Goal: Task Accomplishment & Management: Complete application form

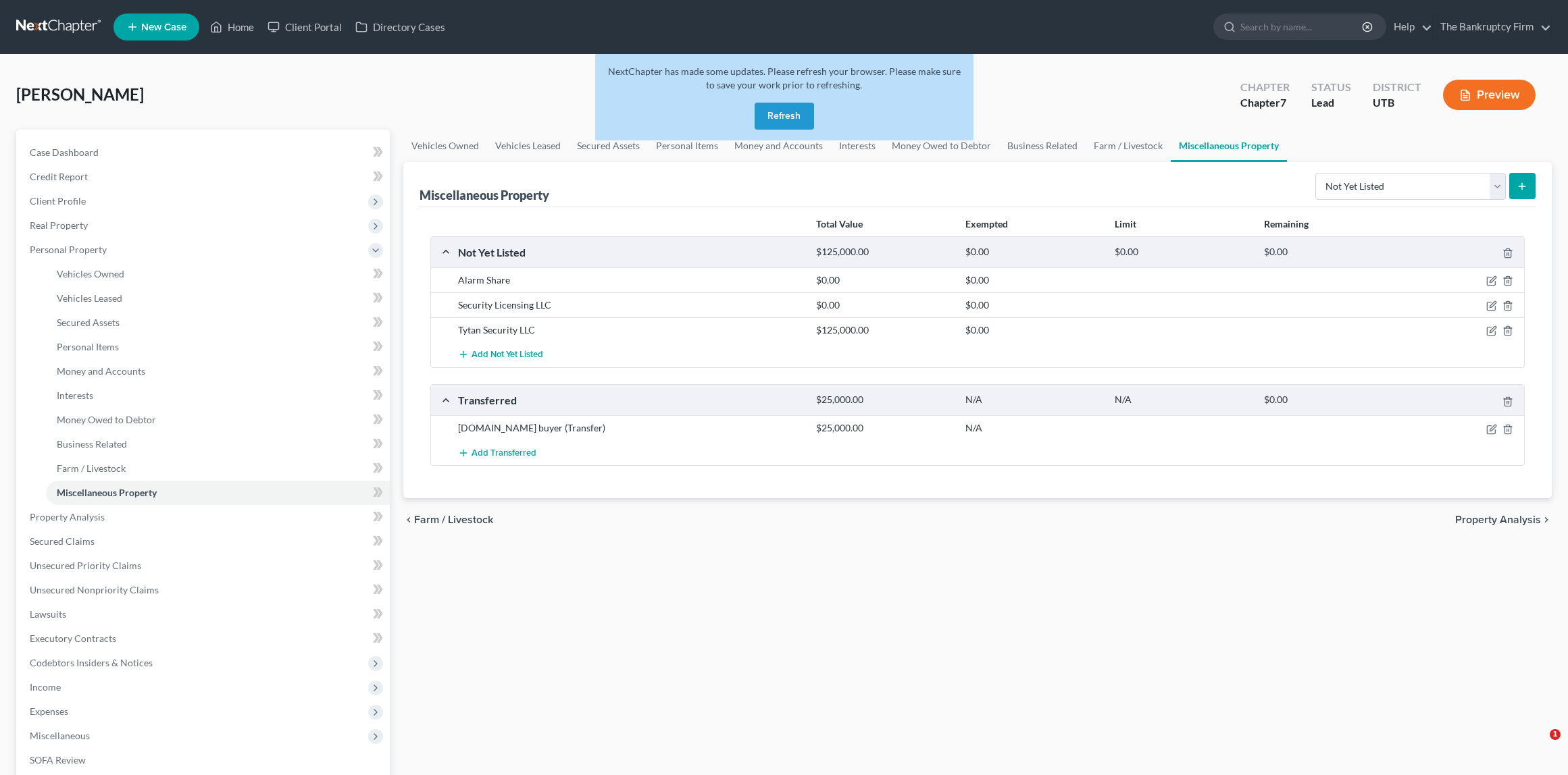
select select "not_yet_listed"
click at [1262, 25] on input "search" at bounding box center [1302, 26] width 124 height 25
type input "[PERSON_NAME]"
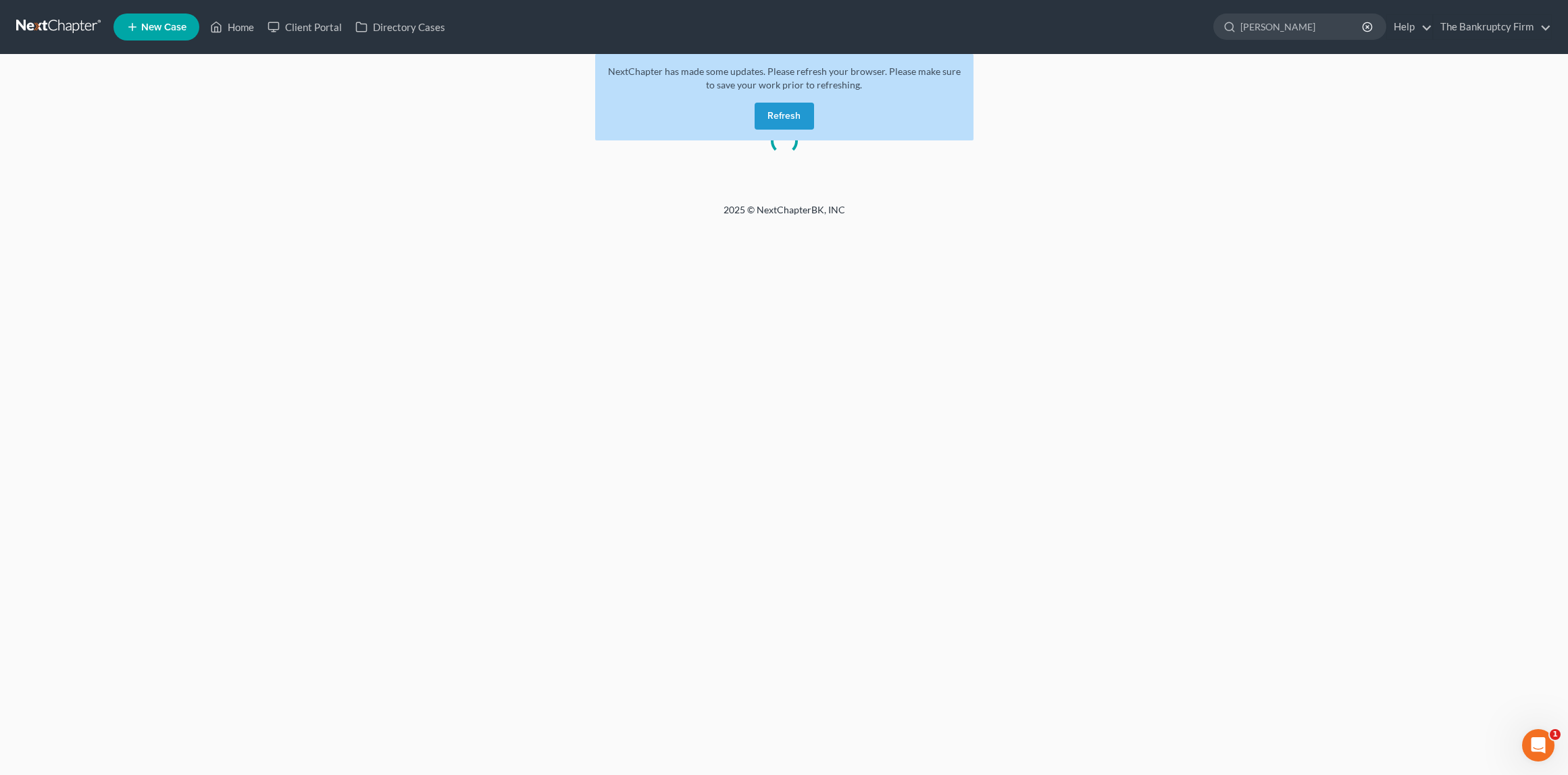
click at [779, 114] on button "Refresh" at bounding box center [784, 116] width 60 height 27
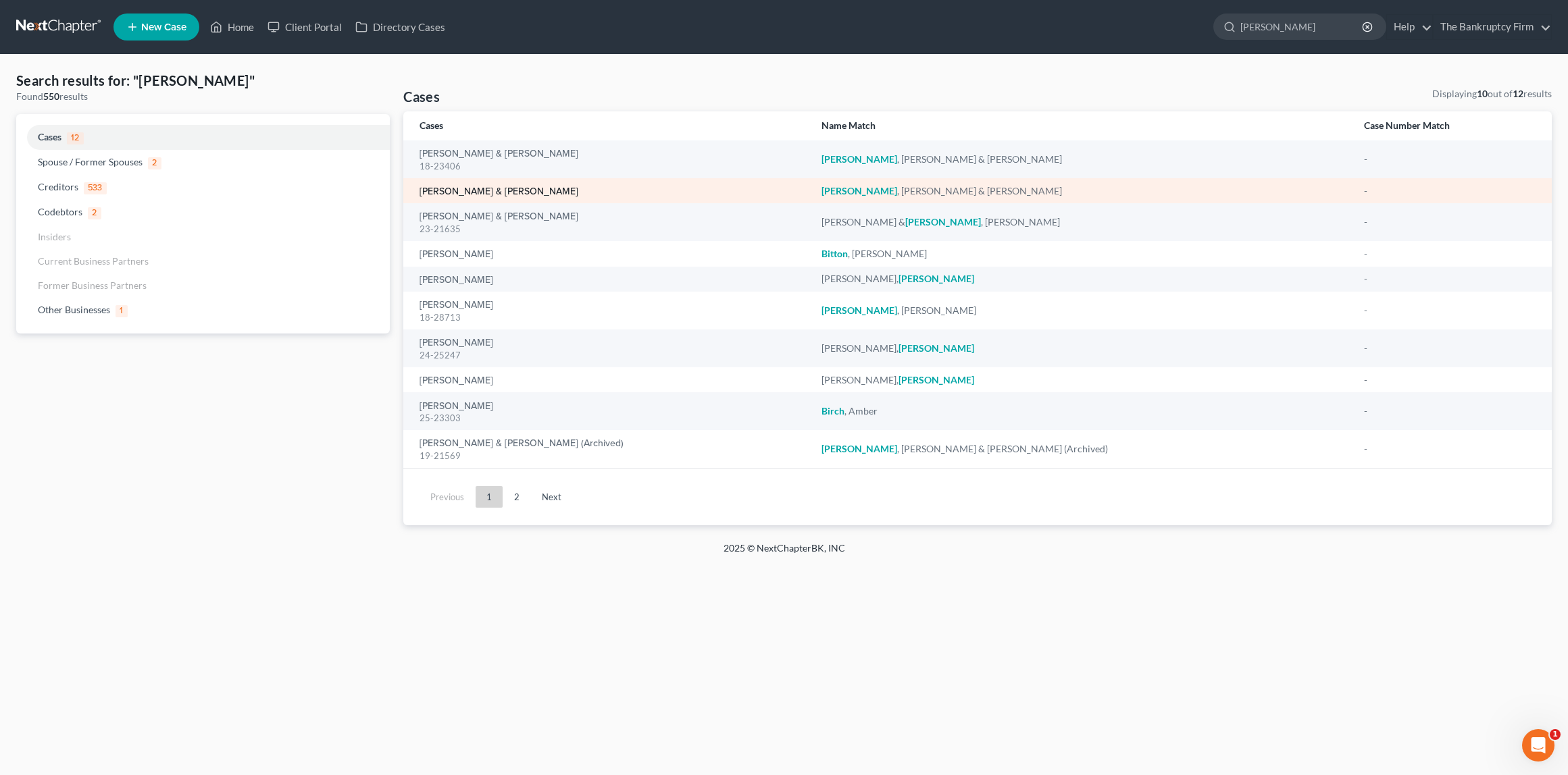
click at [465, 191] on link "[PERSON_NAME] & [PERSON_NAME]" at bounding box center [499, 191] width 159 height 9
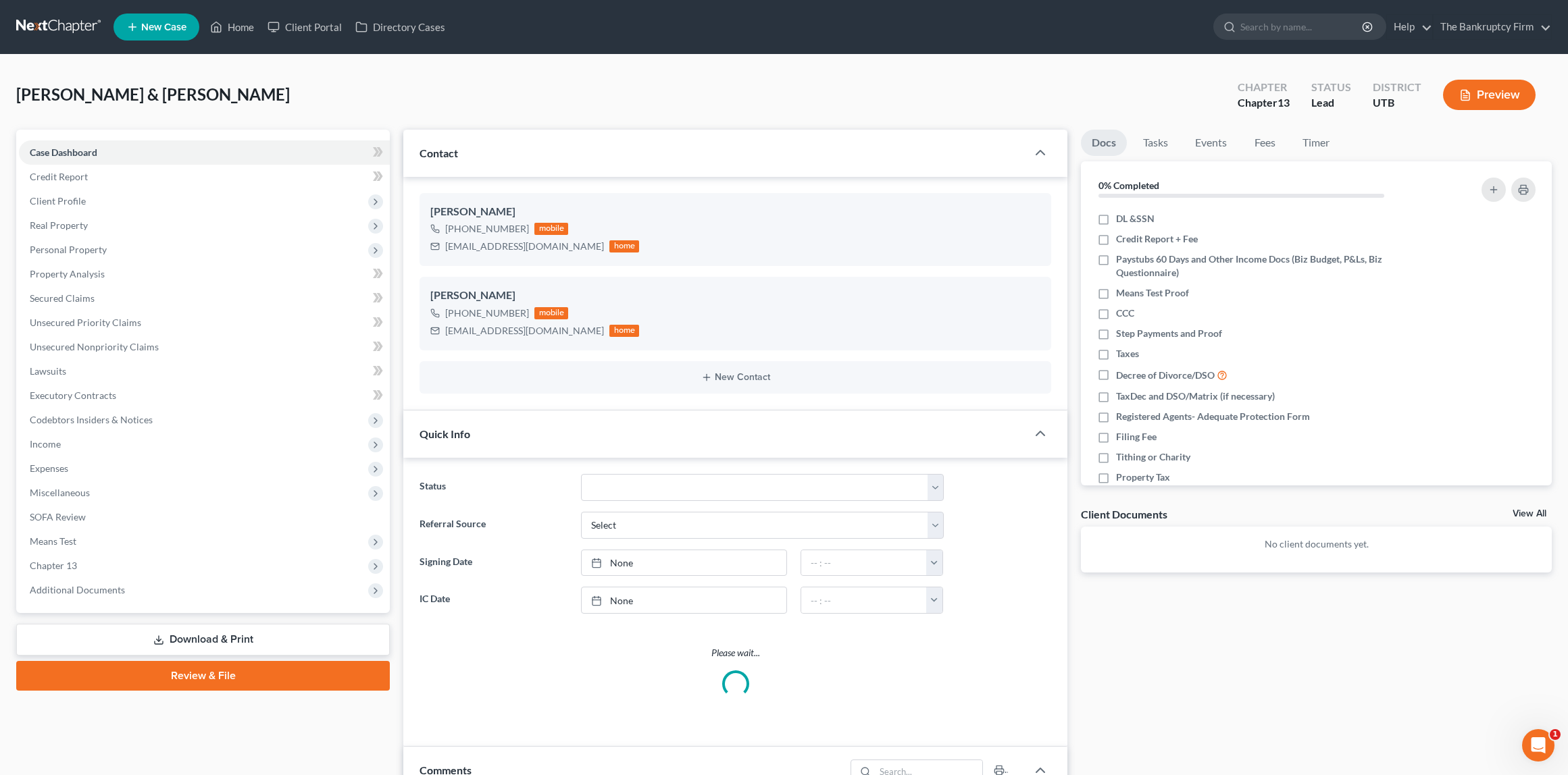
scroll to position [67, 0]
click at [91, 178] on link "Credit Report" at bounding box center [204, 176] width 371 height 24
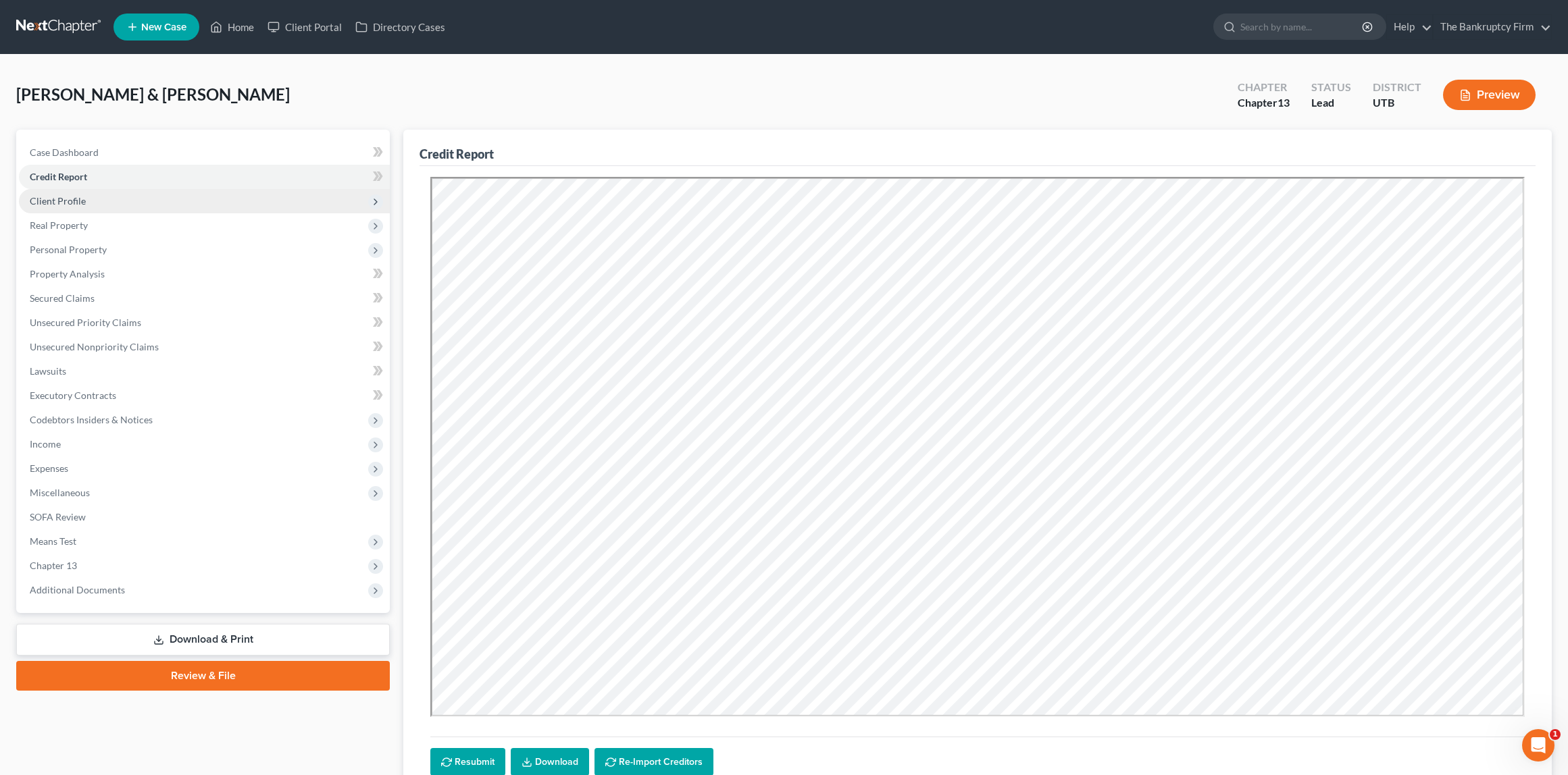
click at [79, 198] on span "Client Profile" at bounding box center [58, 201] width 56 height 12
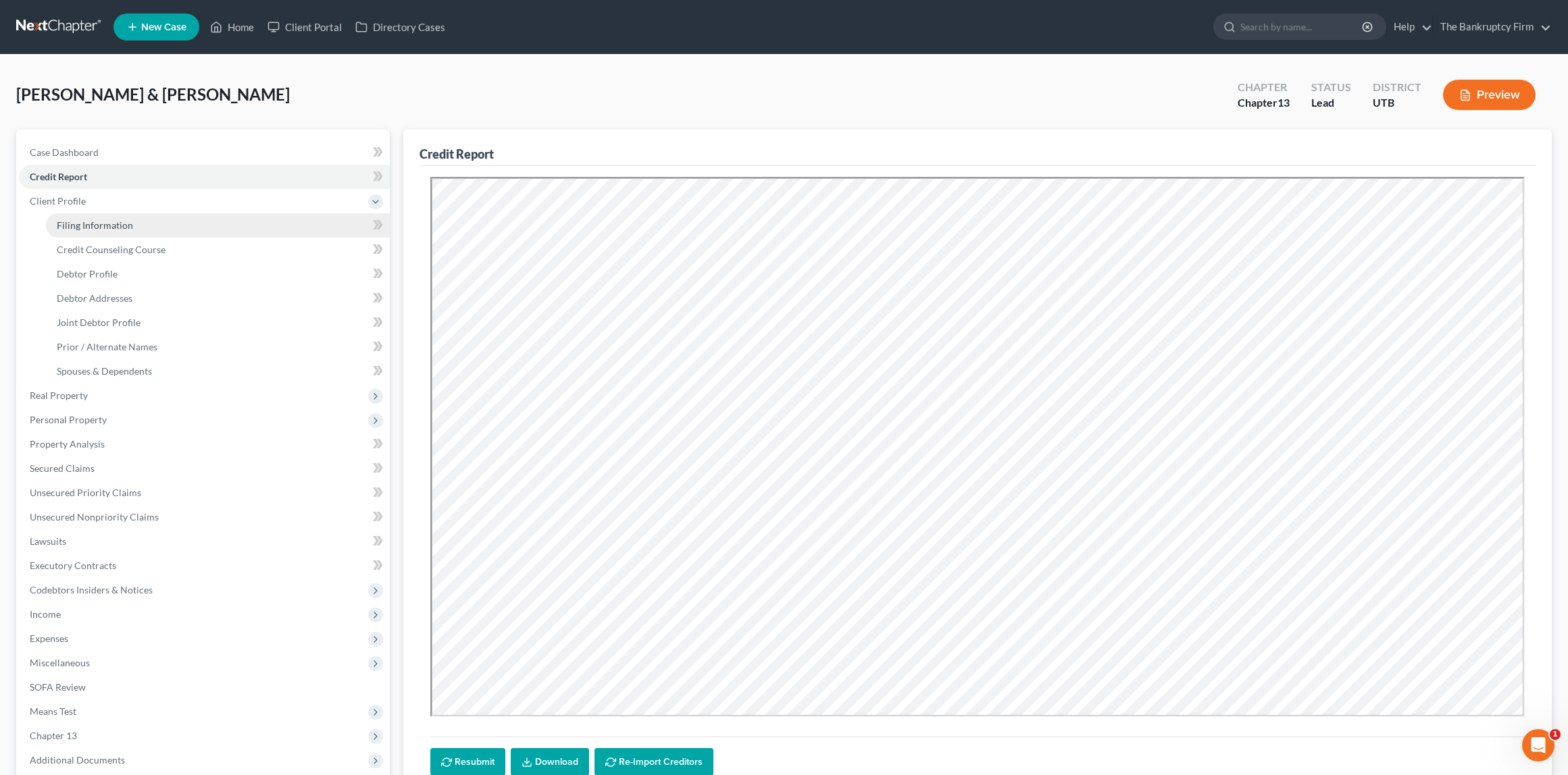
click at [108, 220] on span "Filing Information" at bounding box center [95, 226] width 76 height 12
select select "1"
select select "3"
select select "46"
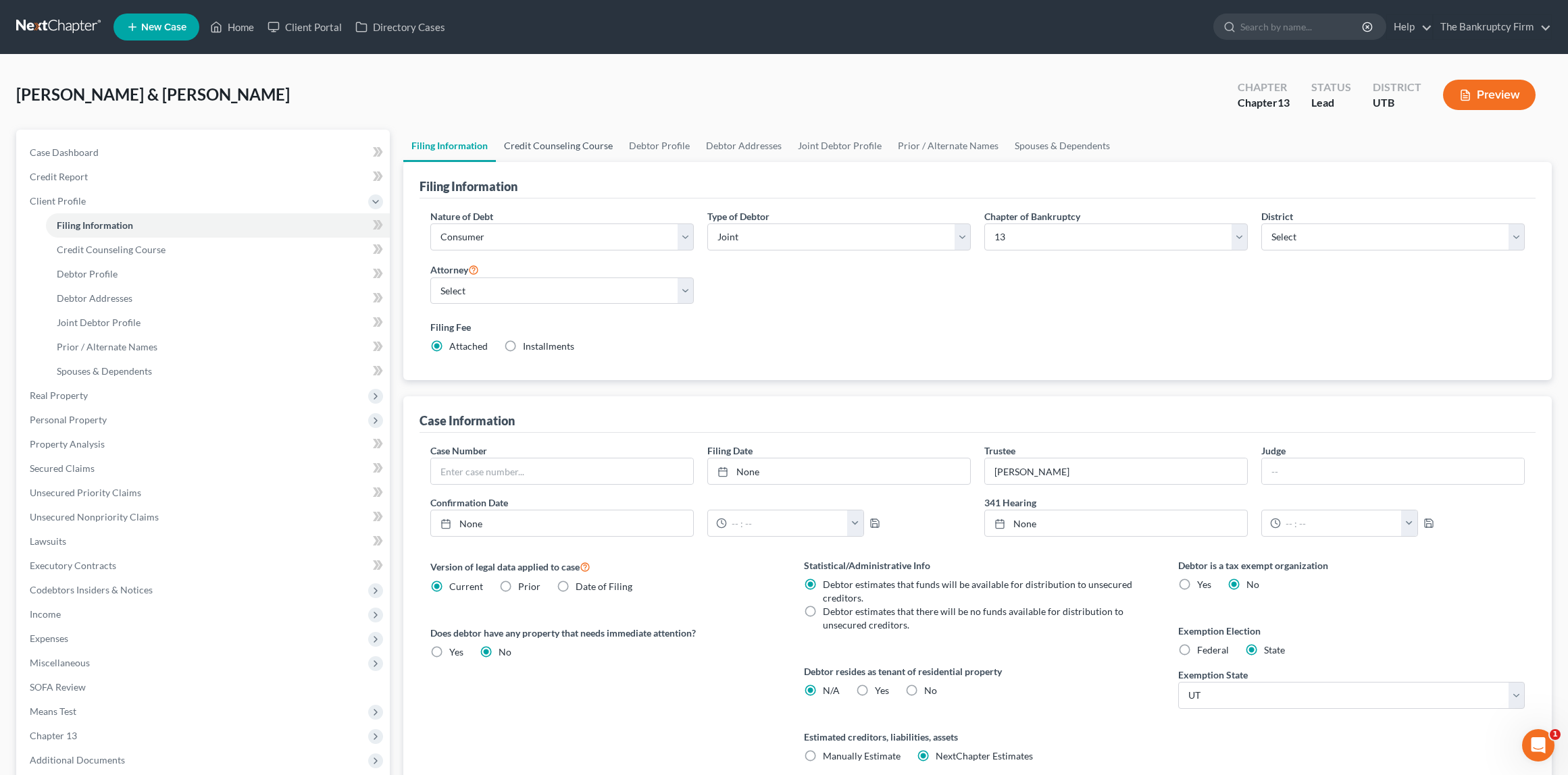
click at [574, 146] on link "Credit Counseling Course" at bounding box center [558, 146] width 125 height 33
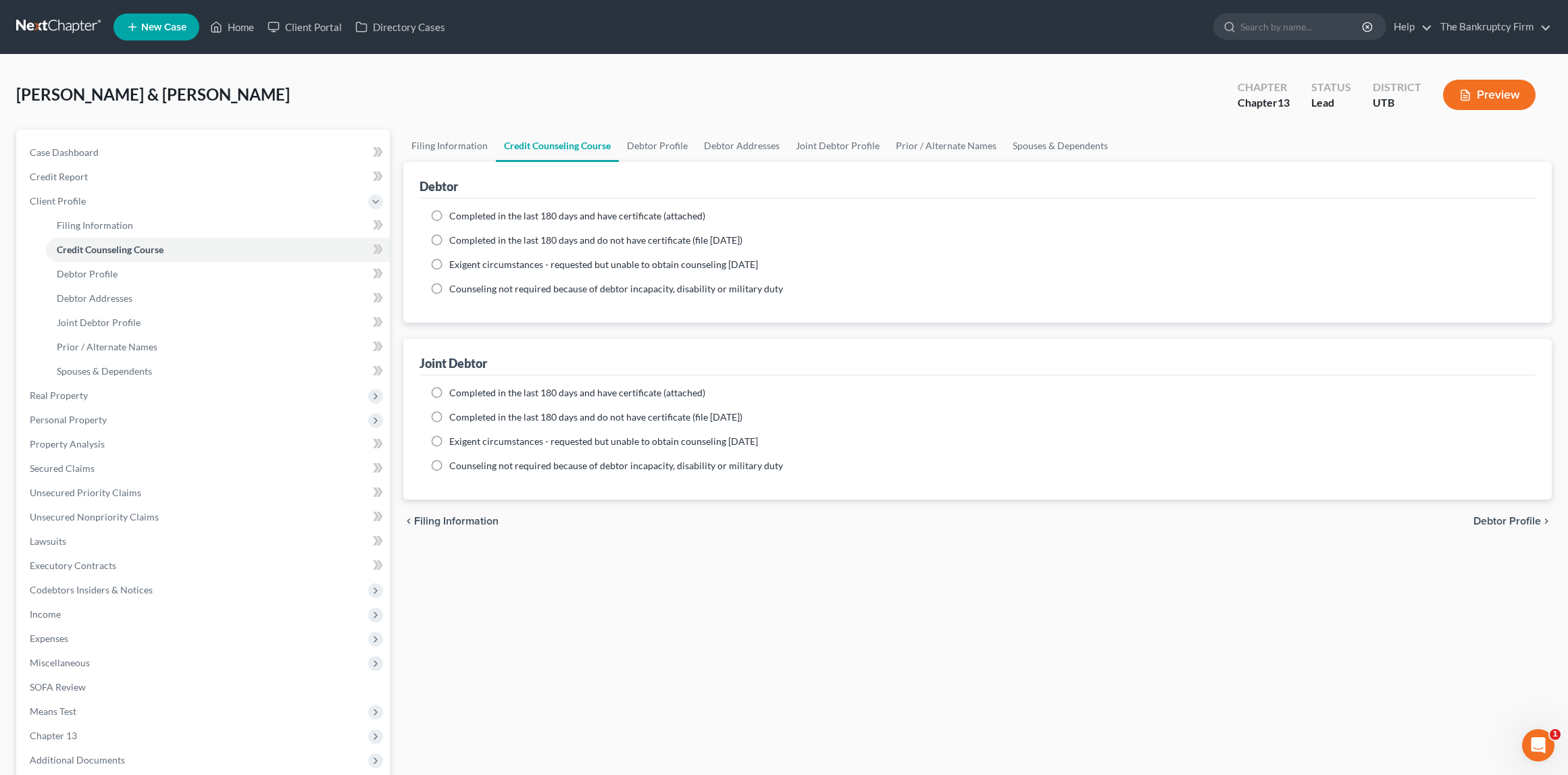
click at [449, 215] on label "Completed in the last 180 days and have certificate (attached)" at bounding box center [577, 216] width 256 height 14
click at [454, 215] on input "Completed in the last 180 days and have certificate (attached)" at bounding box center [459, 214] width 9 height 9
radio input "true"
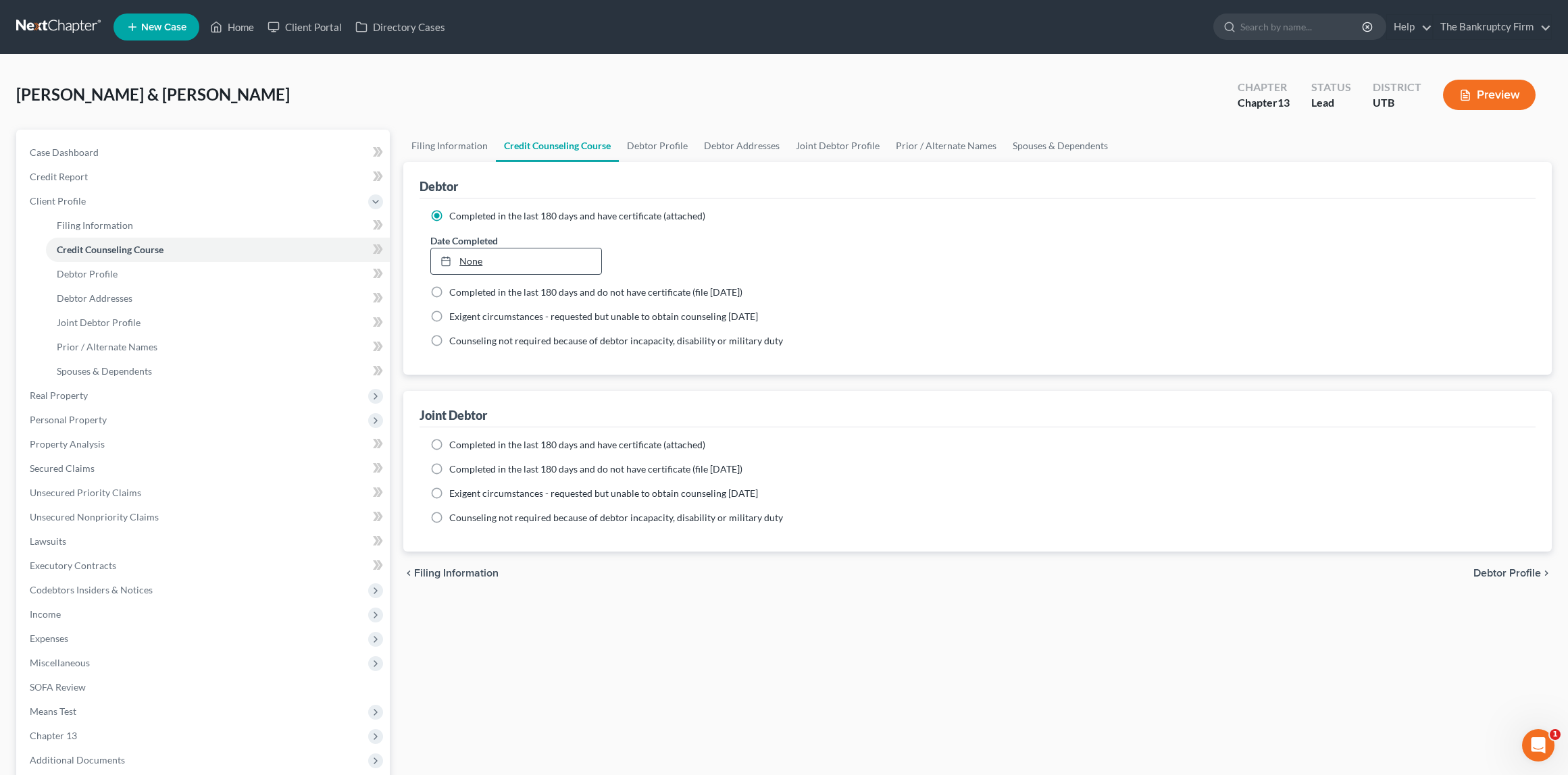
click at [479, 258] on link "None" at bounding box center [515, 261] width 170 height 25
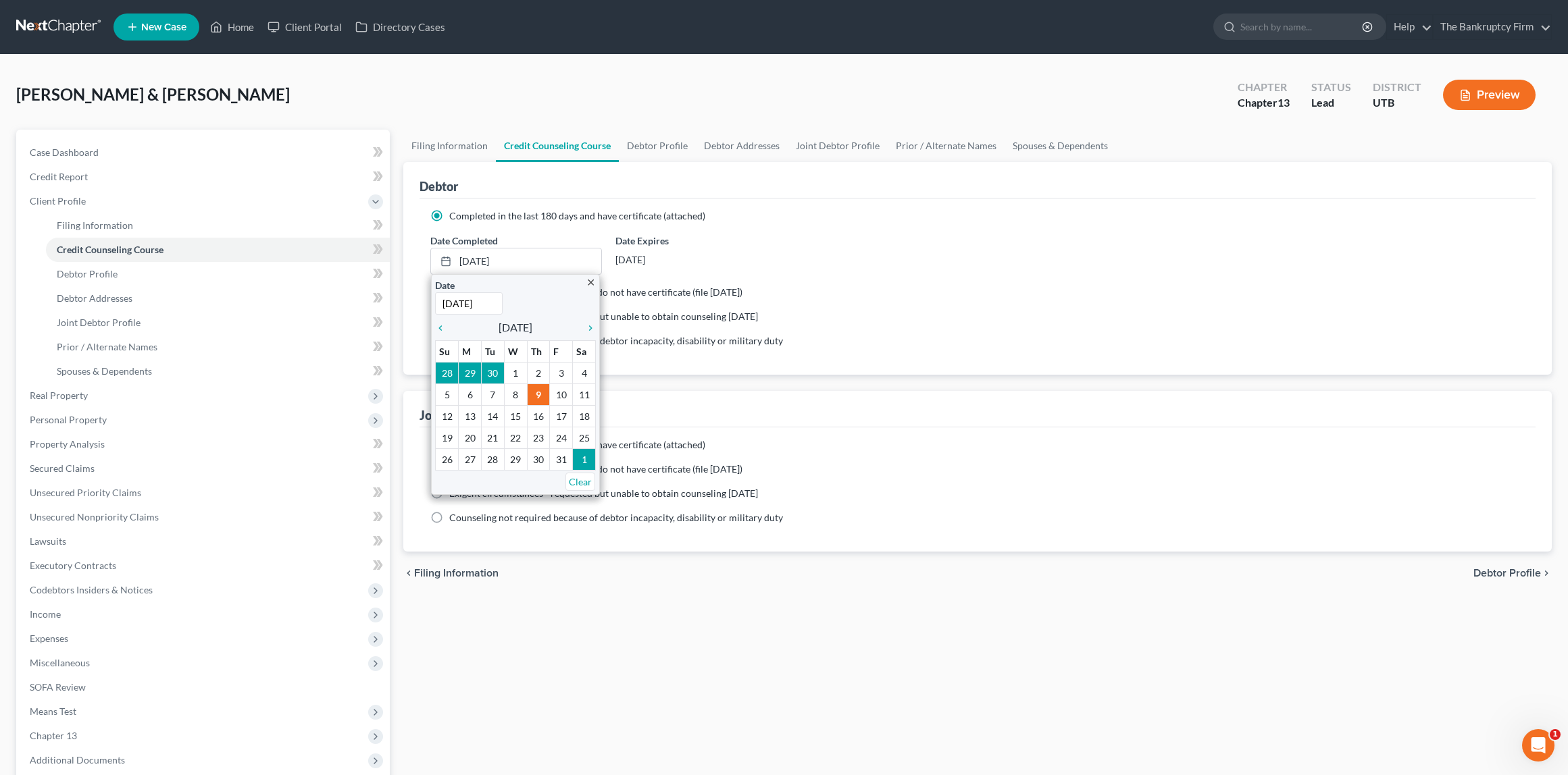
click at [929, 260] on div "Date Completed [DATE] close Date [DATE] Time 12:00 AM chevron_left [DATE] chevr…" at bounding box center [978, 254] width 1108 height 41
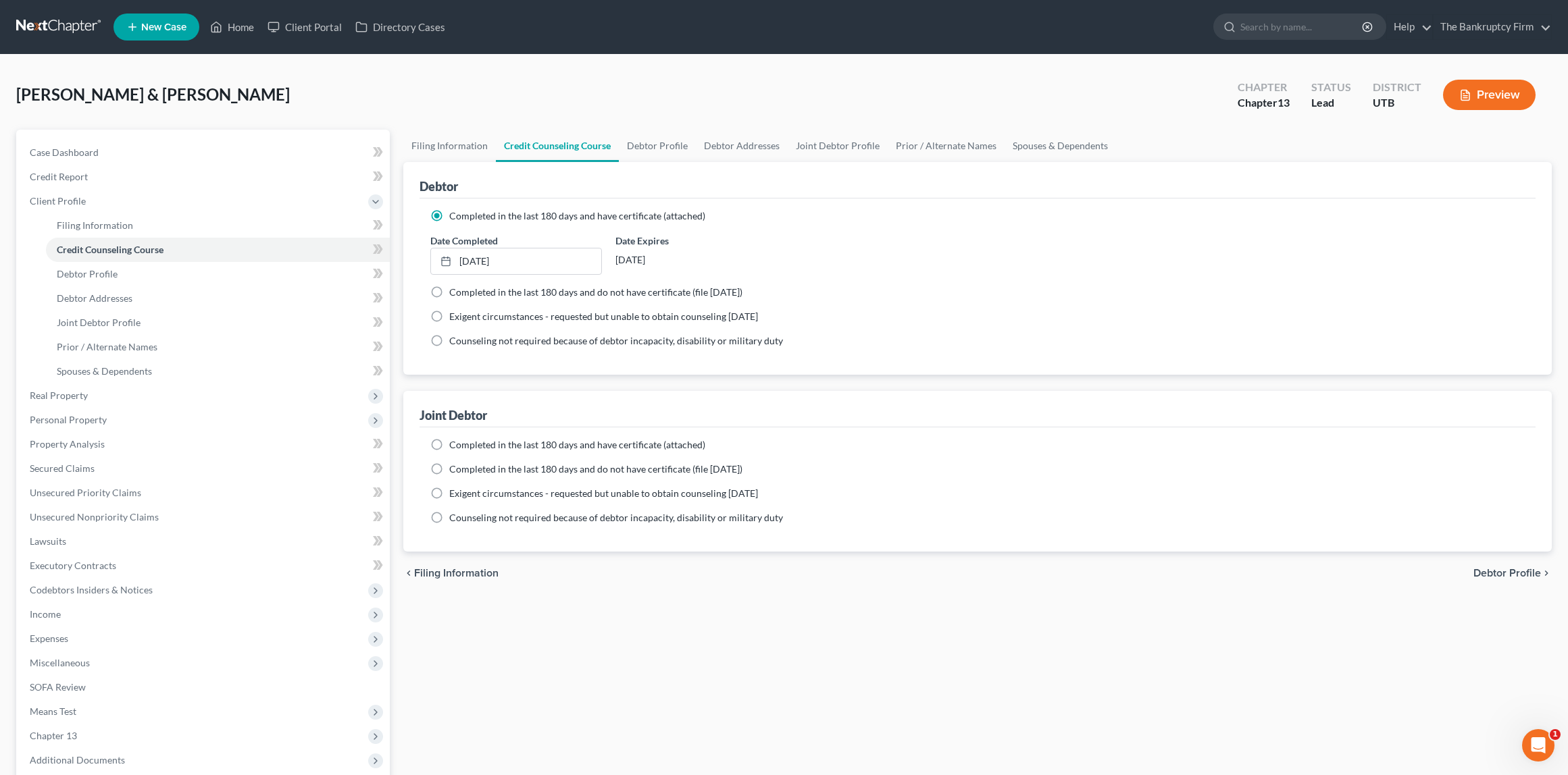
click at [449, 445] on label "Completed in the last 180 days and have certificate (attached)" at bounding box center [577, 445] width 256 height 14
click at [454, 445] on input "Completed in the last 180 days and have certificate (attached)" at bounding box center [459, 442] width 9 height 9
radio input "true"
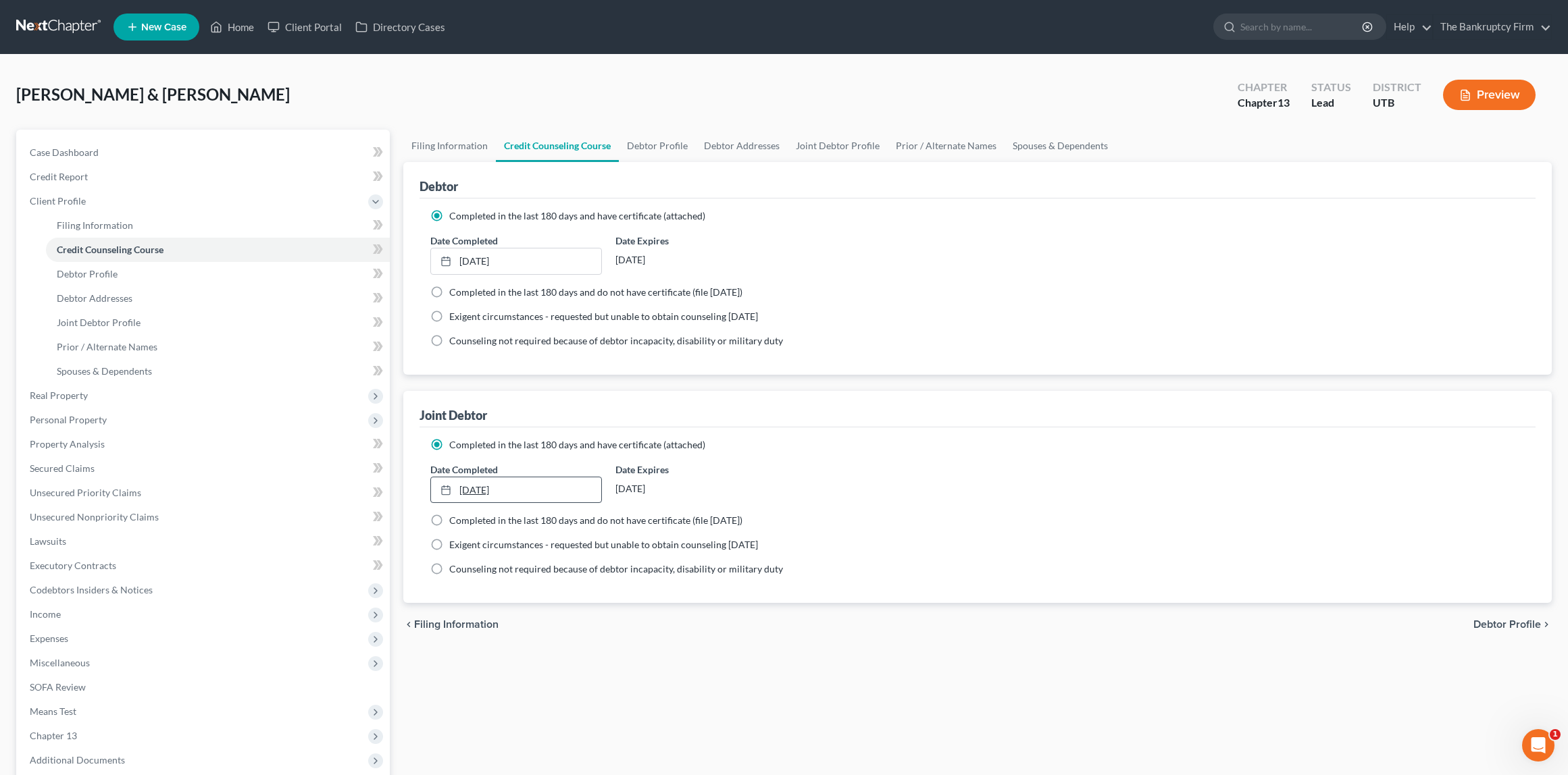
click at [517, 492] on link "[DATE]" at bounding box center [515, 490] width 170 height 25
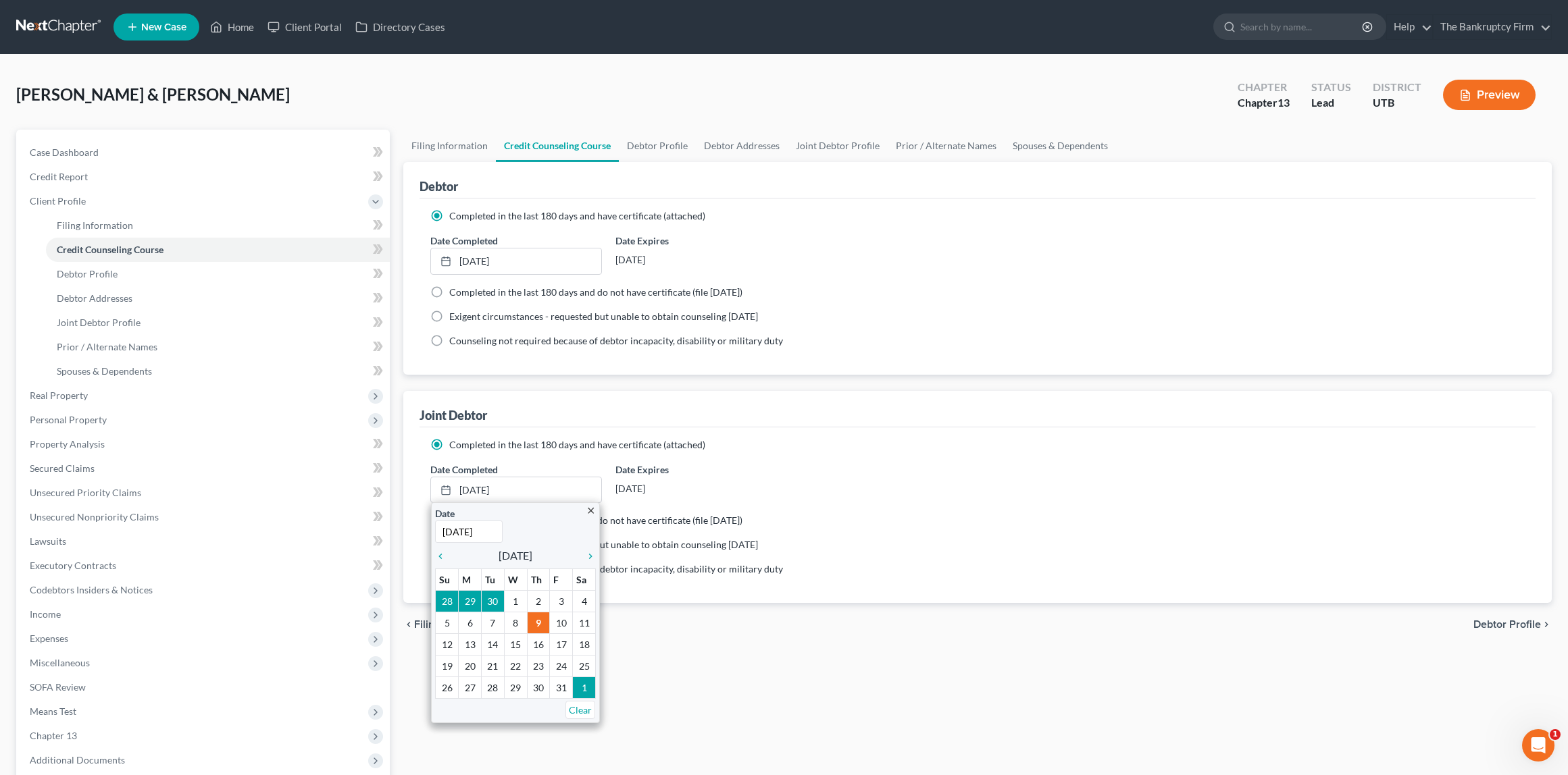
click at [962, 233] on ng-include "Completed in the last 180 days and have certificate (attached) Date Completed […" at bounding box center [977, 279] width 1094 height 138
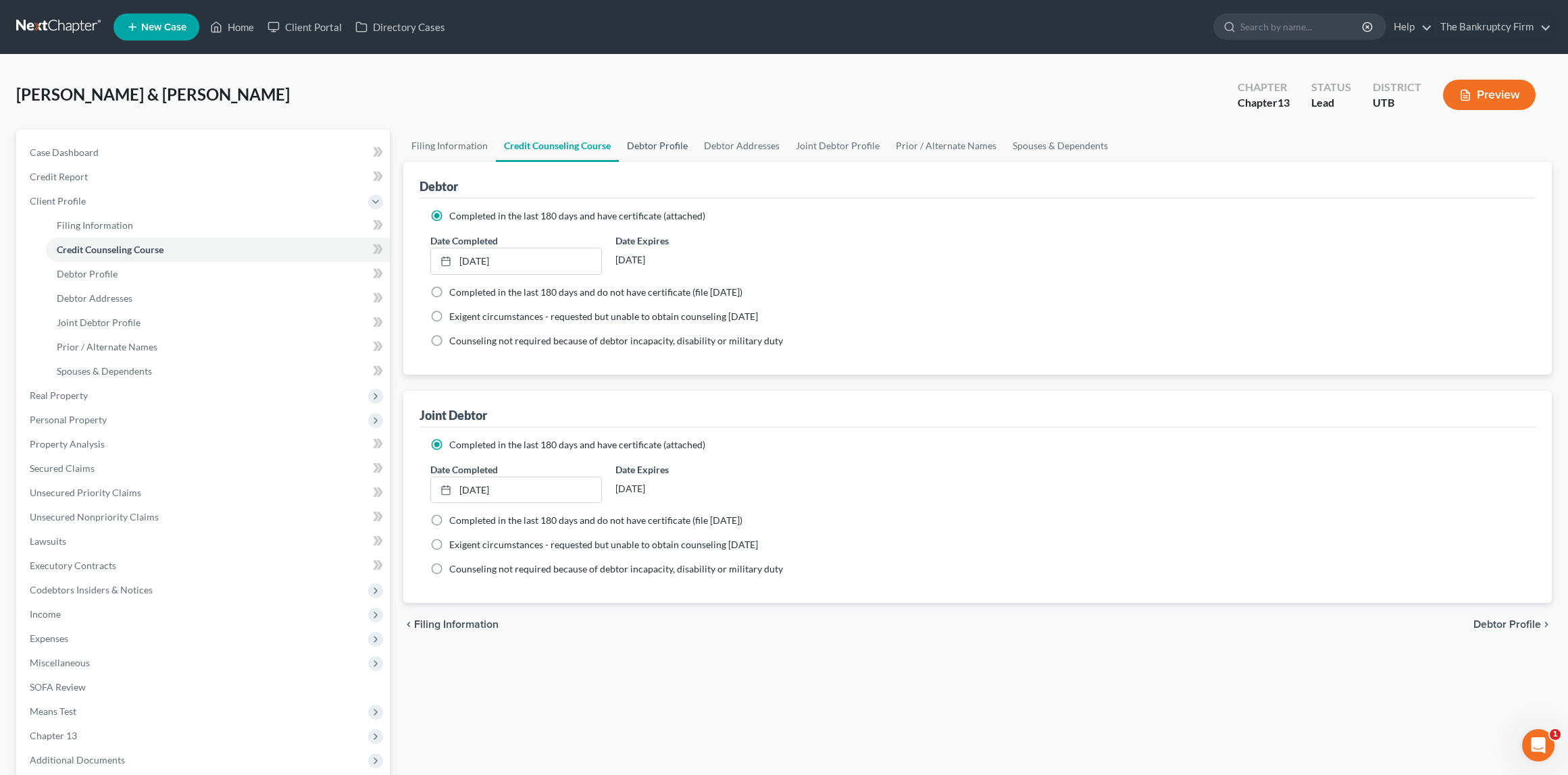
click at [657, 150] on link "Debtor Profile" at bounding box center [657, 146] width 77 height 33
select select "1"
select select "3"
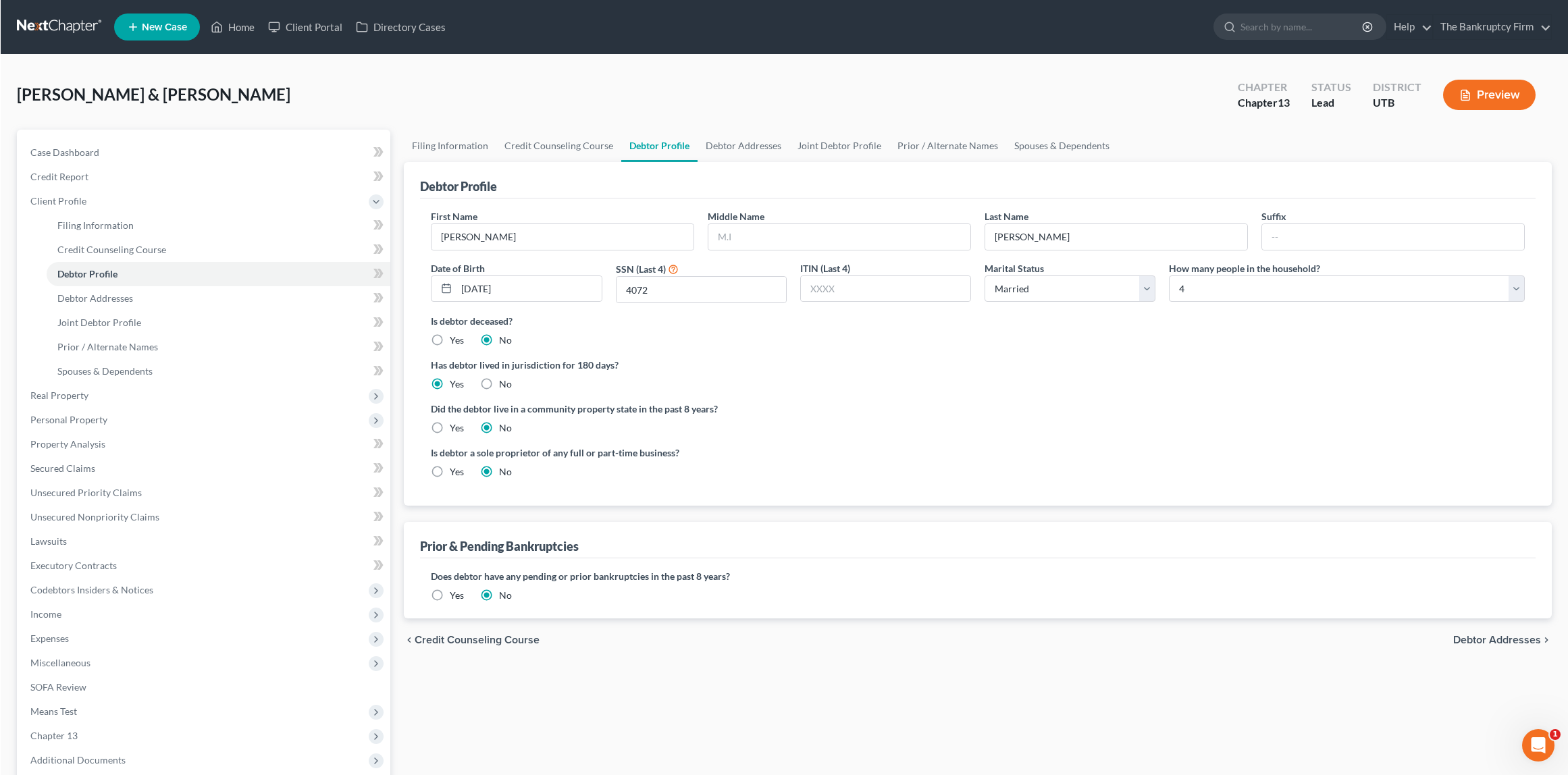
scroll to position [1, 0]
click at [865, 242] on input "text" at bounding box center [839, 236] width 262 height 25
type input "[PERSON_NAME]"
click at [752, 142] on link "Debtor Addresses" at bounding box center [743, 146] width 92 height 33
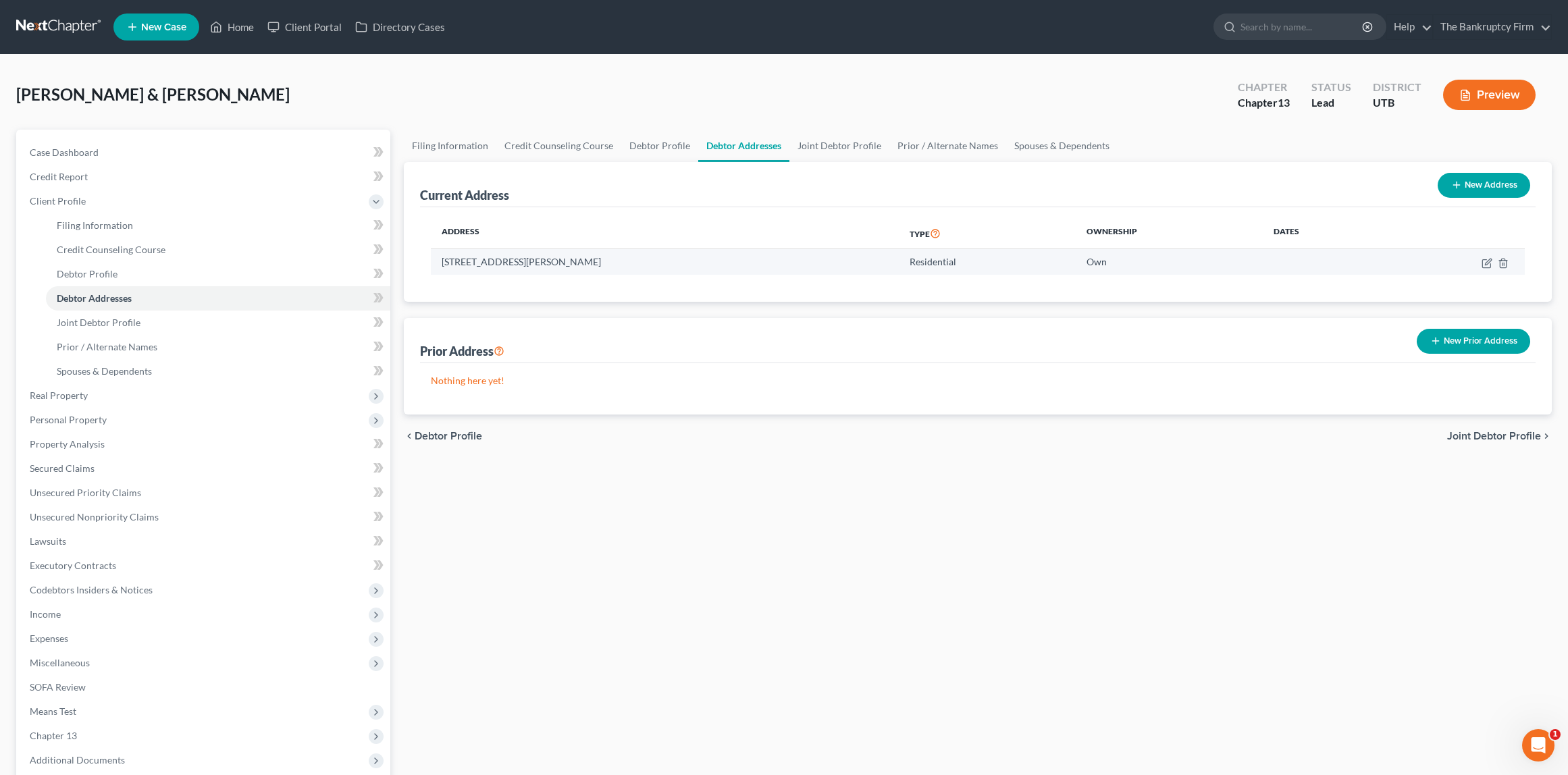
click at [518, 263] on td "[STREET_ADDRESS][PERSON_NAME]" at bounding box center [665, 261] width 469 height 25
click at [836, 145] on link "Joint Debtor Profile" at bounding box center [839, 146] width 100 height 33
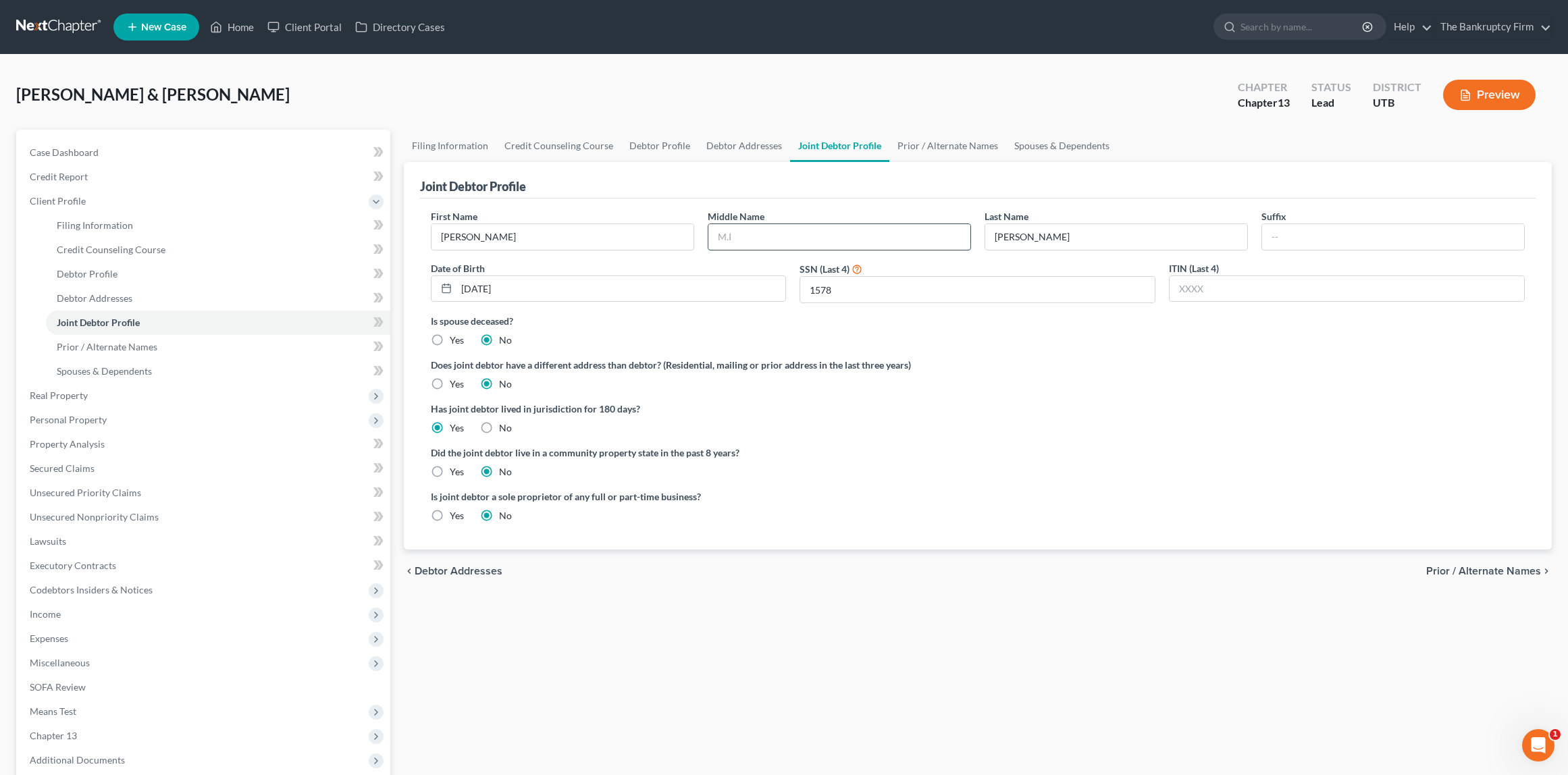
click at [785, 239] on input "text" at bounding box center [839, 237] width 262 height 25
type input "[PERSON_NAME]"
click at [937, 148] on link "Prior / Alternate Names" at bounding box center [948, 146] width 117 height 33
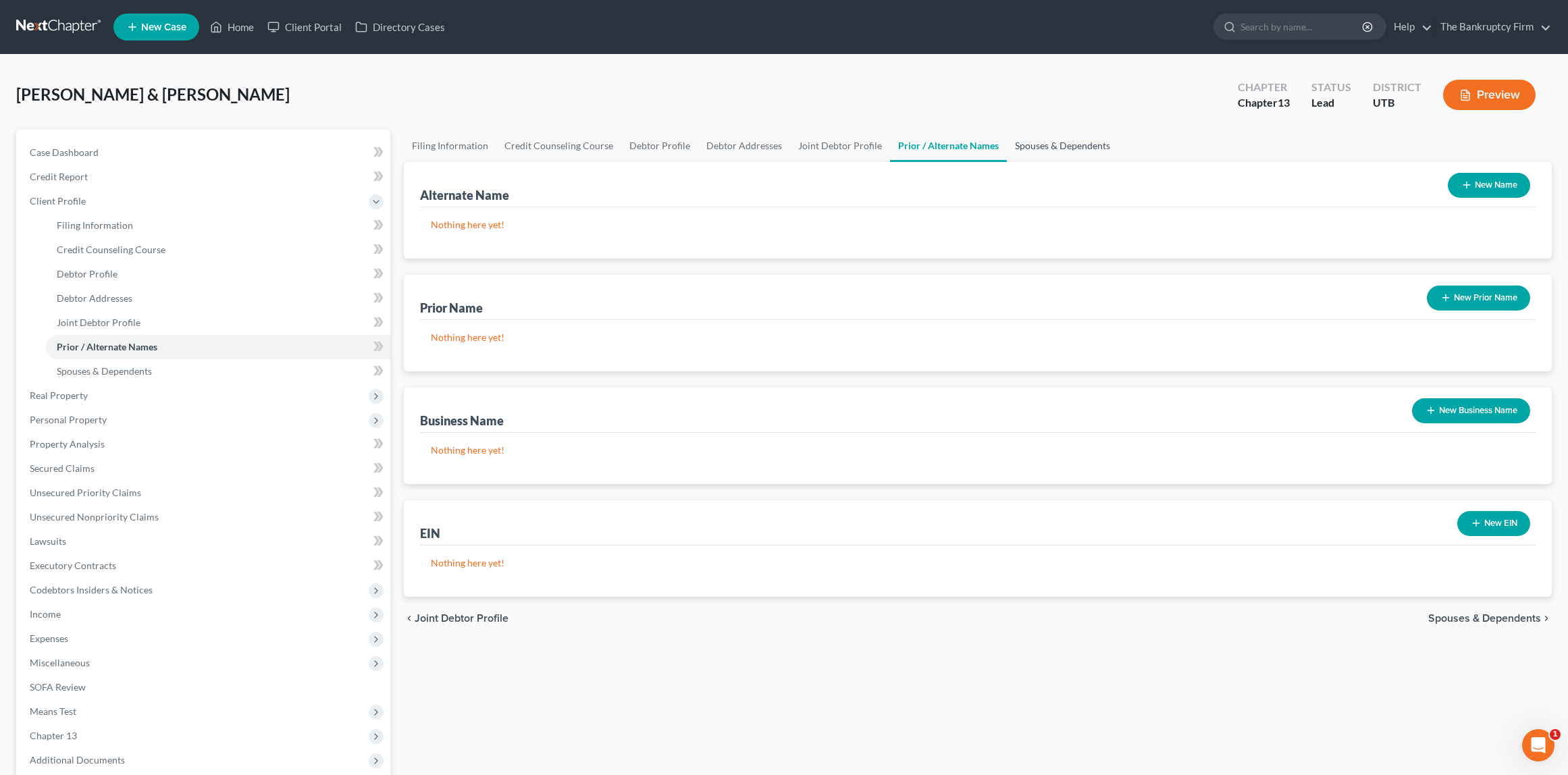
click at [1045, 145] on link "Spouses & Dependents" at bounding box center [1062, 146] width 111 height 33
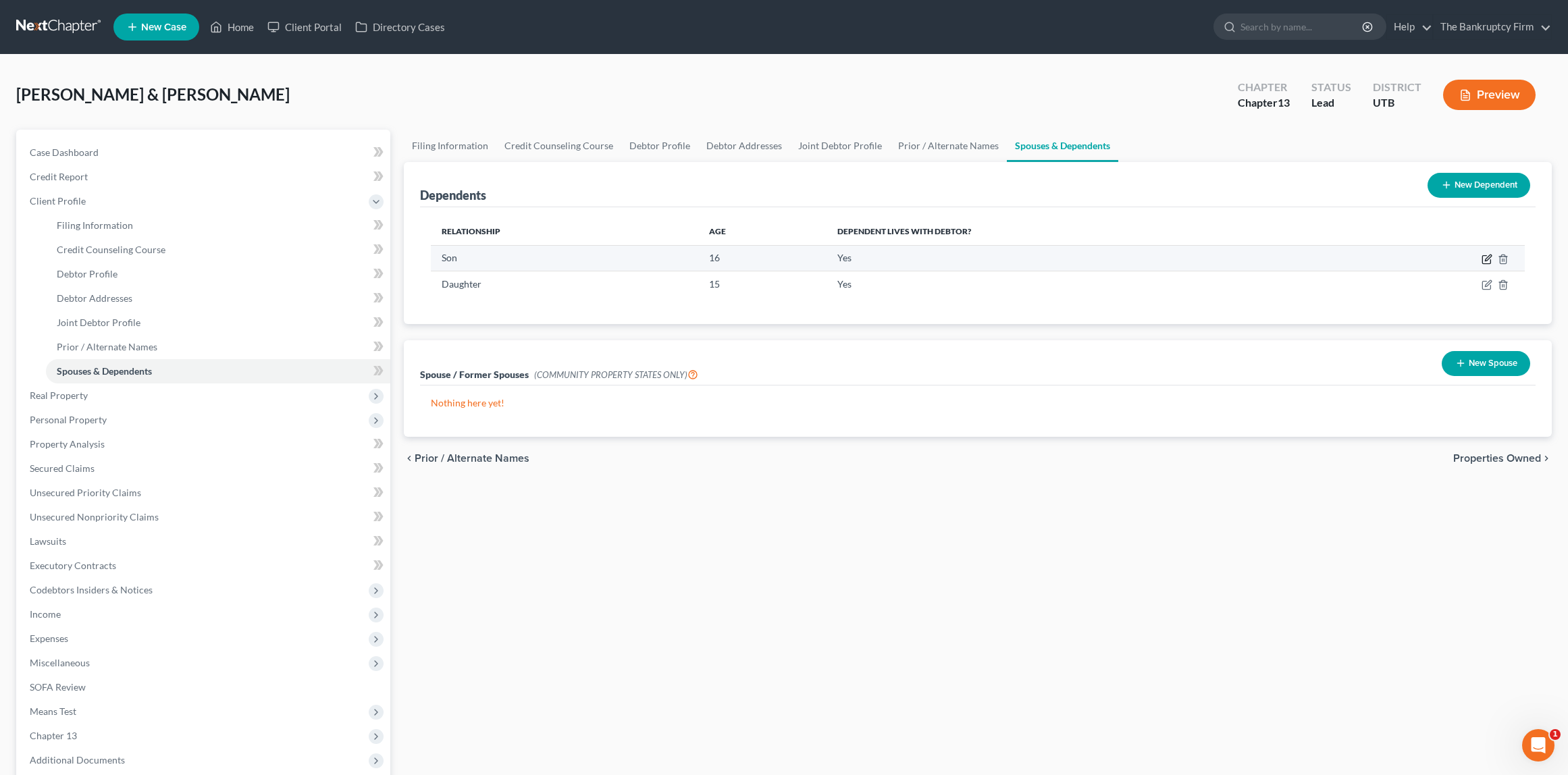
click at [1484, 256] on icon "button" at bounding box center [1487, 259] width 11 height 11
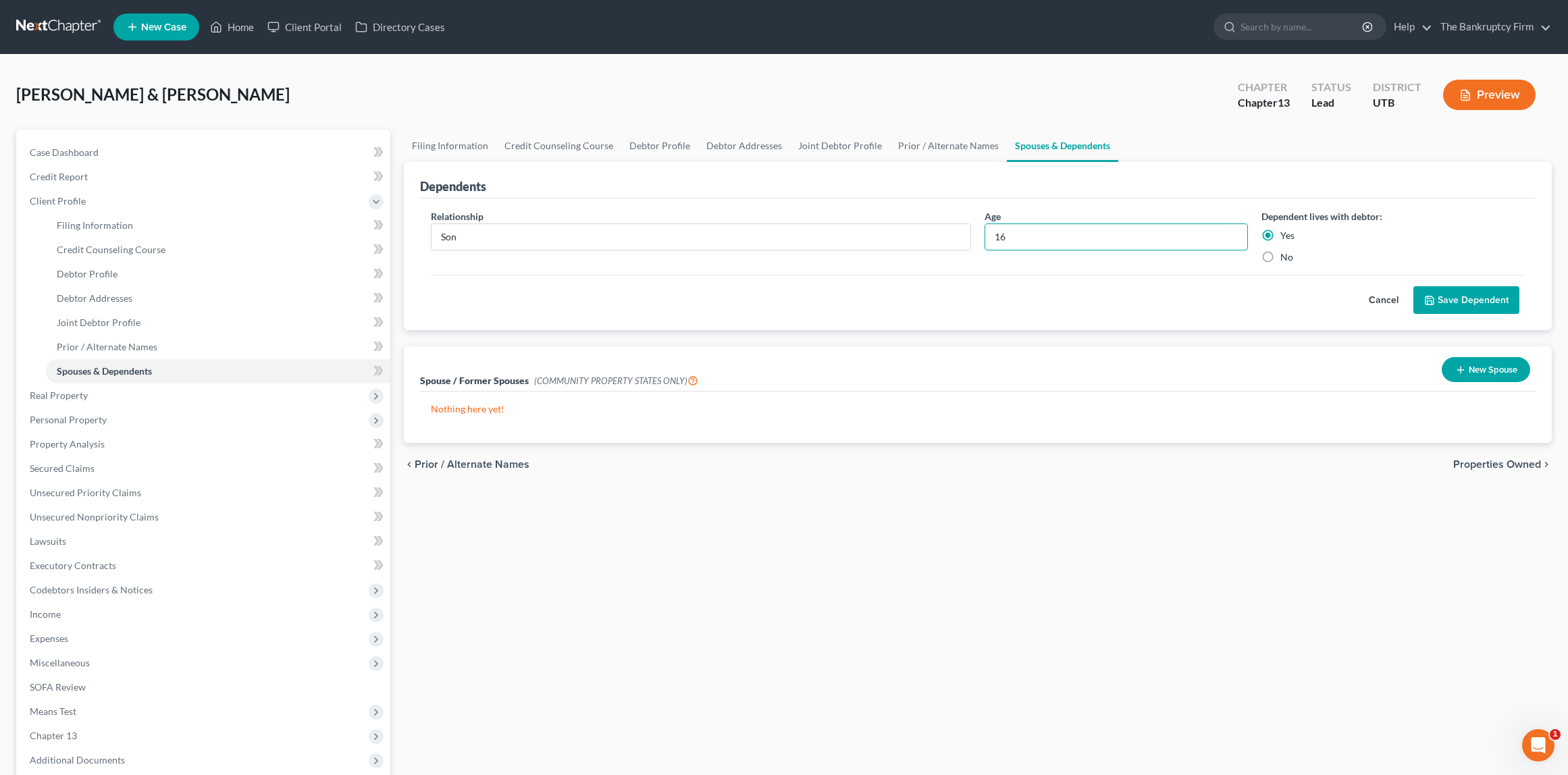
drag, startPoint x: 1031, startPoint y: 242, endPoint x: 975, endPoint y: 242, distance: 56.0
click at [975, 242] on div "Relationship * Son Age [DEMOGRAPHIC_DATA] Dependent lives with debtor: Yes No" at bounding box center [978, 242] width 1109 height 65
type input "17"
click at [1489, 303] on button "Save Dependent" at bounding box center [1467, 300] width 106 height 28
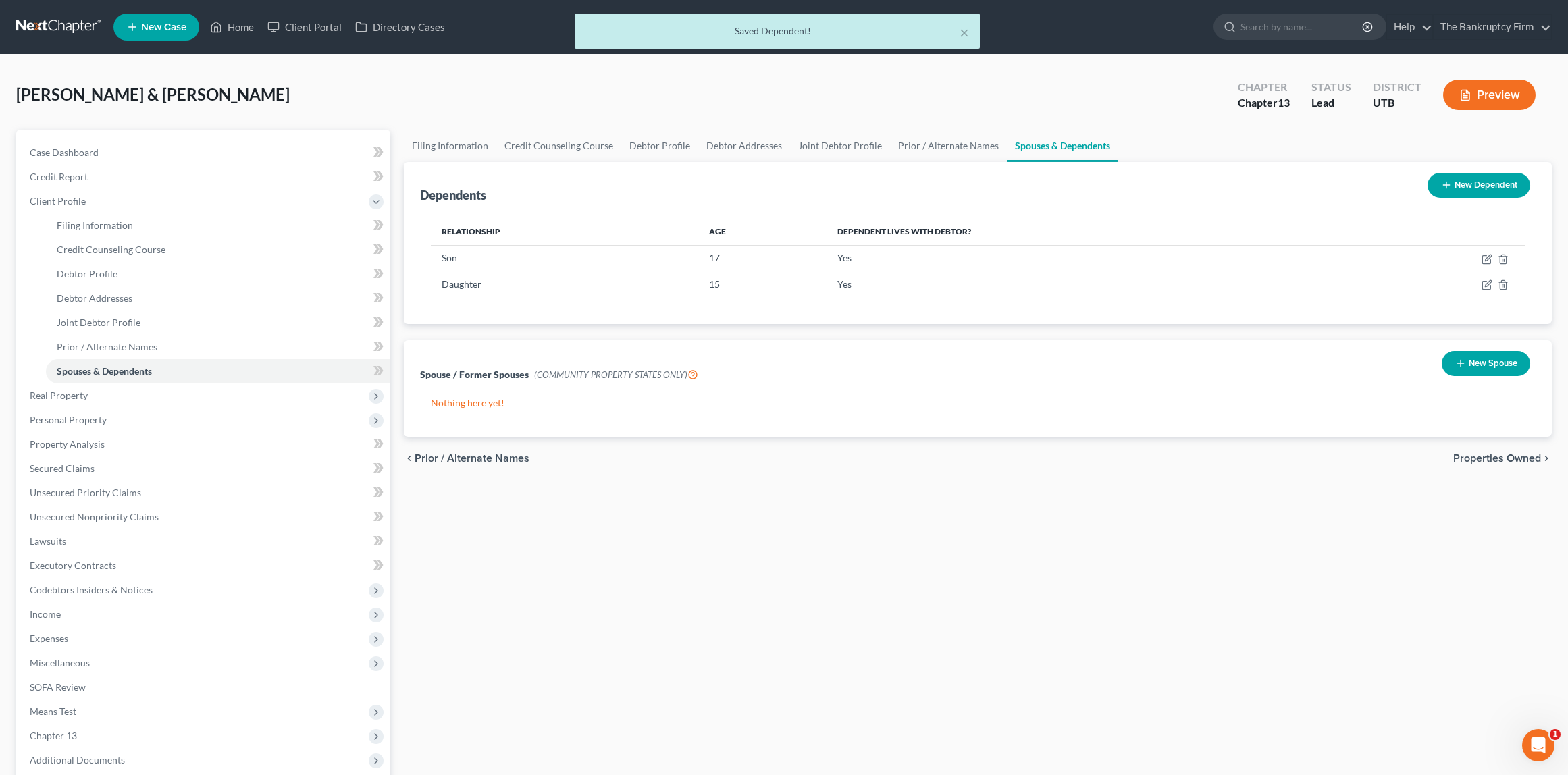
click at [613, 171] on div "Dependents New Dependent" at bounding box center [978, 185] width 1117 height 45
click at [61, 392] on span "Real Property" at bounding box center [59, 395] width 58 height 12
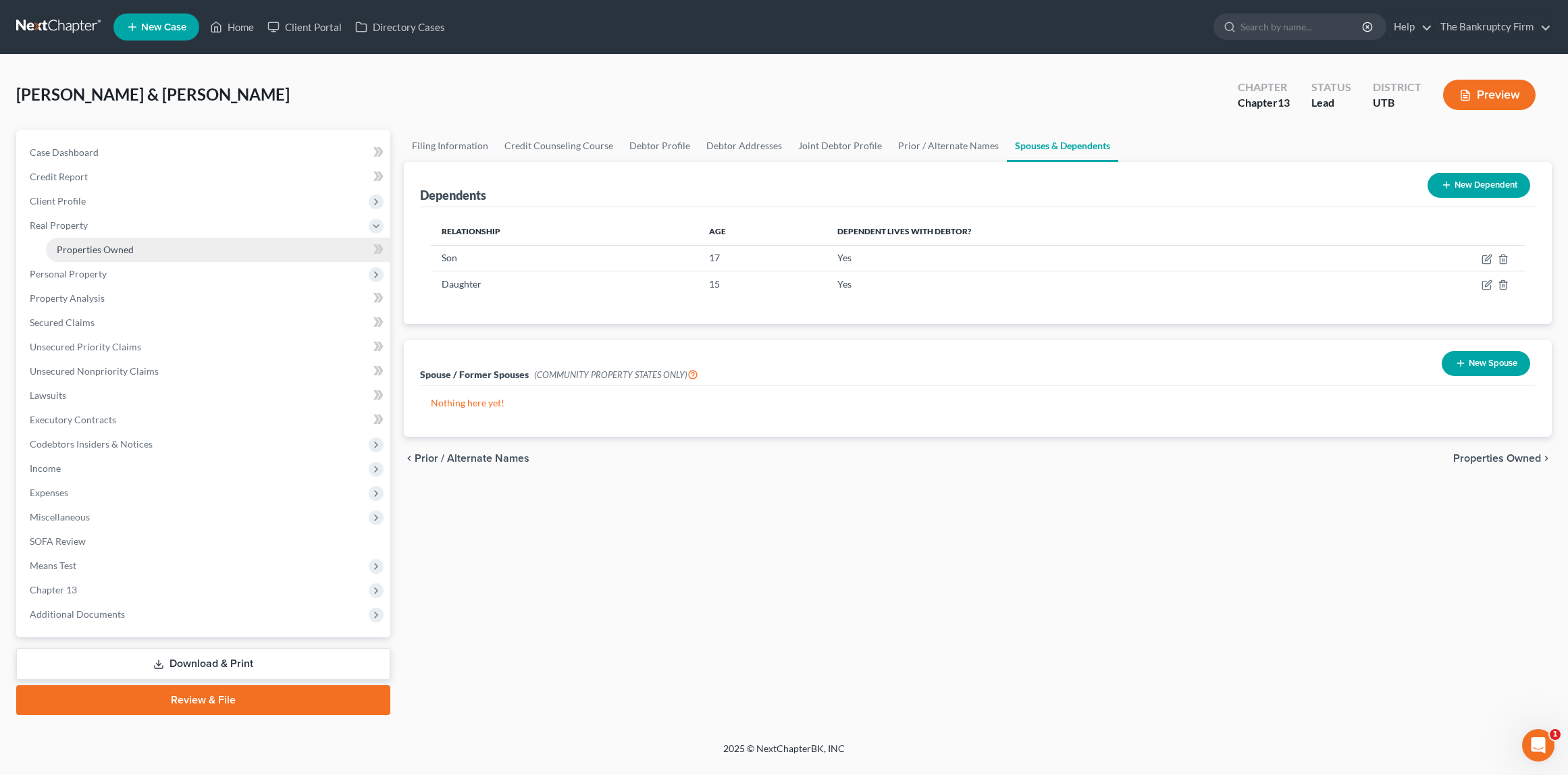
click at [98, 239] on link "Properties Owned" at bounding box center [218, 250] width 344 height 24
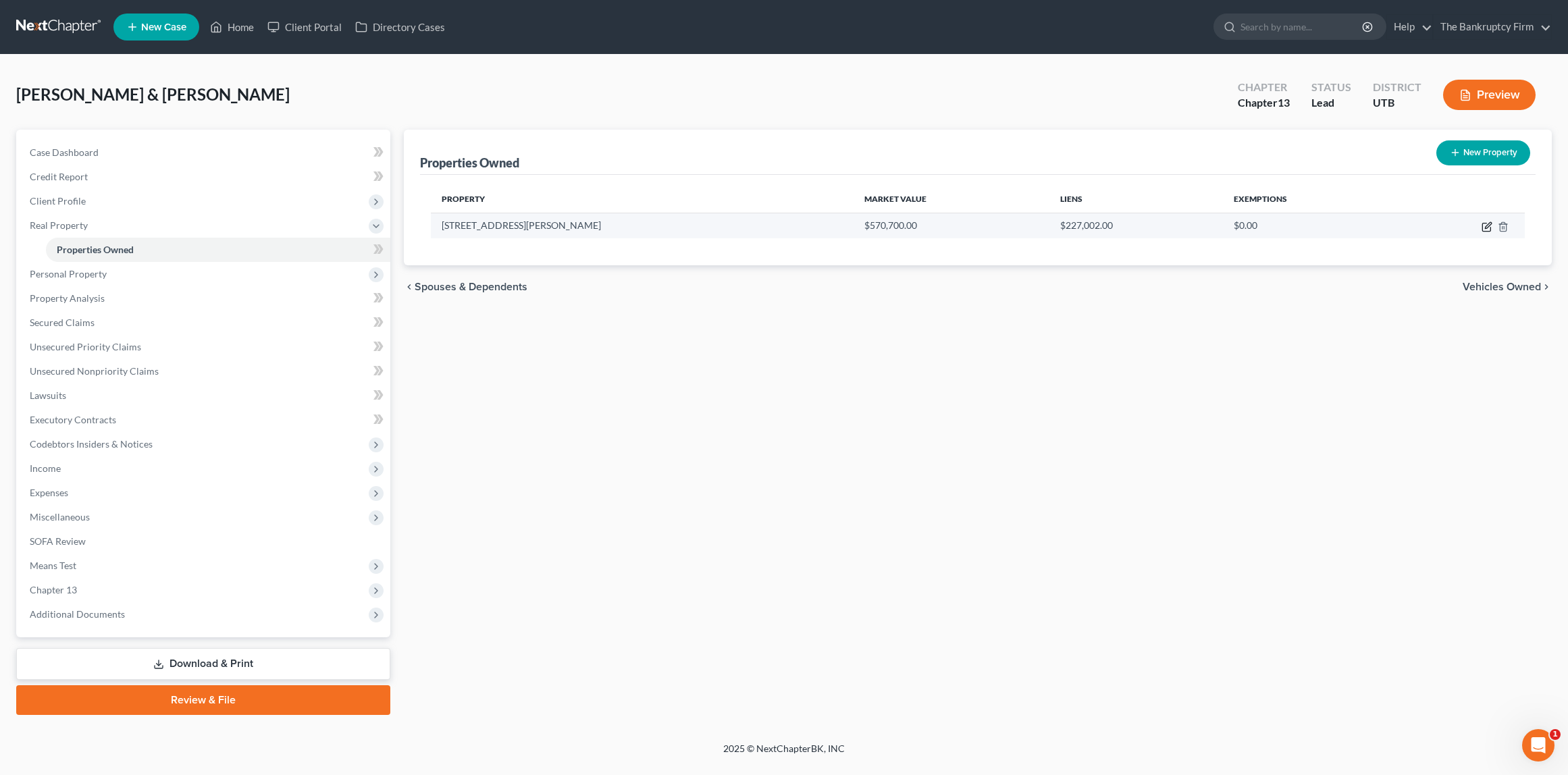
click at [1488, 228] on icon "button" at bounding box center [1487, 226] width 11 height 11
select select "46"
select select "2"
select select "1"
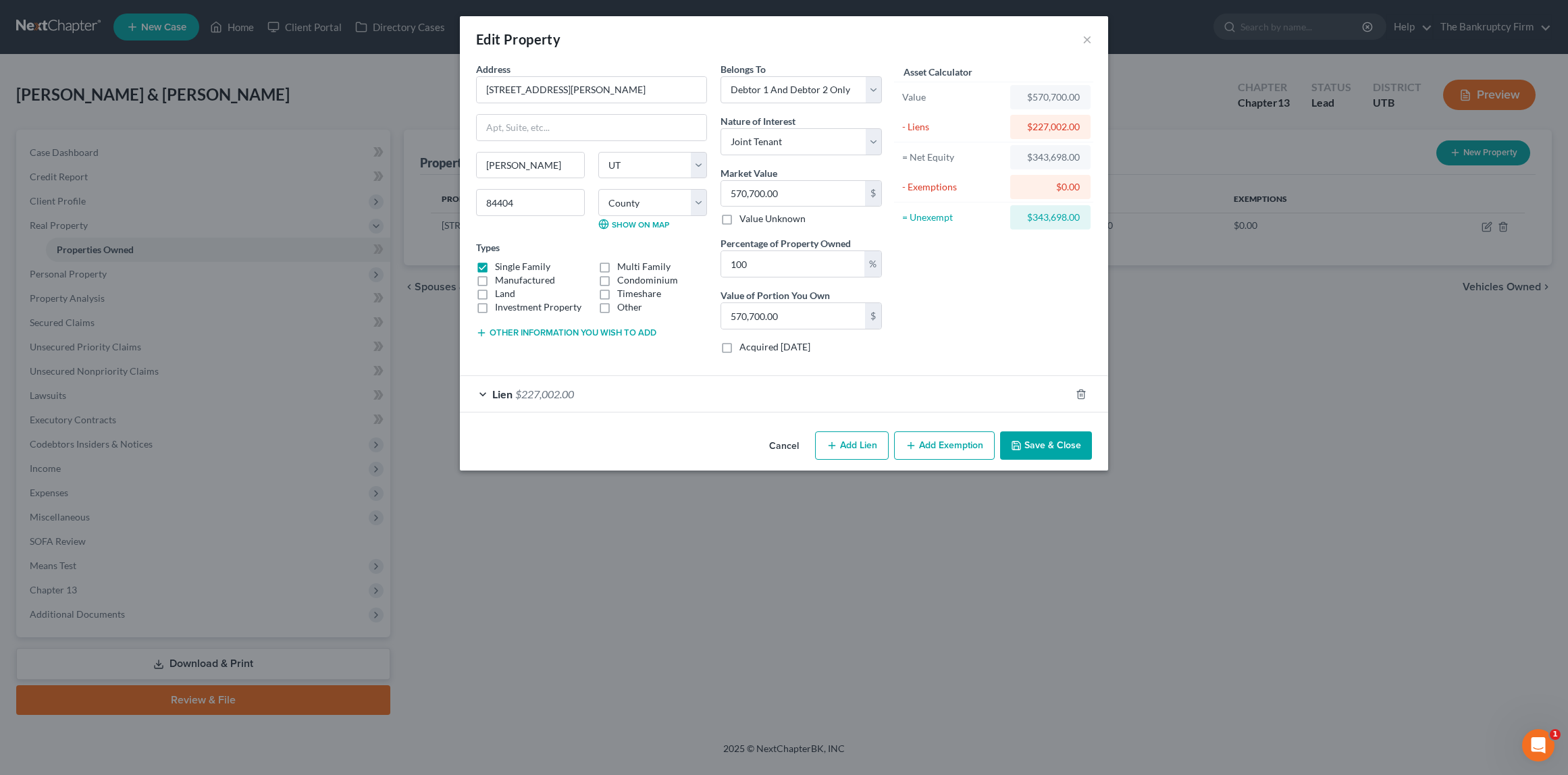
click at [949, 444] on button "Add Exemption" at bounding box center [944, 445] width 100 height 28
select select "2"
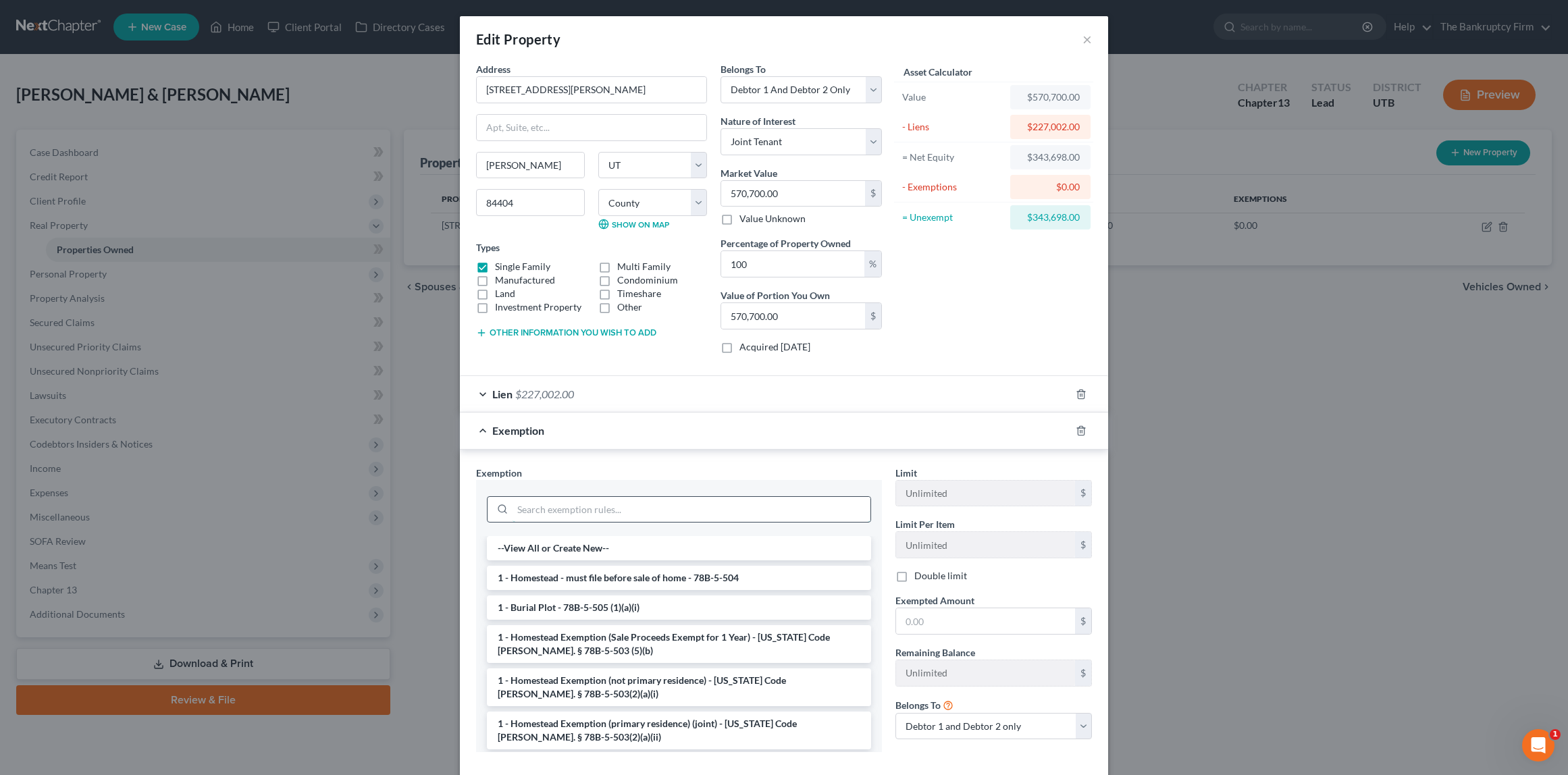
click at [608, 506] on input "search" at bounding box center [692, 509] width 358 height 25
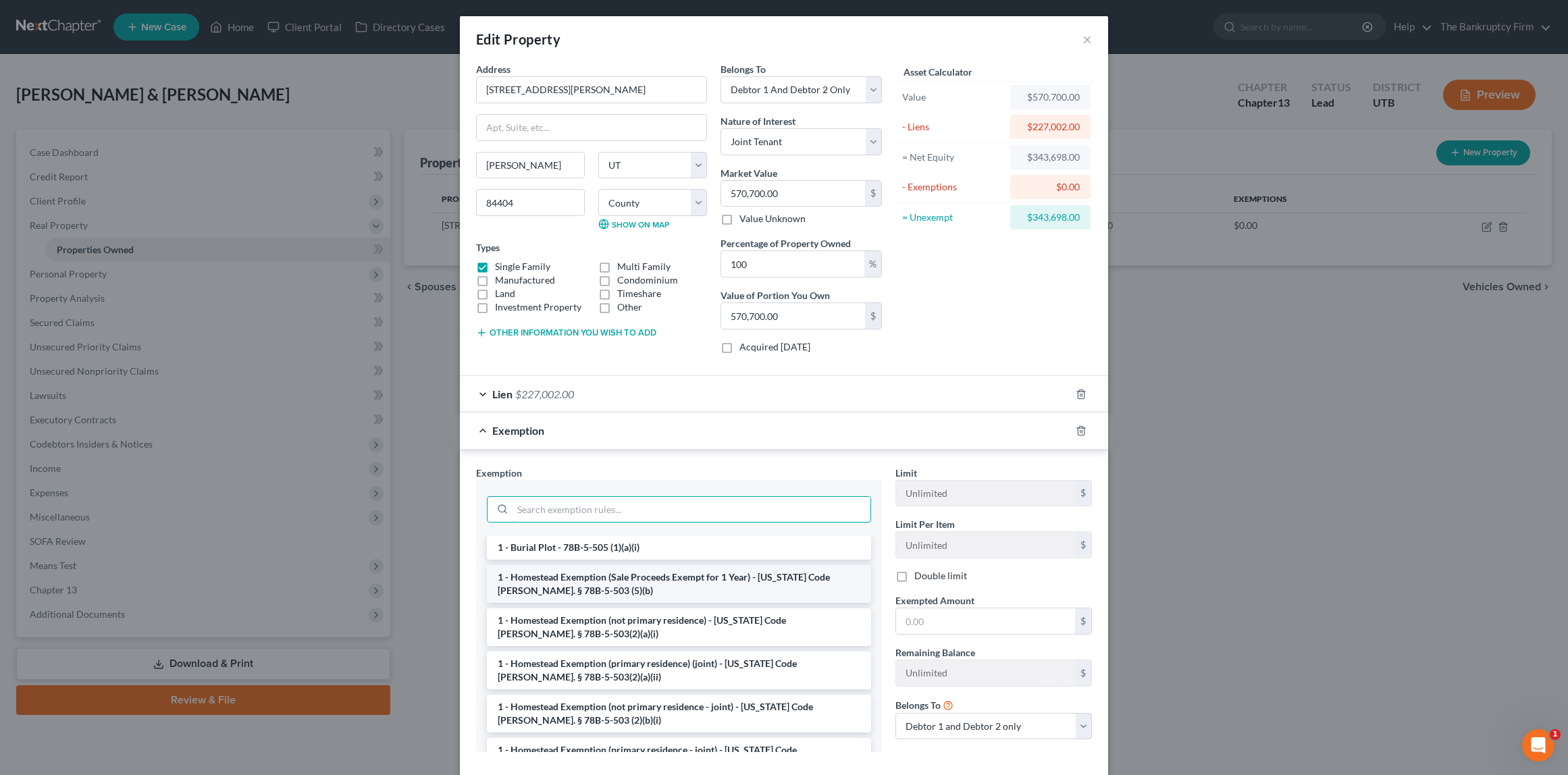
scroll to position [61, 0]
click at [646, 671] on li "1 - Homestead Exemption (primary residence) (joint) - [US_STATE] Code [PERSON_N…" at bounding box center [679, 669] width 384 height 38
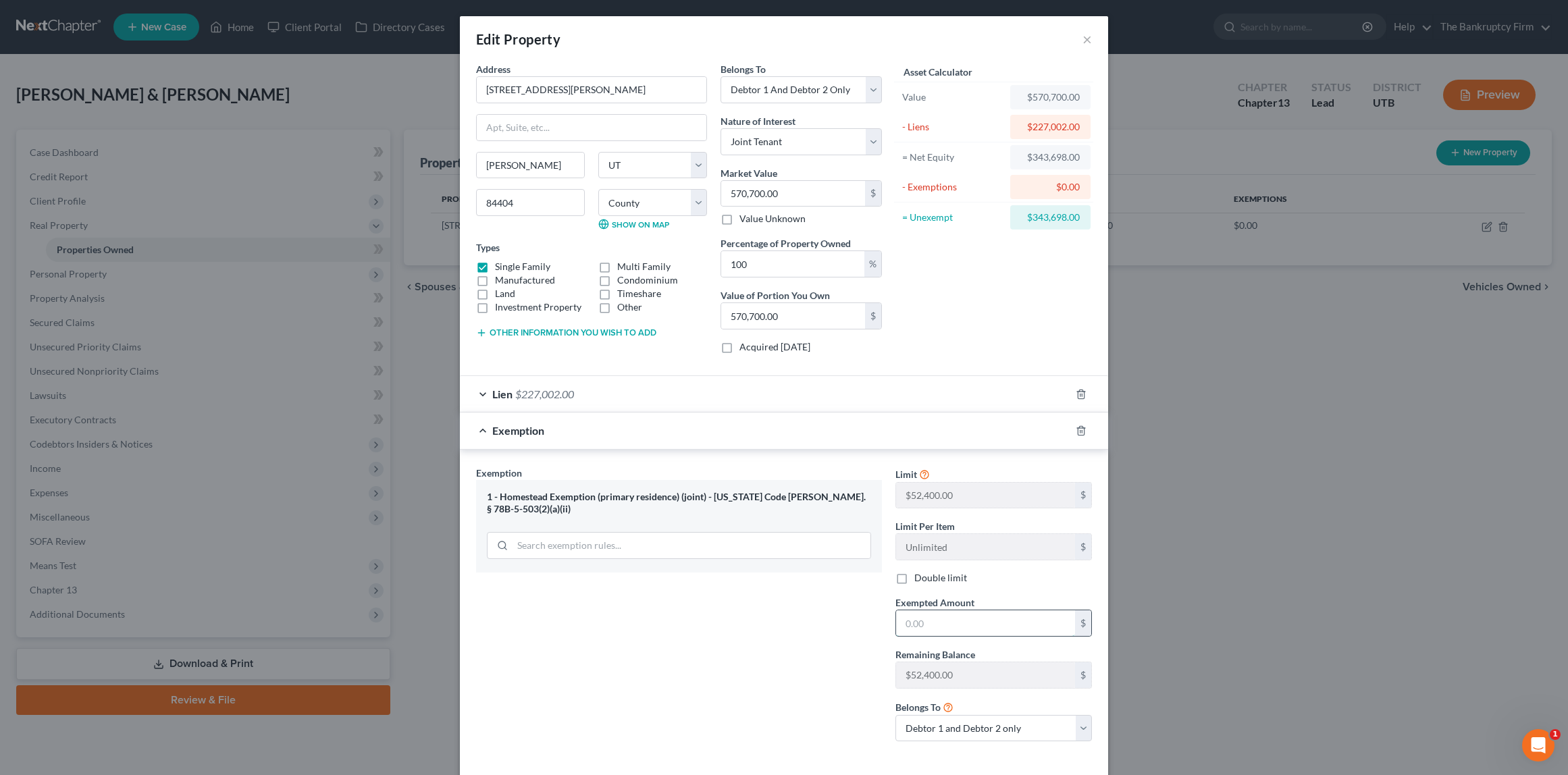
click at [943, 622] on input "text" at bounding box center [986, 623] width 179 height 25
type input "104,800"
click at [791, 617] on div "Exemption Set must be selected for CA. Exemption * 1 - Homestead Exemption (pri…" at bounding box center [679, 609] width 419 height 287
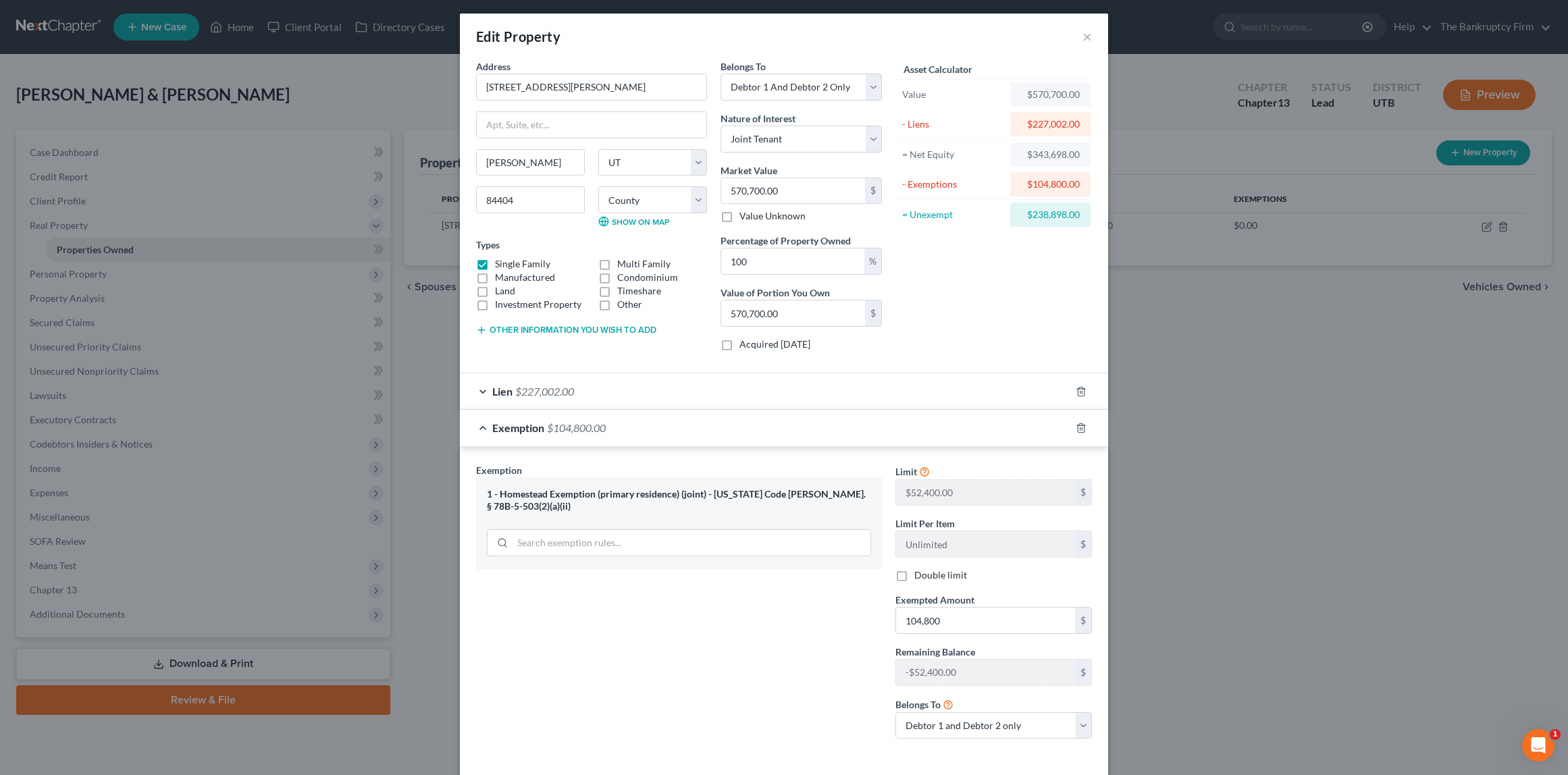
click at [972, 314] on div "Asset Calculator Value $570,700.00 - Liens $227,002.00 = Net Equity $343,698.00…" at bounding box center [994, 211] width 210 height 303
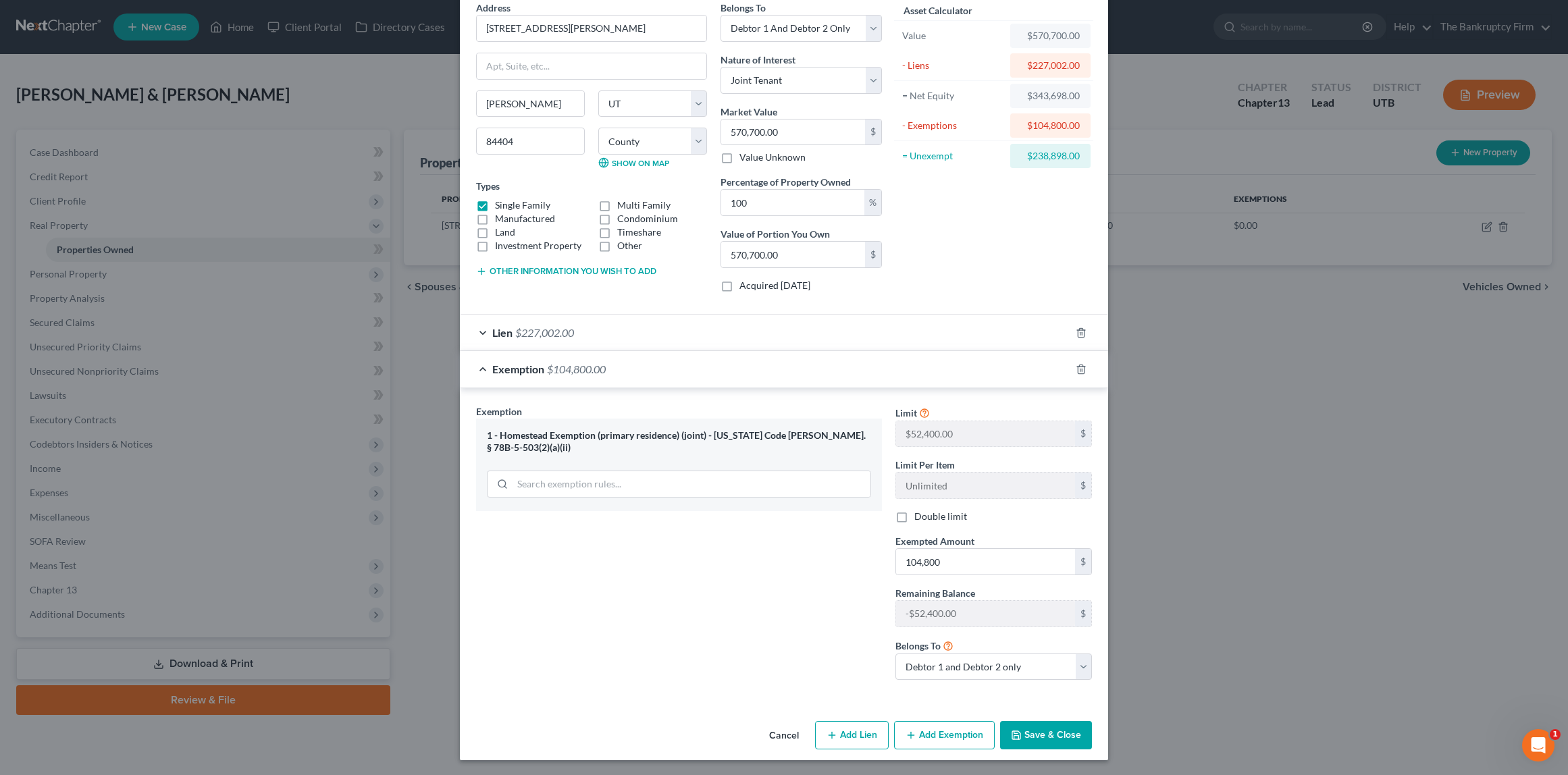
scroll to position [63, 0]
click at [1057, 734] on button "Save & Close" at bounding box center [1046, 734] width 92 height 28
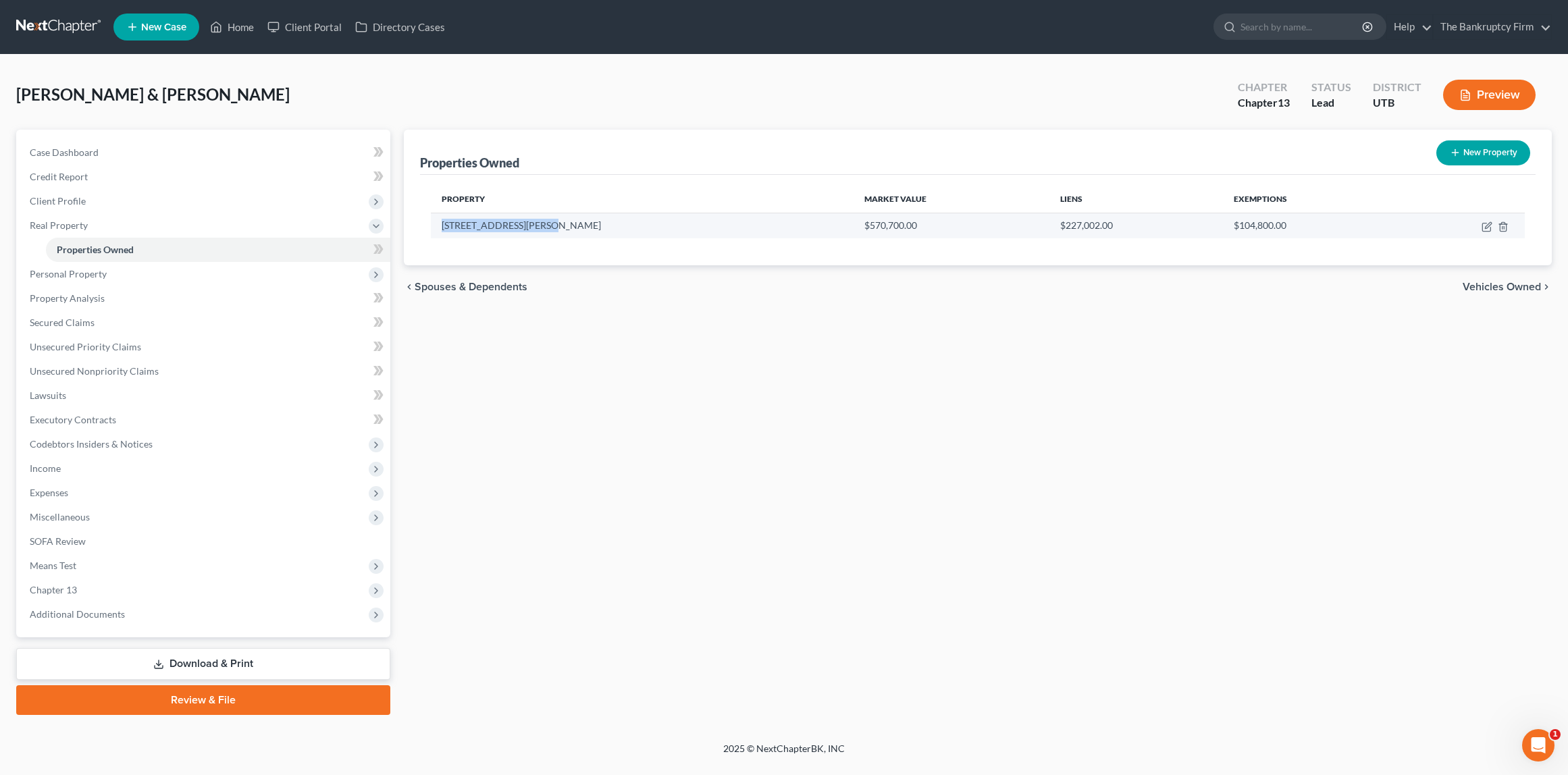
drag, startPoint x: 540, startPoint y: 226, endPoint x: 435, endPoint y: 231, distance: 105.1
click at [435, 231] on td "[STREET_ADDRESS][PERSON_NAME]" at bounding box center [643, 225] width 424 height 25
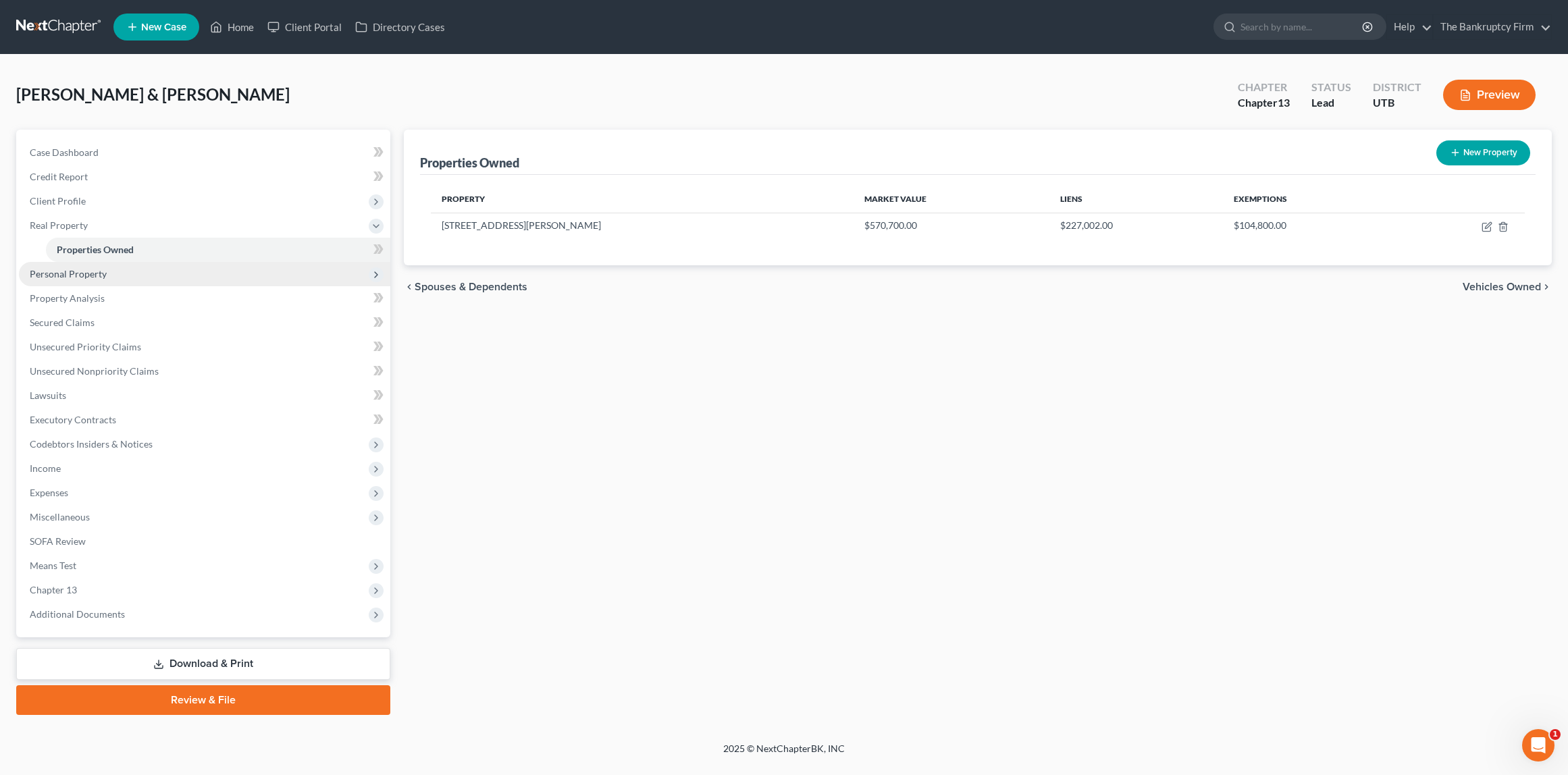
click at [106, 267] on span "Personal Property" at bounding box center [205, 274] width 371 height 24
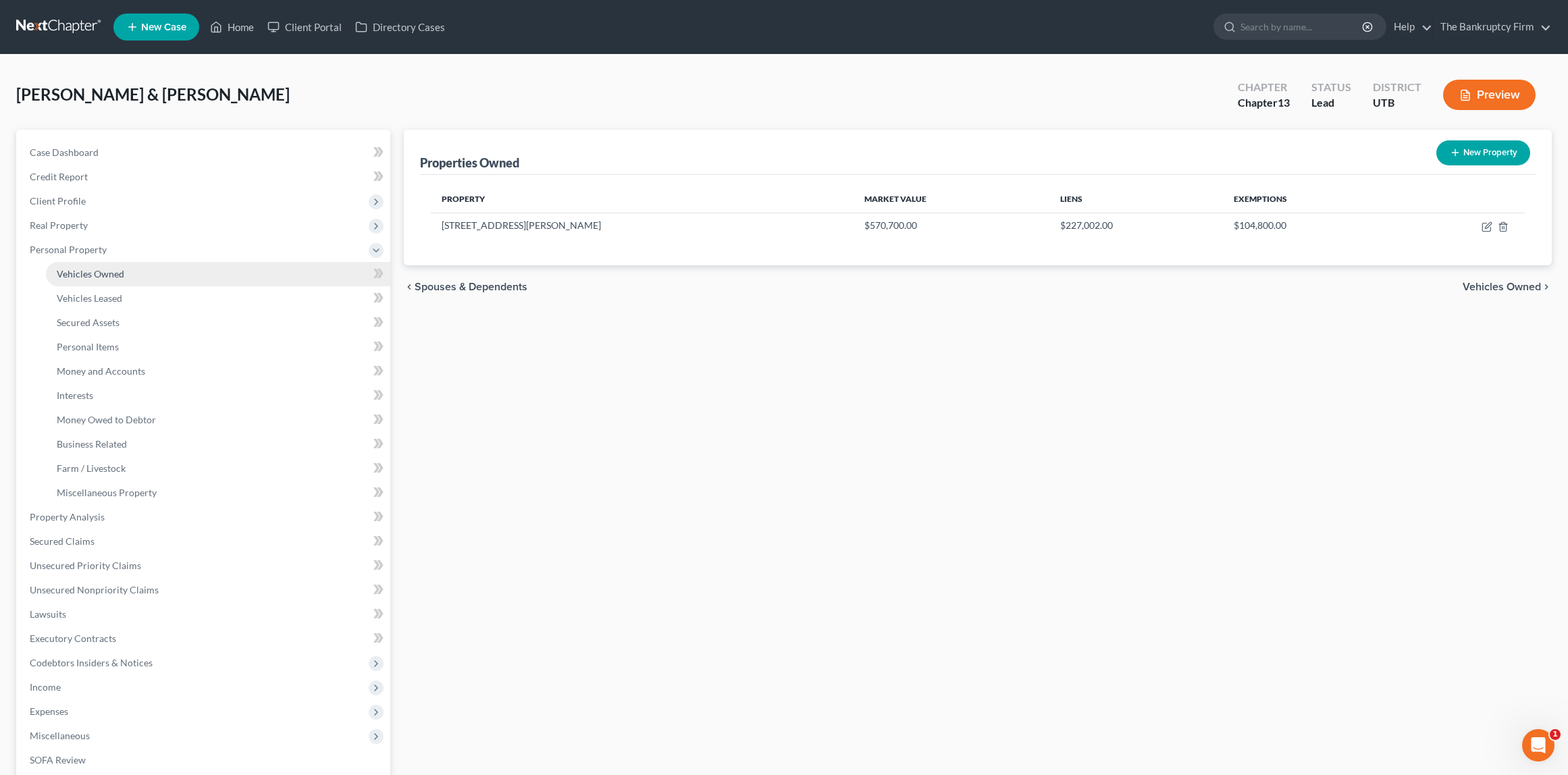
click at [106, 278] on span "Vehicles Owned" at bounding box center [90, 274] width 68 height 12
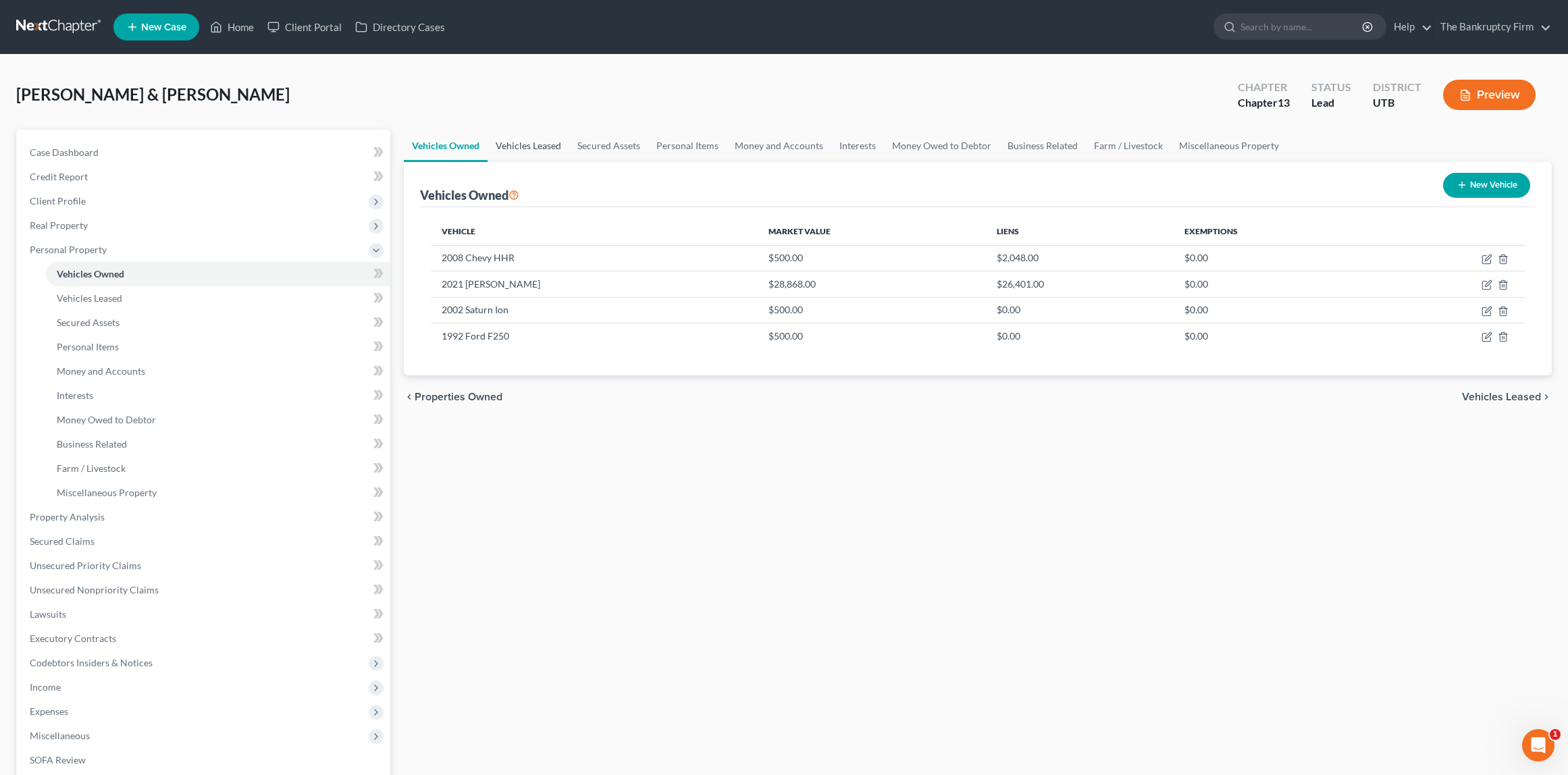
click at [538, 148] on link "Vehicles Leased" at bounding box center [528, 146] width 82 height 33
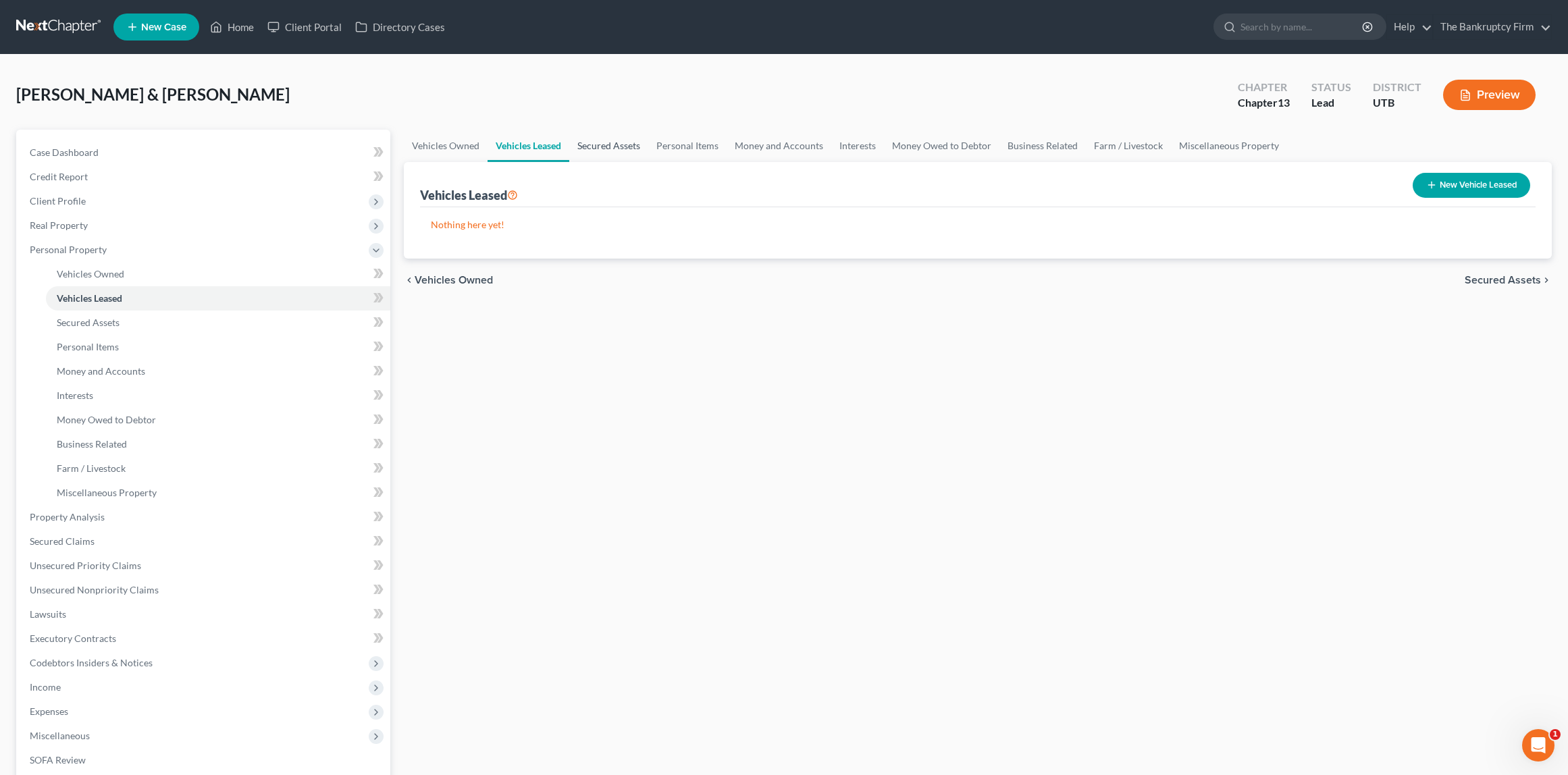
click at [612, 143] on link "Secured Assets" at bounding box center [609, 146] width 79 height 33
click at [685, 143] on link "Personal Items" at bounding box center [689, 146] width 79 height 33
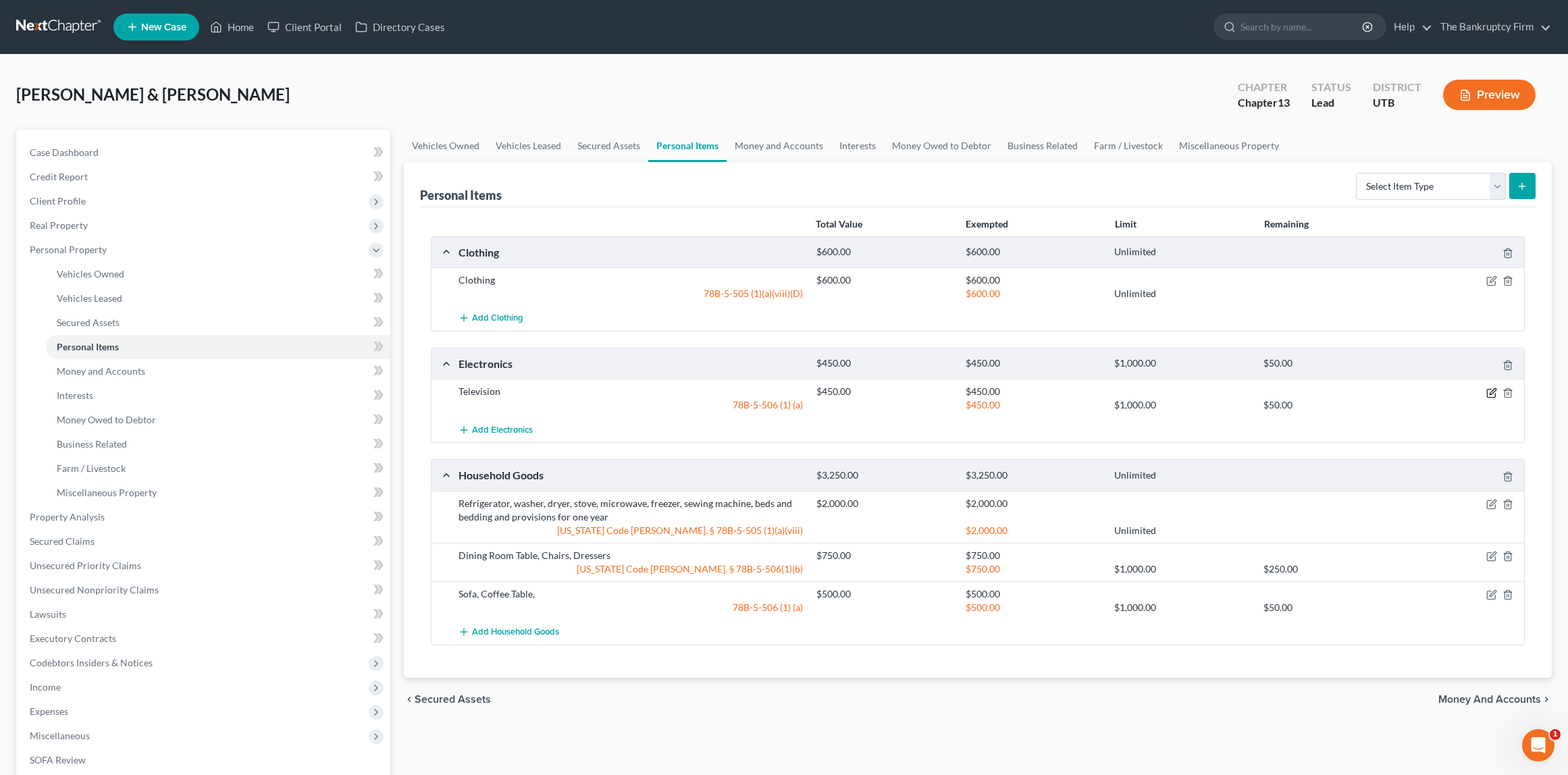
click at [1489, 390] on icon "button" at bounding box center [1492, 393] width 11 height 11
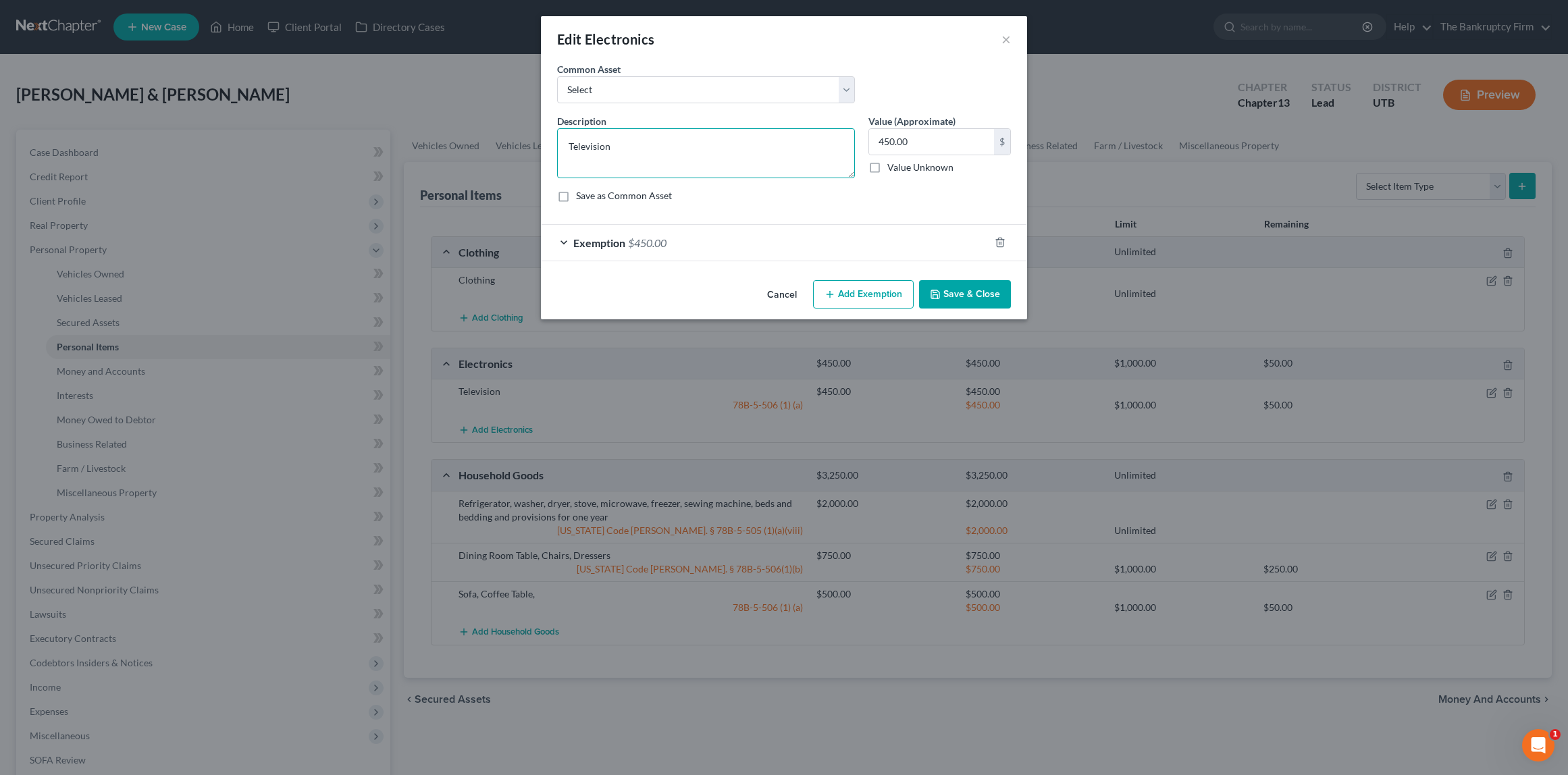
click at [734, 145] on textarea "Television" at bounding box center [705, 153] width 298 height 50
type textarea "Television, Gaming System, ipad, Laptop, Cell Phones"
click at [975, 293] on button "Save & Close" at bounding box center [965, 294] width 92 height 28
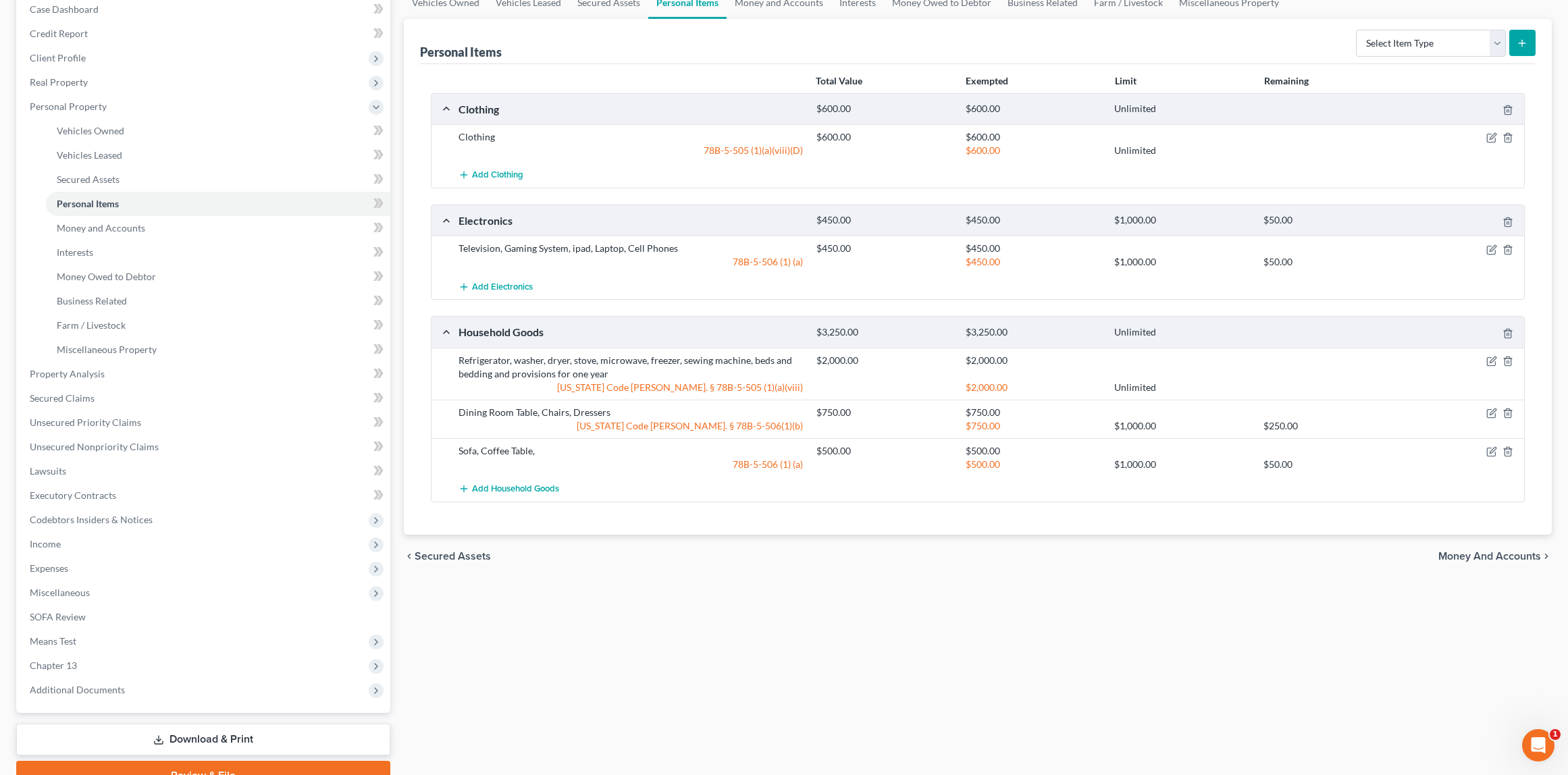
scroll to position [135, 0]
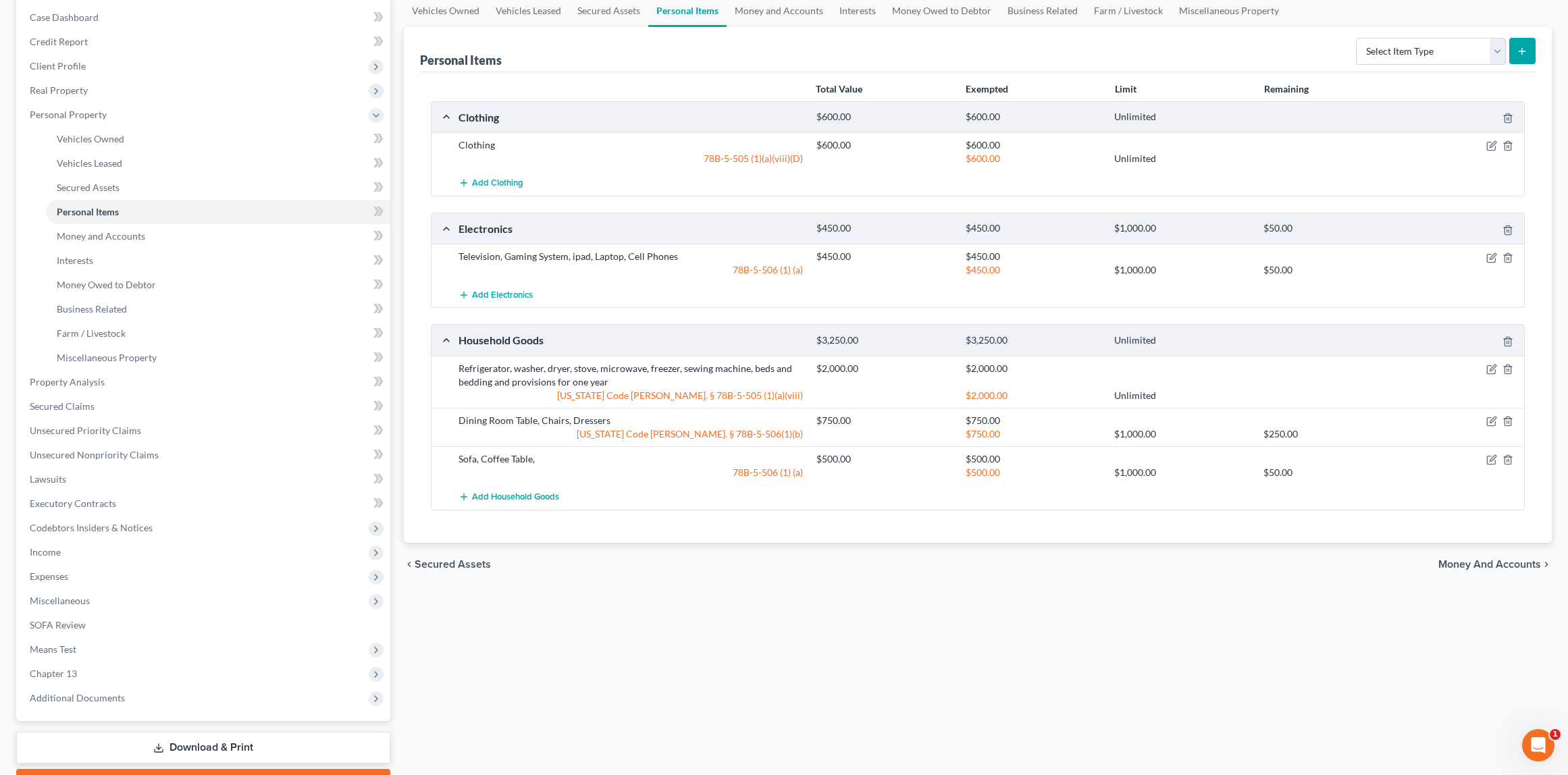
click at [527, 360] on div "Refrigerator, washer, dryer, stove, microwave, freezer, sewing machine, beds an…" at bounding box center [978, 381] width 1093 height 52
click at [580, 368] on div "Refrigerator, washer, dryer, stove, microwave, freezer, sewing machine, beds an…" at bounding box center [631, 375] width 358 height 27
click at [476, 373] on div "Refrigerator, washer, dryer, stove, microwave, freezer, sewing machine, beds an…" at bounding box center [631, 375] width 358 height 27
click at [1492, 368] on icon "button" at bounding box center [1493, 368] width 6 height 6
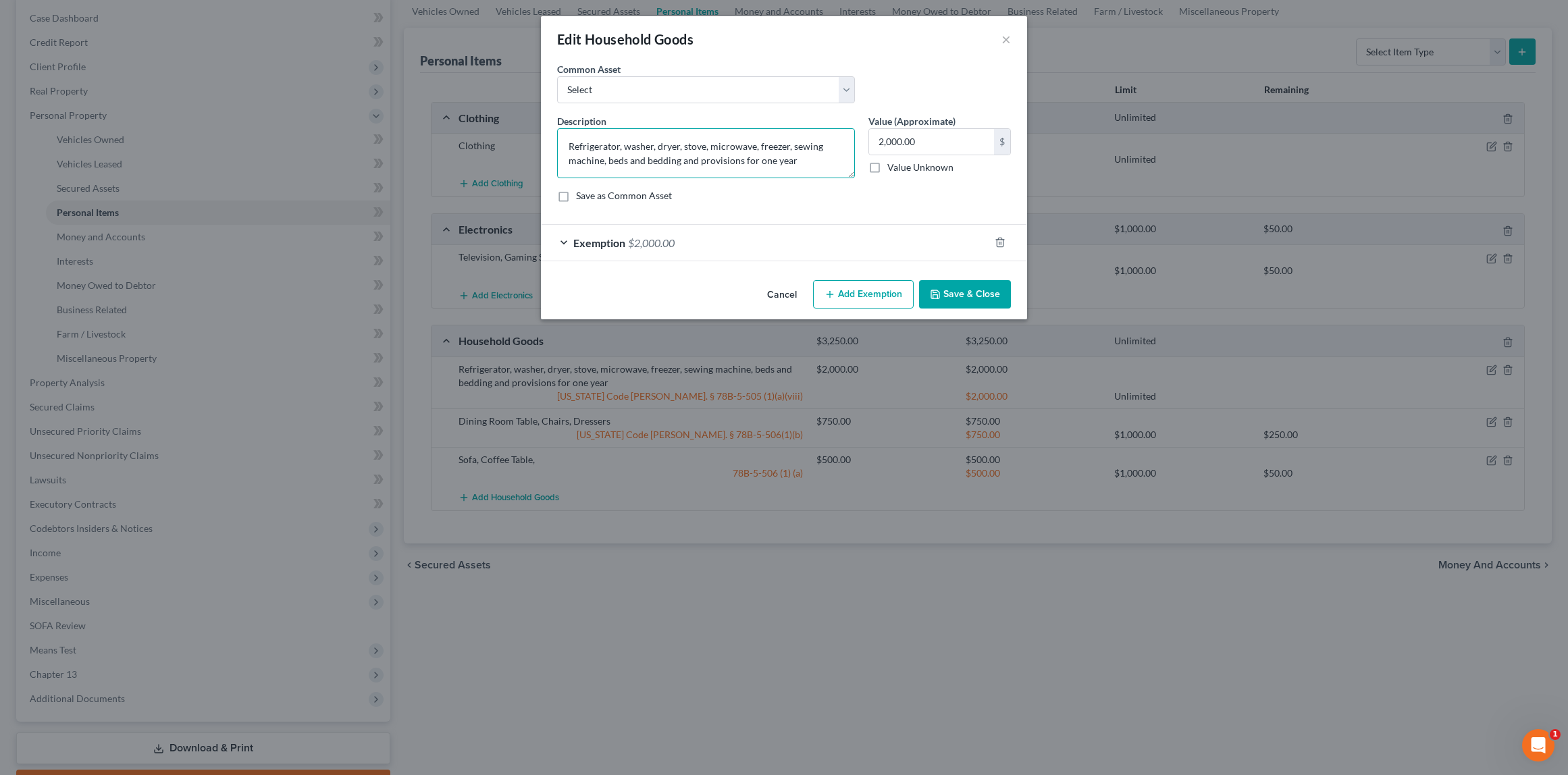
click at [627, 147] on textarea "Refrigerator, washer, dryer, stove, microwave, freezer, sewing machine, beds an…" at bounding box center [705, 153] width 298 height 50
drag, startPoint x: 757, startPoint y: 147, endPoint x: 791, endPoint y: 146, distance: 34.0
click at [791, 146] on textarea "Refrigerator, washer, dryer, stove, microwave, freezer, sewing machine, beds an…" at bounding box center [705, 153] width 298 height 50
click at [807, 147] on textarea "Refrigerator, washer, dryer, stove, microwave, freezer, sewing machine, beds an…" at bounding box center [705, 153] width 298 height 50
drag, startPoint x: 791, startPoint y: 149, endPoint x: 610, endPoint y: 163, distance: 181.5
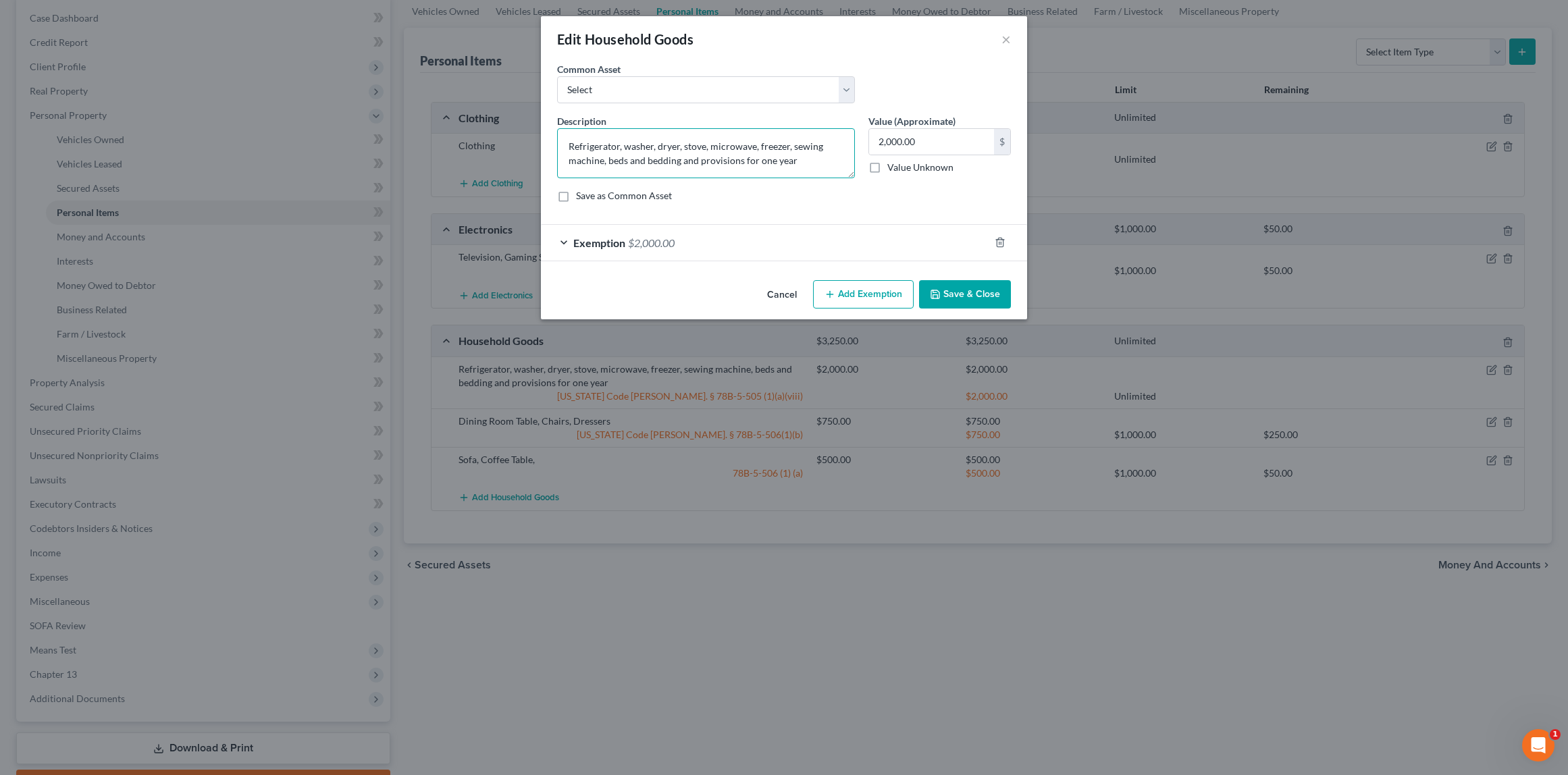
click at [610, 163] on textarea "Refrigerator, washer, dryer, stove, microwave, freezer, sewing machine, beds an…" at bounding box center [705, 153] width 298 height 50
type textarea "Refrigerator, washer, dryer, stove, microwave, freezer, beds and bedding and pr…"
click at [964, 295] on button "Save & Close" at bounding box center [965, 294] width 92 height 28
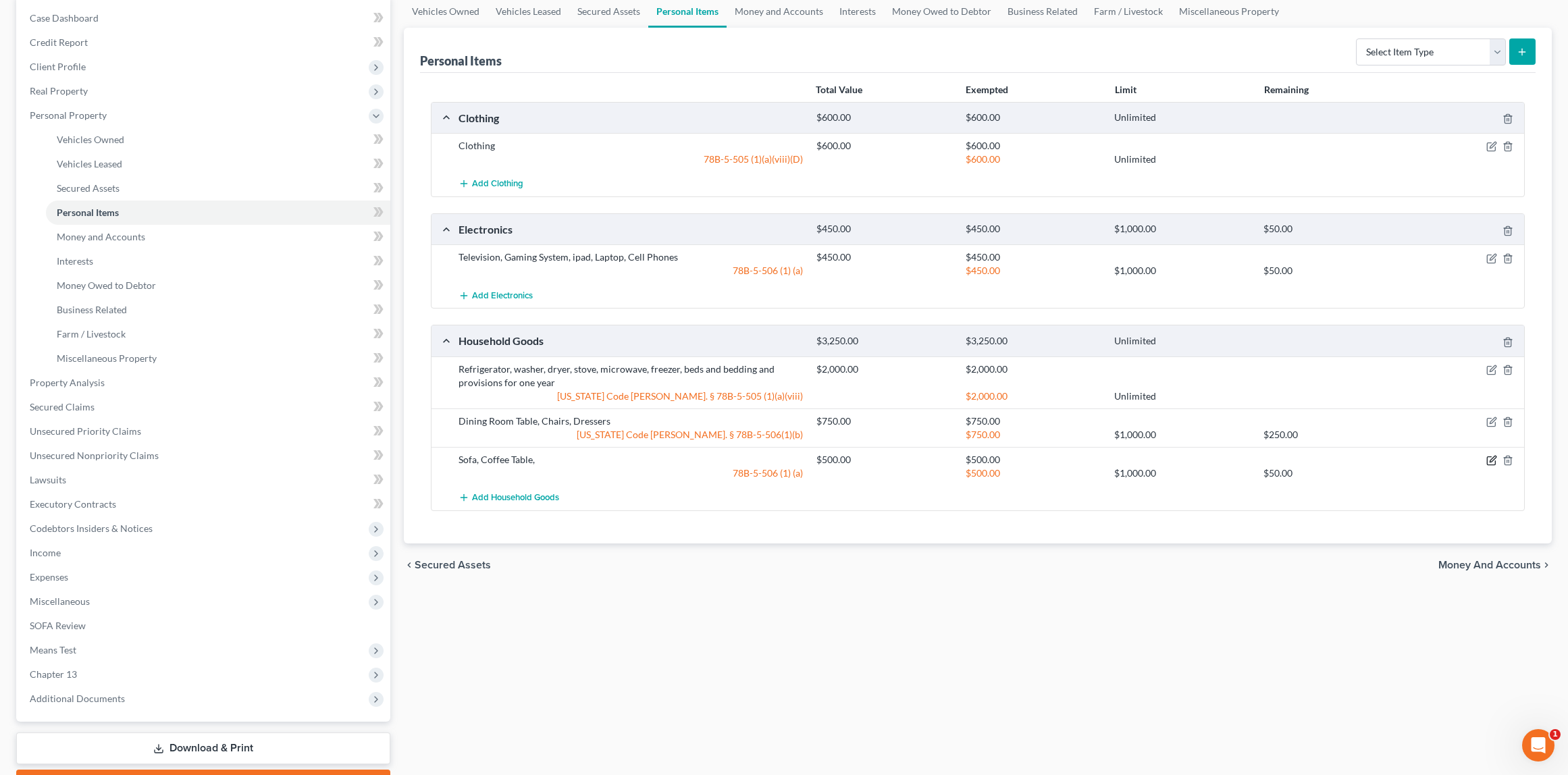
click at [1490, 464] on icon "button" at bounding box center [1492, 460] width 11 height 11
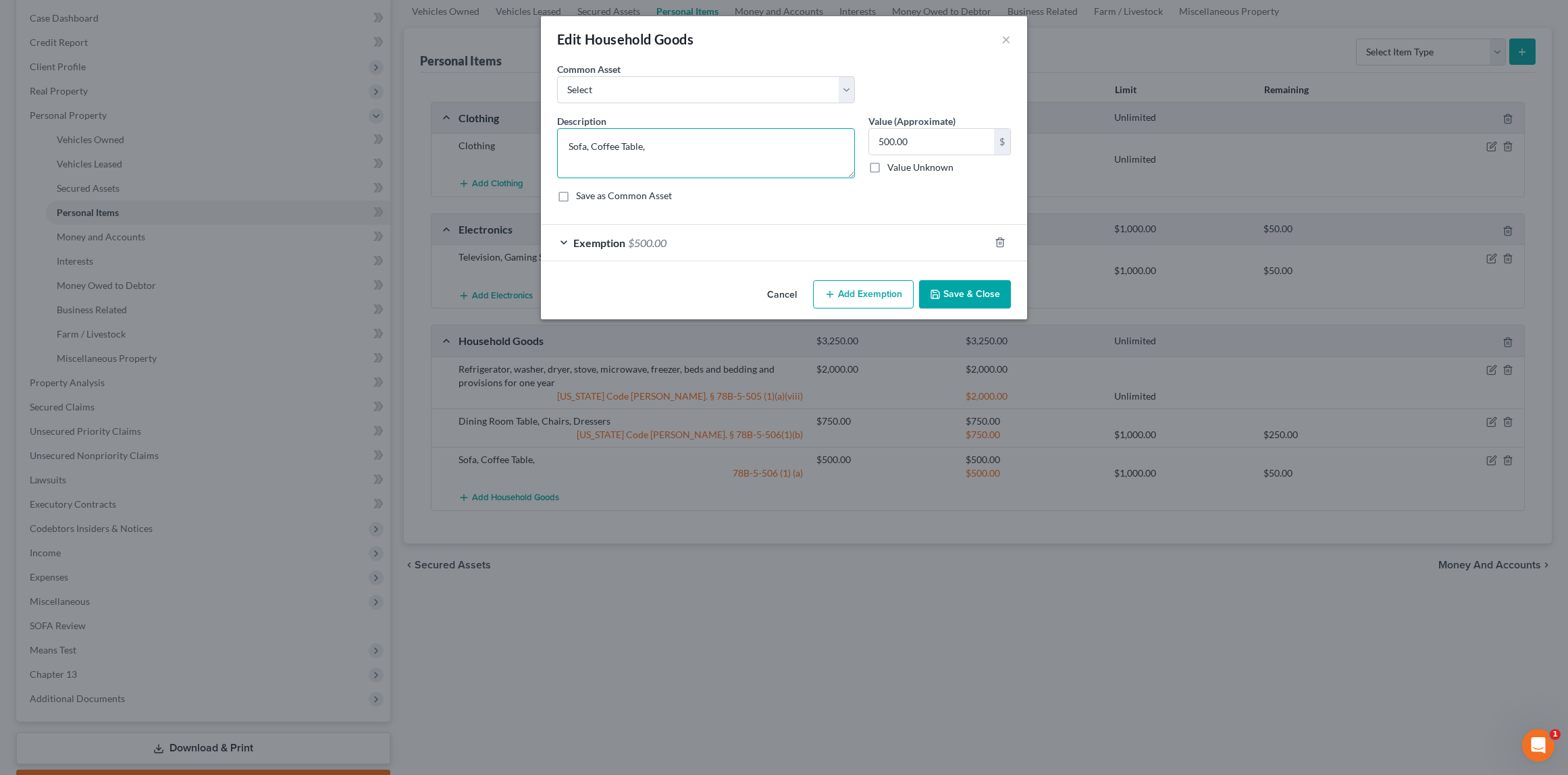
click at [659, 148] on textarea "Sofa, Coffee Table," at bounding box center [705, 153] width 298 height 50
type textarea "Couch, Lamps, TV Stand"
click at [968, 293] on button "Save & Close" at bounding box center [965, 294] width 92 height 28
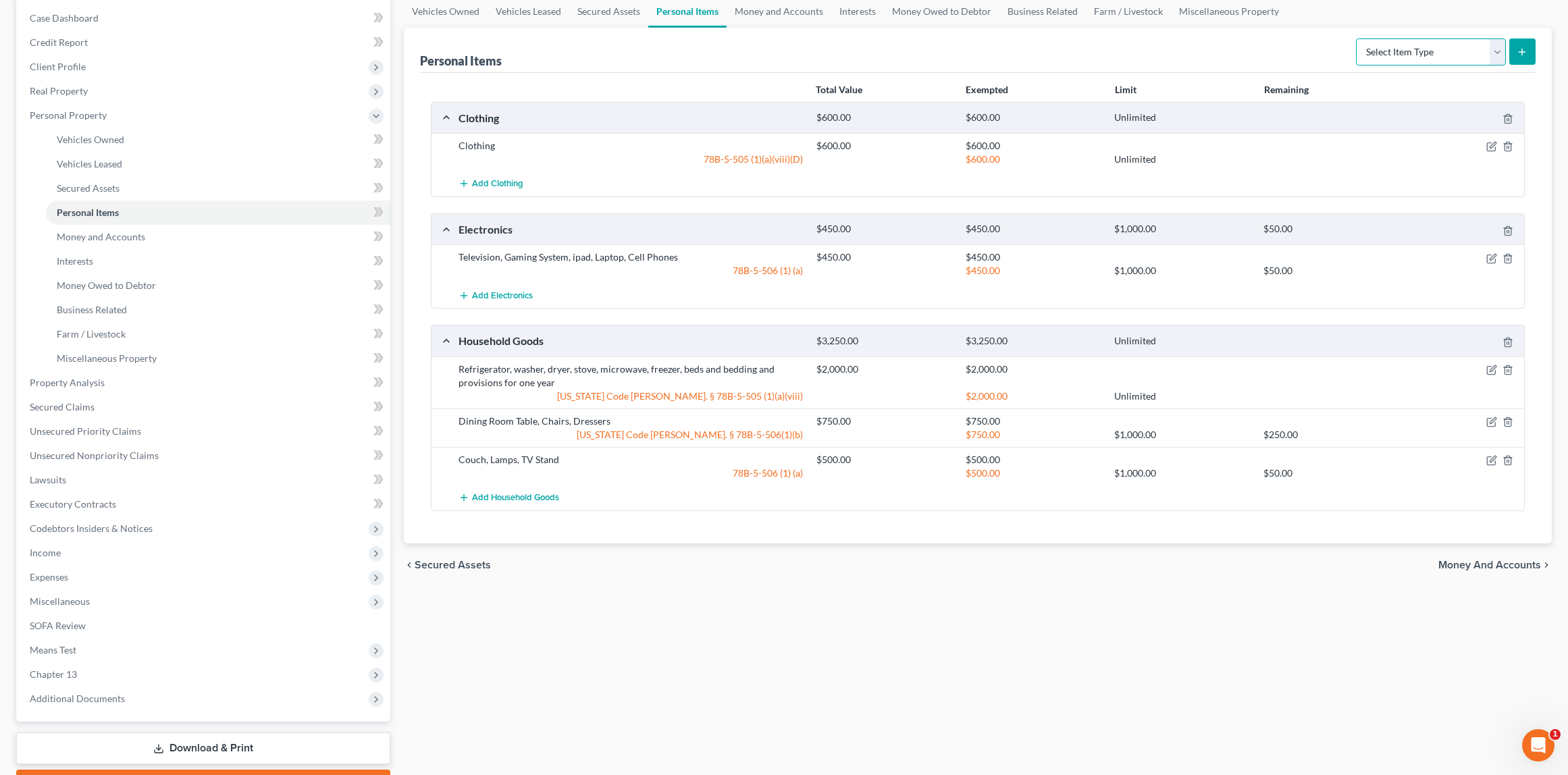
click at [1461, 52] on select "Select Item Type Clothing Collectibles Of Value Electronics Firearms Household …" at bounding box center [1431, 52] width 150 height 27
select select "firearms"
click at [1358, 39] on select "Select Item Type Clothing Collectibles Of Value Electronics Firearms Household …" at bounding box center [1431, 52] width 150 height 27
click at [1520, 47] on icon "submit" at bounding box center [1522, 52] width 11 height 11
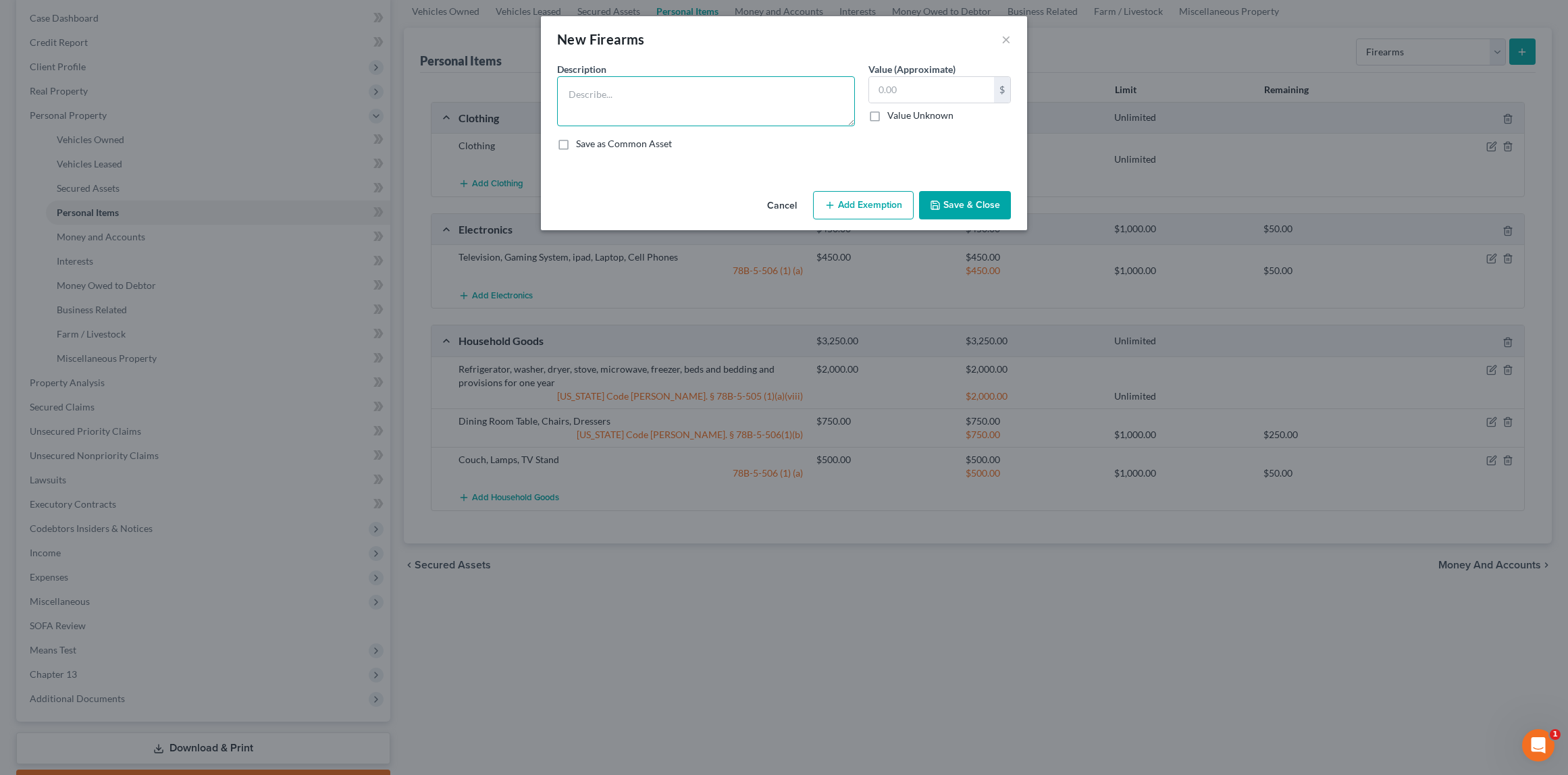
click at [609, 91] on textarea at bounding box center [705, 101] width 298 height 50
type textarea "9mm"
type input "200"
click at [831, 198] on button "Add Exemption" at bounding box center [863, 205] width 100 height 28
select select "2"
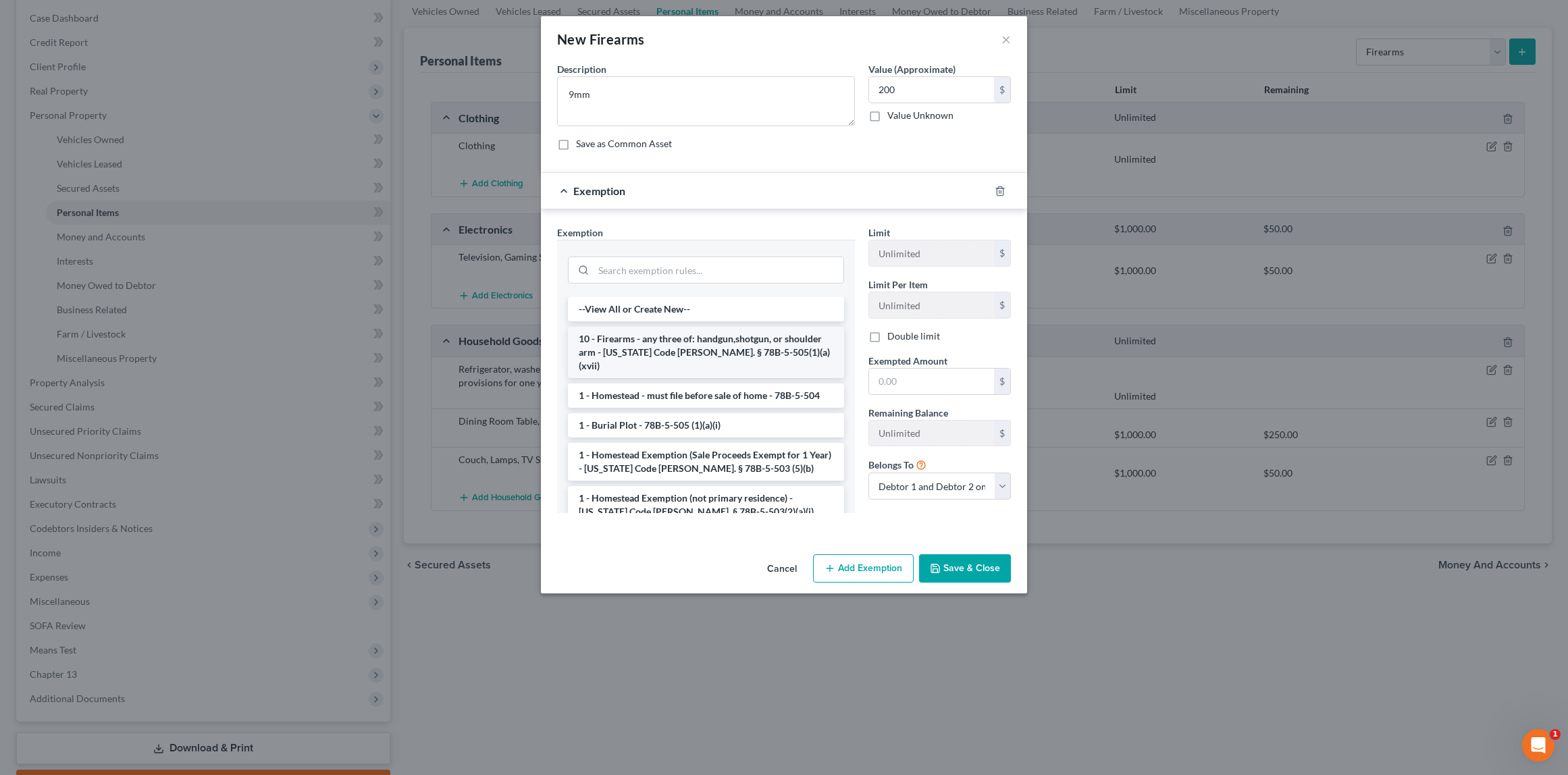
click at [636, 354] on li "10 - Firearms - any three of: handgun,shotgun, or shoulder arm - [US_STATE] Cod…" at bounding box center [705, 352] width 276 height 52
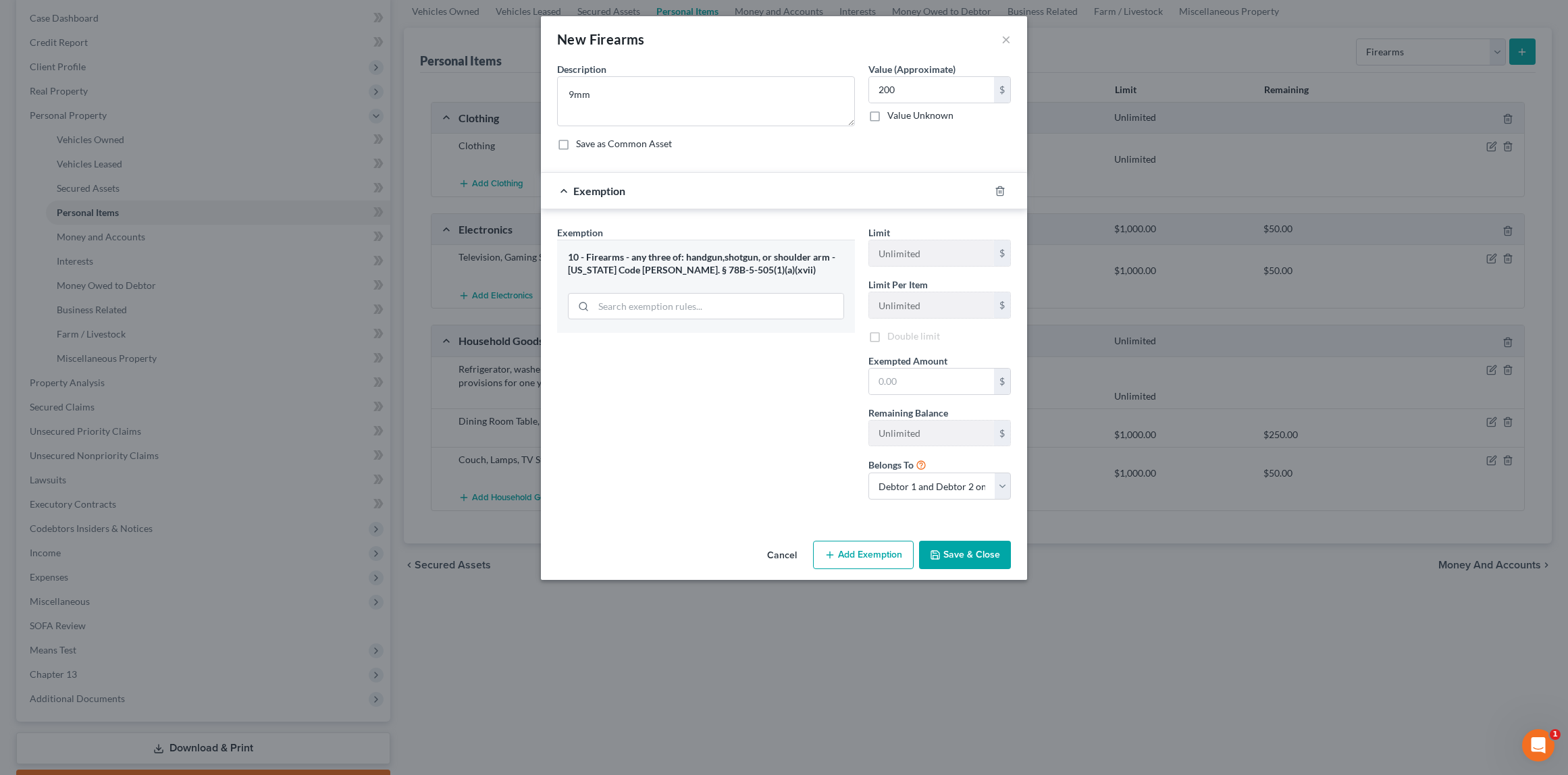
click at [636, 354] on div "Exemption Set must be selected for CA. Exemption * 10 - Firearms - any three of…" at bounding box center [706, 368] width 312 height 285
click at [906, 380] on input "text" at bounding box center [932, 383] width 125 height 25
type input "200"
click at [976, 557] on button "Save & Close" at bounding box center [965, 557] width 92 height 28
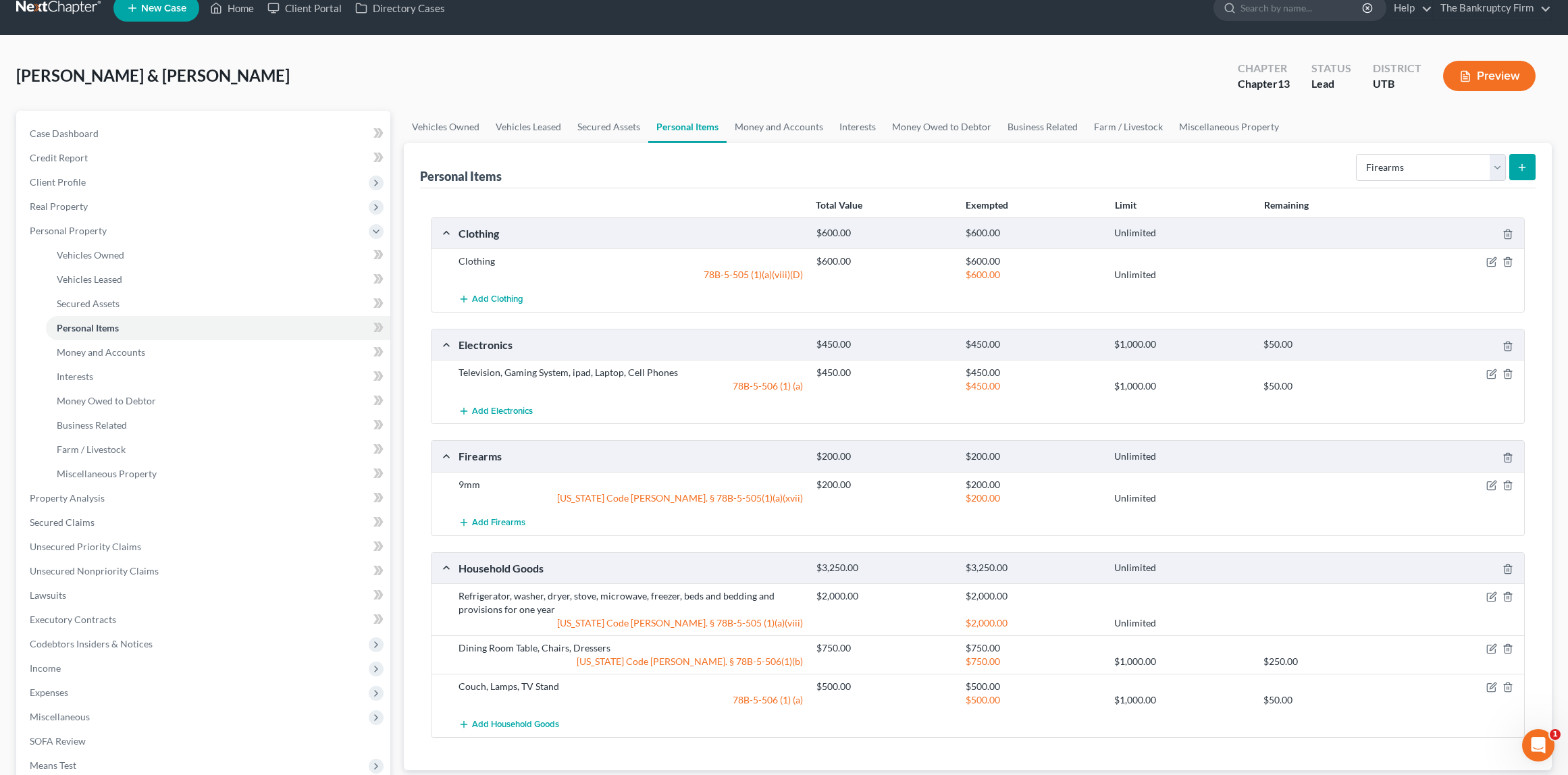
scroll to position [0, 0]
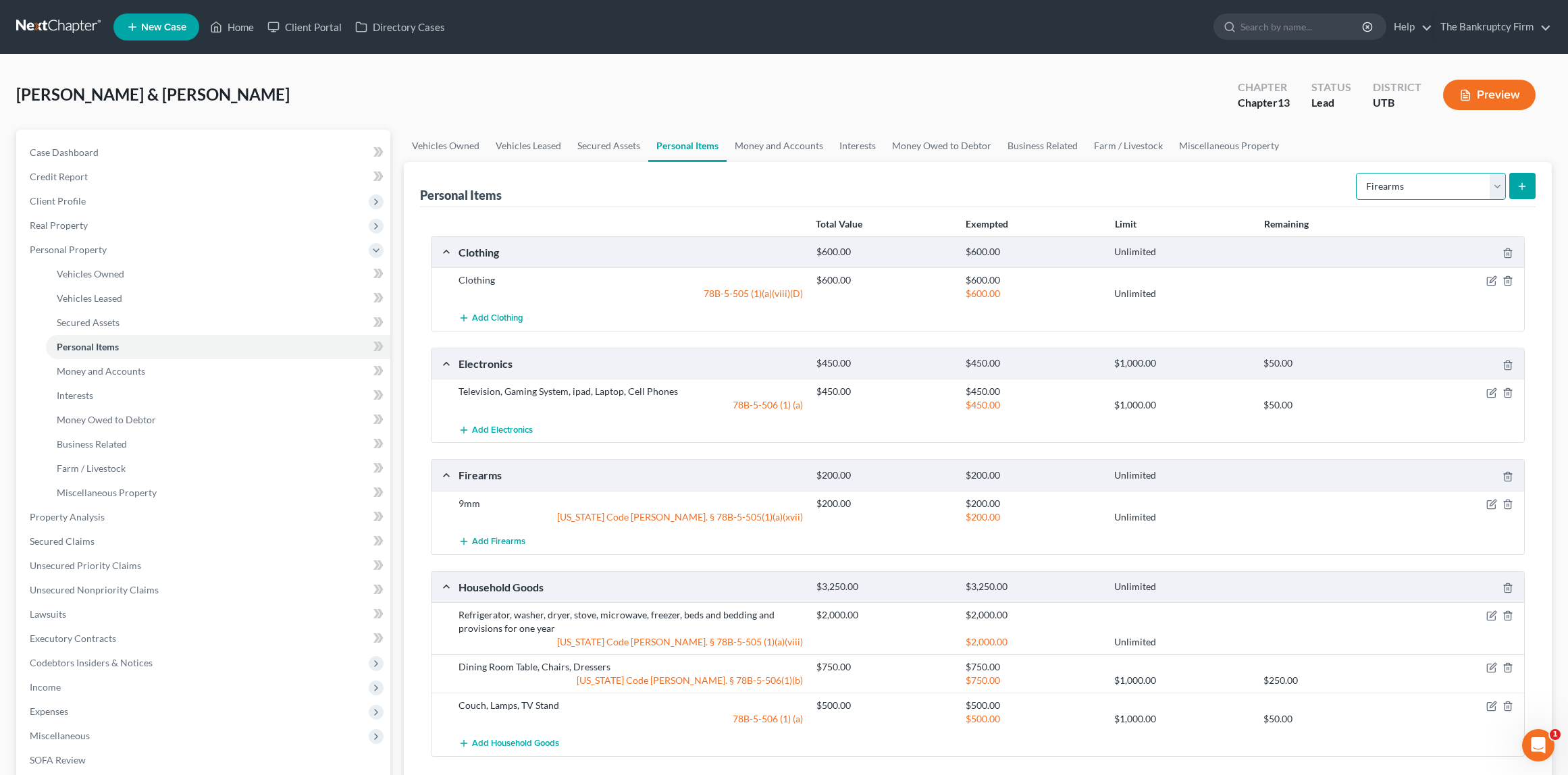
click at [1492, 184] on select "Select Item Type Clothing Collectibles Of Value Electronics Firearms Household …" at bounding box center [1431, 186] width 150 height 27
select select "jewelry"
click at [1358, 173] on select "Select Item Type Clothing Collectibles Of Value Electronics Firearms Household …" at bounding box center [1431, 186] width 150 height 27
click at [1522, 175] on button "submit" at bounding box center [1523, 186] width 26 height 26
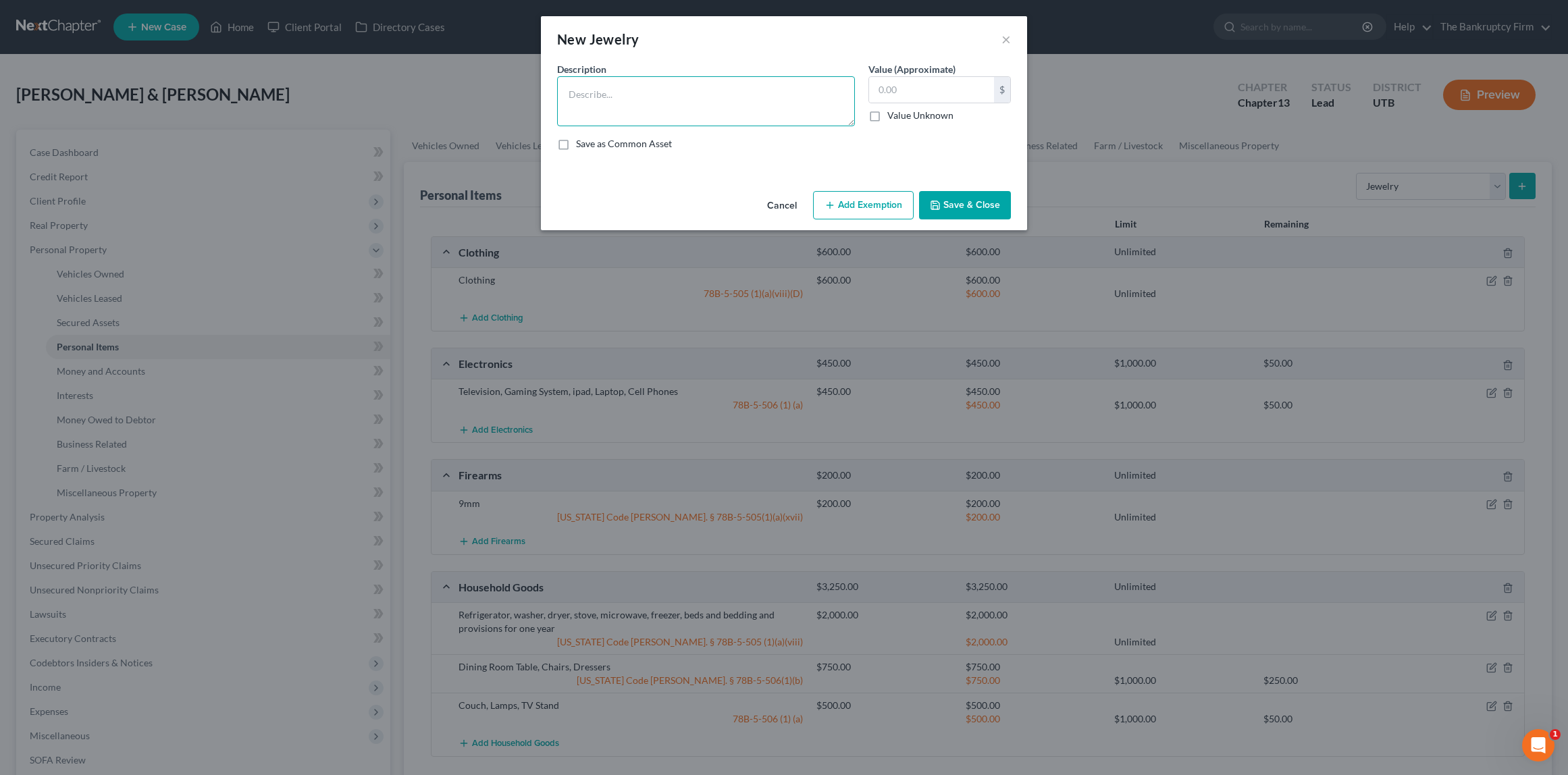
click at [635, 106] on textarea at bounding box center [705, 101] width 298 height 50
type textarea "Wedding Band"
type input "1"
type input "800"
click at [860, 205] on button "Add Exemption" at bounding box center [863, 205] width 100 height 28
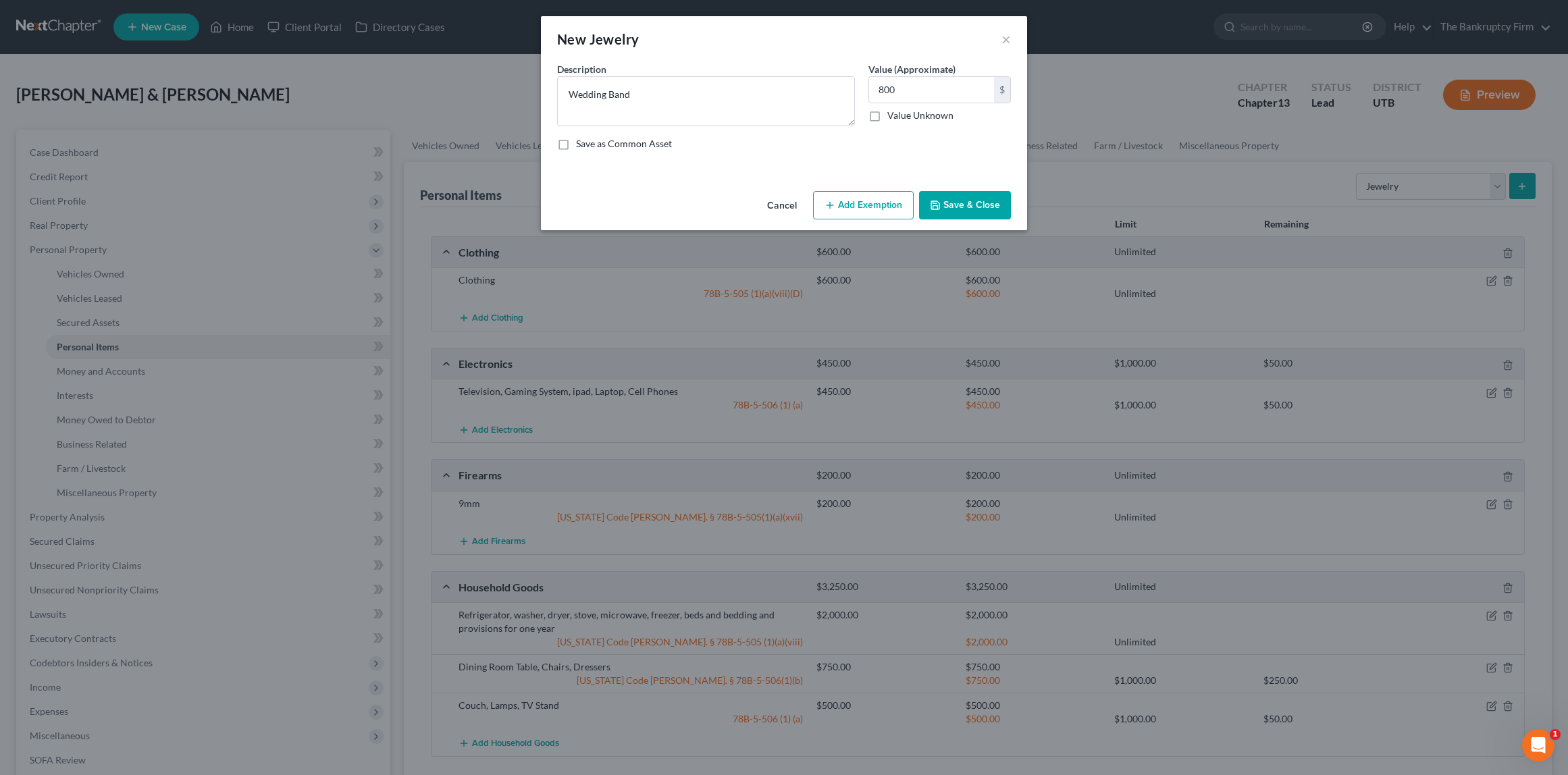
select select "2"
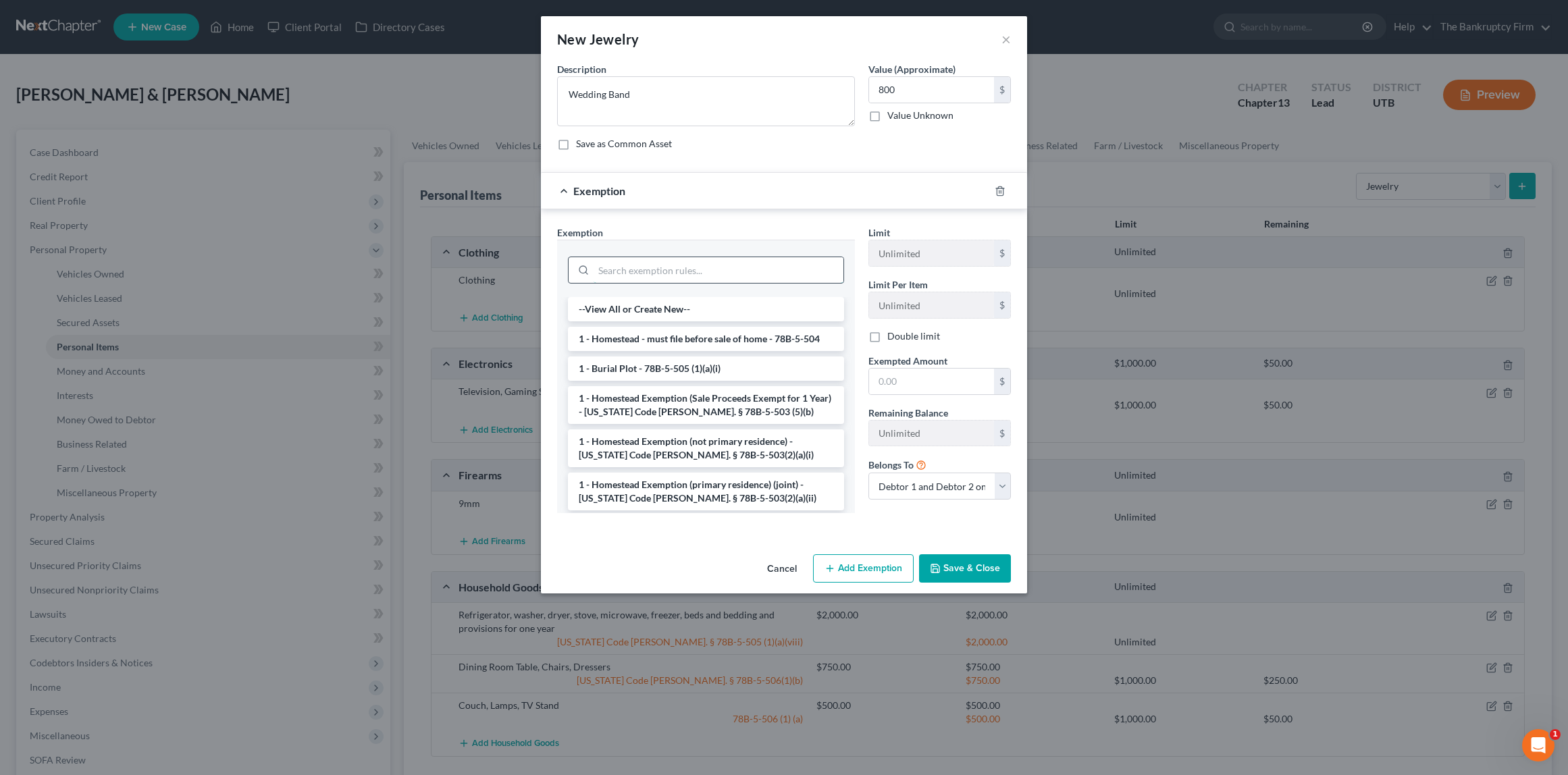
click at [618, 271] on input "search" at bounding box center [718, 270] width 250 height 25
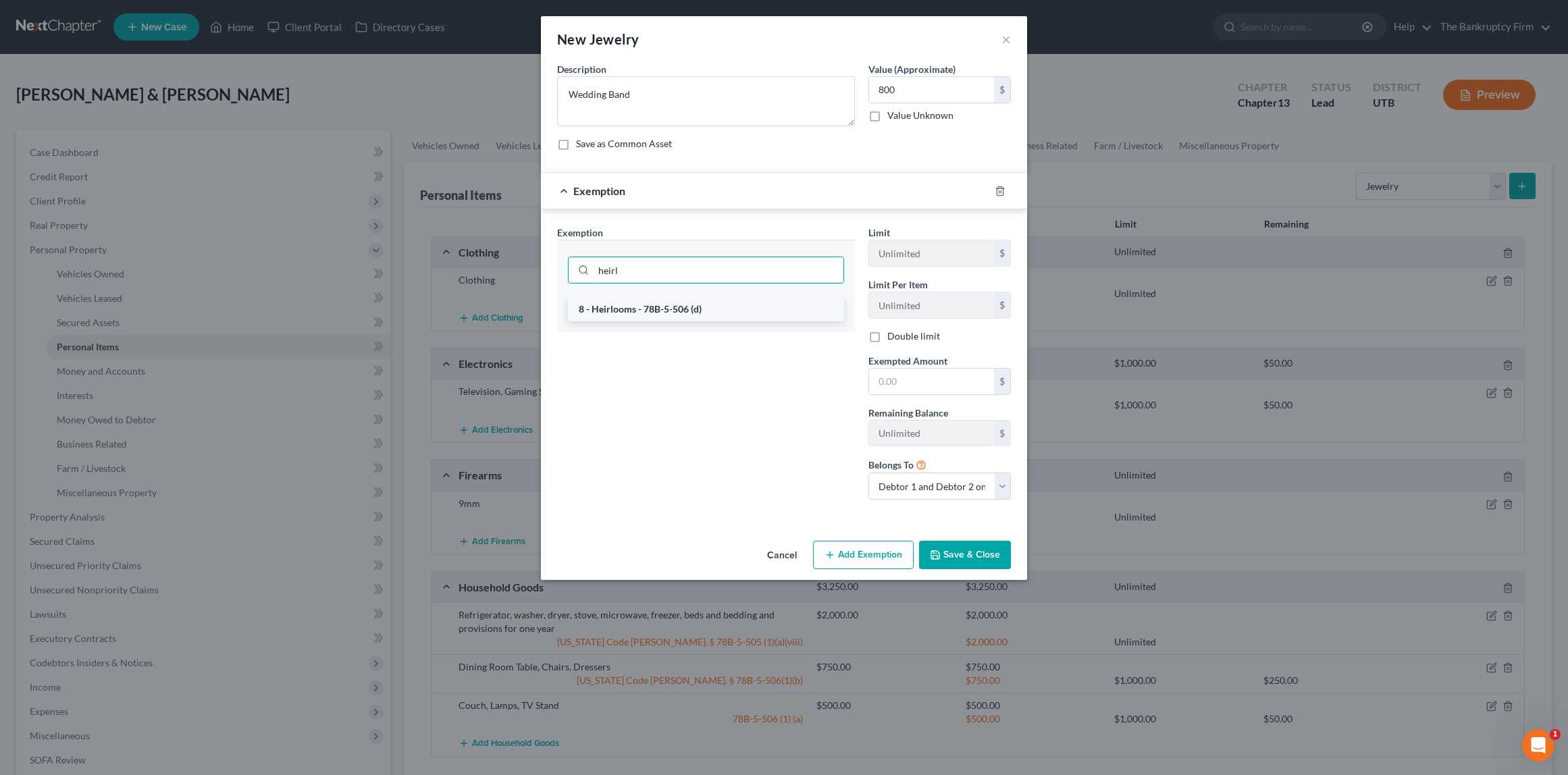
type input "heirl"
click at [626, 316] on li "8 - Heirlooms - 78B-5-506 (d)" at bounding box center [705, 309] width 276 height 24
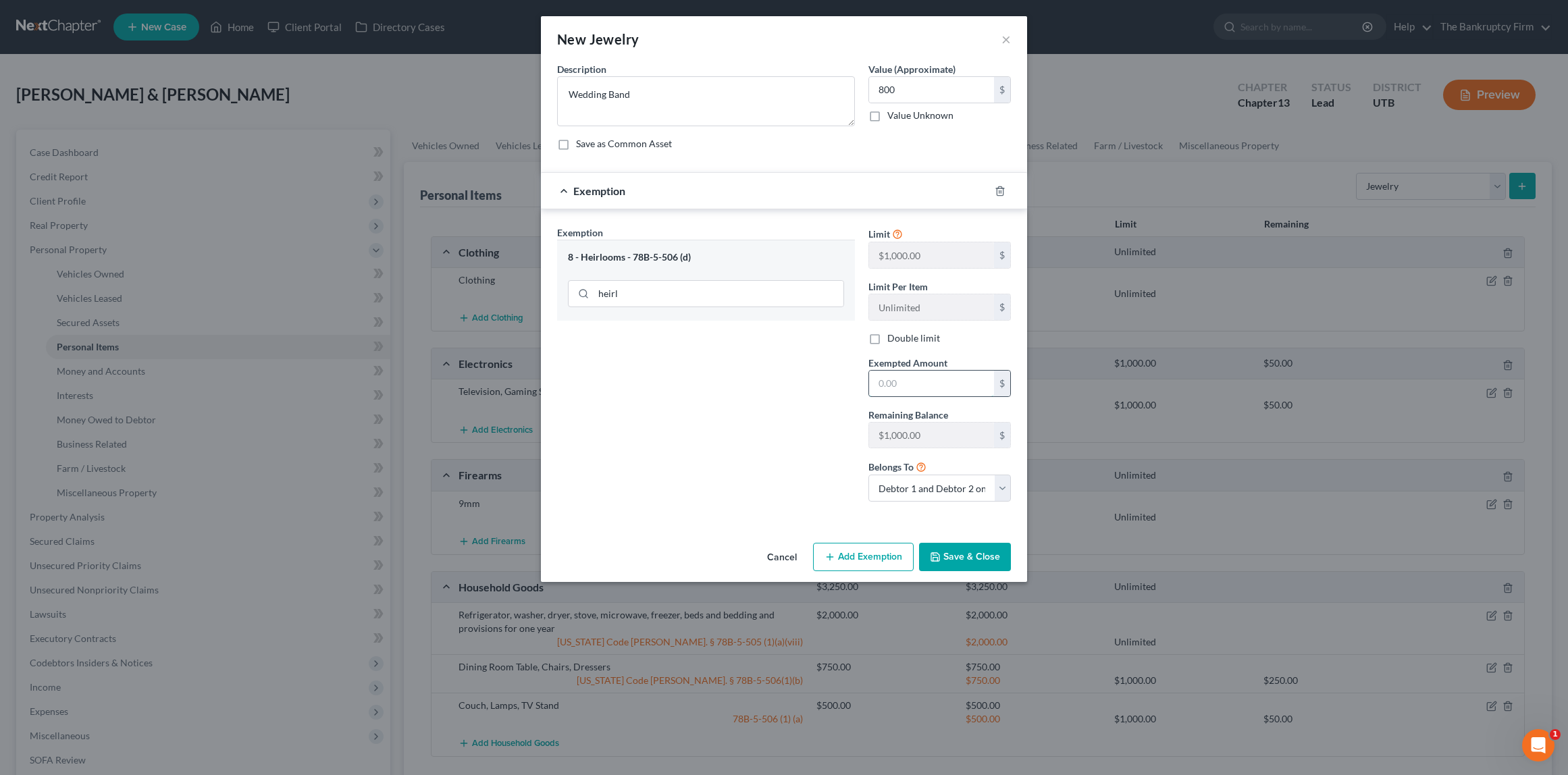
click at [903, 383] on input "text" at bounding box center [932, 383] width 125 height 25
type input "800"
click at [960, 554] on button "Save & Close" at bounding box center [965, 557] width 92 height 28
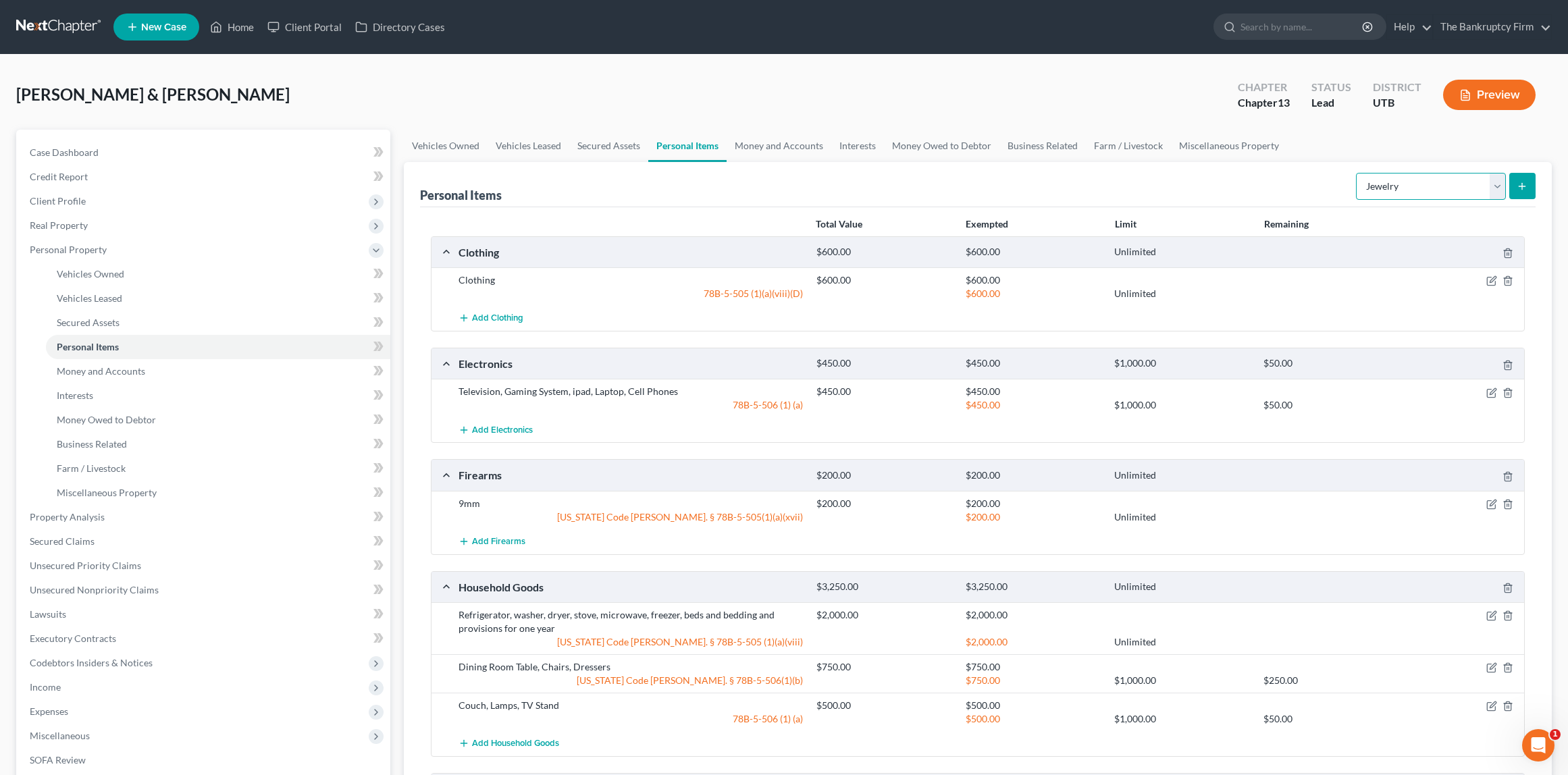
click at [1446, 176] on select "Select Item Type Clothing Collectibles Of Value Electronics Firearms Household …" at bounding box center [1431, 186] width 150 height 27
select select "pets"
click at [1358, 173] on select "Select Item Type Clothing Collectibles Of Value Electronics Firearms Household …" at bounding box center [1431, 186] width 150 height 27
click at [1519, 183] on icon "submit" at bounding box center [1522, 186] width 11 height 11
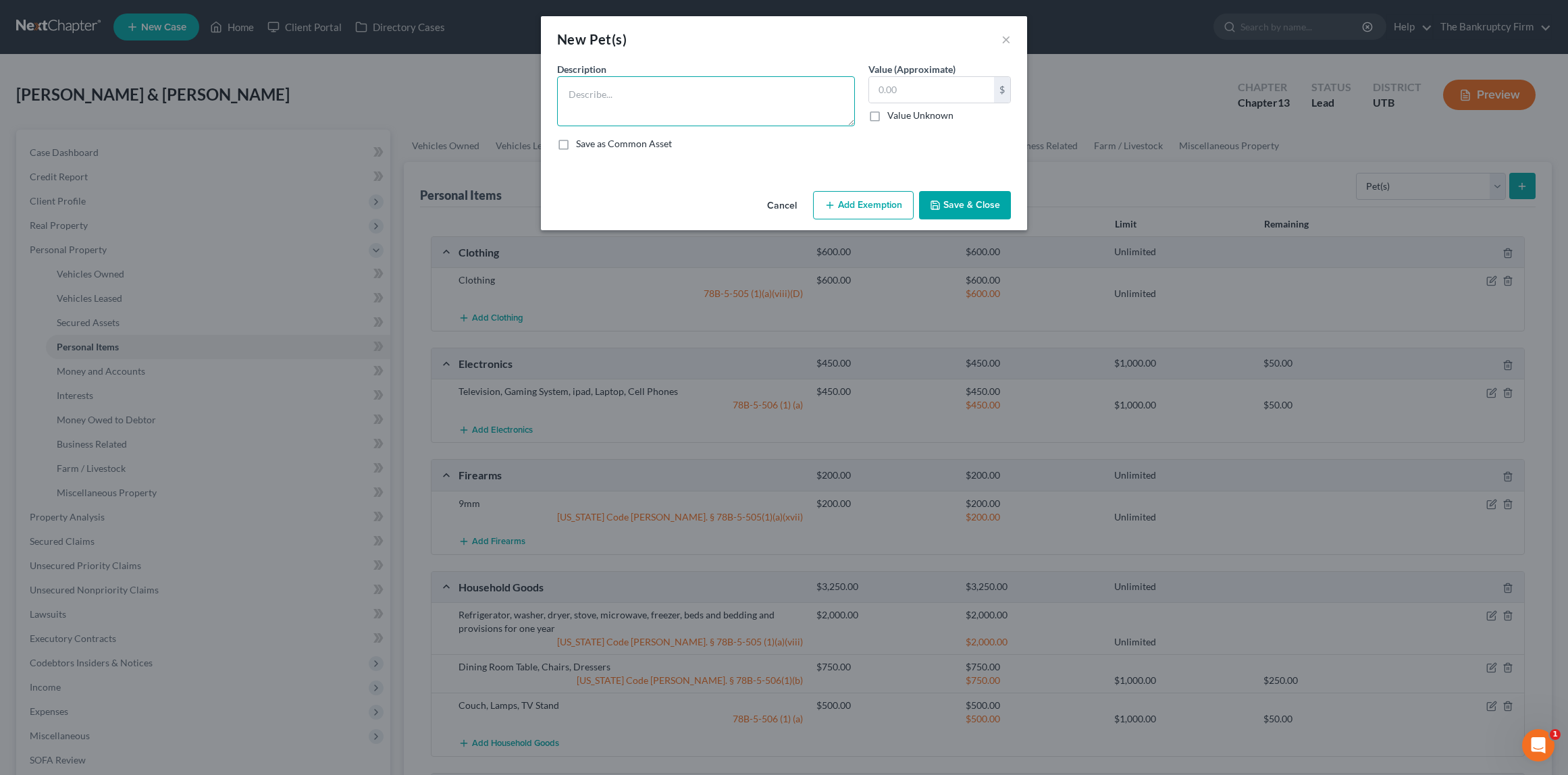
click at [598, 88] on textarea at bounding box center [705, 101] width 298 height 50
type textarea "3 Dogs, 4 Cats, Lizard"
type input "50"
click at [964, 92] on input "50" at bounding box center [932, 90] width 125 height 25
click at [844, 204] on button "Add Exemption" at bounding box center [863, 205] width 100 height 28
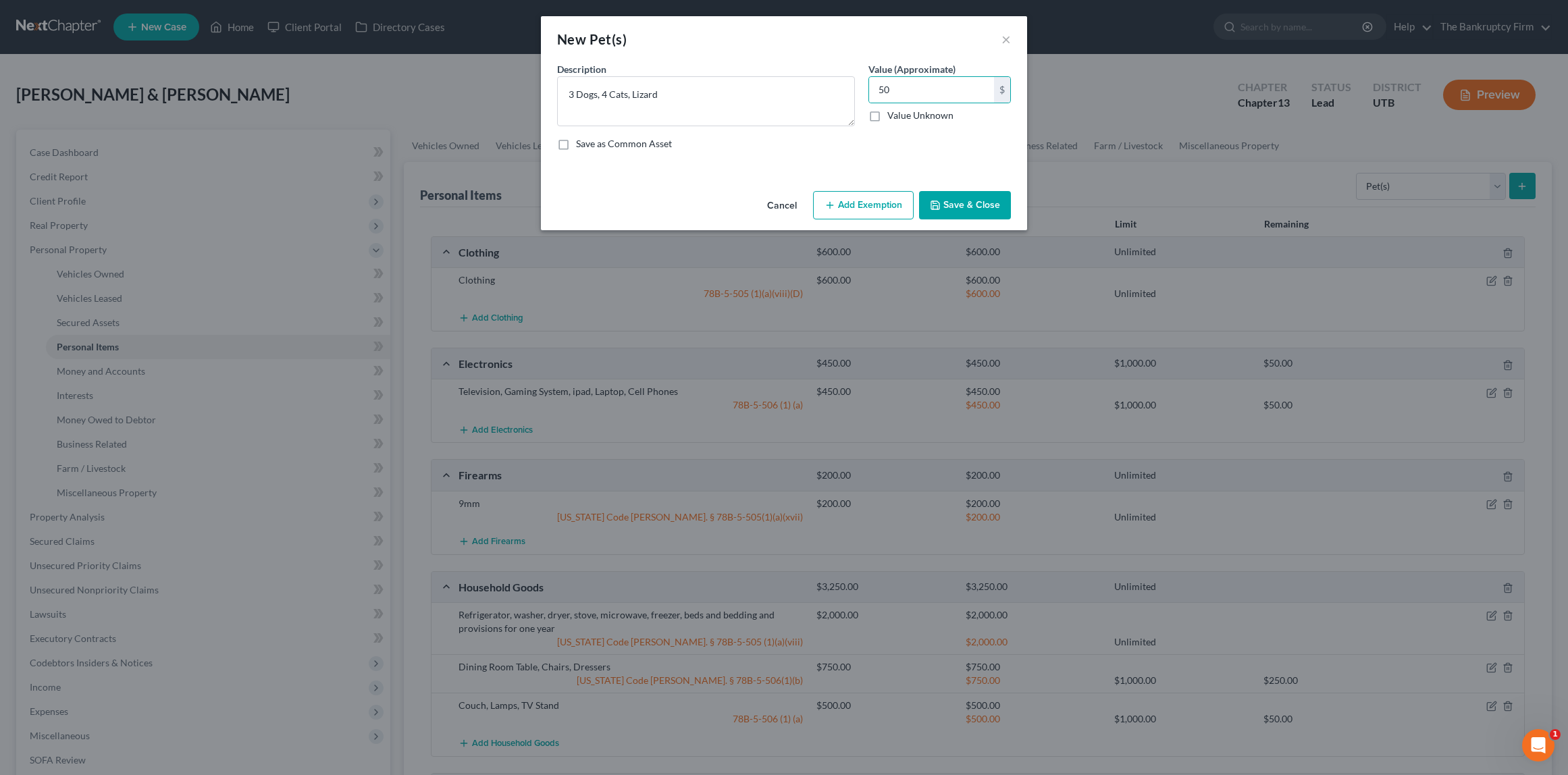
select select "2"
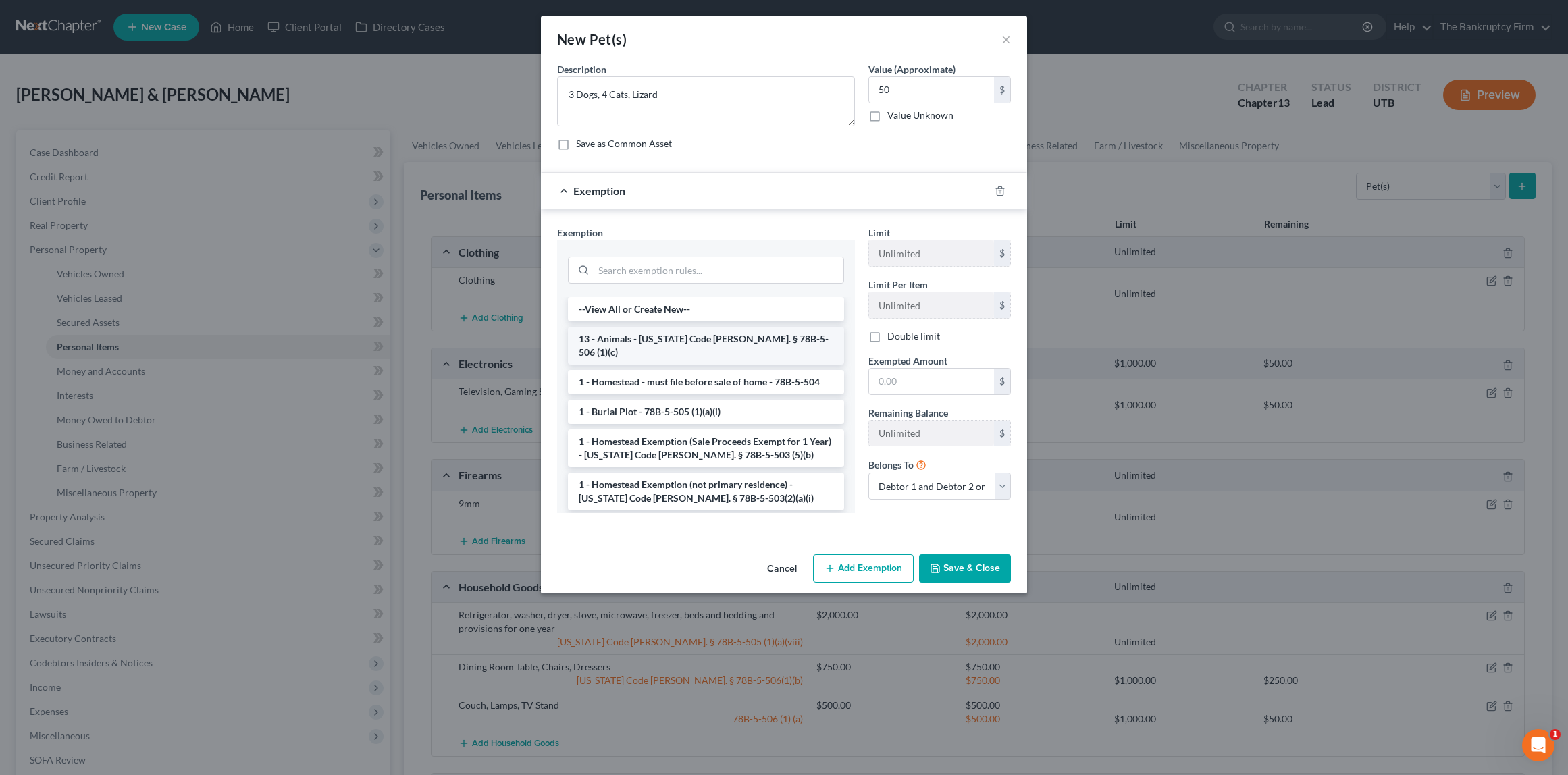
click at [658, 339] on li "13 - Animals - [US_STATE] Code [PERSON_NAME]. § 78B-5-506 (1)(c)" at bounding box center [705, 346] width 276 height 38
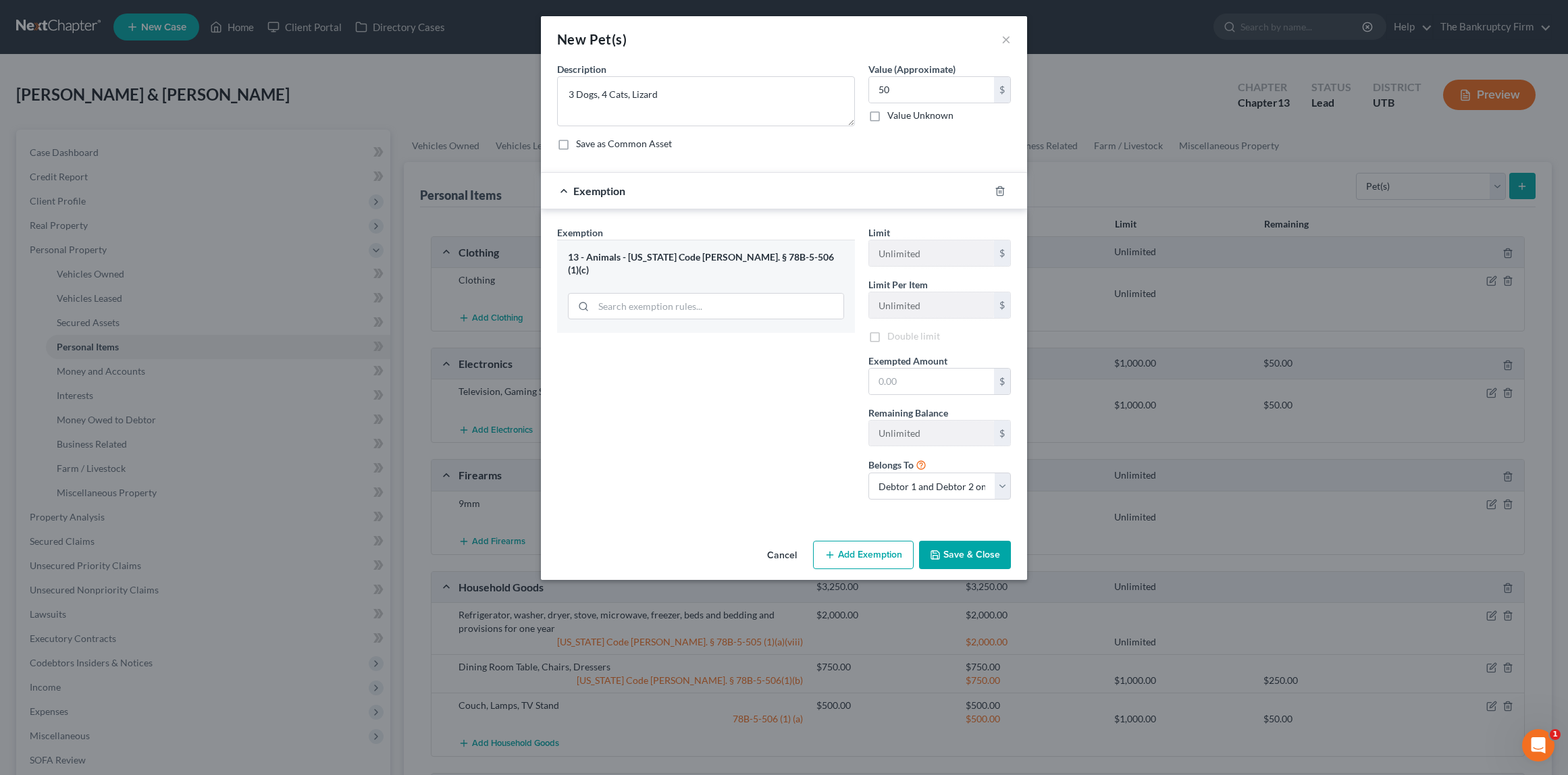
click at [658, 339] on div "Exemption Set must be selected for CA. Exemption * 13 - Animals - [US_STATE] Co…" at bounding box center [706, 368] width 312 height 285
click at [938, 381] on input "text" at bounding box center [932, 383] width 125 height 25
type input "50.00"
click at [970, 565] on button "Save & Close" at bounding box center [965, 557] width 92 height 28
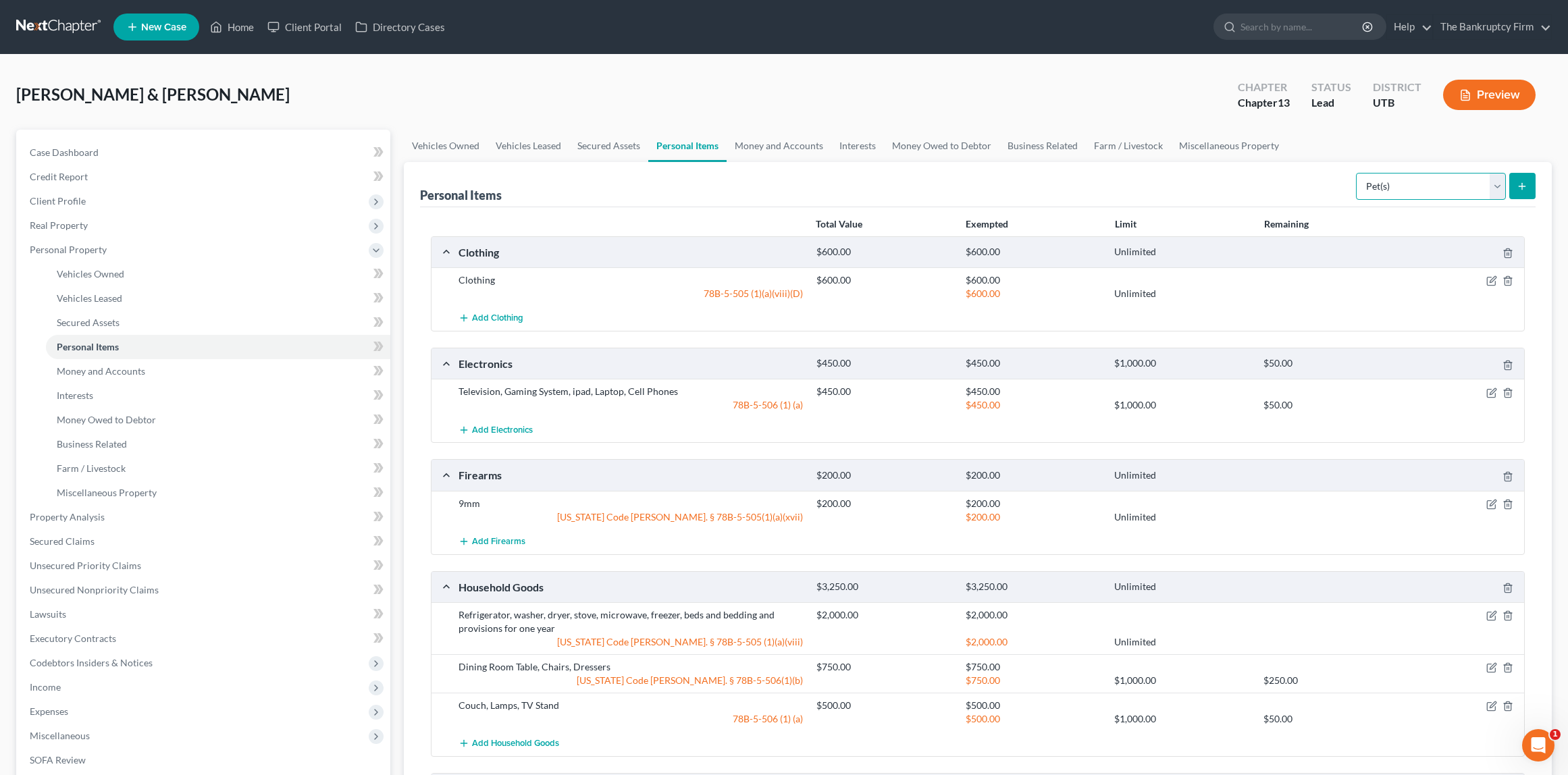
click at [1435, 178] on select "Select Item Type Clothing Collectibles Of Value Electronics Firearms Household …" at bounding box center [1431, 186] width 150 height 27
click at [745, 84] on div "[PERSON_NAME] & [PERSON_NAME] Upgraded Chapter Chapter 13 Status Lead District …" at bounding box center [784, 100] width 1536 height 59
click at [775, 154] on link "Money and Accounts" at bounding box center [779, 146] width 105 height 33
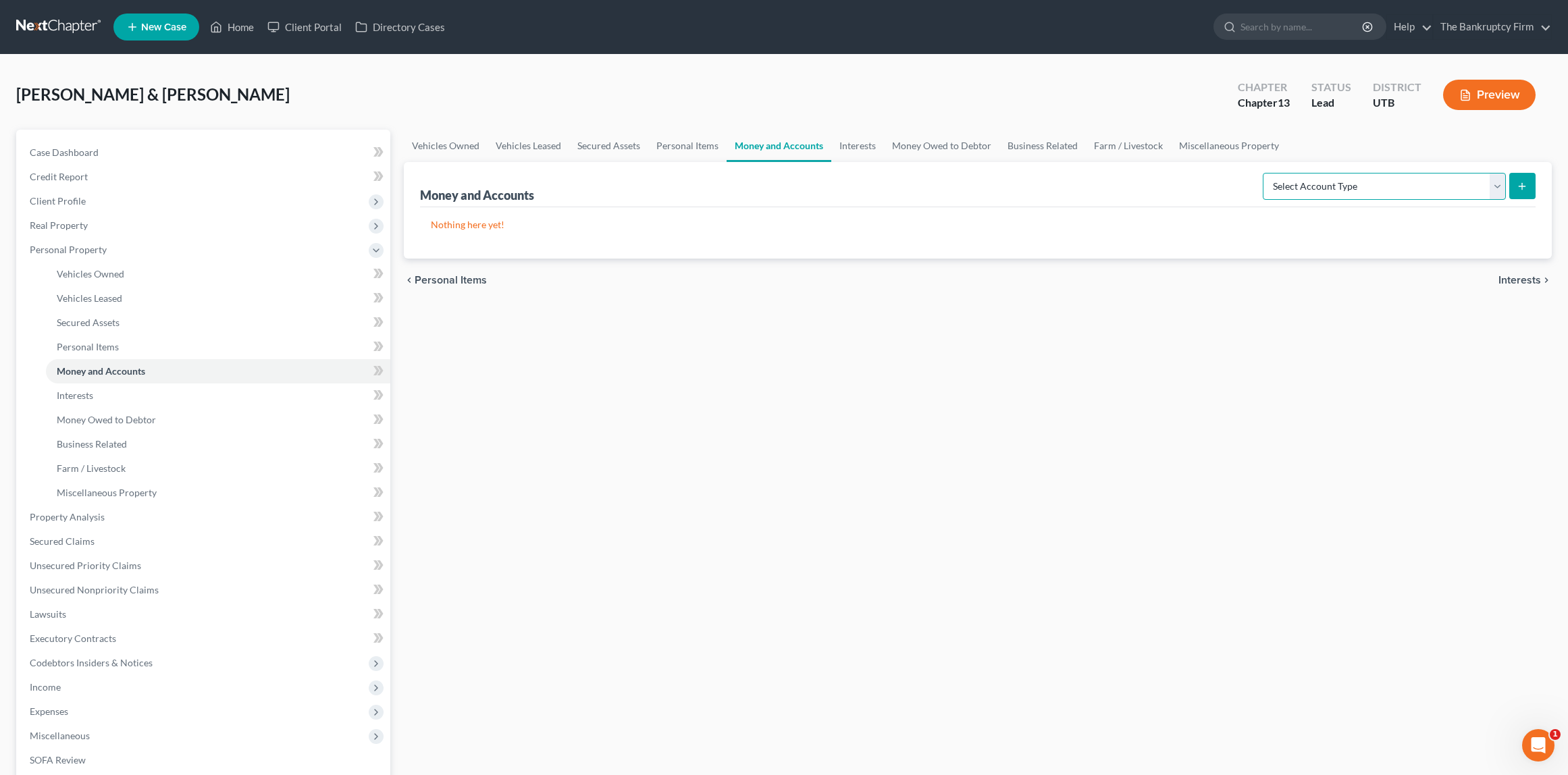
click at [1414, 176] on select "Select Account Type Brokerage Cash on Hand Certificates of Deposit Checking Acc…" at bounding box center [1385, 186] width 243 height 27
select select "checking"
click at [1266, 173] on select "Select Account Type Brokerage Cash on Hand Certificates of Deposit Checking Acc…" at bounding box center [1385, 186] width 243 height 27
click at [1526, 186] on icon "submit" at bounding box center [1522, 186] width 11 height 11
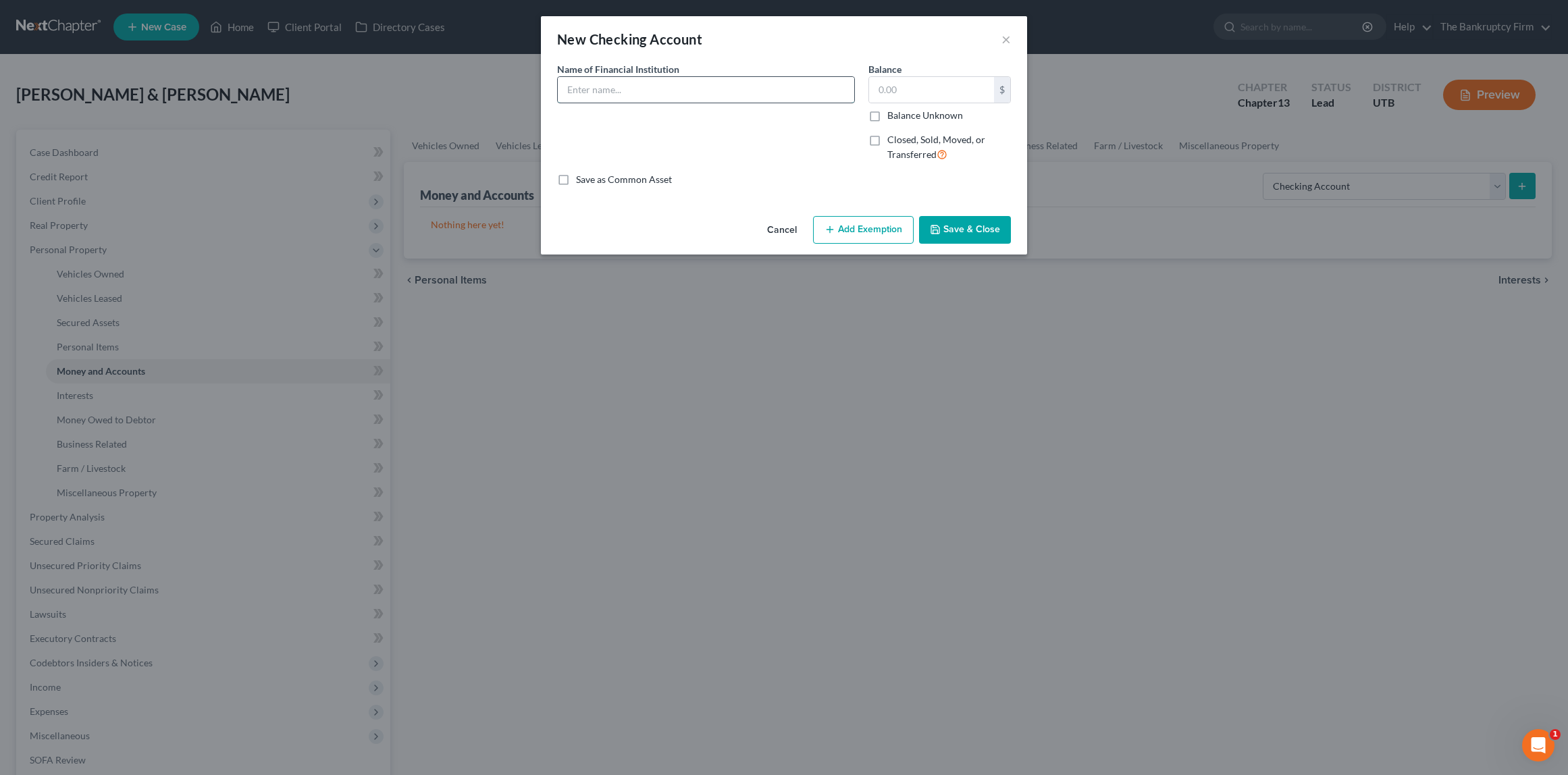
click at [620, 95] on input "text" at bounding box center [705, 90] width 296 height 25
type input "Chase"
click at [983, 229] on button "Save & Close" at bounding box center [965, 230] width 92 height 28
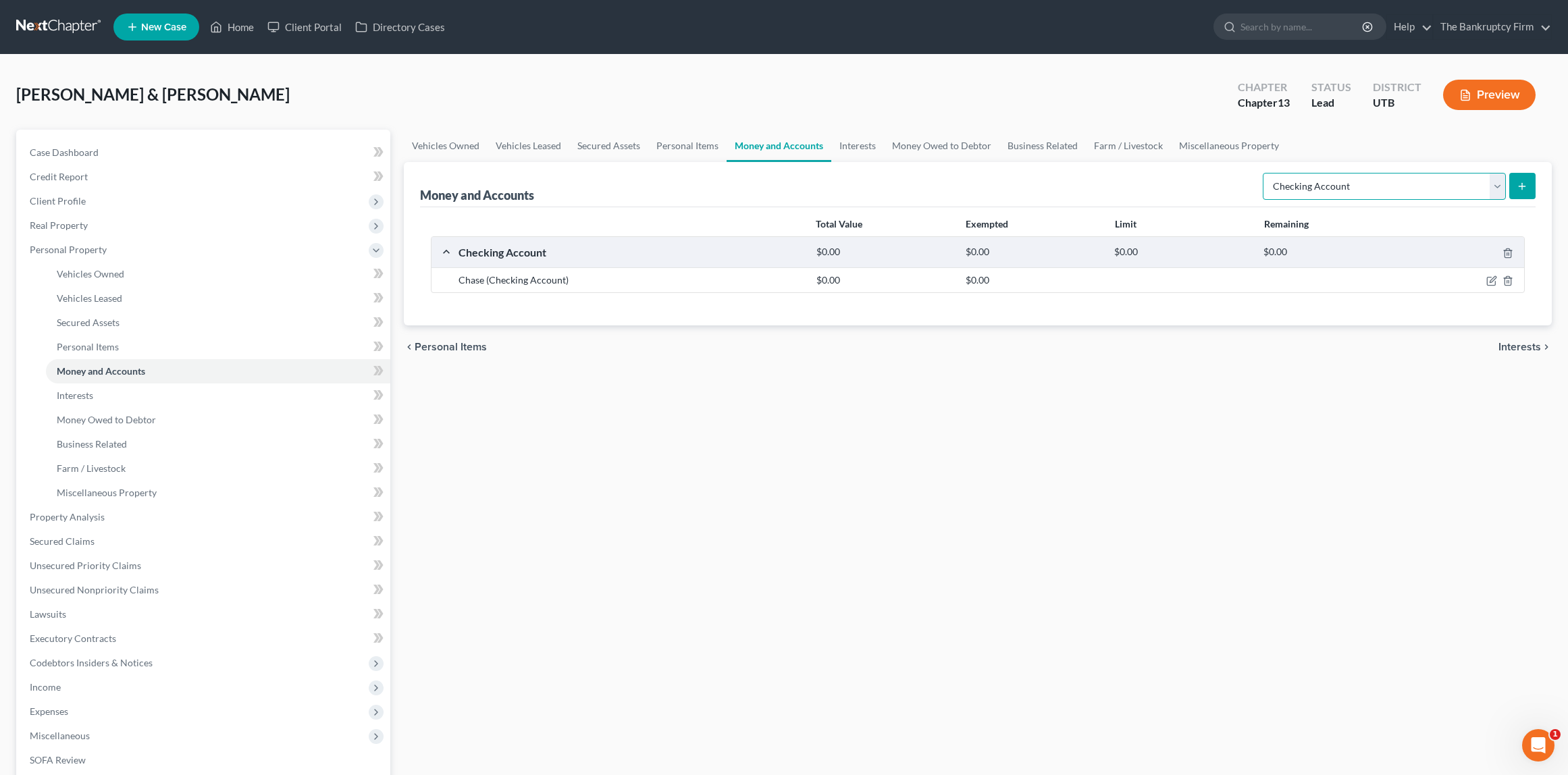
click at [1484, 185] on select "Select Account Type Brokerage Cash on Hand Certificates of Deposit Checking Acc…" at bounding box center [1385, 186] width 243 height 27
select select "savings"
click at [1266, 173] on select "Select Account Type Brokerage Cash on Hand Certificates of Deposit Checking Acc…" at bounding box center [1385, 186] width 243 height 27
click at [1523, 182] on icon "submit" at bounding box center [1522, 186] width 11 height 11
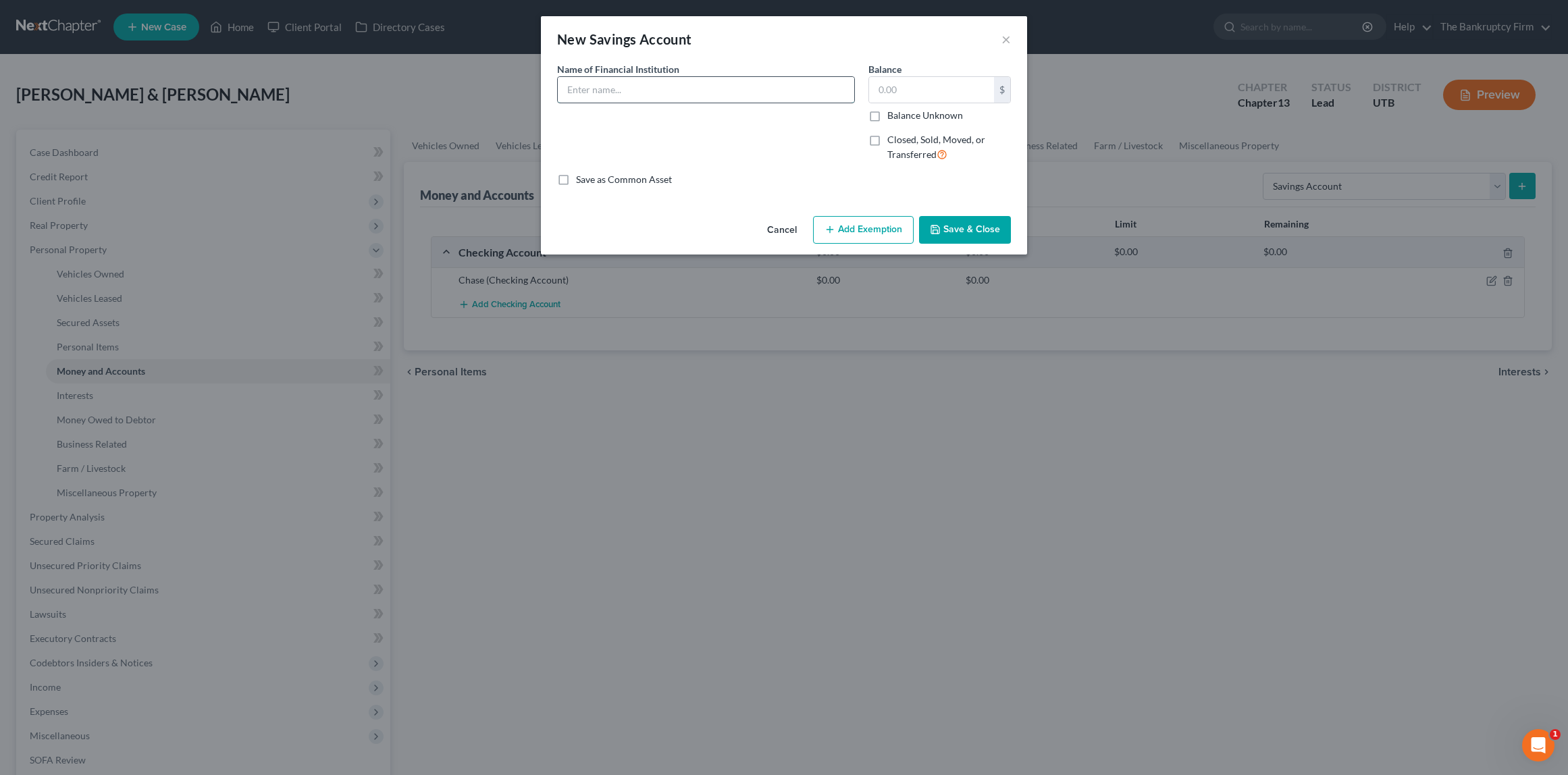
click at [693, 93] on input "text" at bounding box center [705, 90] width 296 height 25
type input "Chase"
click at [966, 225] on button "Save & Close" at bounding box center [965, 230] width 92 height 28
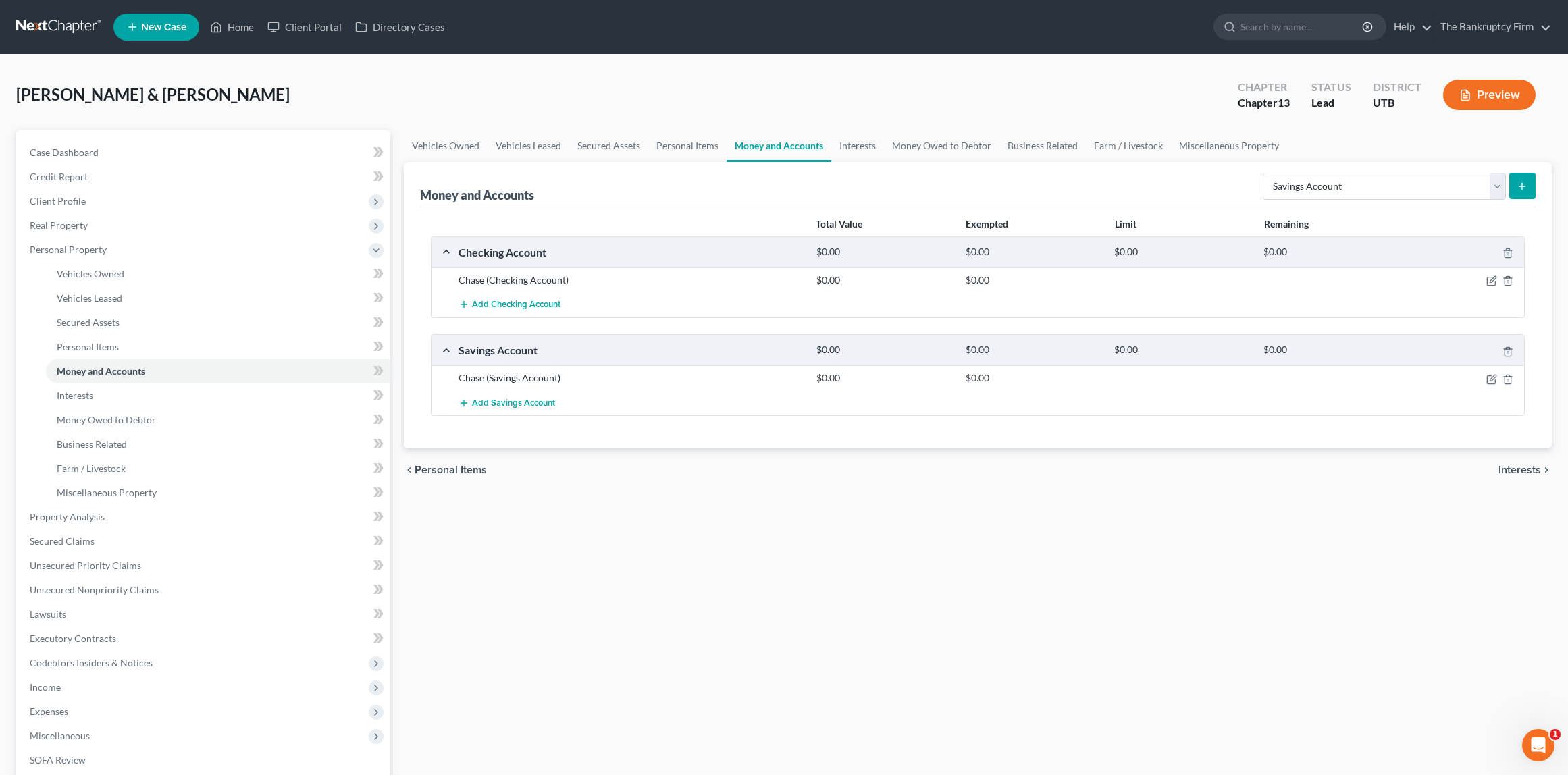
click at [1525, 183] on icon "submit" at bounding box center [1522, 186] width 11 height 11
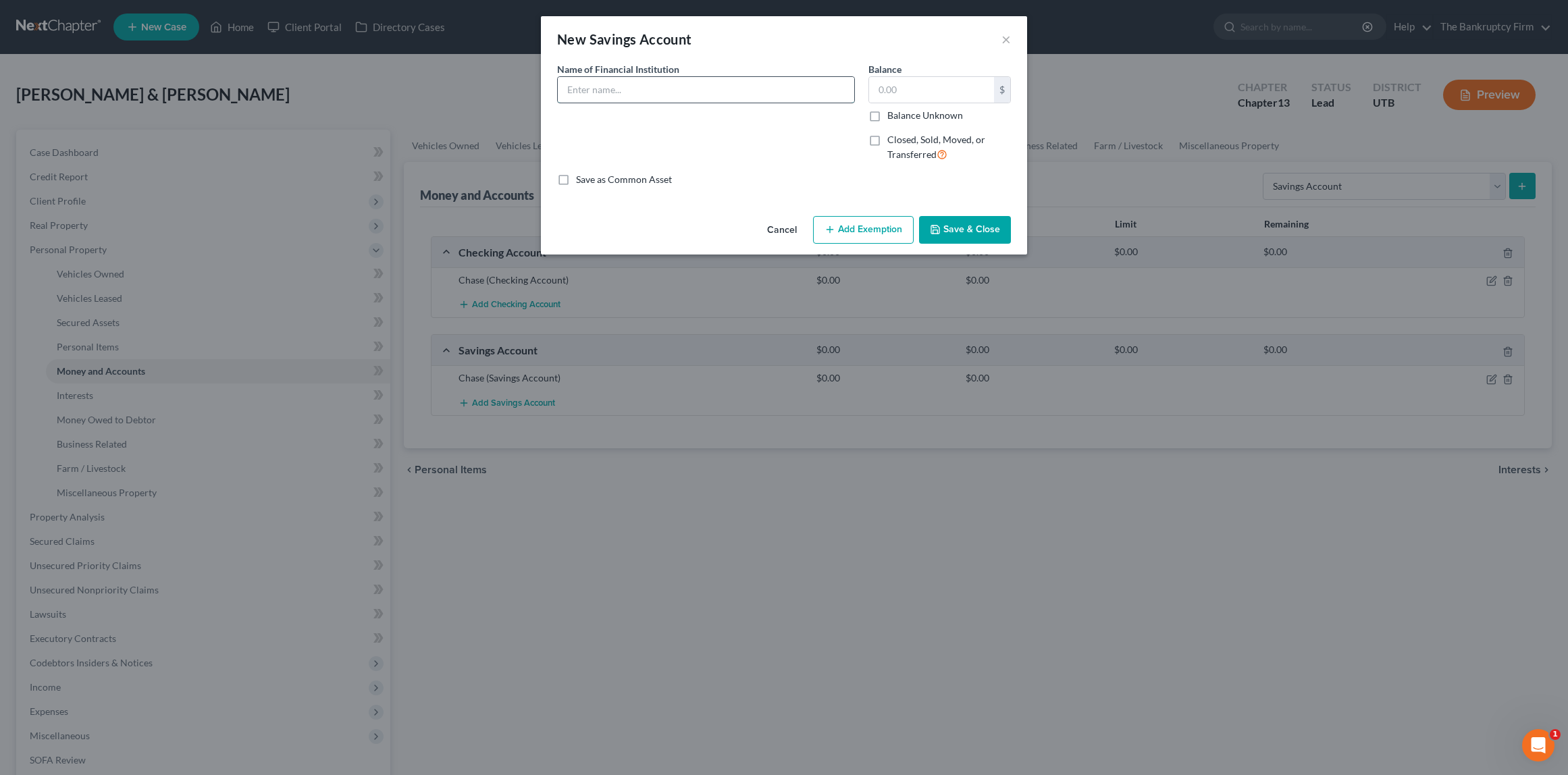
click at [613, 87] on input "text" at bounding box center [705, 90] width 296 height 25
type input "Security Federal Savings Credit Union"
type input "5.00"
click at [978, 231] on button "Save & Close" at bounding box center [965, 230] width 92 height 28
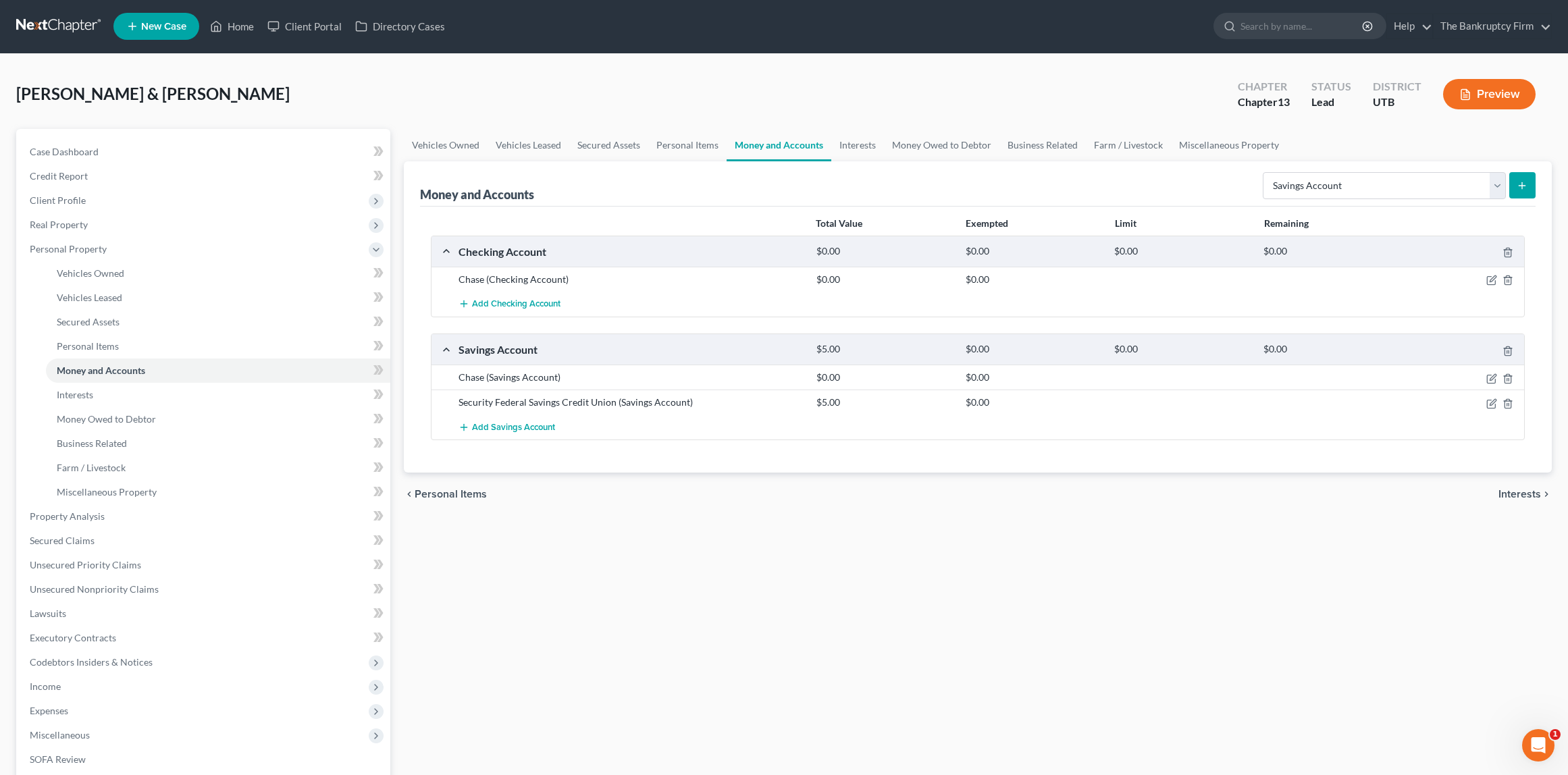
scroll to position [3, 0]
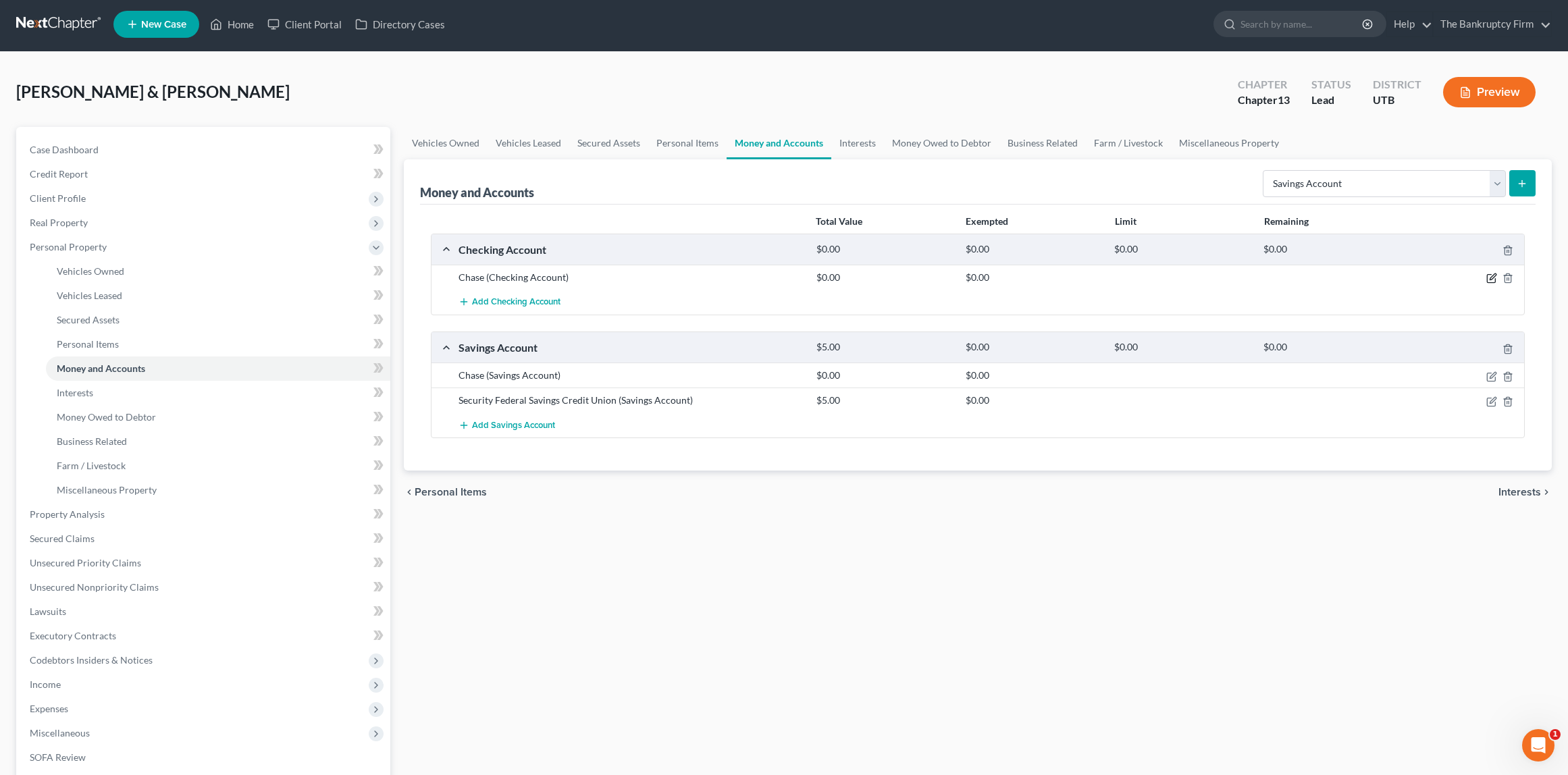
click at [1491, 280] on icon "button" at bounding box center [1493, 277] width 6 height 6
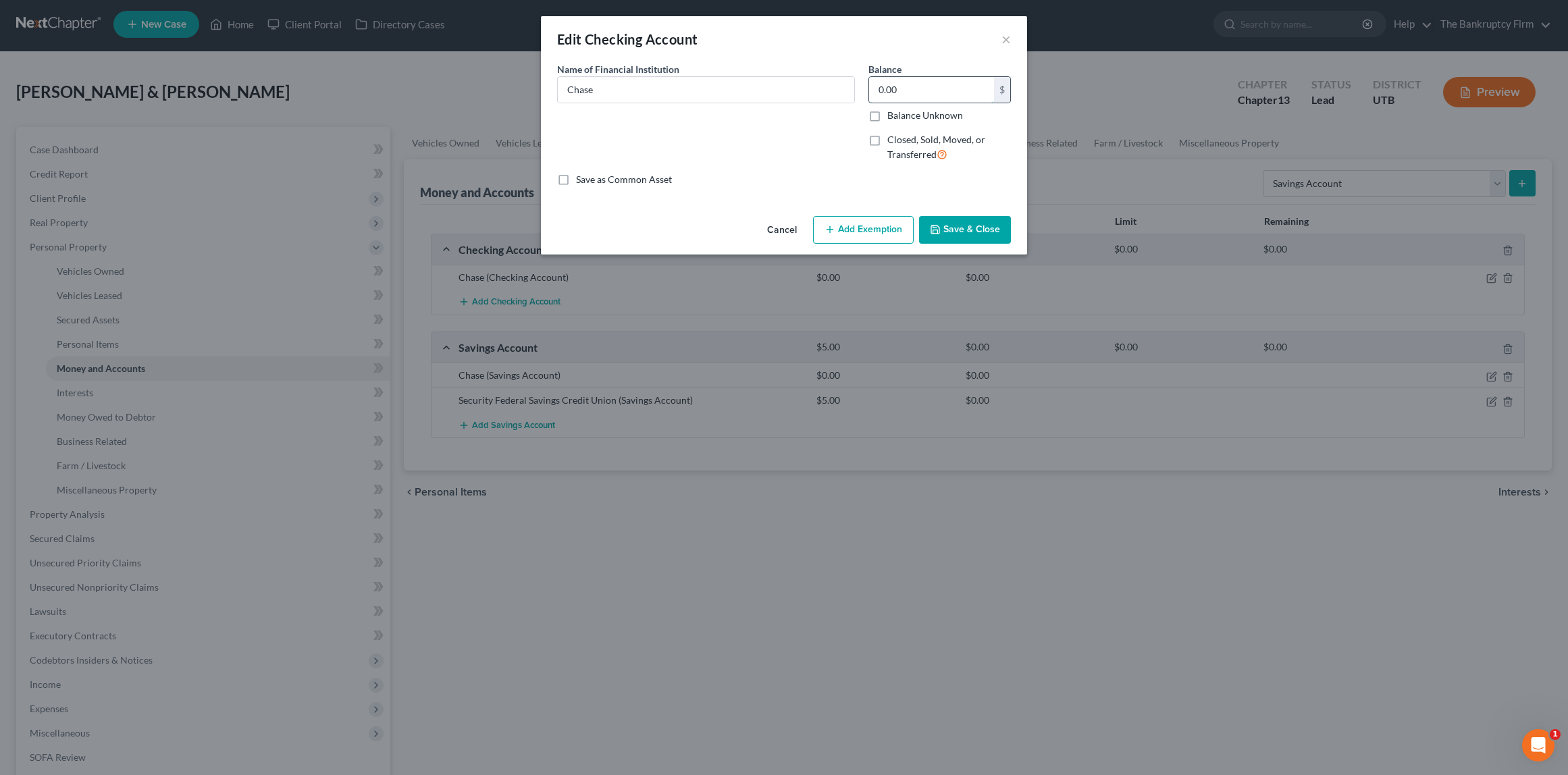
click at [950, 89] on input "0.00" at bounding box center [932, 90] width 125 height 25
type input "159"
click at [997, 220] on button "Save & Close" at bounding box center [965, 230] width 92 height 28
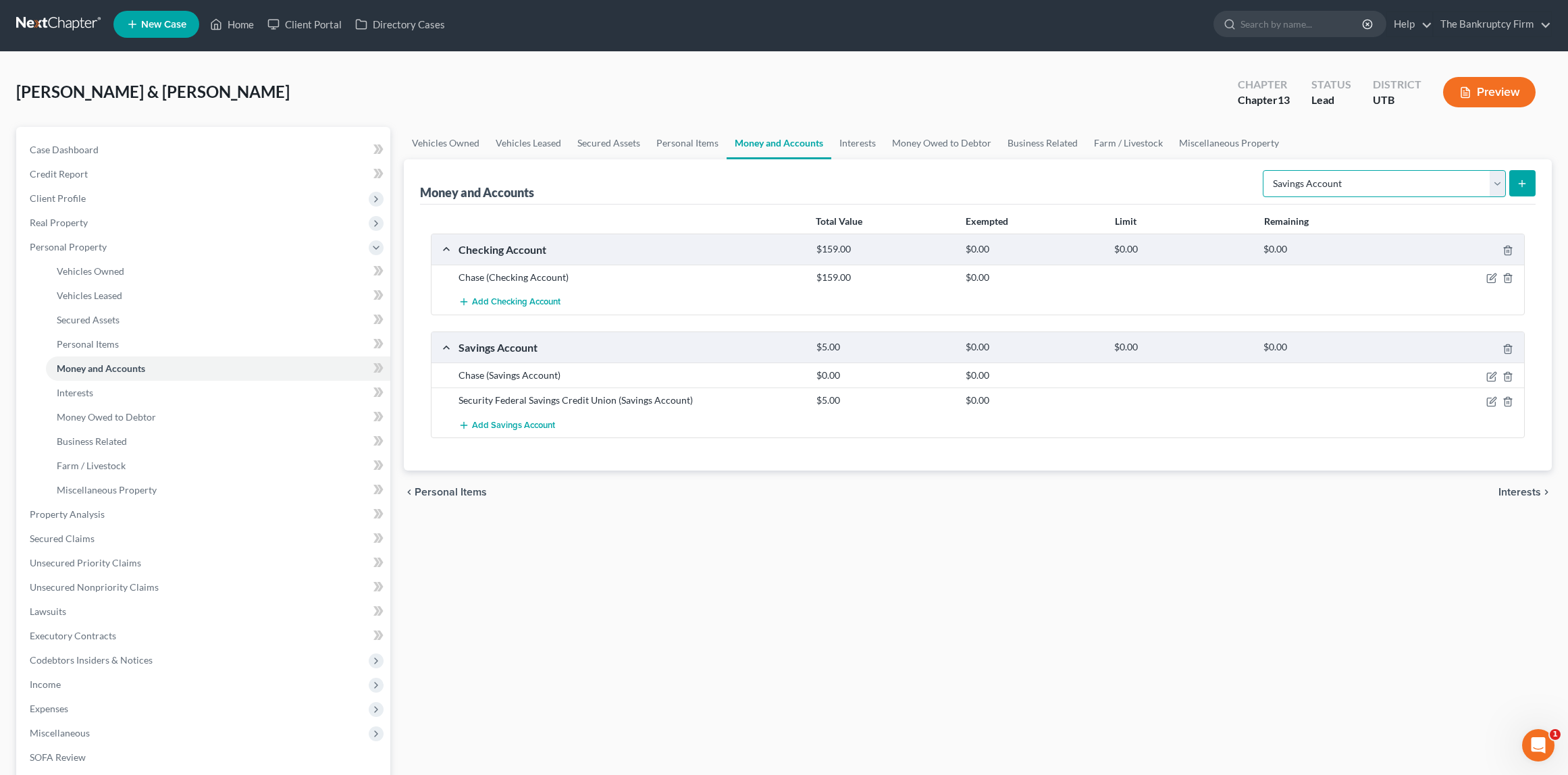
click at [1423, 181] on select "Select Account Type Brokerage Cash on Hand Certificates of Deposit Checking Acc…" at bounding box center [1385, 183] width 243 height 27
select select "other"
click at [1266, 170] on select "Select Account Type Brokerage Cash on Hand Certificates of Deposit Checking Acc…" at bounding box center [1385, 183] width 243 height 27
click at [1521, 180] on icon "submit" at bounding box center [1522, 183] width 11 height 11
click at [1517, 183] on icon "submit" at bounding box center [1522, 183] width 11 height 11
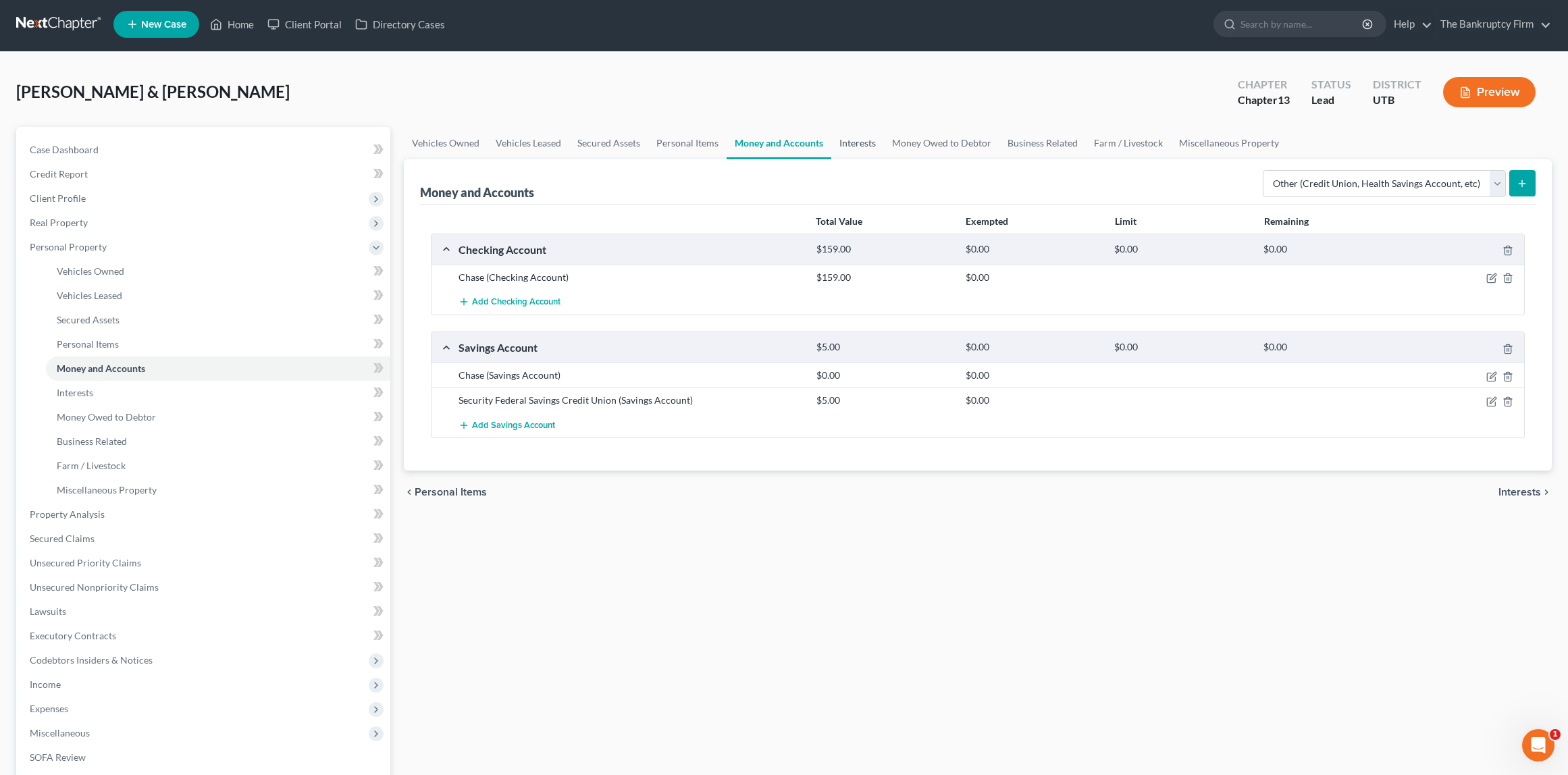
click at [835, 138] on link "Interests" at bounding box center [858, 143] width 52 height 33
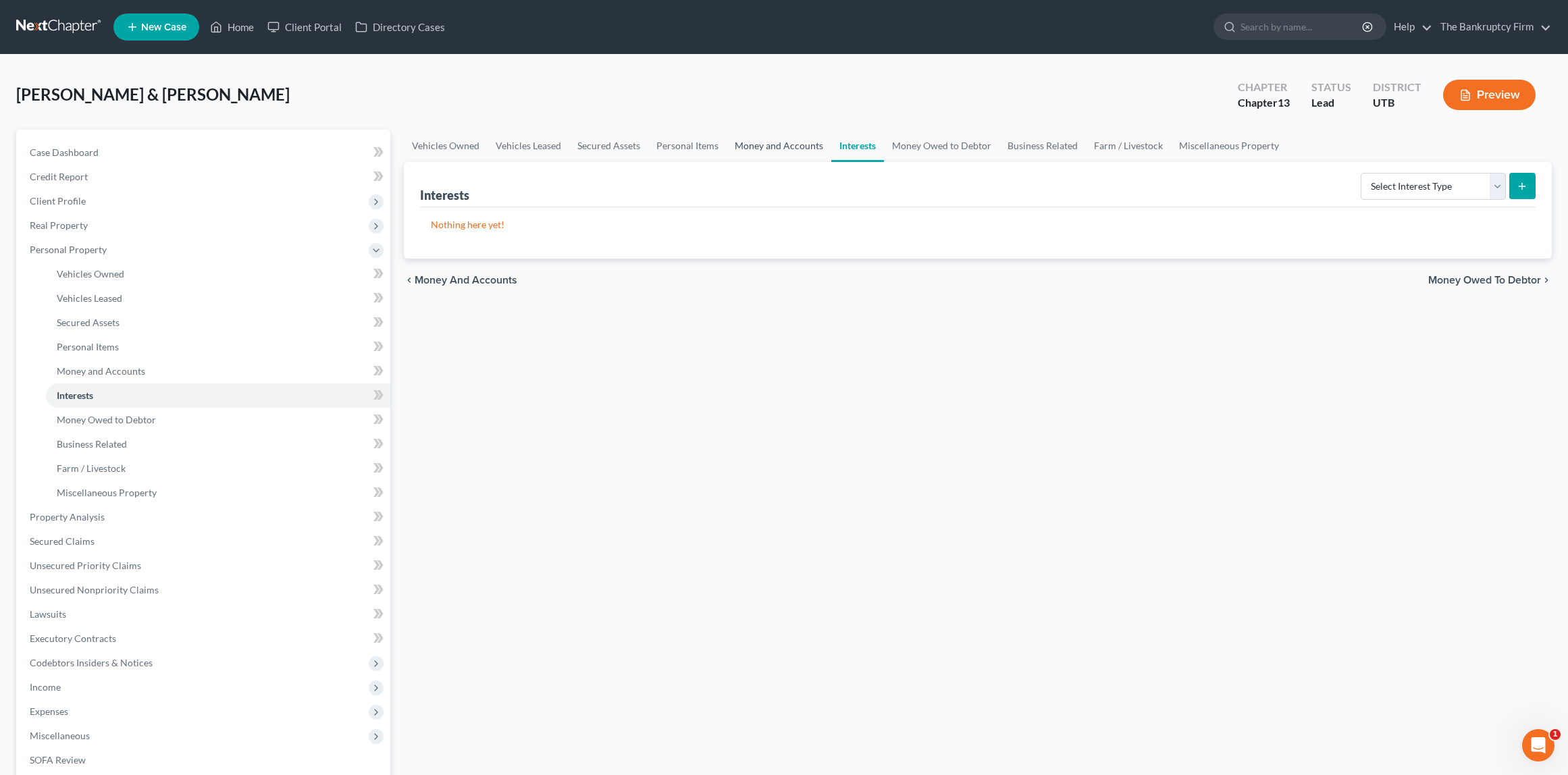
click at [761, 145] on link "Money and Accounts" at bounding box center [779, 146] width 105 height 33
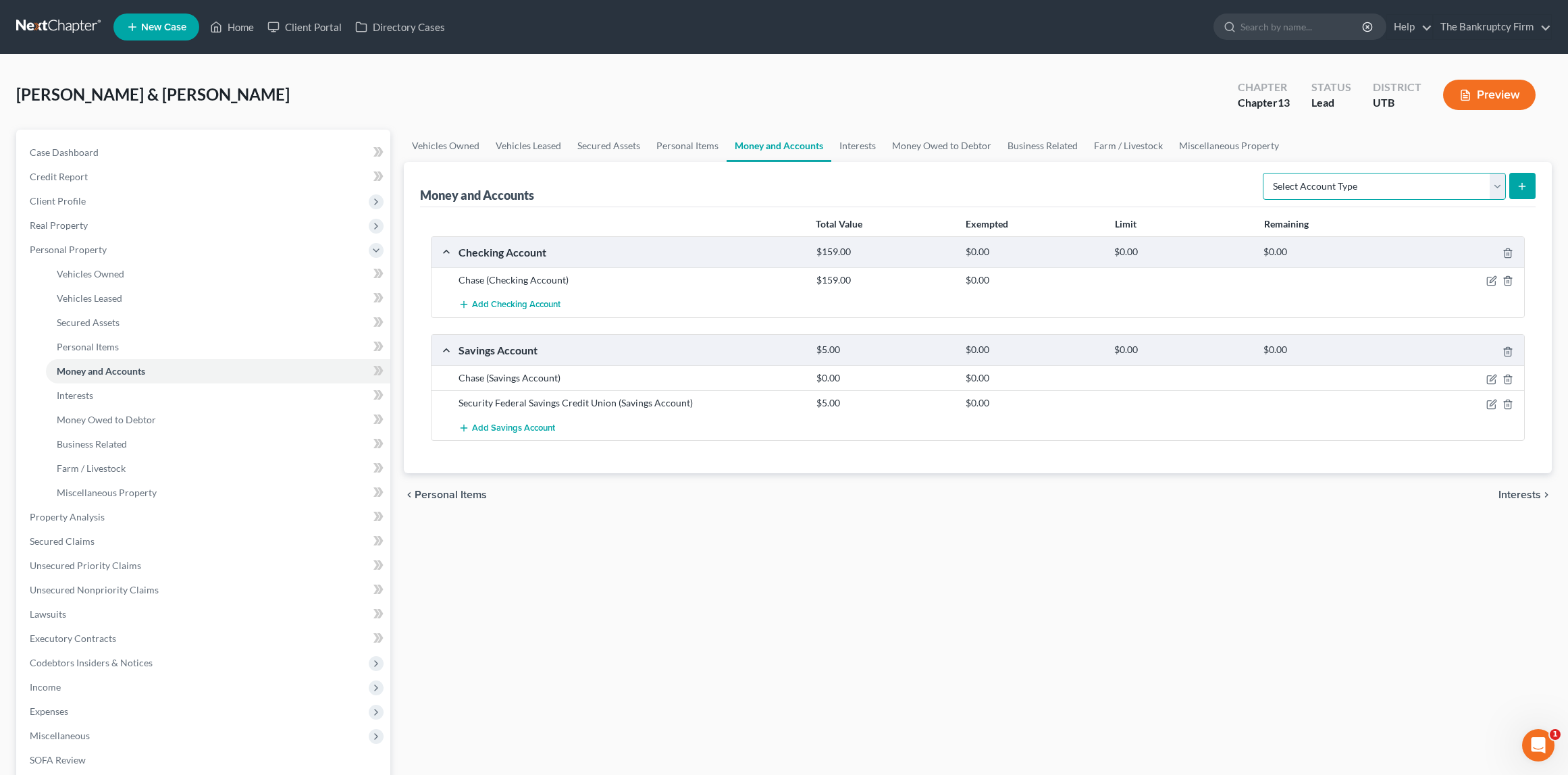
click at [1493, 188] on select "Select Account Type Brokerage Cash on Hand Certificates of Deposit Checking Acc…" at bounding box center [1385, 186] width 243 height 27
select select "other"
click at [1266, 173] on select "Select Account Type Brokerage Cash on Hand Certificates of Deposit Checking Acc…" at bounding box center [1385, 186] width 243 height 27
click at [1524, 183] on icon "submit" at bounding box center [1522, 186] width 11 height 11
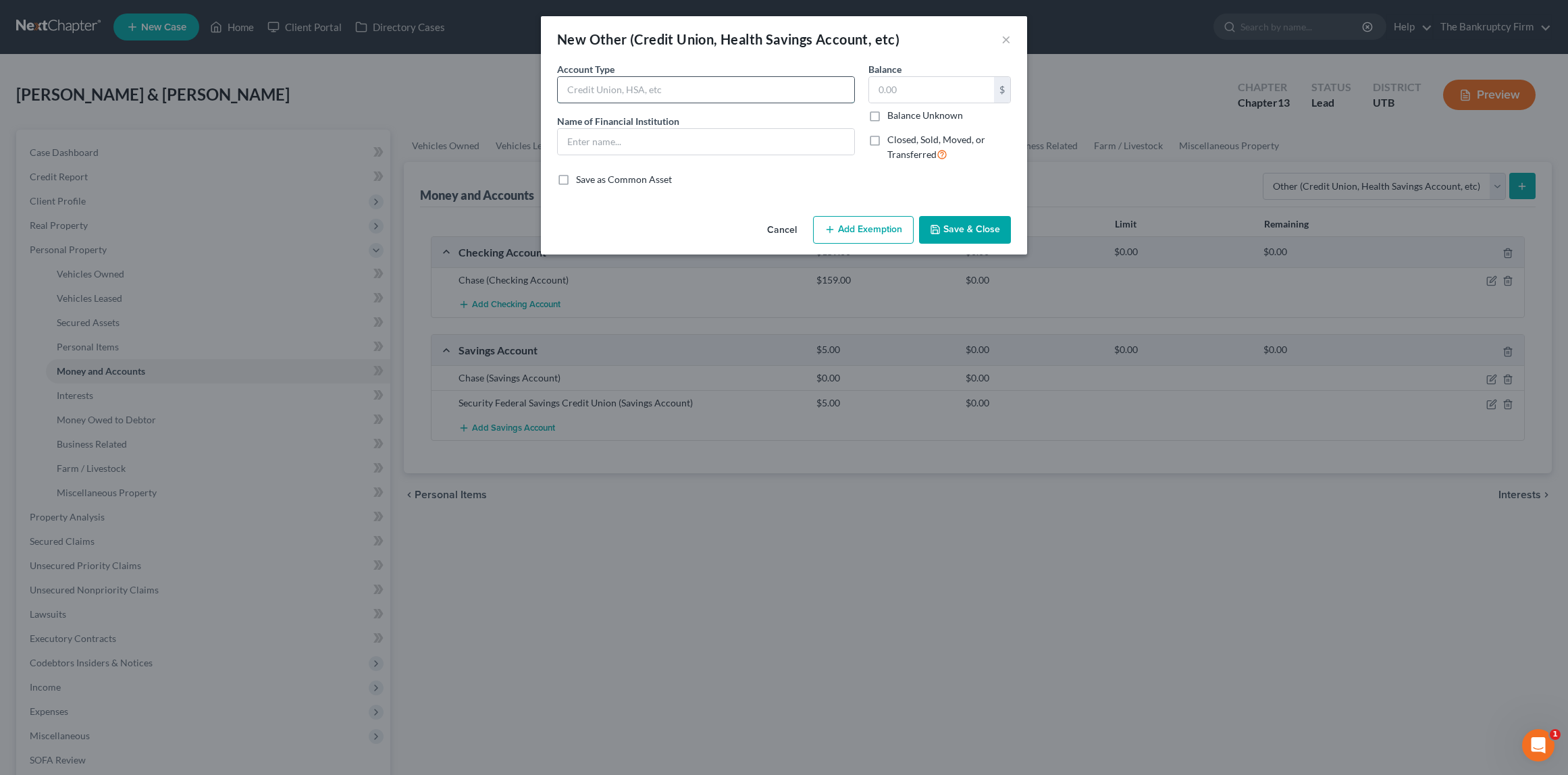
click at [675, 89] on input "text" at bounding box center [705, 90] width 296 height 25
type input "Venmo"
click at [978, 237] on button "Save & Close" at bounding box center [965, 230] width 92 height 28
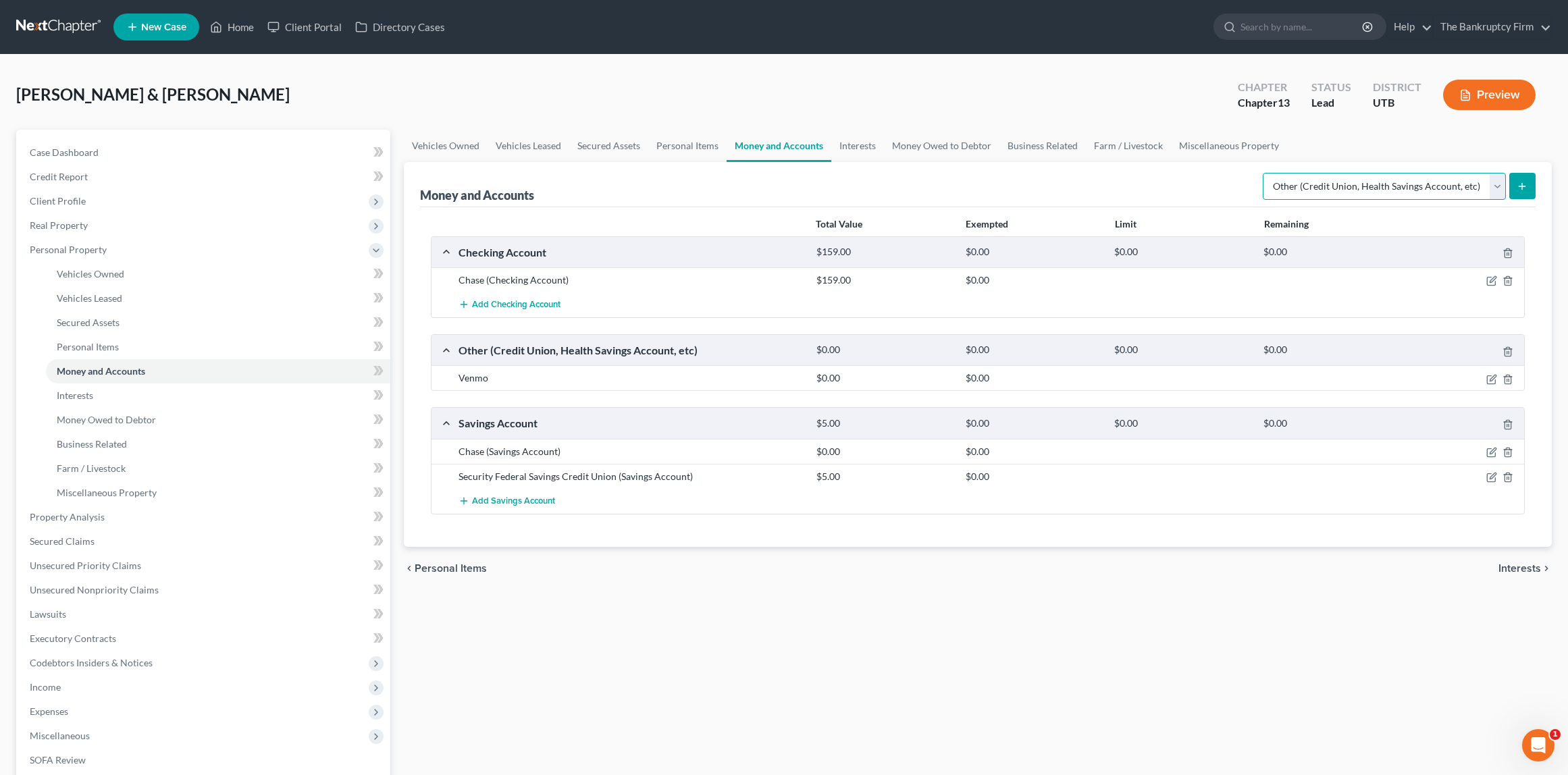
click at [1421, 188] on select "Select Account Type Brokerage Cash on Hand Certificates of Deposit Checking Acc…" at bounding box center [1385, 186] width 243 height 27
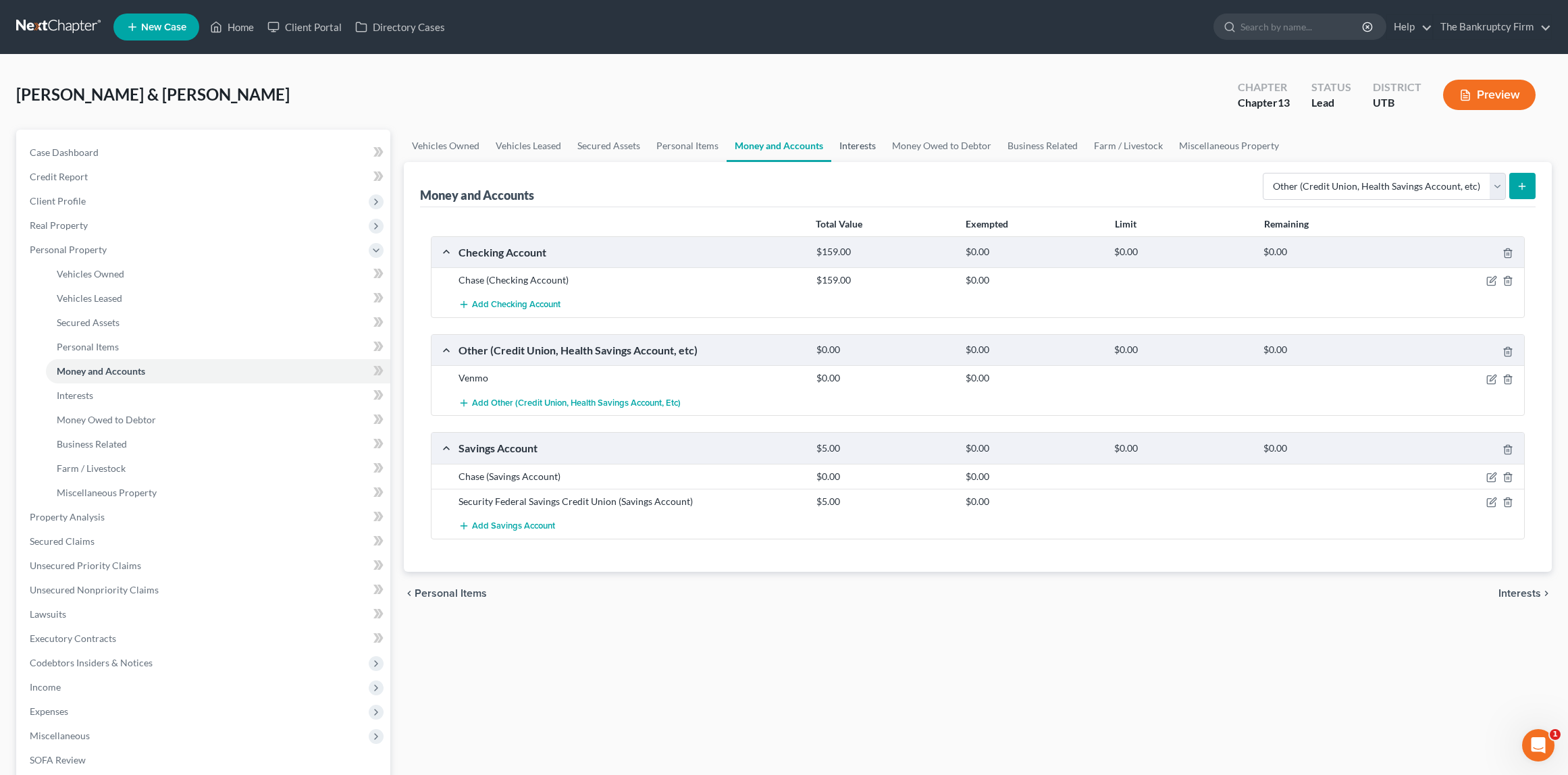
click at [851, 146] on link "Interests" at bounding box center [858, 146] width 52 height 33
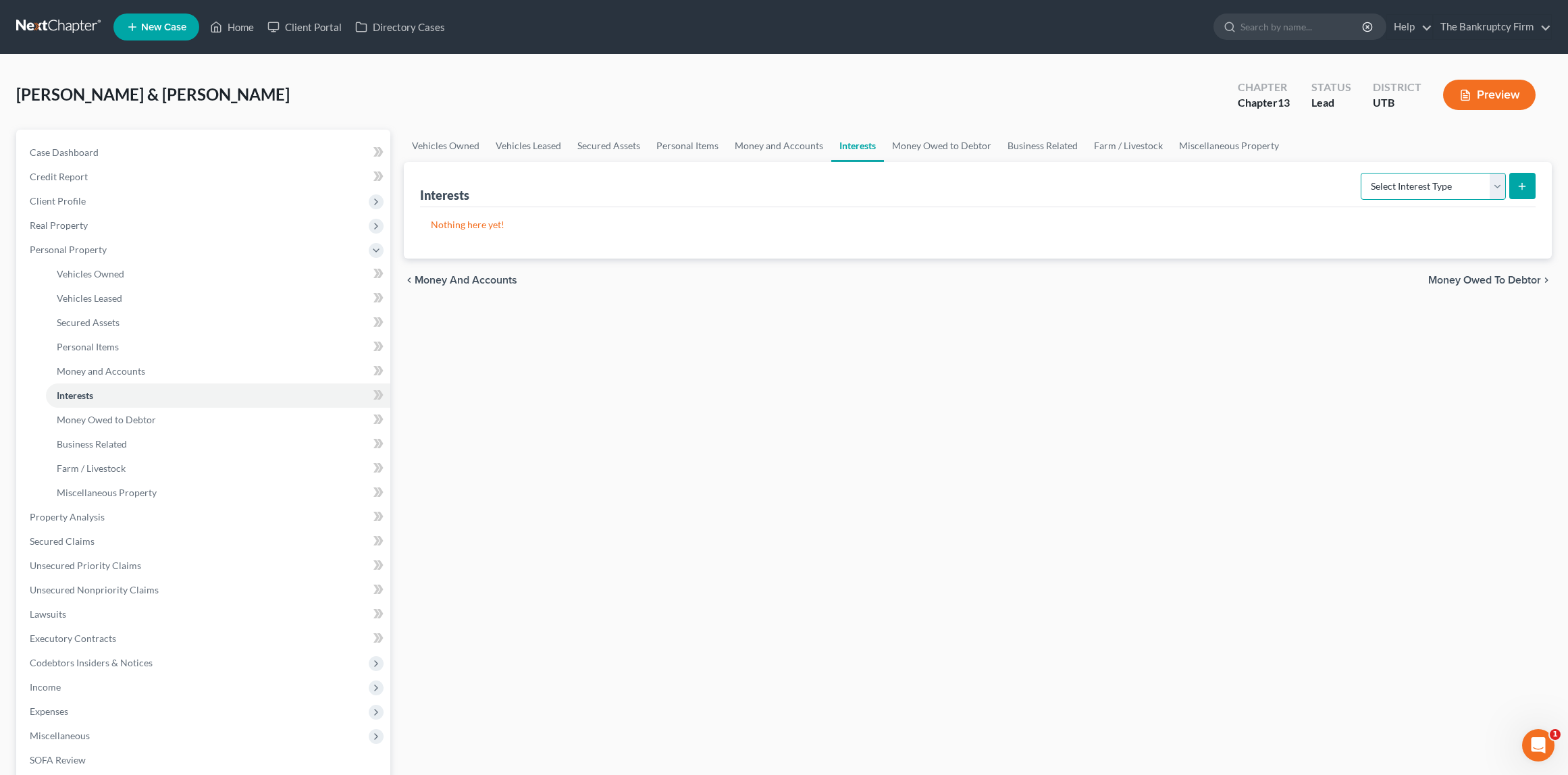
click at [1433, 184] on select "Select Interest Type 401K Annuity Bond Education IRA Government Bond Government…" at bounding box center [1433, 186] width 145 height 27
select select "401k"
click at [1362, 173] on select "Select Interest Type 401K Annuity Bond Education IRA Government Bond Government…" at bounding box center [1433, 186] width 145 height 27
click at [1524, 183] on icon "submit" at bounding box center [1522, 186] width 11 height 11
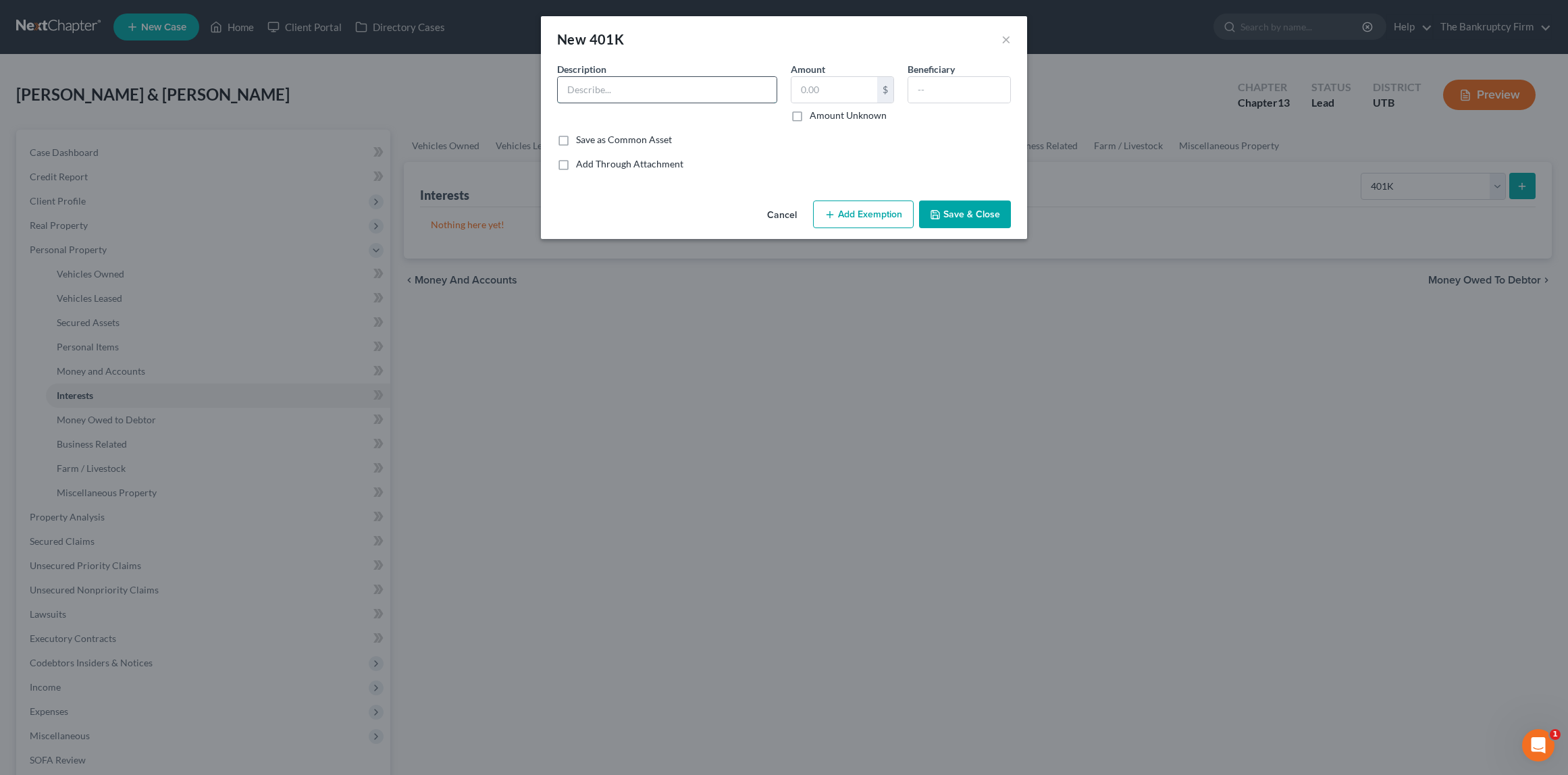
click at [610, 88] on input "text" at bounding box center [667, 90] width 219 height 25
type input "Mutual of America"
type input "9,000"
click at [866, 212] on button "Add Exemption" at bounding box center [863, 215] width 100 height 28
select select "2"
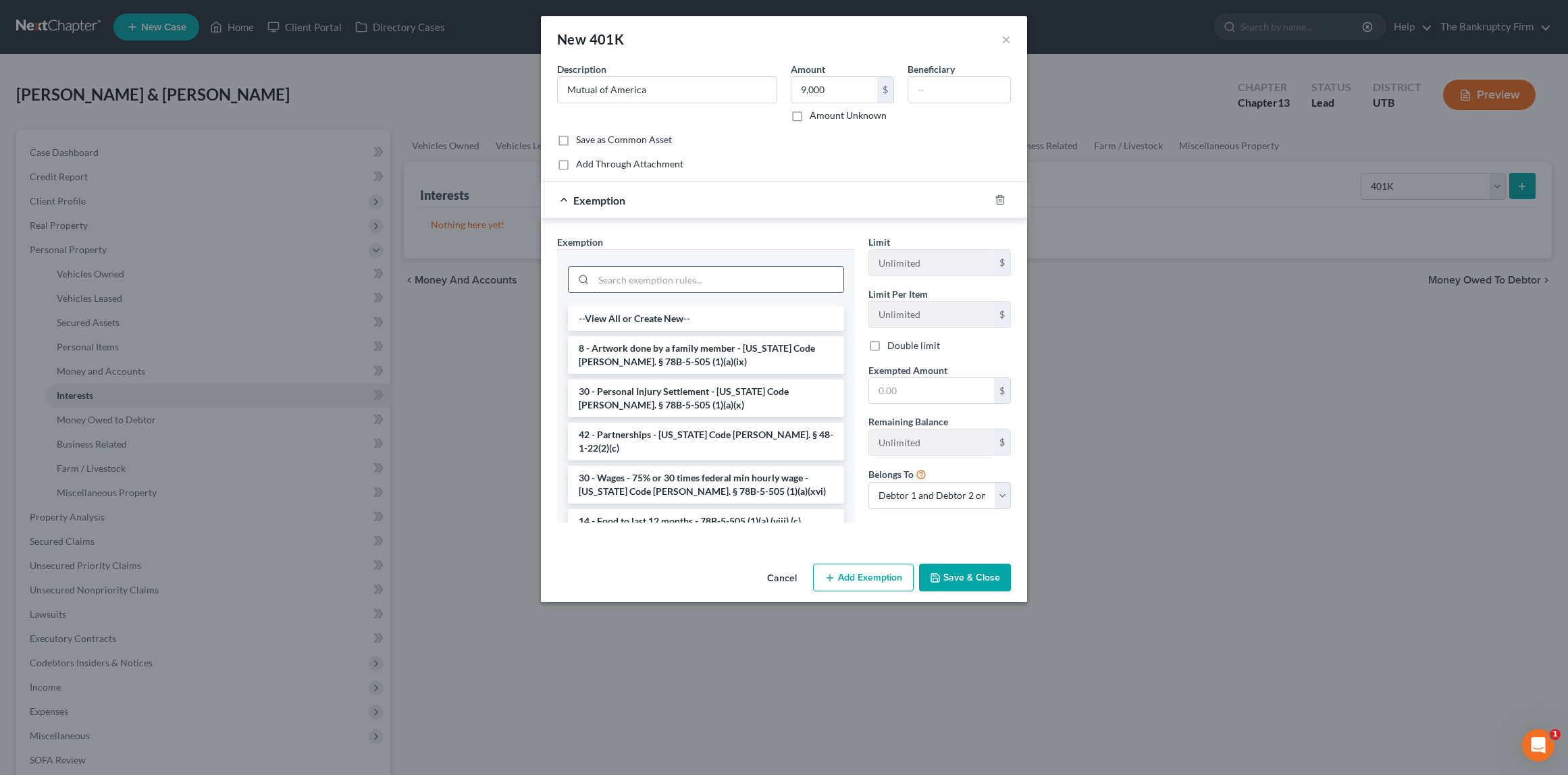
click at [652, 277] on input "search" at bounding box center [718, 279] width 250 height 25
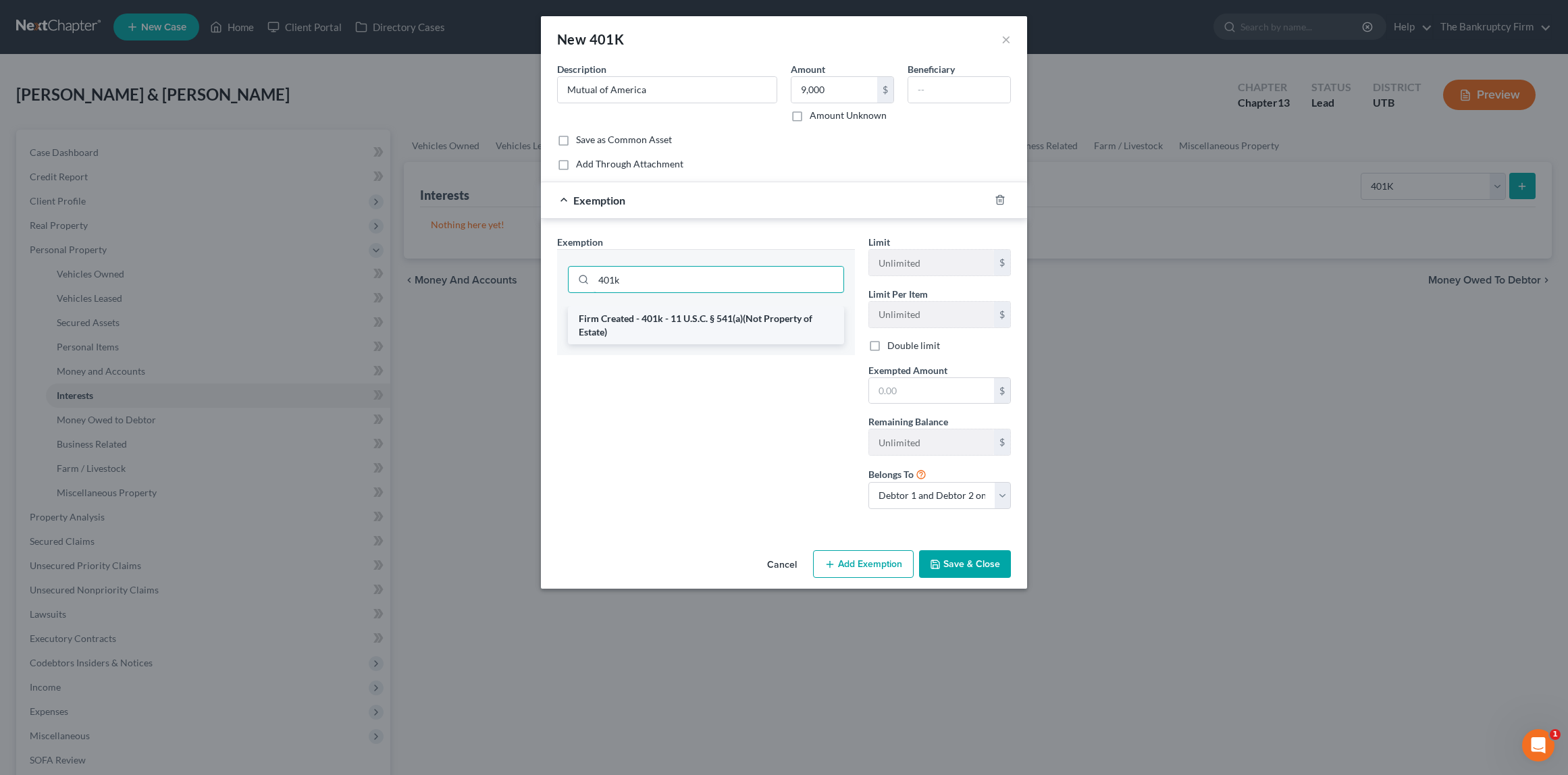
type input "401k"
drag, startPoint x: 678, startPoint y: 325, endPoint x: 697, endPoint y: 326, distance: 19.0
click at [678, 325] on li "Firm Created - 401k - 11 U.S.C. § 541(a)(Not Property of Estate)" at bounding box center [705, 325] width 276 height 38
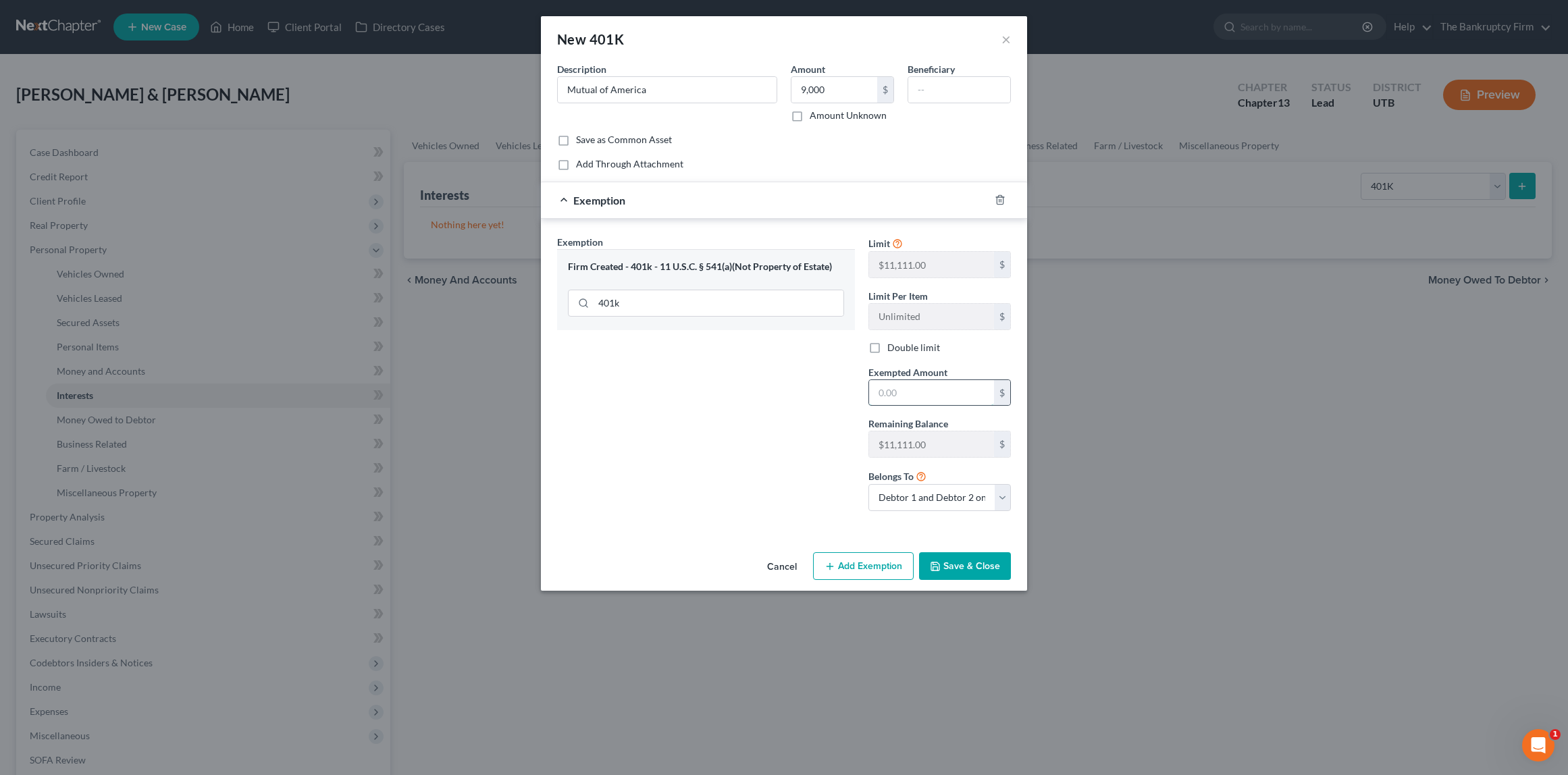
click at [897, 386] on input "text" at bounding box center [932, 392] width 125 height 25
type input "9,000"
click at [979, 566] on button "Save & Close" at bounding box center [965, 566] width 92 height 28
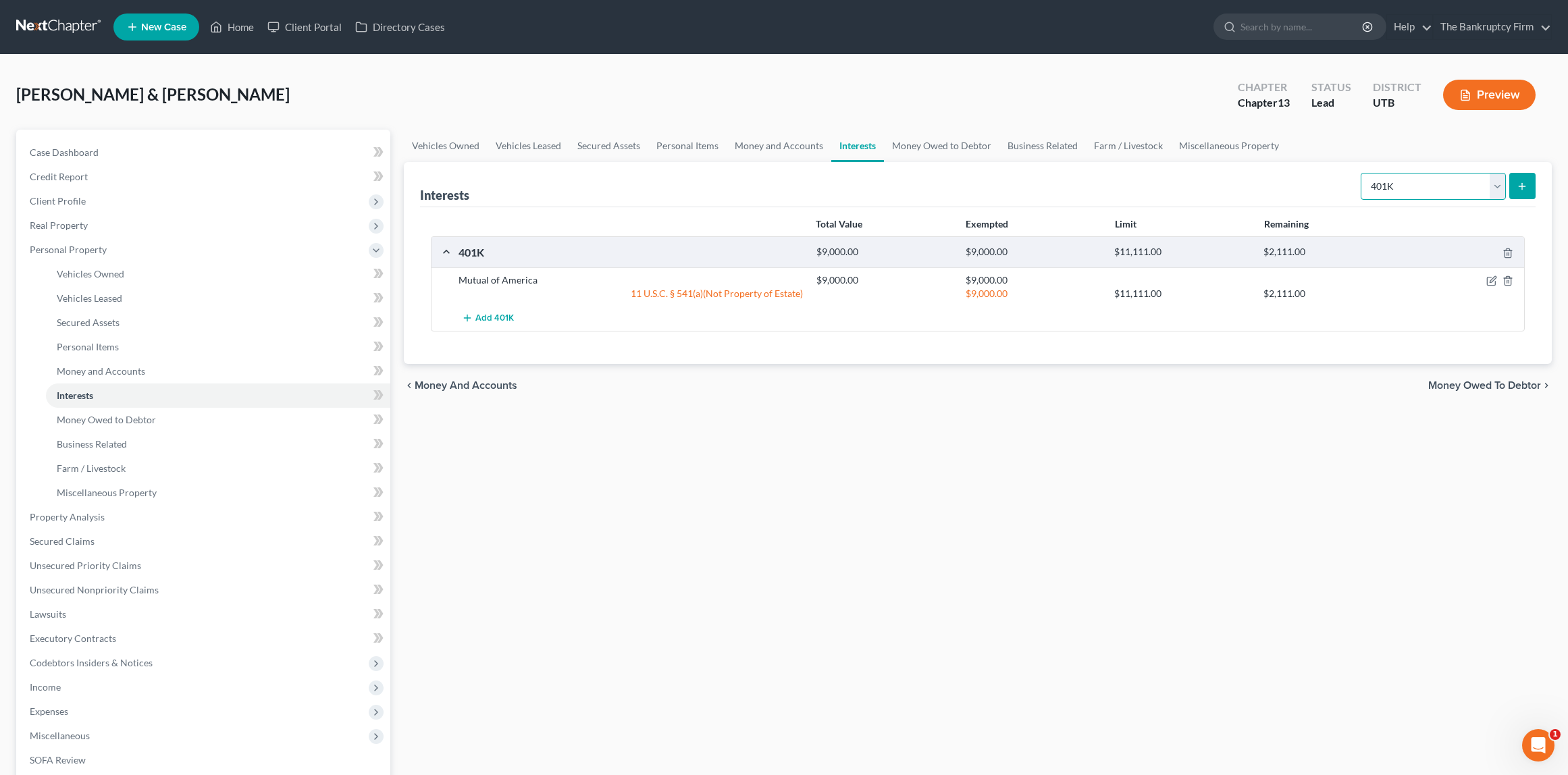
click at [1494, 183] on select "Select Interest Type 401K Annuity Bond Education IRA Government Bond Government…" at bounding box center [1433, 186] width 145 height 27
click at [959, 145] on link "Money Owed to Debtor" at bounding box center [942, 146] width 116 height 33
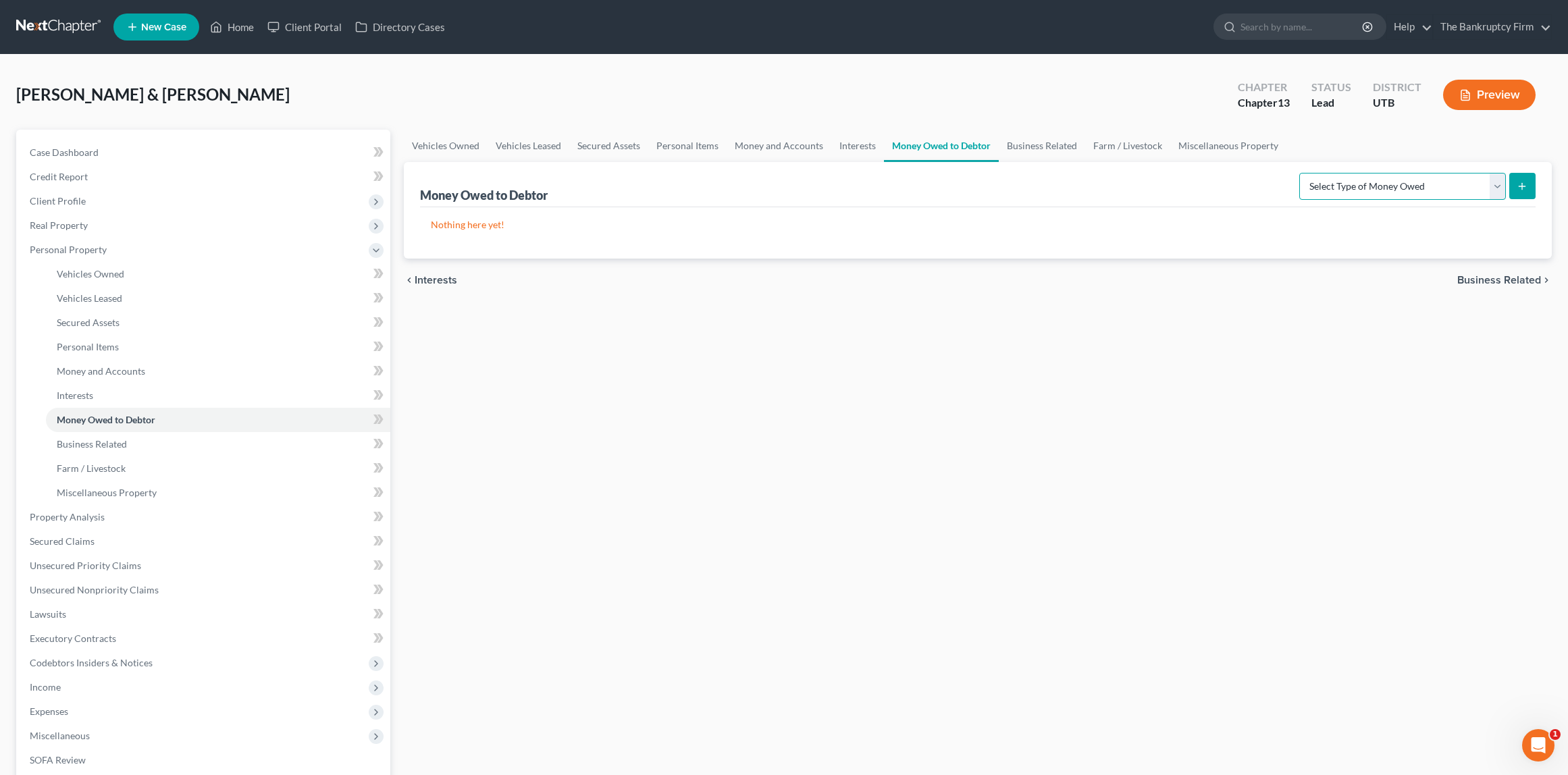
click at [1489, 185] on select "Select Type of Money Owed Accounts Receivable Alimony Child Support Claims Agai…" at bounding box center [1403, 186] width 207 height 27
click at [1045, 146] on link "Business Related" at bounding box center [1042, 146] width 87 height 33
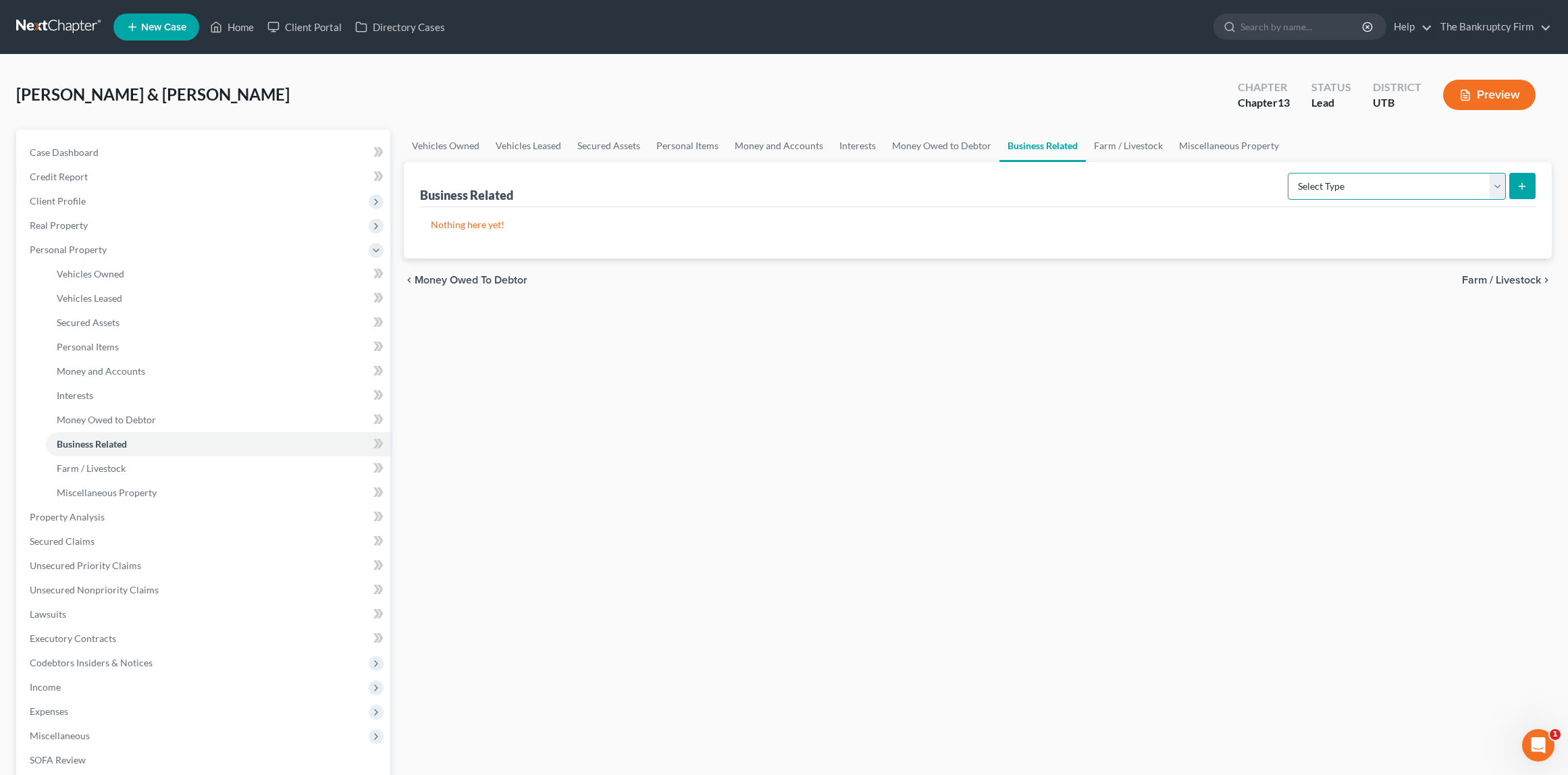
click at [1448, 197] on select "Select Type Customer Lists Franchises Inventory Licenses Machinery Office Equip…" at bounding box center [1397, 186] width 218 height 27
click at [1120, 145] on link "Farm / Livestock" at bounding box center [1128, 146] width 85 height 33
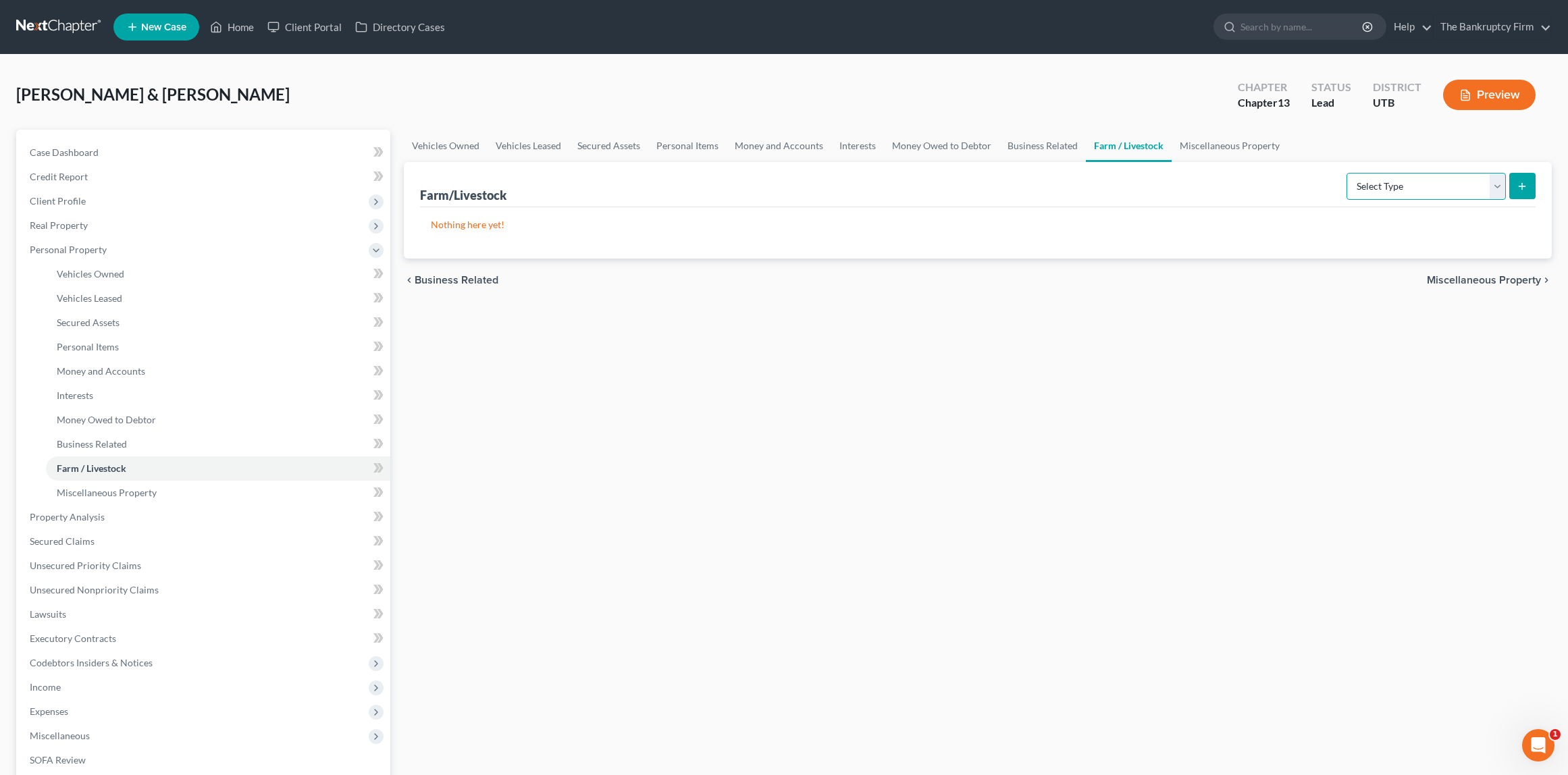
click at [1474, 187] on select "Select Type Animals & Livestock Crops: Growing or Harvested Farming Equipment F…" at bounding box center [1426, 186] width 159 height 27
click at [1231, 143] on link "Miscellaneous Property" at bounding box center [1230, 146] width 116 height 33
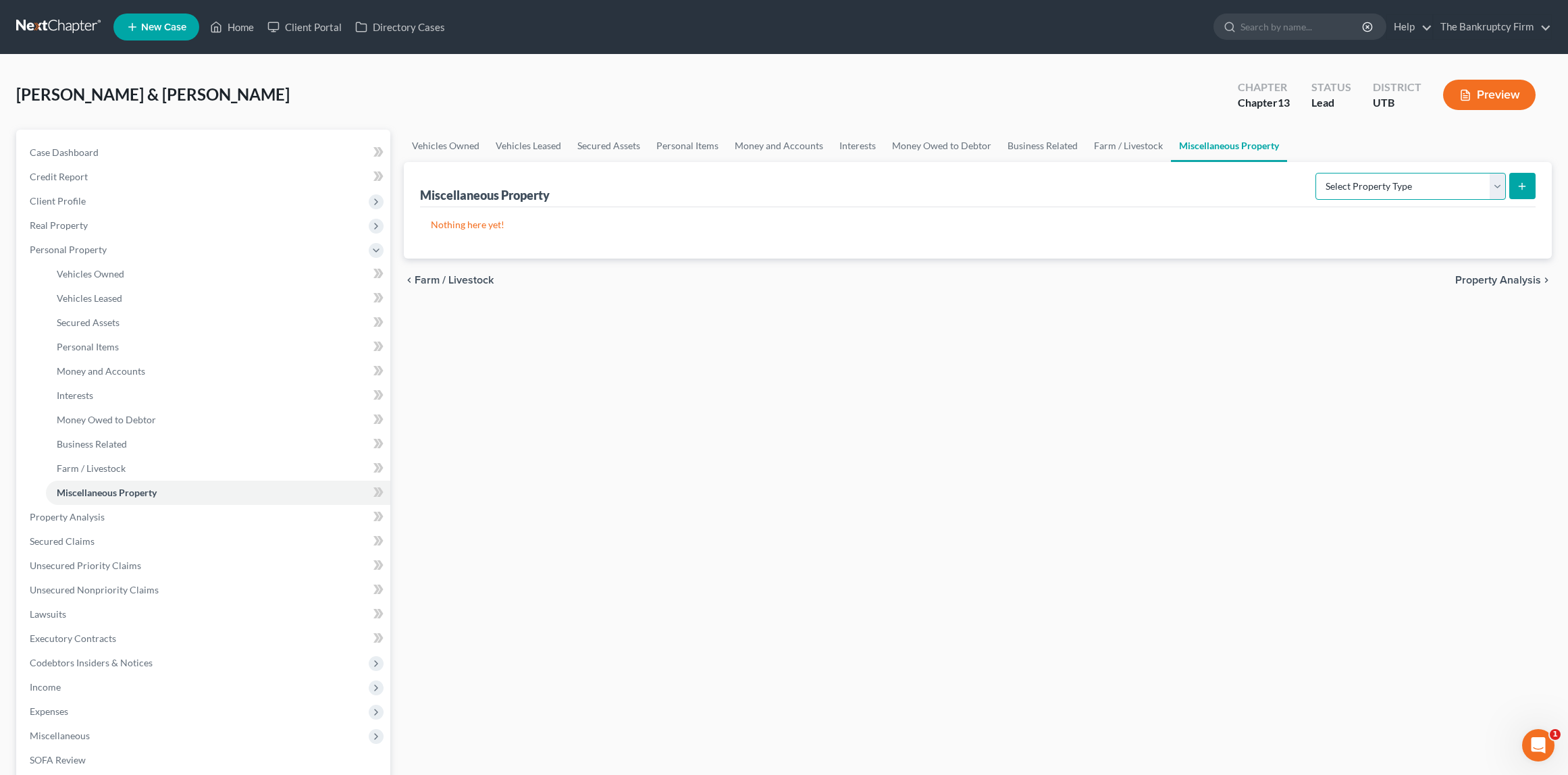
click at [1409, 181] on select "Select Property Type Assigned for Creditor Benefit [DATE] Holding for Another N…" at bounding box center [1411, 186] width 191 height 27
select select "holding_for_another"
click at [1315, 173] on select "Select Property Type Assigned for Creditor Benefit [DATE] Holding for Another N…" at bounding box center [1411, 186] width 191 height 27
click at [1527, 181] on icon "submit" at bounding box center [1522, 186] width 11 height 11
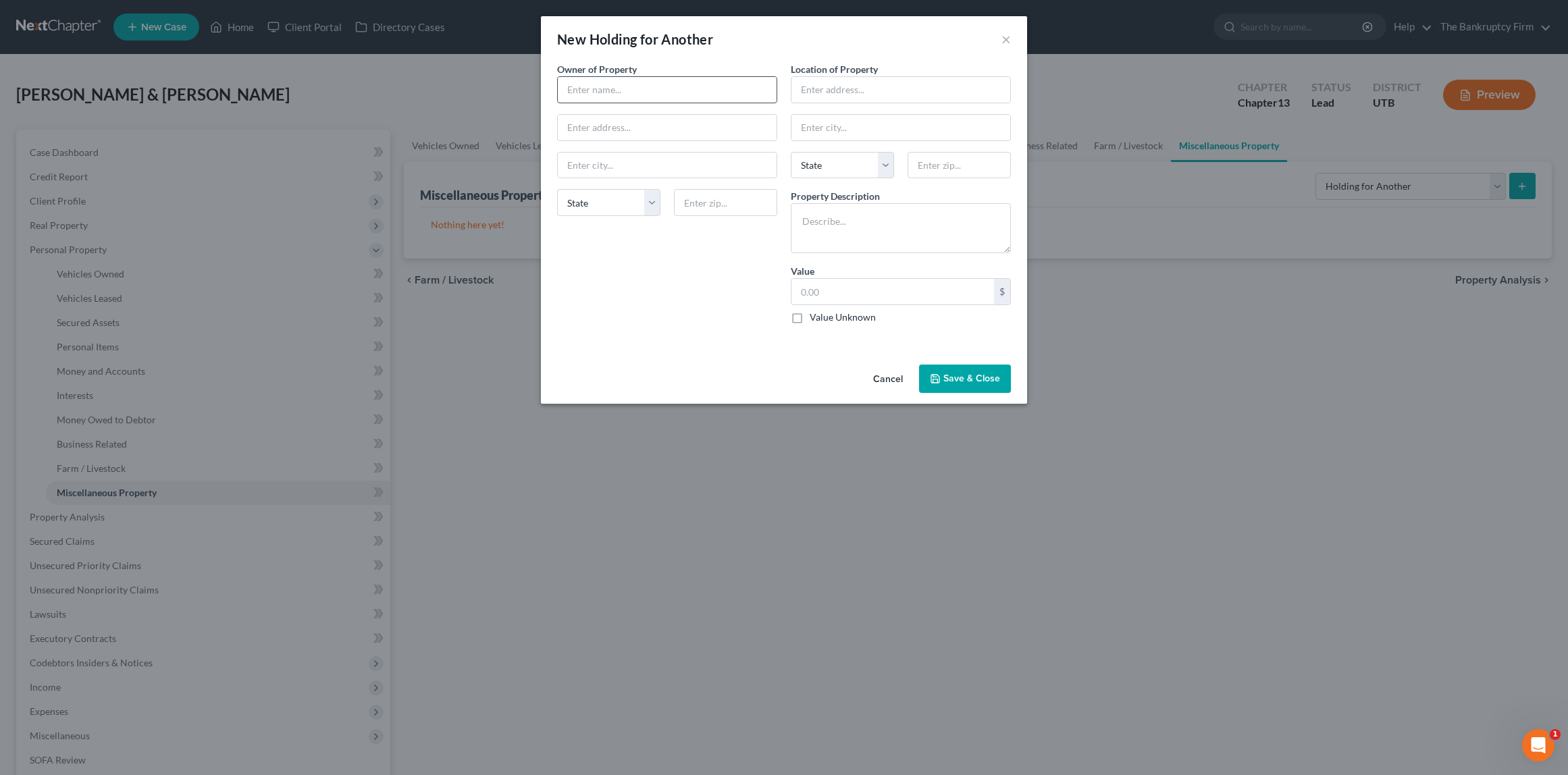
click at [617, 90] on input "text" at bounding box center [667, 90] width 219 height 25
click at [891, 381] on button "Cancel" at bounding box center [888, 379] width 52 height 27
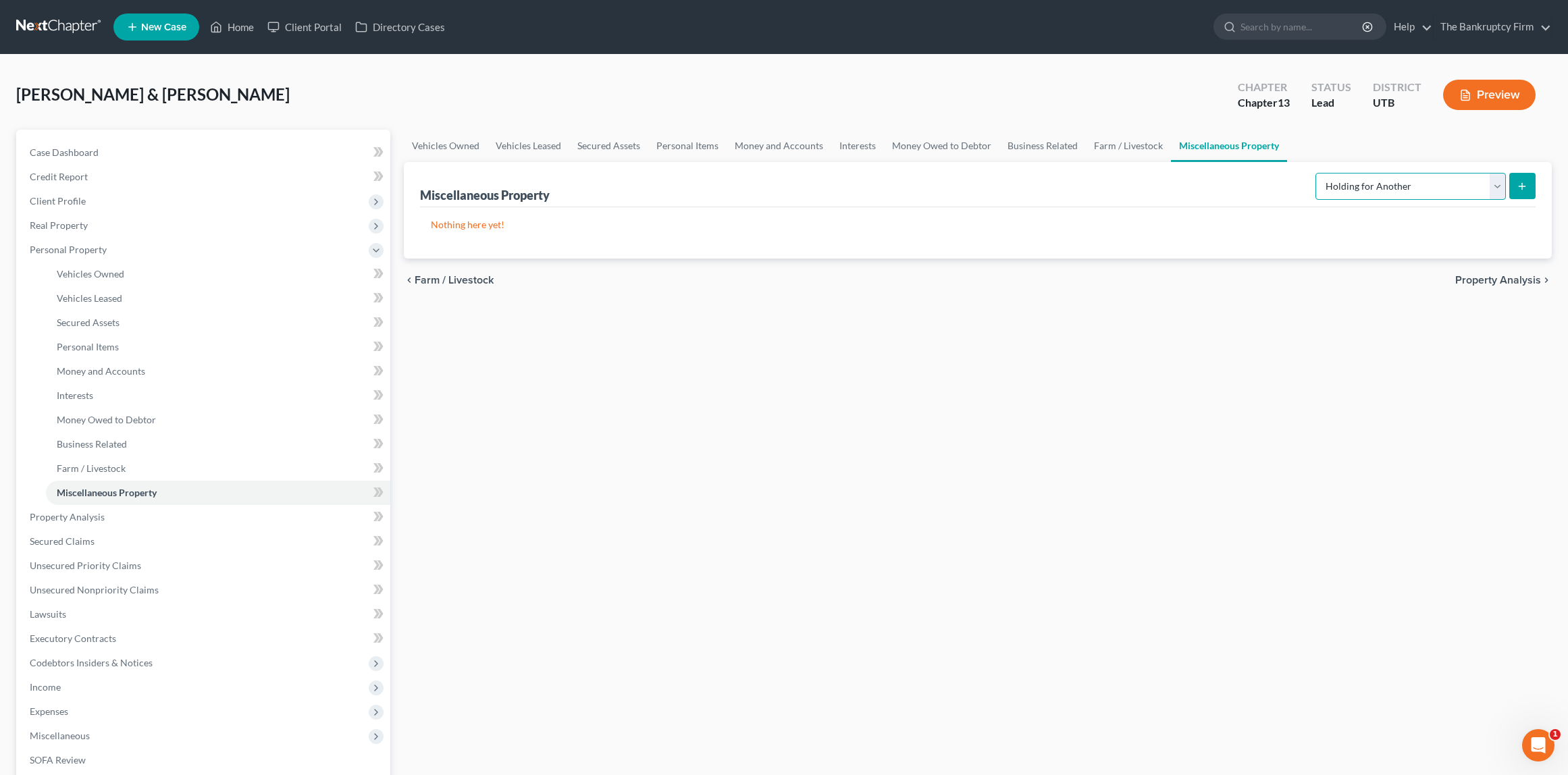
click at [1433, 188] on select "Select Property Type Assigned for Creditor Benefit [DATE] Holding for Another N…" at bounding box center [1411, 186] width 191 height 27
click at [1315, 173] on select "Select Property Type Assigned for Creditor Benefit [DATE] Holding for Another N…" at bounding box center [1411, 186] width 191 height 27
click at [1528, 185] on icon "submit" at bounding box center [1522, 186] width 11 height 11
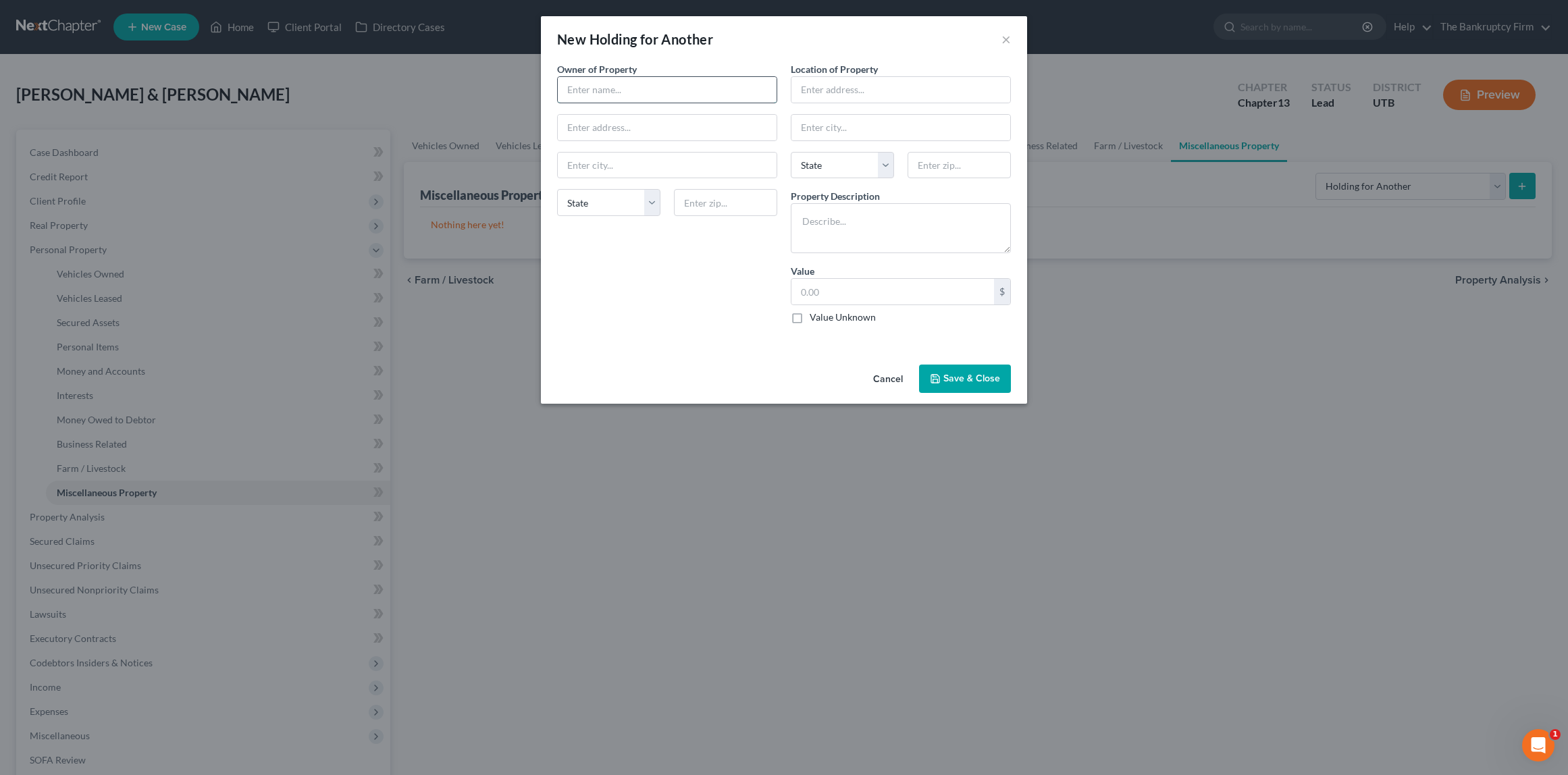
click at [619, 91] on input "text" at bounding box center [667, 90] width 219 height 25
type input "[PERSON_NAME]"
type input "[GEOGRAPHIC_DATA], [US_STATE]"
click at [850, 87] on input "text" at bounding box center [900, 90] width 219 height 25
type input "Debtor's garage"
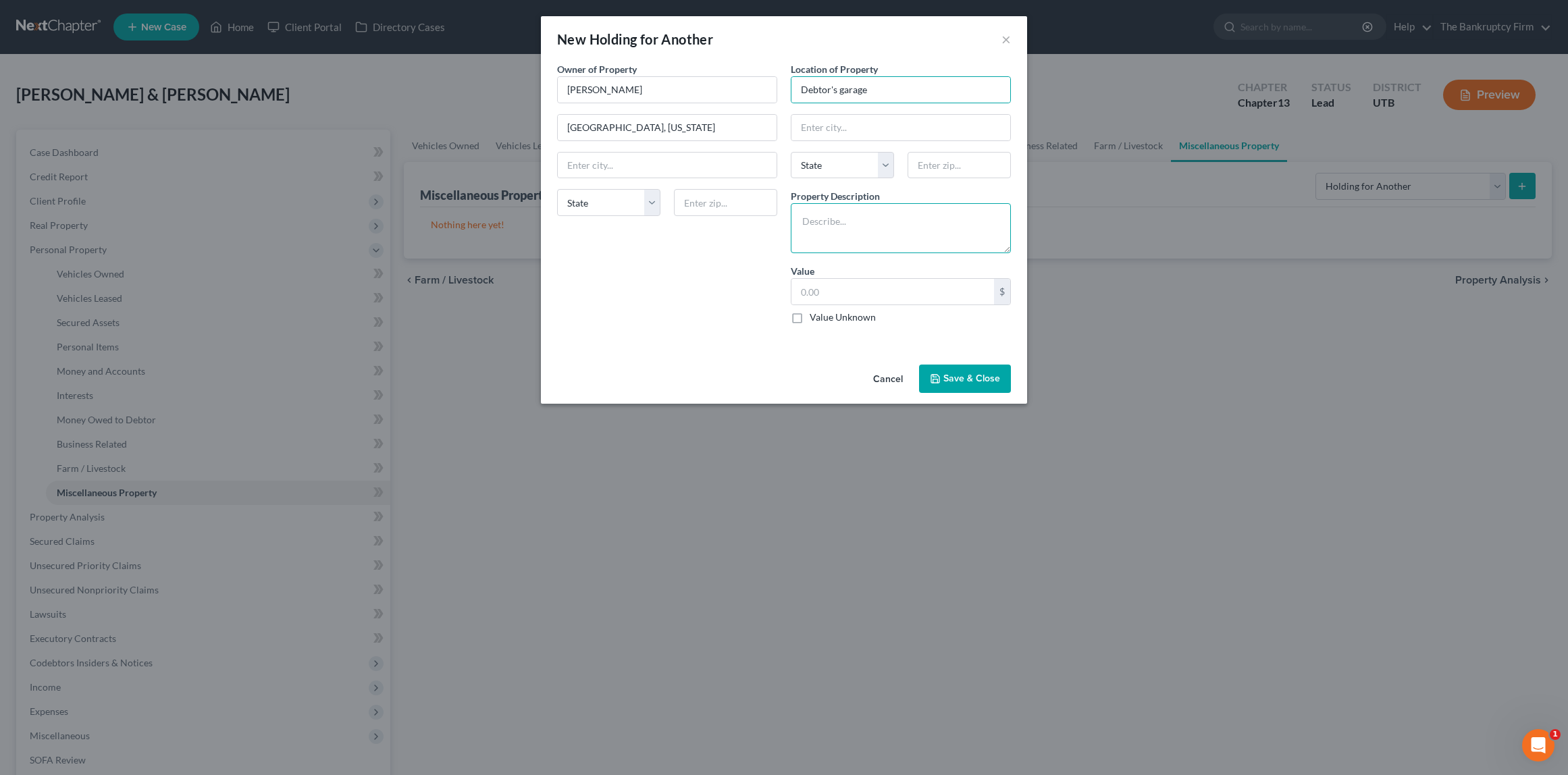
click at [831, 216] on textarea at bounding box center [901, 228] width 220 height 50
type textarea "1966 1/2 Ford Mustang"
click at [959, 377] on button "Save & Close" at bounding box center [965, 378] width 92 height 28
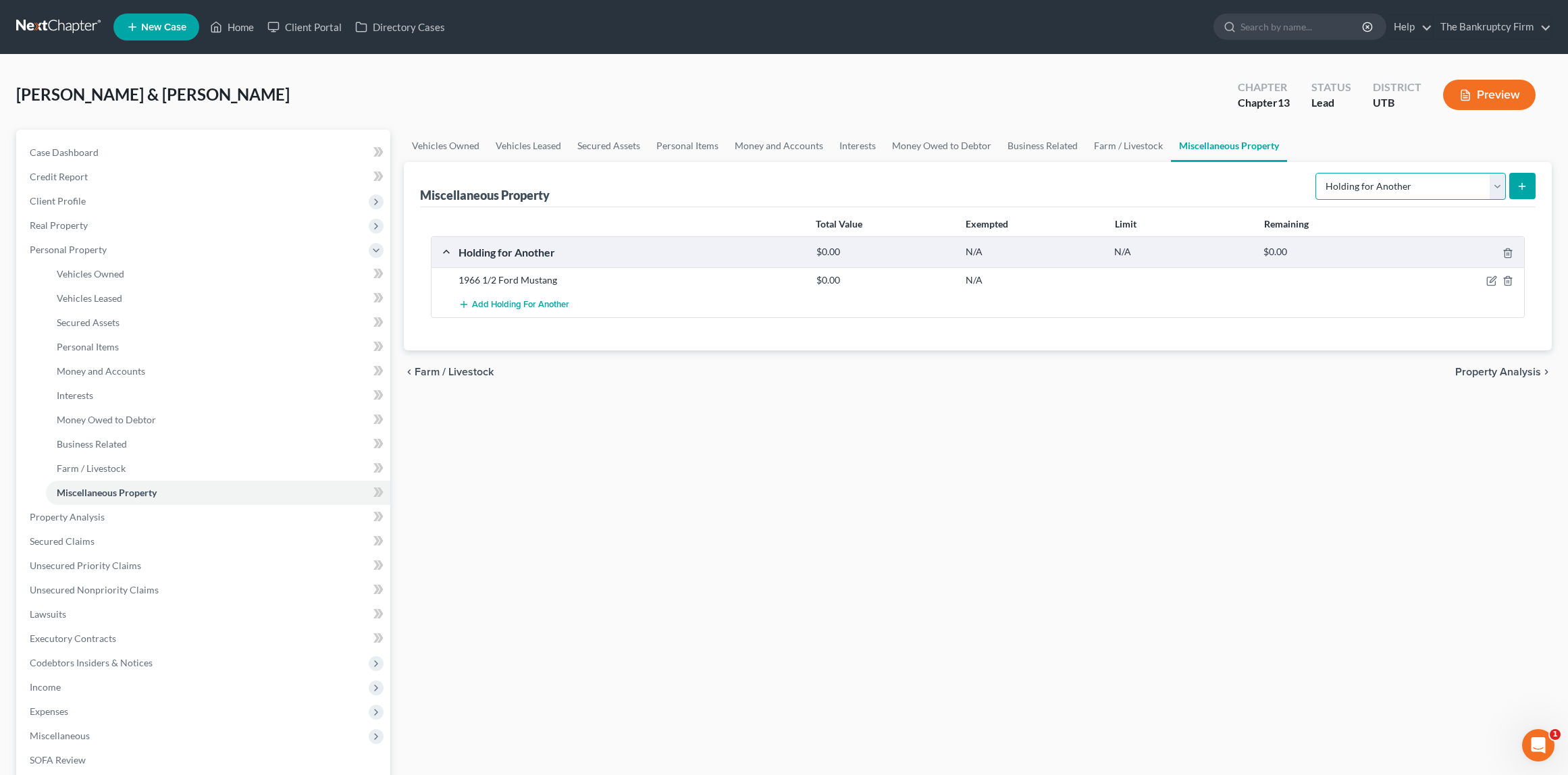
click at [1502, 180] on select "Select Property Type Assigned for Creditor Benefit [DATE] Holding for Another N…" at bounding box center [1411, 186] width 191 height 27
click at [89, 517] on span "Property Analysis" at bounding box center [67, 517] width 75 height 12
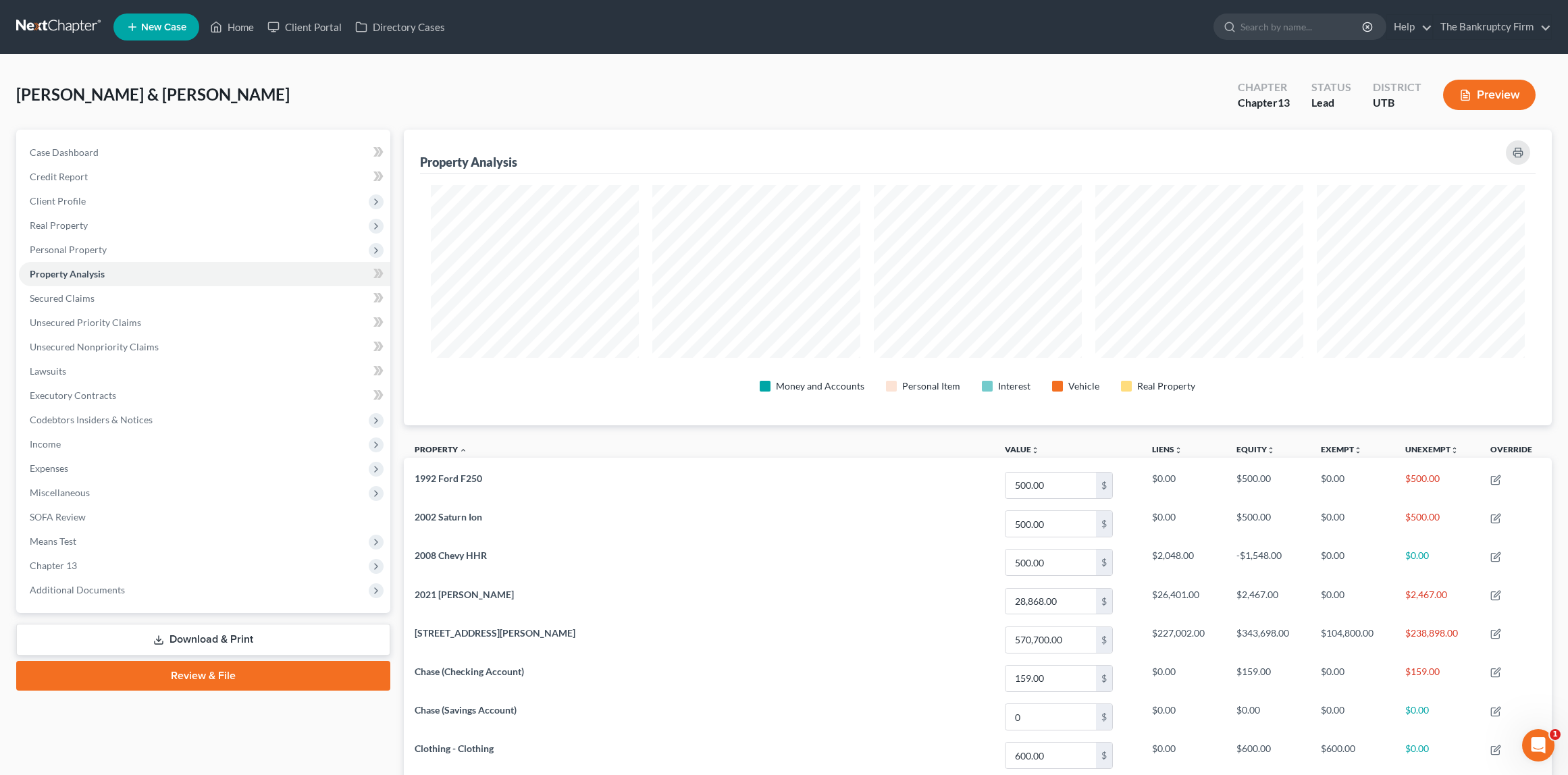
scroll to position [295, 1148]
click at [80, 293] on span "Secured Claims" at bounding box center [62, 298] width 65 height 12
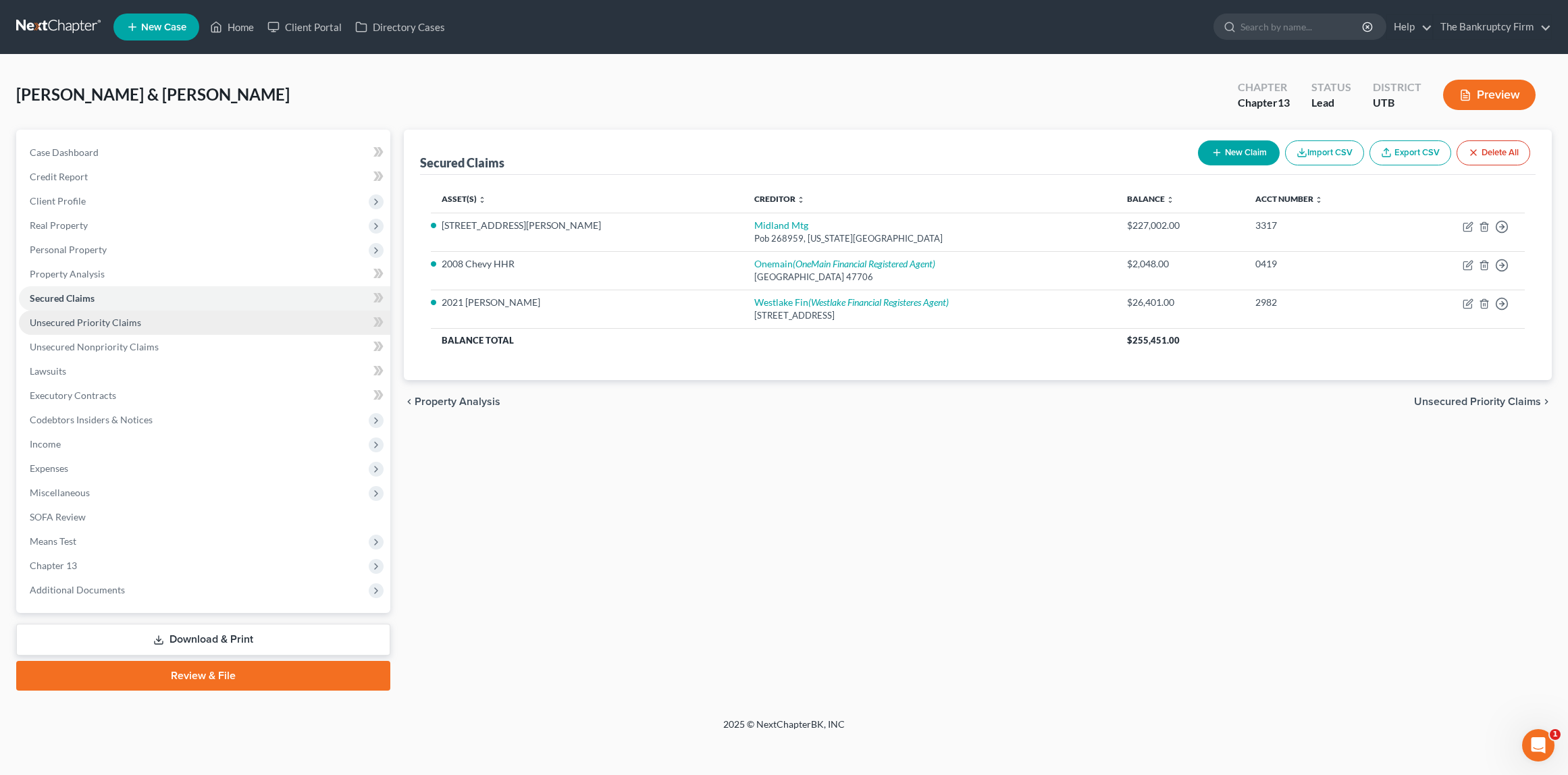
click at [79, 329] on link "Unsecured Priority Claims" at bounding box center [205, 322] width 371 height 24
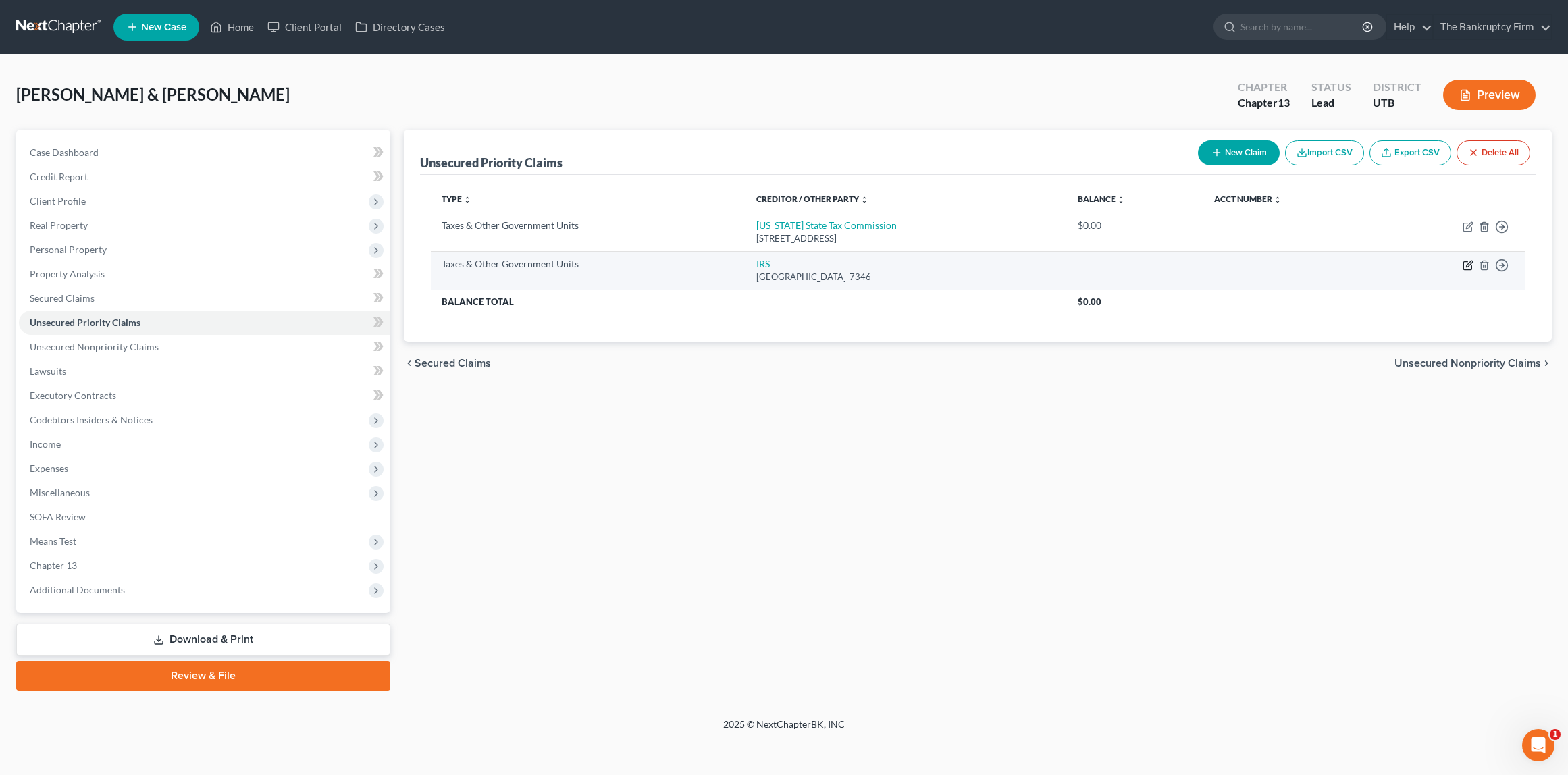
click at [1468, 266] on icon "button" at bounding box center [1469, 263] width 6 height 6
select select "0"
select select "39"
select select "0"
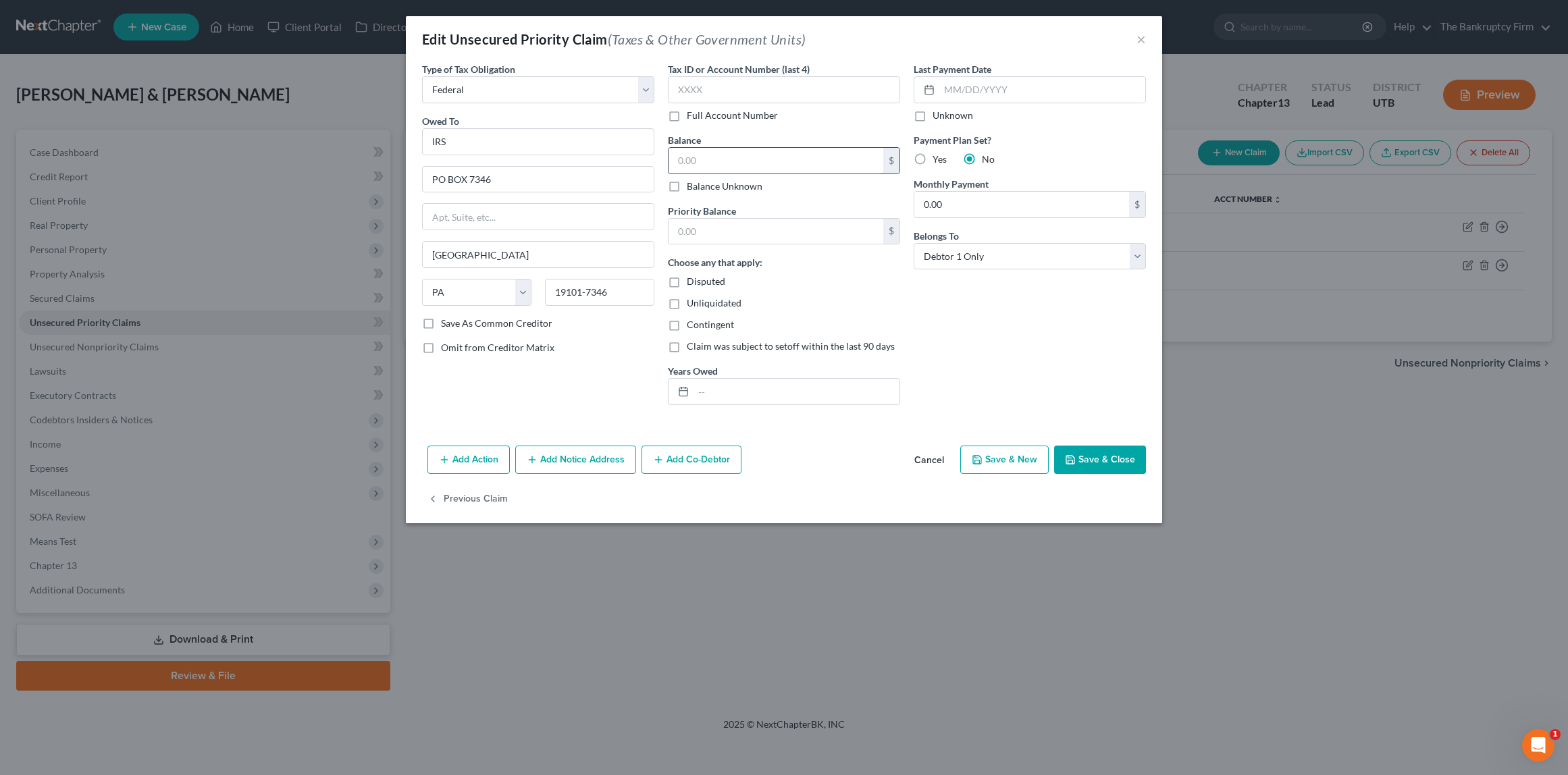
click at [697, 163] on input "text" at bounding box center [776, 160] width 215 height 25
click at [1107, 458] on button "Save & Close" at bounding box center [1100, 459] width 92 height 28
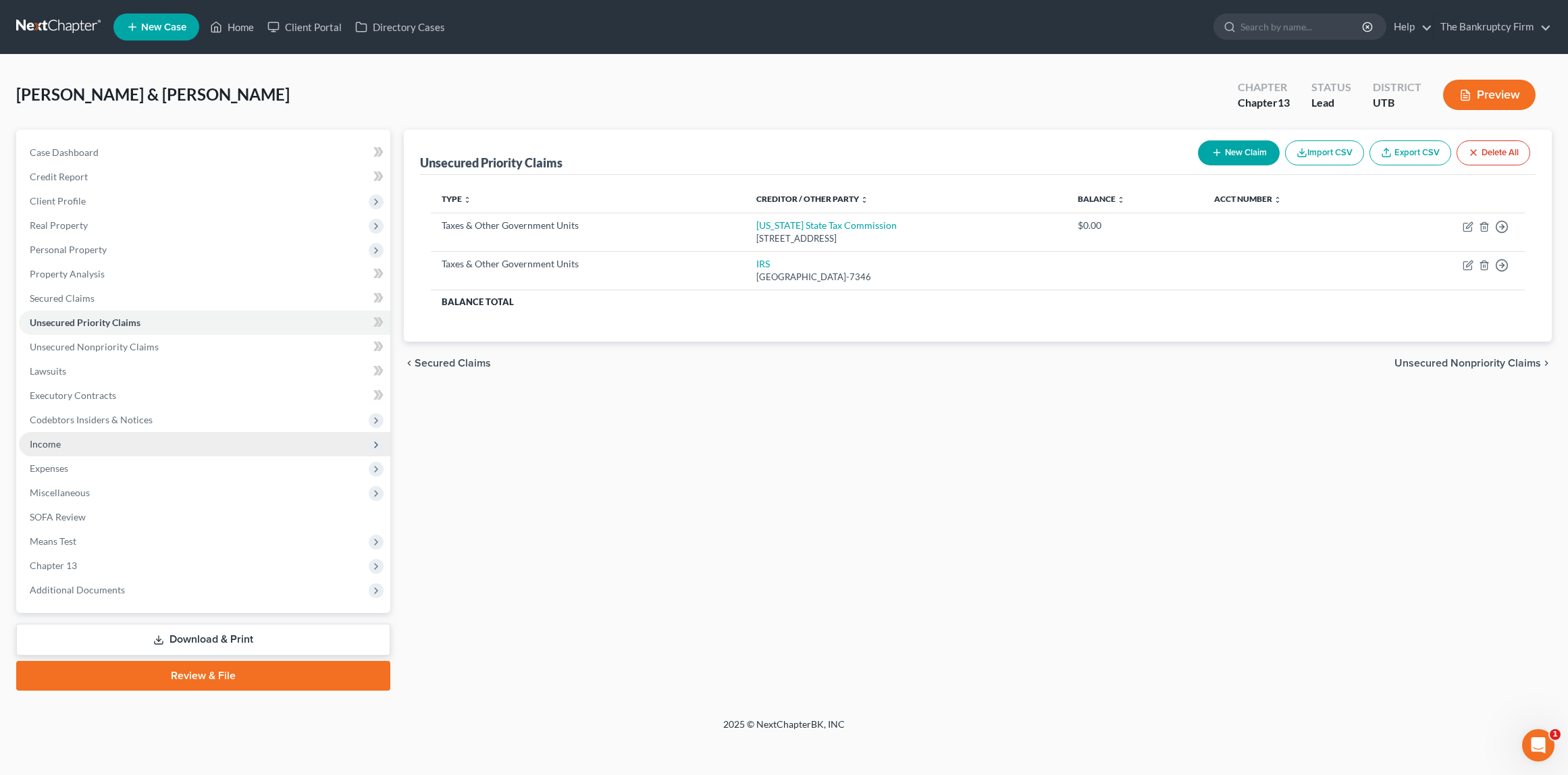
click at [58, 447] on span "Income" at bounding box center [45, 444] width 31 height 12
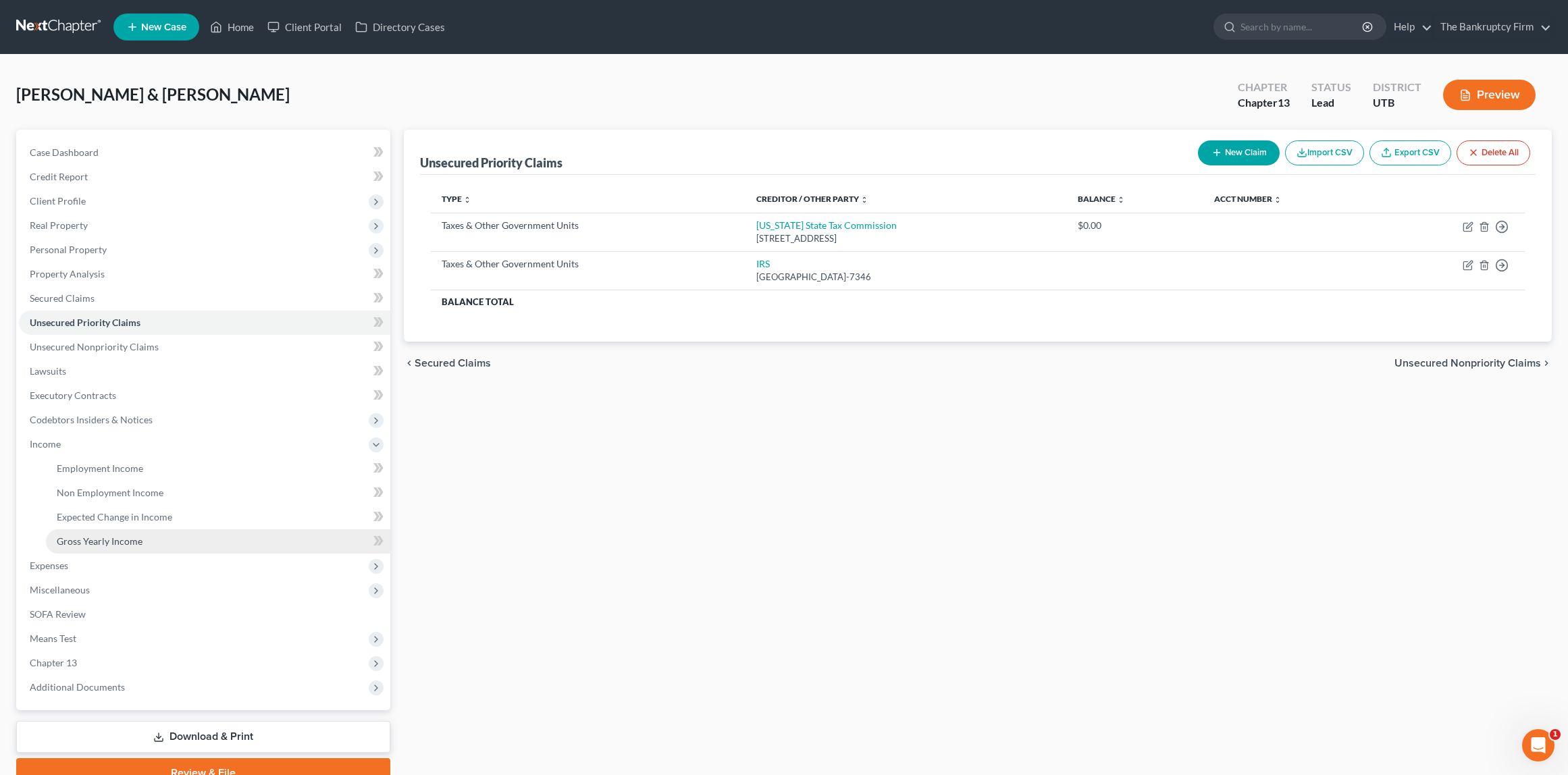
click at [80, 541] on span "Gross Yearly Income" at bounding box center [100, 541] width 86 height 12
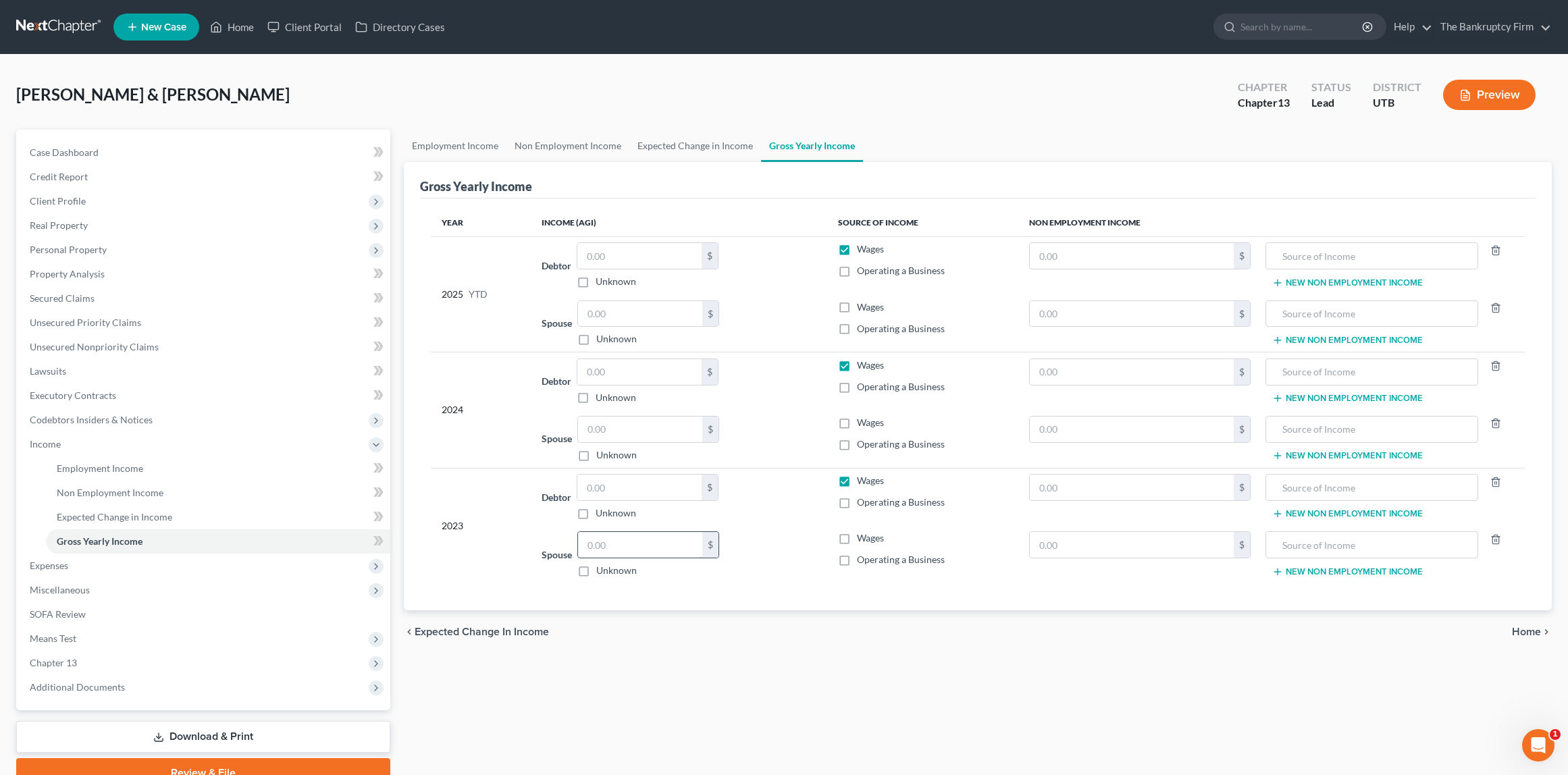
click at [625, 545] on input "text" at bounding box center [640, 544] width 124 height 25
type input "63,859"
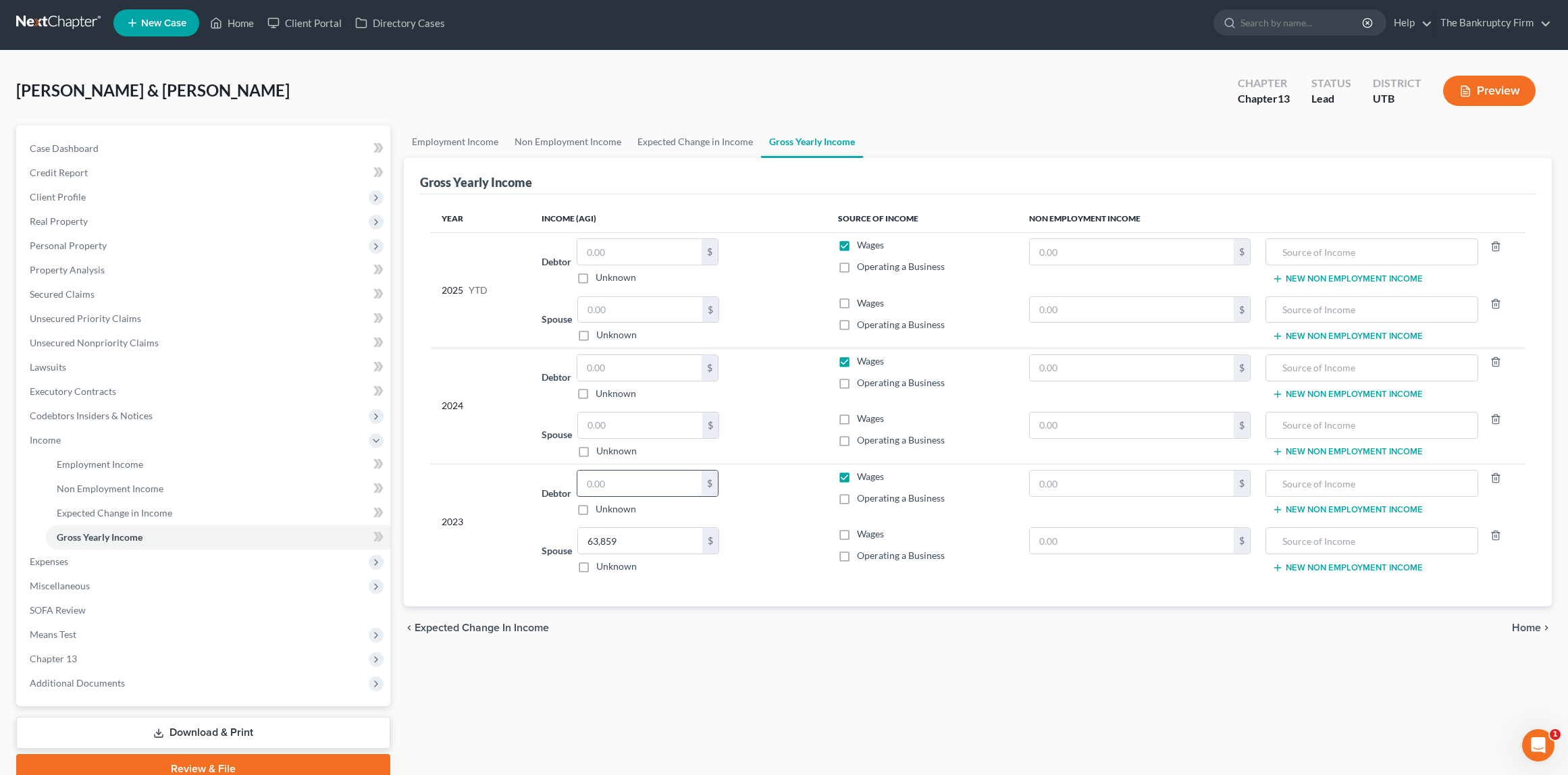
click at [611, 489] on input "text" at bounding box center [639, 483] width 124 height 25
click at [604, 427] on input "text" at bounding box center [640, 424] width 124 height 25
type input "50,721"
click at [624, 308] on input "text" at bounding box center [640, 309] width 124 height 25
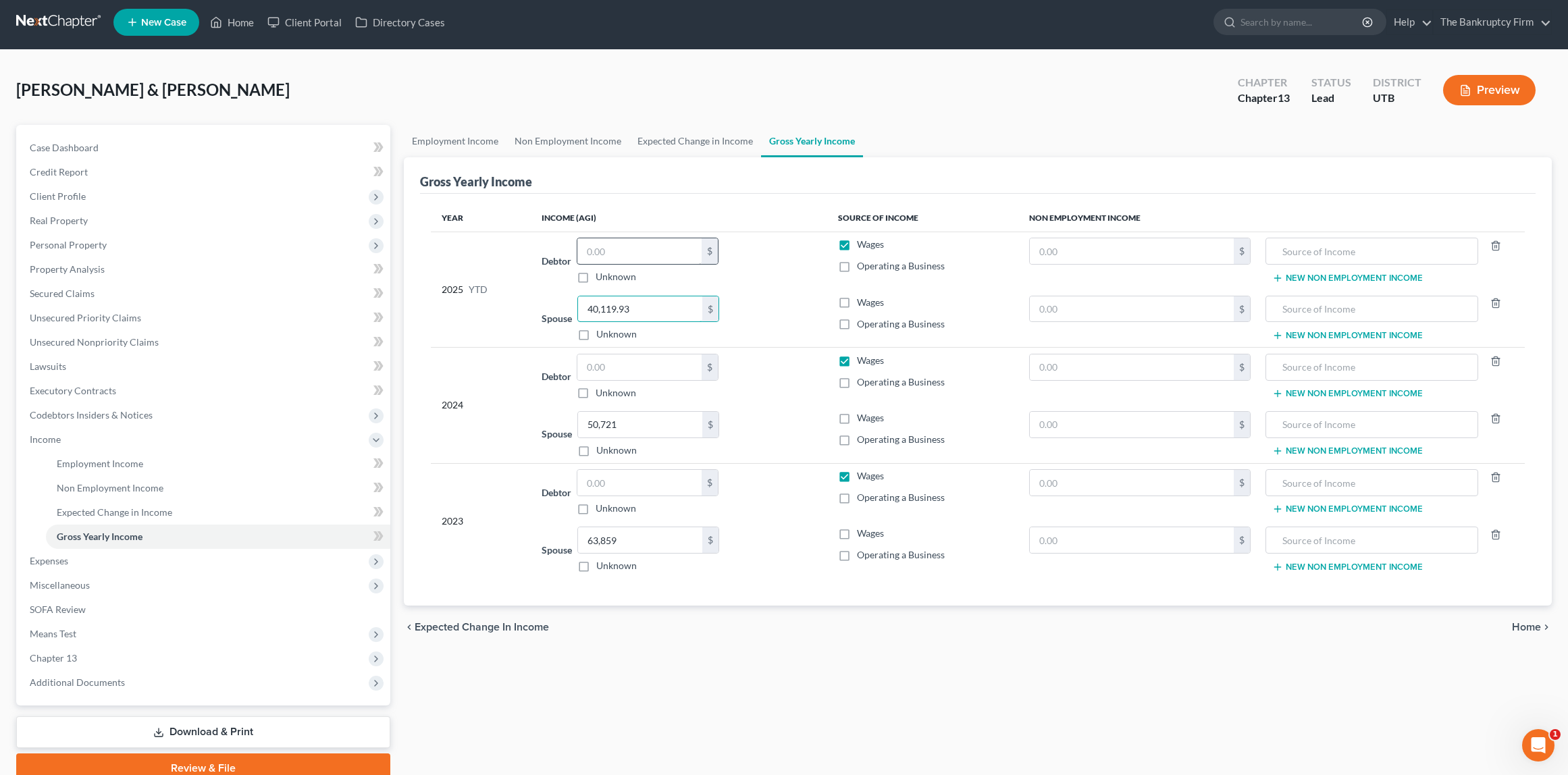
type input "40,119.93"
click at [634, 251] on input "text" at bounding box center [639, 251] width 124 height 25
type input "1"
type input "65,283.65"
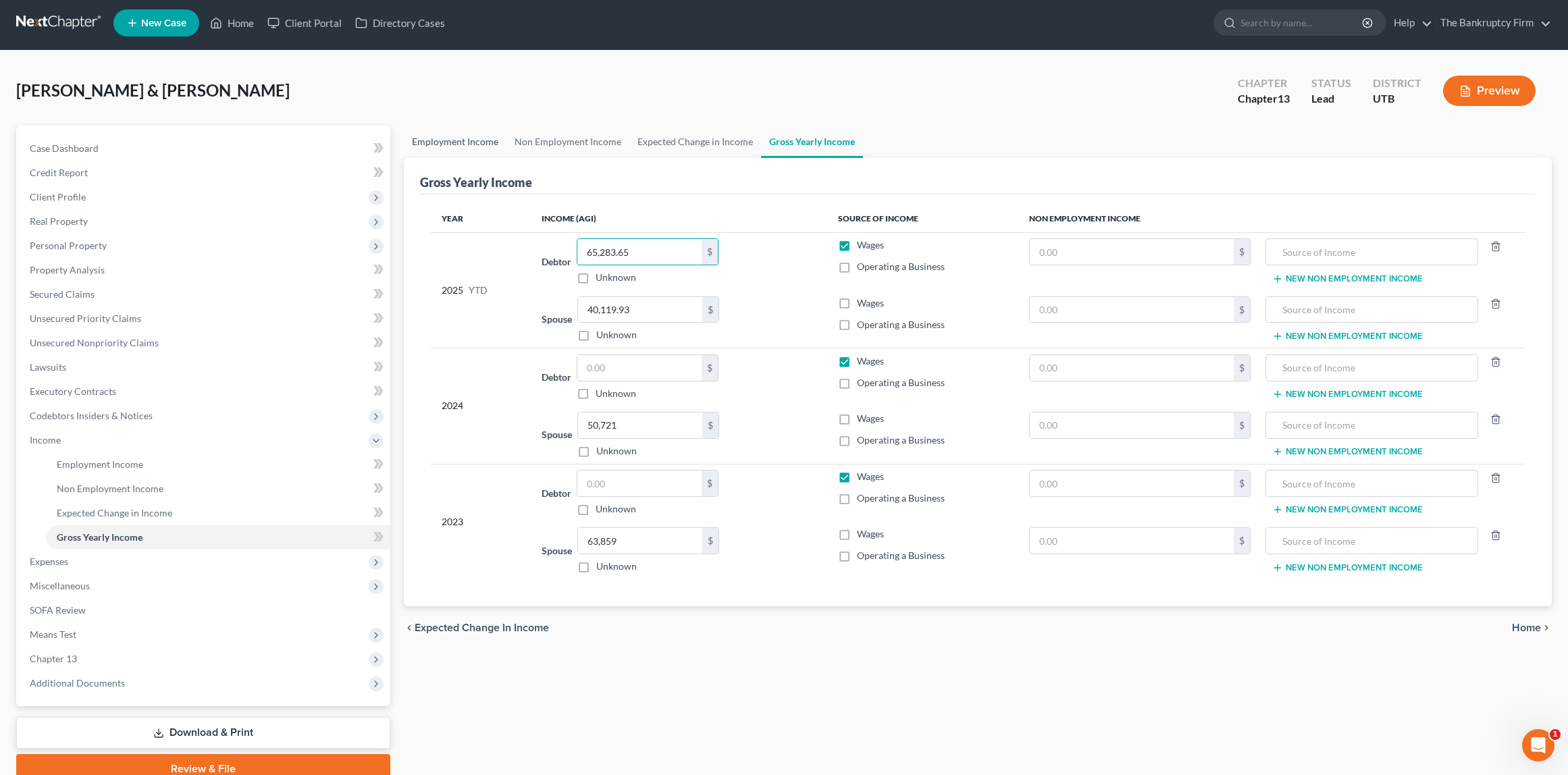
click at [454, 151] on link "Employment Income" at bounding box center [455, 142] width 103 height 33
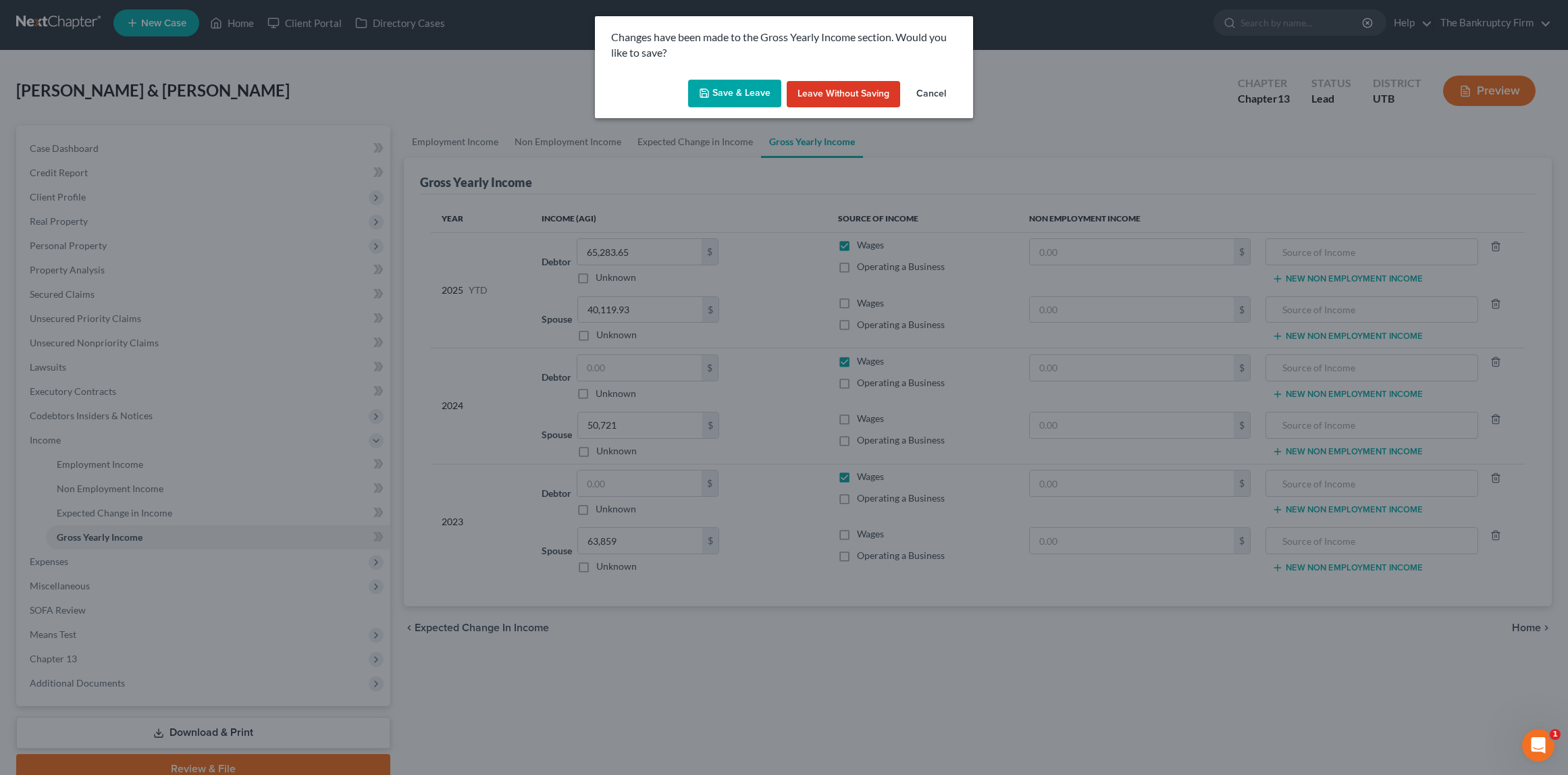
click at [752, 91] on button "Save & Leave" at bounding box center [734, 93] width 93 height 28
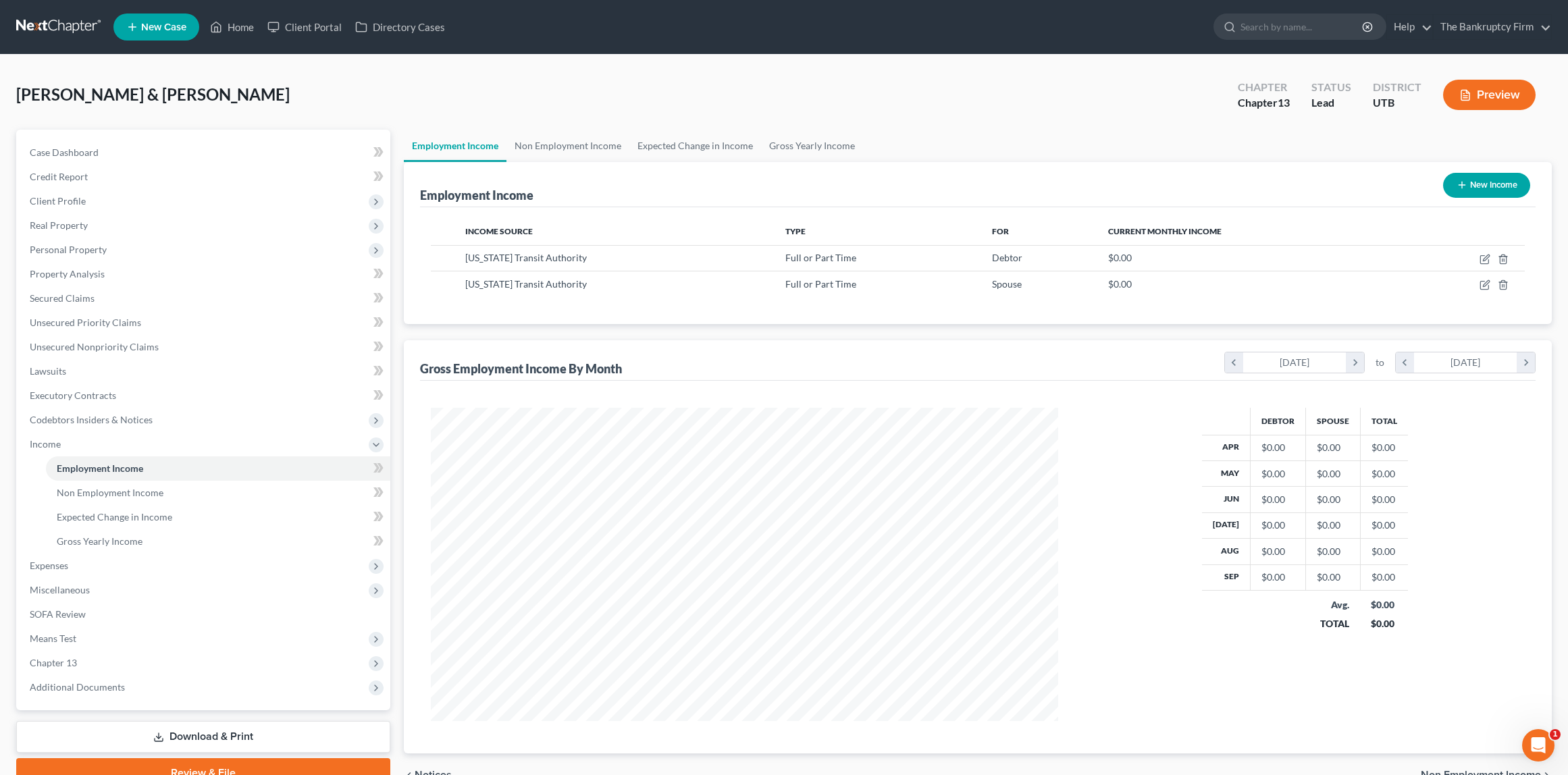
scroll to position [314, 654]
click at [1486, 258] on icon "button" at bounding box center [1486, 258] width 6 height 6
select select "0"
select select "46"
select select "2"
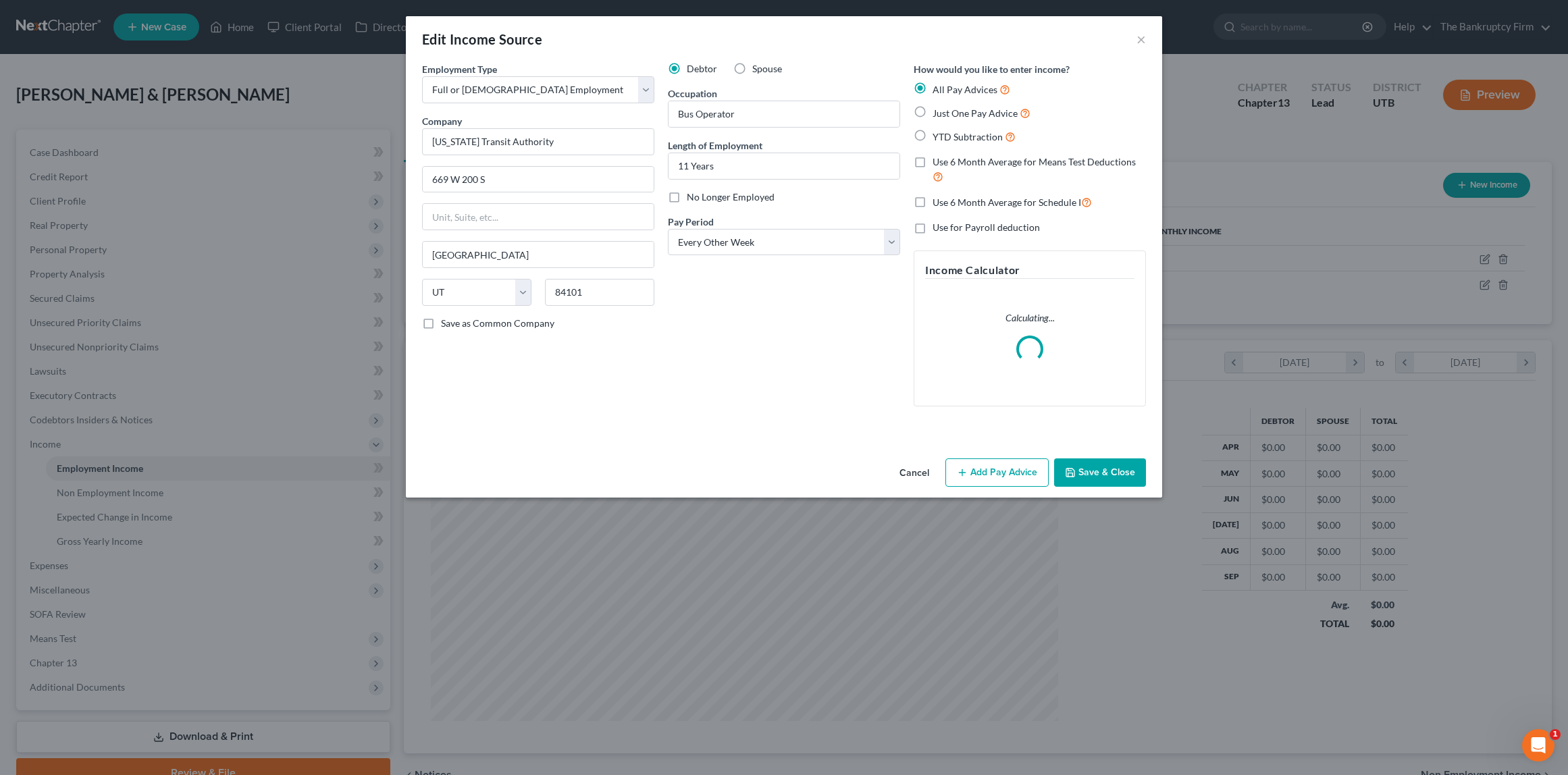
click at [933, 138] on label "YTD Subtraction" at bounding box center [974, 136] width 83 height 15
click at [938, 138] on input "YTD Subtraction" at bounding box center [943, 133] width 9 height 9
radio input "true"
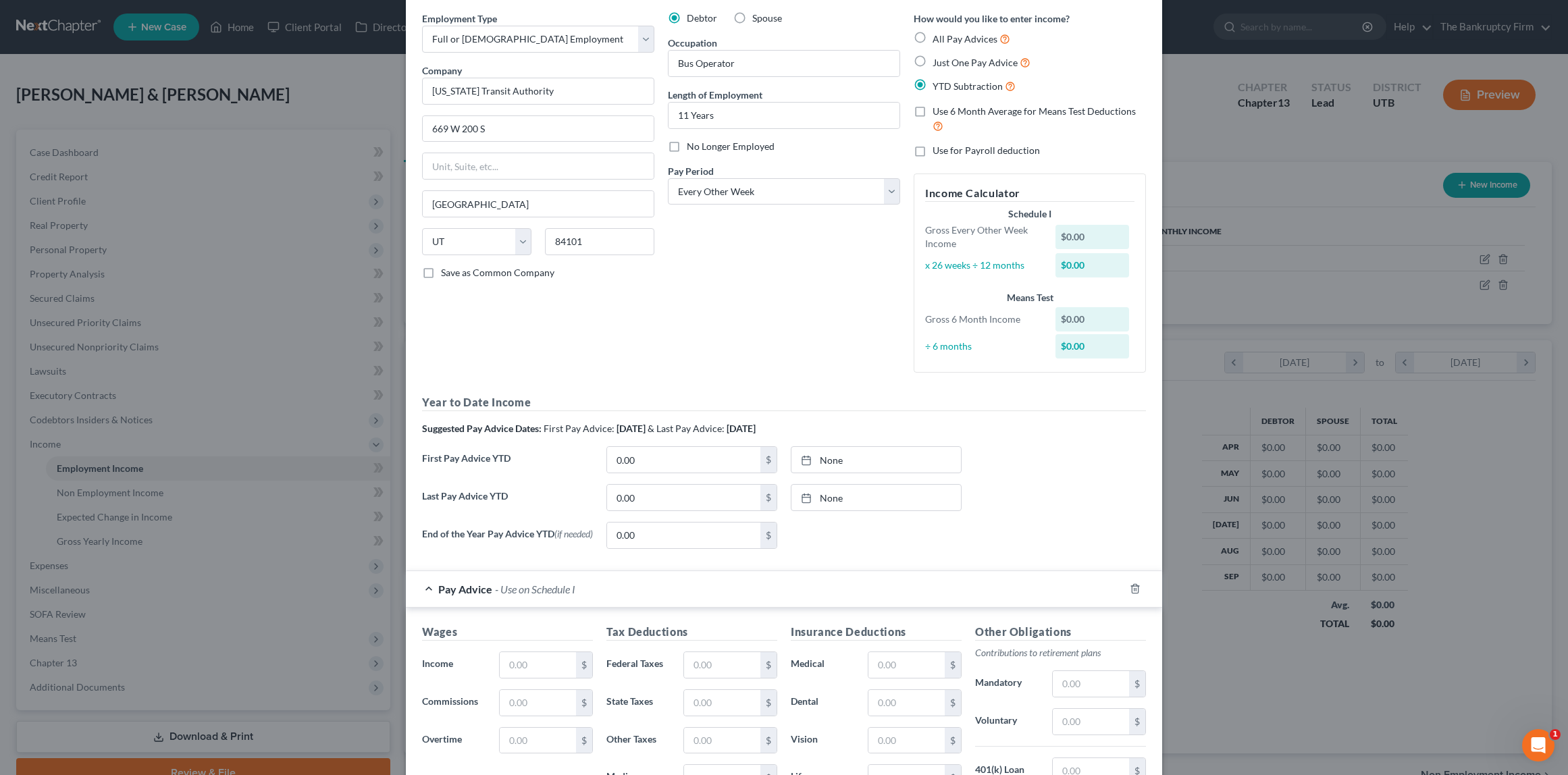
scroll to position [65, 0]
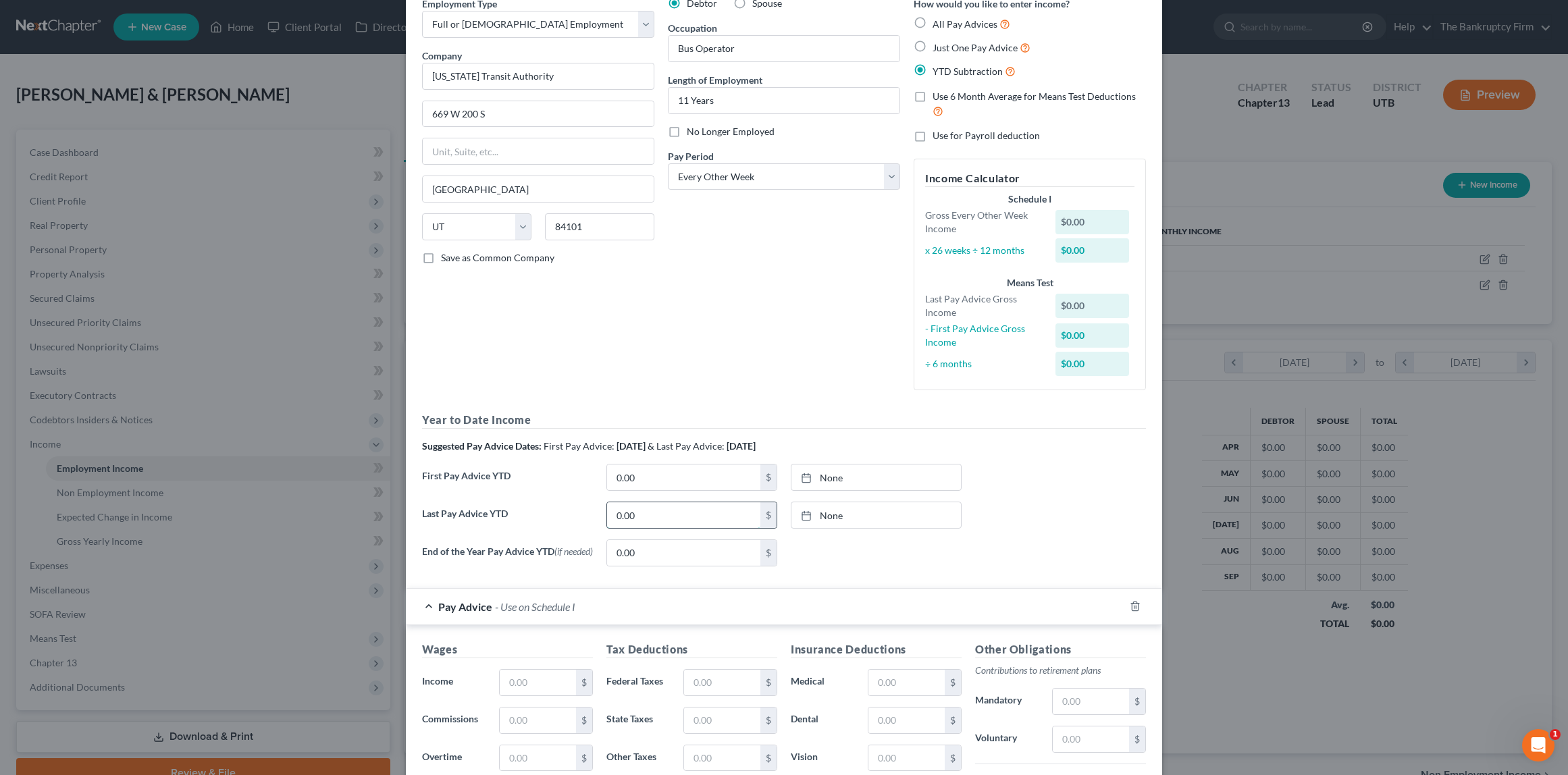
click at [661, 513] on input "0.00" at bounding box center [684, 514] width 154 height 25
type input "37,937.63"
click at [659, 478] on input "0.00" at bounding box center [684, 477] width 154 height 25
type input "13,531.83"
click at [839, 472] on link "[DATE]" at bounding box center [876, 477] width 170 height 25
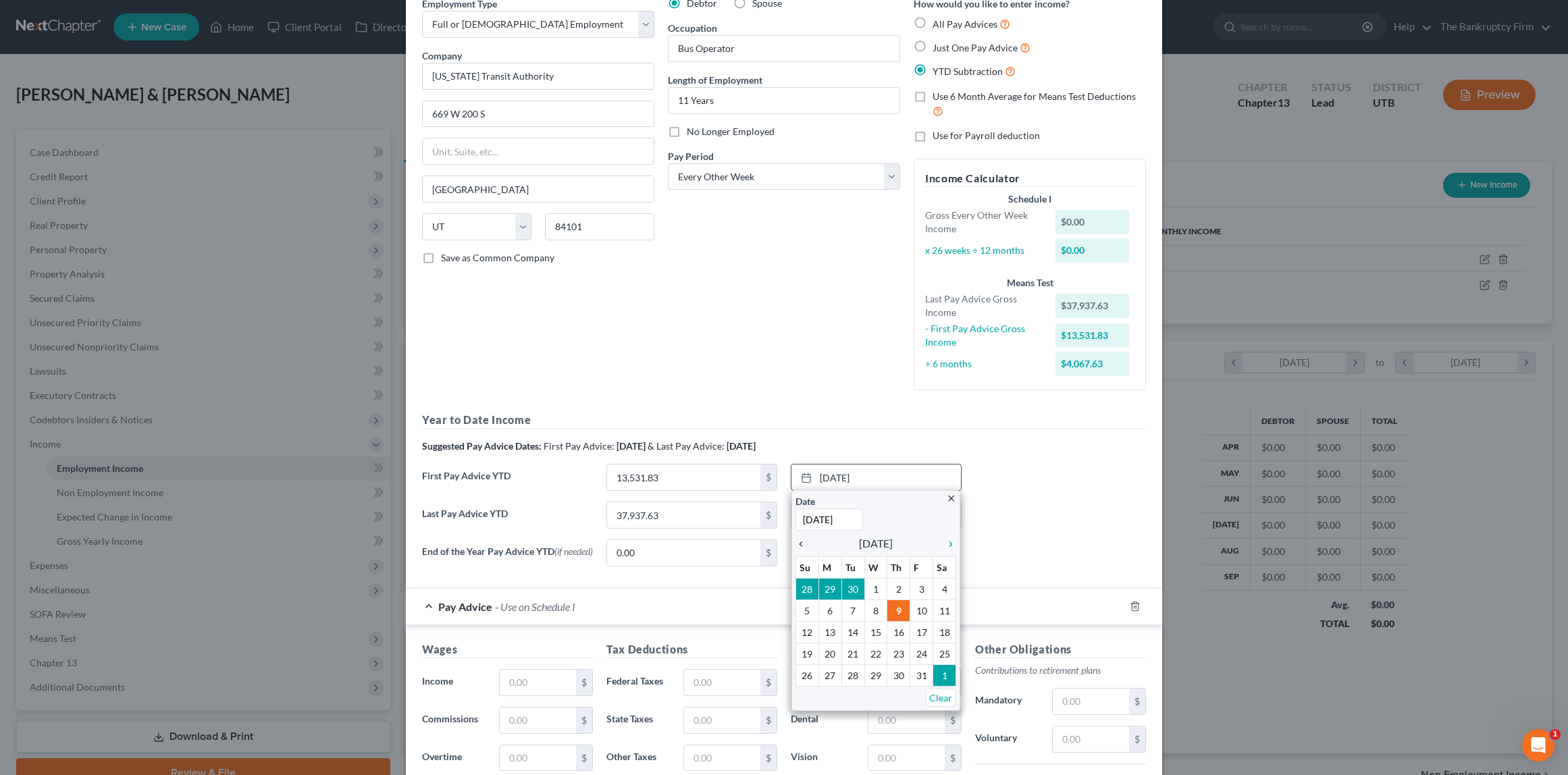
click at [803, 544] on icon "chevron_left" at bounding box center [804, 544] width 17 height 11
click at [840, 519] on input "[DATE]" at bounding box center [829, 520] width 68 height 23
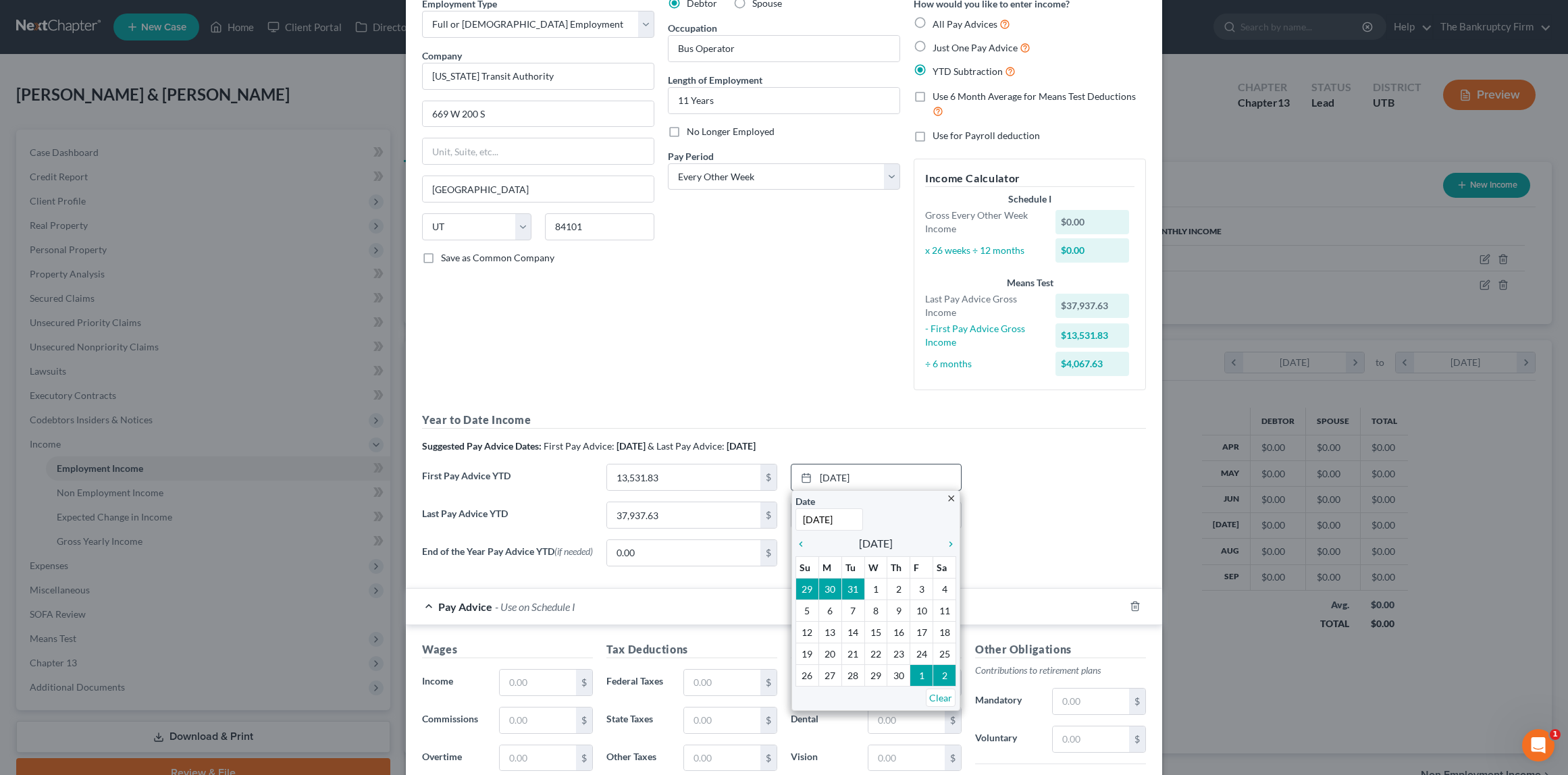
click at [840, 519] on input "[DATE]" at bounding box center [829, 520] width 68 height 23
type input "[DATE]"
click at [1067, 493] on div "First Pay Advice YTD 13,531.83 $ [DATE] close Date [DATE] Time 12:00 AM chevron…" at bounding box center [784, 482] width 737 height 38
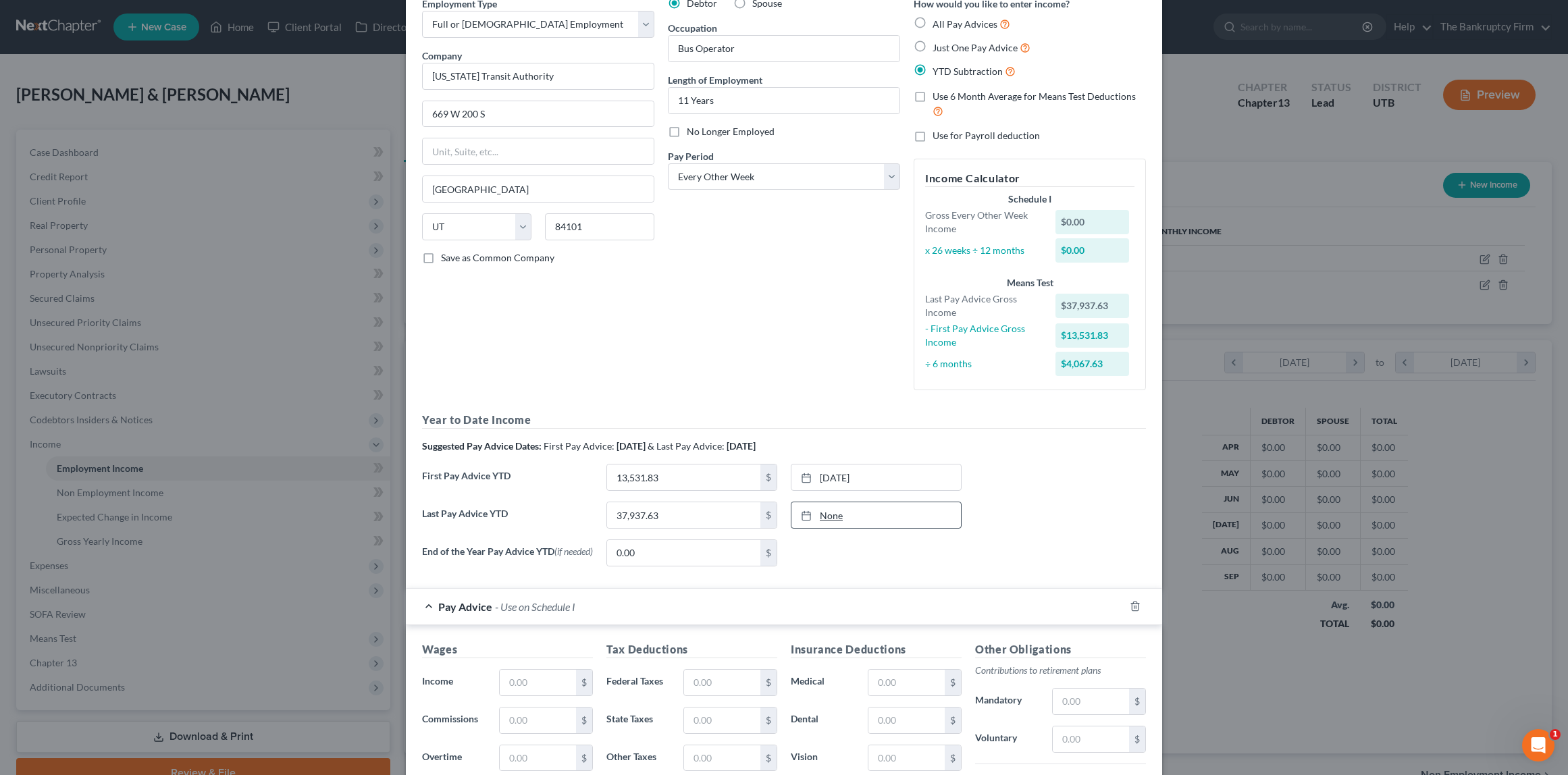
type input "[DATE]"
click at [852, 511] on link "None" at bounding box center [876, 514] width 170 height 25
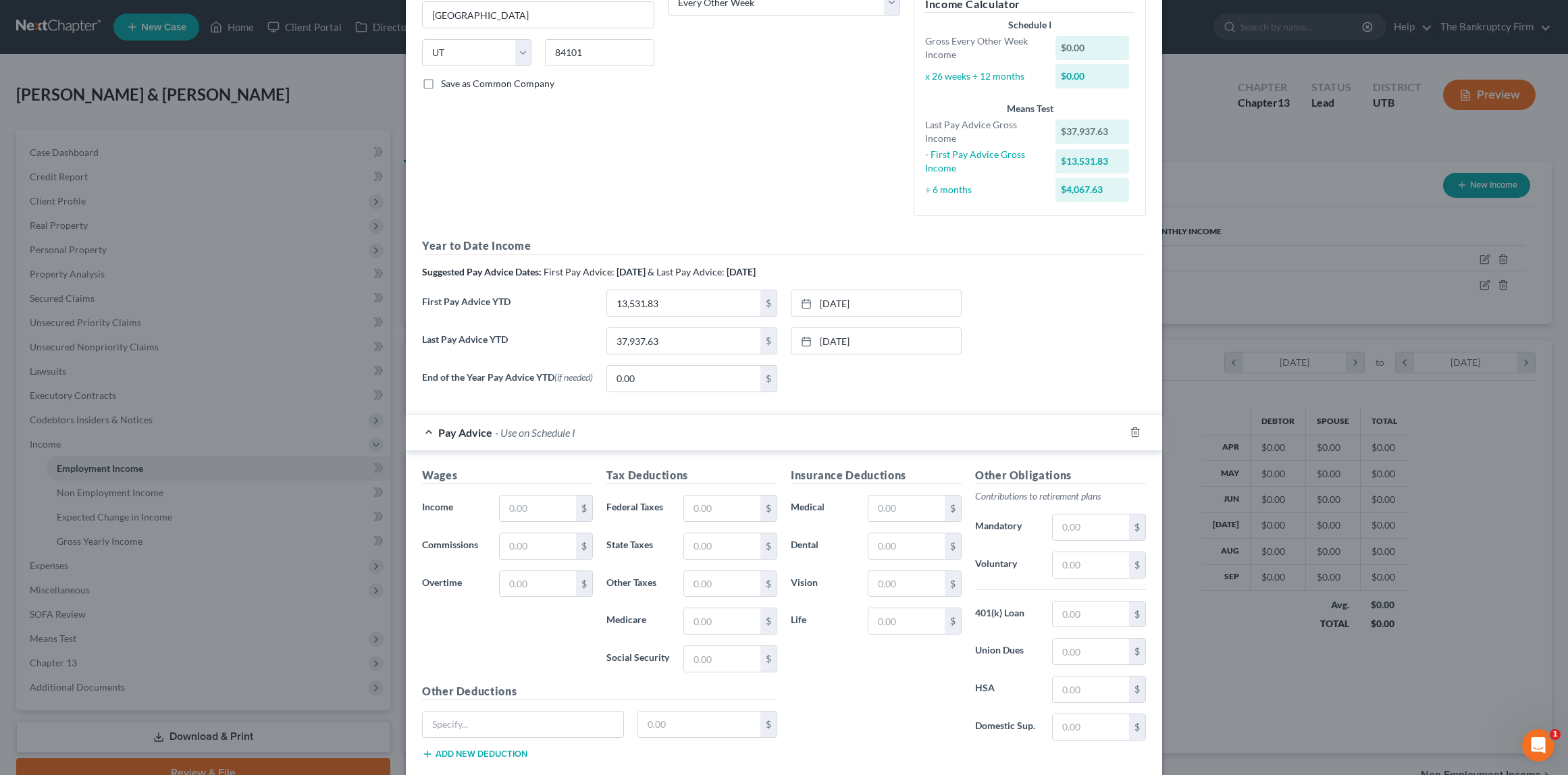
scroll to position [323, 0]
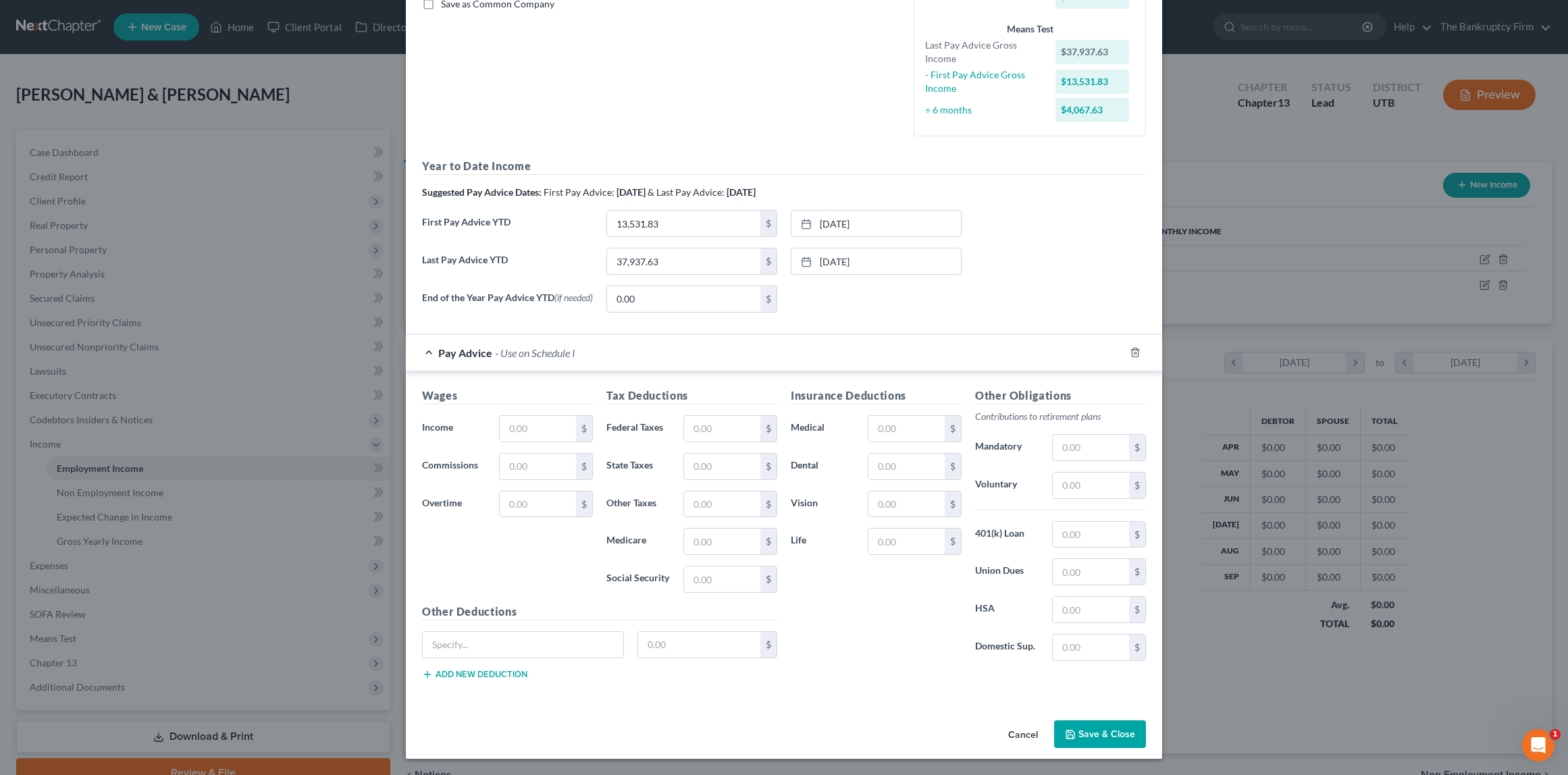
click at [1112, 732] on button "Save & Close" at bounding box center [1100, 734] width 92 height 28
click at [1139, 353] on icon "button" at bounding box center [1135, 352] width 11 height 11
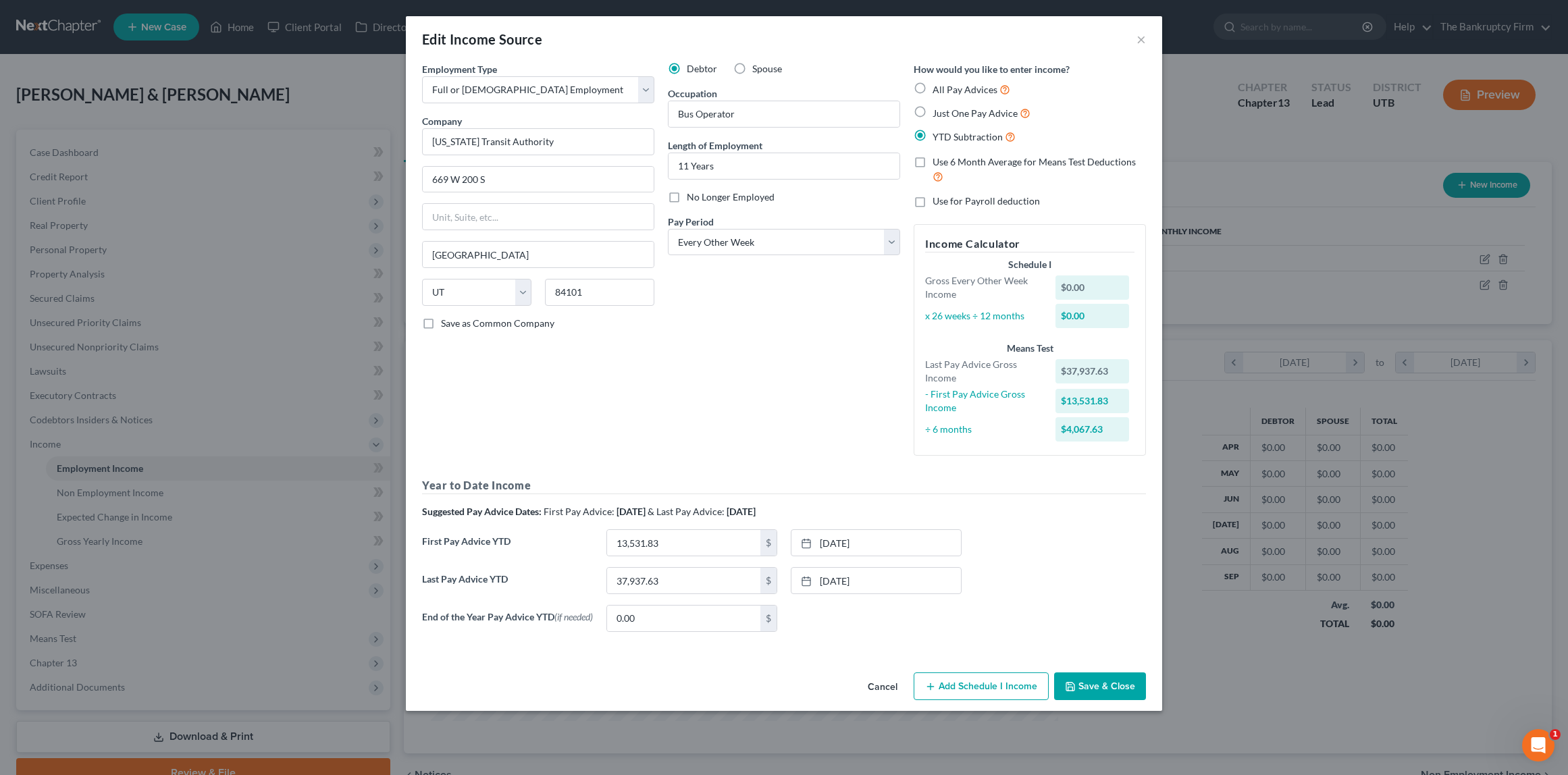
scroll to position [0, 0]
click at [1117, 691] on button "Save & Close" at bounding box center [1100, 686] width 92 height 28
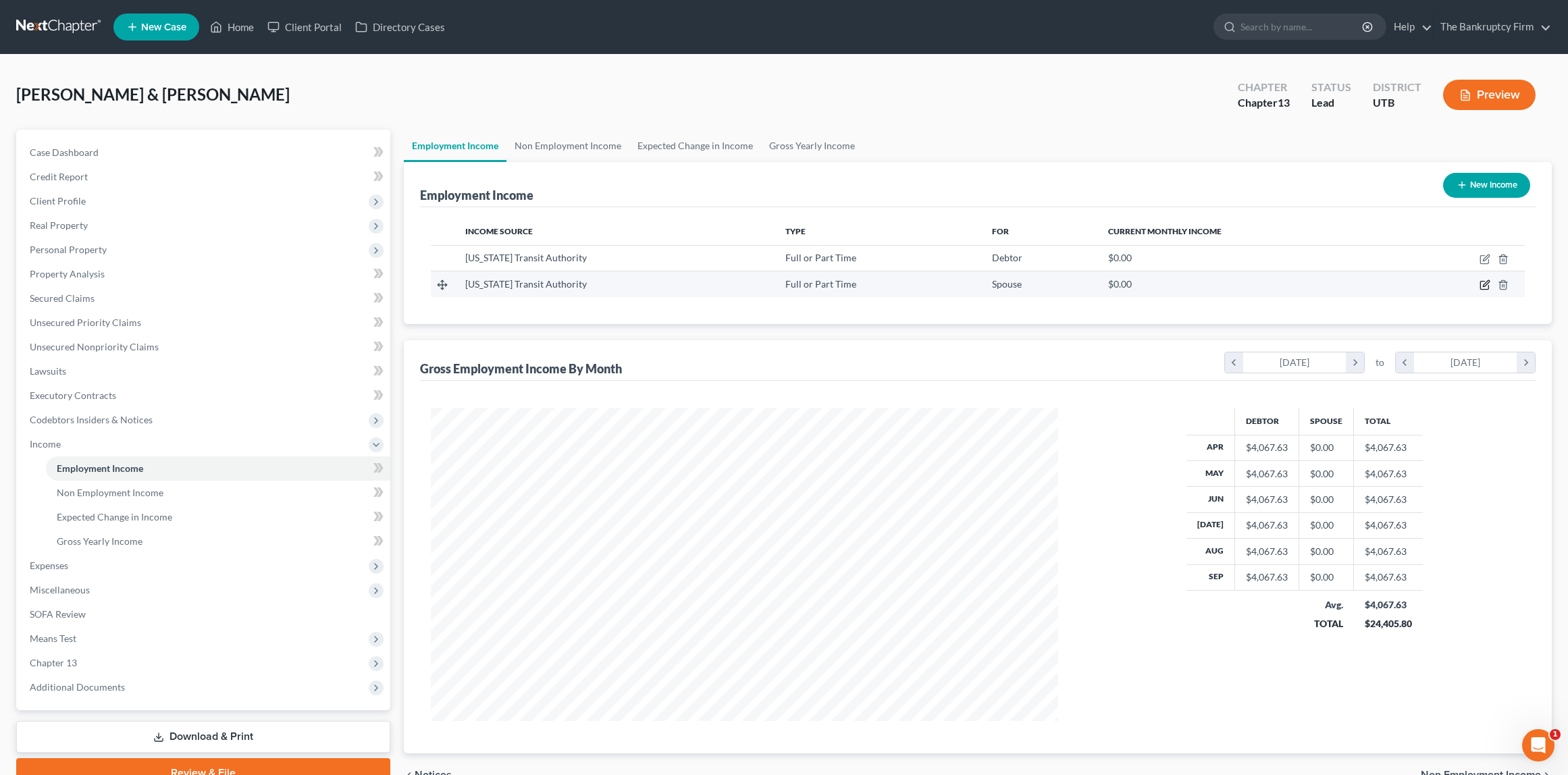
click at [1485, 285] on icon "button" at bounding box center [1485, 285] width 11 height 11
select select "0"
select select "46"
select select "2"
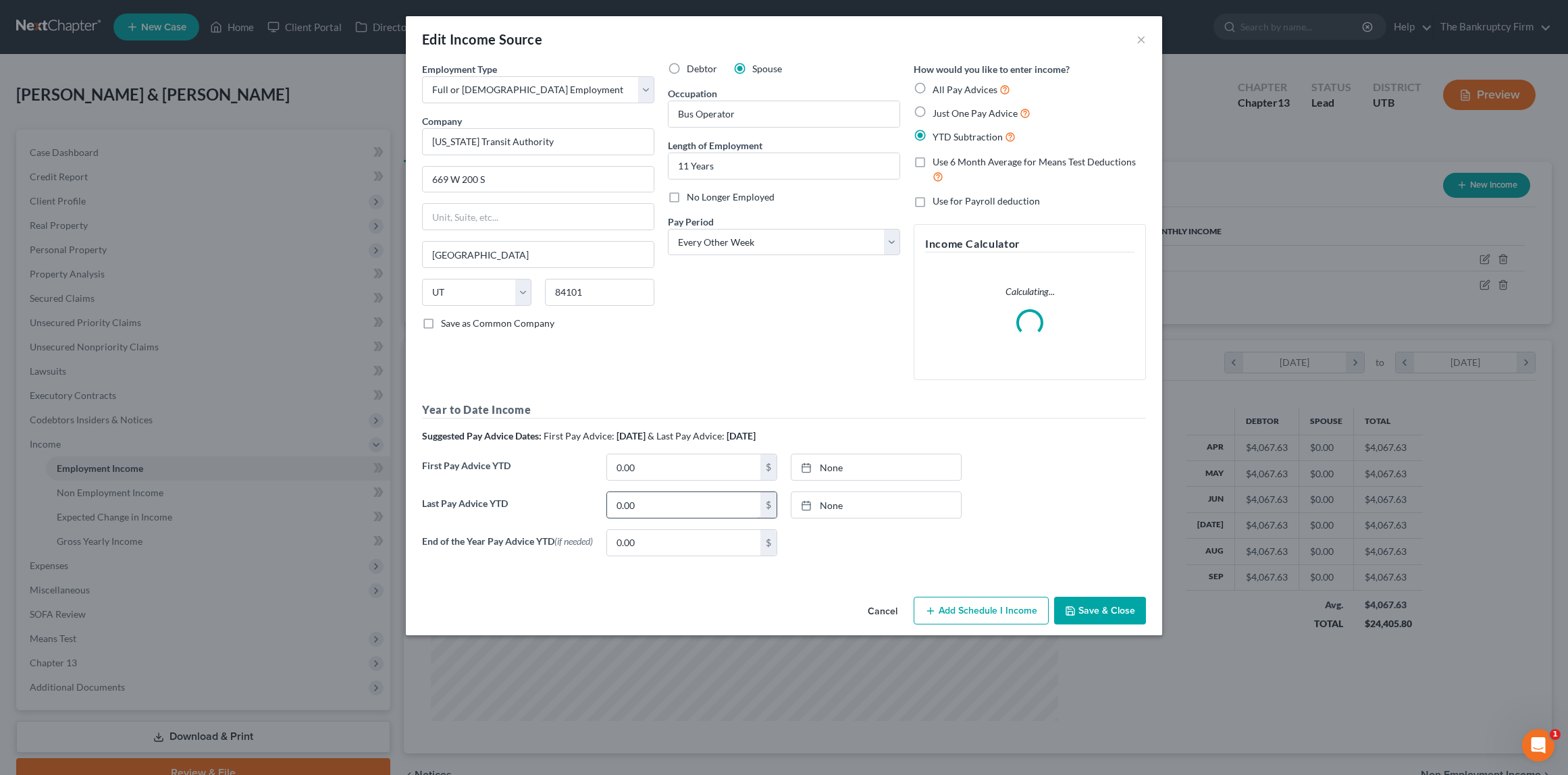
click at [673, 509] on input "0.00" at bounding box center [684, 504] width 154 height 25
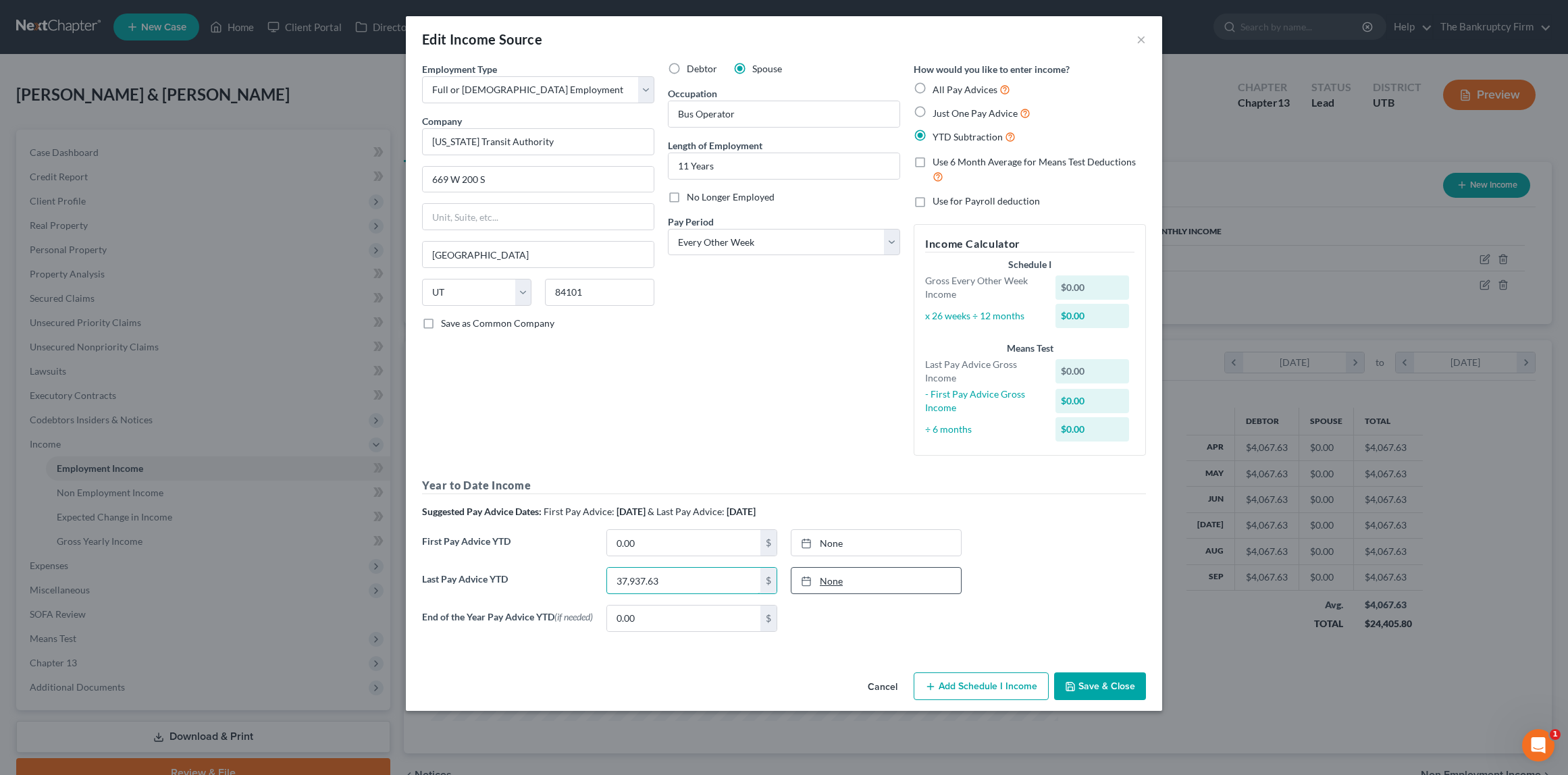
type input "37,937.63"
click at [847, 573] on link "None" at bounding box center [876, 580] width 170 height 25
click at [651, 541] on input "0.00" at bounding box center [684, 542] width 154 height 25
type input "13,531.83"
click at [848, 547] on link "[DATE]" at bounding box center [876, 542] width 170 height 25
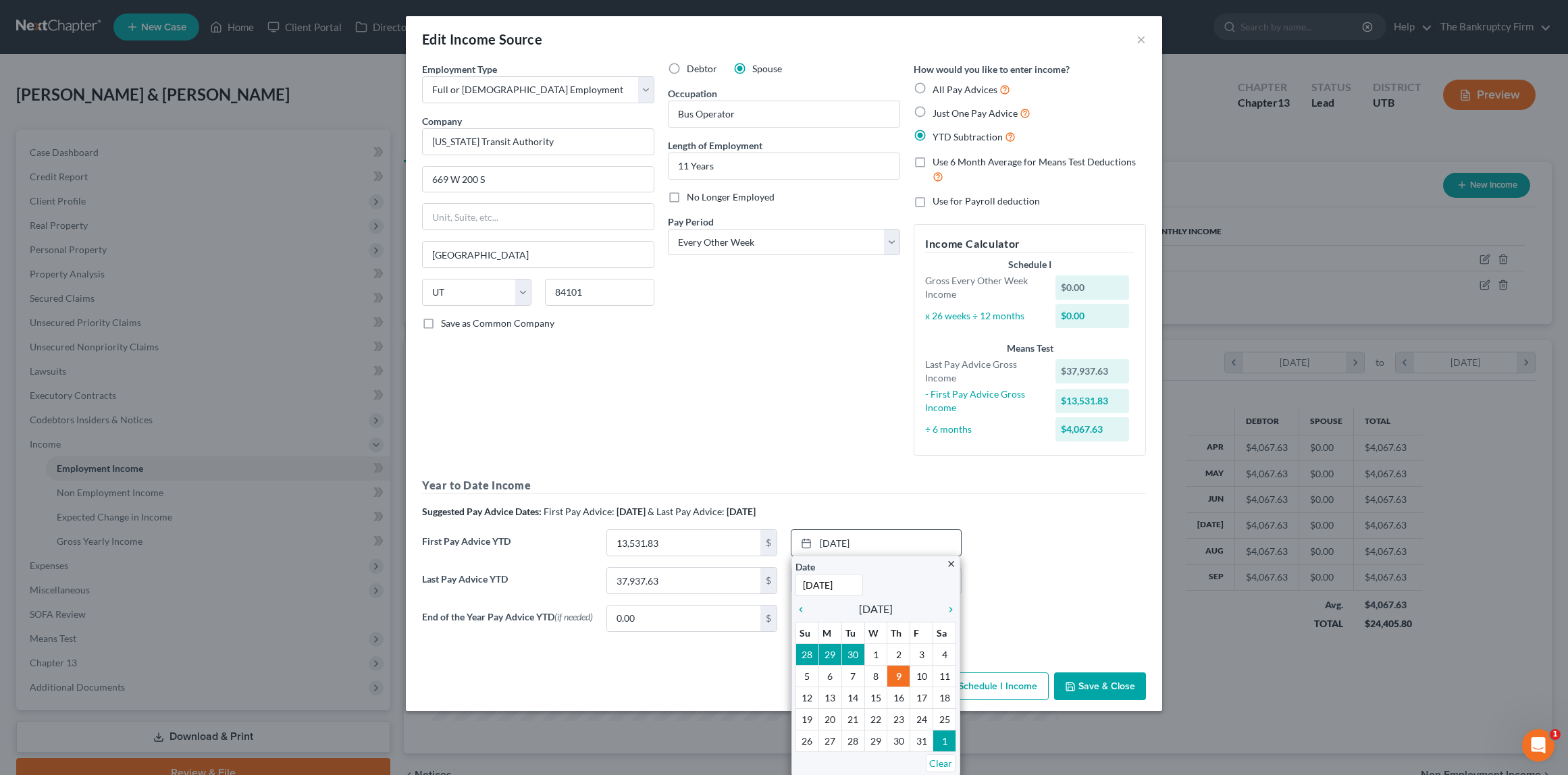
drag, startPoint x: 828, startPoint y: 585, endPoint x: 842, endPoint y: 595, distance: 17.2
click at [828, 585] on input "[DATE]" at bounding box center [829, 585] width 68 height 23
type input "[DATE]"
click at [1058, 549] on div "First Pay Advice YTD 13,531.83 $ [DATE] close Date [DATE] Time 12:00 AM chevron…" at bounding box center [784, 548] width 737 height 38
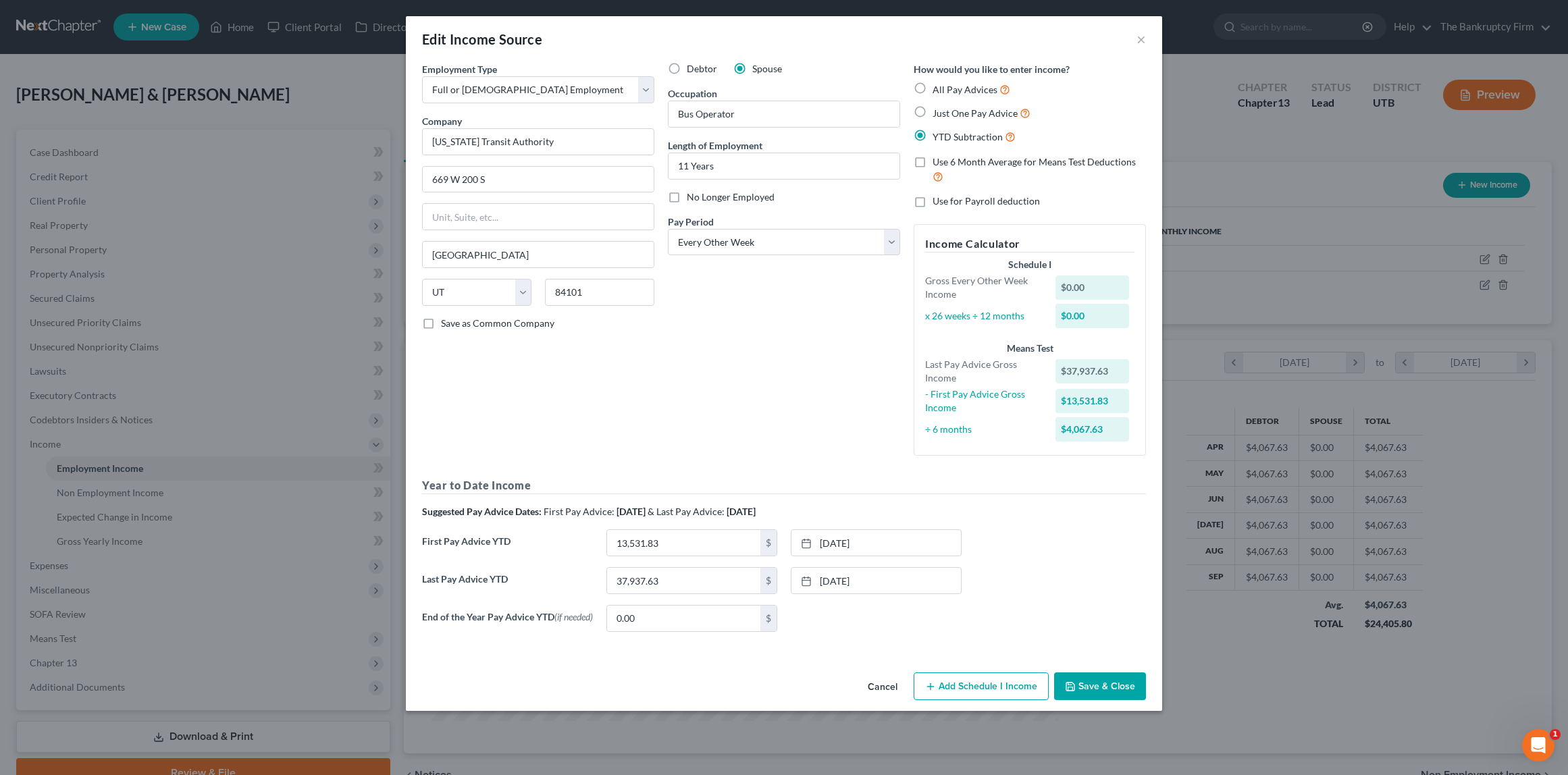
click at [968, 688] on button "Add Schedule I Income" at bounding box center [981, 686] width 135 height 28
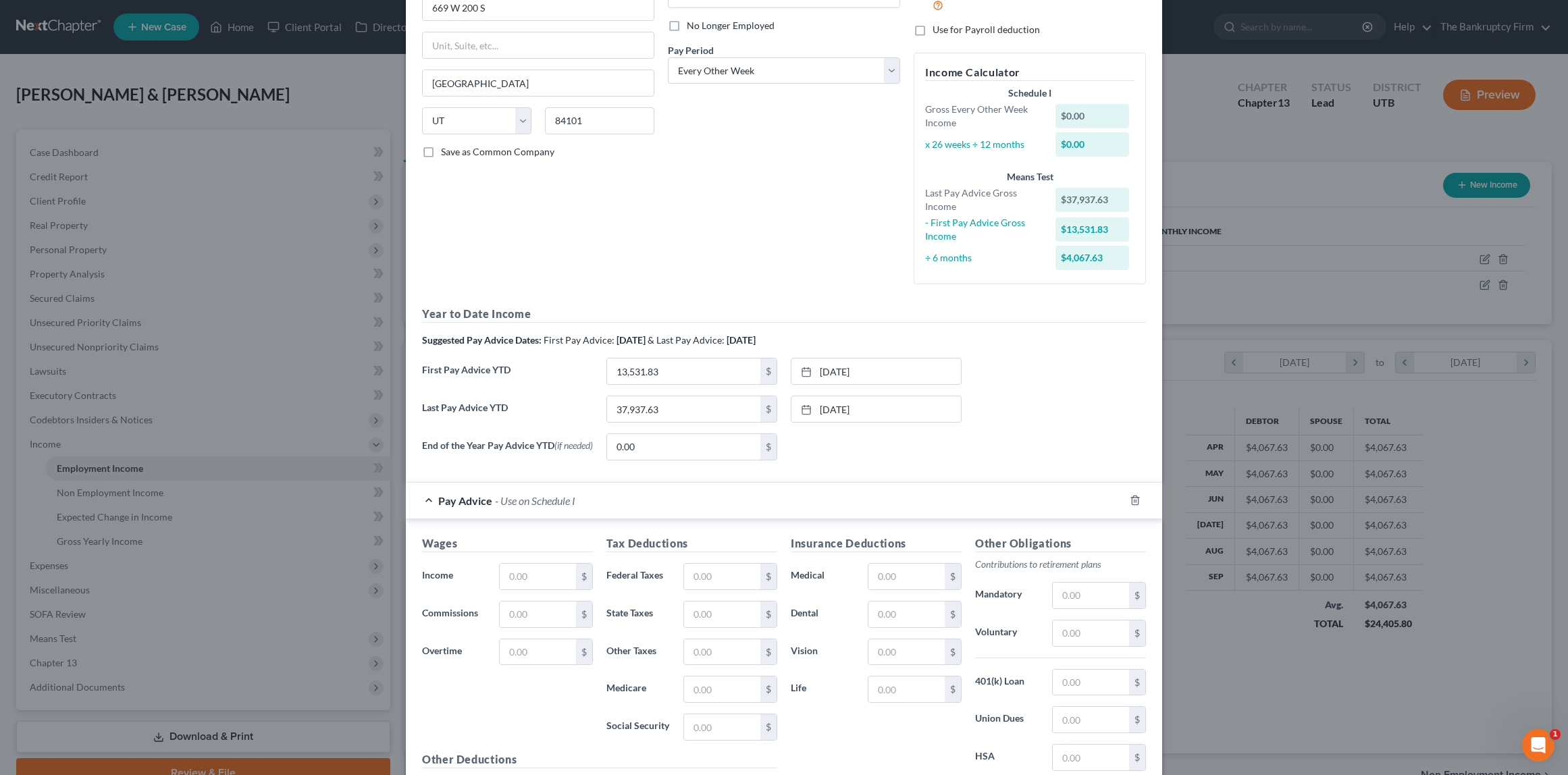
scroll to position [200, 0]
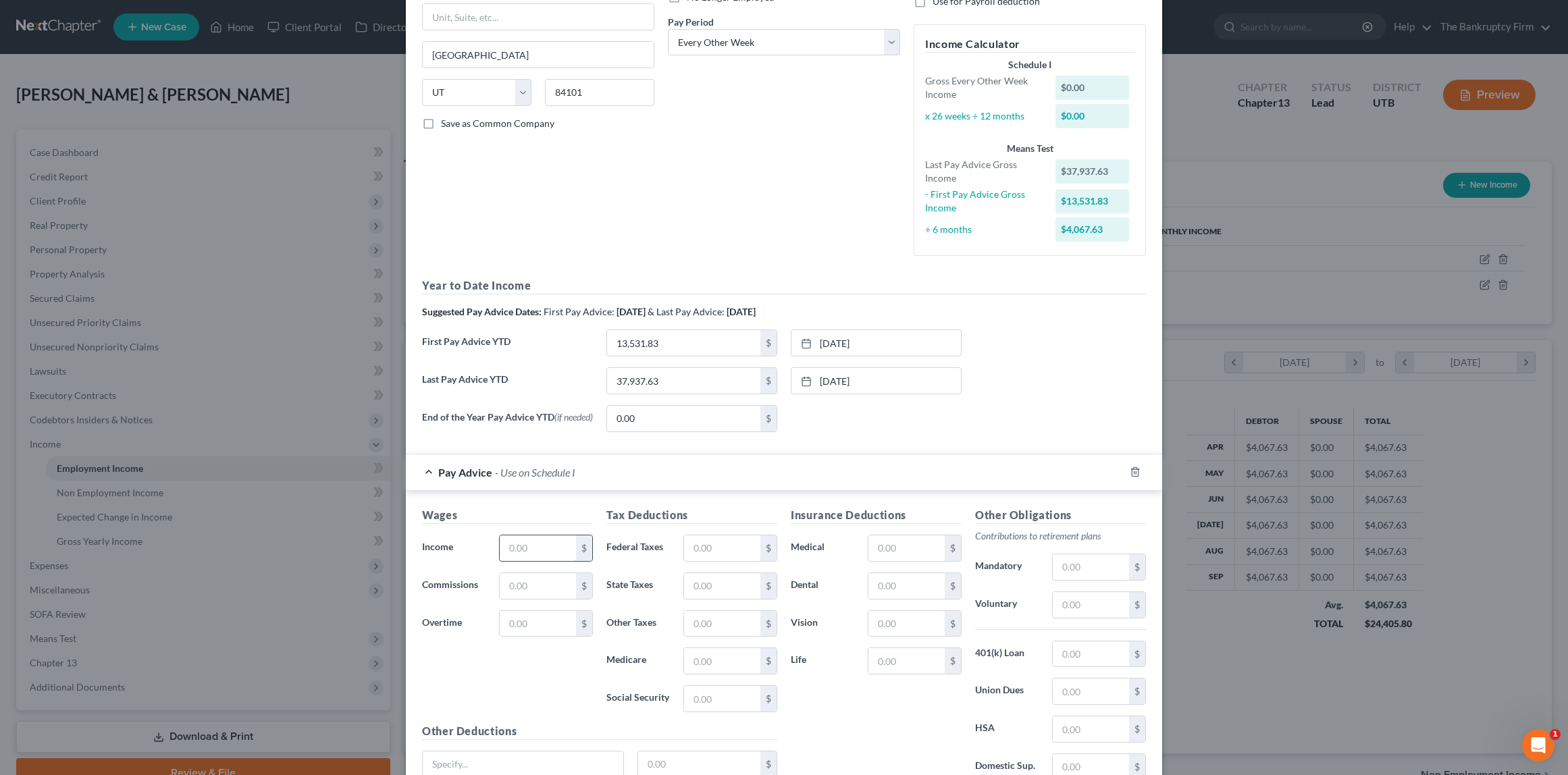
click at [549, 555] on input "text" at bounding box center [538, 548] width 76 height 25
click at [707, 188] on div "Debtor Spouse Occupation Bus Operator Length of Employment 11 Years No Longer E…" at bounding box center [784, 65] width 246 height 405
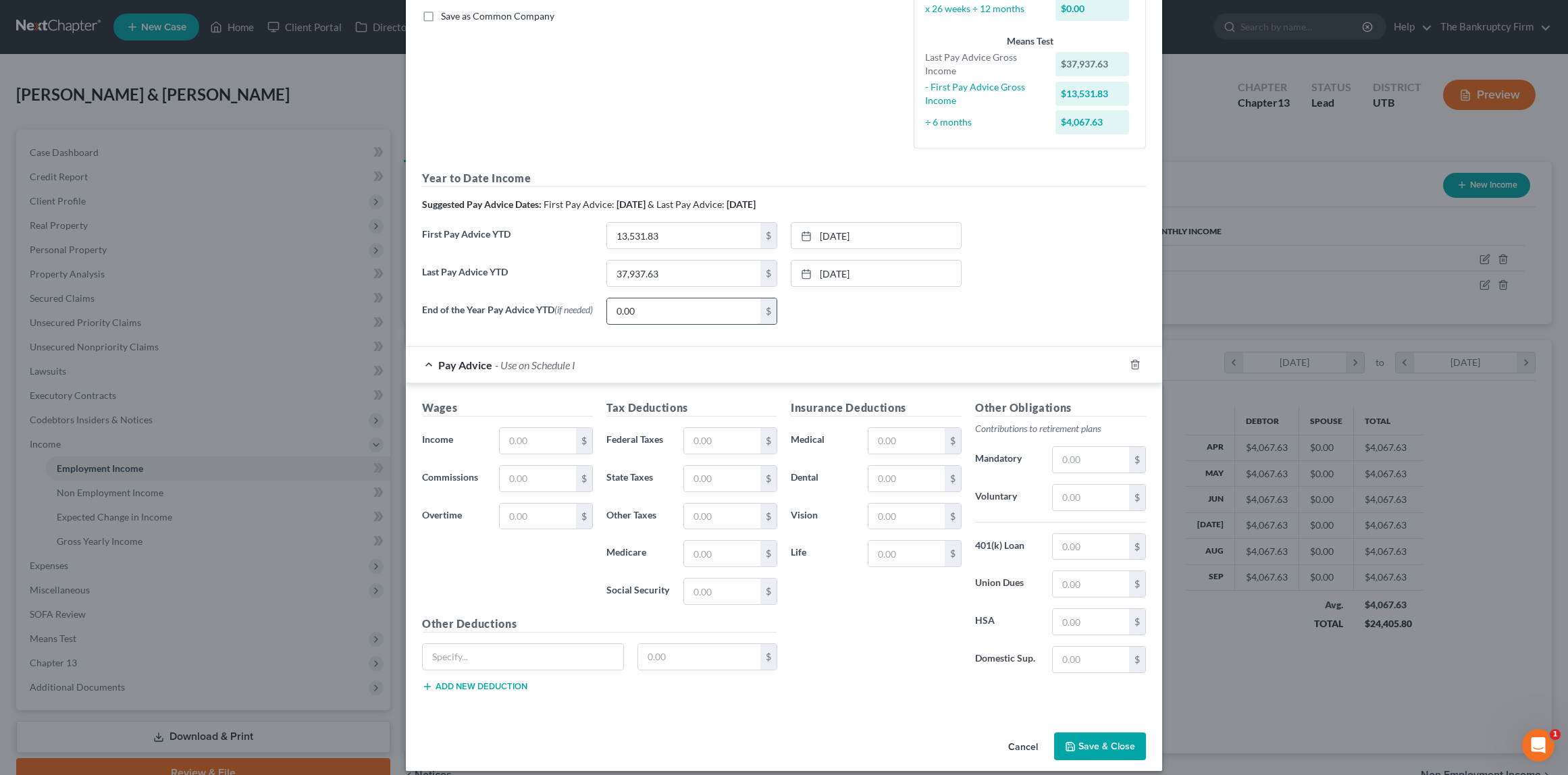
scroll to position [323, 0]
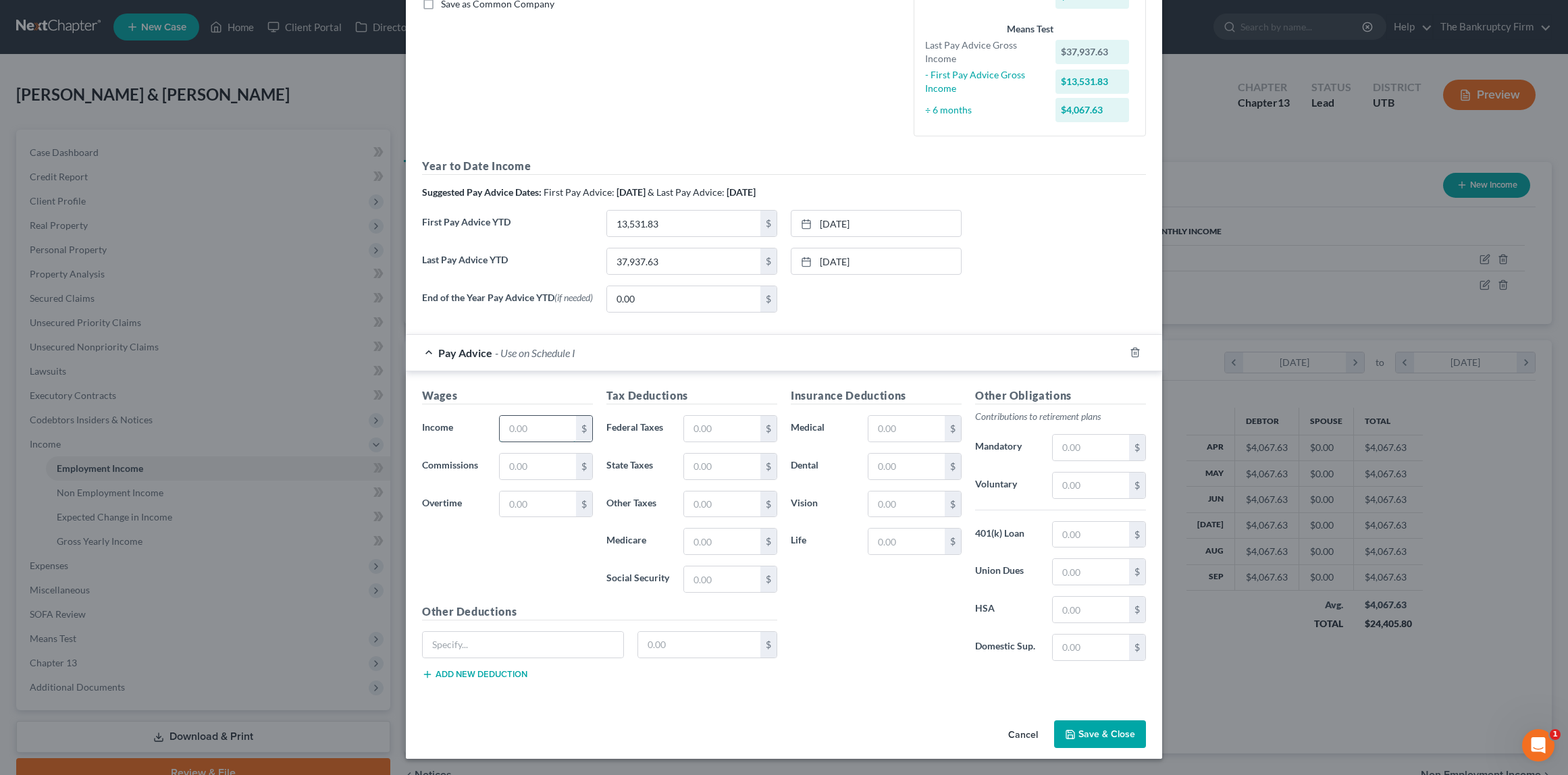
click at [512, 427] on input "text" at bounding box center [538, 429] width 76 height 25
type input "2,103.77"
click at [724, 426] on input "text" at bounding box center [722, 429] width 76 height 25
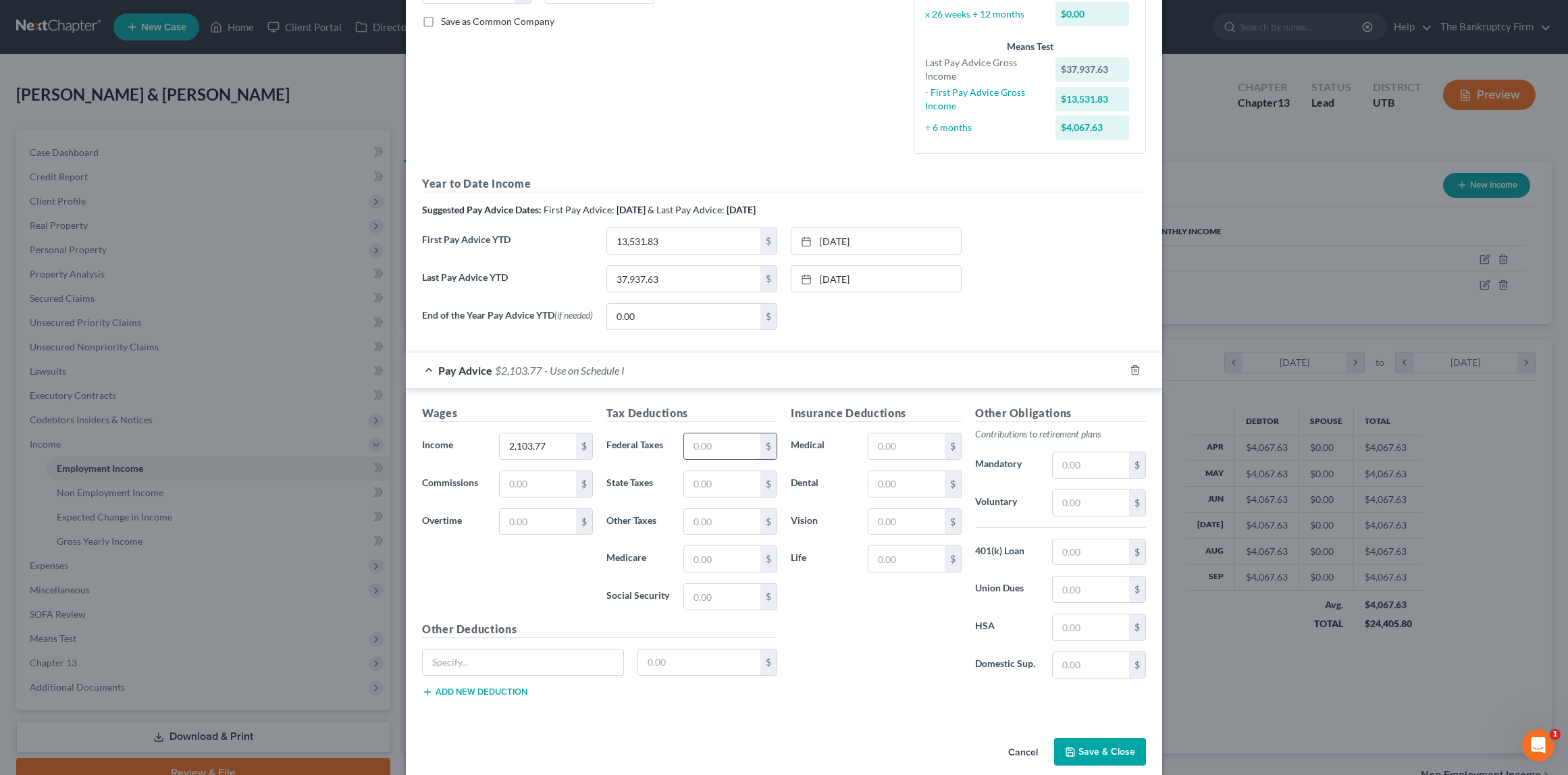
scroll to position [301, 0]
click at [728, 345] on form "Employment Type * Select Full or [DEMOGRAPHIC_DATA] Employment Self Employment …" at bounding box center [784, 241] width 724 height 959
click at [720, 453] on input "text" at bounding box center [722, 448] width 76 height 25
type input "319.27"
click at [900, 450] on input "text" at bounding box center [906, 448] width 76 height 25
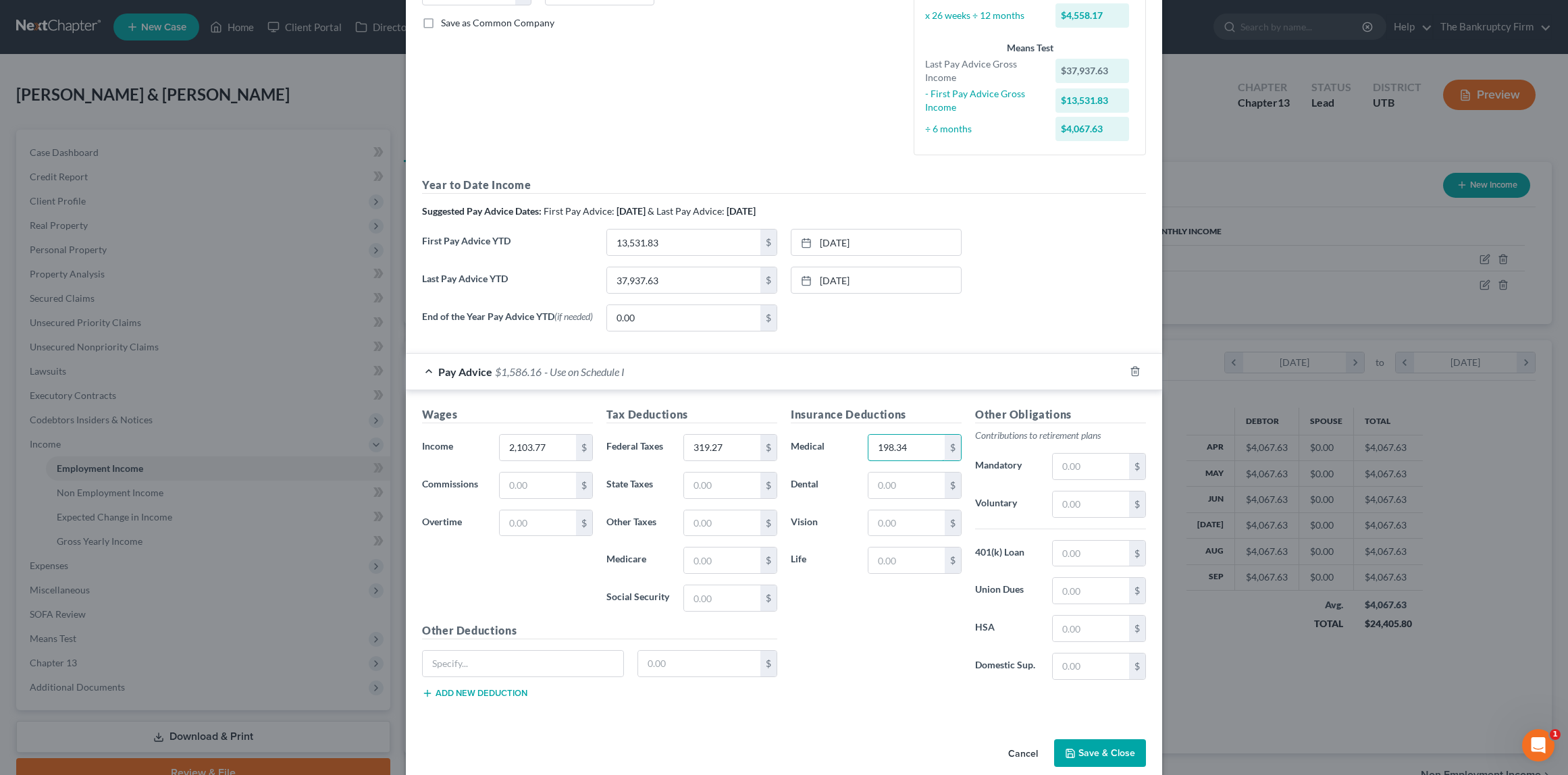
type input "198.34"
click at [1074, 595] on input "text" at bounding box center [1091, 590] width 76 height 25
type input "27.69"
click at [848, 606] on div "Insurance Deductions Medical 198.34 $ Dental $ Vision $ Life $" at bounding box center [876, 549] width 184 height 285
click at [1121, 759] on button "Save & Close" at bounding box center [1100, 753] width 92 height 28
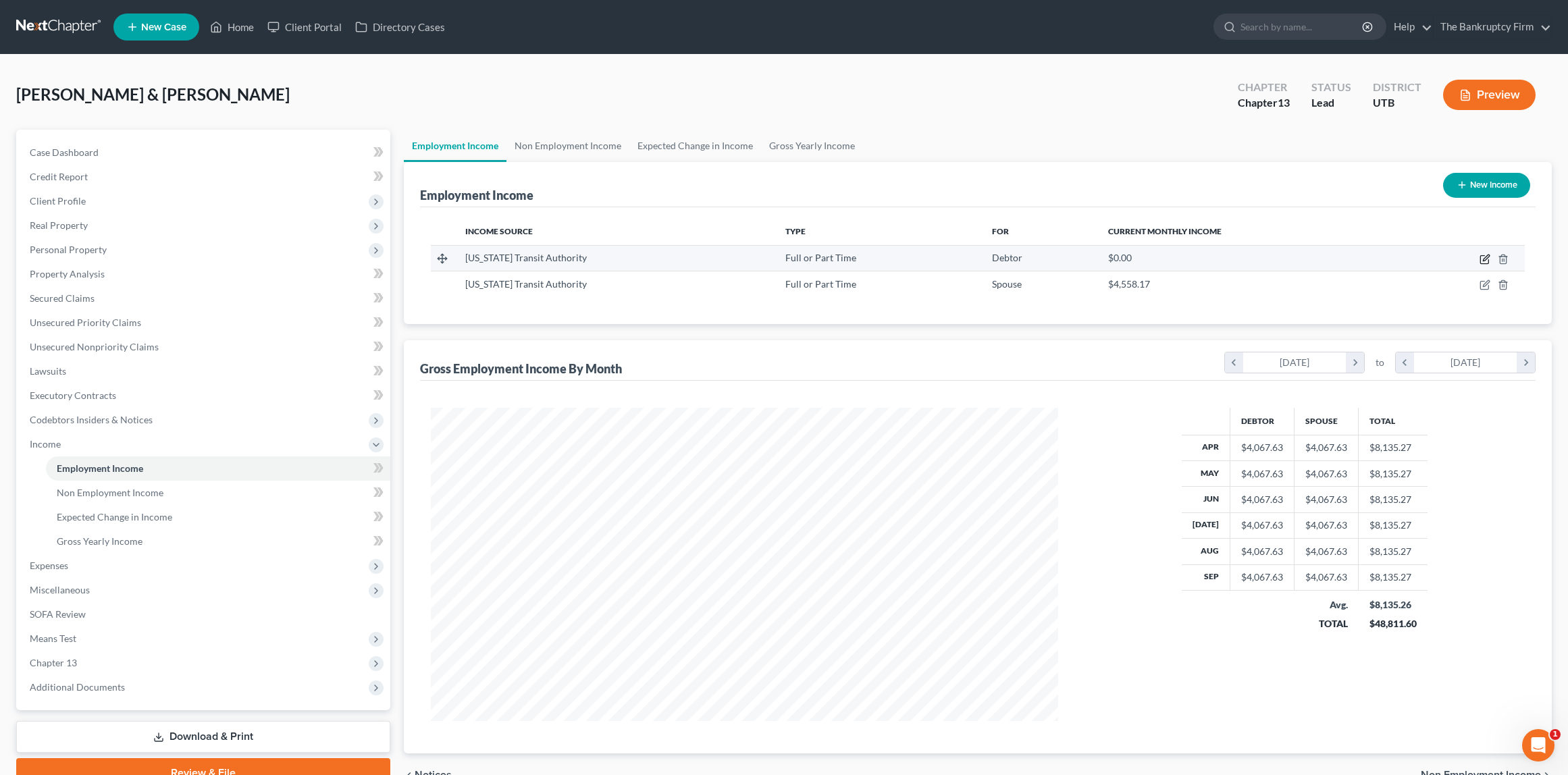
click at [1489, 258] on icon "button" at bounding box center [1486, 258] width 6 height 6
select select "0"
select select "46"
select select "2"
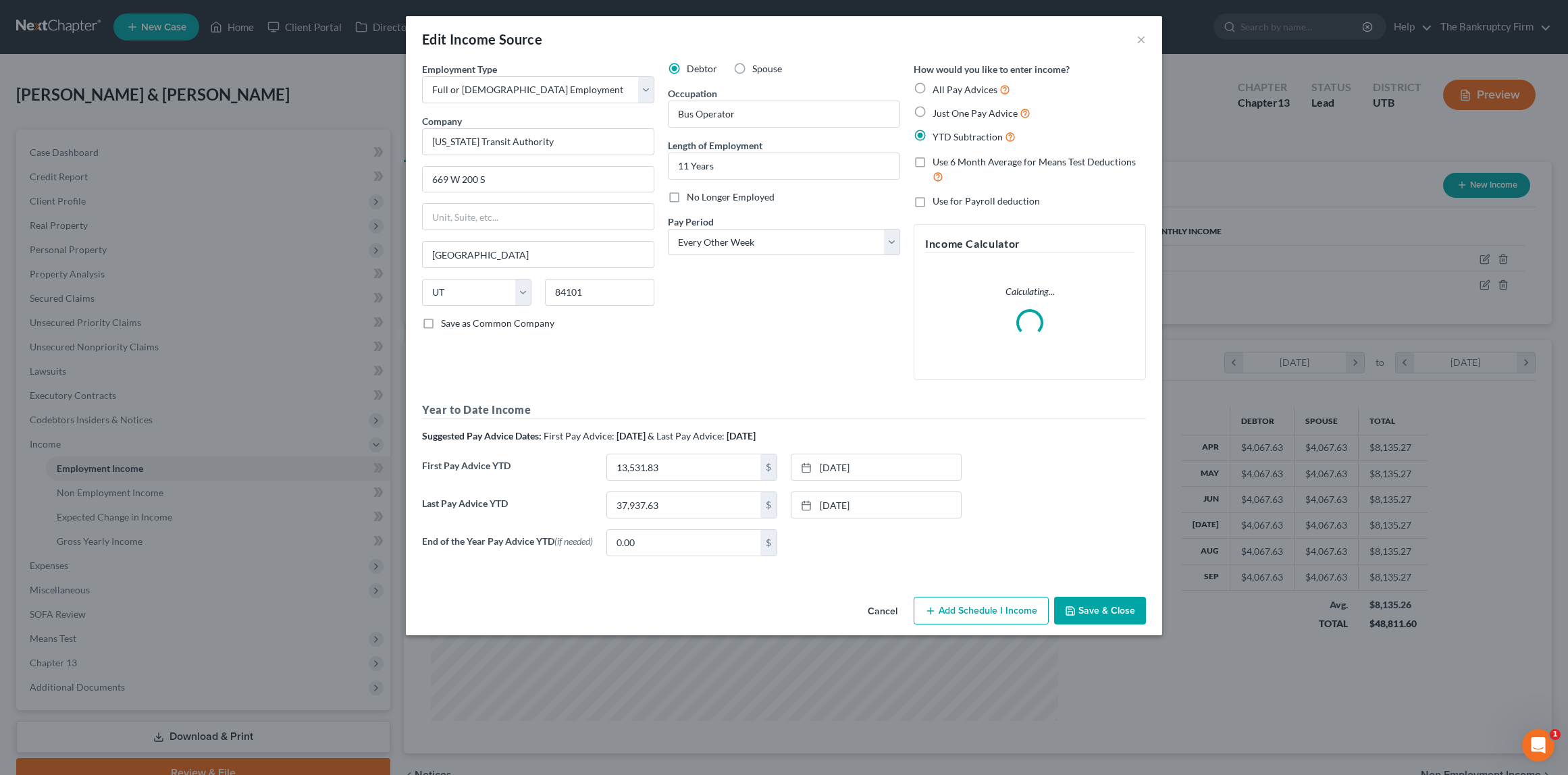
click at [965, 619] on button "Add Schedule I Income" at bounding box center [981, 611] width 135 height 28
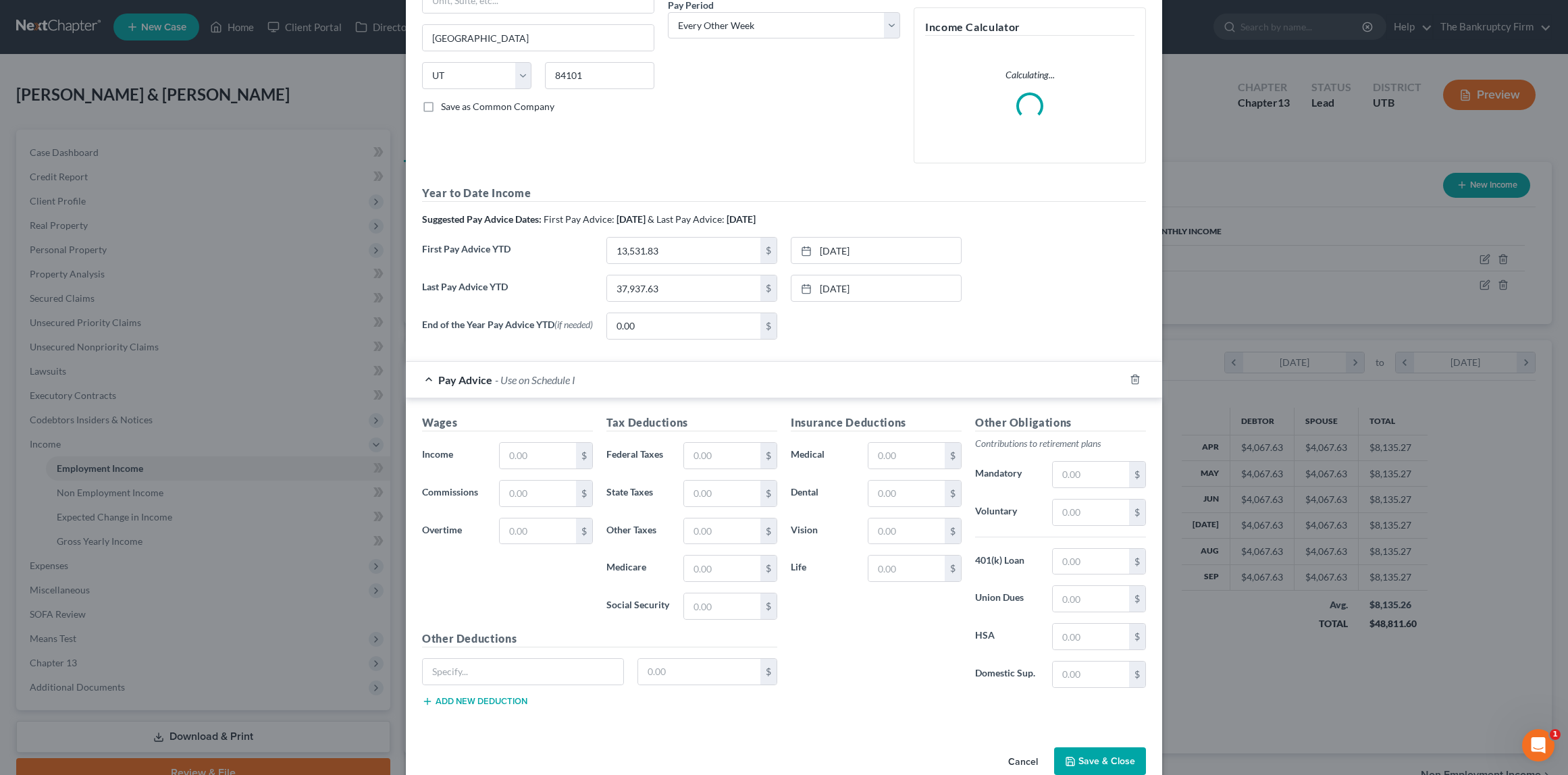
scroll to position [247, 0]
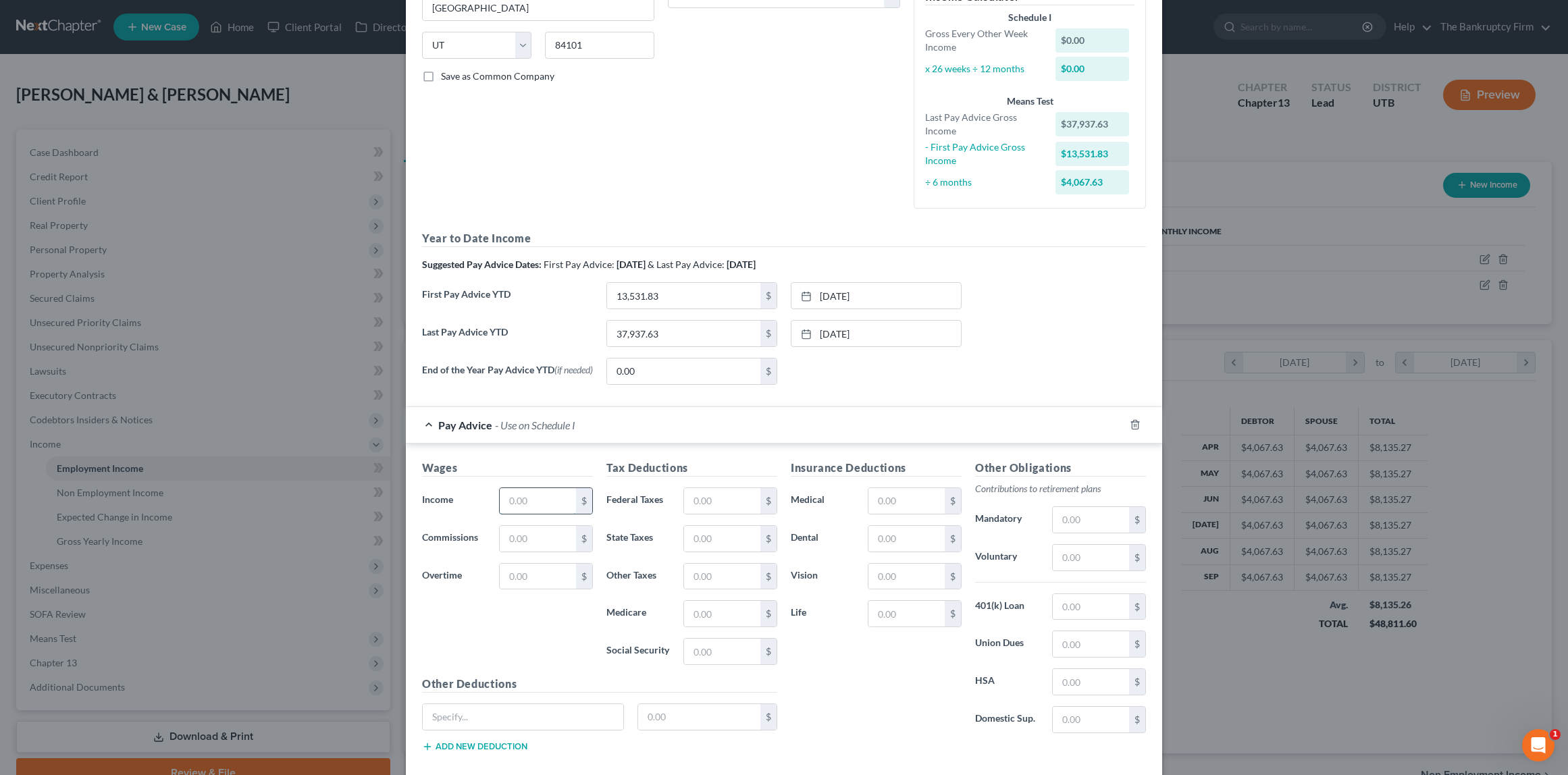
click at [536, 502] on input "text" at bounding box center [538, 501] width 76 height 25
type input "2,950.11"
click at [730, 506] on input "text" at bounding box center [722, 501] width 76 height 25
type input "492.28"
click at [931, 505] on input "text" at bounding box center [906, 501] width 76 height 25
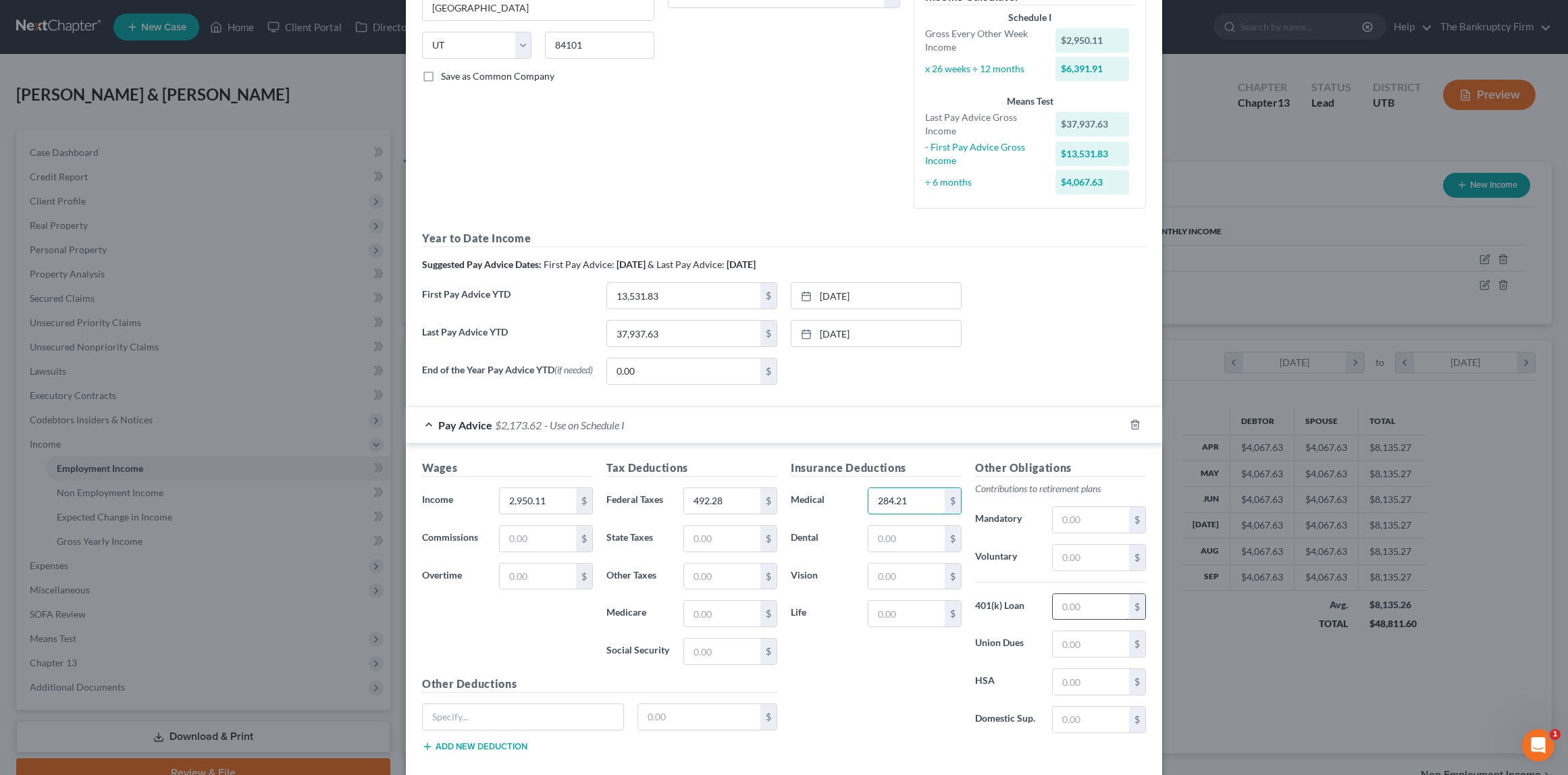
type input "284.21"
click at [1108, 610] on input "text" at bounding box center [1091, 607] width 76 height 25
click at [1006, 594] on div "Other Obligations Contributions to retirement plans Mandatory $ Voluntary $ 401…" at bounding box center [1061, 602] width 184 height 285
click at [1086, 692] on input "text" at bounding box center [1091, 681] width 76 height 25
type input "57.69"
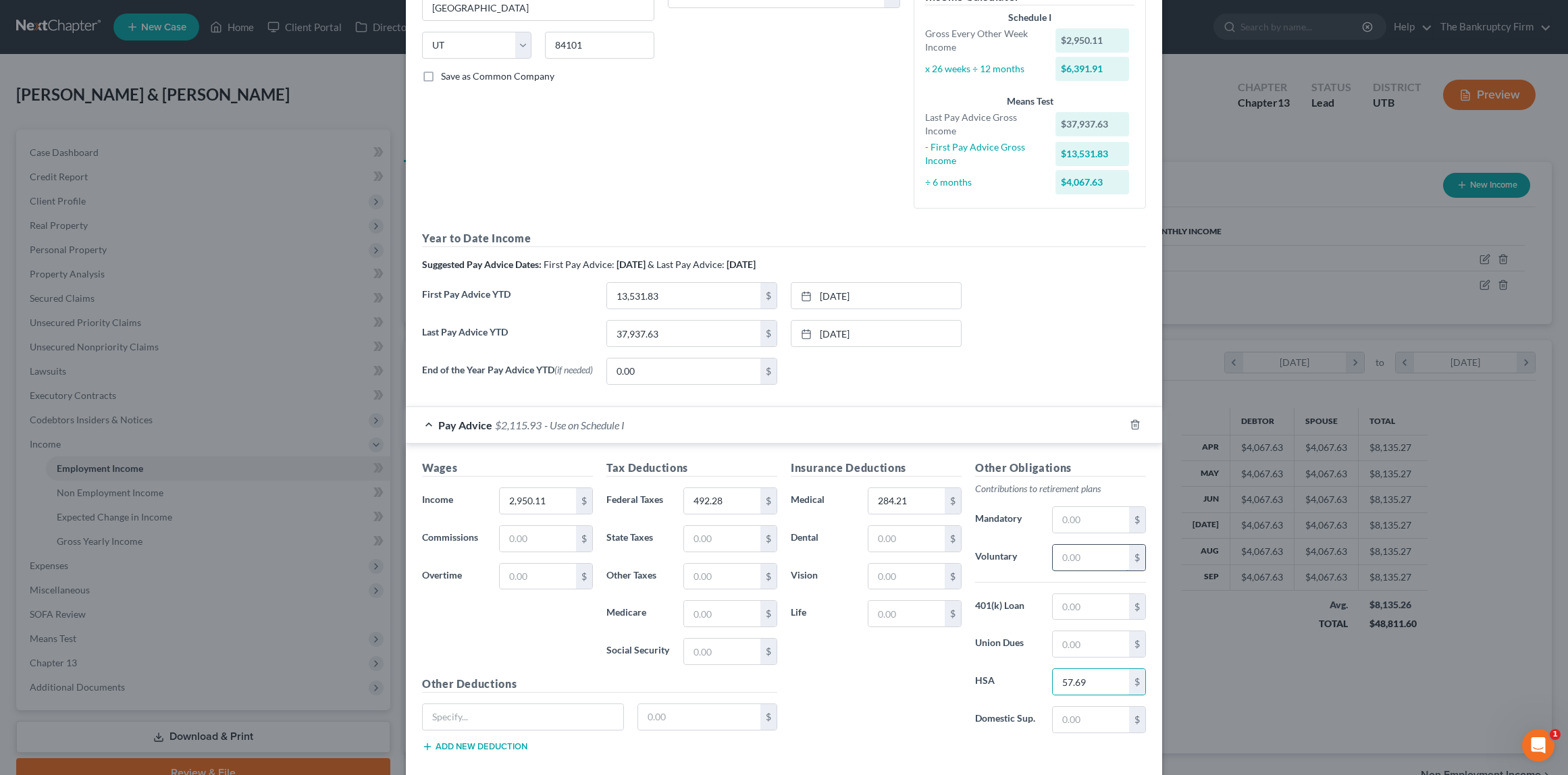
click at [1077, 559] on input "text" at bounding box center [1091, 557] width 76 height 25
type input "88.50"
click at [1062, 609] on input "text" at bounding box center [1091, 607] width 76 height 25
click at [1088, 650] on input "text" at bounding box center [1091, 644] width 76 height 25
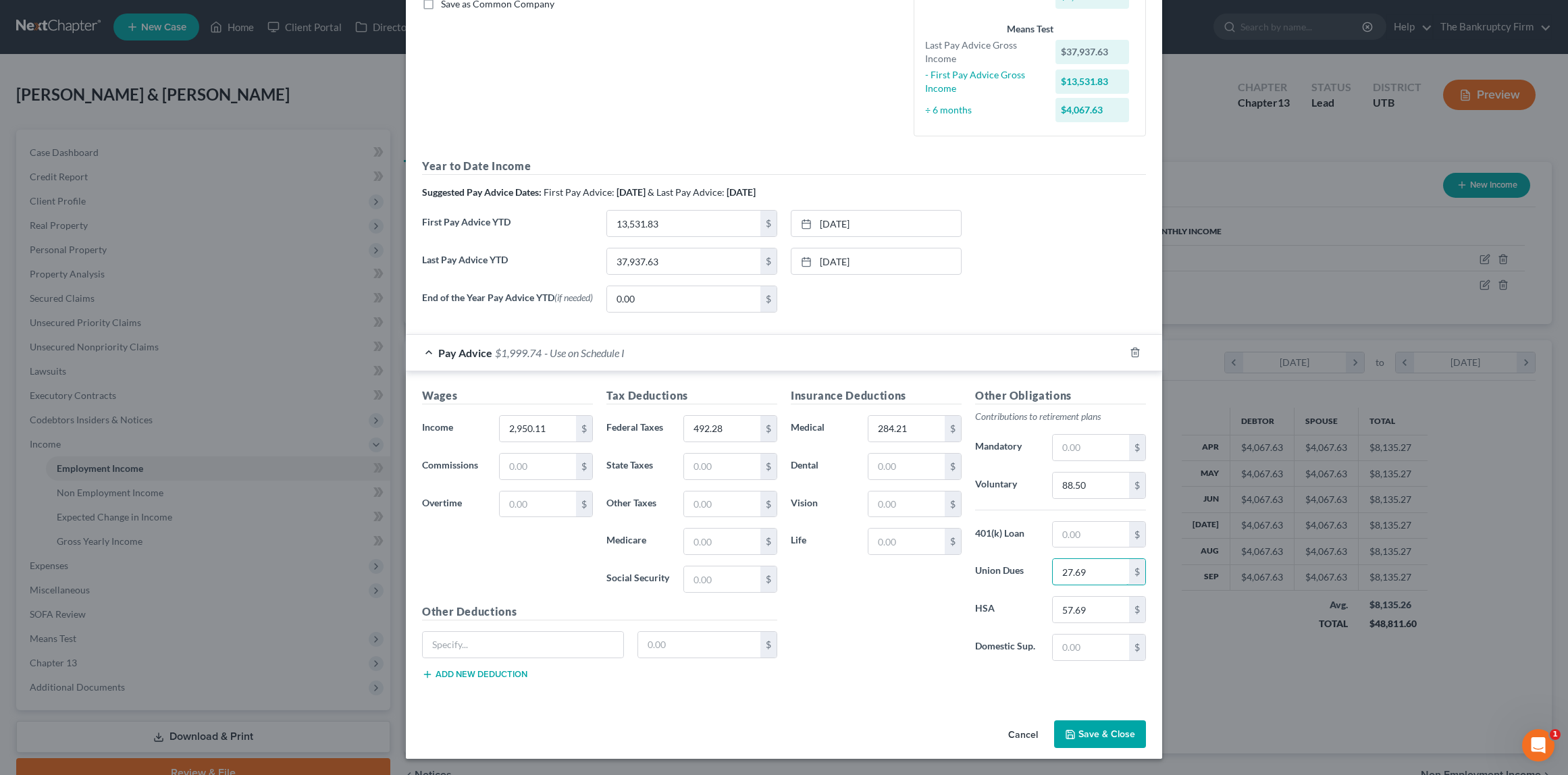
type input "27.69"
click at [1113, 736] on button "Save & Close" at bounding box center [1100, 734] width 92 height 28
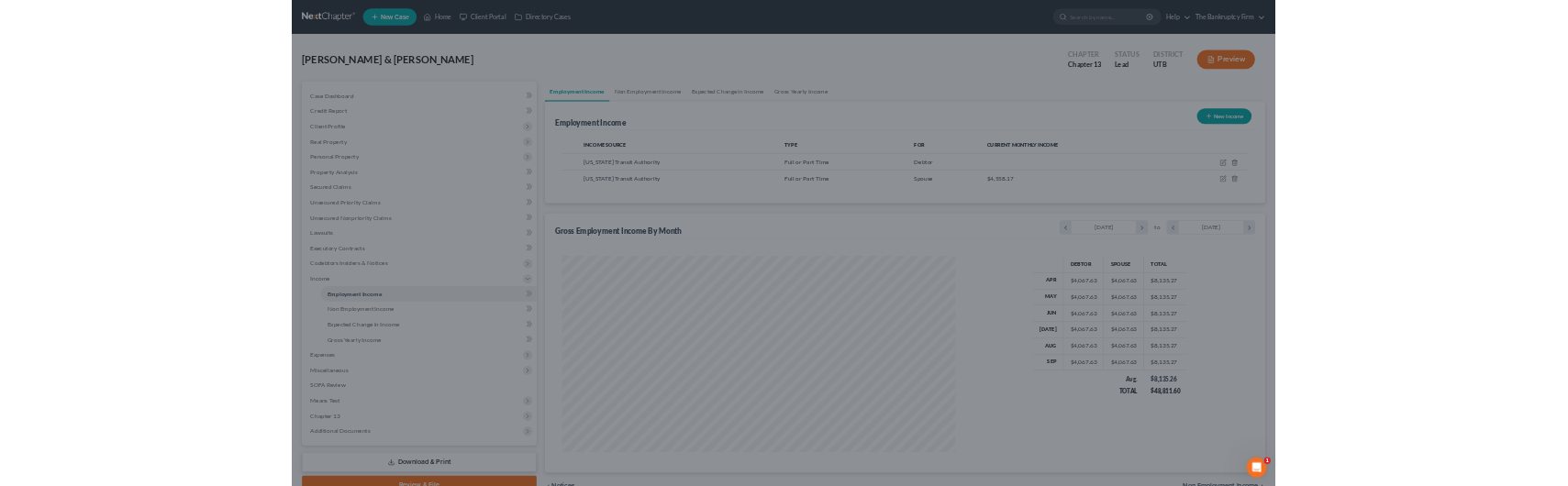
scroll to position [0, 0]
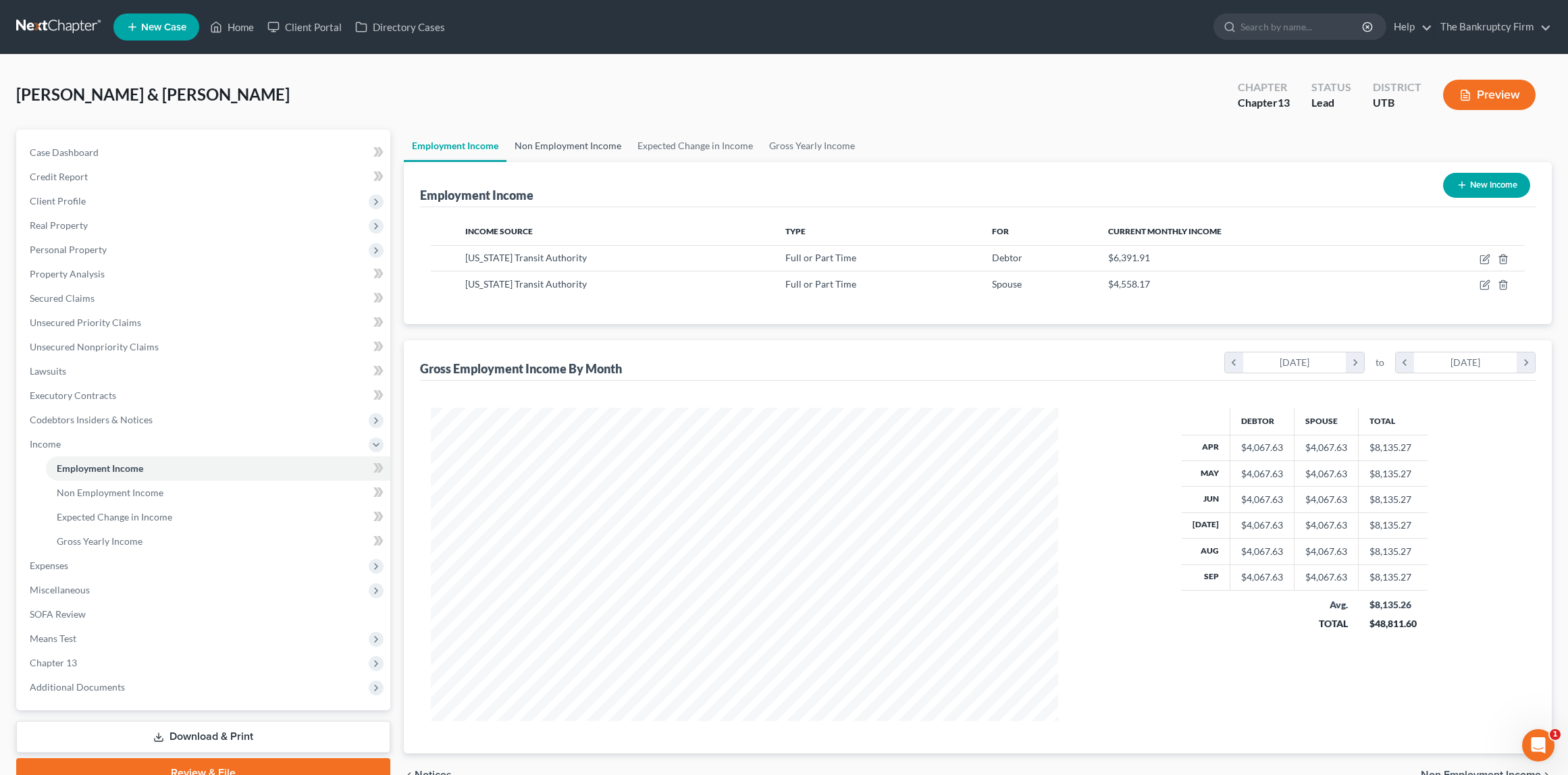
click at [574, 146] on link "Non Employment Income" at bounding box center [568, 146] width 123 height 33
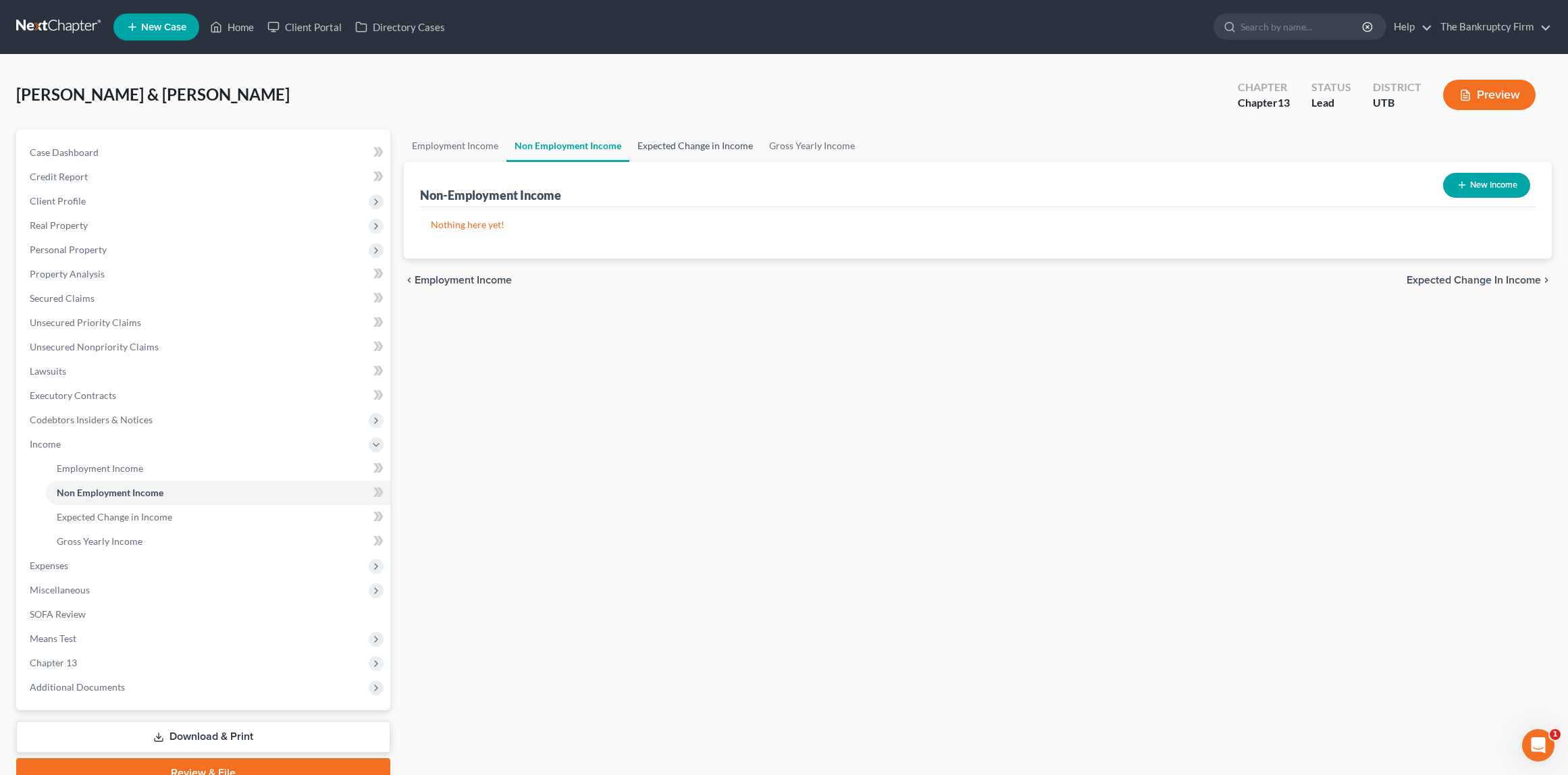
click at [689, 146] on link "Expected Change in Income" at bounding box center [695, 146] width 132 height 33
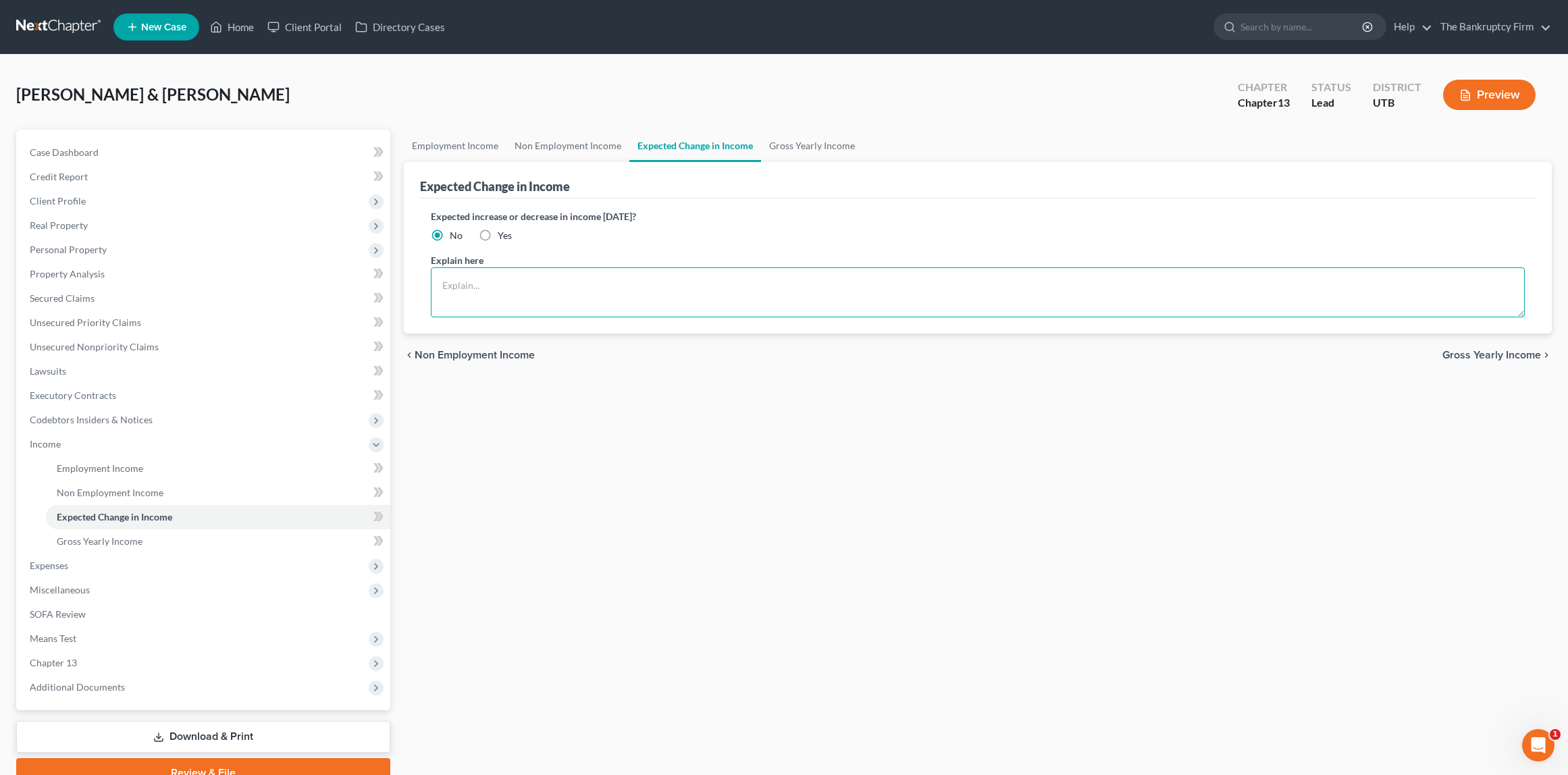
click at [470, 287] on textarea at bounding box center [978, 292] width 1095 height 50
type textarea "D"
type textarea "M"
type textarea "Union Dues are taken out once a month. $60 a month x 12 months divided by 26 pa…"
click at [828, 140] on link "Gross Yearly Income" at bounding box center [812, 146] width 102 height 33
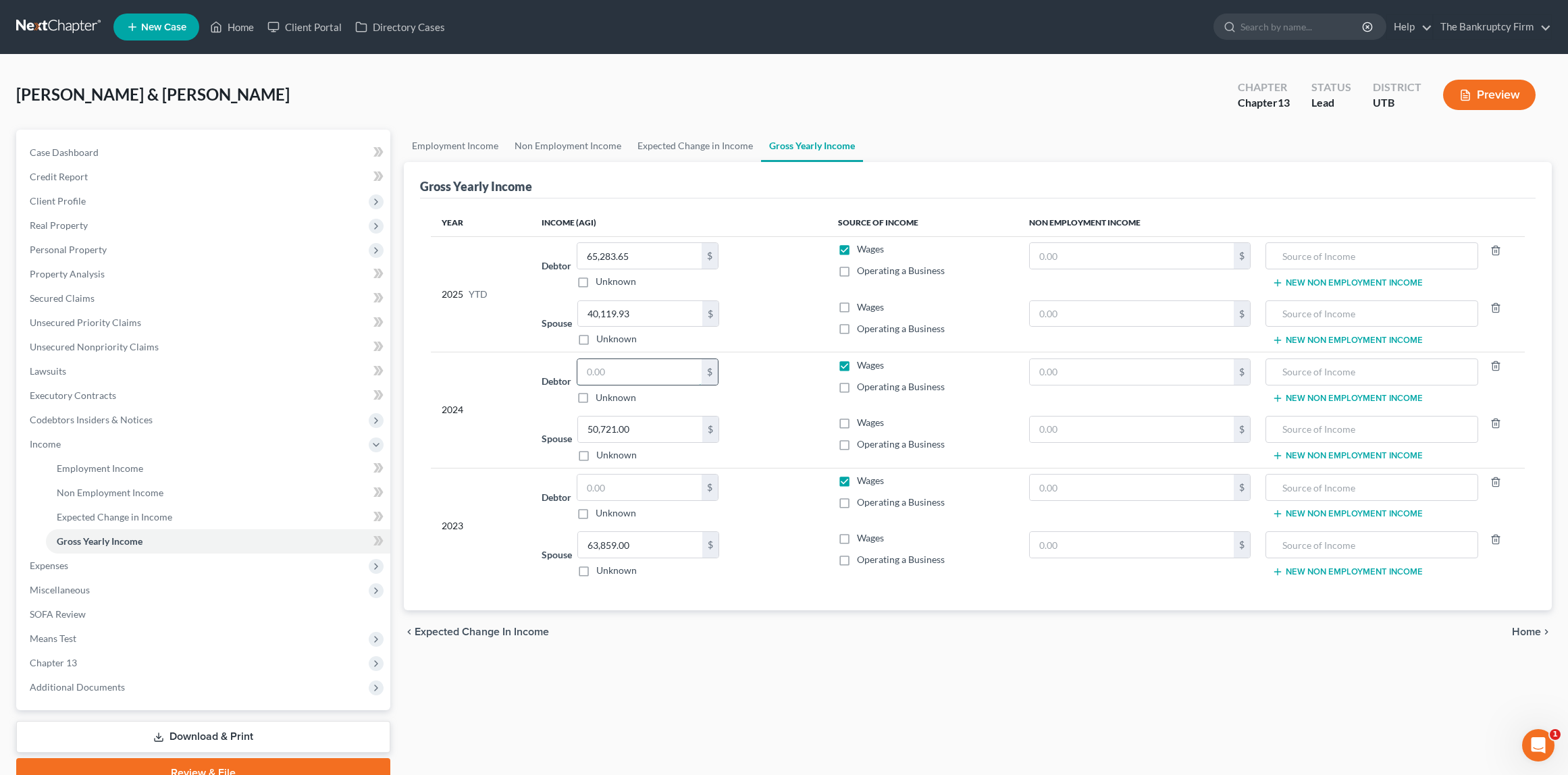
click at [618, 370] on input "text" at bounding box center [639, 372] width 124 height 25
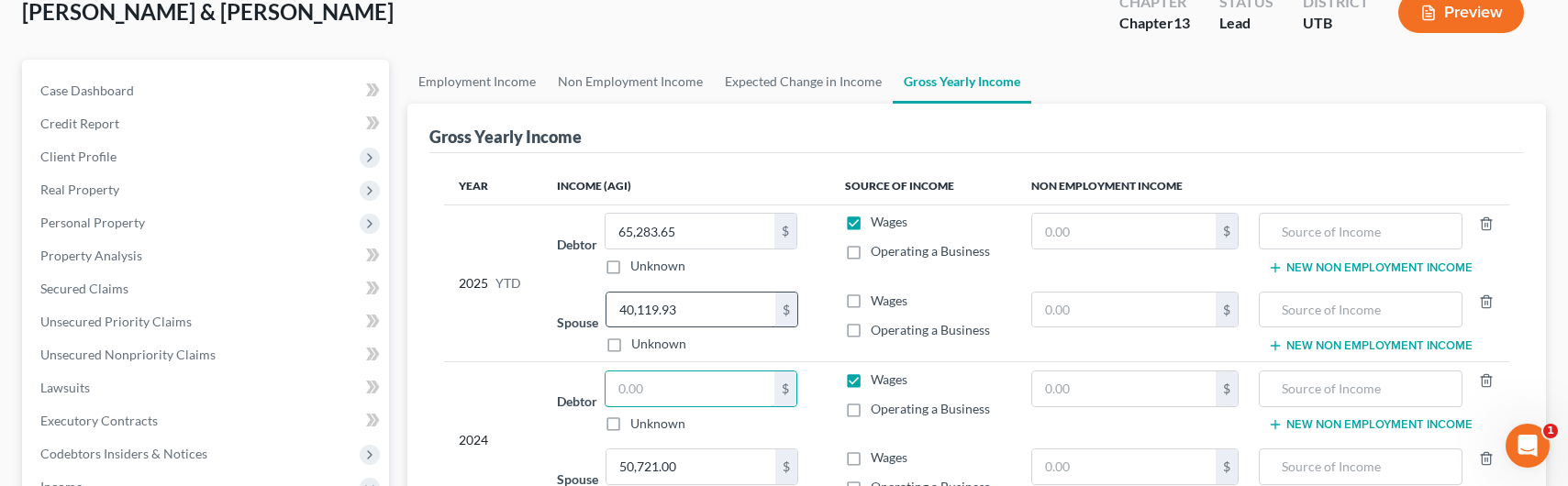
scroll to position [122, 0]
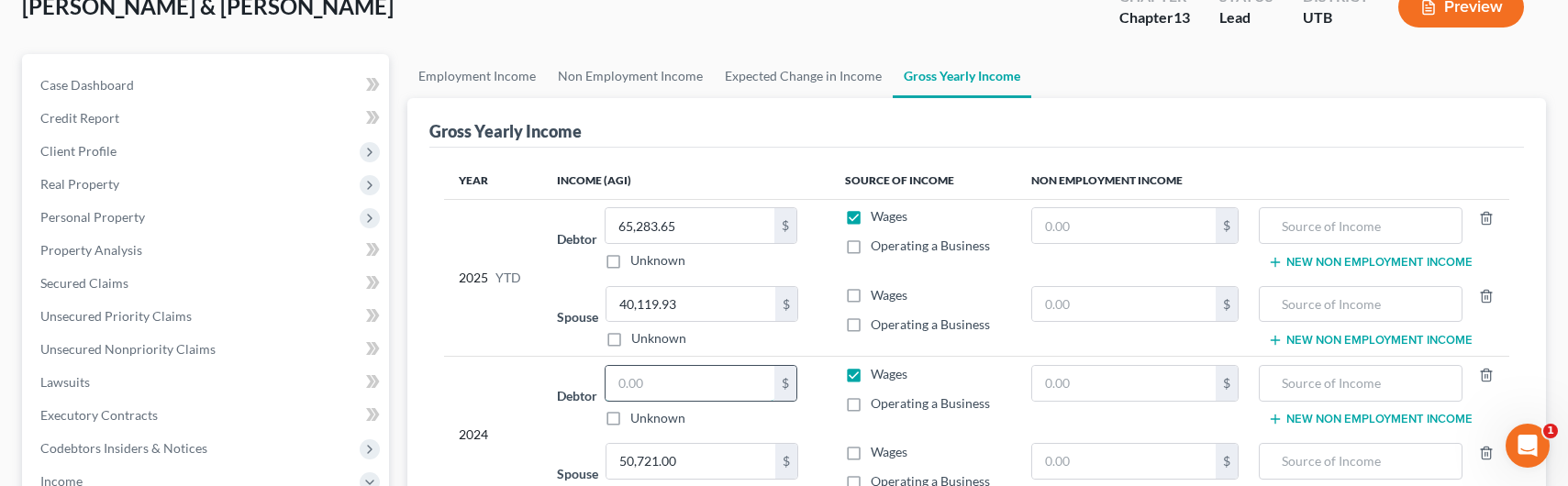
click at [651, 386] on input "text" at bounding box center [689, 382] width 169 height 35
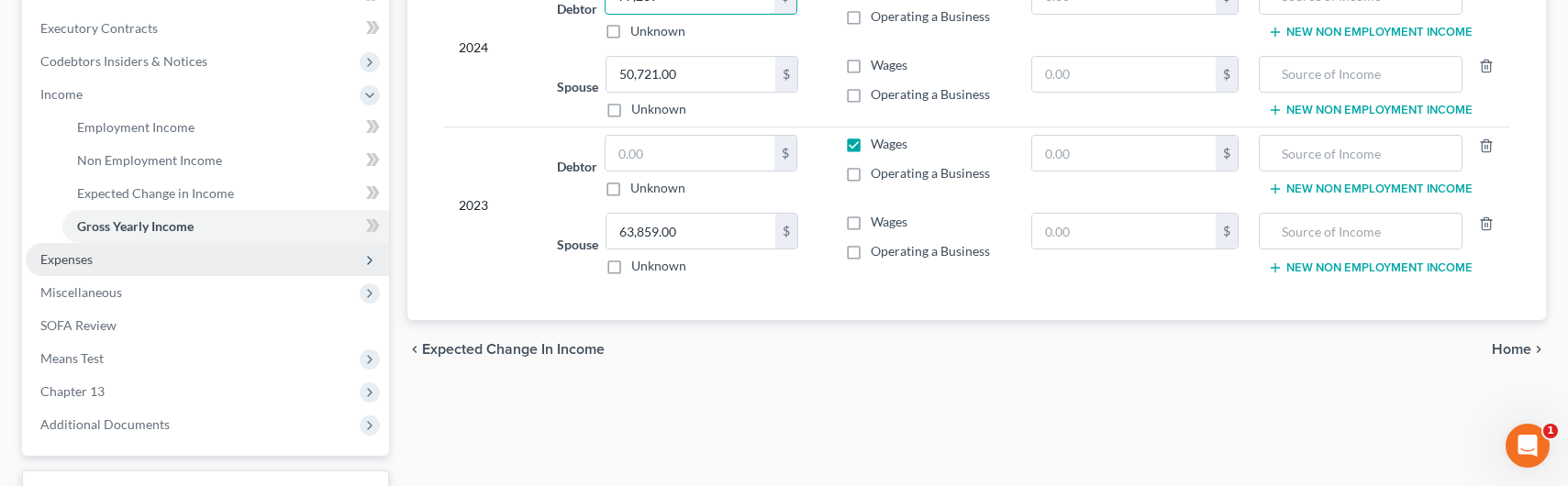
scroll to position [513, 0]
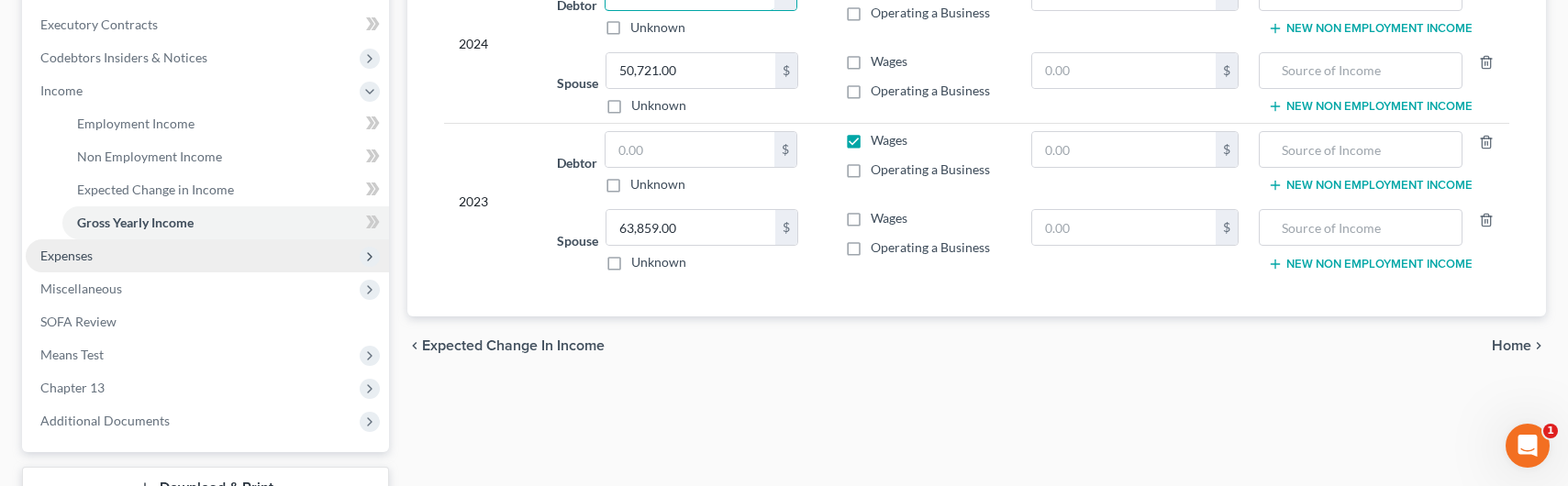
type input "77,239"
click at [83, 259] on span "Expenses" at bounding box center [66, 256] width 52 height 16
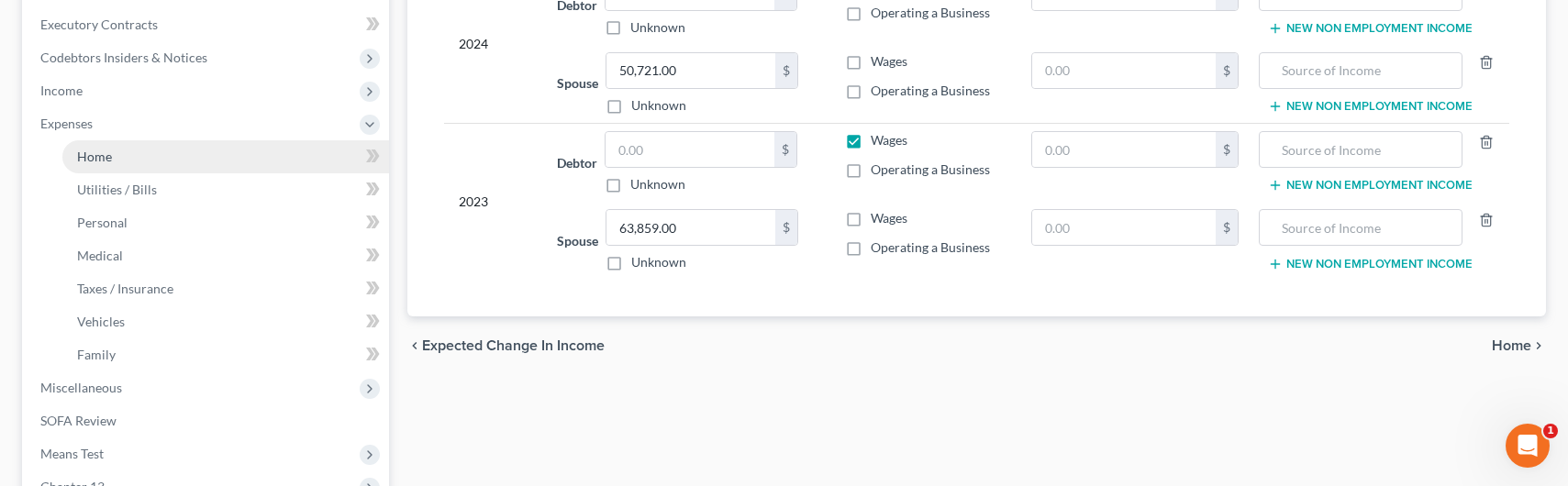
click at [109, 157] on span "Home" at bounding box center [94, 156] width 35 height 16
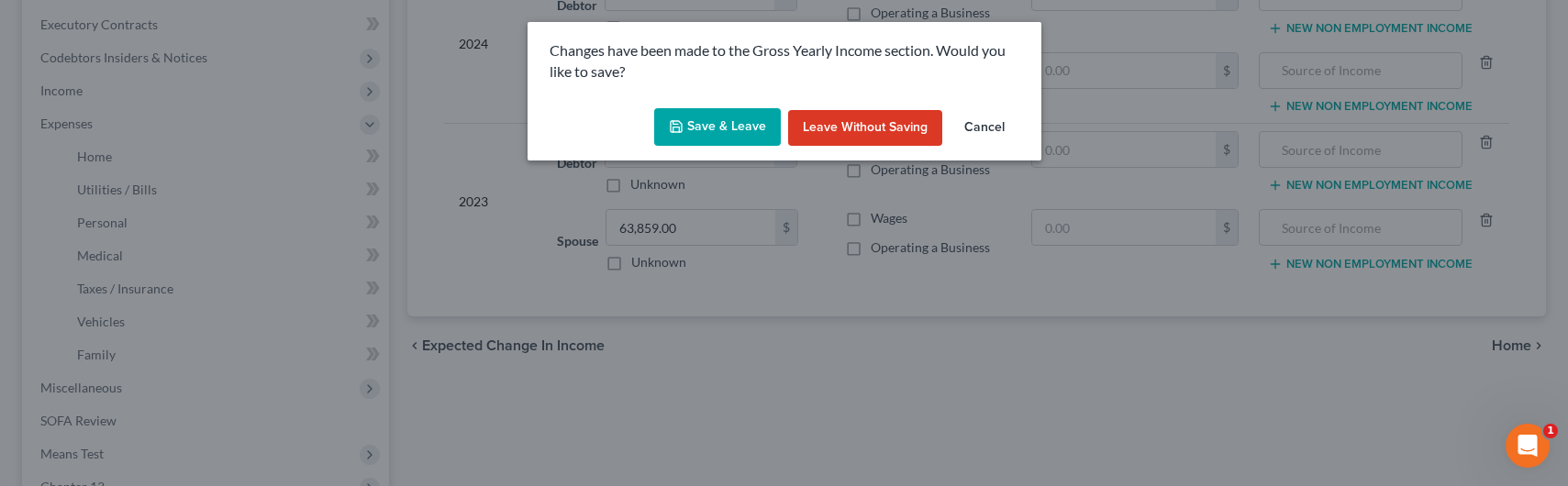
click at [722, 120] on button "Save & Leave" at bounding box center [718, 126] width 127 height 39
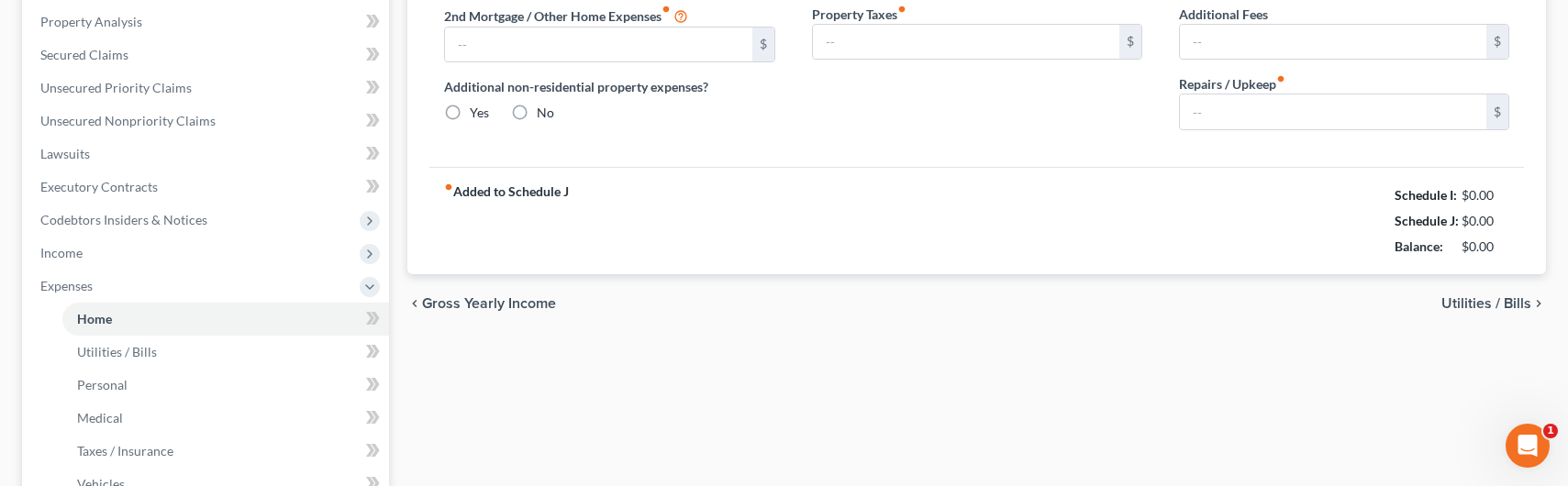
type input "1,517.10"
type input "0.00"
radio input "true"
type input "0.00"
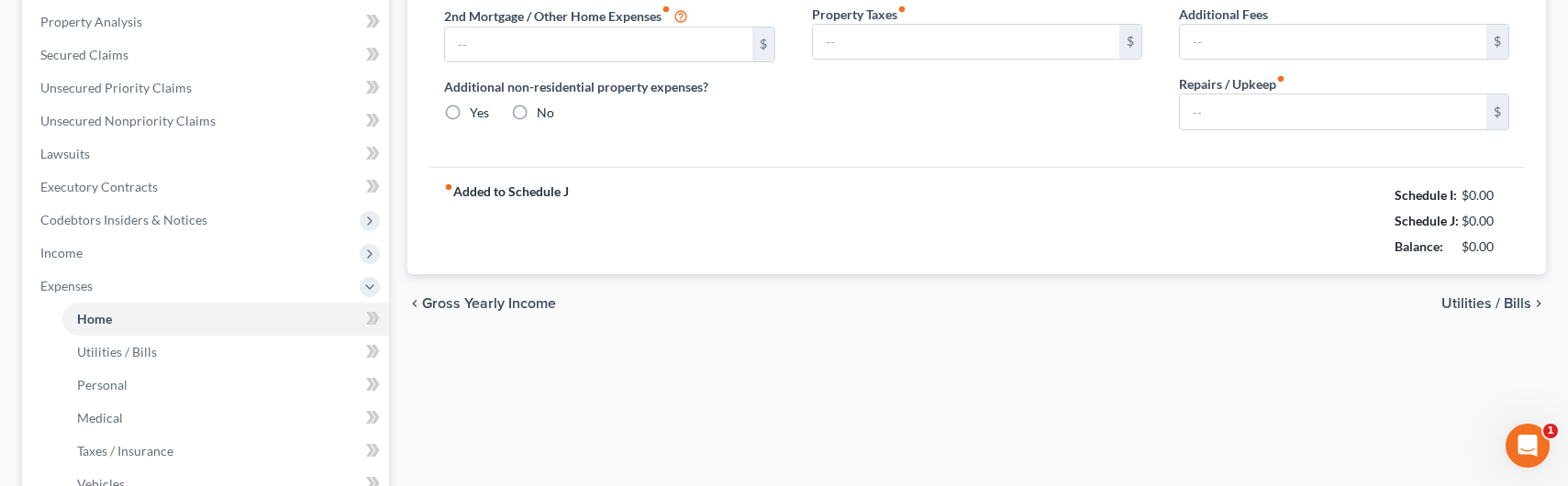
type input "0.00"
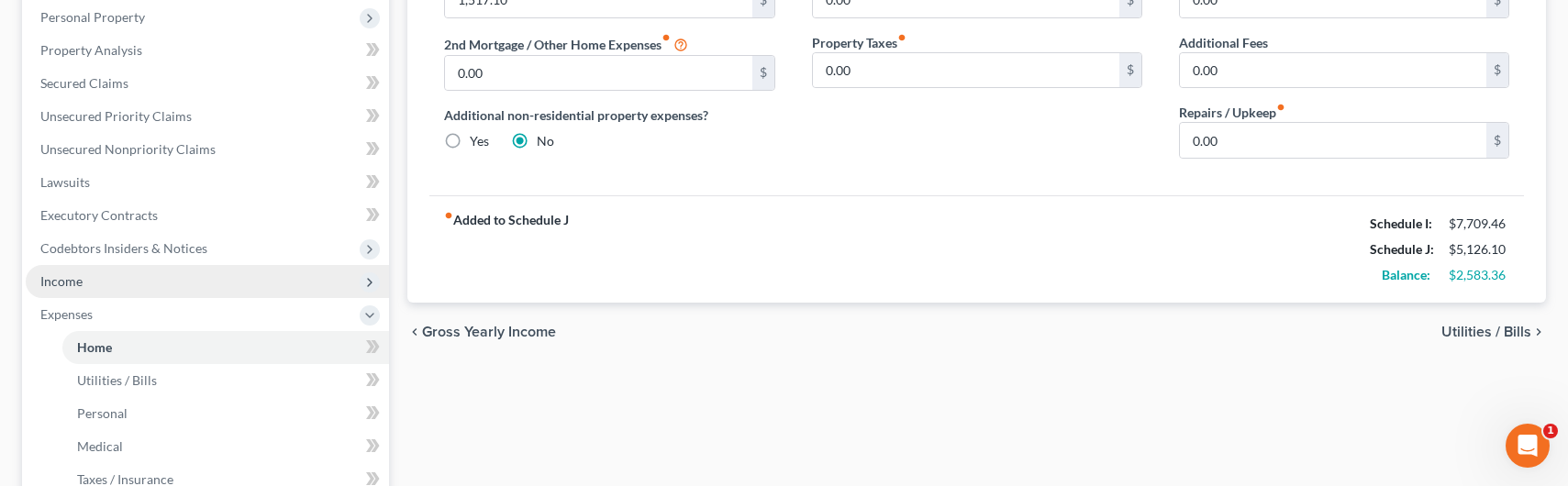
scroll to position [323, 0]
click at [115, 285] on span "Income" at bounding box center [207, 280] width 363 height 33
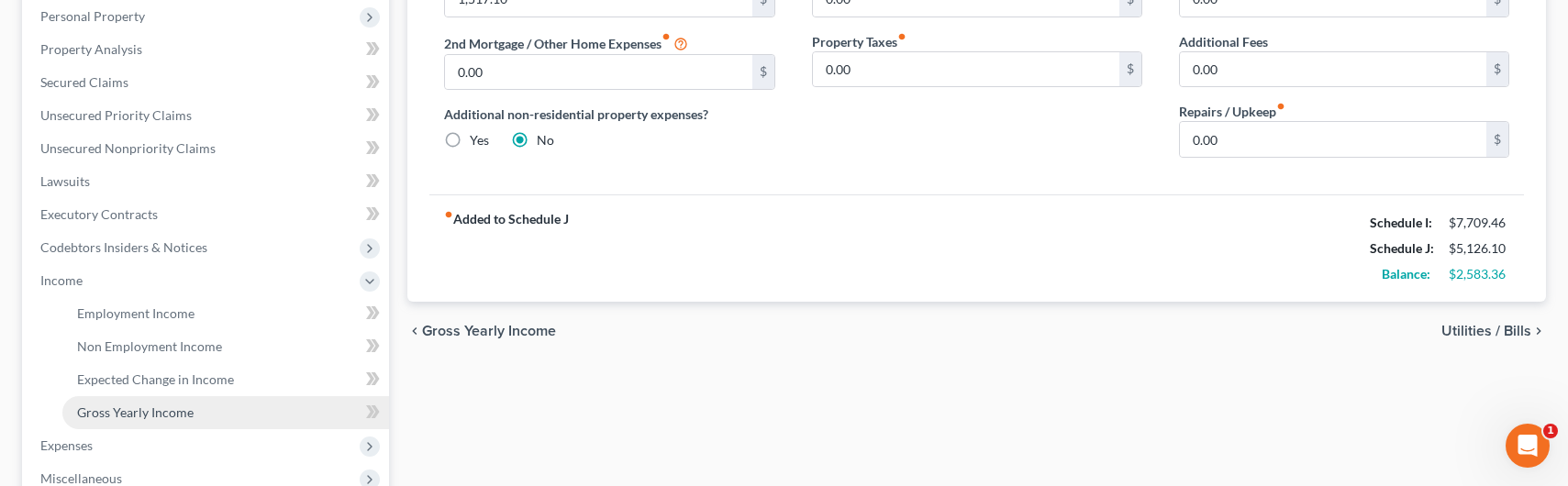
click at [162, 404] on span "Gross Yearly Income" at bounding box center [135, 412] width 117 height 16
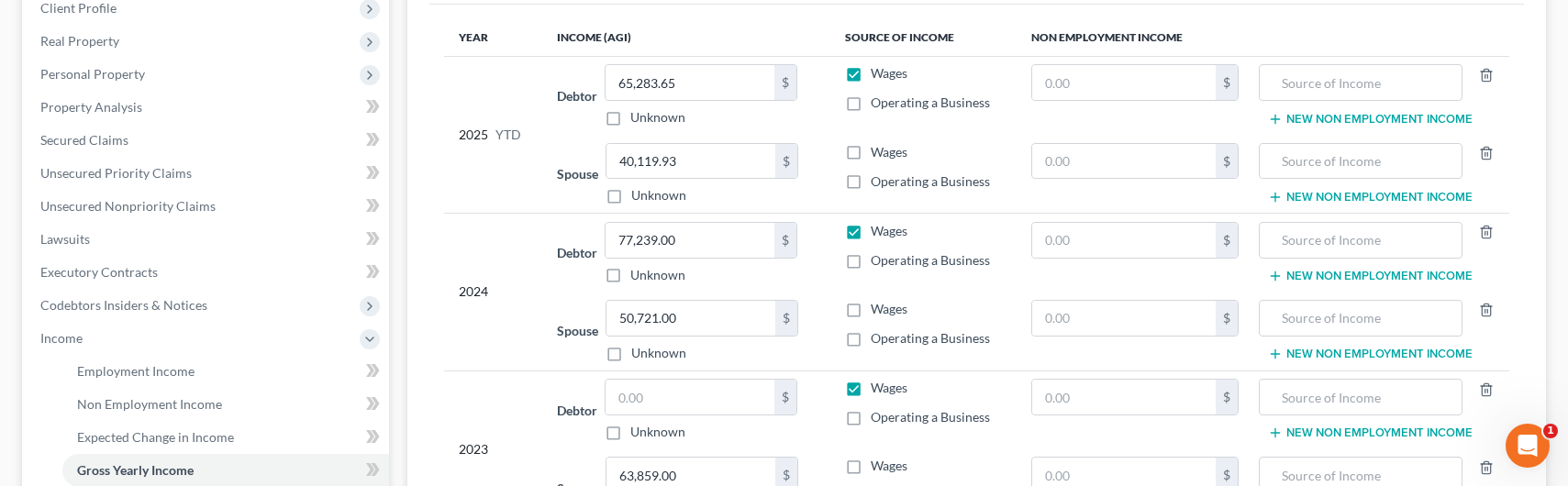
scroll to position [272, 0]
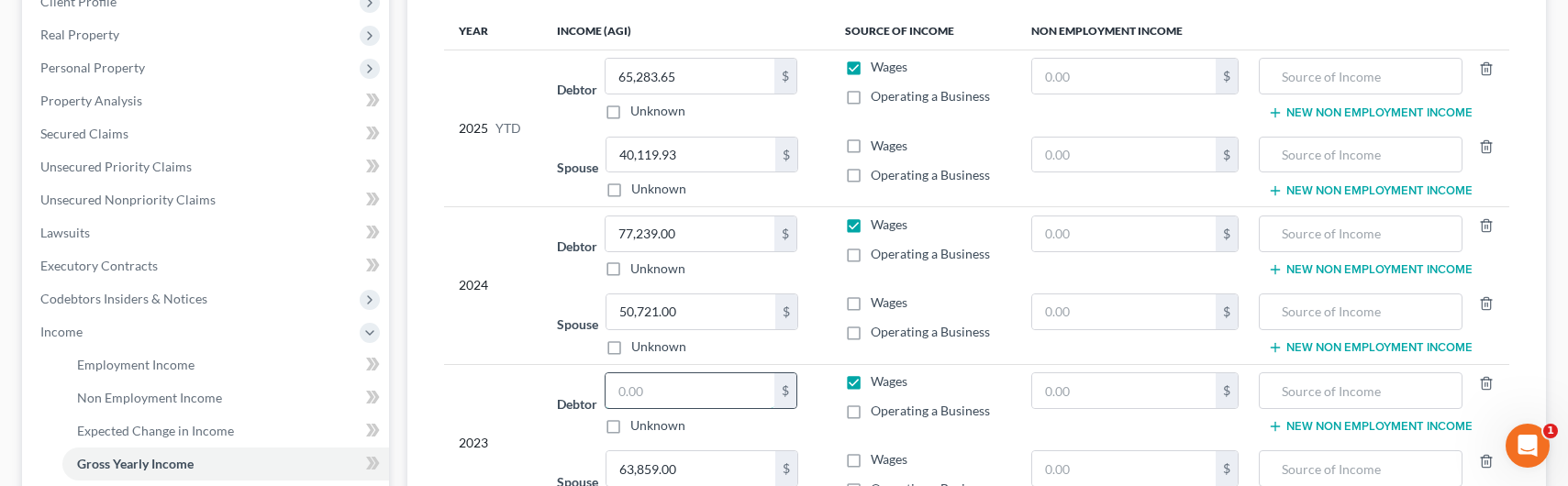
click at [654, 391] on input "text" at bounding box center [689, 390] width 169 height 35
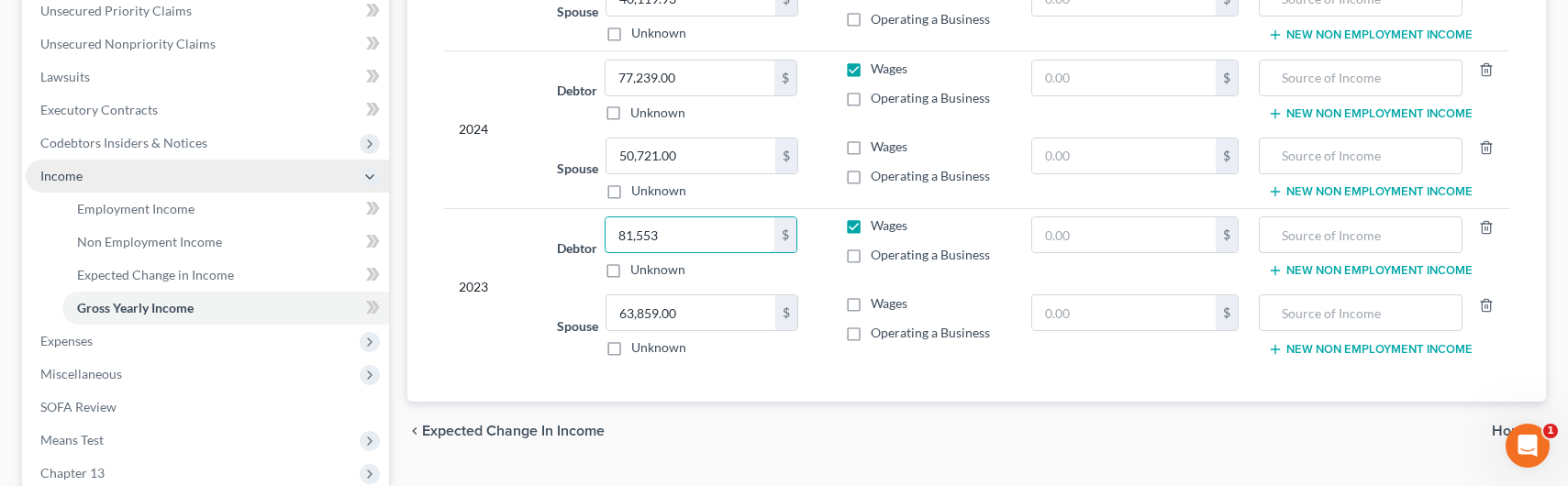
scroll to position [468, 0]
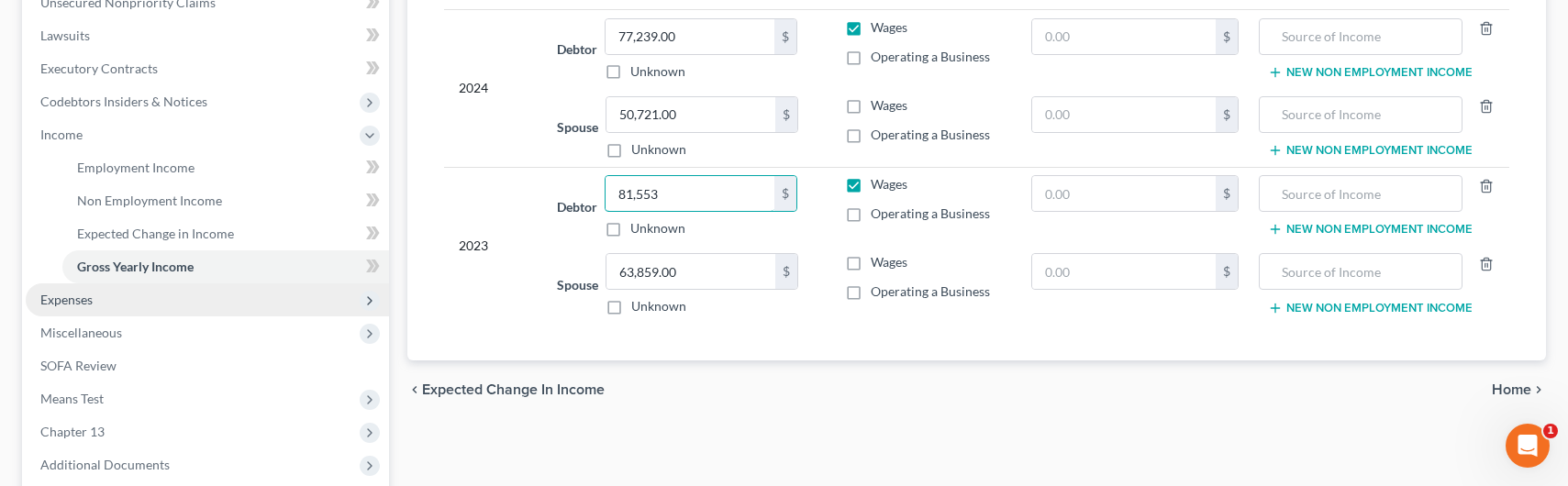
type input "81,553"
click at [97, 302] on span "Expenses" at bounding box center [207, 299] width 363 height 33
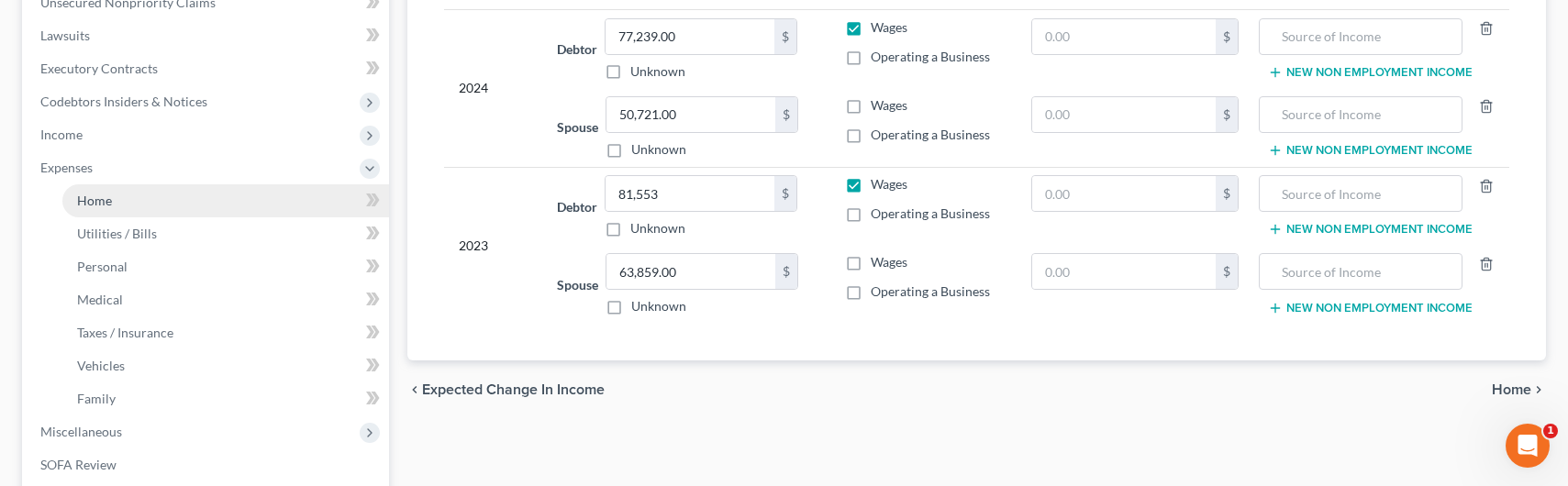
click at [116, 200] on link "Home" at bounding box center [225, 200] width 326 height 33
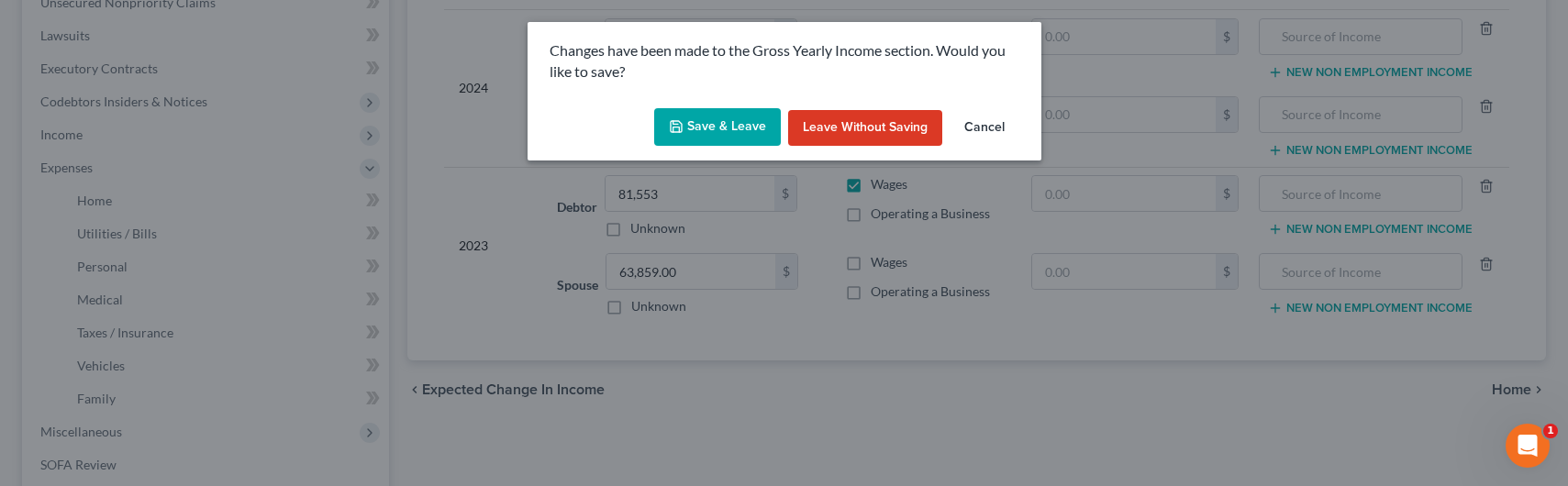
click at [706, 134] on button "Save & Leave" at bounding box center [718, 126] width 127 height 39
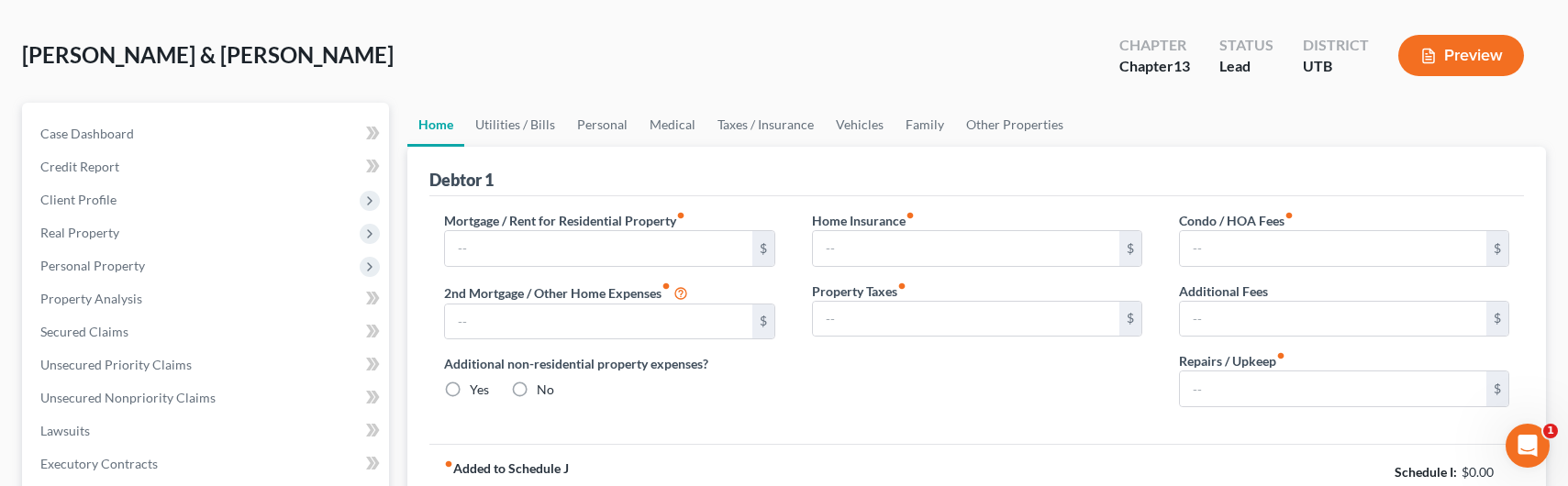
type input "1,517.10"
type input "0.00"
radio input "true"
type input "0.00"
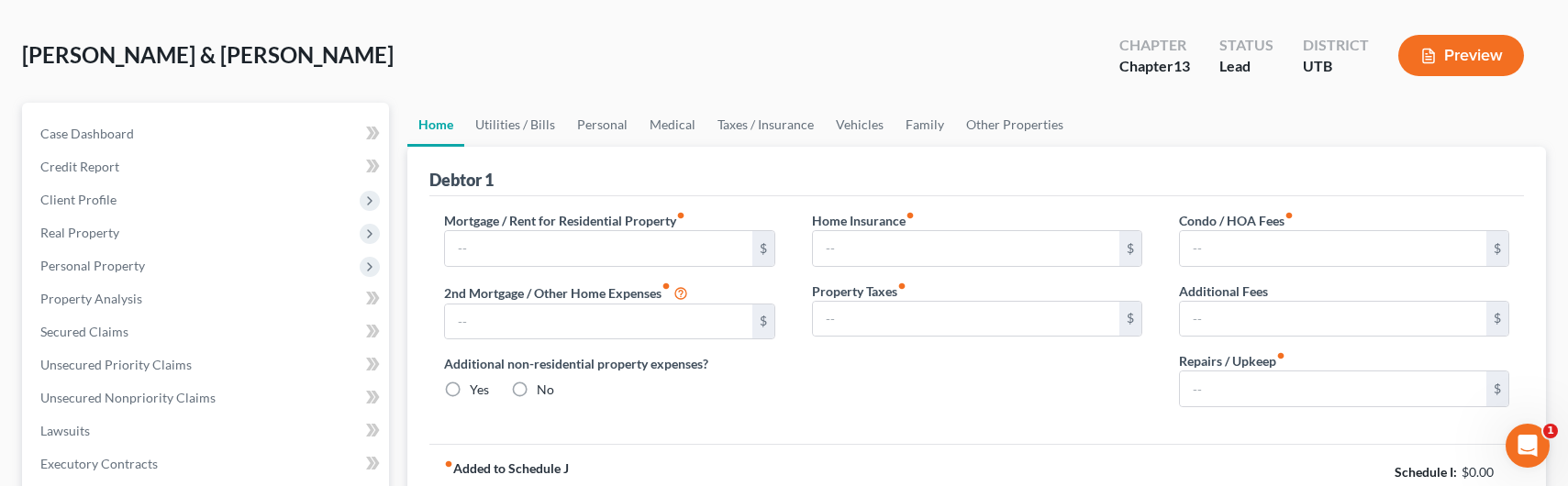
type input "0.00"
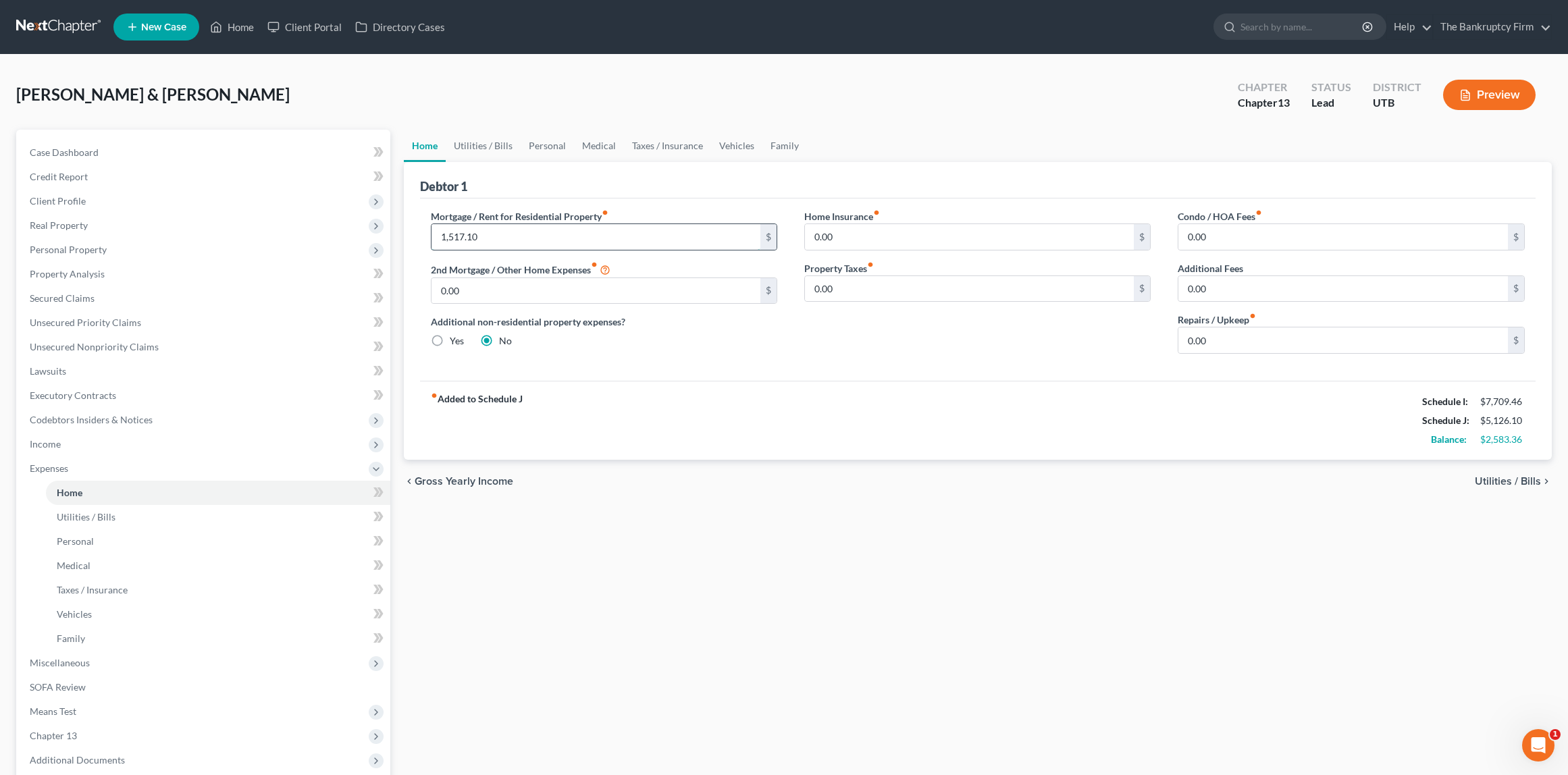
click at [529, 240] on input "1,517.10" at bounding box center [596, 237] width 330 height 25
click at [74, 301] on span "Secured Claims" at bounding box center [62, 298] width 65 height 12
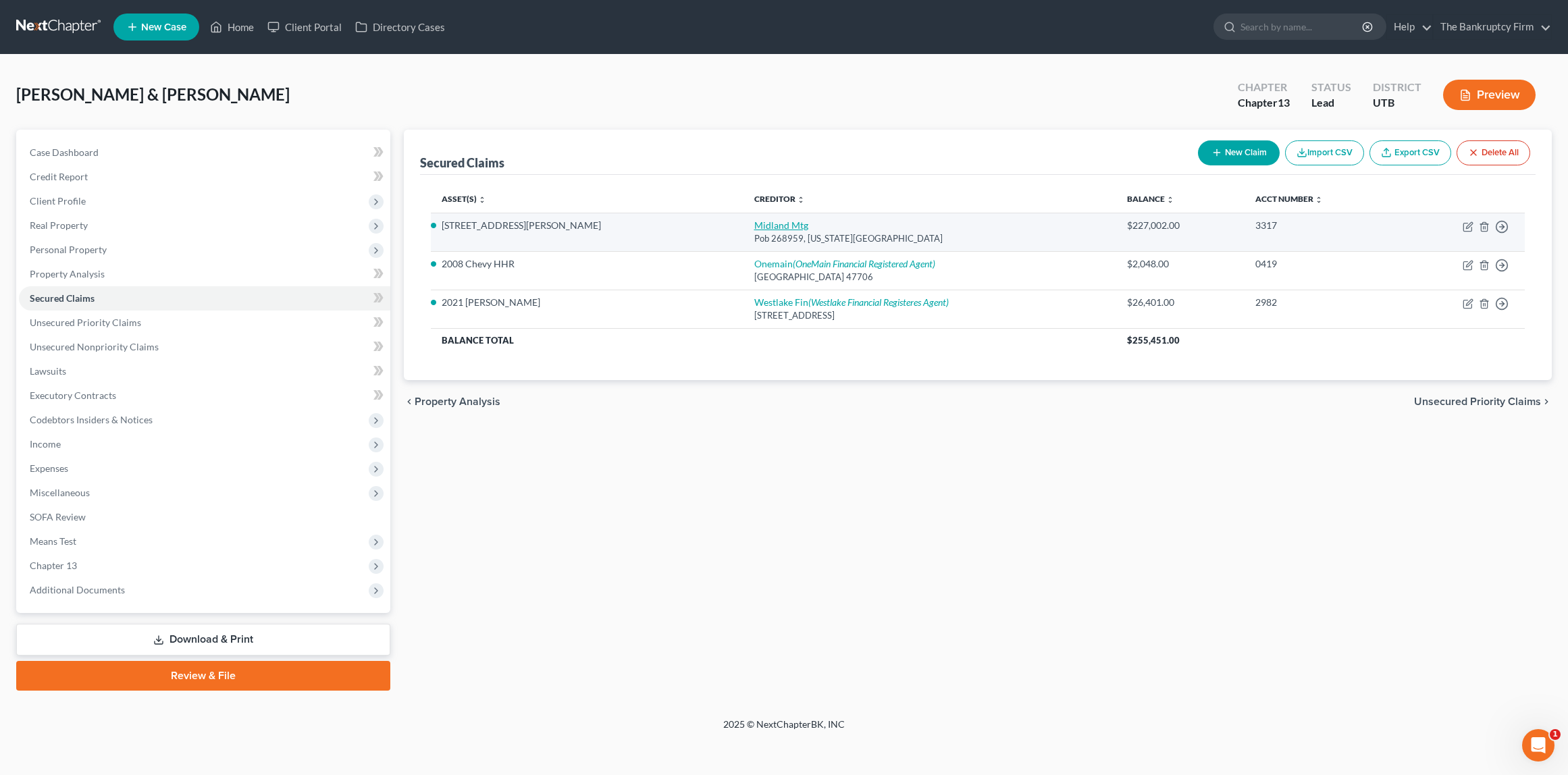
click at [754, 220] on link "Midland Mtg" at bounding box center [781, 226] width 54 height 12
select select "37"
select select "1"
select select "2"
select select "0"
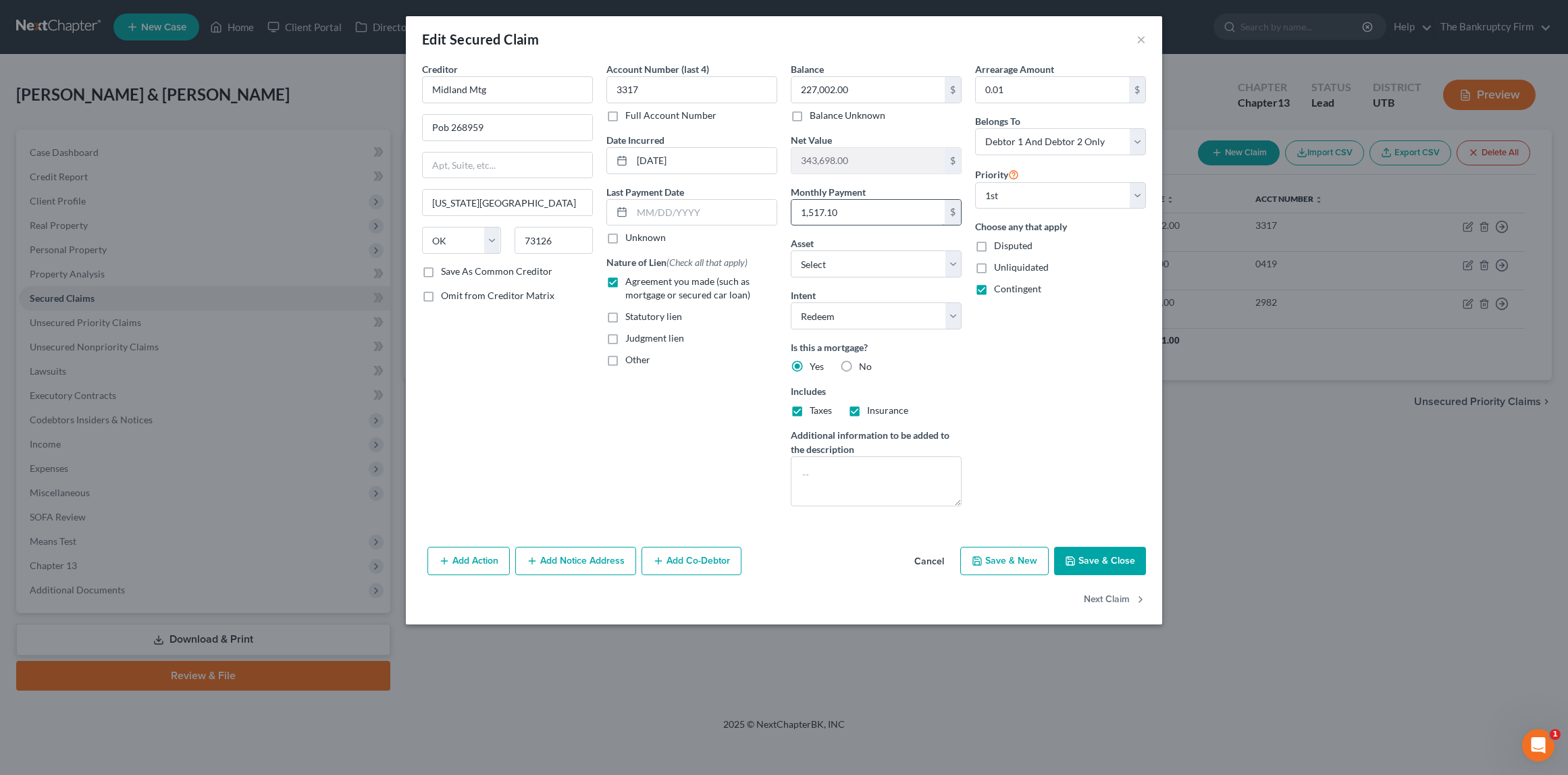
drag, startPoint x: 809, startPoint y: 214, endPoint x: 906, endPoint y: 214, distance: 97.0
click at [906, 214] on input "1,517.10" at bounding box center [868, 212] width 154 height 25
type input "1,800"
select select "14"
click at [1117, 557] on button "Save & Close" at bounding box center [1100, 561] width 92 height 28
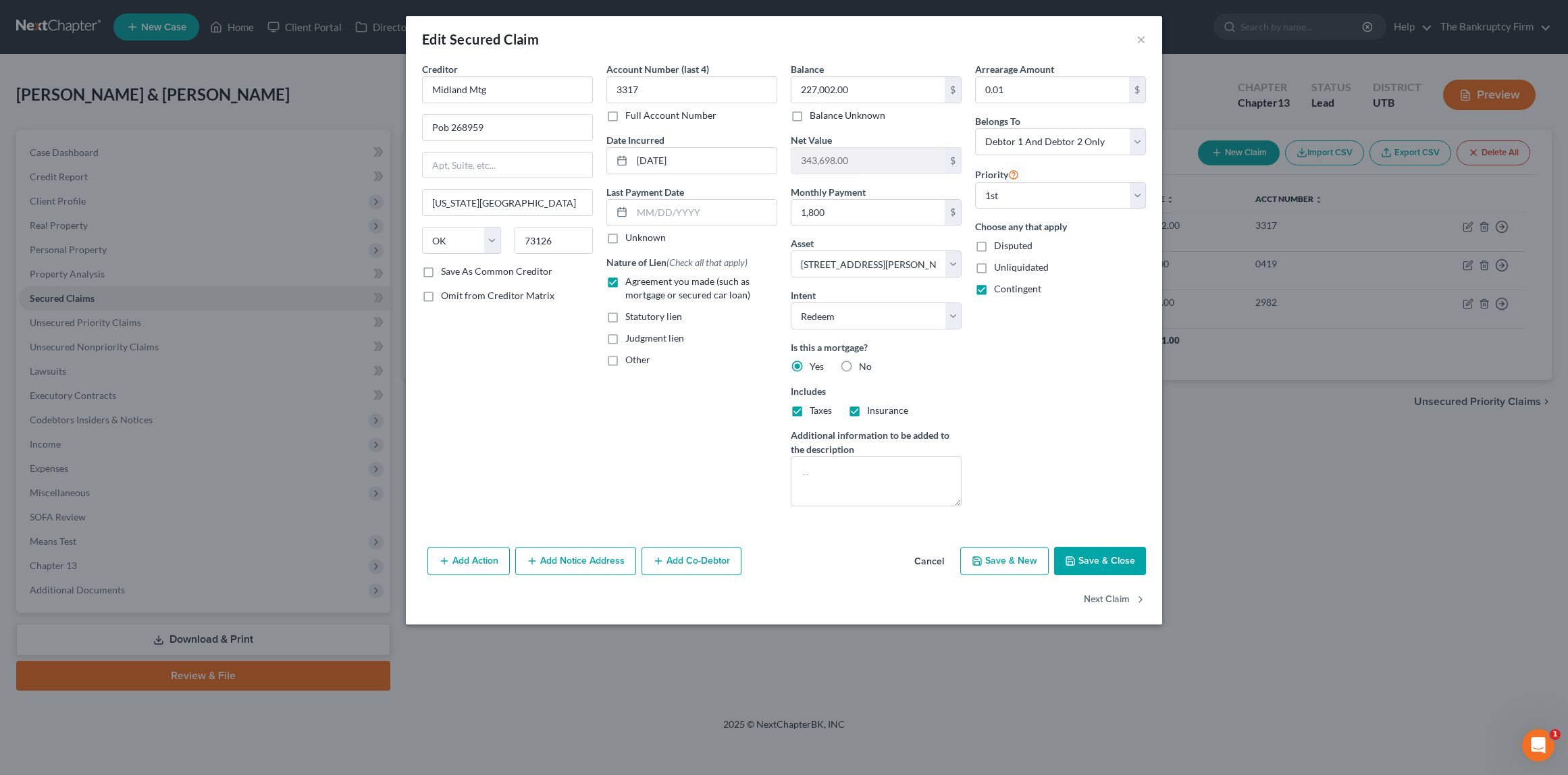
select select
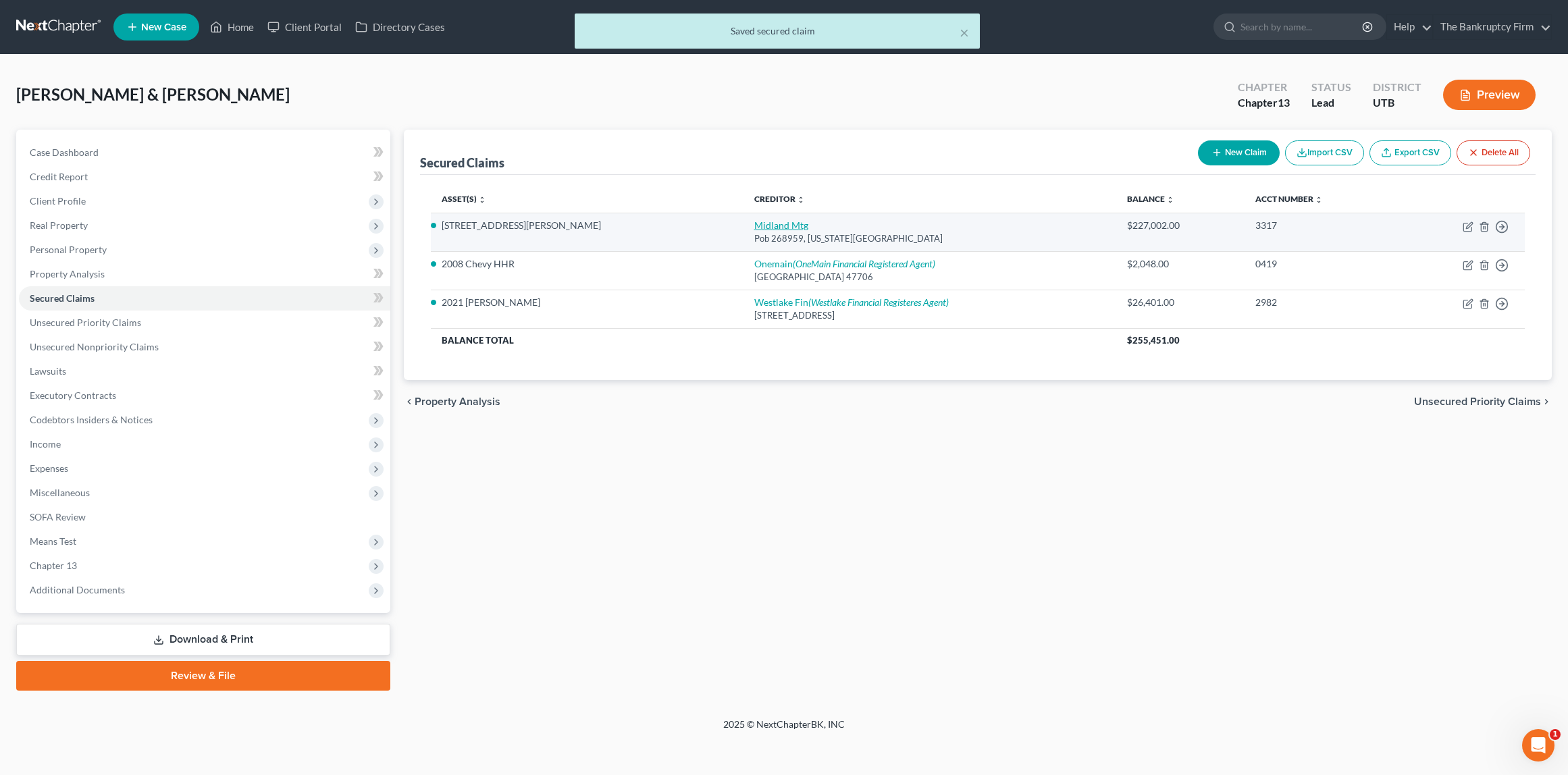
click at [754, 222] on link "Midland Mtg" at bounding box center [781, 226] width 54 height 12
select select "37"
select select "1"
select select "2"
select select "0"
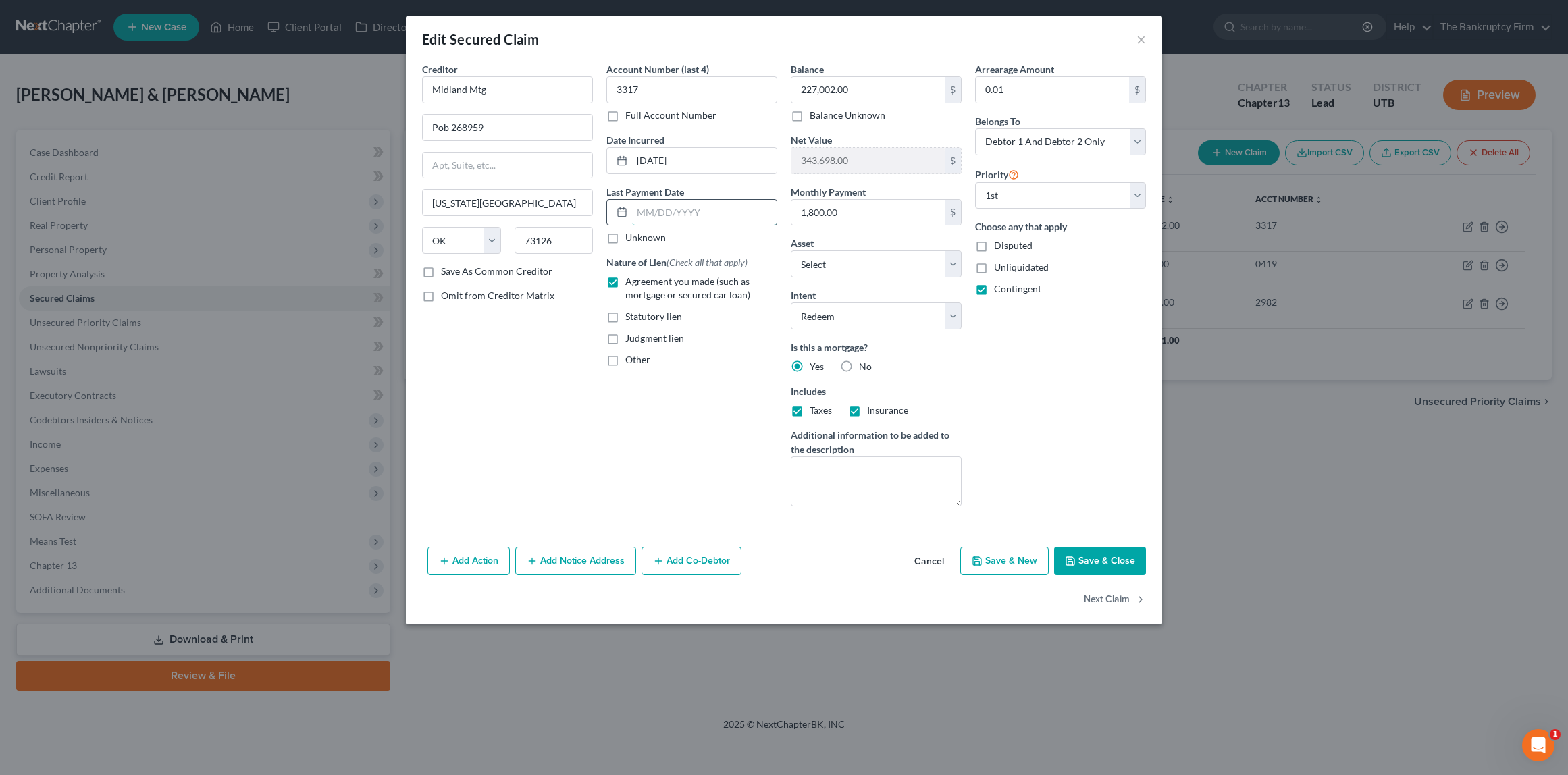
click at [668, 212] on input "text" at bounding box center [704, 212] width 145 height 25
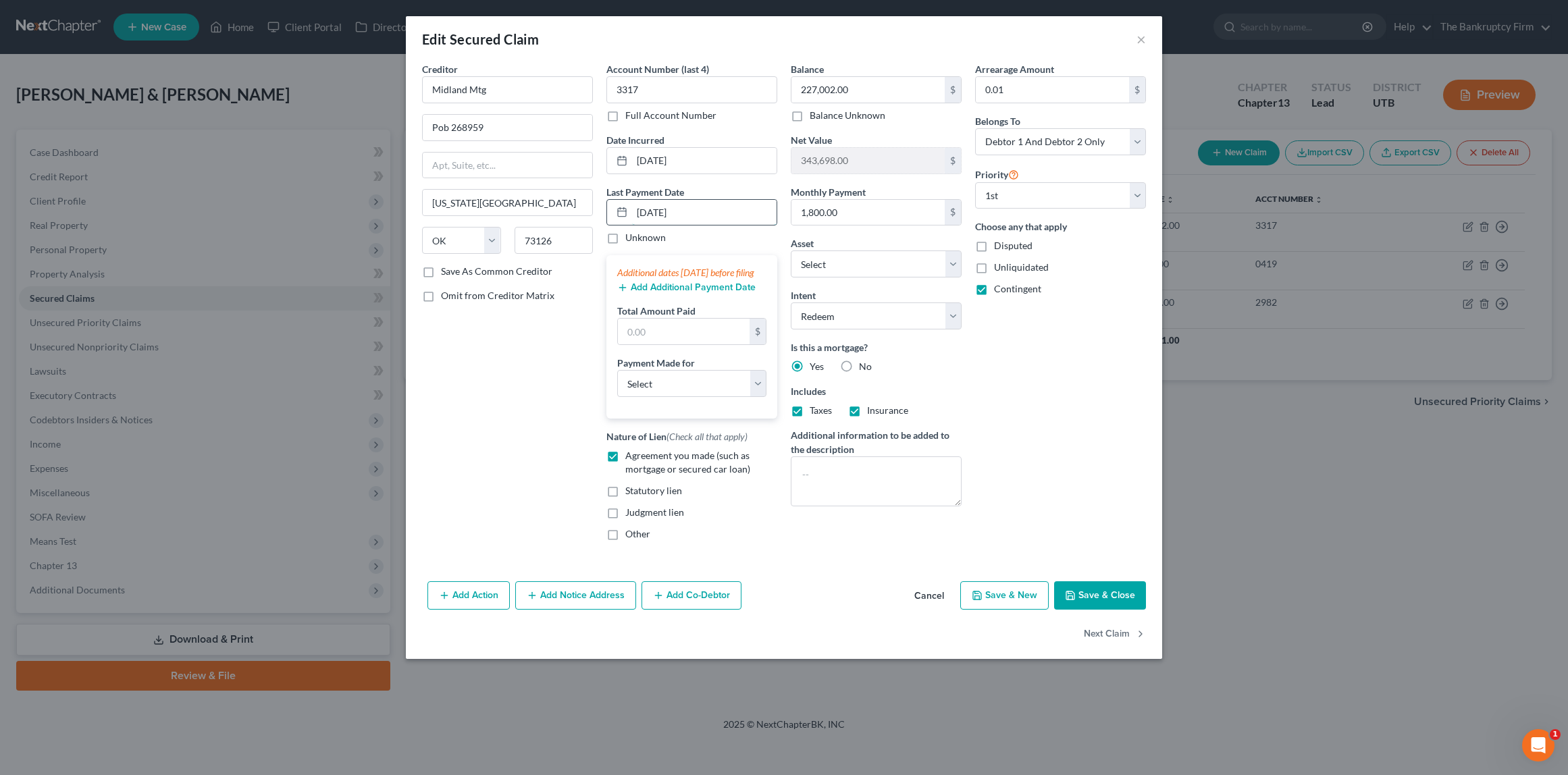
type input "[DATE]"
click at [668, 344] on input "text" at bounding box center [684, 331] width 132 height 25
type input "1,800"
click at [717, 397] on select "Select Car Credit Card Loan Repayment Mortgage Other Suppliers Or Vendors" at bounding box center [692, 383] width 149 height 27
select select "3"
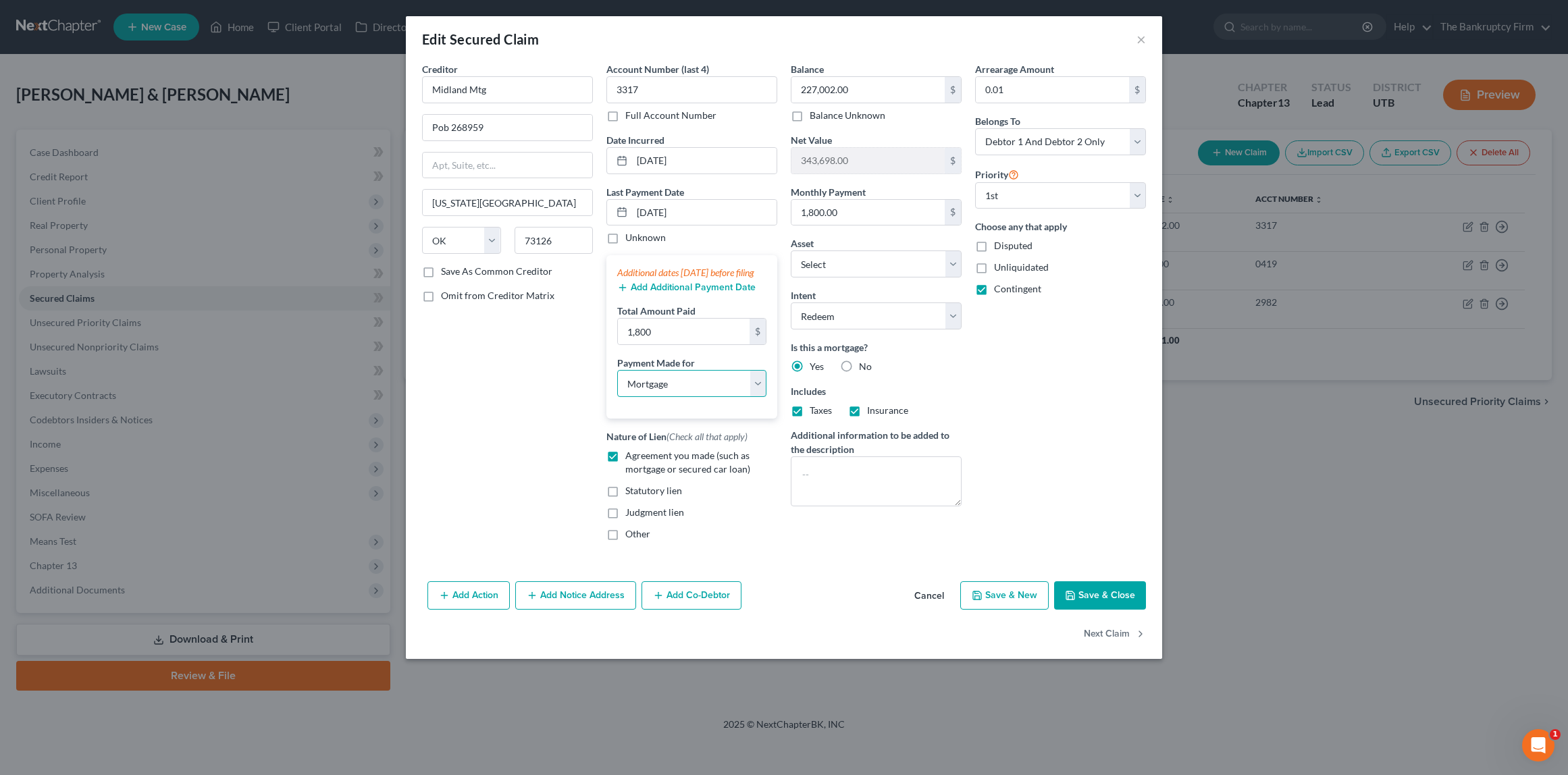
click at [617, 383] on select "Select Car Credit Card Loan Repayment Mortgage Other Suppliers Or Vendors" at bounding box center [692, 383] width 149 height 27
click at [1110, 608] on button "Save & Close" at bounding box center [1100, 595] width 92 height 28
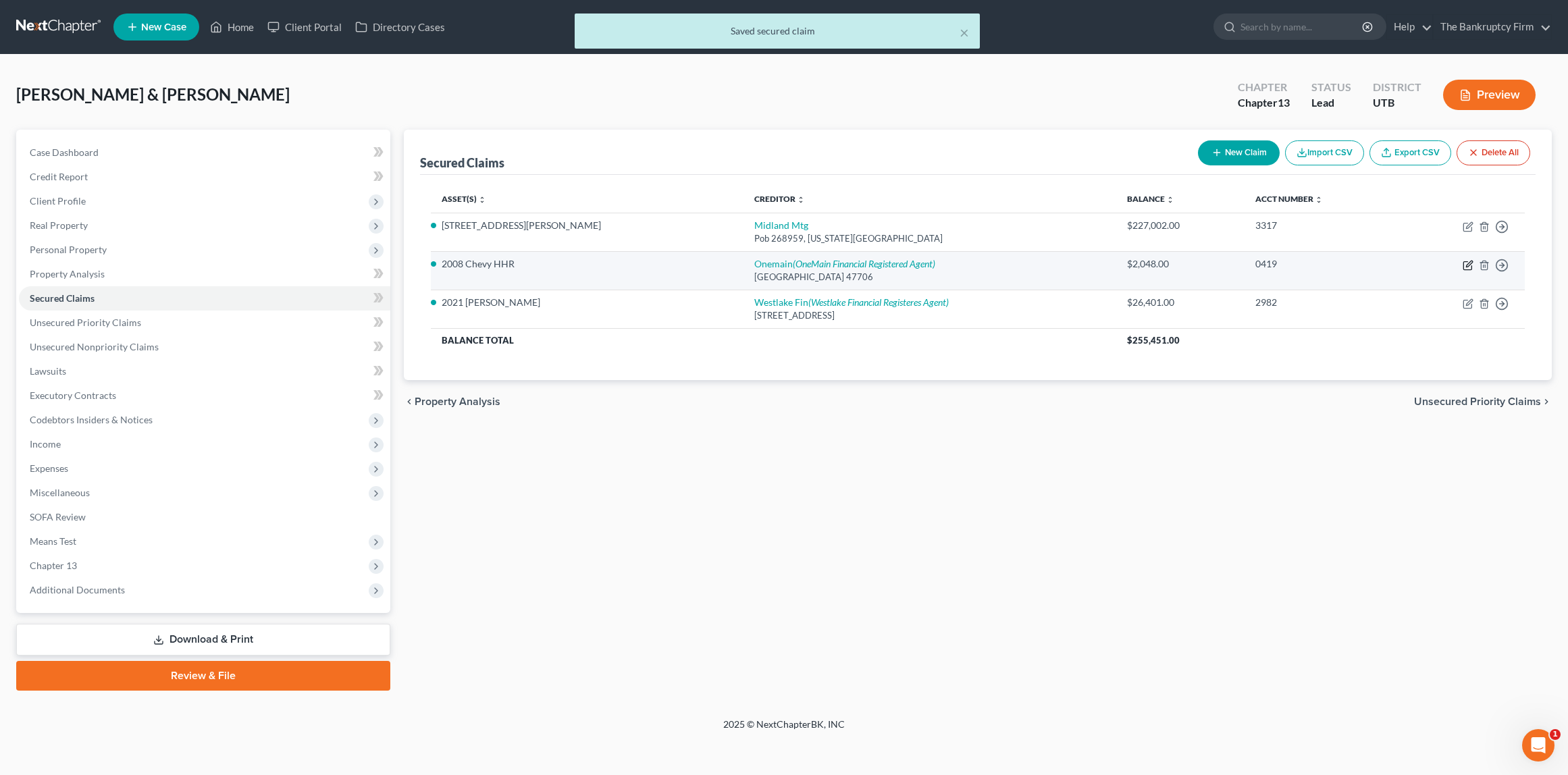
click at [1468, 264] on icon "button" at bounding box center [1469, 263] width 6 height 6
select select "15"
select select "2"
select select "1"
select select "0"
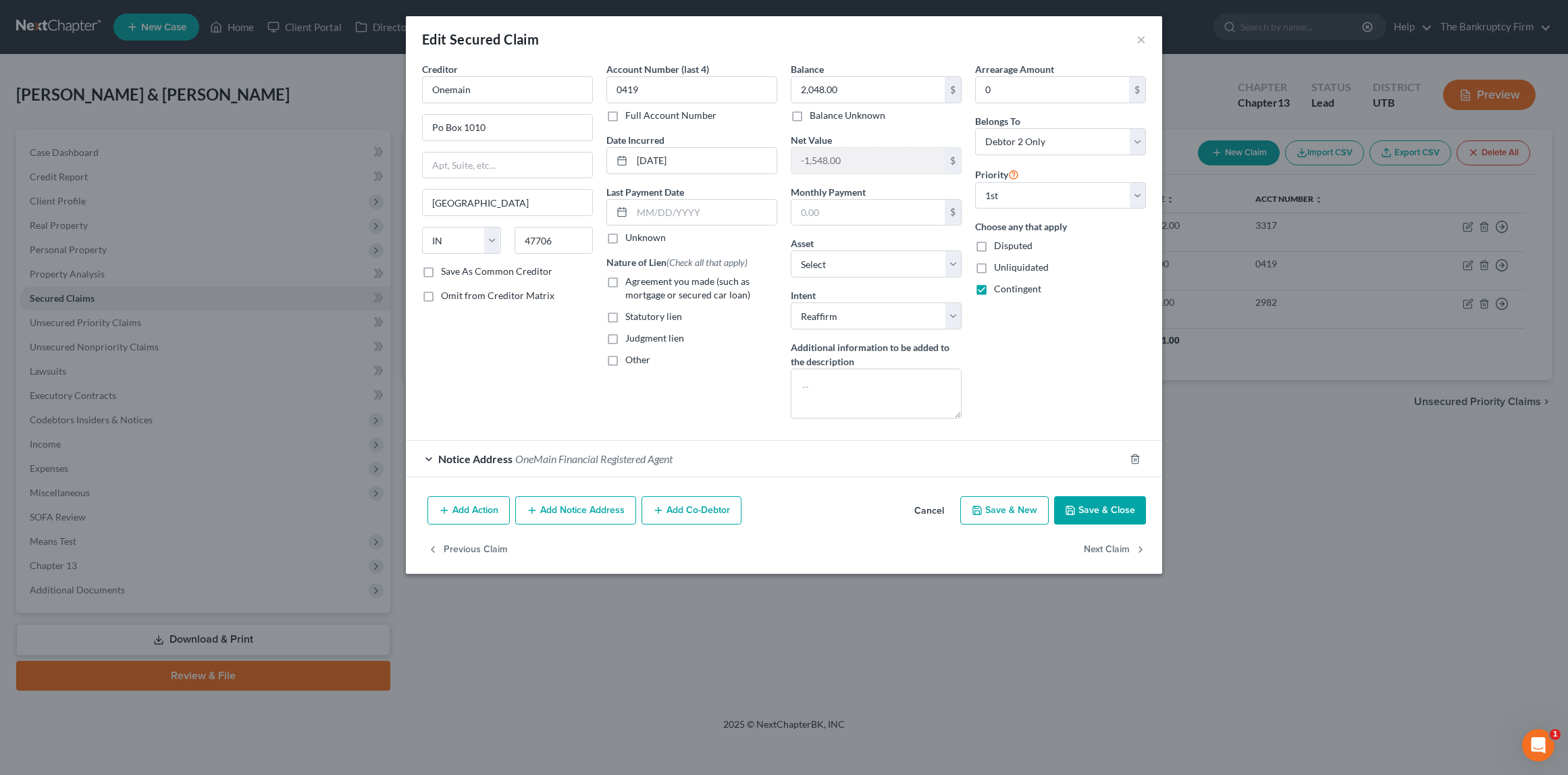
click at [1110, 509] on button "Save & Close" at bounding box center [1100, 510] width 92 height 28
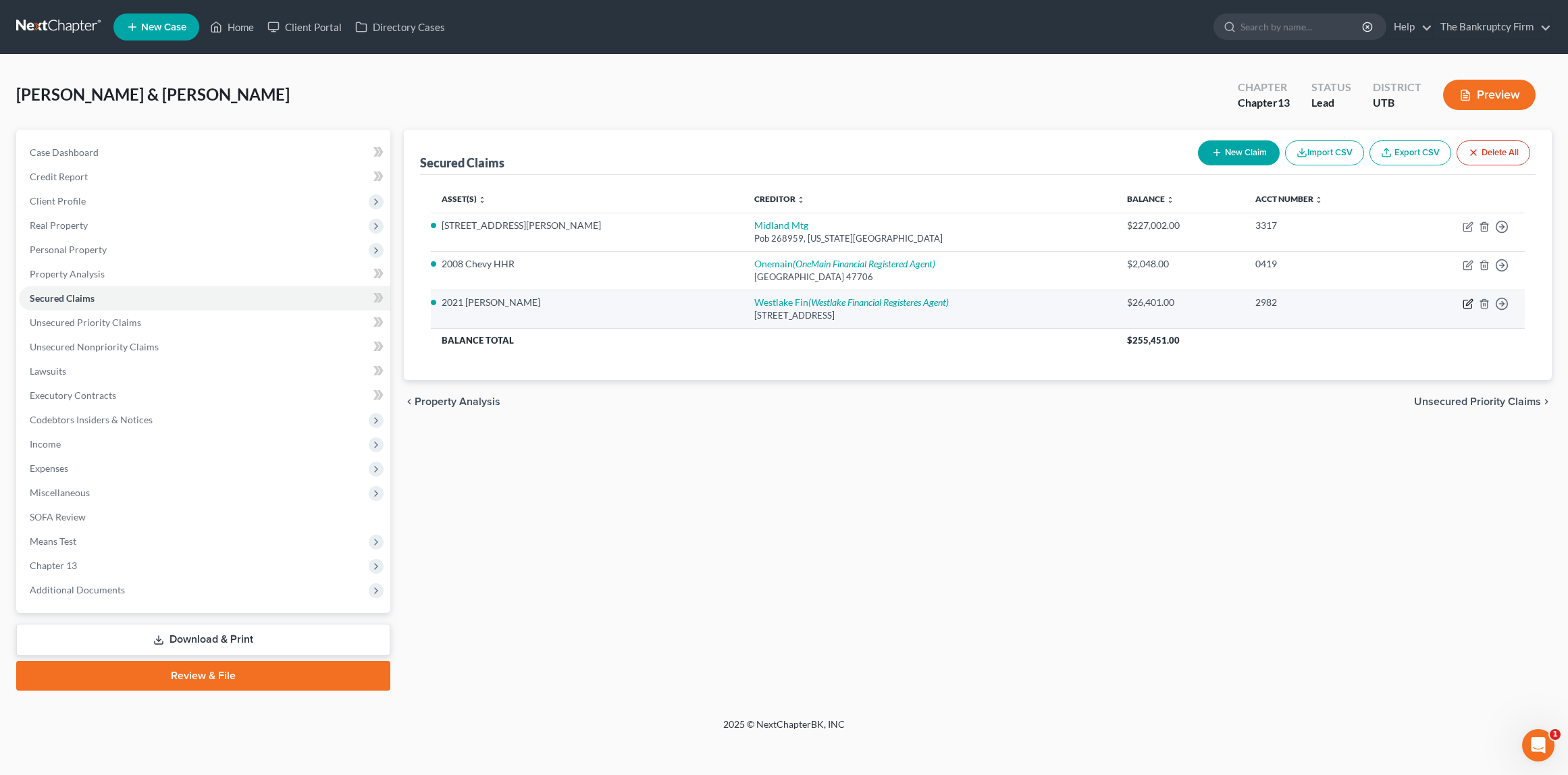
click at [1469, 303] on icon "button" at bounding box center [1468, 303] width 11 height 11
select select "4"
select select "2"
select select "0"
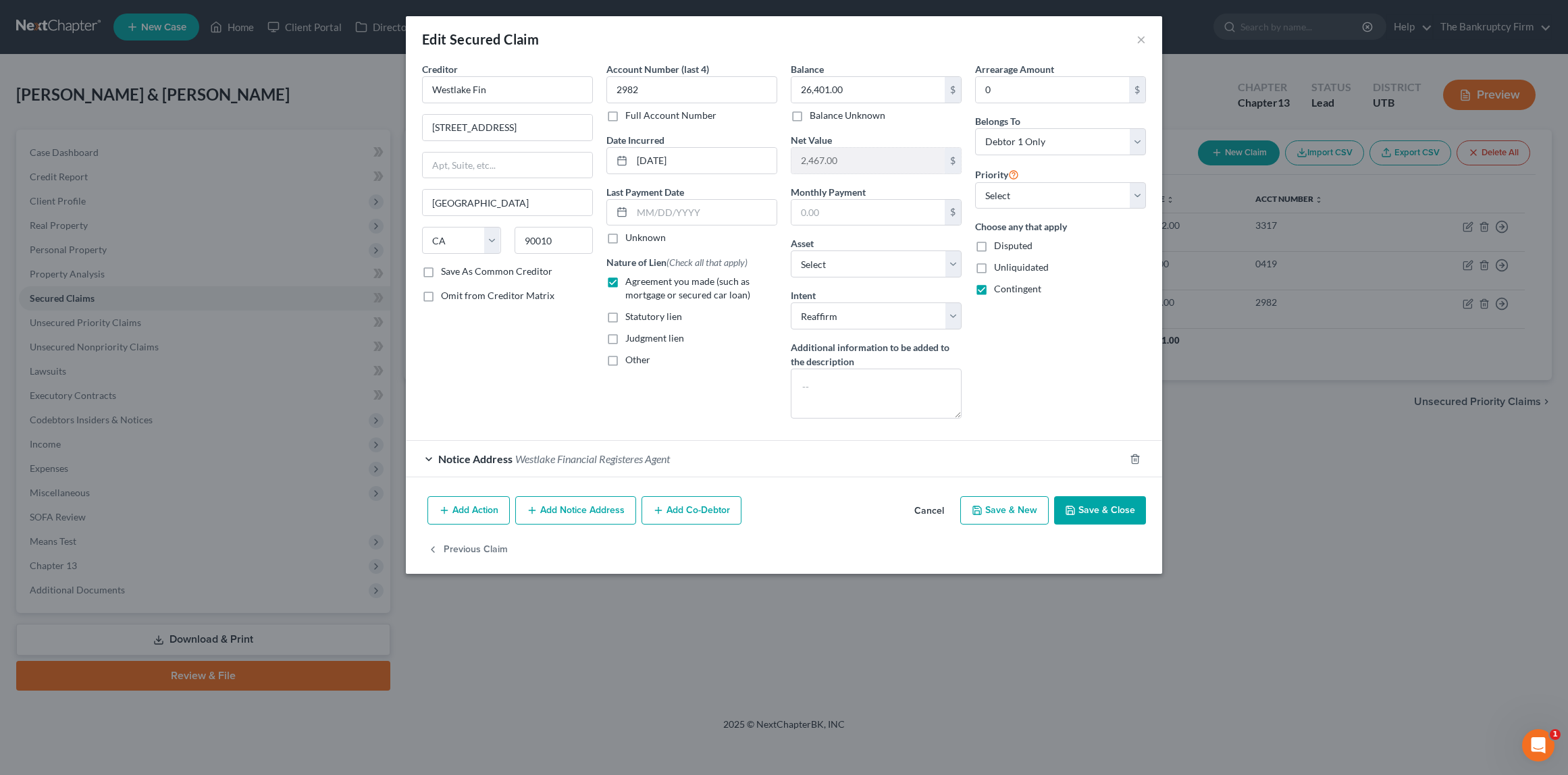
click at [1106, 506] on button "Save & Close" at bounding box center [1100, 510] width 92 height 28
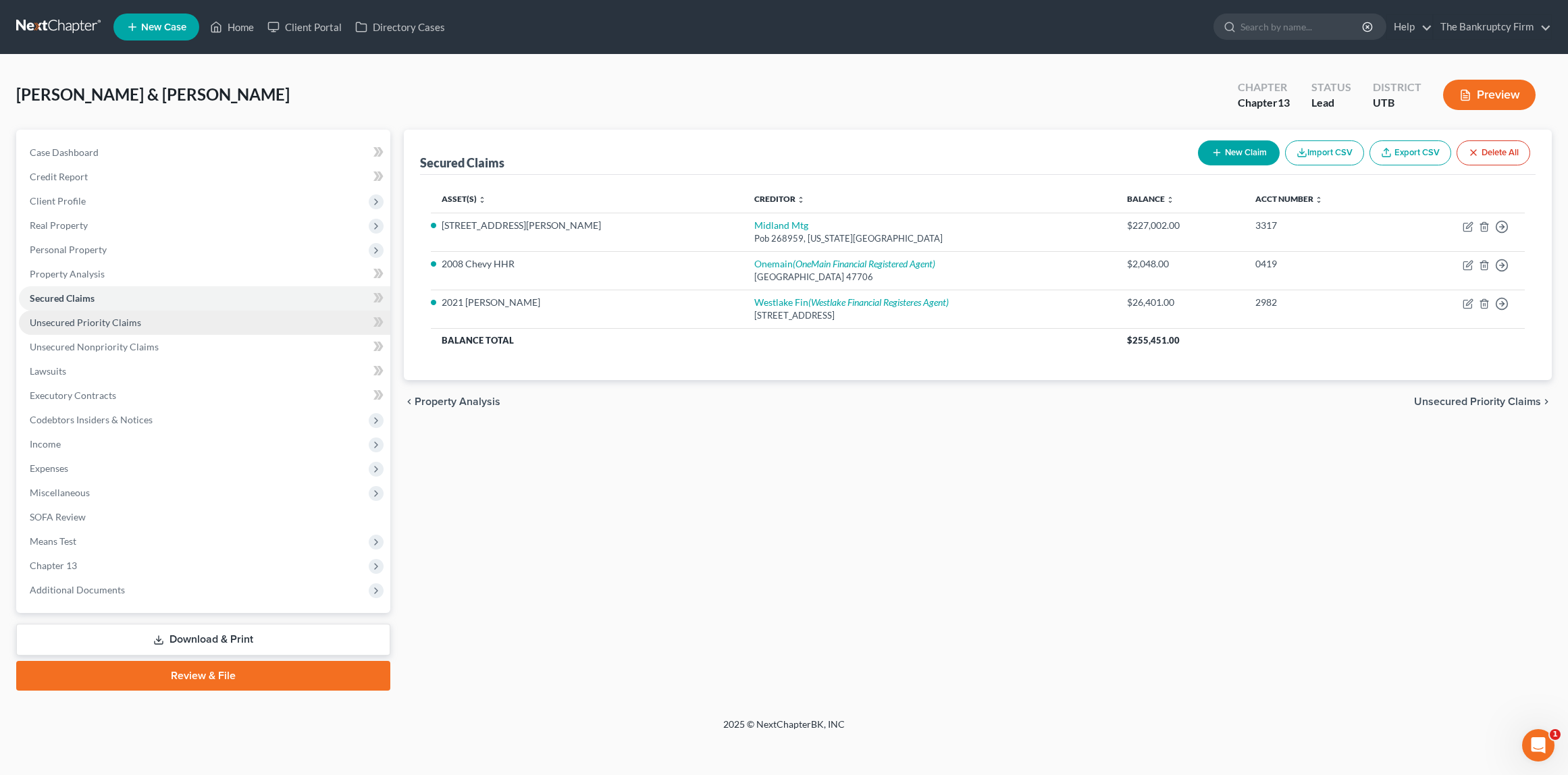
click at [98, 319] on span "Unsecured Priority Claims" at bounding box center [85, 322] width 111 height 12
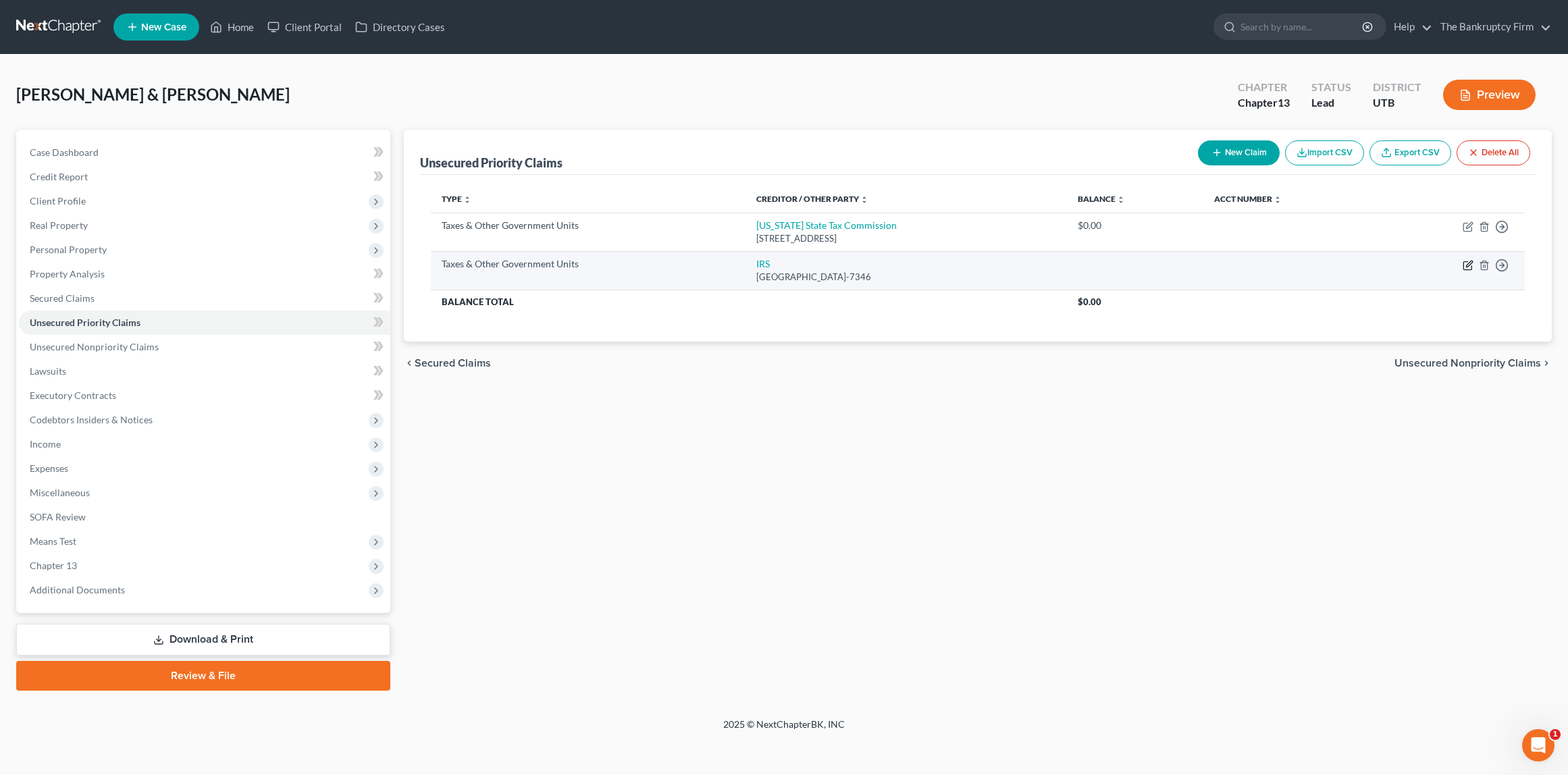
click at [1470, 263] on icon "button" at bounding box center [1468, 265] width 11 height 11
select select "0"
select select "39"
select select "0"
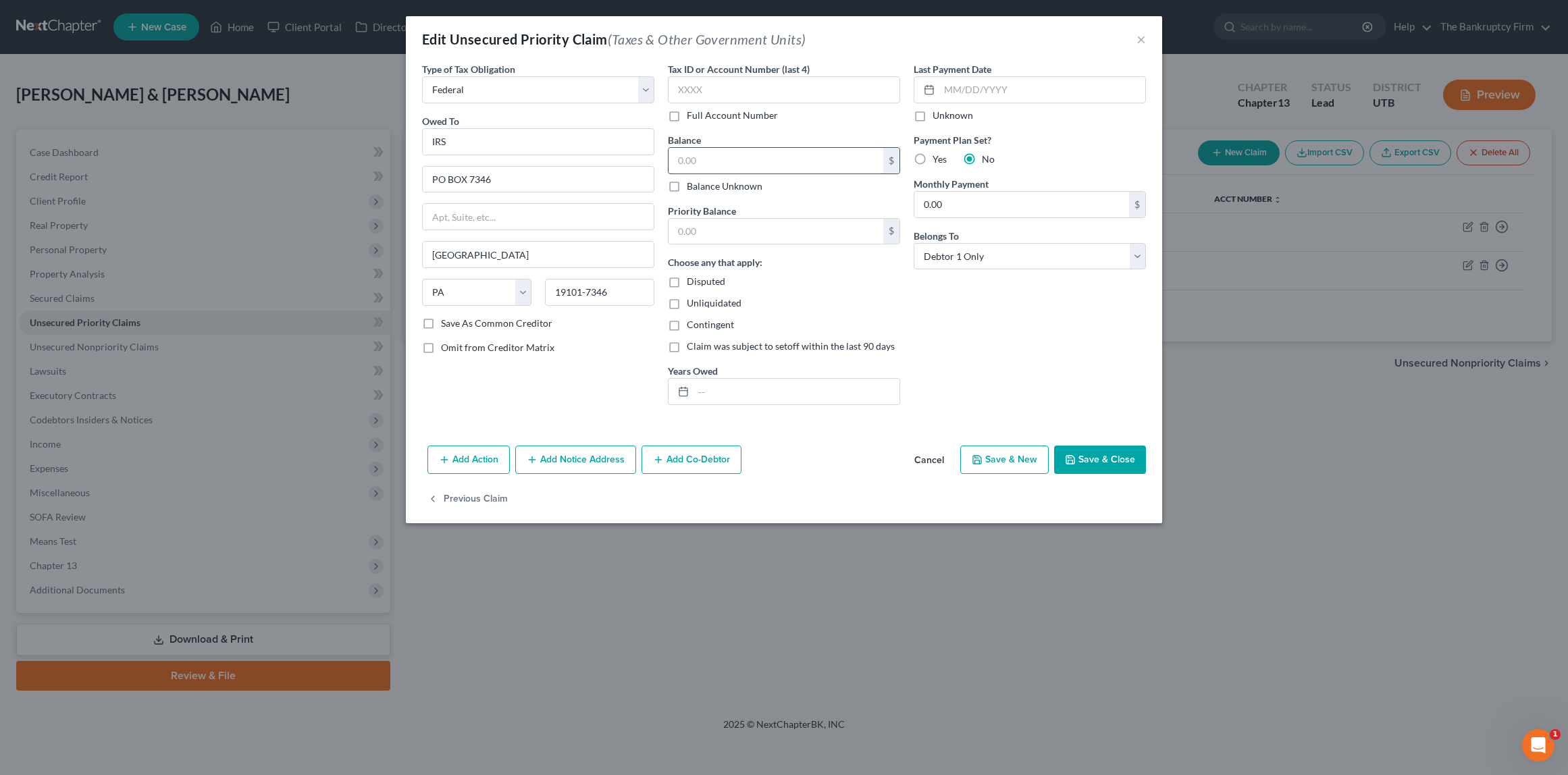
click at [732, 161] on input "text" at bounding box center [776, 160] width 215 height 25
type input "472.00"
click at [1106, 464] on button "Save & Close" at bounding box center [1100, 459] width 92 height 28
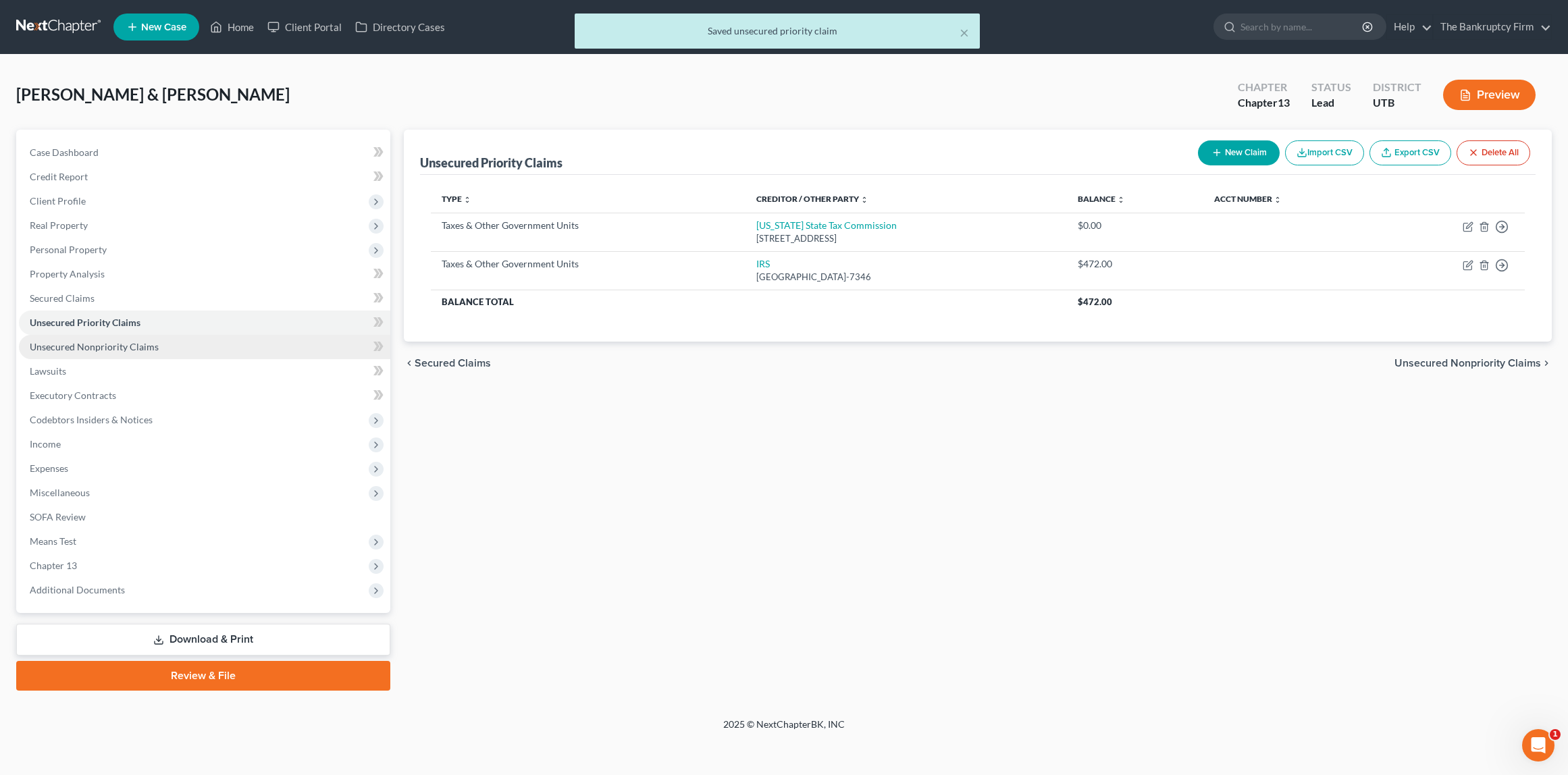
click at [83, 345] on span "Unsecured Nonpriority Claims" at bounding box center [94, 347] width 129 height 12
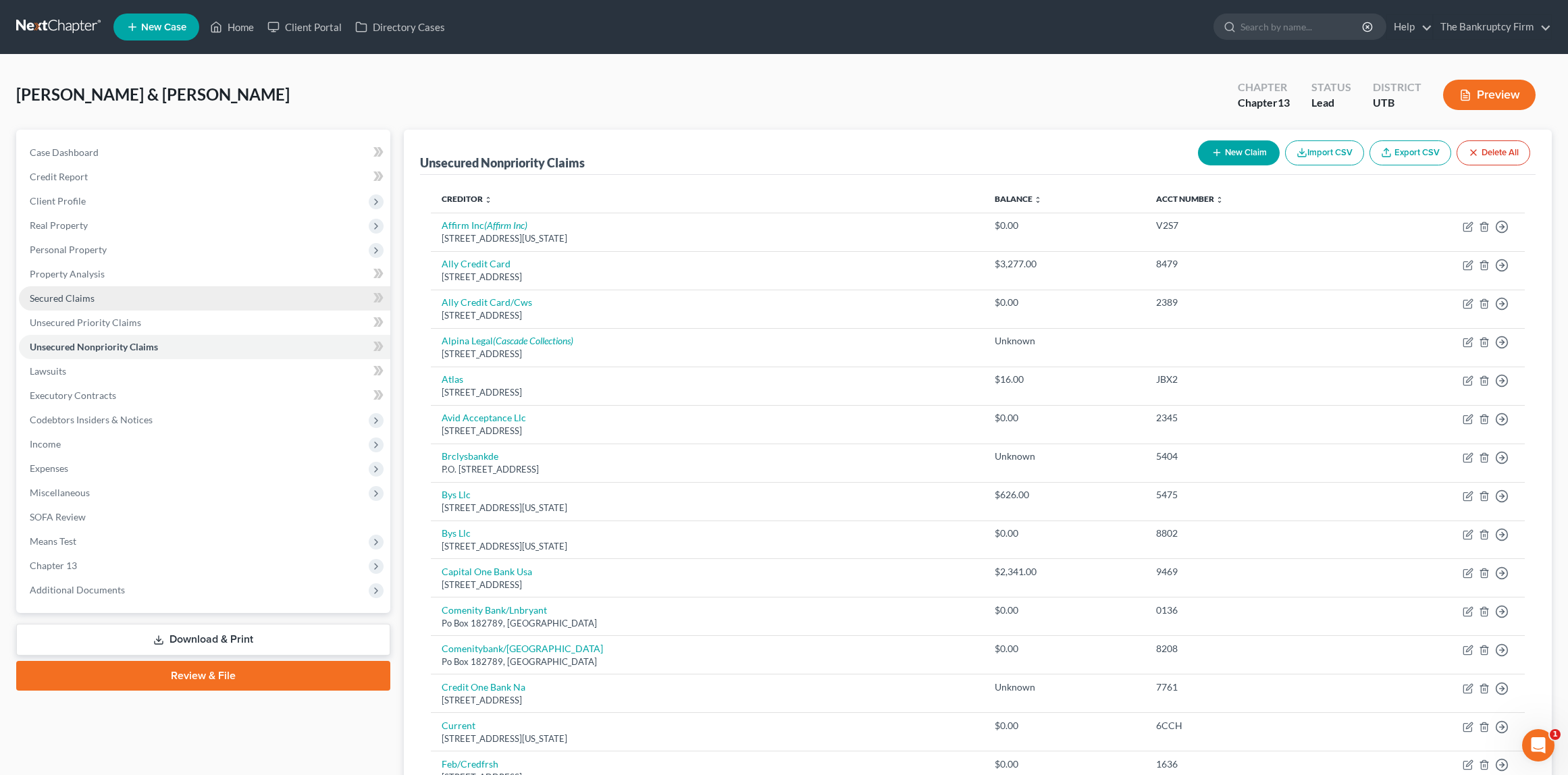
click at [79, 301] on span "Secured Claims" at bounding box center [62, 298] width 65 height 12
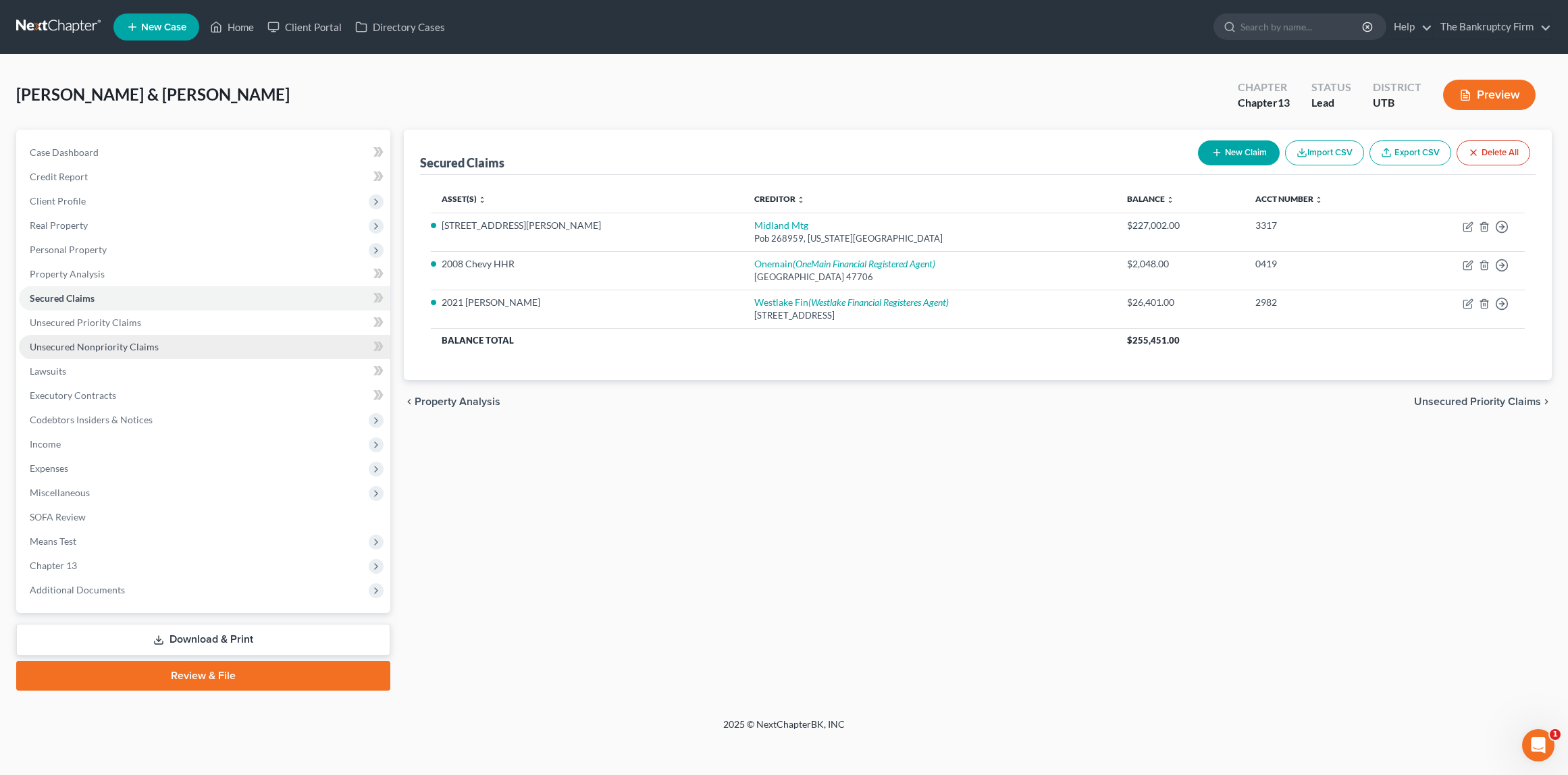
click at [76, 346] on span "Unsecured Nonpriority Claims" at bounding box center [94, 347] width 129 height 12
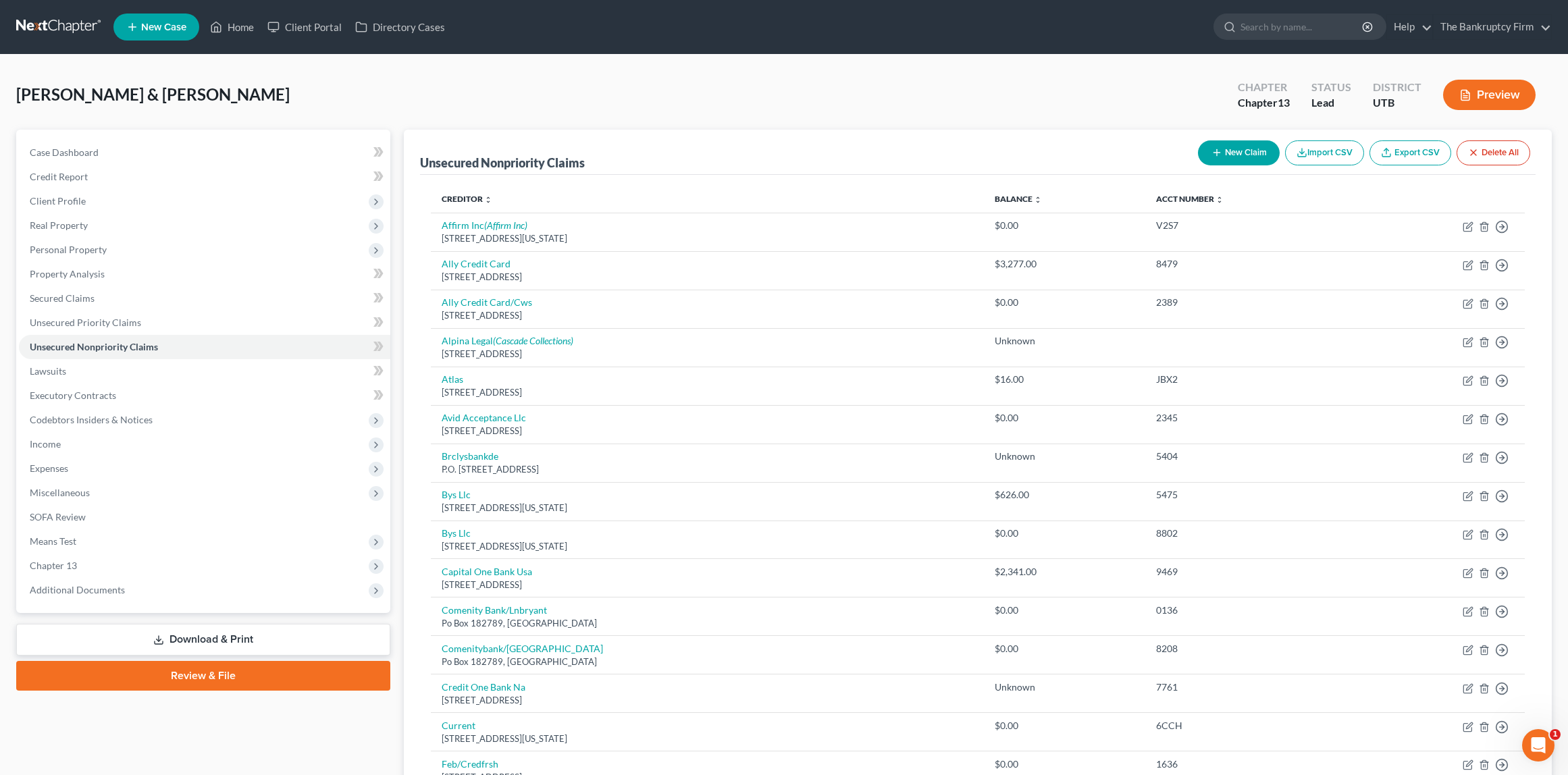
click at [1230, 159] on button "New Claim" at bounding box center [1239, 153] width 82 height 25
select select "2"
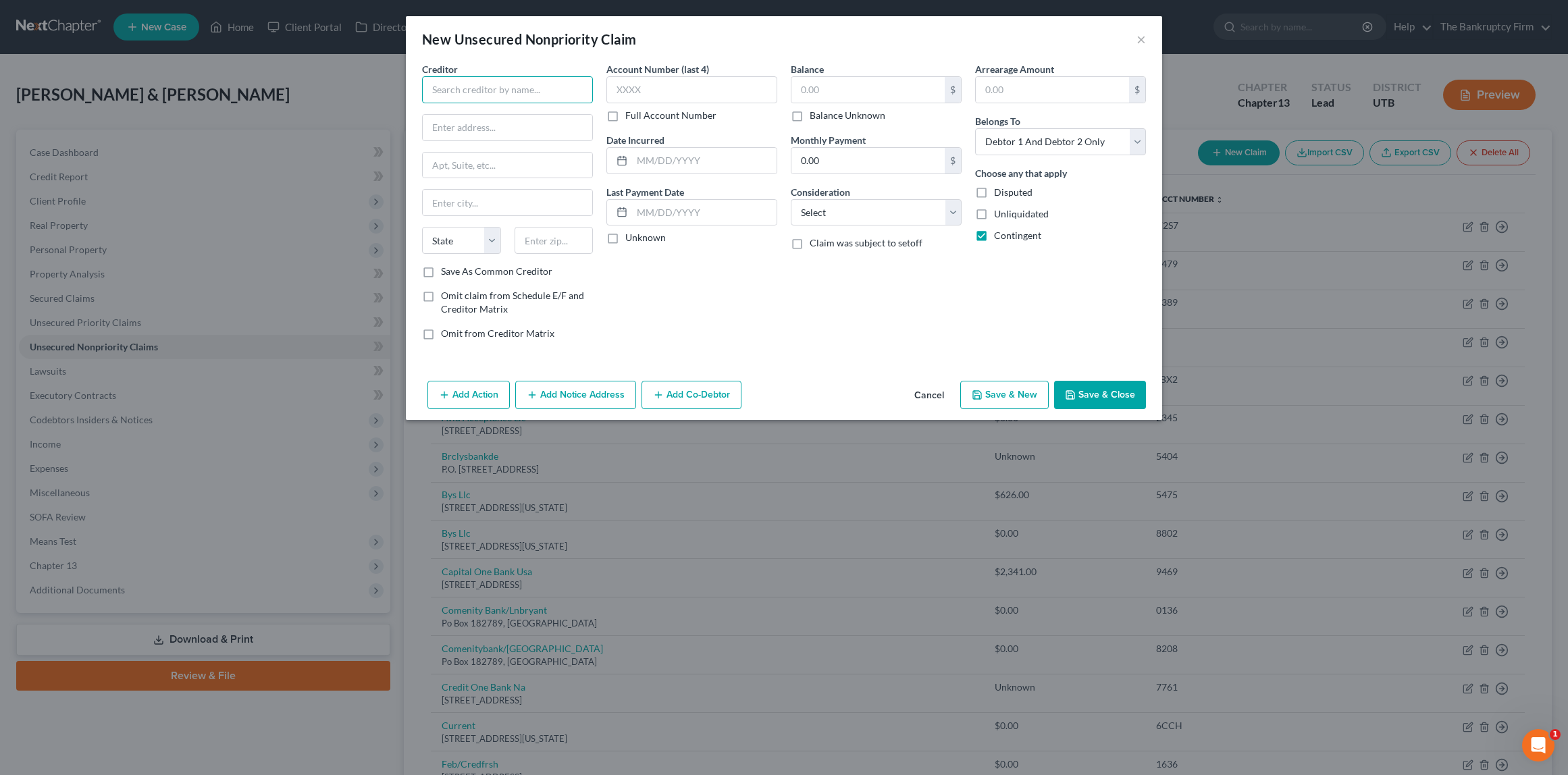
click at [464, 89] on input "text" at bounding box center [507, 90] width 171 height 27
click at [527, 91] on input "Desert Capital" at bounding box center [507, 90] width 171 height 27
click at [526, 92] on input "Desert Capital" at bounding box center [507, 90] width 171 height 27
click at [543, 123] on div "[STREET_ADDRESS]" at bounding box center [503, 126] width 140 height 12
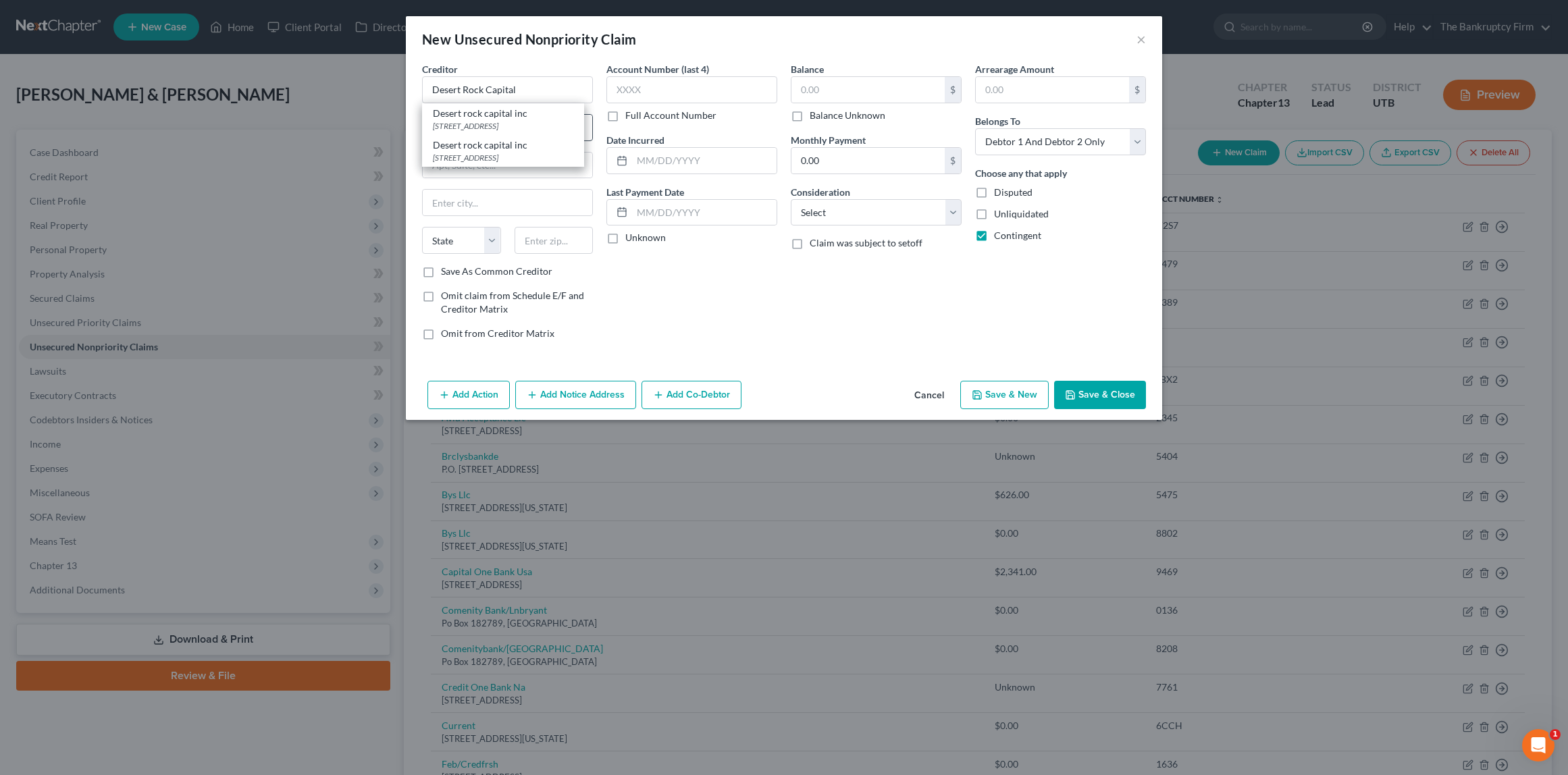
type input "Desert rock capital inc"
type input "981 E 3300 S"
type input "[GEOGRAPHIC_DATA]"
select select "46"
type input "84106"
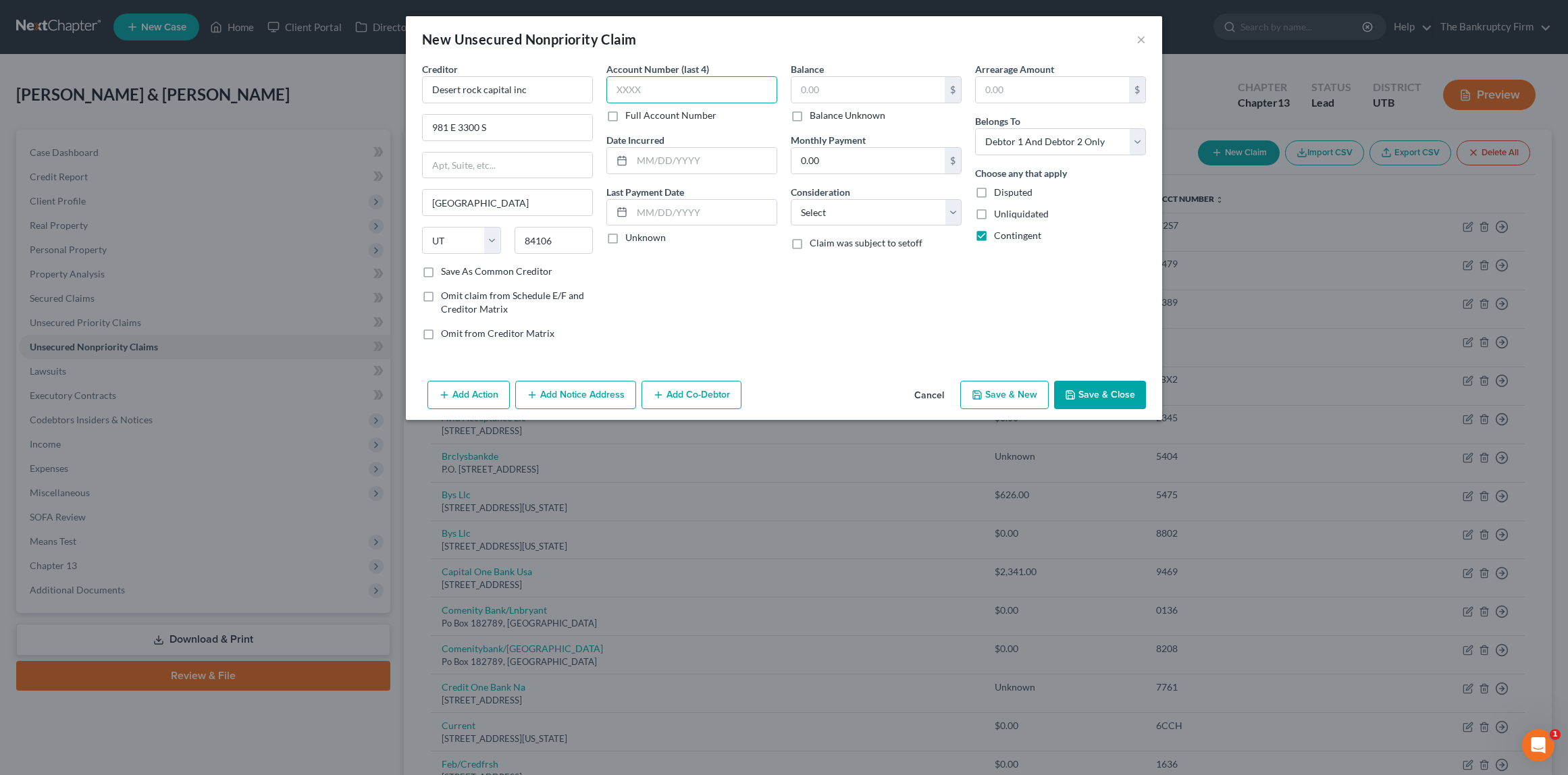
click at [678, 90] on input "text" at bounding box center [692, 90] width 171 height 27
type input "unk"
type input "2024"
click at [809, 117] on label "Balance Unknown" at bounding box center [847, 115] width 76 height 14
click at [815, 117] on input "Balance Unknown" at bounding box center [820, 113] width 9 height 9
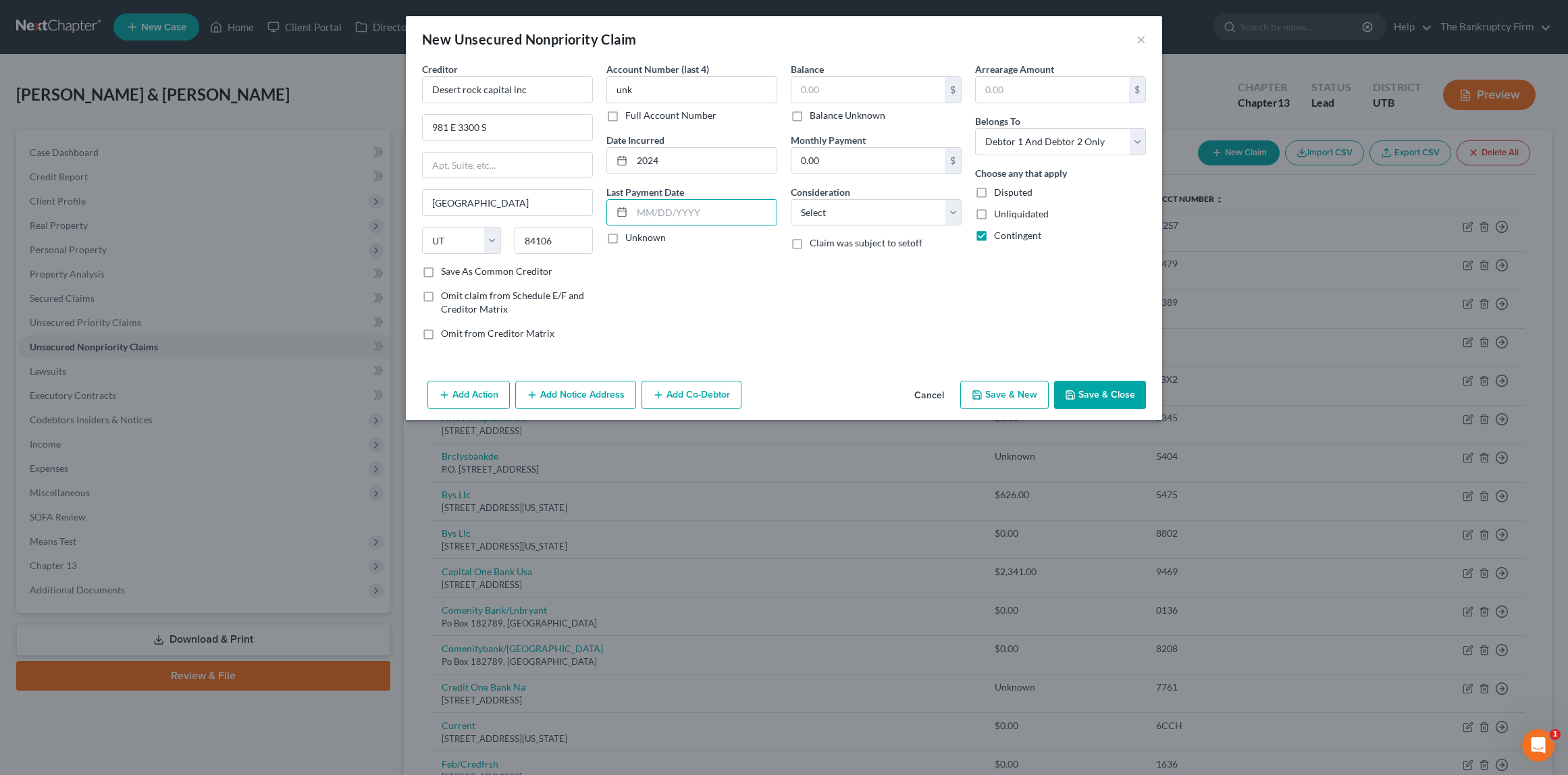
checkbox input "true"
type input "0.00"
click at [842, 214] on select "Select Cable / Satellite Services Collection Agency Credit Card Debt Debt Couns…" at bounding box center [876, 212] width 171 height 27
select select "10"
click at [791, 199] on select "Select Cable / Satellite Services Collection Agency Credit Card Debt Debt Couns…" at bounding box center [876, 212] width 171 height 27
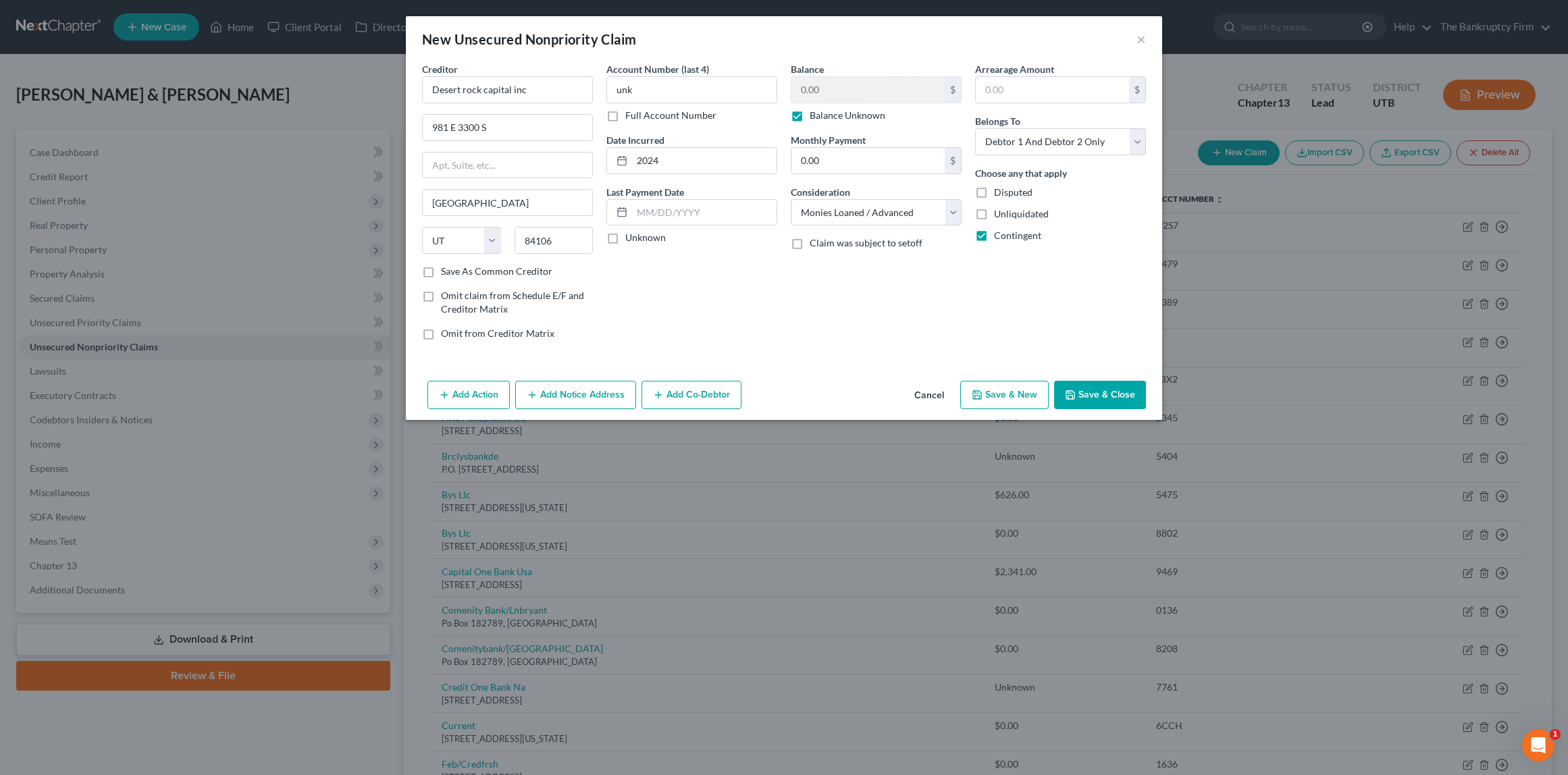
click at [1101, 400] on button "Save & Close" at bounding box center [1100, 394] width 92 height 28
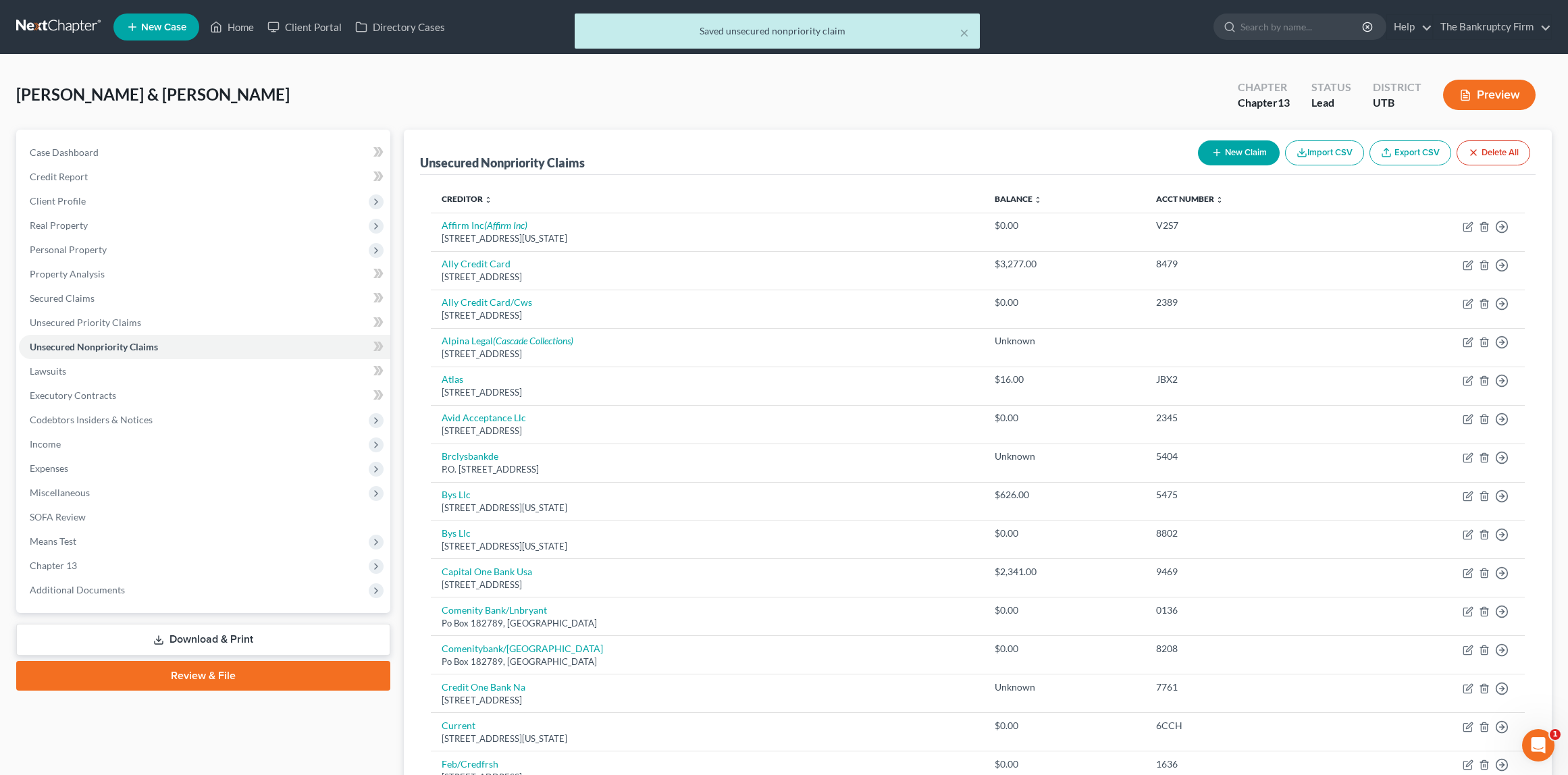
click at [1238, 151] on button "New Claim" at bounding box center [1239, 153] width 82 height 25
select select "2"
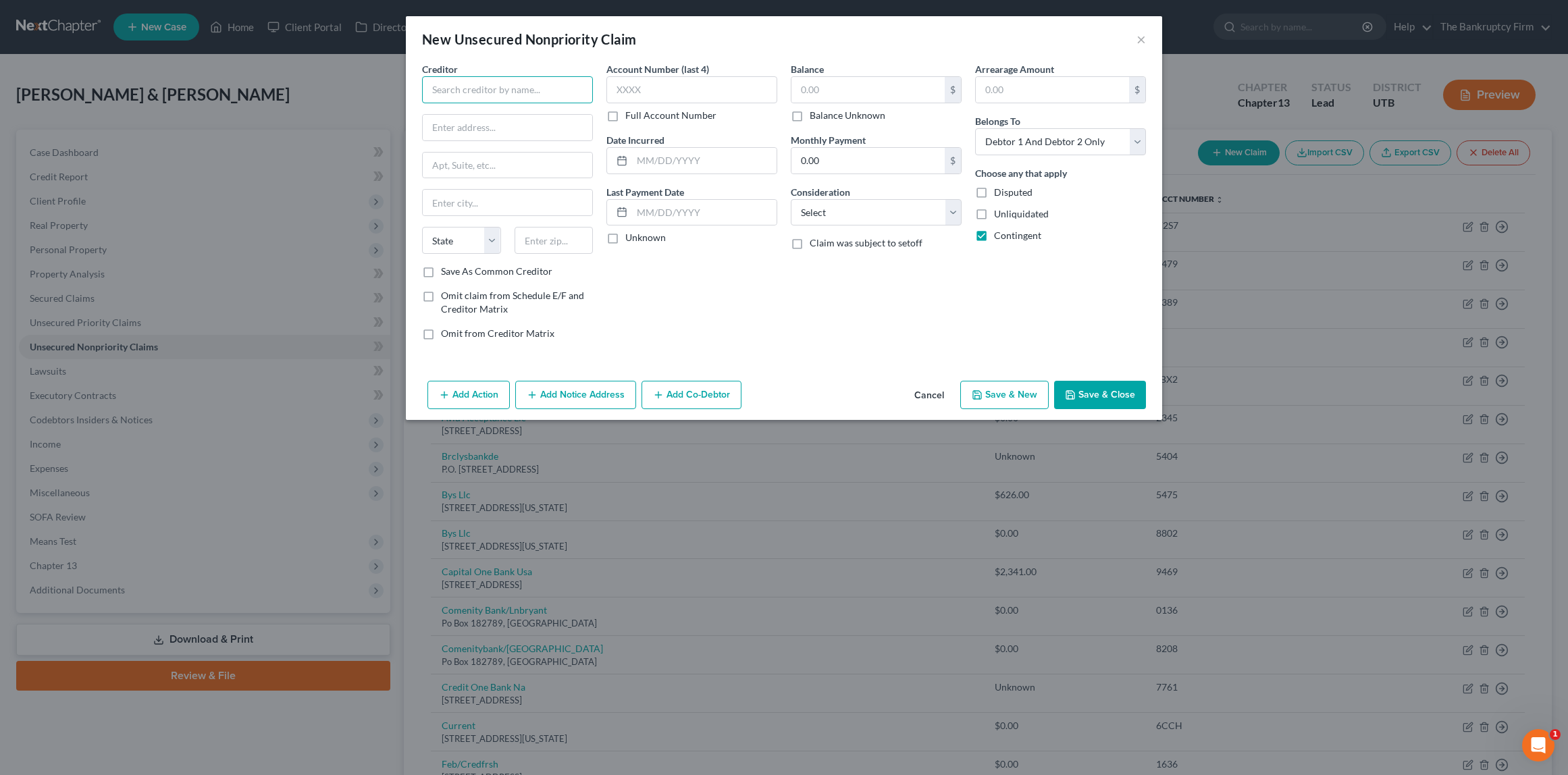
click at [491, 87] on input "text" at bounding box center [507, 90] width 171 height 27
click at [481, 94] on input "A" at bounding box center [507, 90] width 171 height 27
type input "Align Balance"
type input "[STREET_ADDRESS][PERSON_NAME]"
type input "60604"
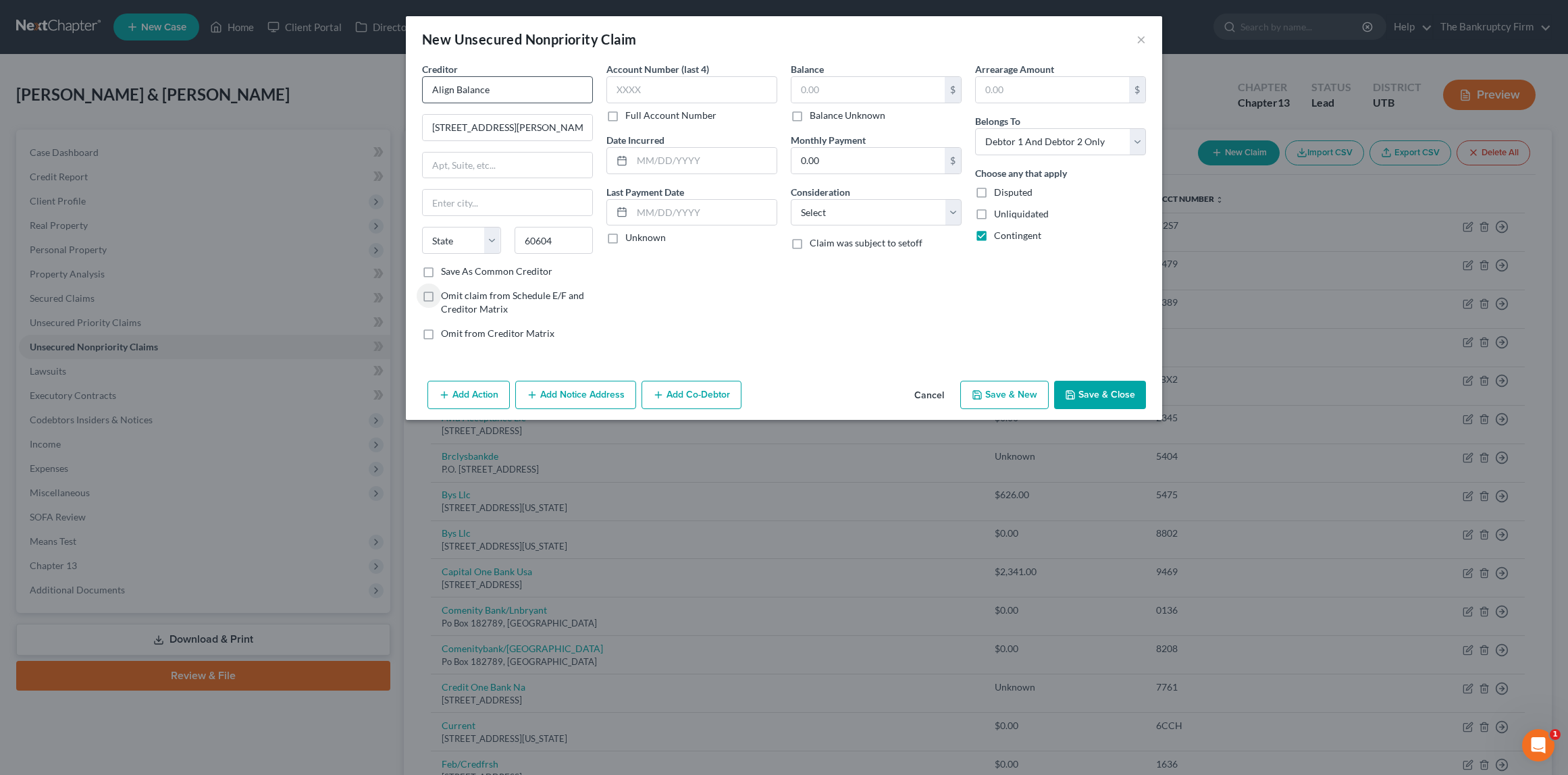
type input "[GEOGRAPHIC_DATA]"
select select "14"
type input "unk"
type input "2025"
click at [809, 116] on label "Balance Unknown" at bounding box center [847, 115] width 76 height 14
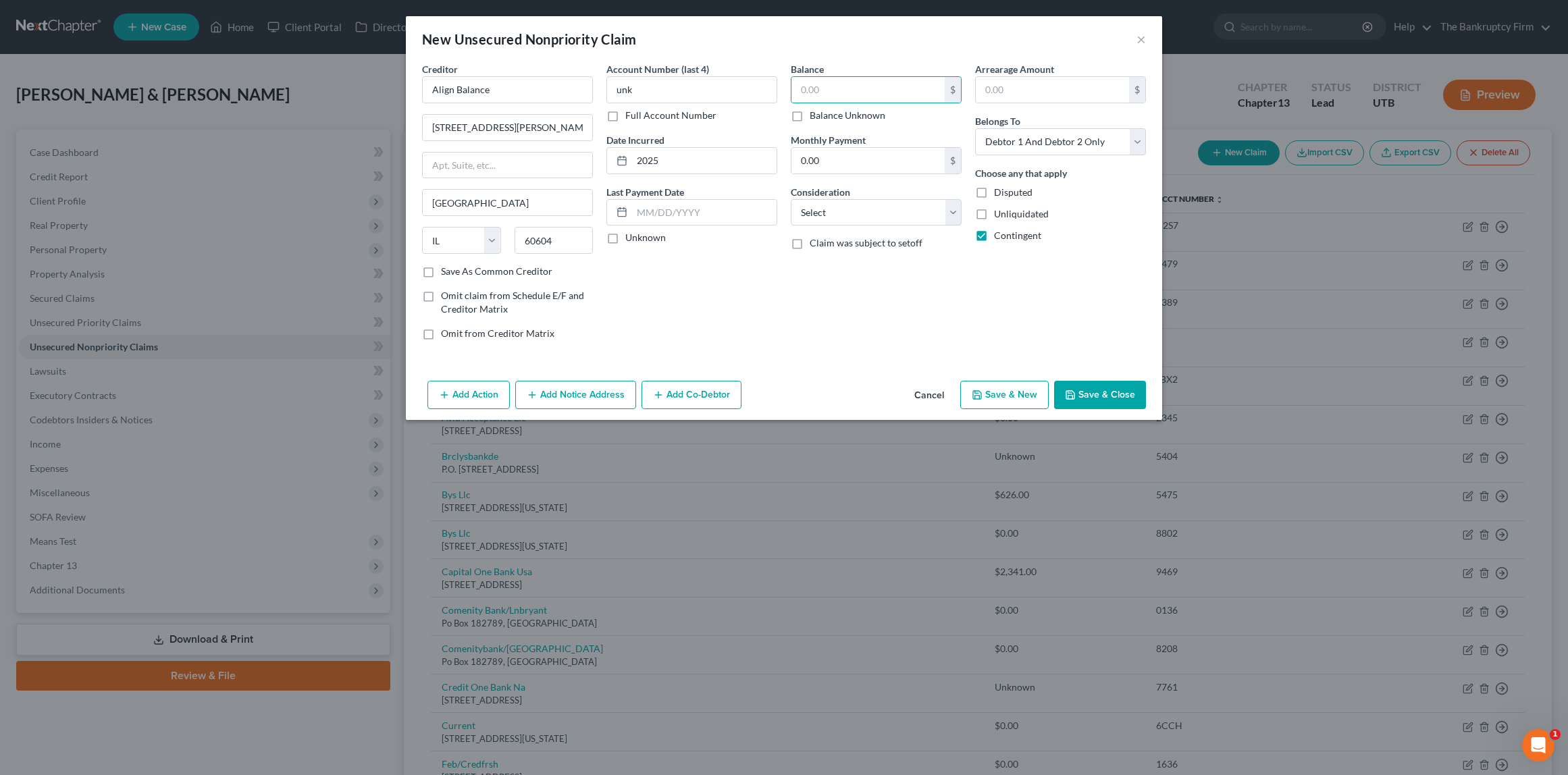
click at [815, 116] on input "Balance Unknown" at bounding box center [820, 113] width 9 height 9
checkbox input "true"
type input "0.00"
click at [904, 203] on select "Select Cable / Satellite Services Collection Agency Credit Card Debt Debt Couns…" at bounding box center [876, 212] width 171 height 27
select select "10"
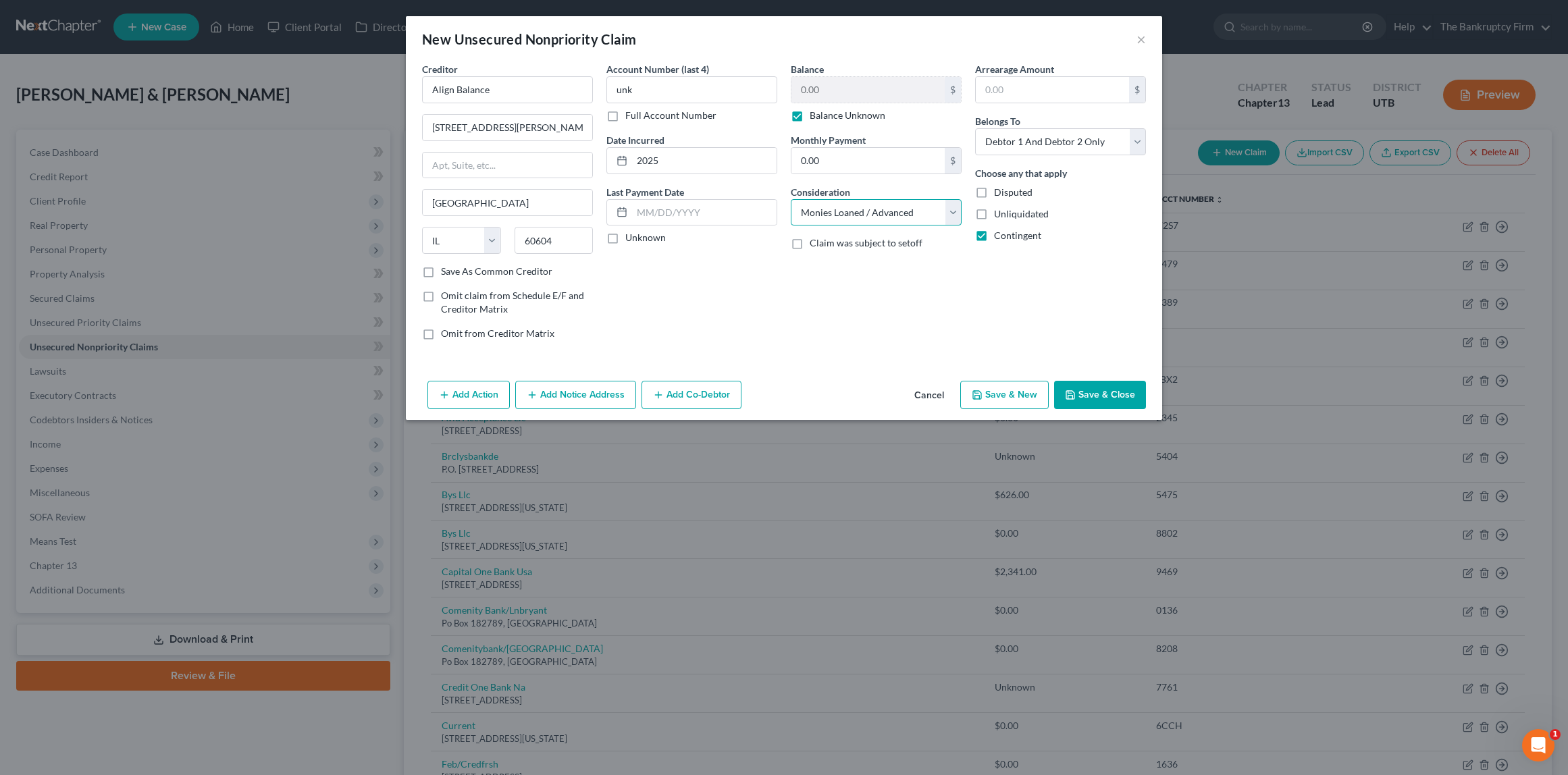
click at [791, 199] on select "Select Cable / Satellite Services Collection Agency Credit Card Debt Debt Couns…" at bounding box center [876, 212] width 171 height 27
click at [1112, 397] on button "Save & Close" at bounding box center [1100, 394] width 92 height 28
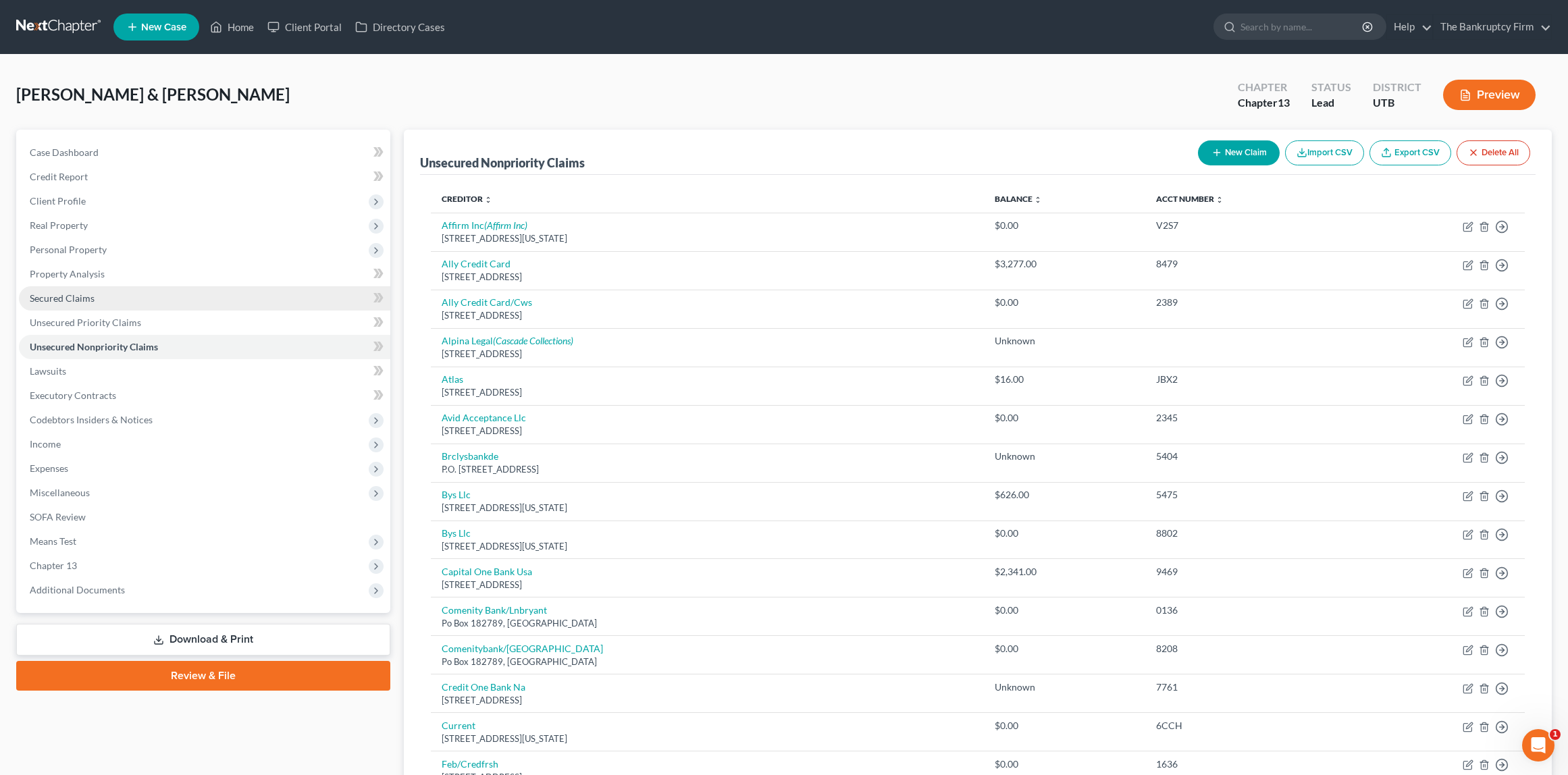
click at [82, 295] on span "Secured Claims" at bounding box center [62, 298] width 65 height 12
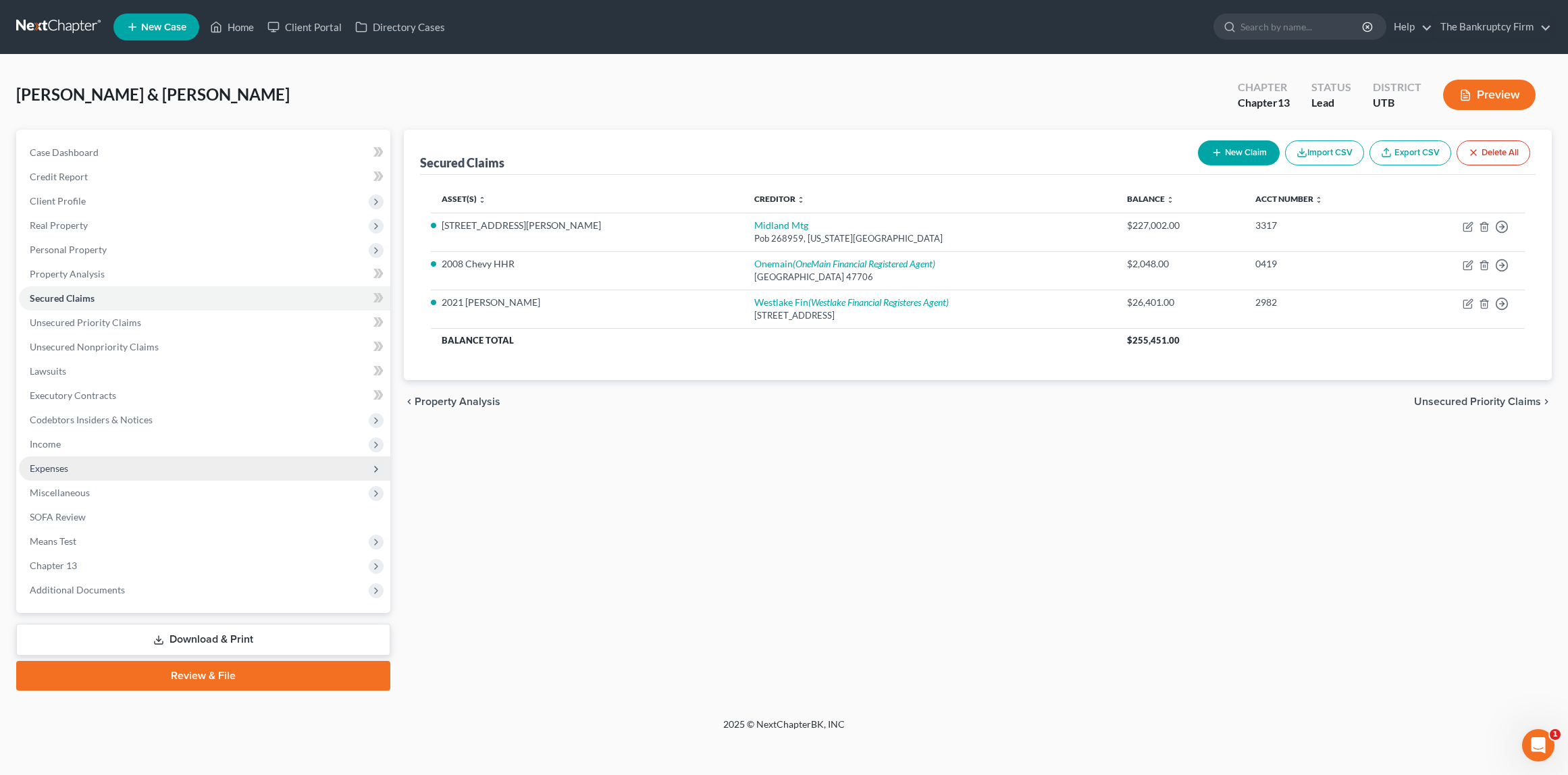
click at [63, 465] on span "Expenses" at bounding box center [49, 469] width 39 height 12
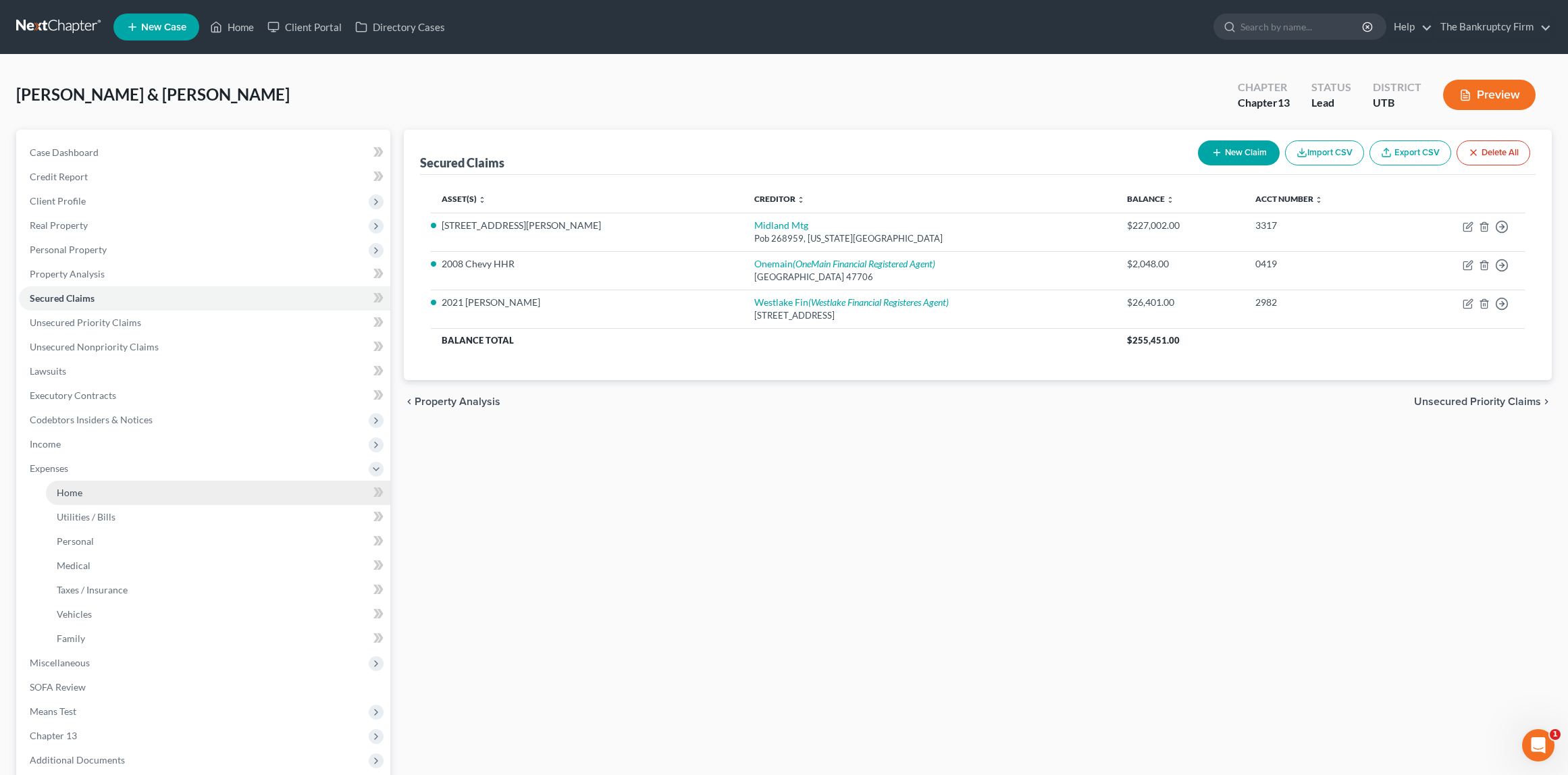
click at [93, 494] on link "Home" at bounding box center [218, 493] width 344 height 24
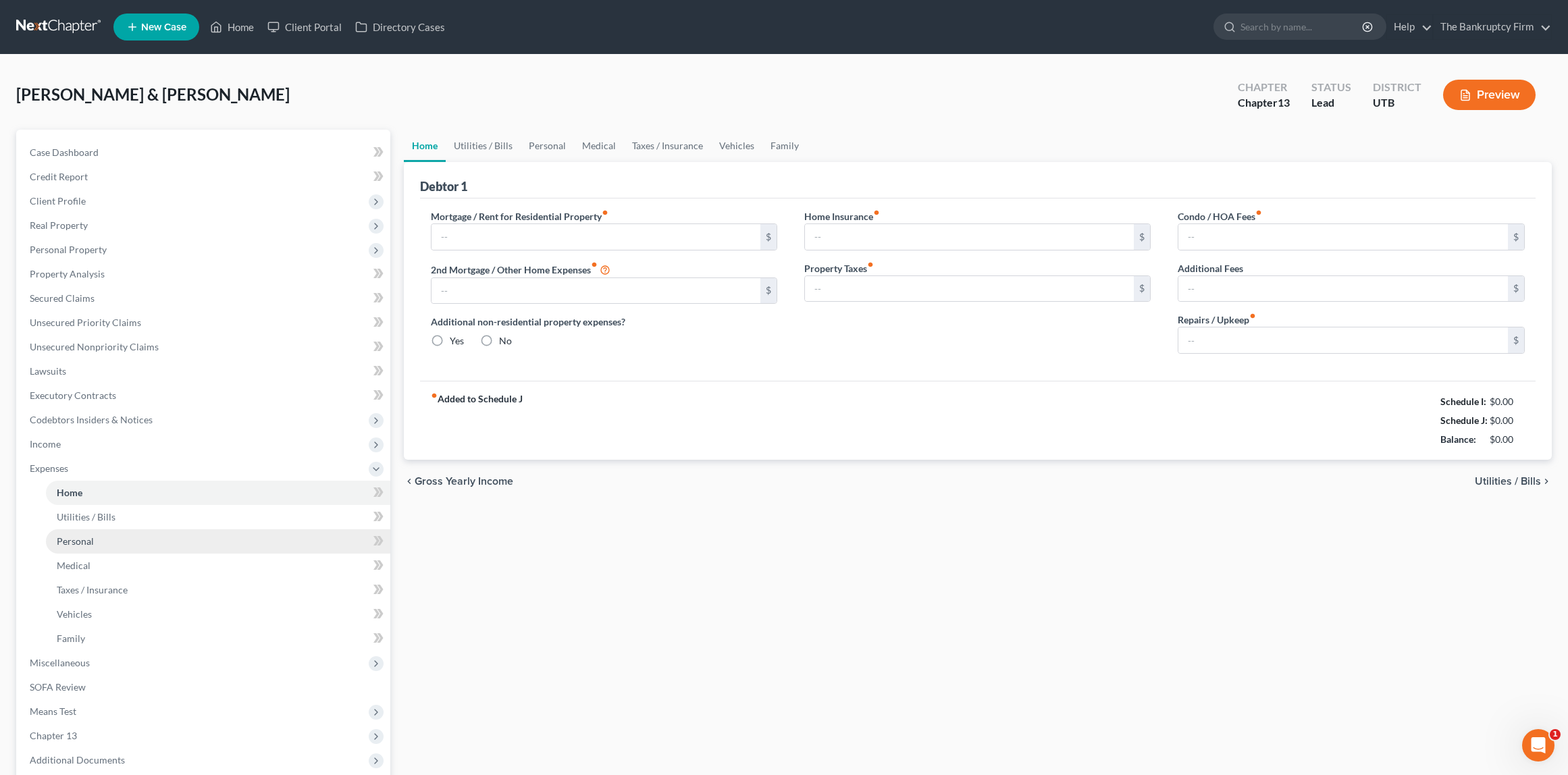
type input "1,517.10"
type input "0.00"
radio input "true"
type input "0.00"
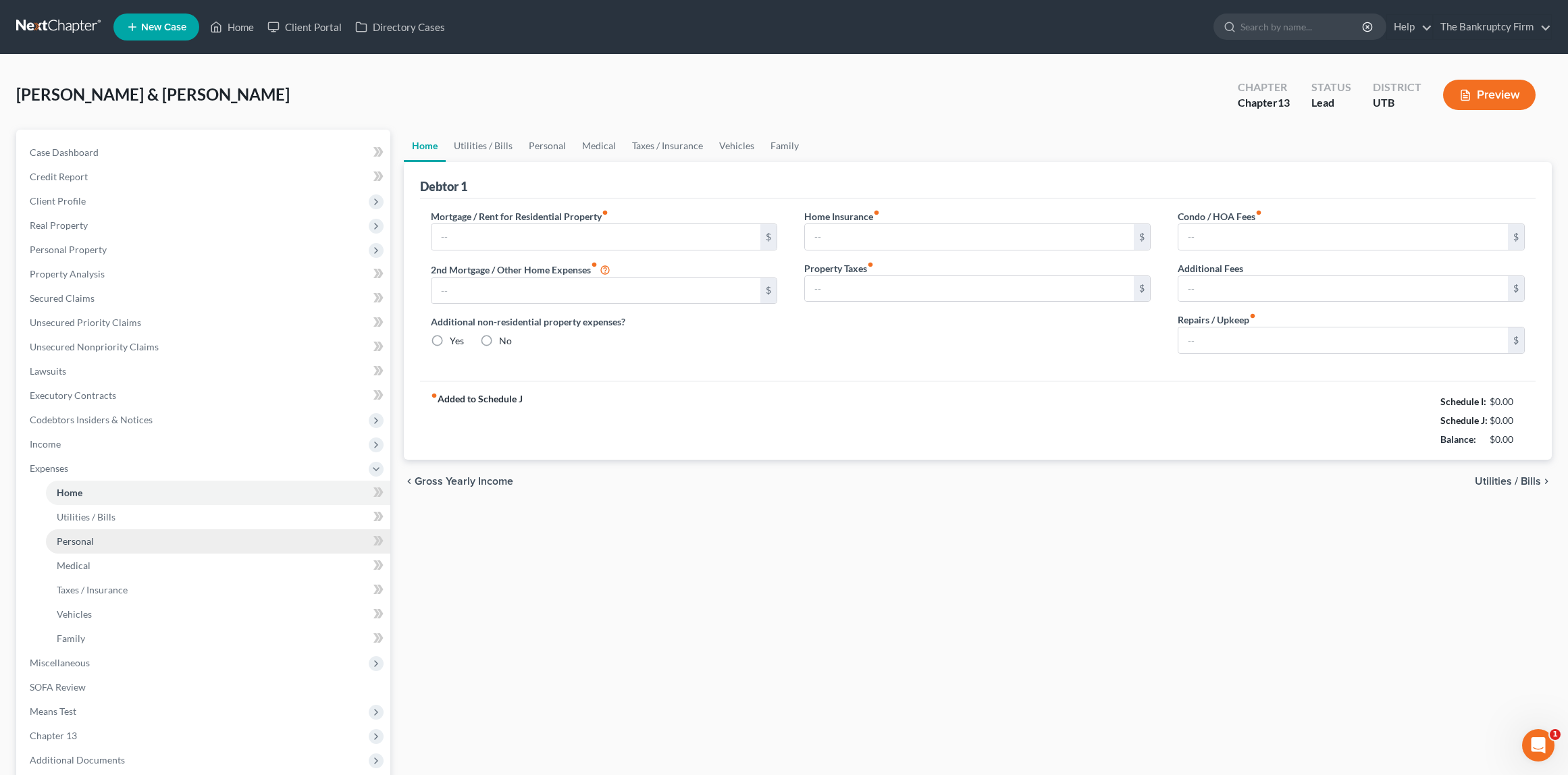
type input "0.00"
click at [525, 240] on input "1,517.10" at bounding box center [596, 237] width 330 height 25
click at [524, 240] on input "1,517.10" at bounding box center [596, 237] width 330 height 25
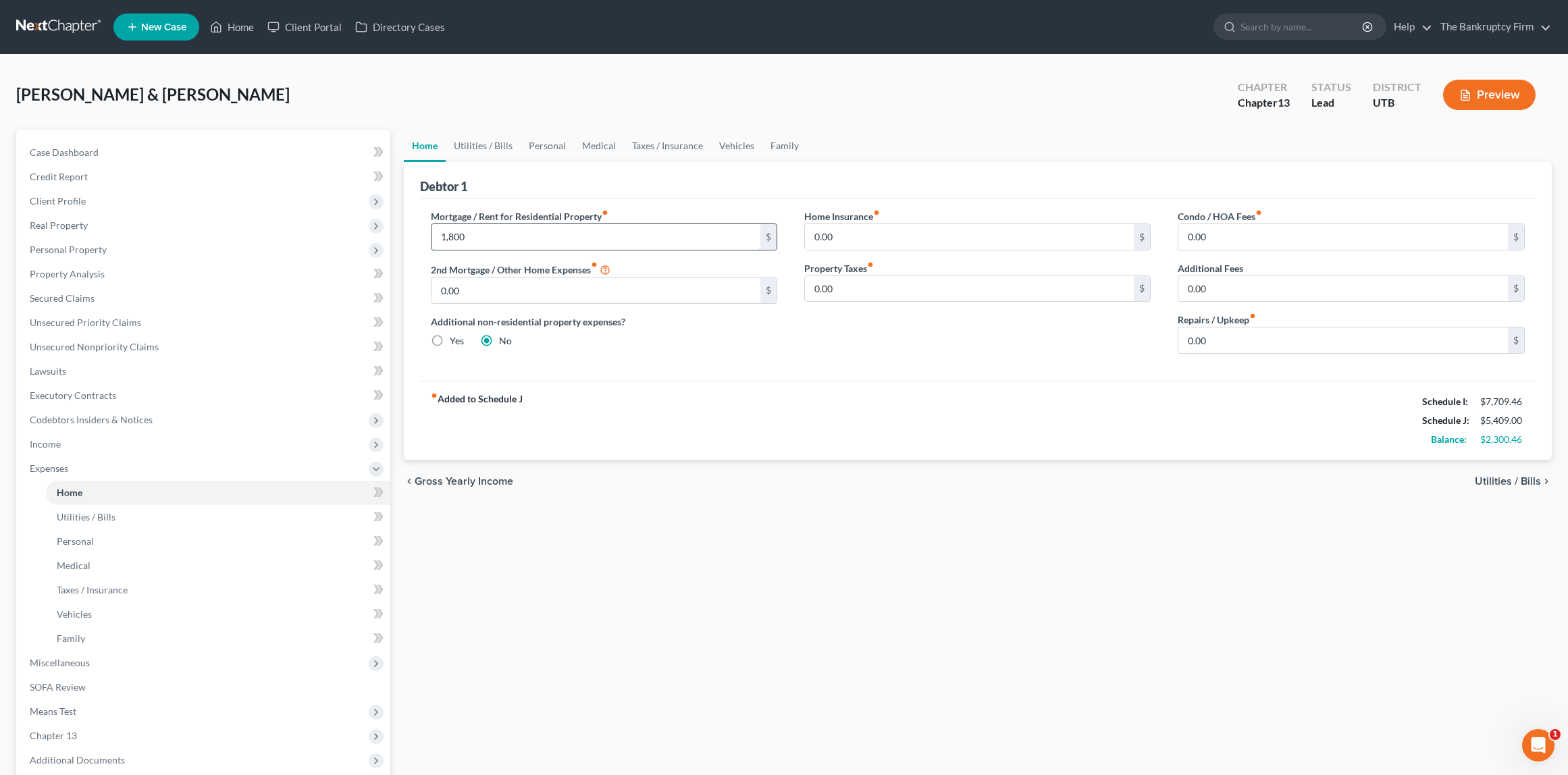
type input "1,800"
click at [1251, 349] on input "0.00" at bounding box center [1343, 340] width 330 height 25
type input "150"
click at [459, 140] on link "Utilities / Bills" at bounding box center [483, 146] width 75 height 33
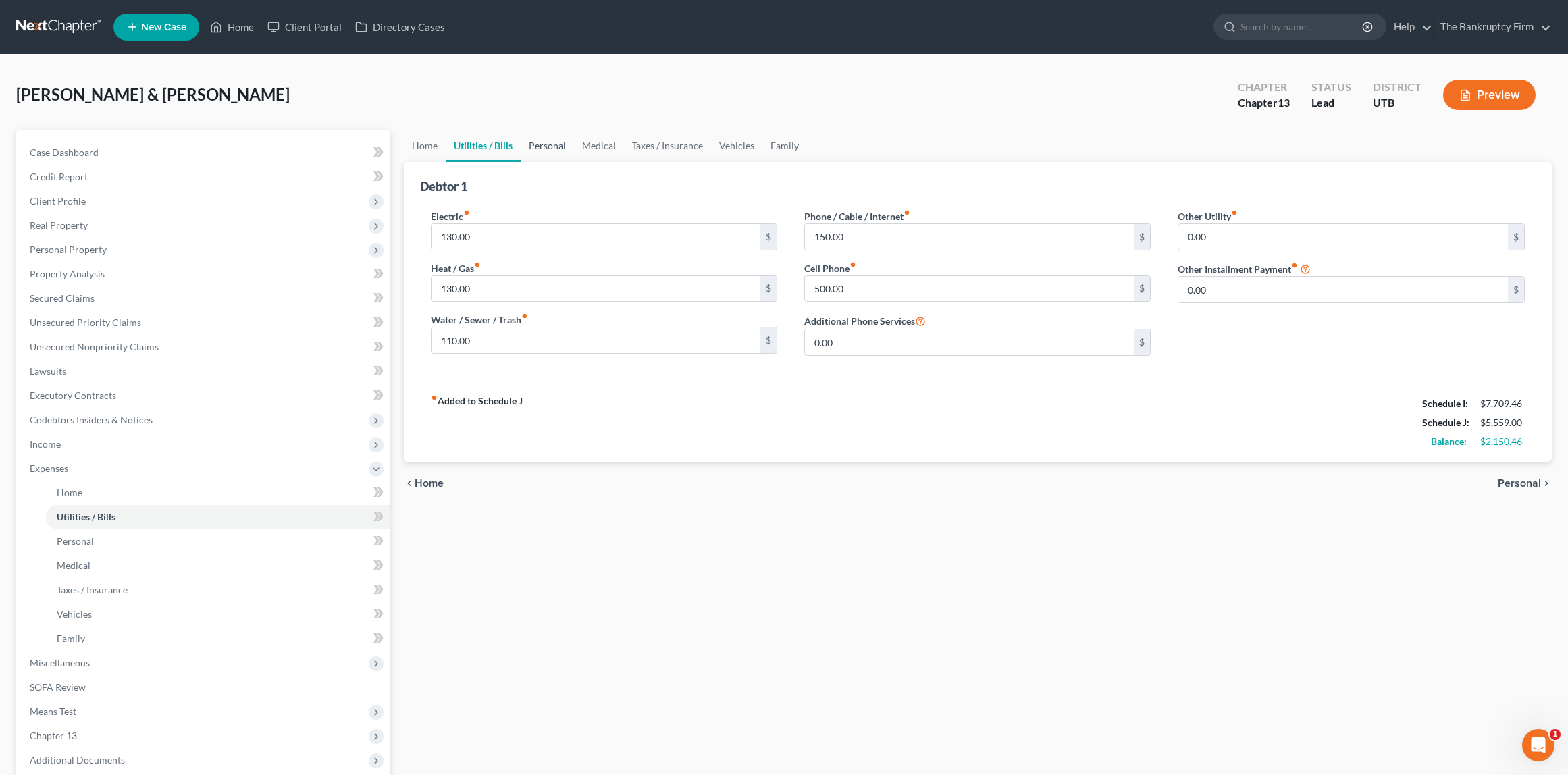
click at [549, 145] on link "Personal" at bounding box center [547, 146] width 53 height 33
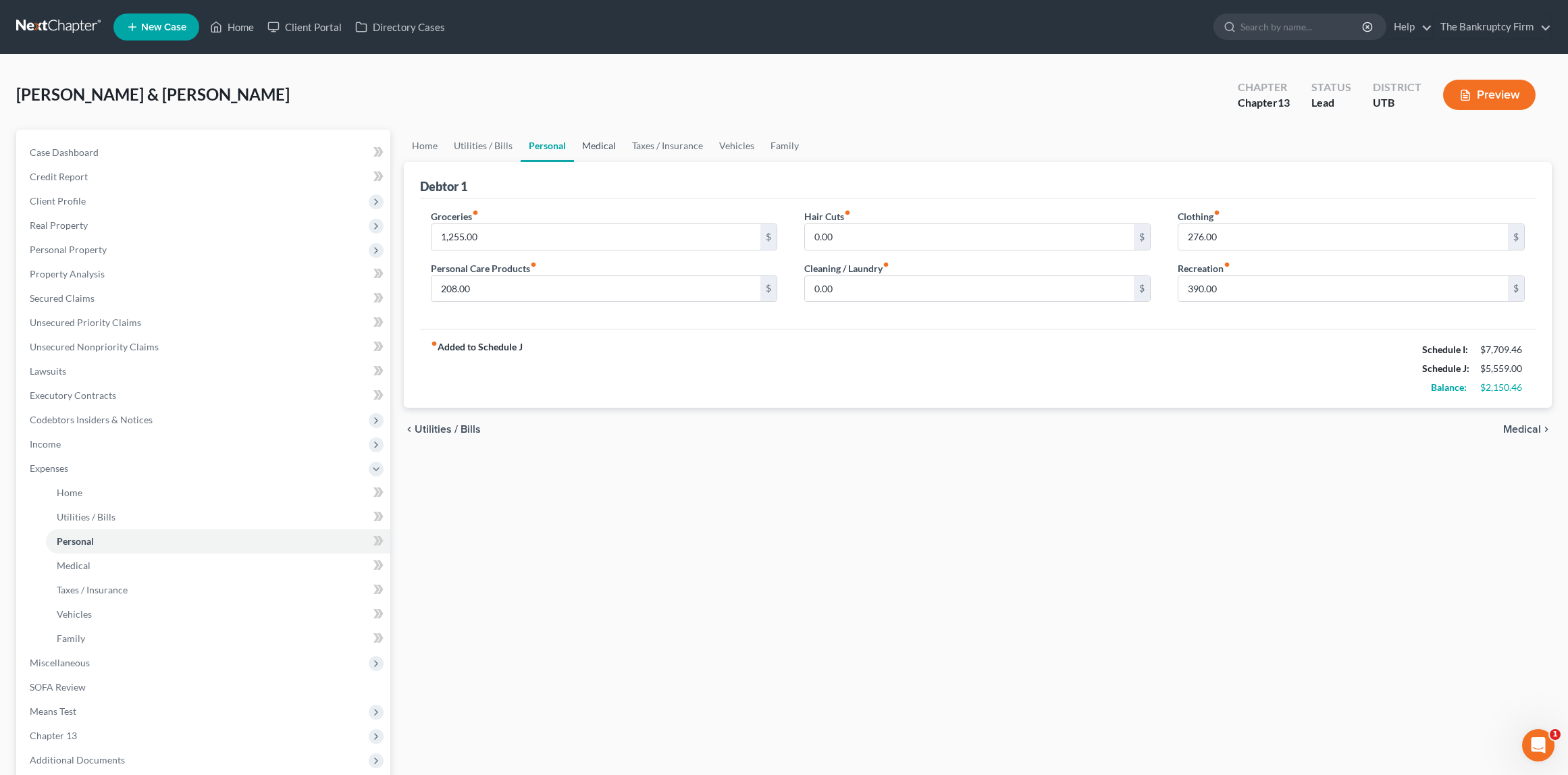
click at [603, 143] on link "Medical" at bounding box center [599, 146] width 50 height 33
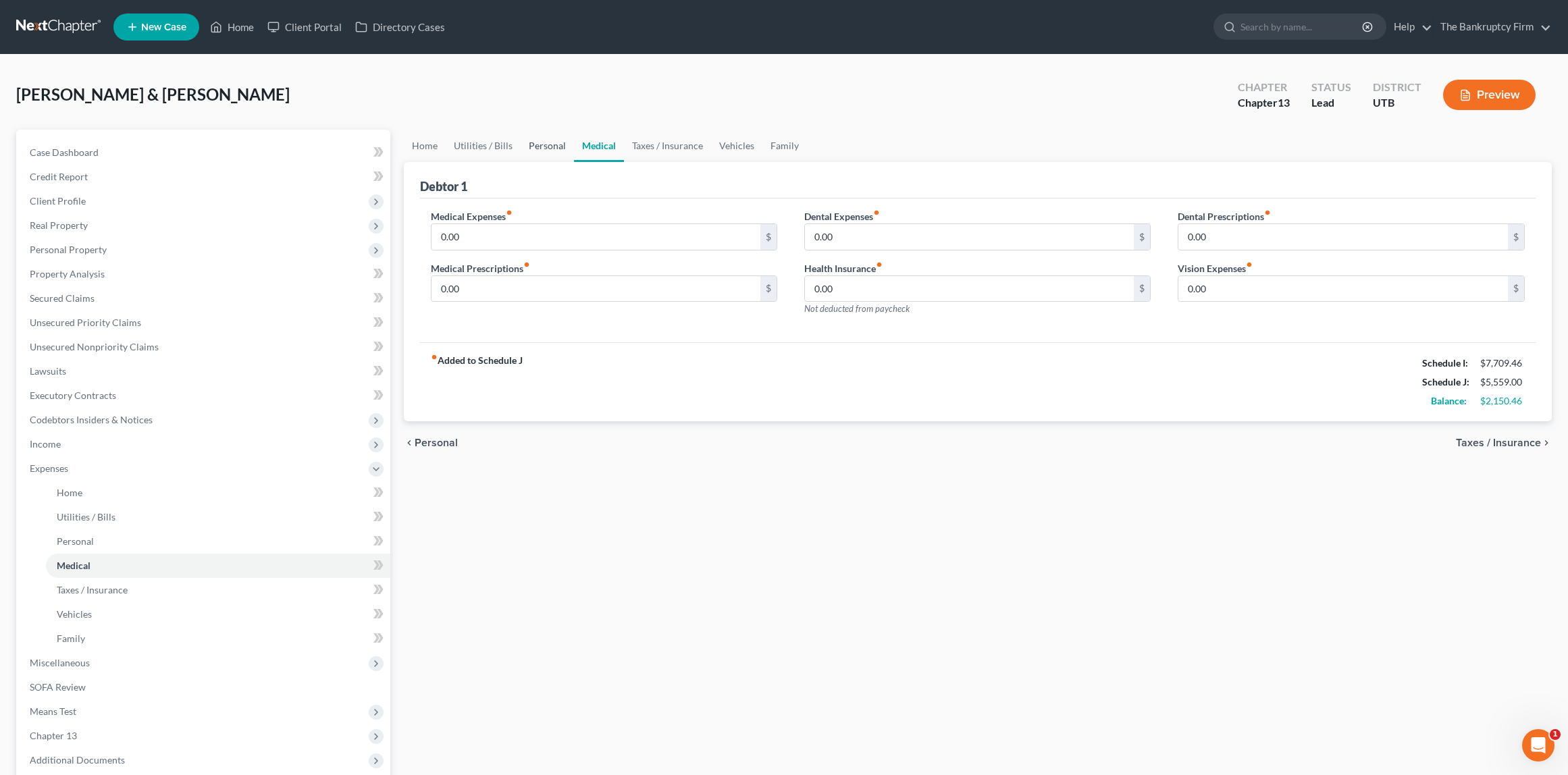
click at [544, 143] on link "Personal" at bounding box center [547, 146] width 53 height 33
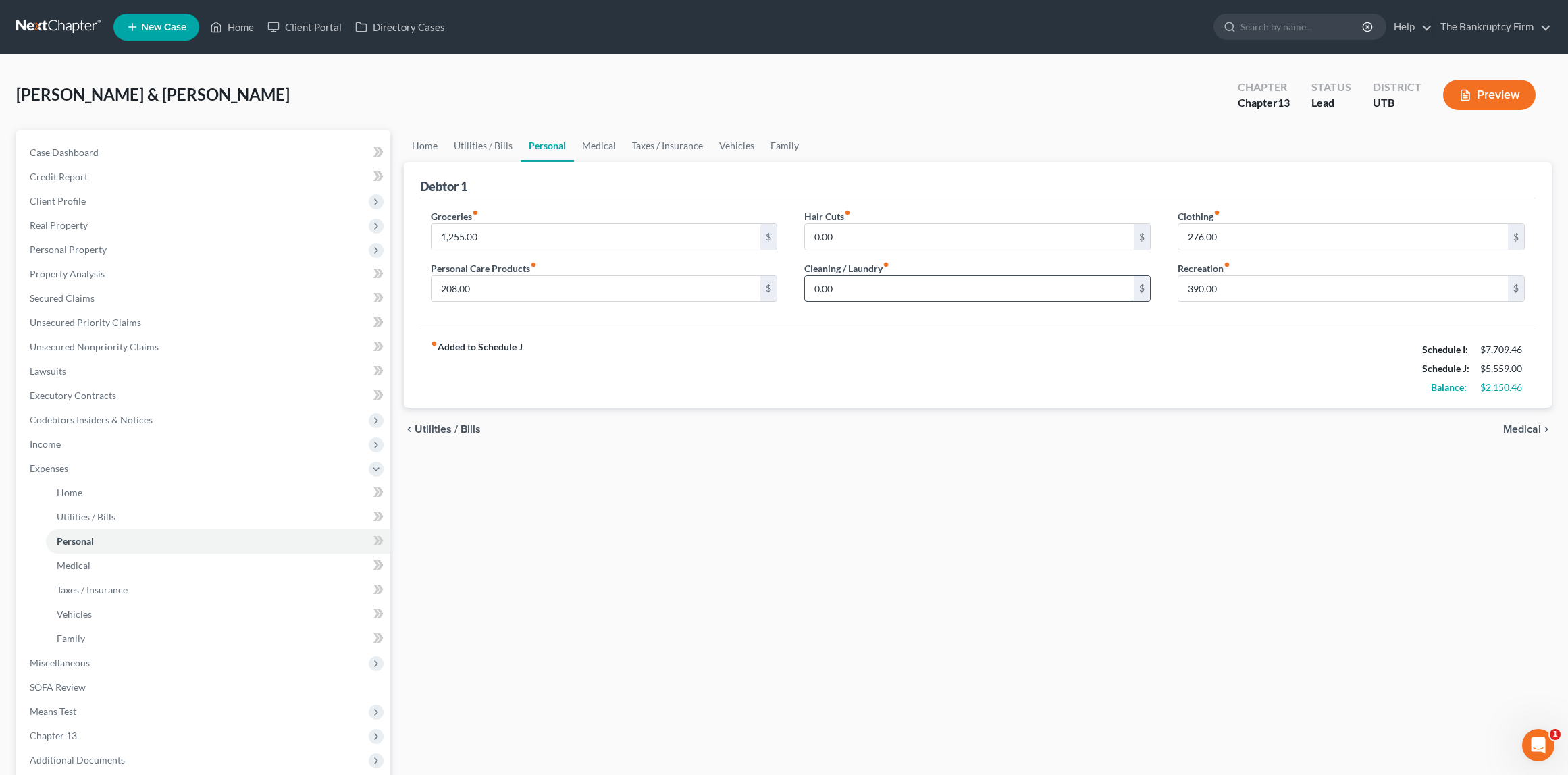
click at [839, 292] on input "0.00" at bounding box center [970, 288] width 330 height 25
click at [603, 145] on link "Medical" at bounding box center [599, 146] width 50 height 33
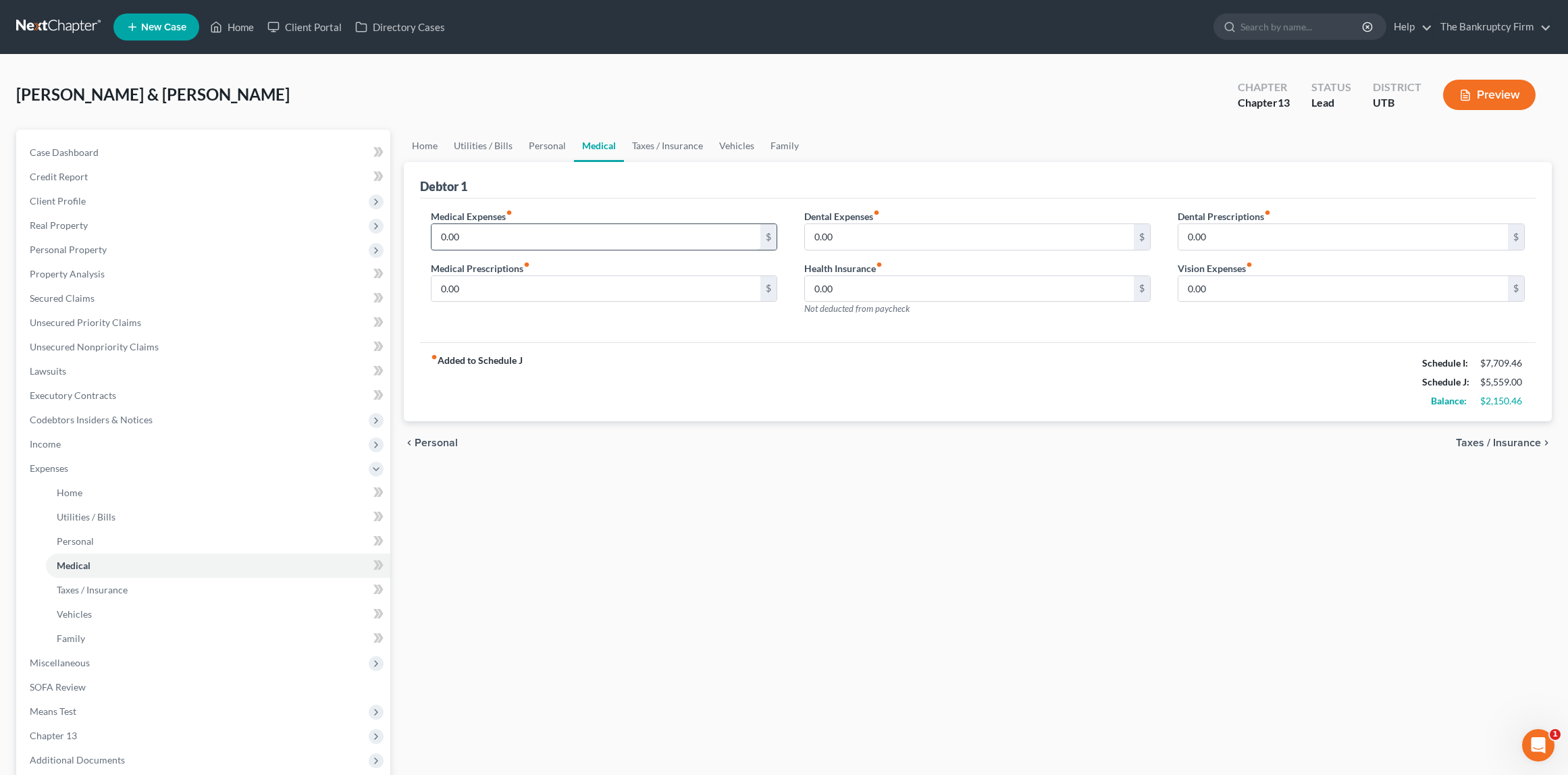
click at [547, 242] on input "0.00" at bounding box center [596, 237] width 330 height 25
type input "2"
type input "100"
type input "150.00"
click at [674, 145] on link "Taxes / Insurance" at bounding box center [668, 146] width 87 height 33
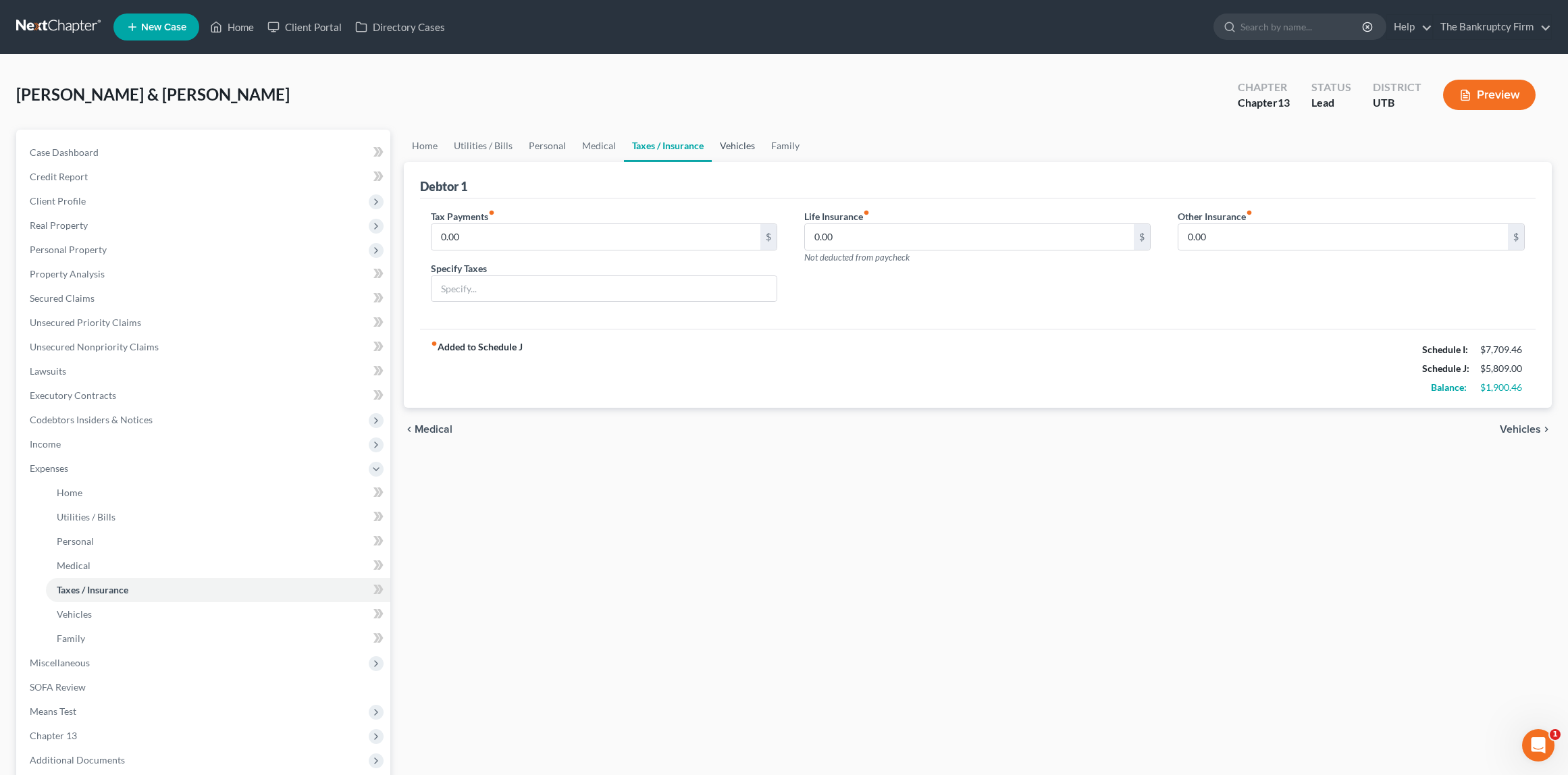
click at [734, 144] on link "Vehicles" at bounding box center [737, 146] width 52 height 33
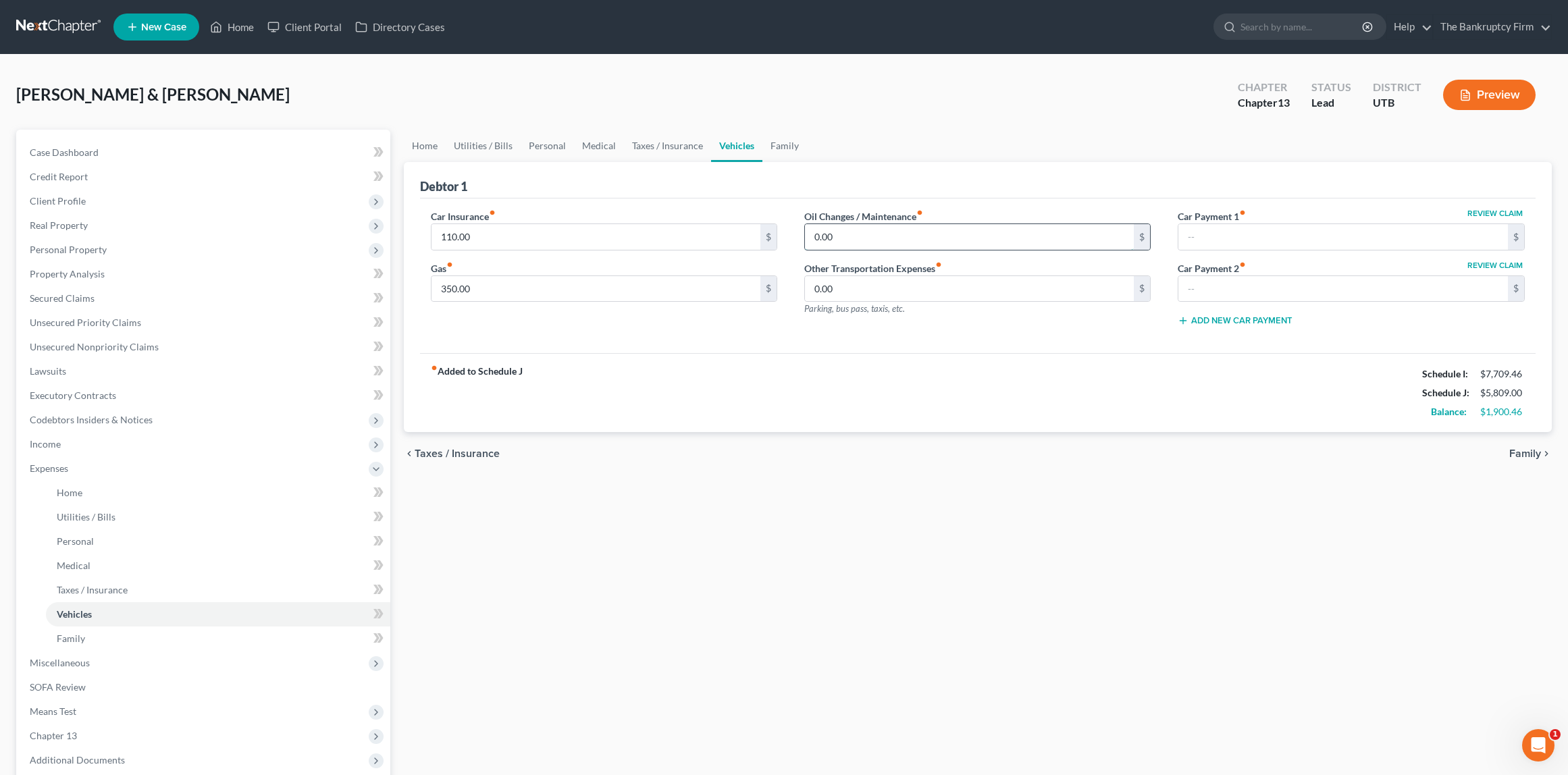
click at [863, 239] on input "0.00" at bounding box center [970, 237] width 330 height 25
type input "50"
click at [1087, 329] on div "Oil Changes / Maintenance fiber_manual_record 50 $ Other Transportation Expense…" at bounding box center [978, 274] width 373 height 128
click at [778, 143] on link "Family" at bounding box center [785, 146] width 44 height 33
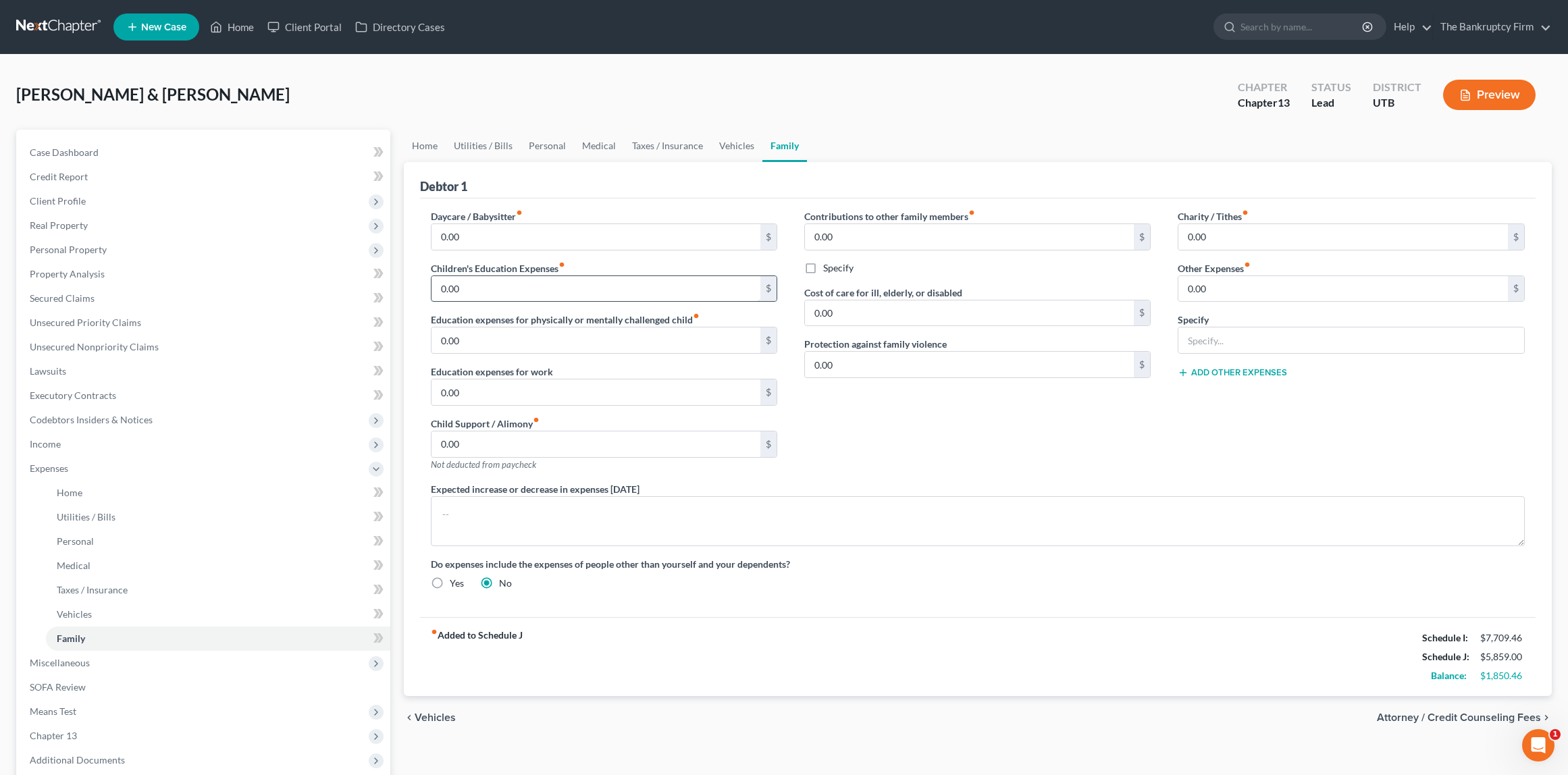
click at [498, 292] on input "0.00" at bounding box center [596, 288] width 330 height 25
type input "291.00"
click at [529, 299] on input "291.00" at bounding box center [596, 288] width 330 height 25
click at [583, 148] on link "Medical" at bounding box center [599, 146] width 50 height 33
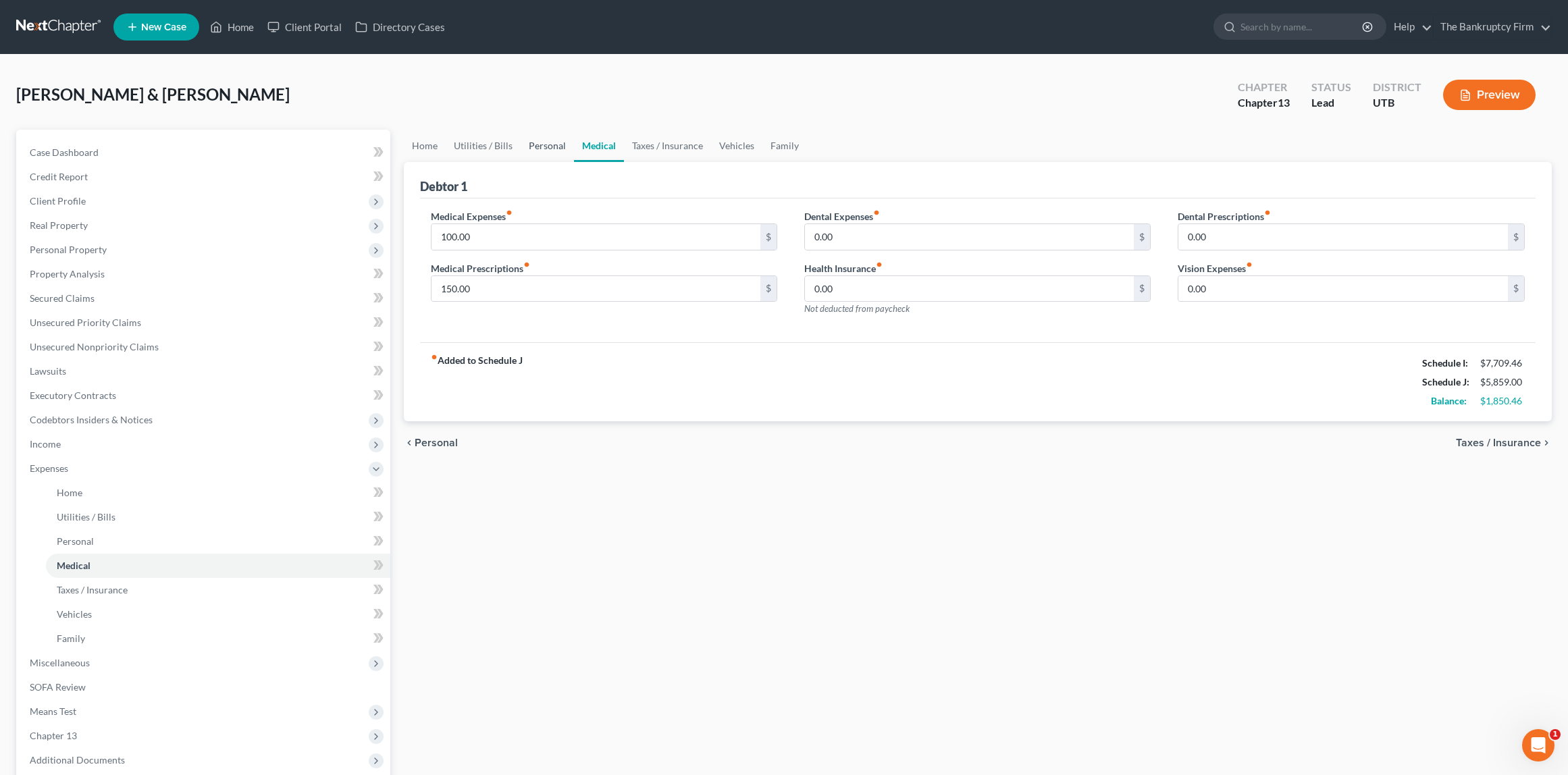
click at [552, 148] on link "Personal" at bounding box center [547, 146] width 53 height 33
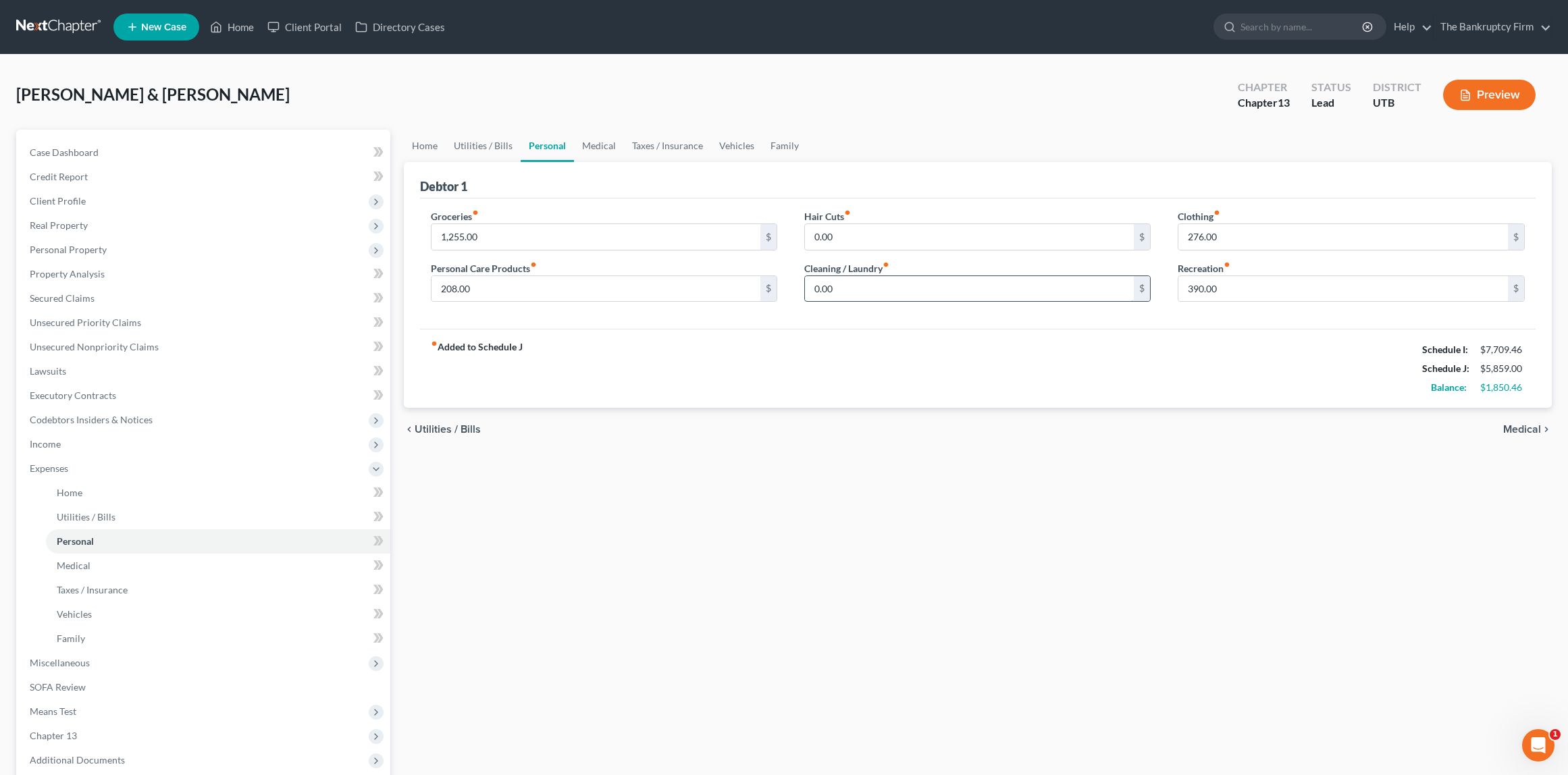
click at [863, 294] on input "0.00" at bounding box center [970, 288] width 330 height 25
type input "91"
click at [504, 290] on input "208.00" at bounding box center [596, 288] width 330 height 25
type input "117"
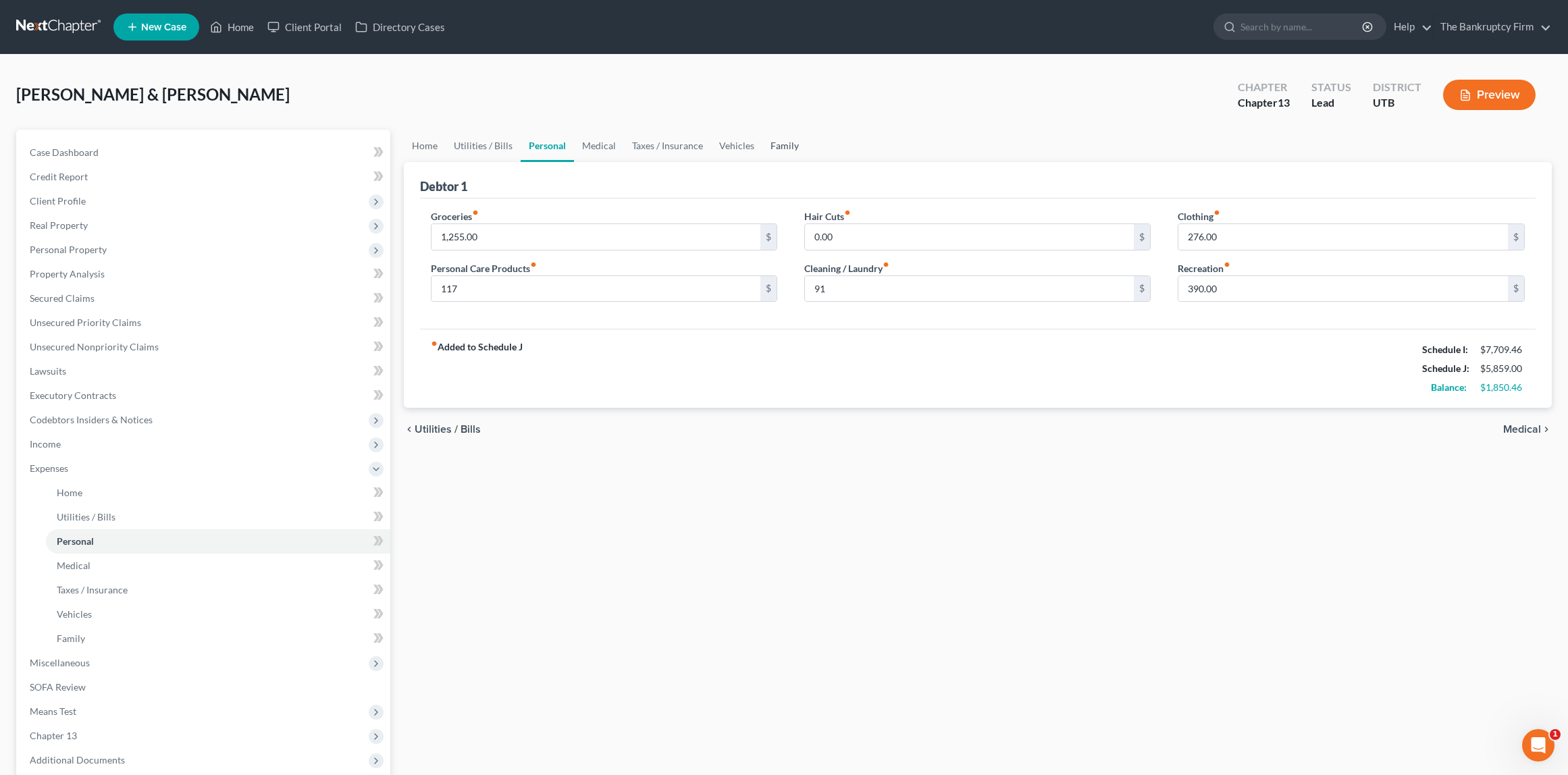
click at [775, 146] on link "Family" at bounding box center [785, 146] width 44 height 33
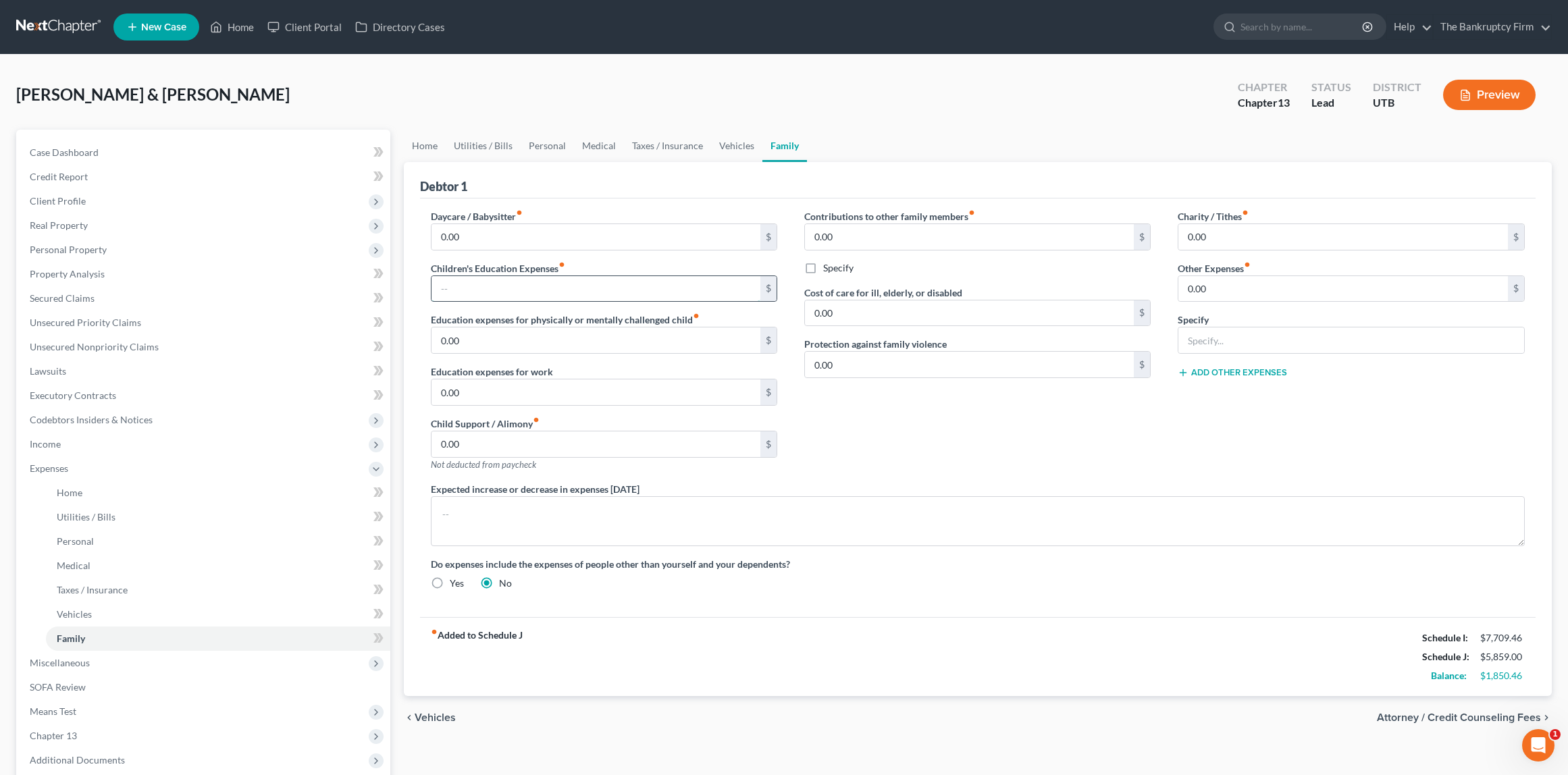
click at [489, 287] on input "text" at bounding box center [596, 288] width 330 height 25
click at [389, 109] on div "[PERSON_NAME] & [PERSON_NAME] Upgraded Chapter Chapter 13 Status Lead District …" at bounding box center [784, 100] width 1536 height 59
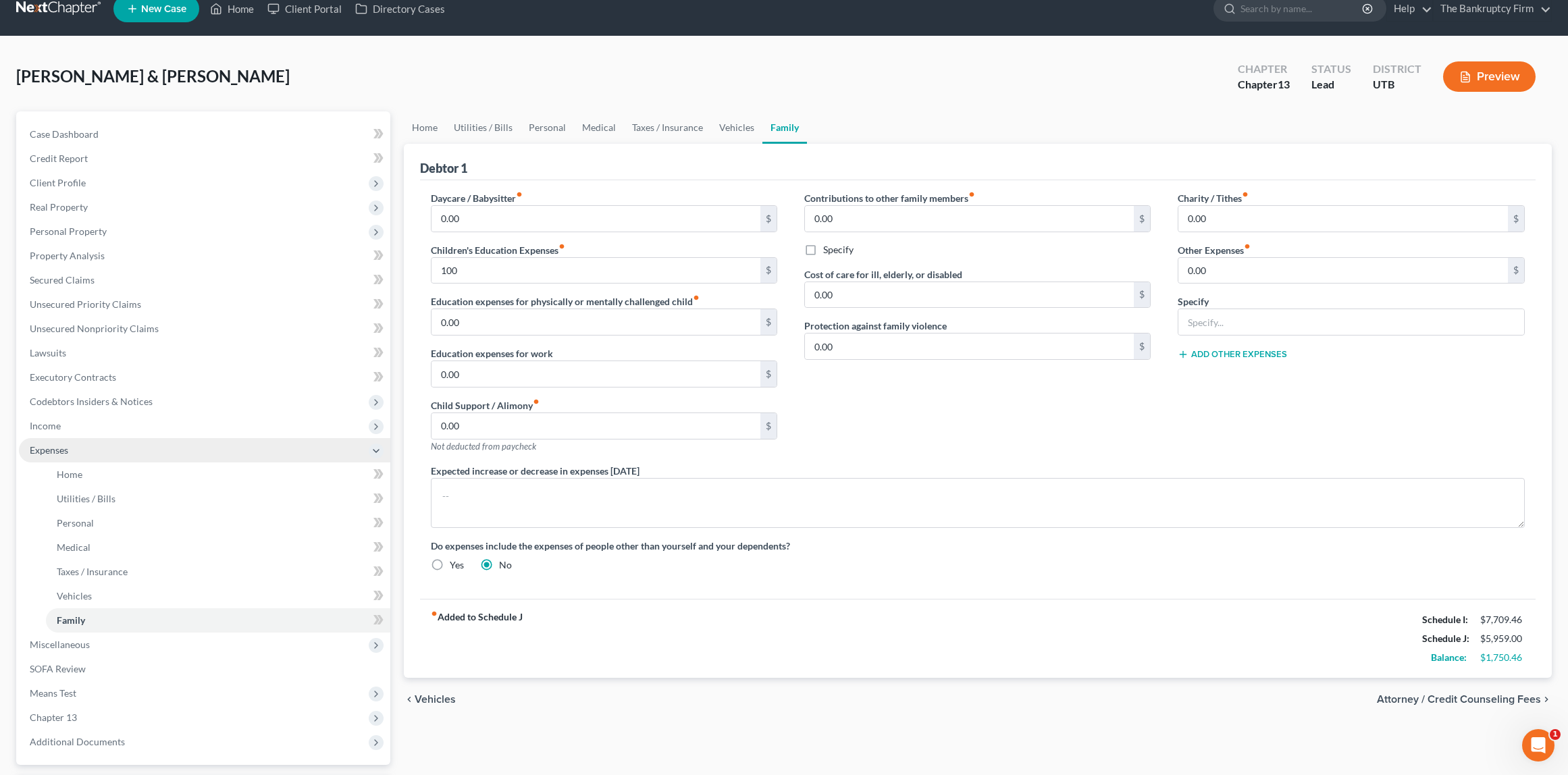
scroll to position [21, 0]
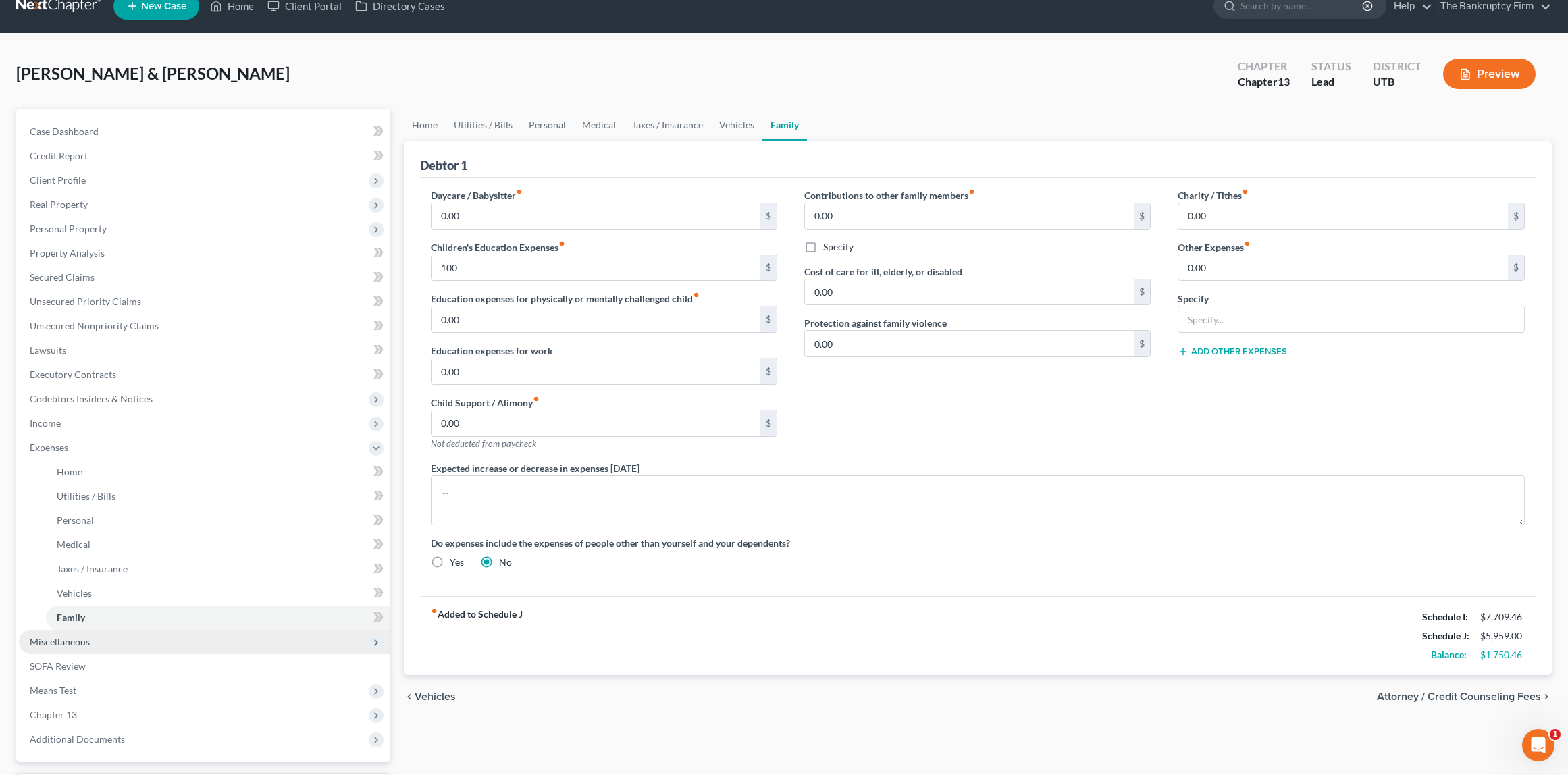
click at [82, 648] on span "Miscellaneous" at bounding box center [205, 642] width 371 height 24
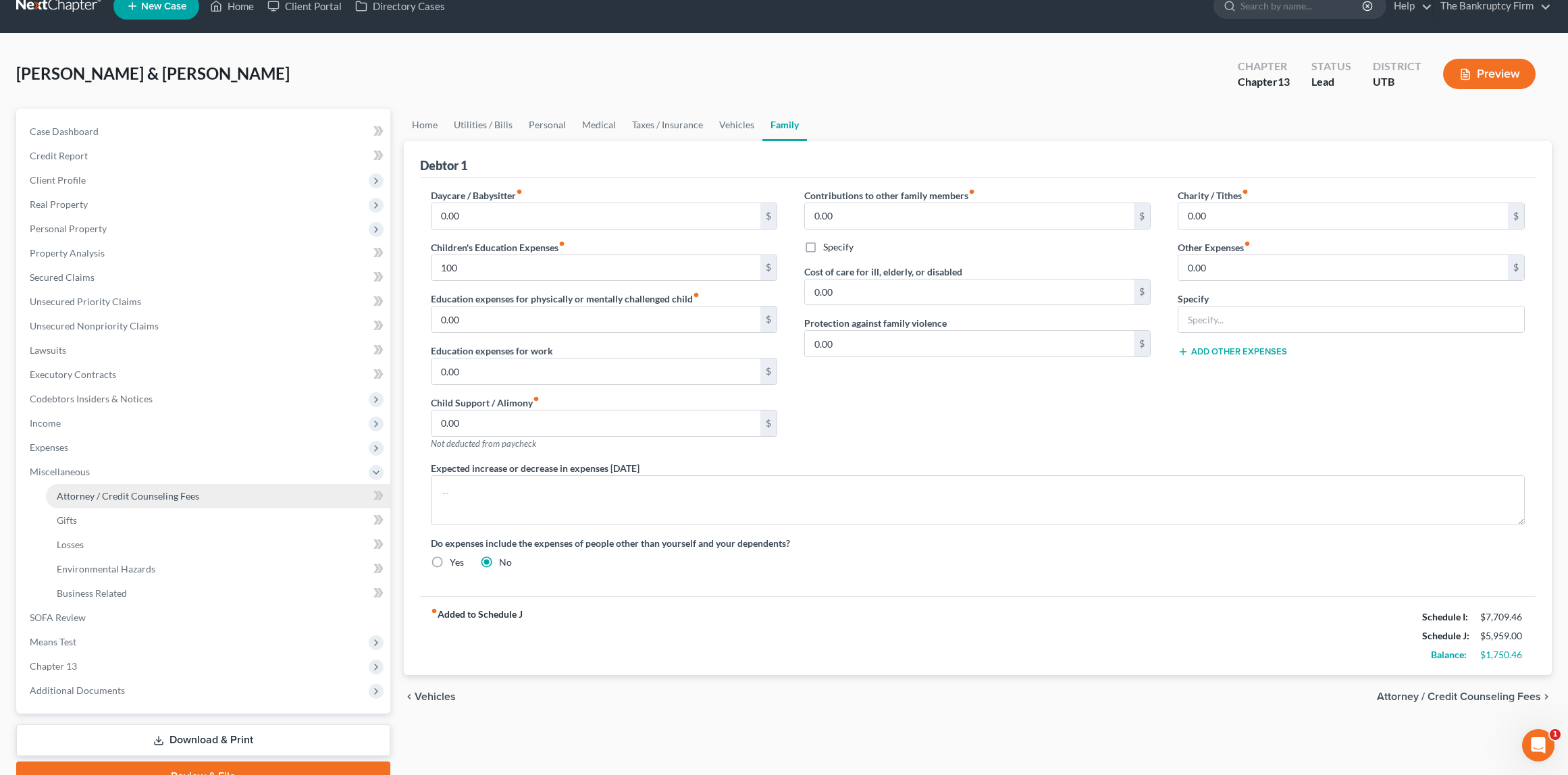
click at [116, 498] on span "Attorney / Credit Counseling Fees" at bounding box center [128, 496] width 143 height 12
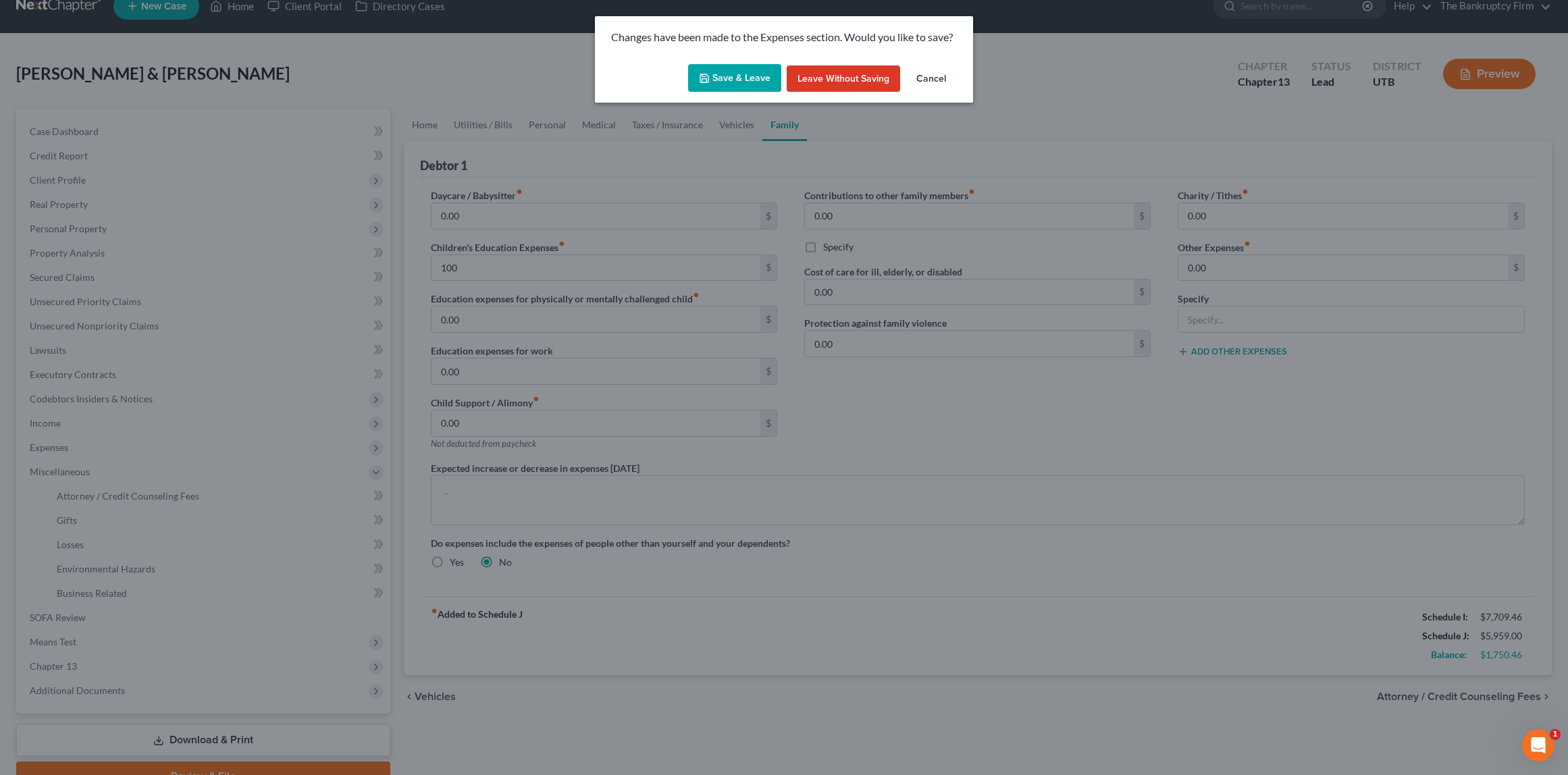
click at [749, 80] on button "Save & Leave" at bounding box center [734, 78] width 93 height 28
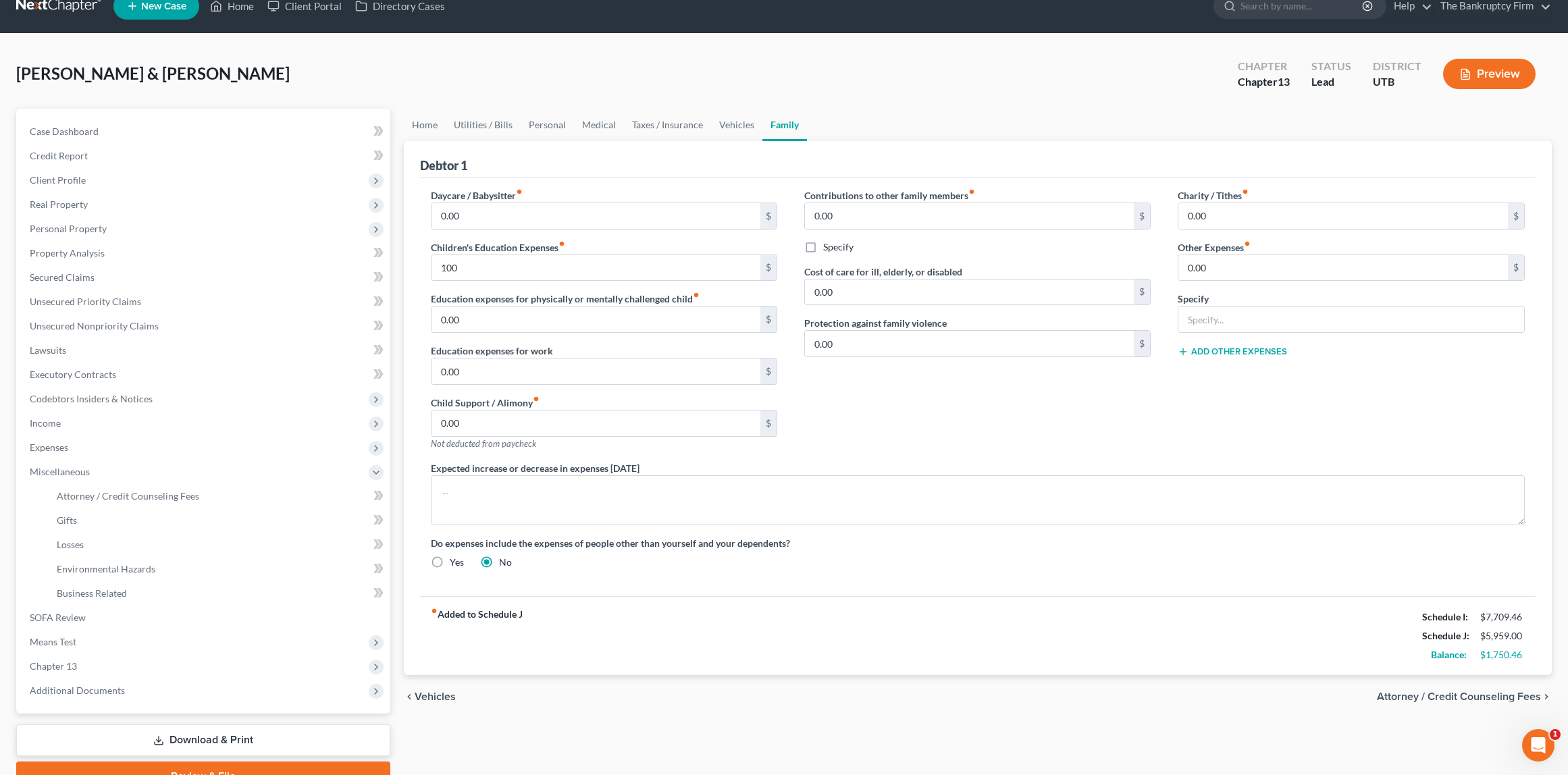
type input "100.00"
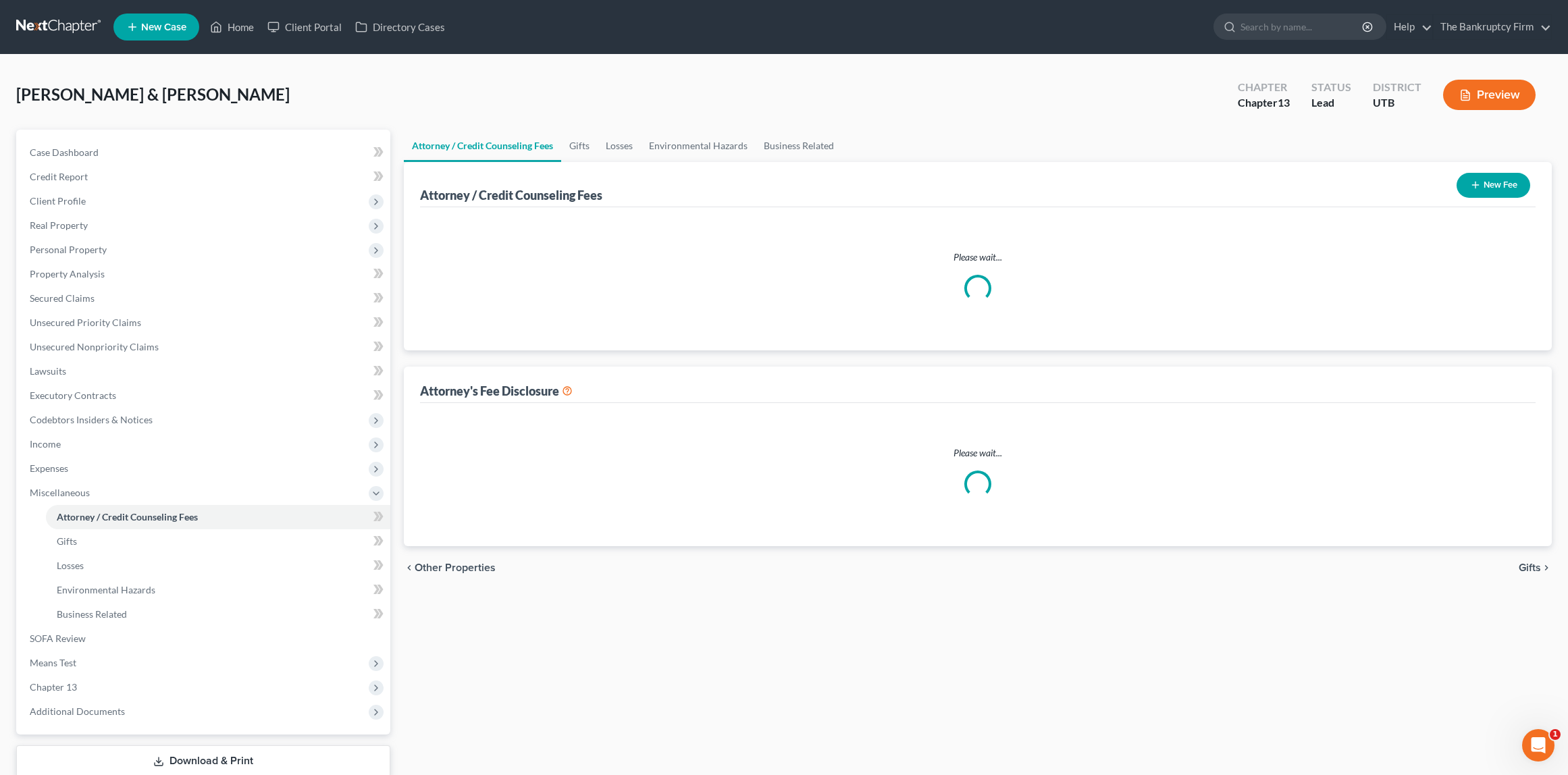
select select "0"
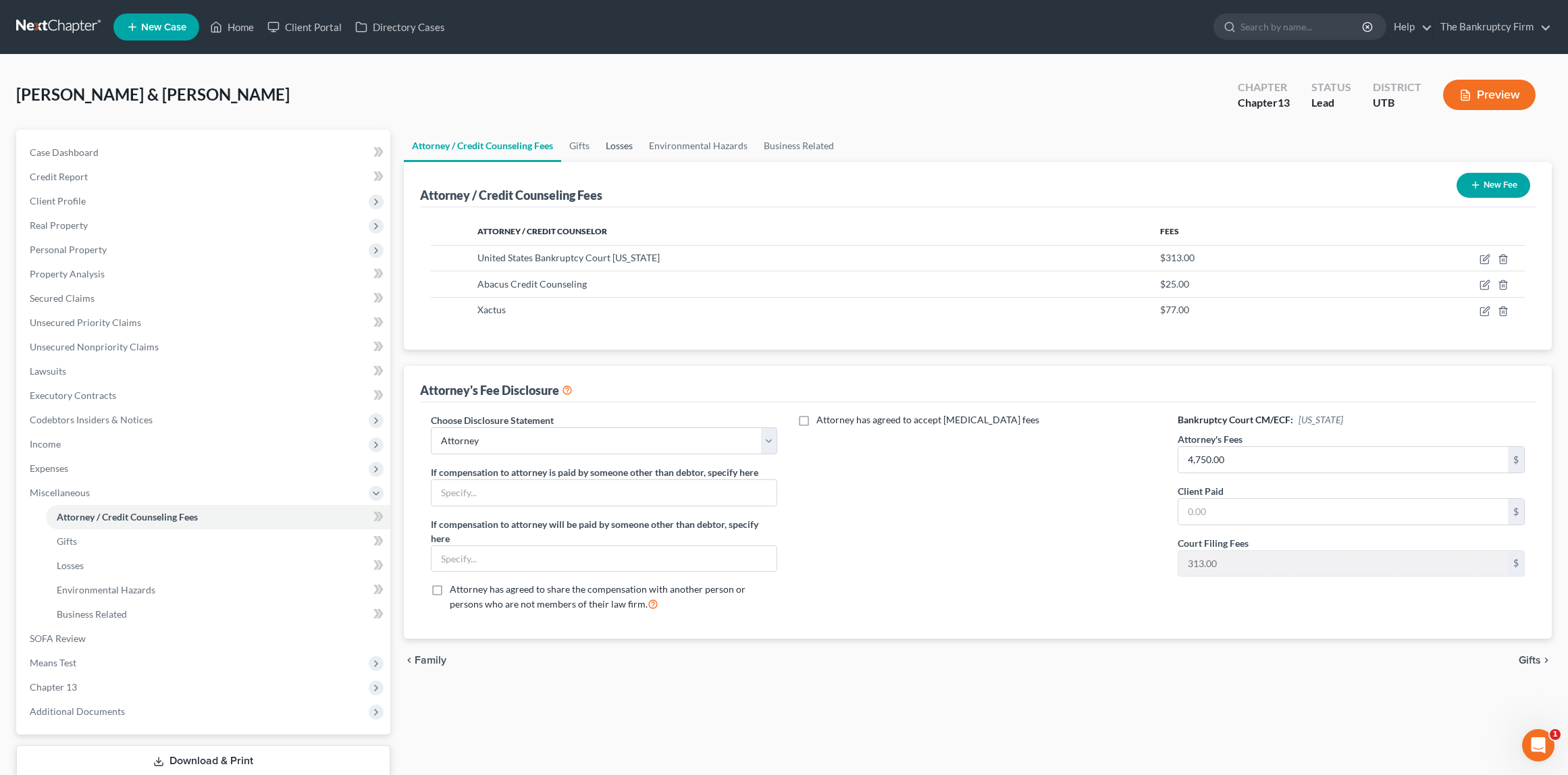
click at [627, 146] on link "Losses" at bounding box center [619, 146] width 43 height 33
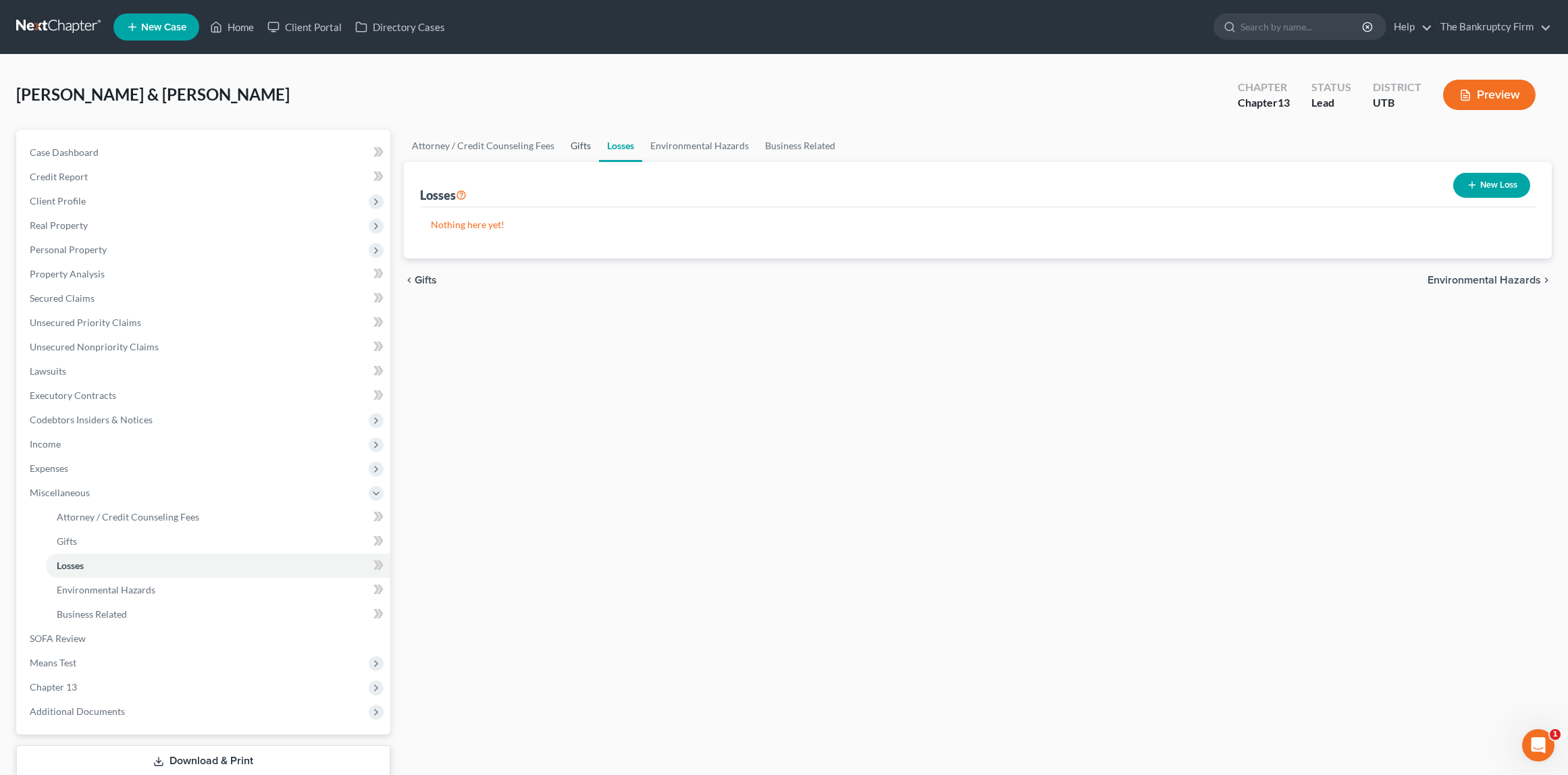
click at [581, 146] on link "Gifts" at bounding box center [581, 146] width 36 height 33
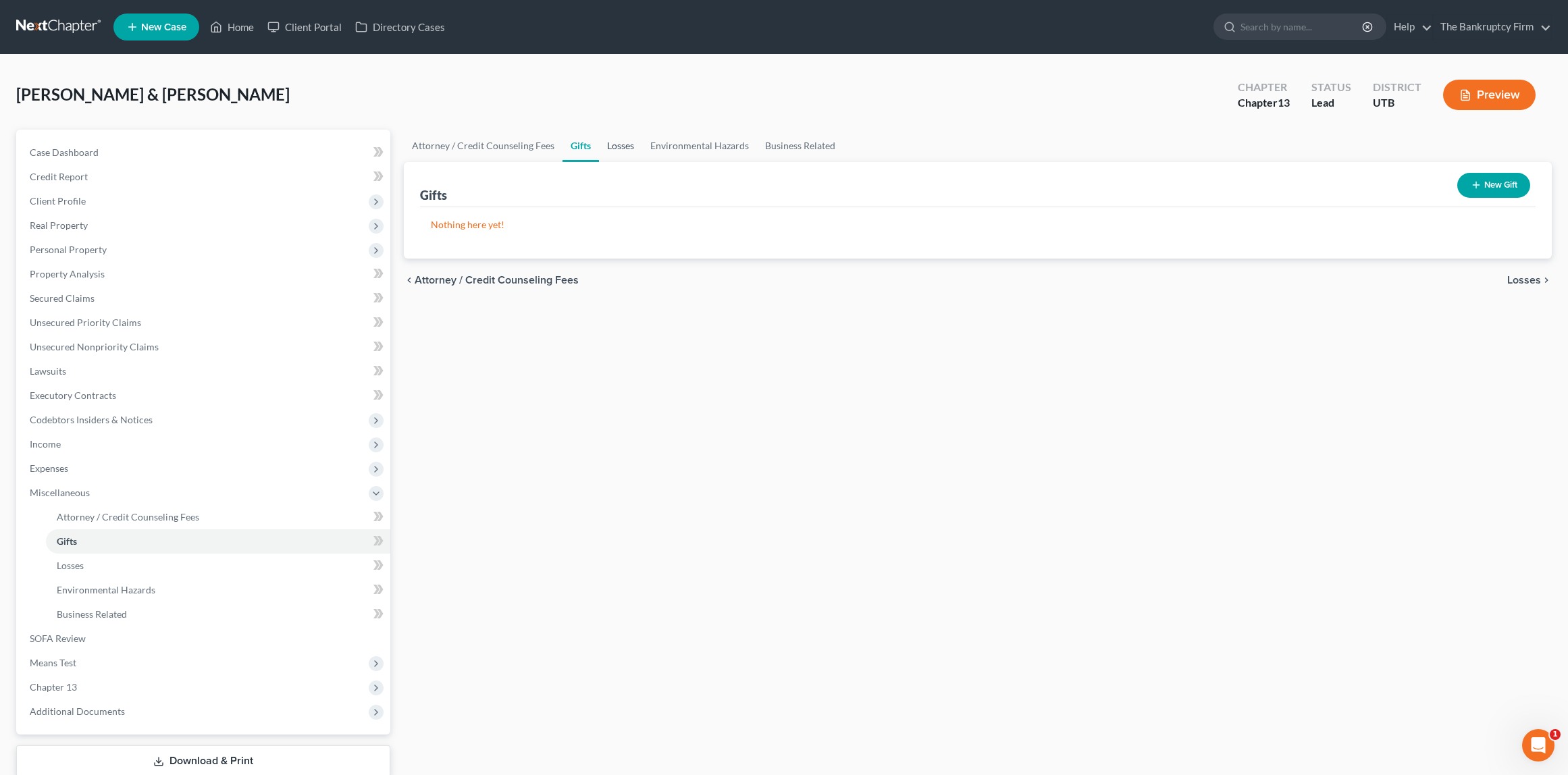
click at [621, 145] on link "Losses" at bounding box center [620, 146] width 43 height 33
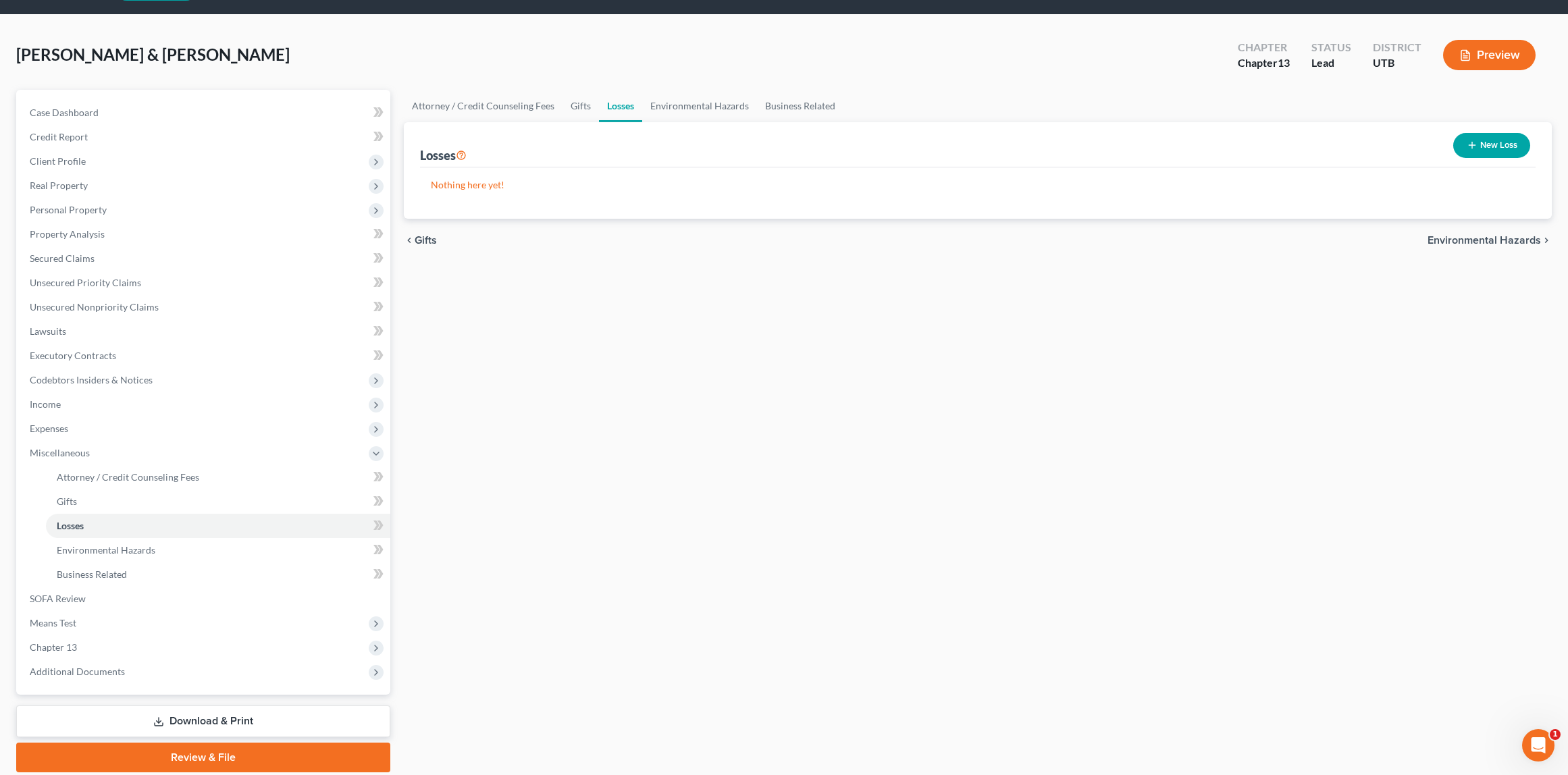
scroll to position [44, 0]
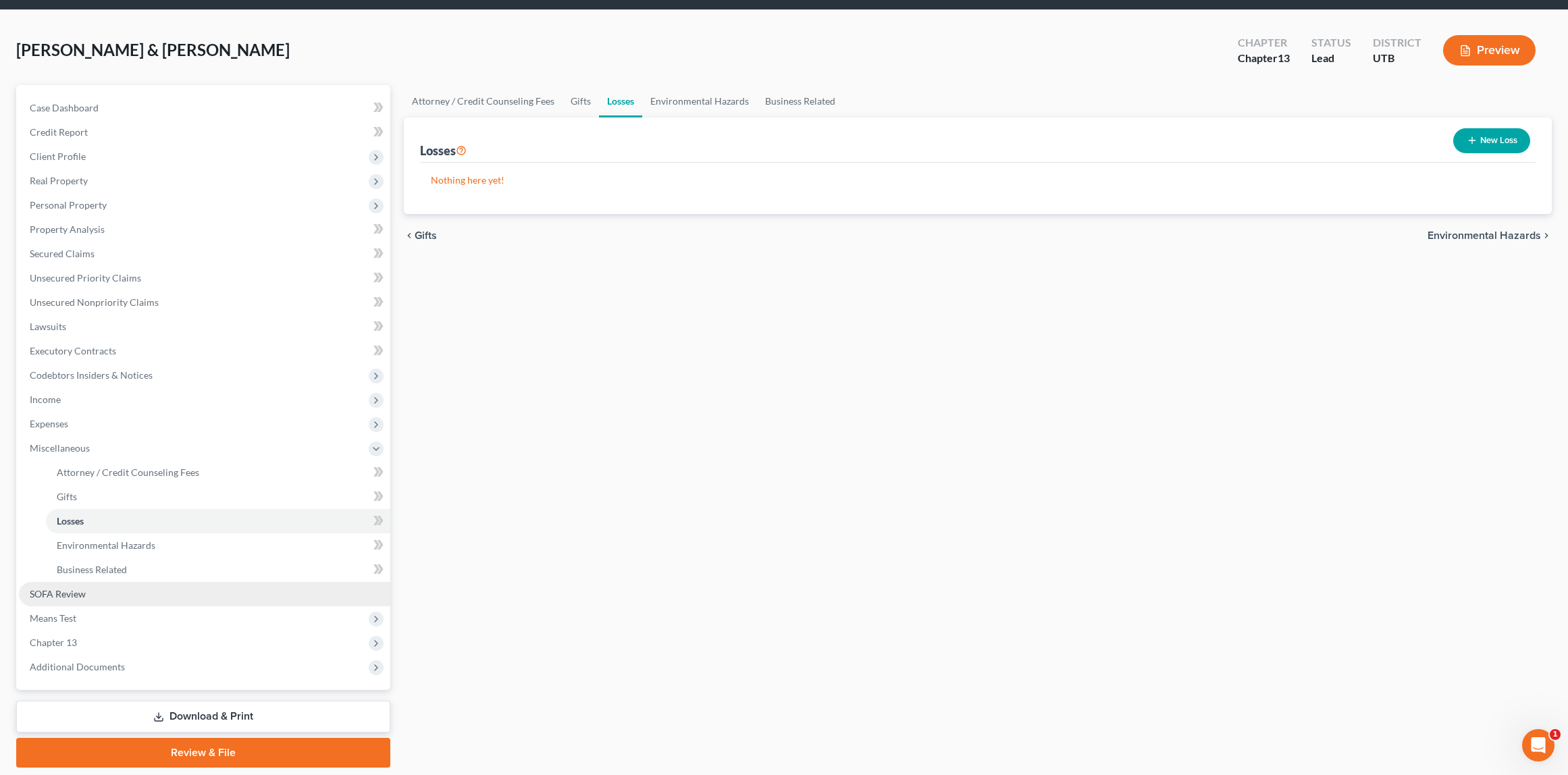
click at [71, 594] on span "SOFA Review" at bounding box center [58, 594] width 56 height 12
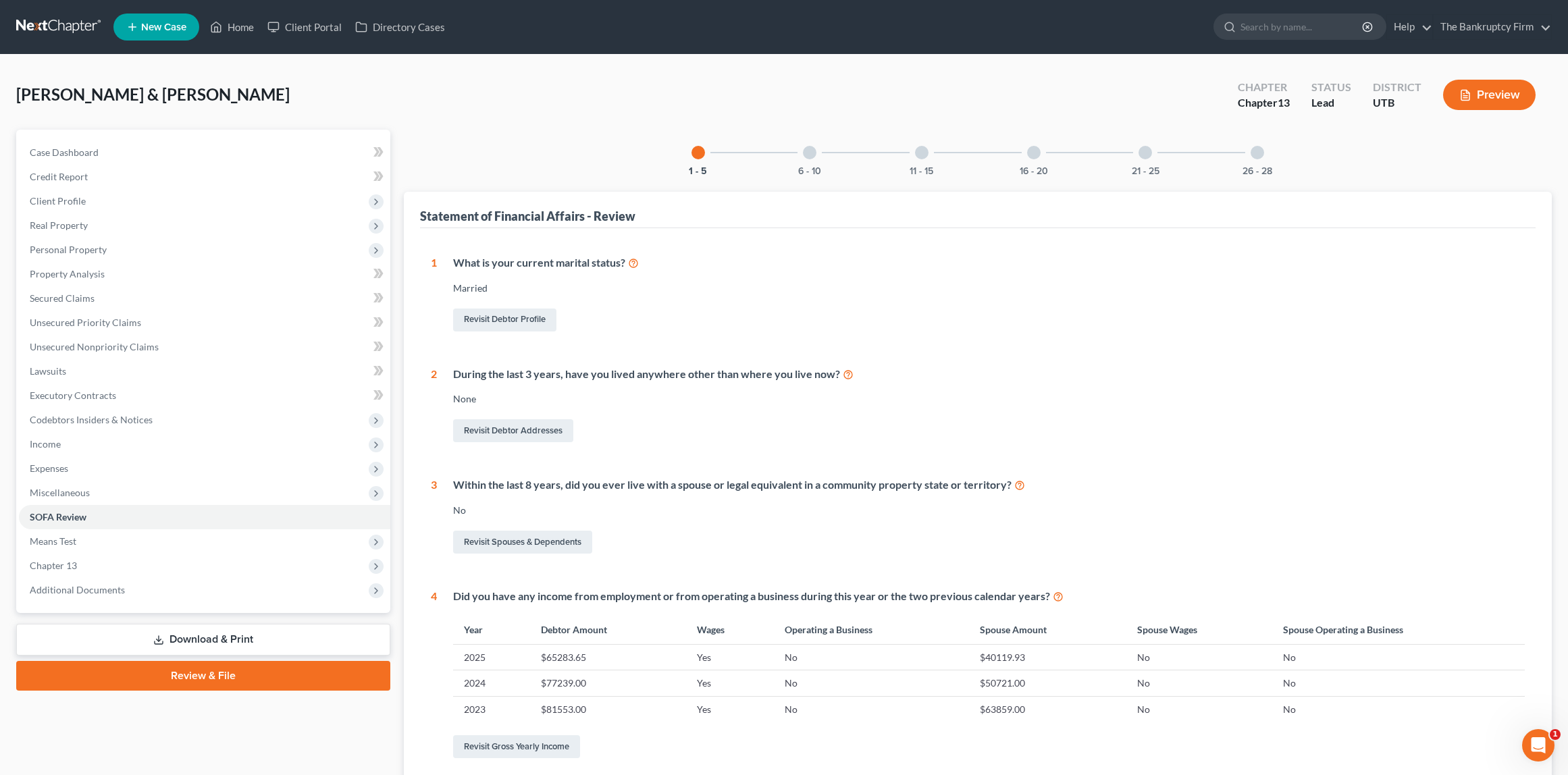
click at [809, 147] on div at bounding box center [809, 152] width 14 height 14
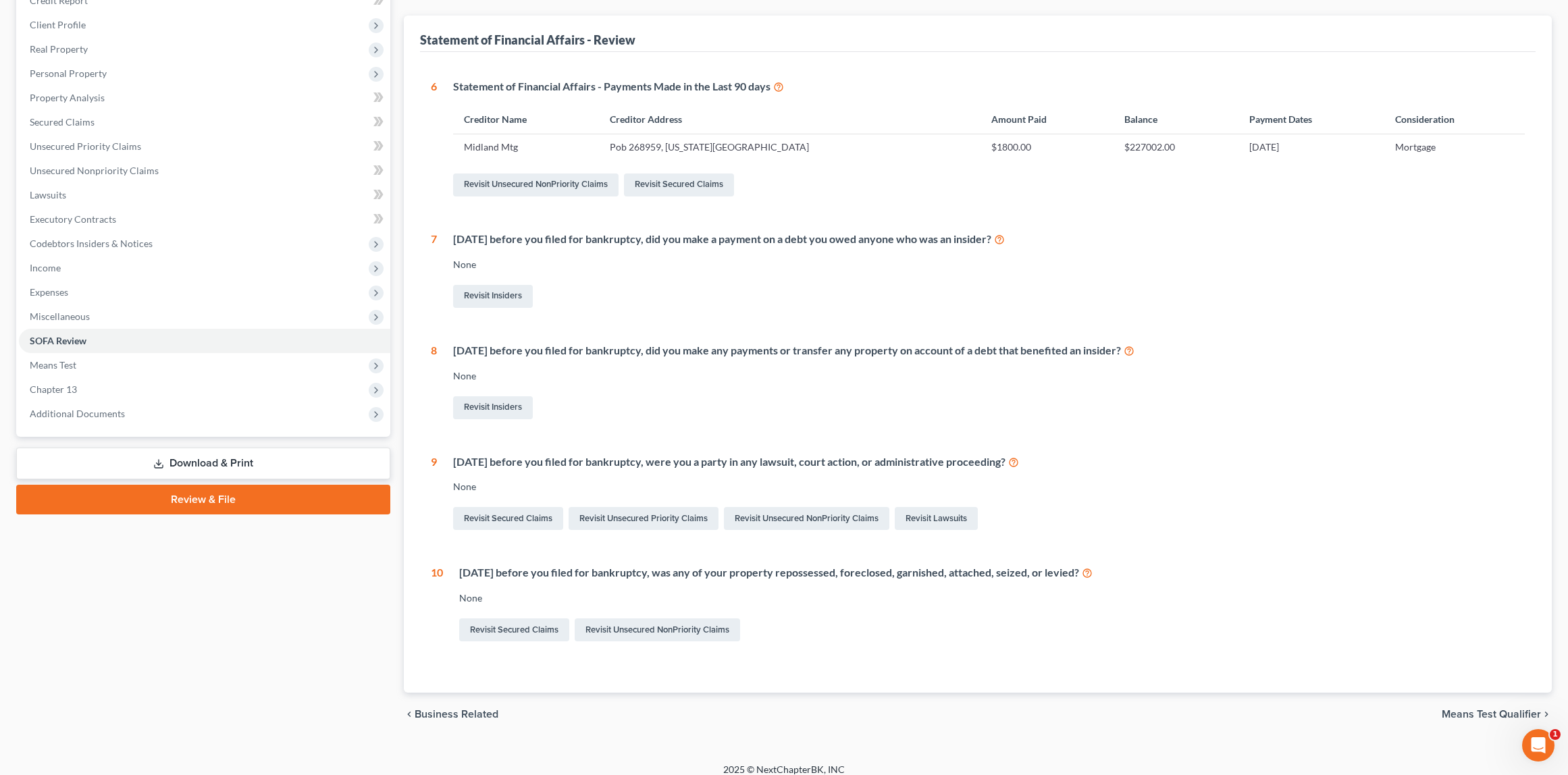
scroll to position [188, 0]
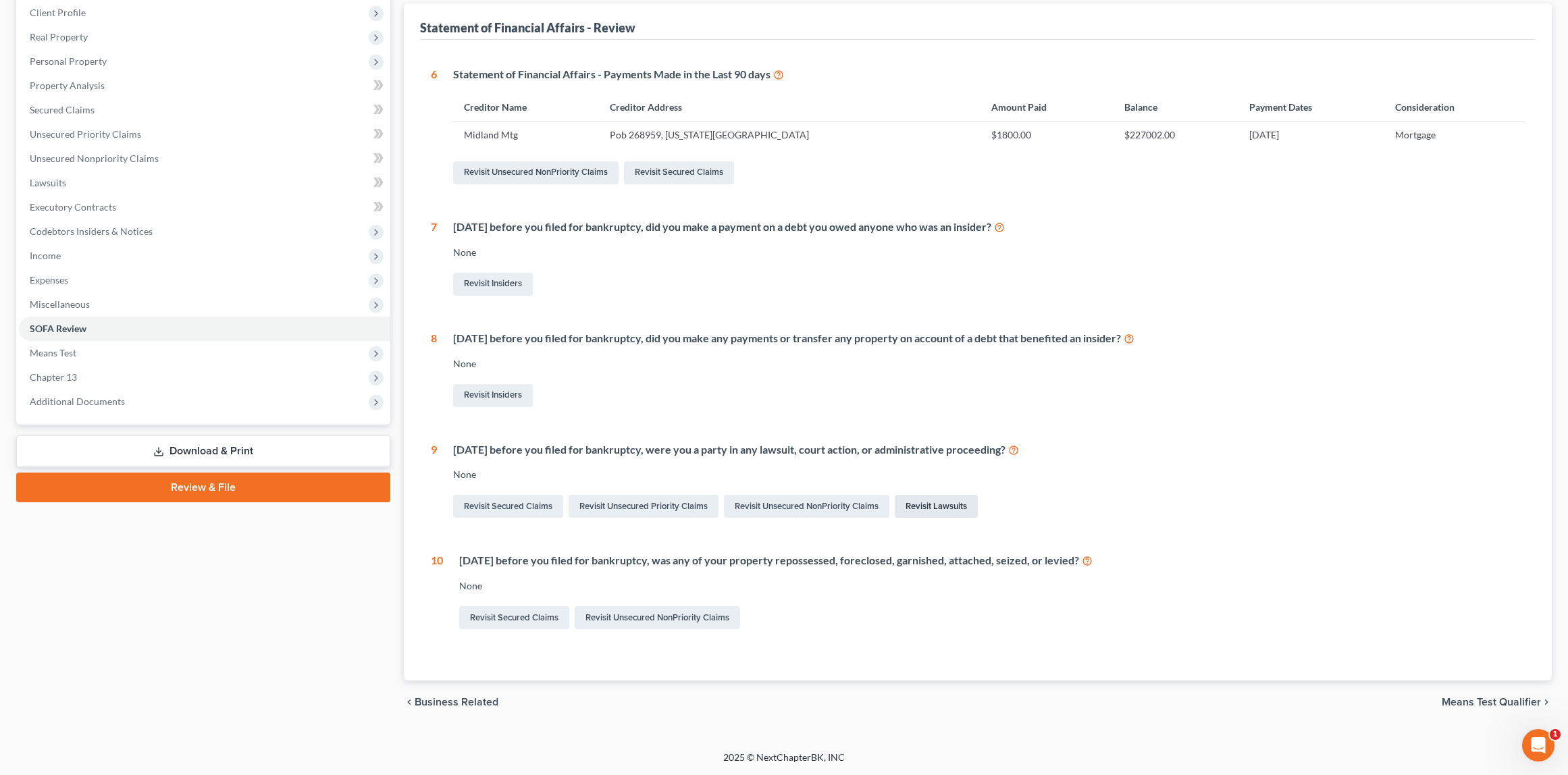
click at [940, 504] on link "Revisit Lawsuits" at bounding box center [936, 506] width 83 height 23
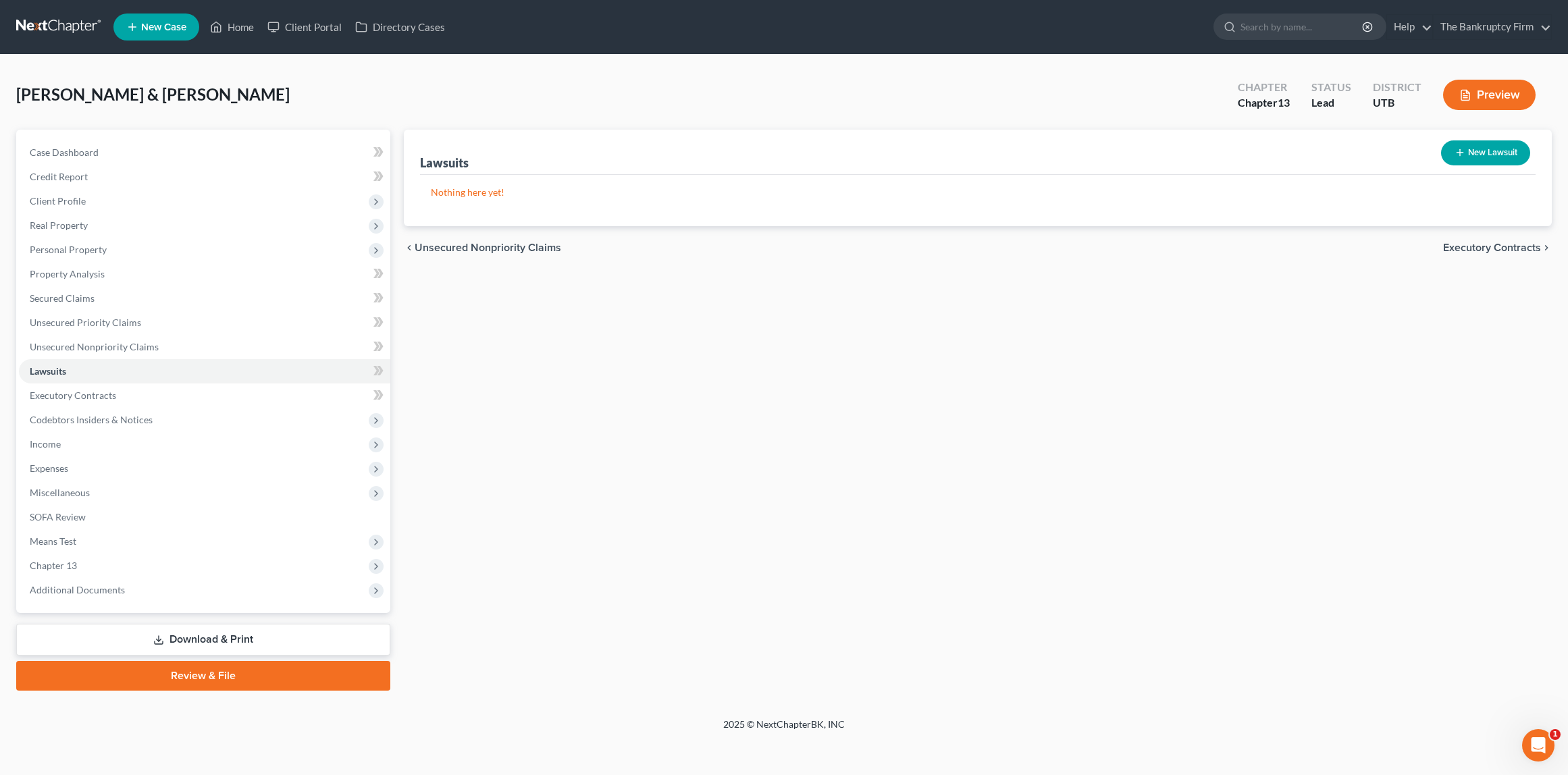
click at [1492, 148] on button "New Lawsuit" at bounding box center [1486, 153] width 89 height 25
select select "0"
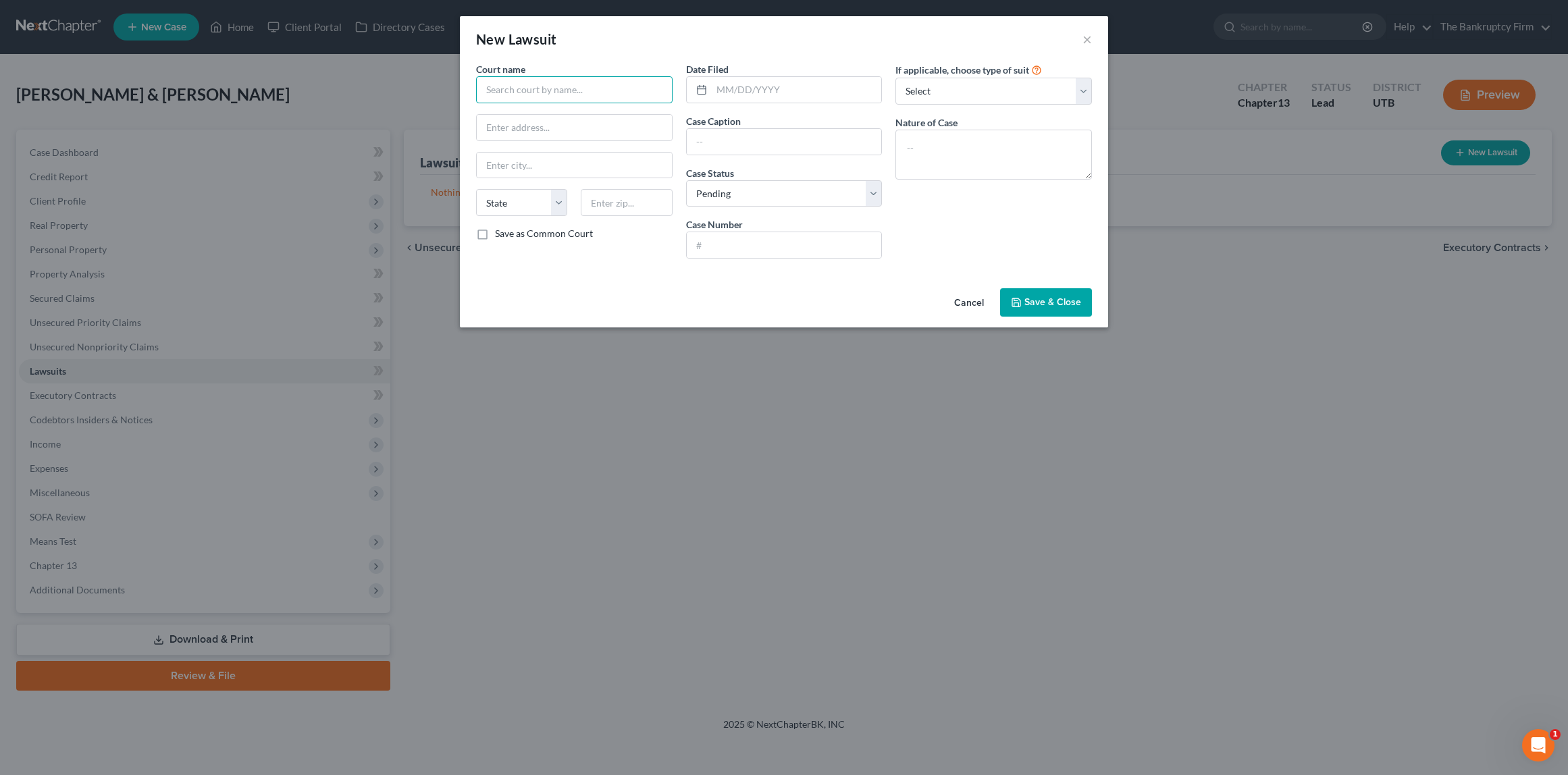
click at [573, 91] on input "text" at bounding box center [574, 90] width 197 height 27
type input "Second Judicial District Court"
type input "[STREET_ADDRESS]"
type input "[PERSON_NAME]"
select select "46"
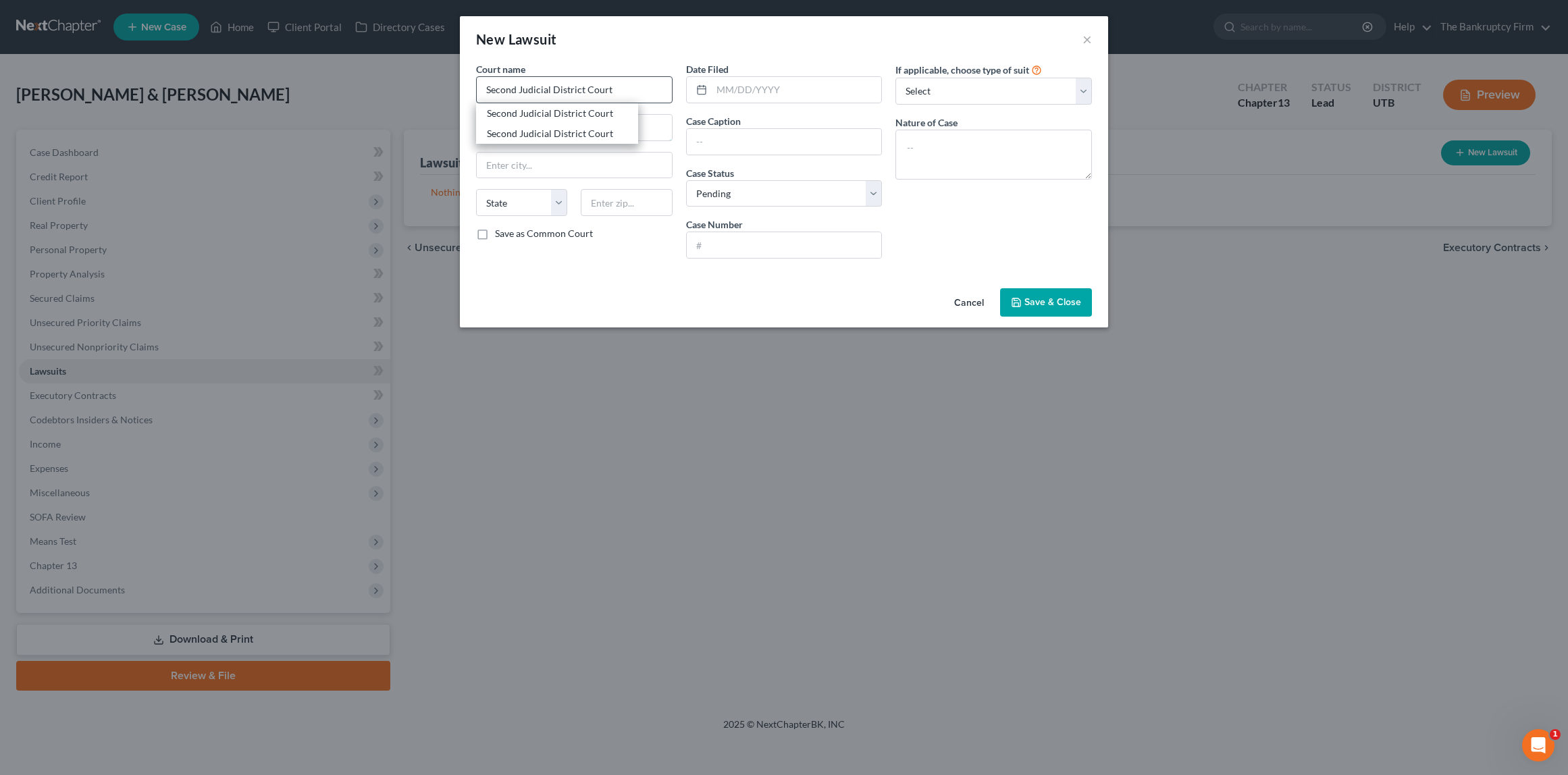
type input "84401"
type input "[DATE]"
type input "Midland Credit vs [PERSON_NAME]"
type input "250902549"
click at [1052, 304] on span "Save & Close" at bounding box center [1053, 302] width 57 height 12
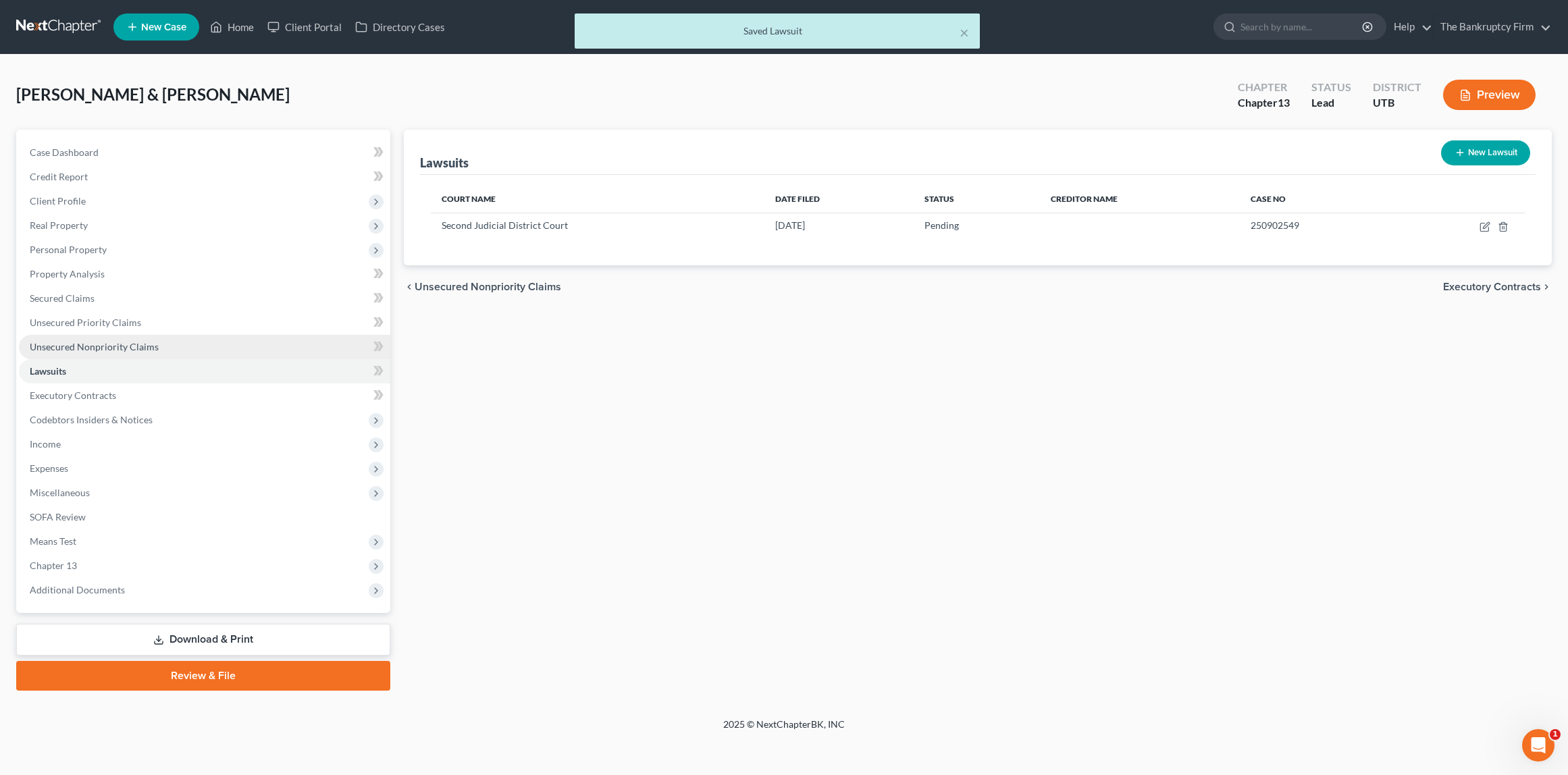
click at [77, 341] on span "Unsecured Nonpriority Claims" at bounding box center [94, 347] width 129 height 12
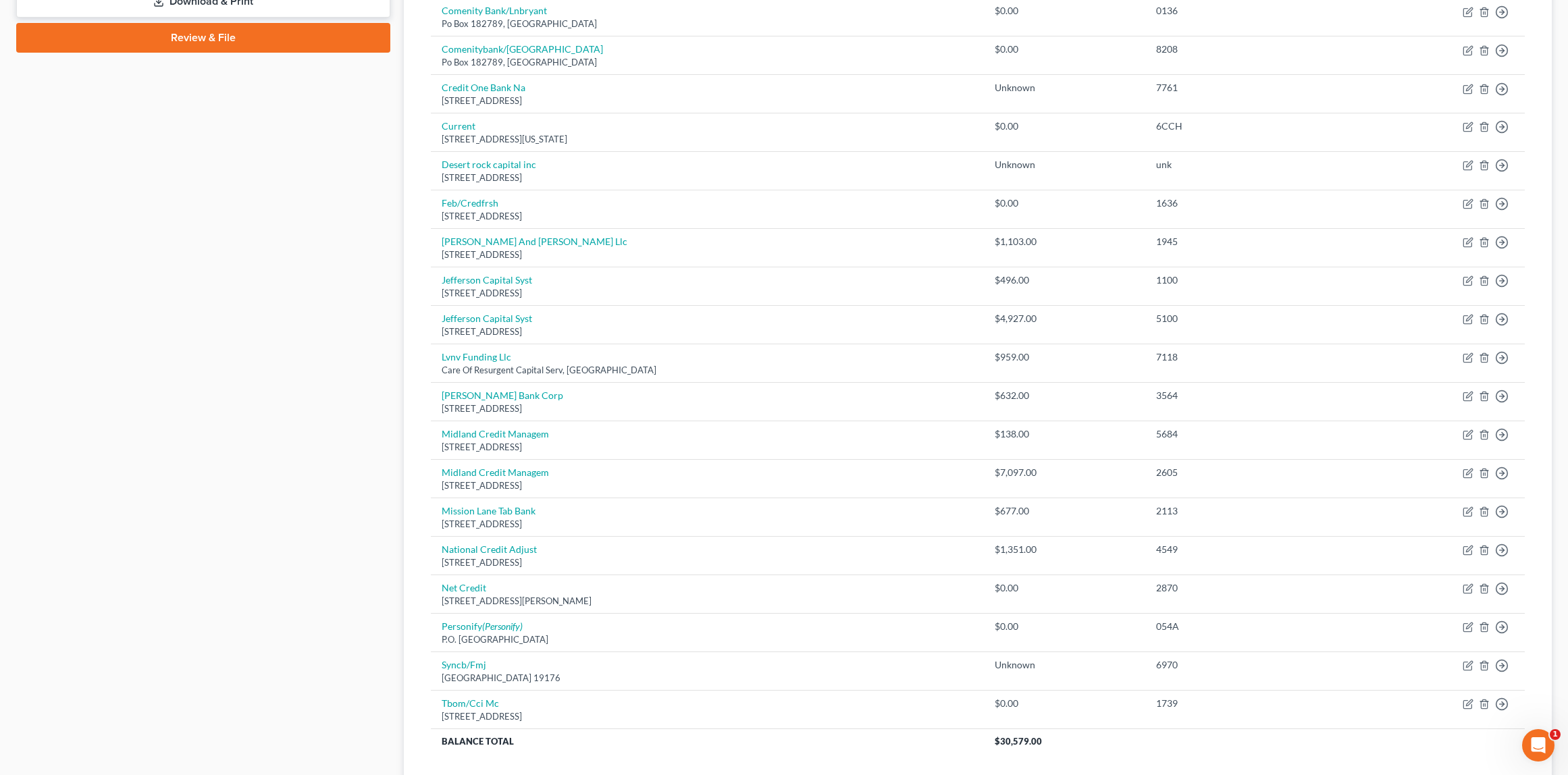
scroll to position [640, 0]
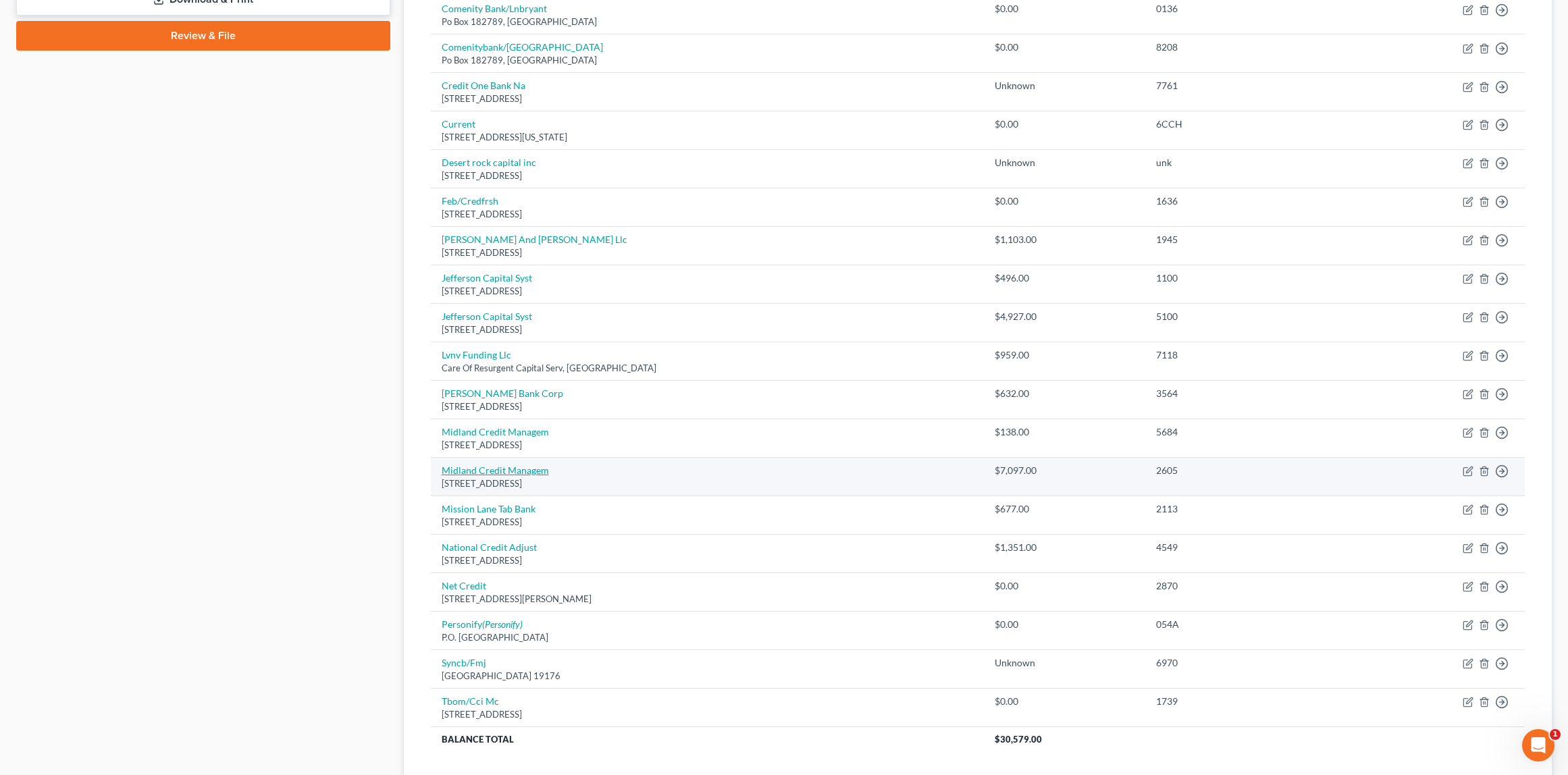
click at [512, 469] on link "Midland Credit Managem" at bounding box center [496, 470] width 108 height 12
select select "23"
select select "1"
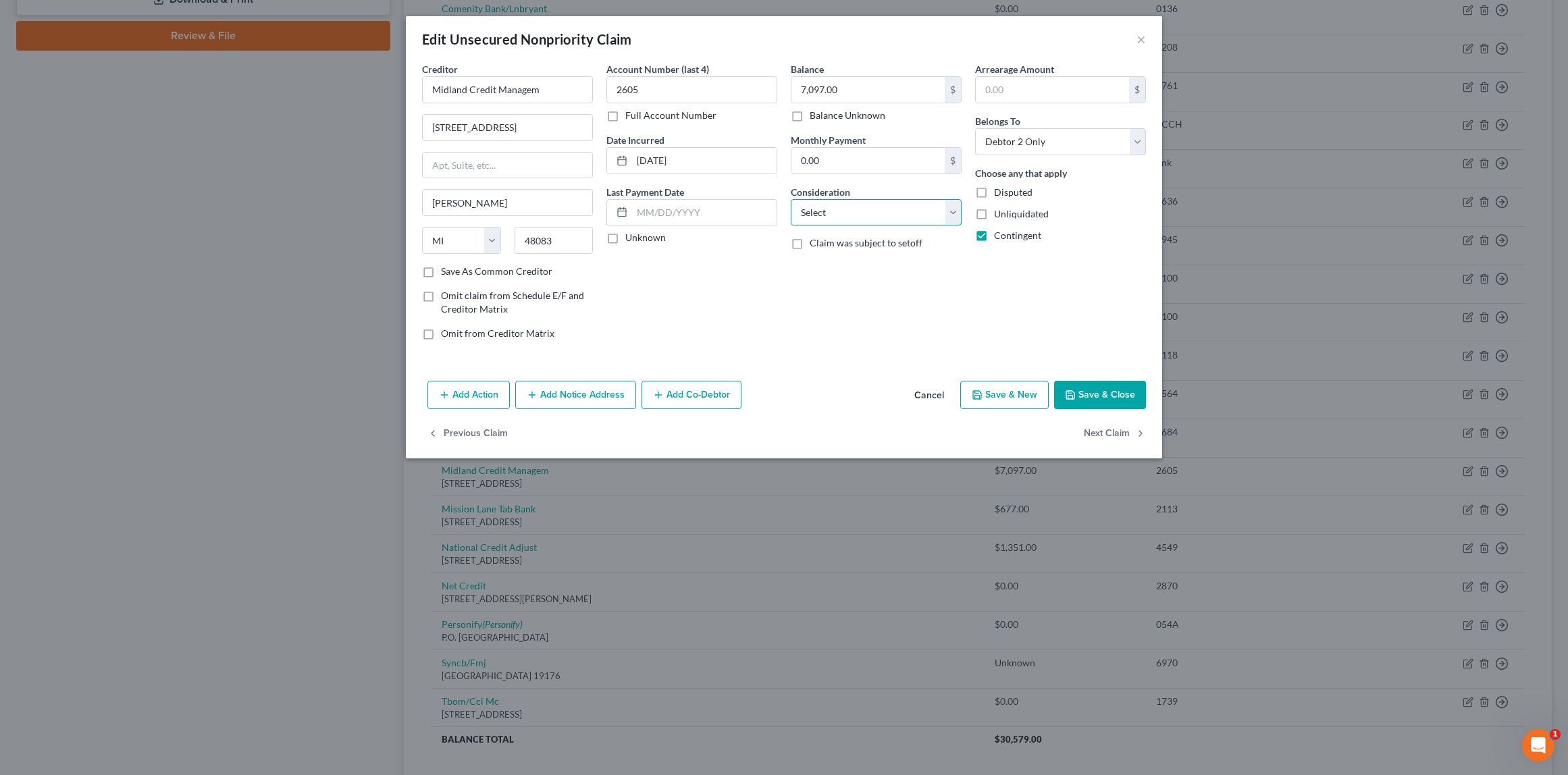
click at [861, 210] on select "Select Cable / Satellite Services Collection Agency Credit Card Debt Debt Couns…" at bounding box center [876, 212] width 171 height 27
click at [483, 392] on button "Add Action" at bounding box center [468, 394] width 82 height 28
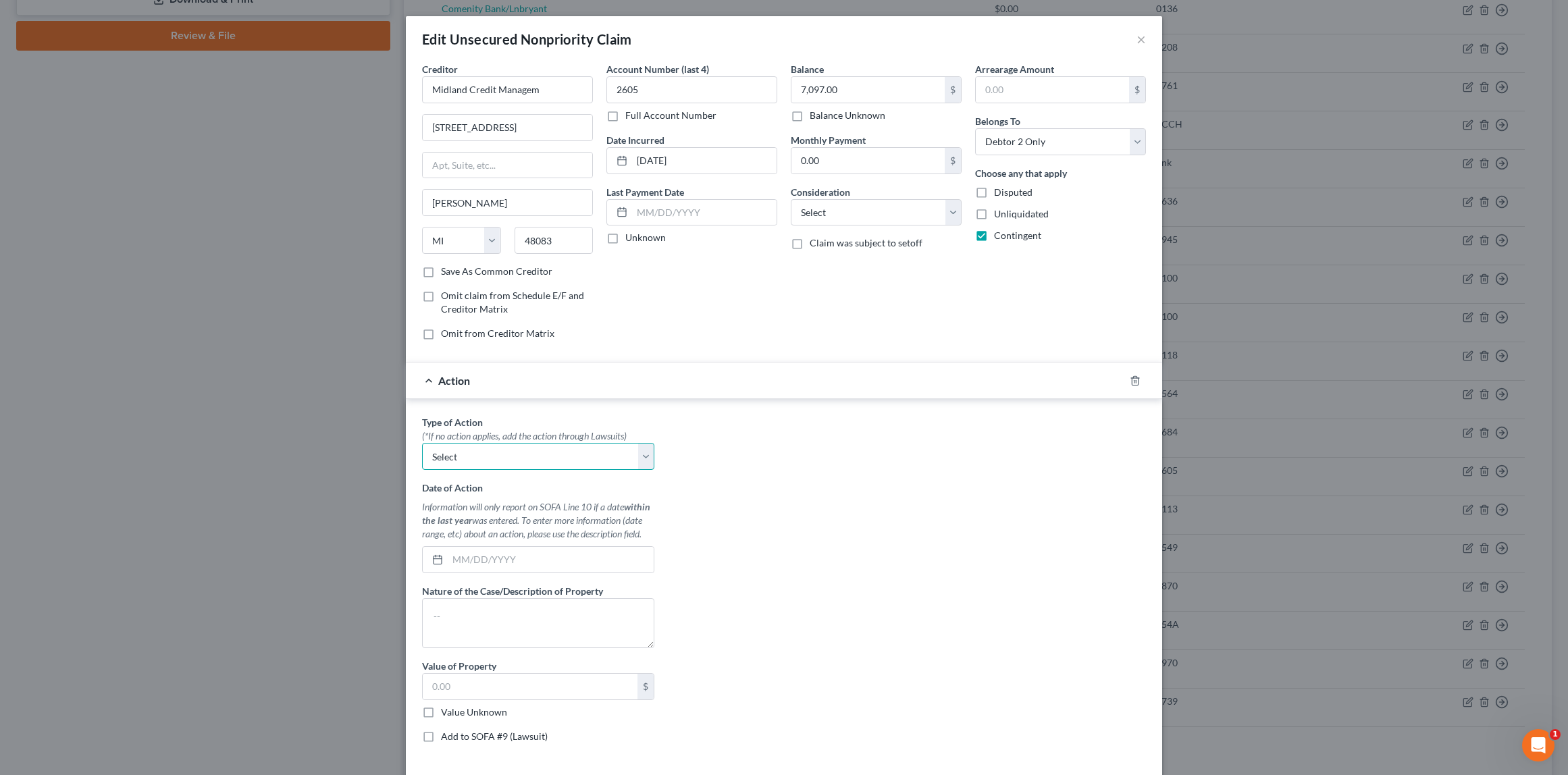
click at [600, 458] on select "Select Repossession Garnishment Foreclosure Personal Injury Attached, Seized, O…" at bounding box center [538, 456] width 232 height 27
select select "1"
click at [422, 443] on select "Select Repossession Garnishment Foreclosure Personal Injury Attached, Seized, O…" at bounding box center [538, 456] width 232 height 27
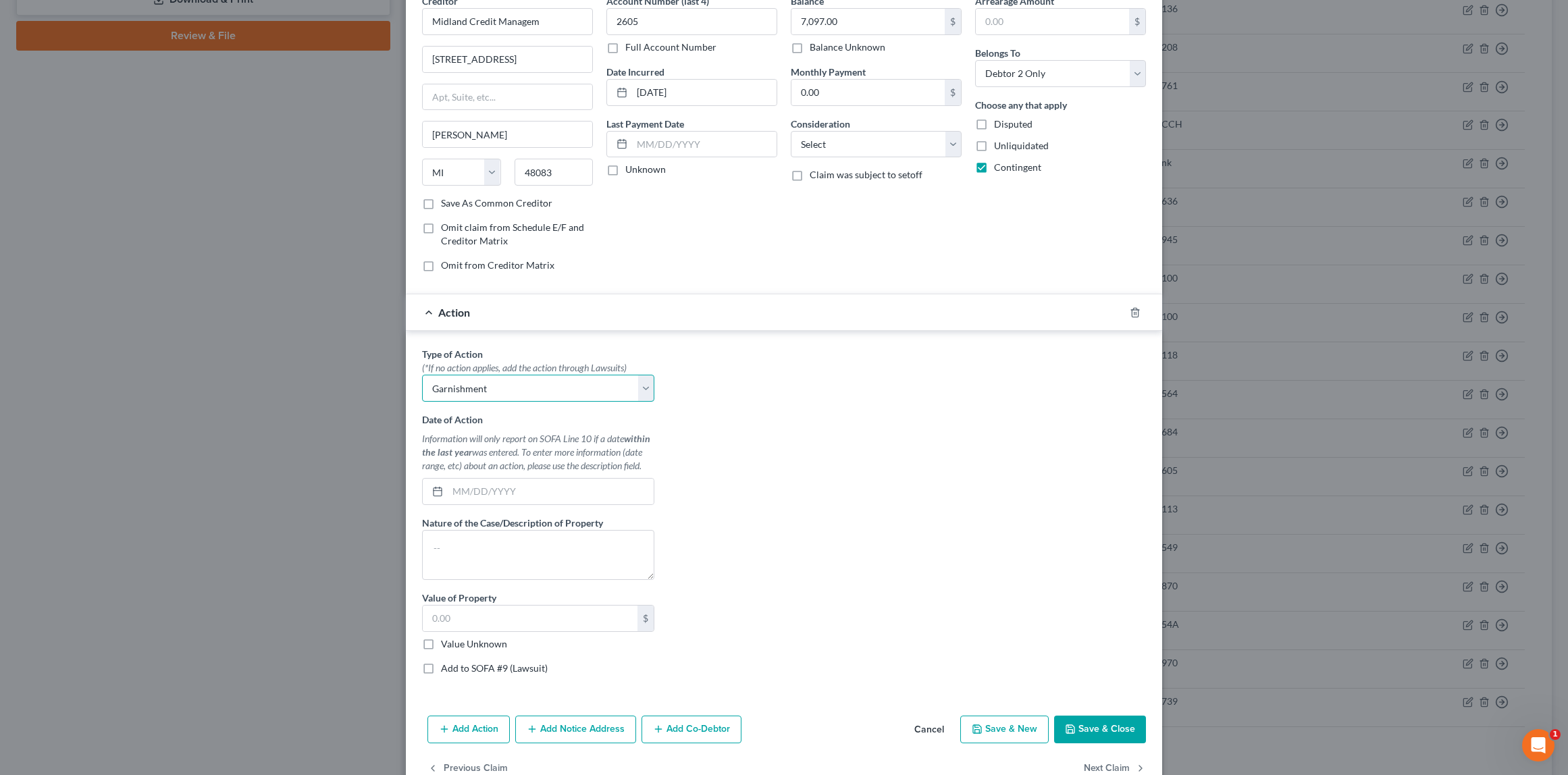
scroll to position [103, 0]
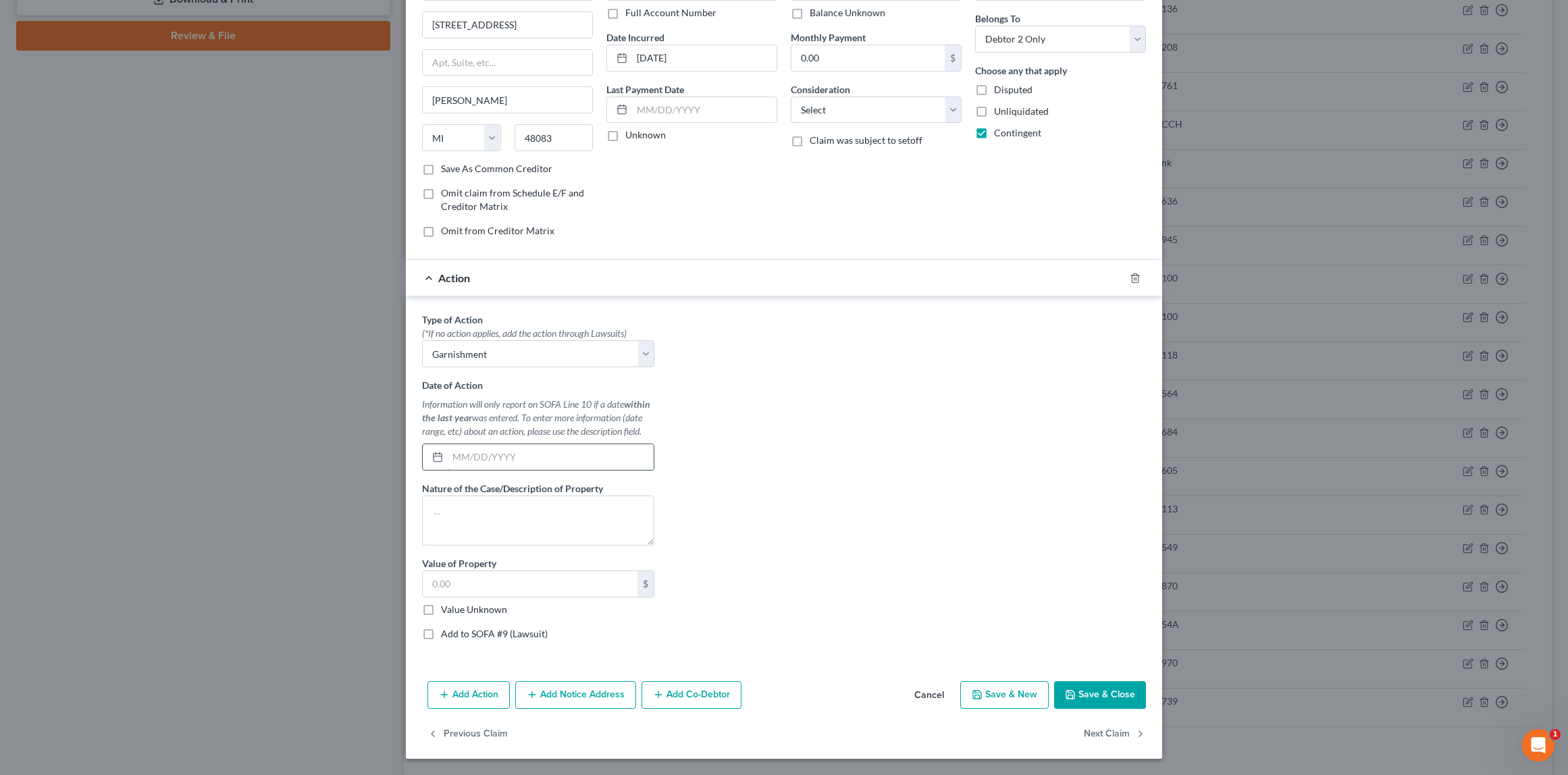
click at [485, 458] on input "text" at bounding box center [550, 457] width 206 height 25
type input "[DATE]"
type textarea "$2214.90 YTD"
type input "2,214.90"
click at [1118, 690] on button "Save & Close" at bounding box center [1100, 695] width 92 height 28
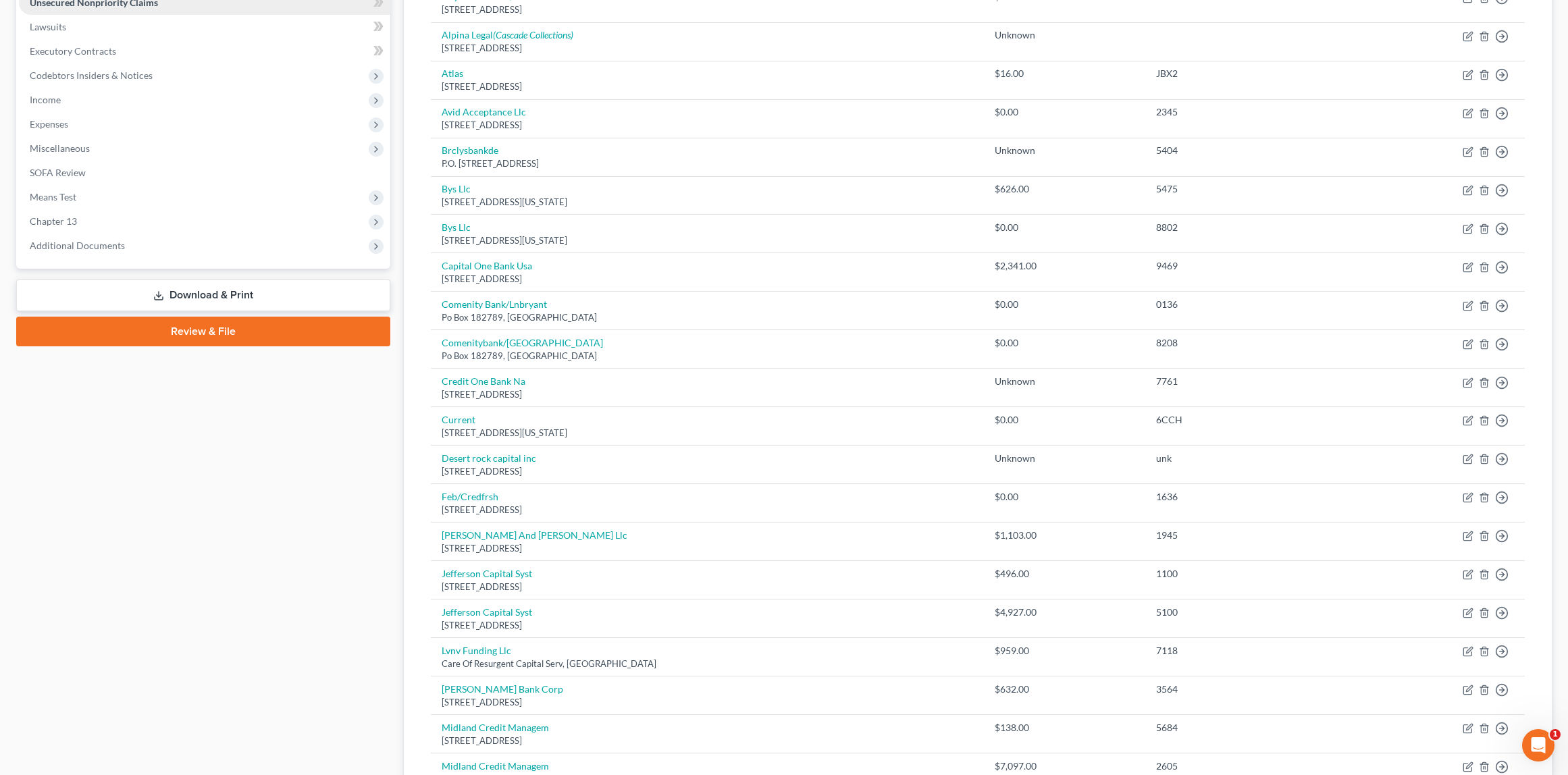
scroll to position [0, 0]
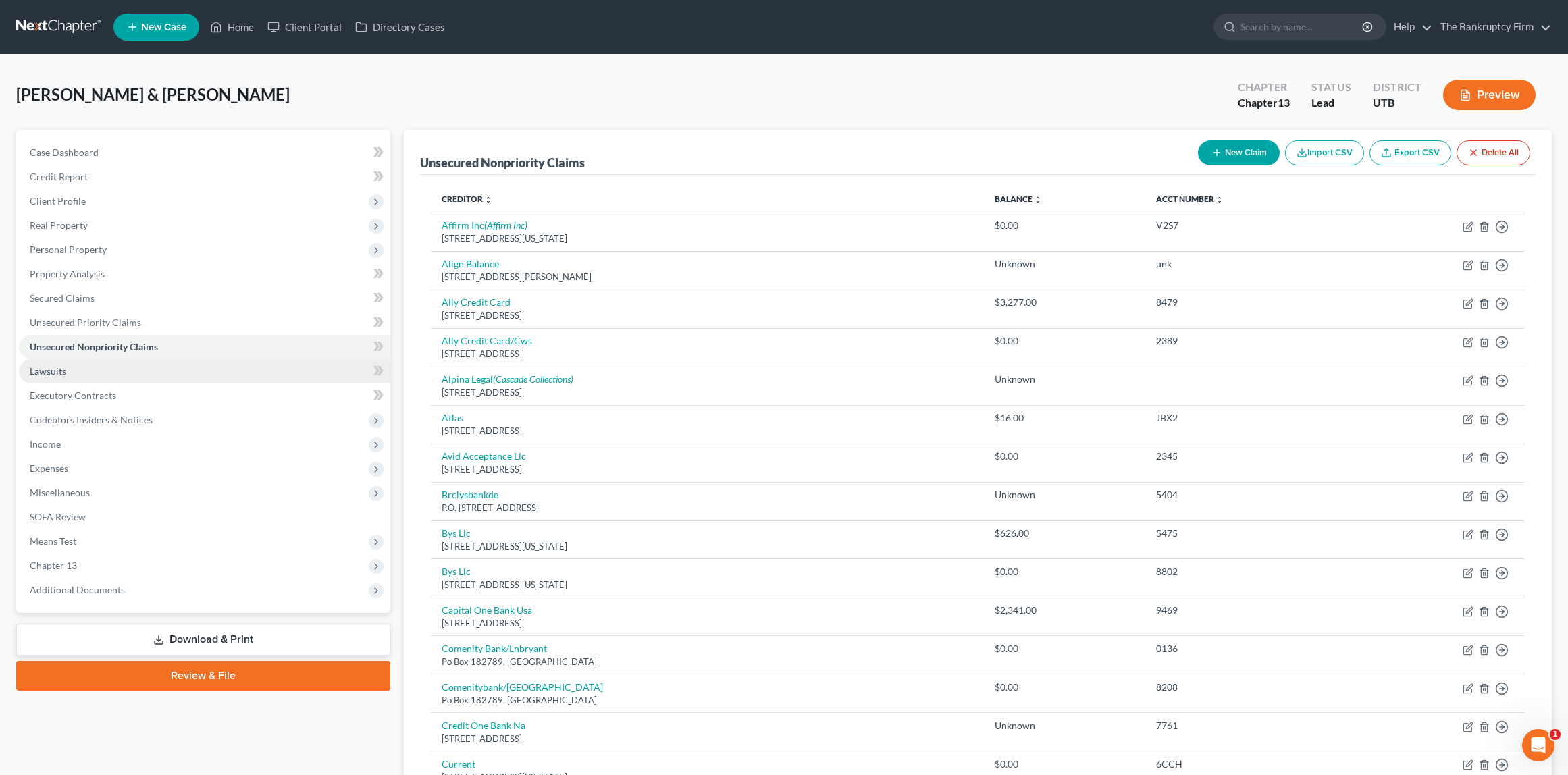
click at [58, 372] on span "Lawsuits" at bounding box center [48, 371] width 36 height 12
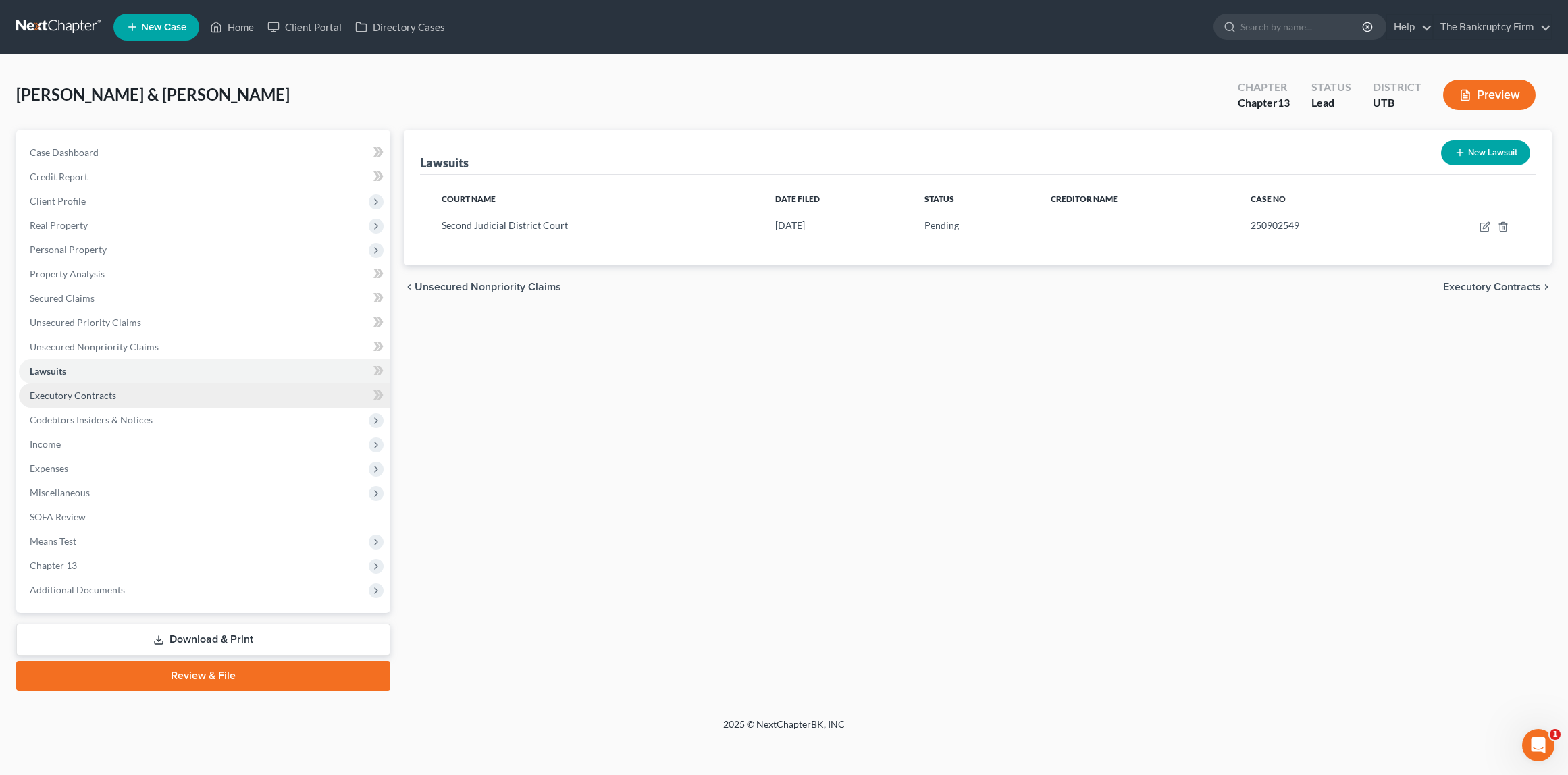
click at [87, 392] on span "Executory Contracts" at bounding box center [73, 395] width 87 height 12
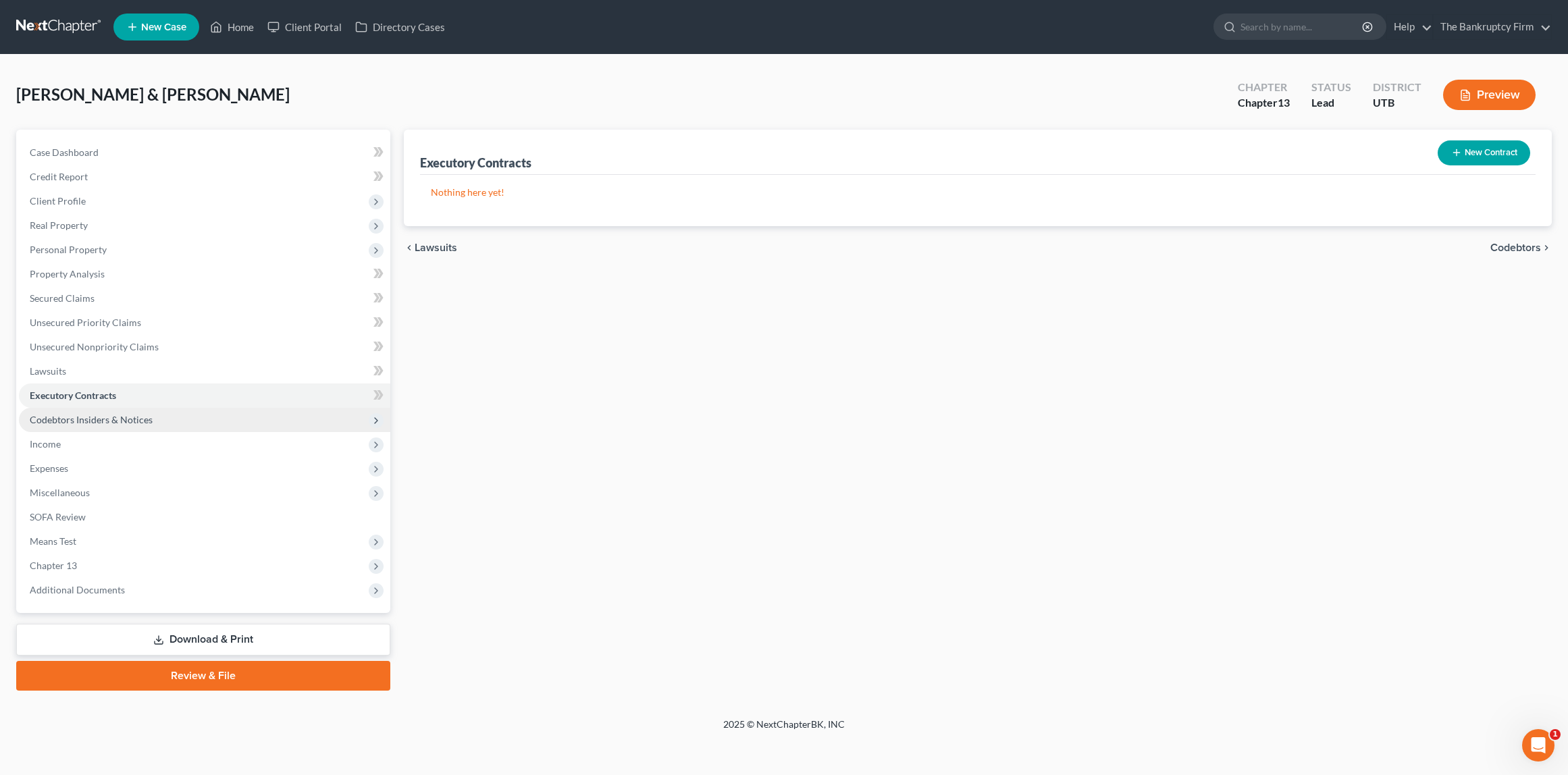
click at [114, 419] on span "Codebtors Insiders & Notices" at bounding box center [91, 420] width 123 height 12
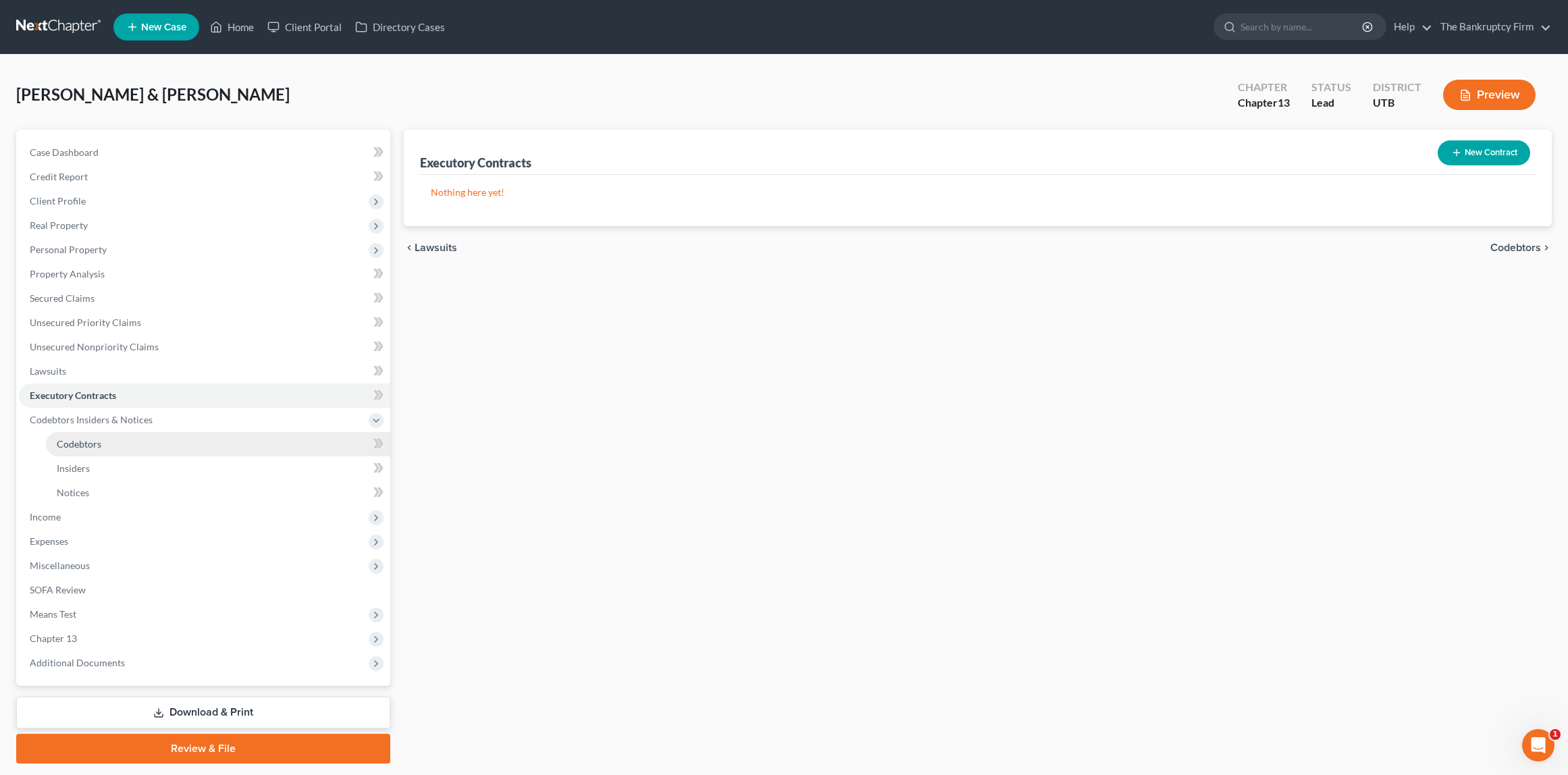
click at [77, 445] on span "Codebtors" at bounding box center [79, 444] width 44 height 12
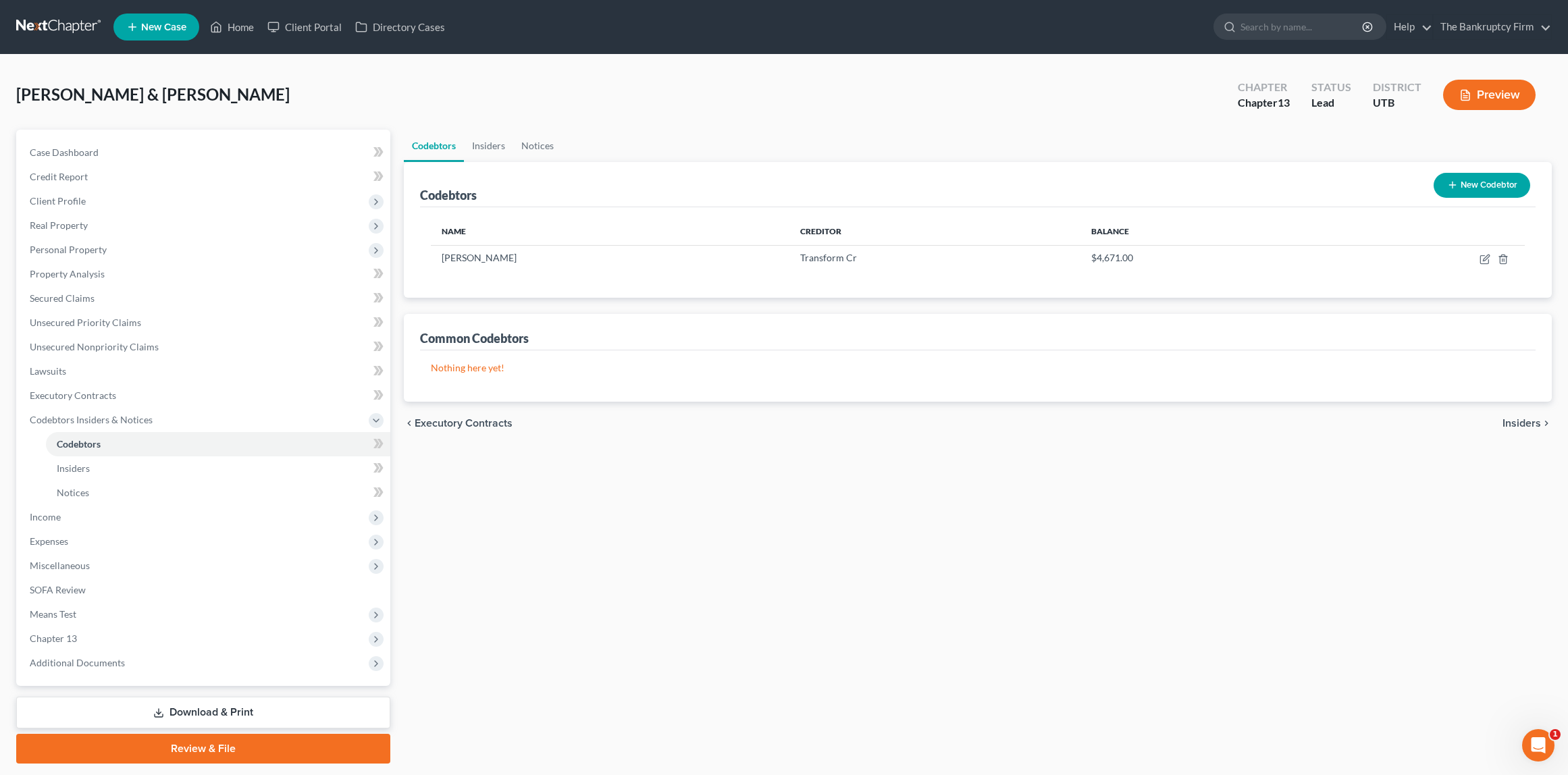
click at [813, 464] on div "Codebtors Insiders Notices Codebtors New Codebtor Name Creditor Balance [PERSON…" at bounding box center [978, 446] width 1163 height 634
click at [456, 263] on div "[PERSON_NAME]" at bounding box center [610, 258] width 337 height 14
click at [1486, 258] on icon "button" at bounding box center [1485, 259] width 11 height 11
select select "46"
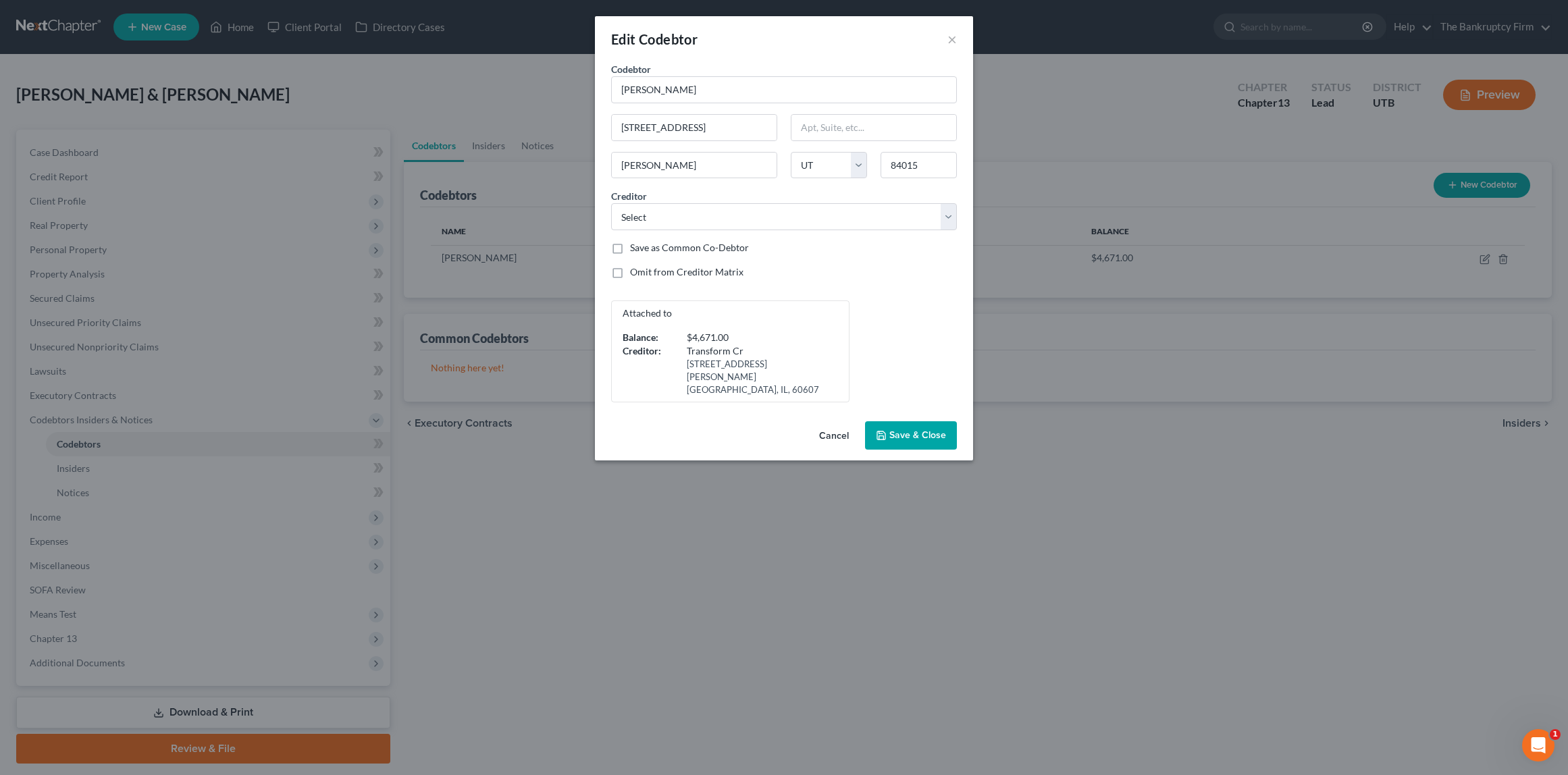
click at [907, 429] on span "Save & Close" at bounding box center [918, 435] width 57 height 12
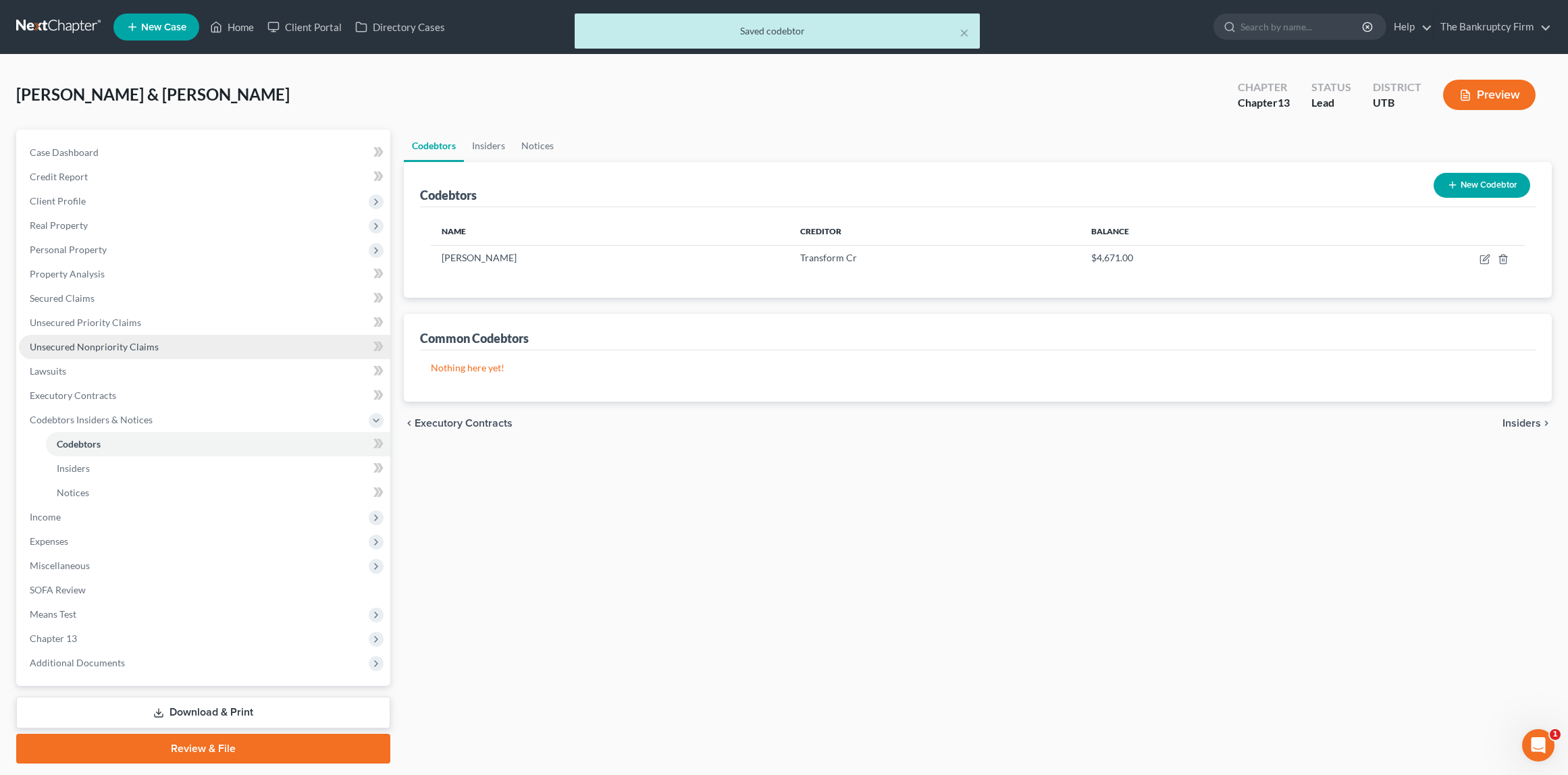
click at [88, 346] on span "Unsecured Nonpriority Claims" at bounding box center [94, 347] width 129 height 12
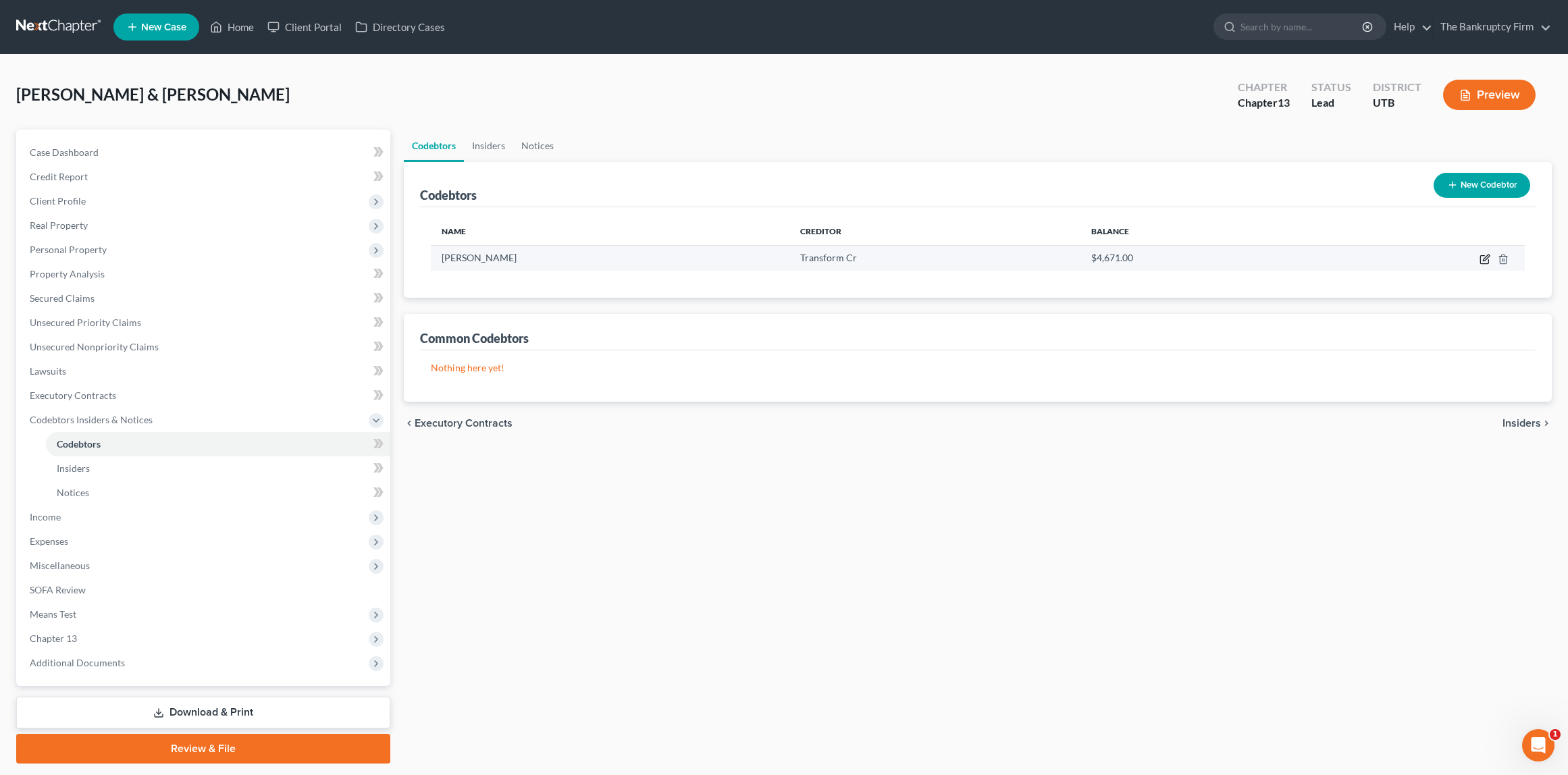
click at [1484, 258] on icon "button" at bounding box center [1486, 258] width 6 height 6
select select "46"
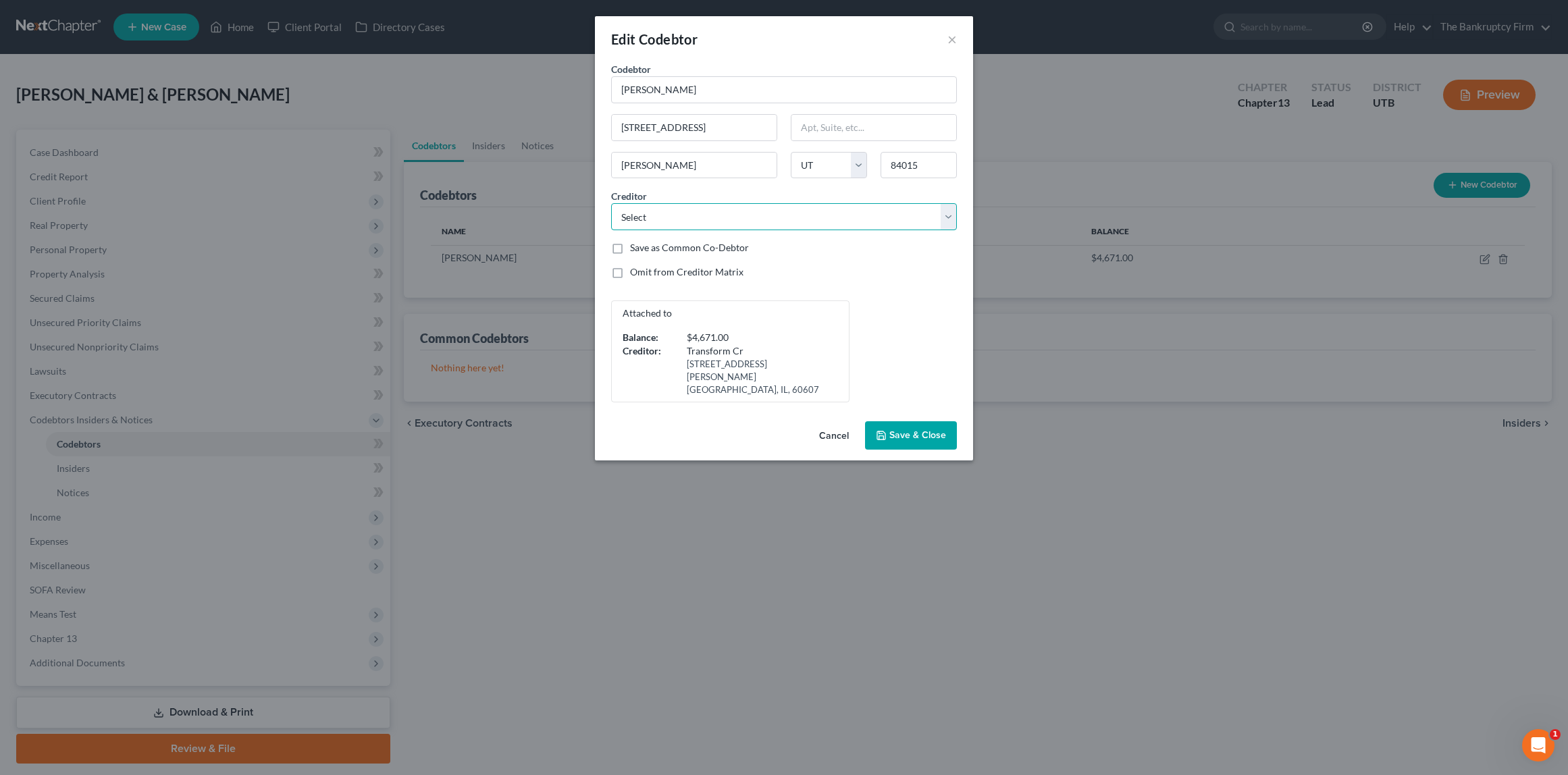
click at [713, 215] on select "Select Midland Credit Managem Jefferson Capital Syst Ally Credit Card Capital O…" at bounding box center [784, 216] width 346 height 27
click at [911, 429] on span "Save & Close" at bounding box center [918, 435] width 57 height 12
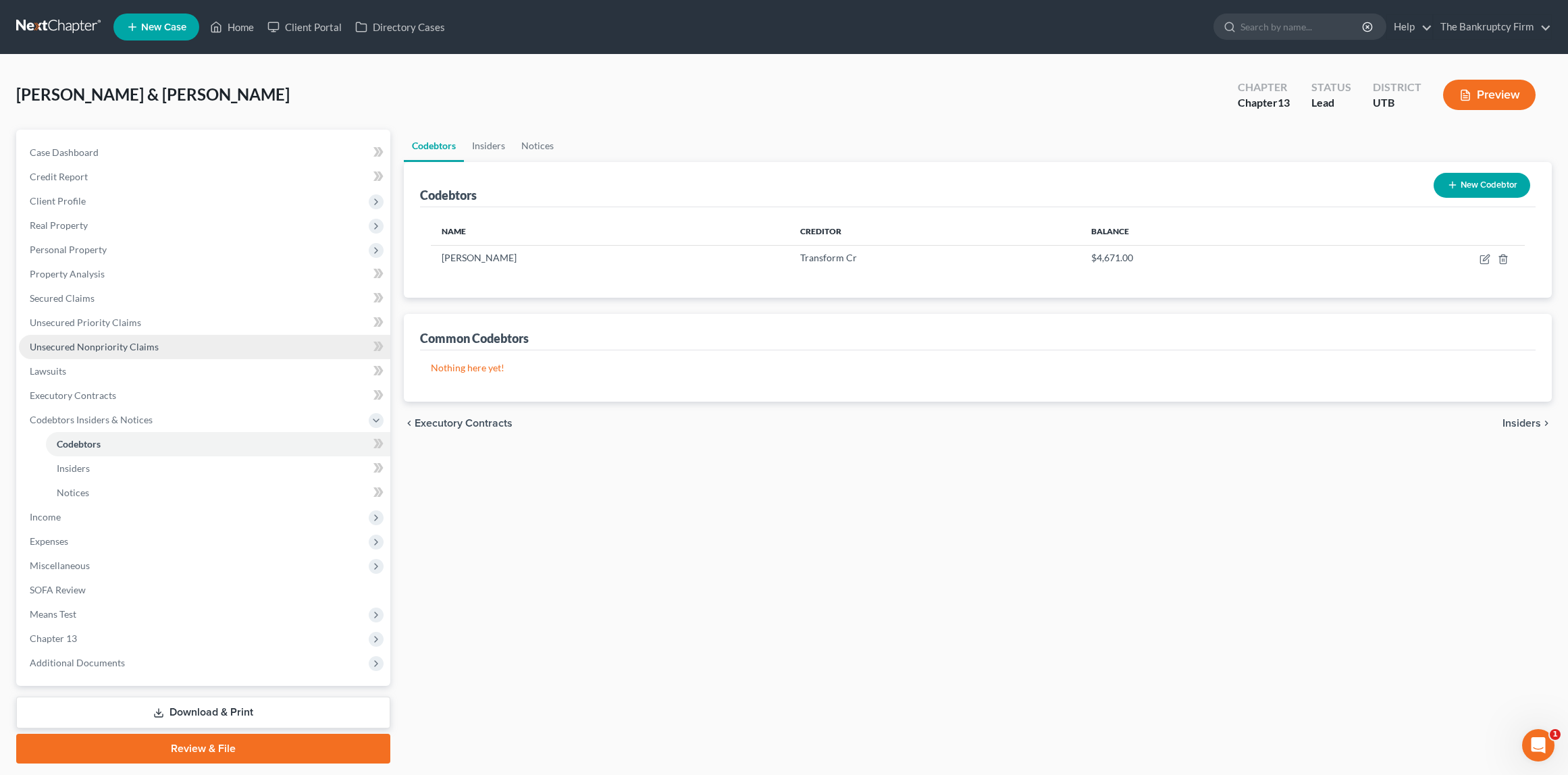
click at [98, 345] on span "Unsecured Nonpriority Claims" at bounding box center [94, 347] width 129 height 12
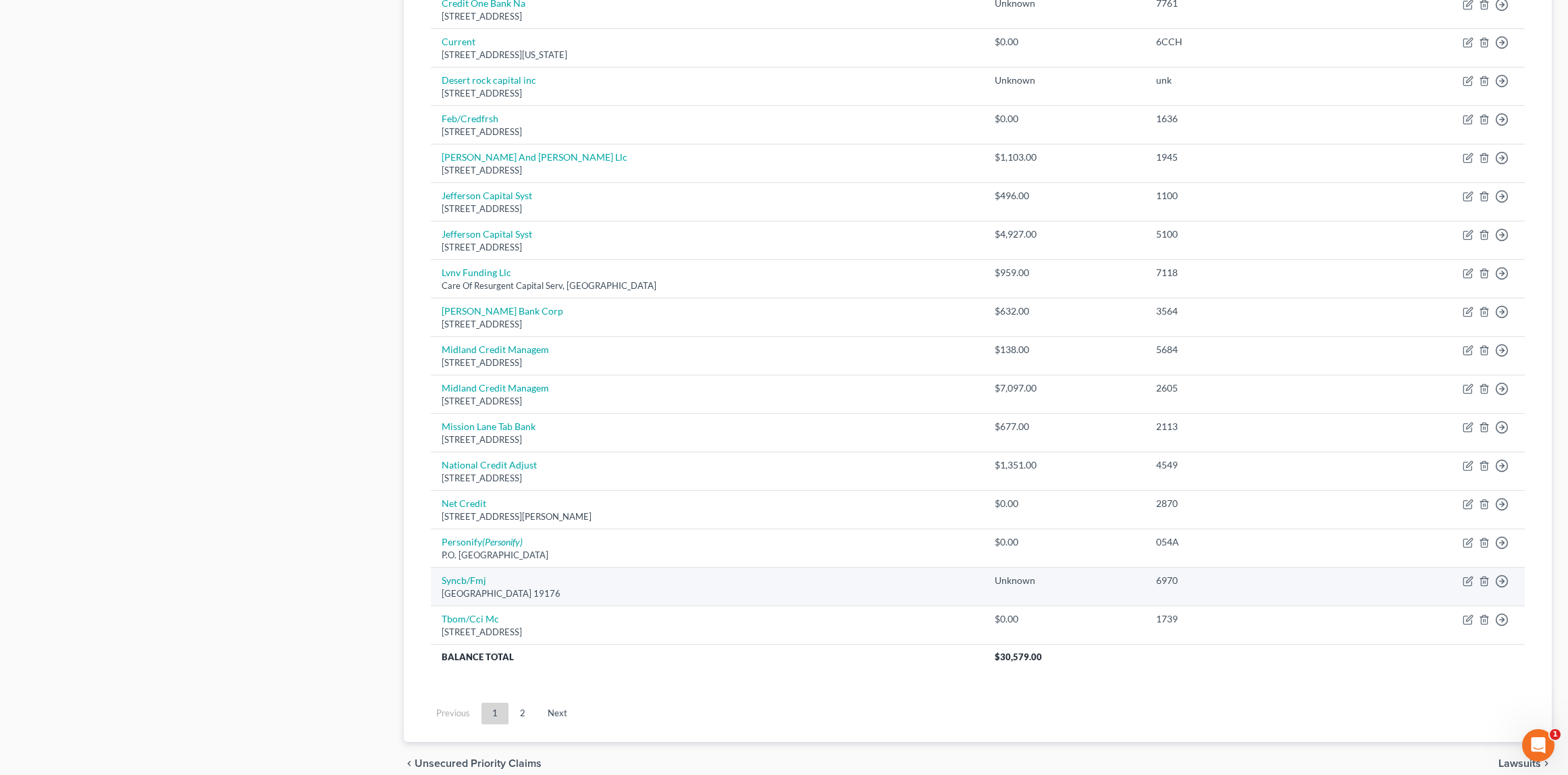
scroll to position [784, 0]
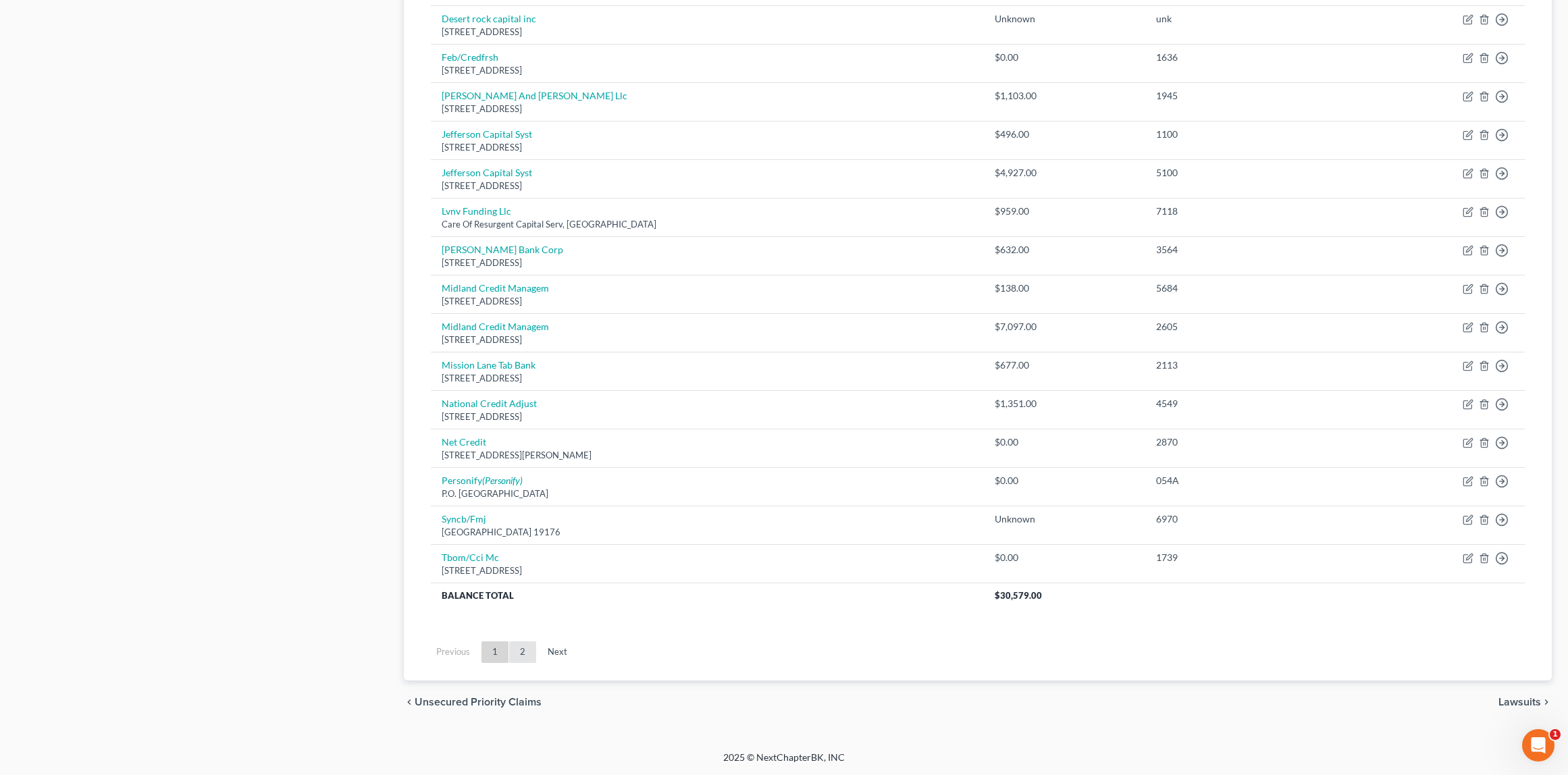
click at [523, 651] on link "2" at bounding box center [523, 652] width 27 height 22
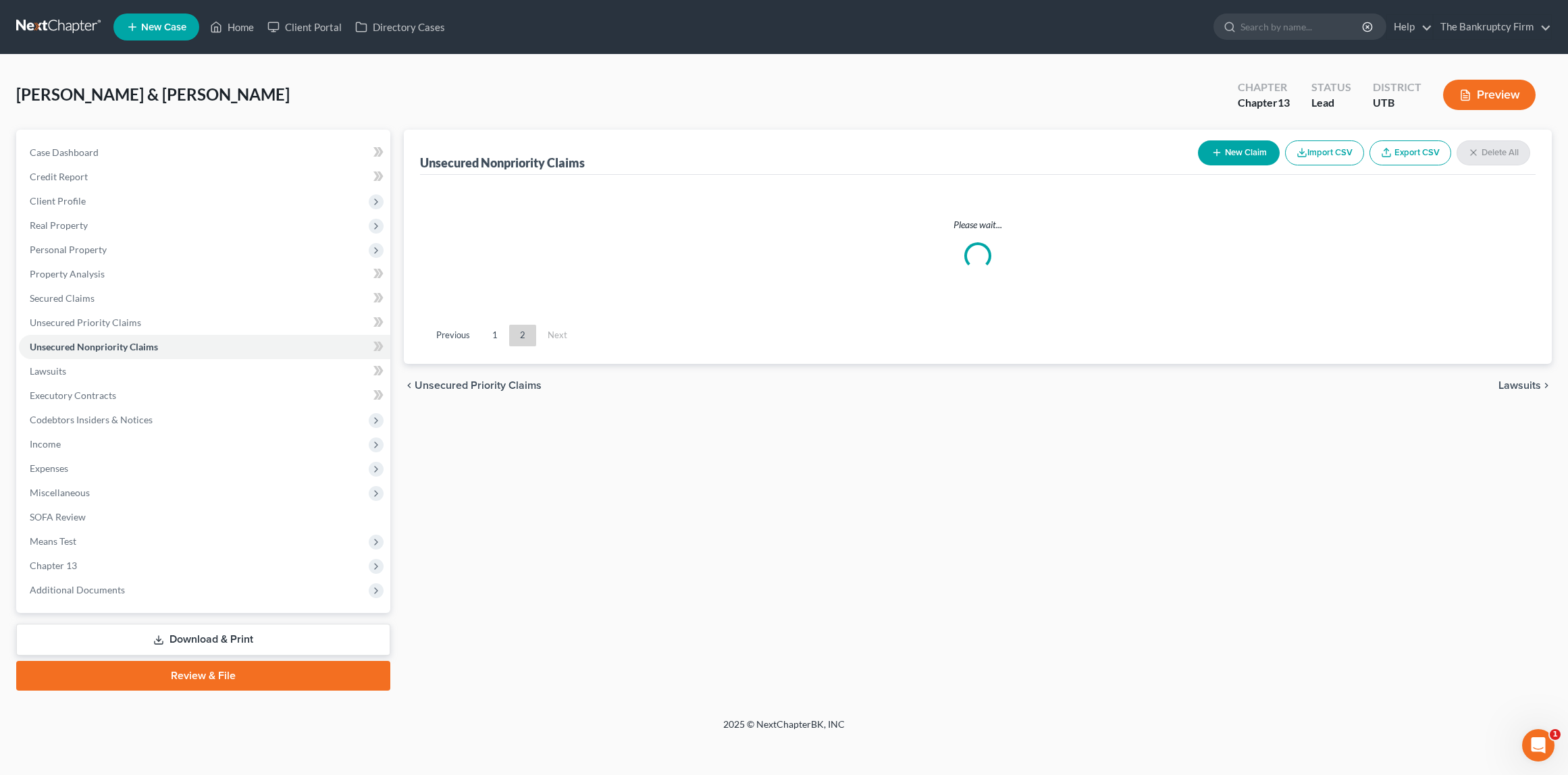
scroll to position [0, 0]
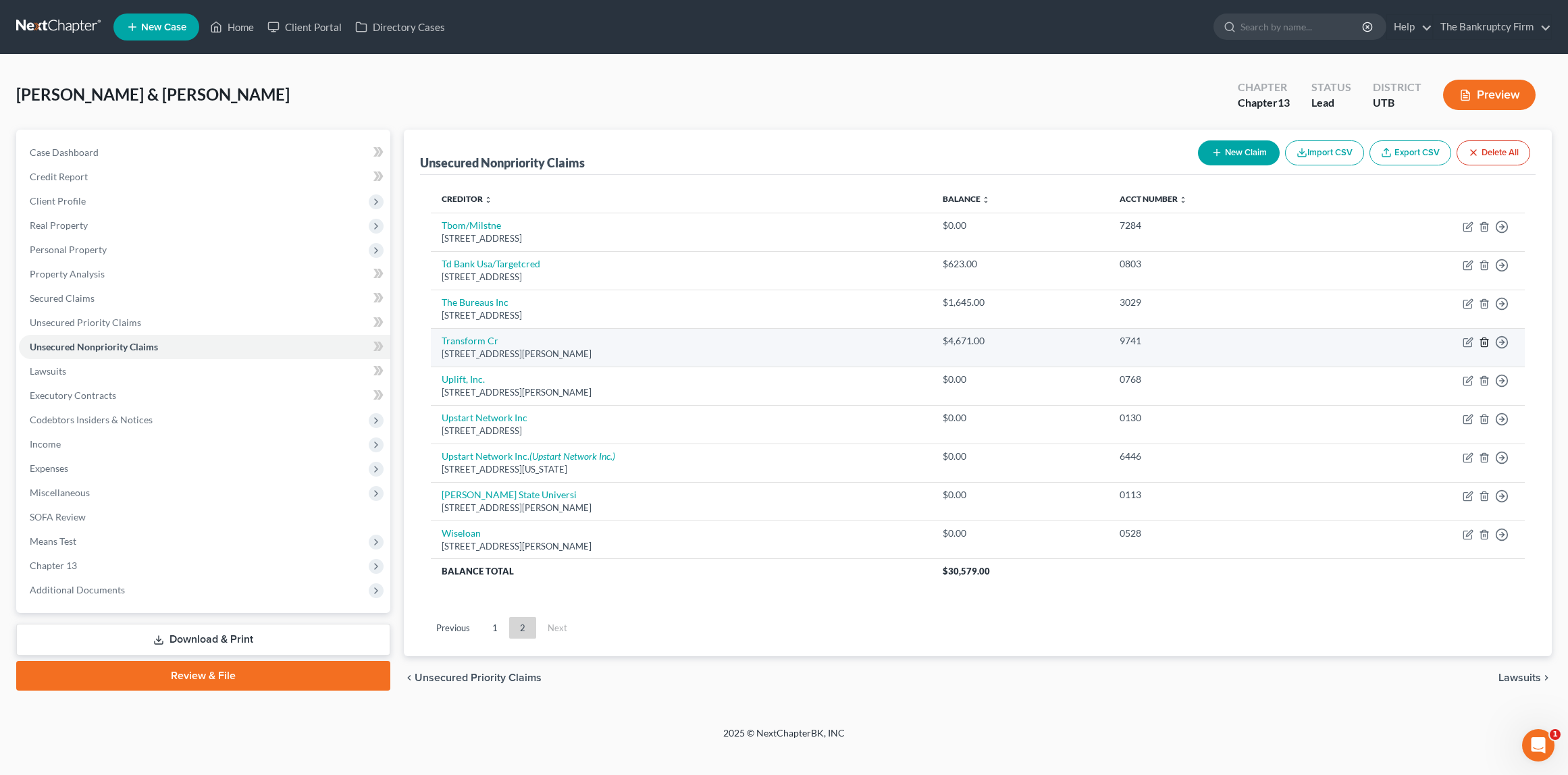
click at [1486, 342] on icon "button" at bounding box center [1484, 342] width 11 height 11
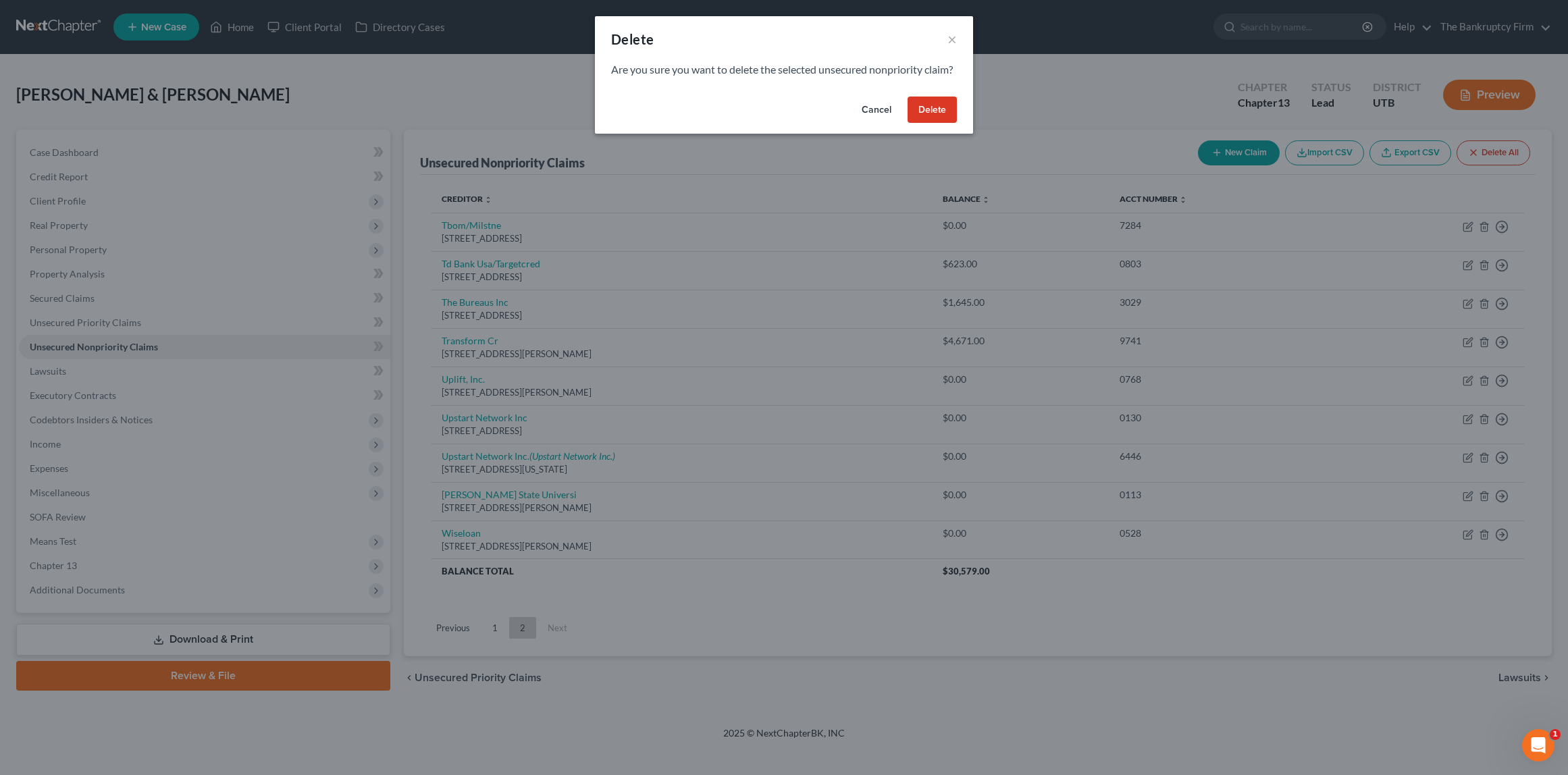
click at [936, 124] on button "Delete" at bounding box center [933, 110] width 50 height 27
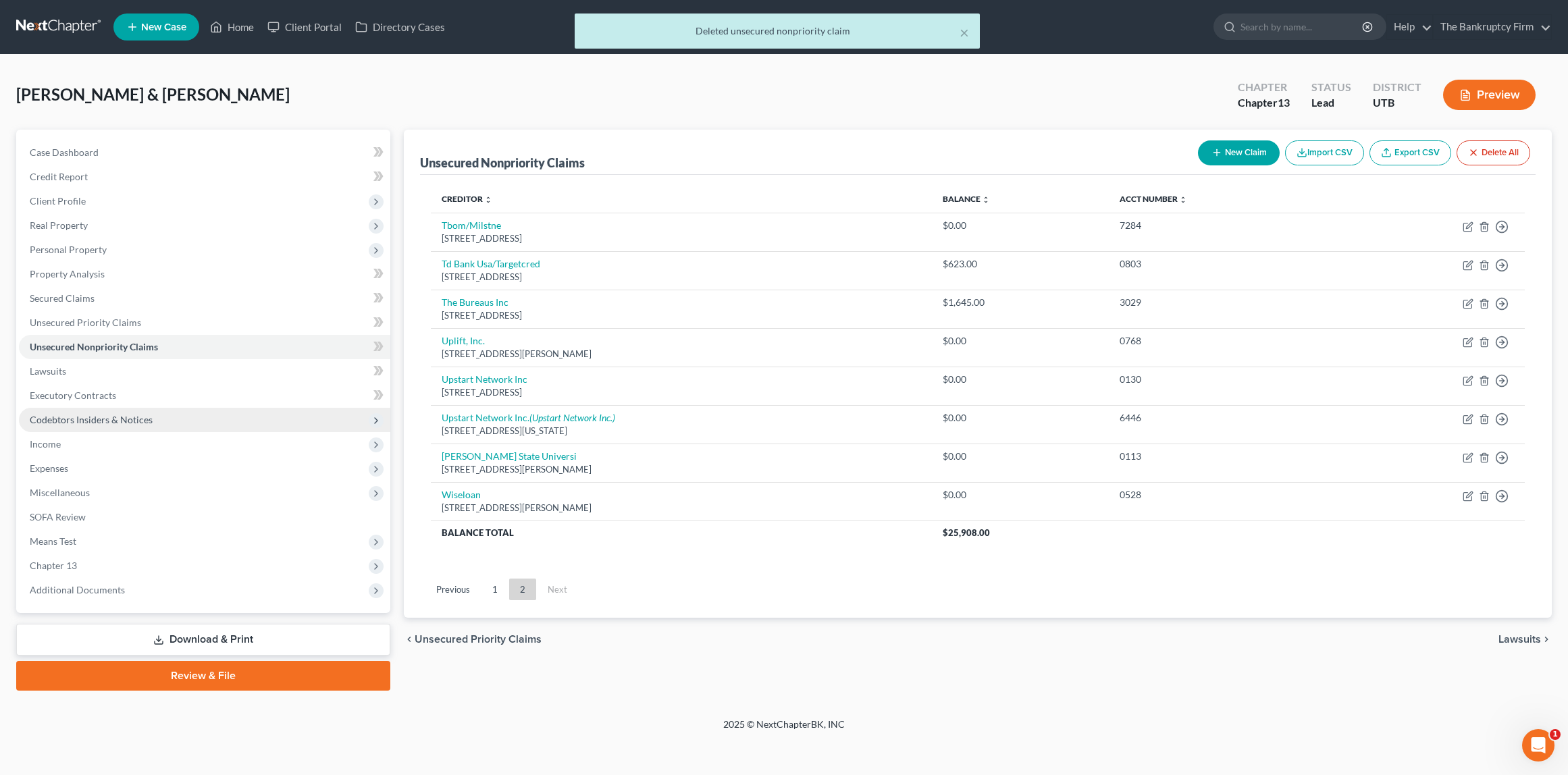
click at [79, 421] on span "Codebtors Insiders & Notices" at bounding box center [91, 420] width 123 height 12
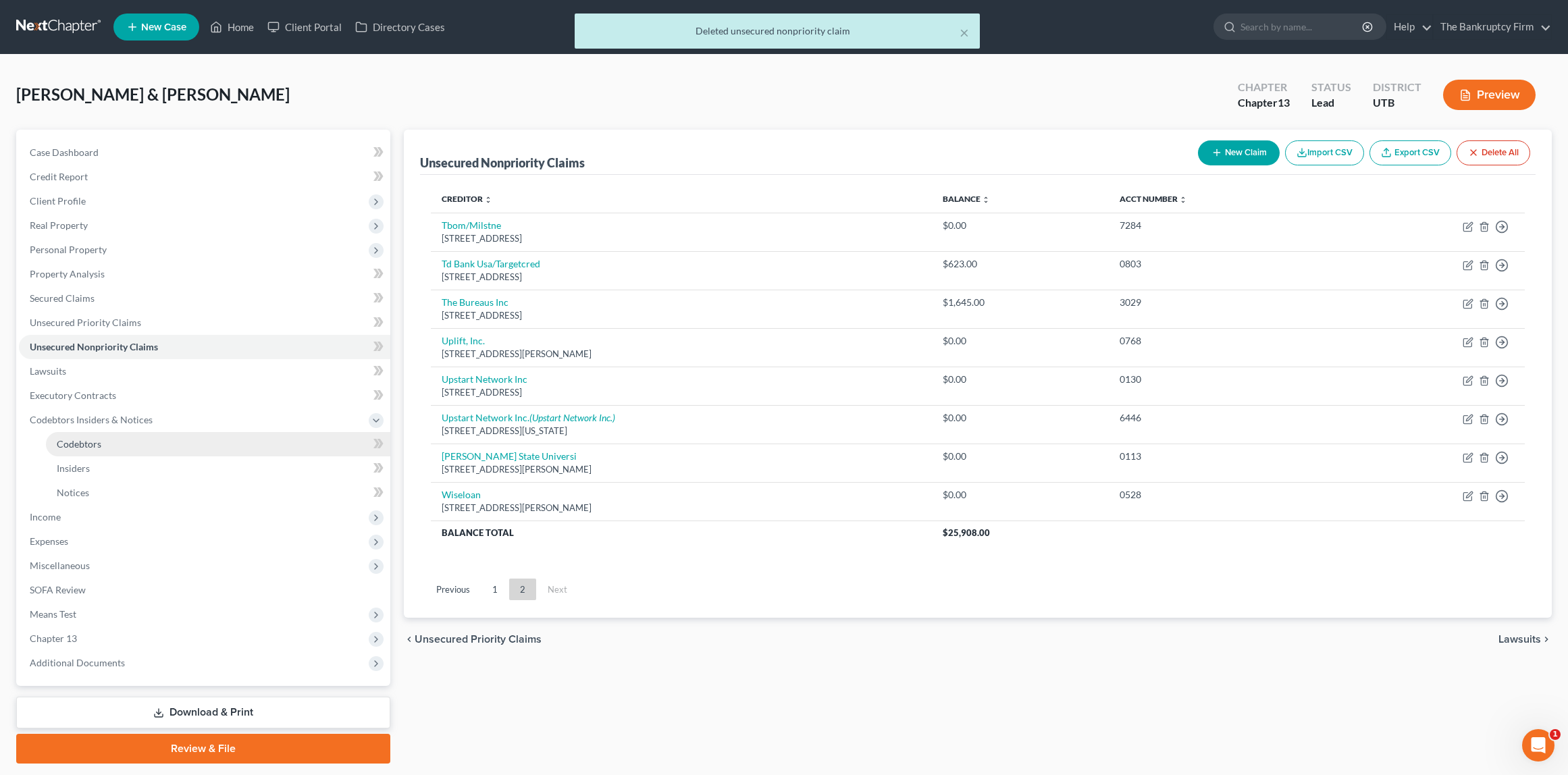
click at [108, 445] on link "Codebtors" at bounding box center [218, 444] width 344 height 24
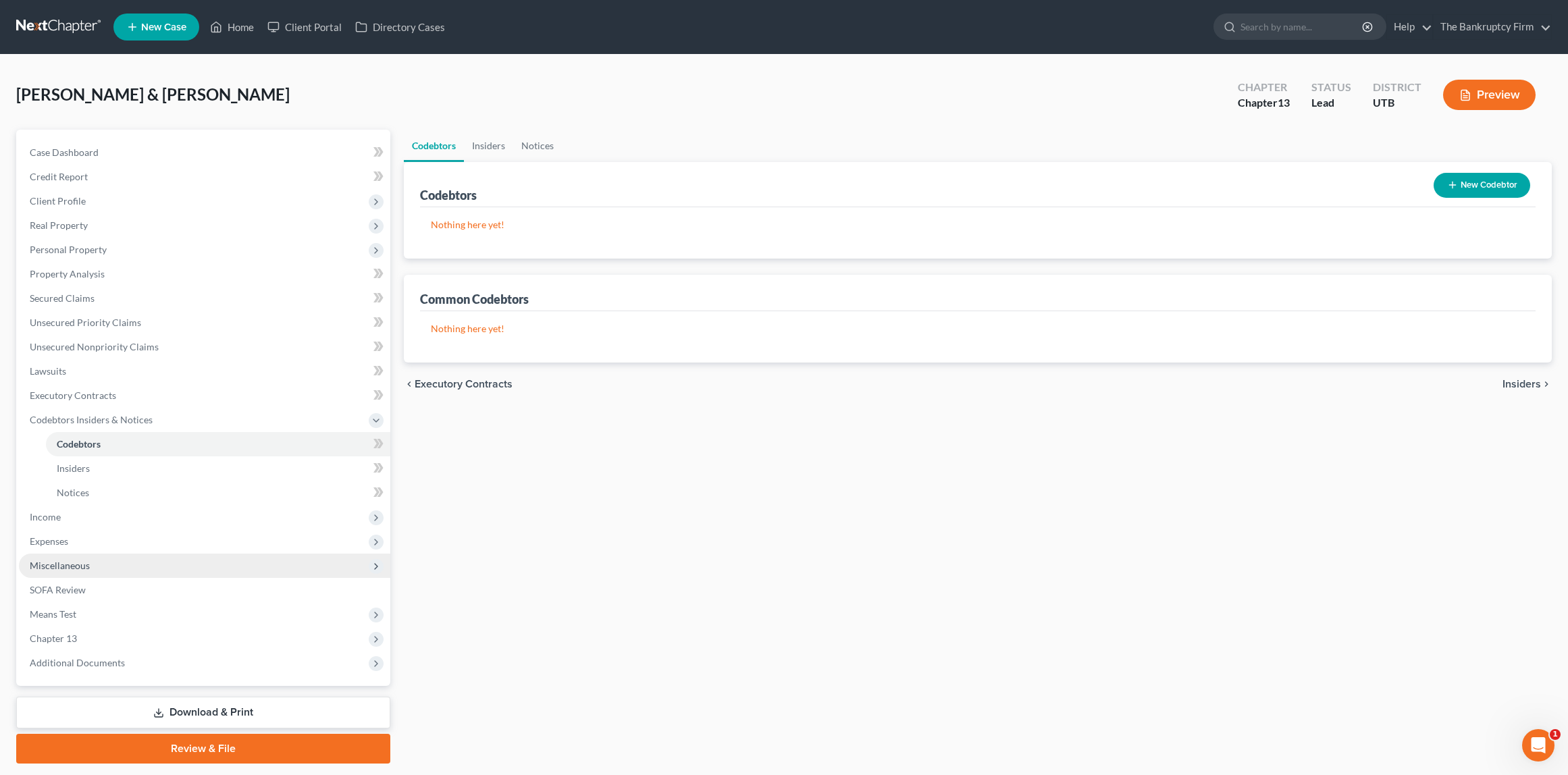
click at [56, 565] on span "Miscellaneous" at bounding box center [60, 565] width 60 height 12
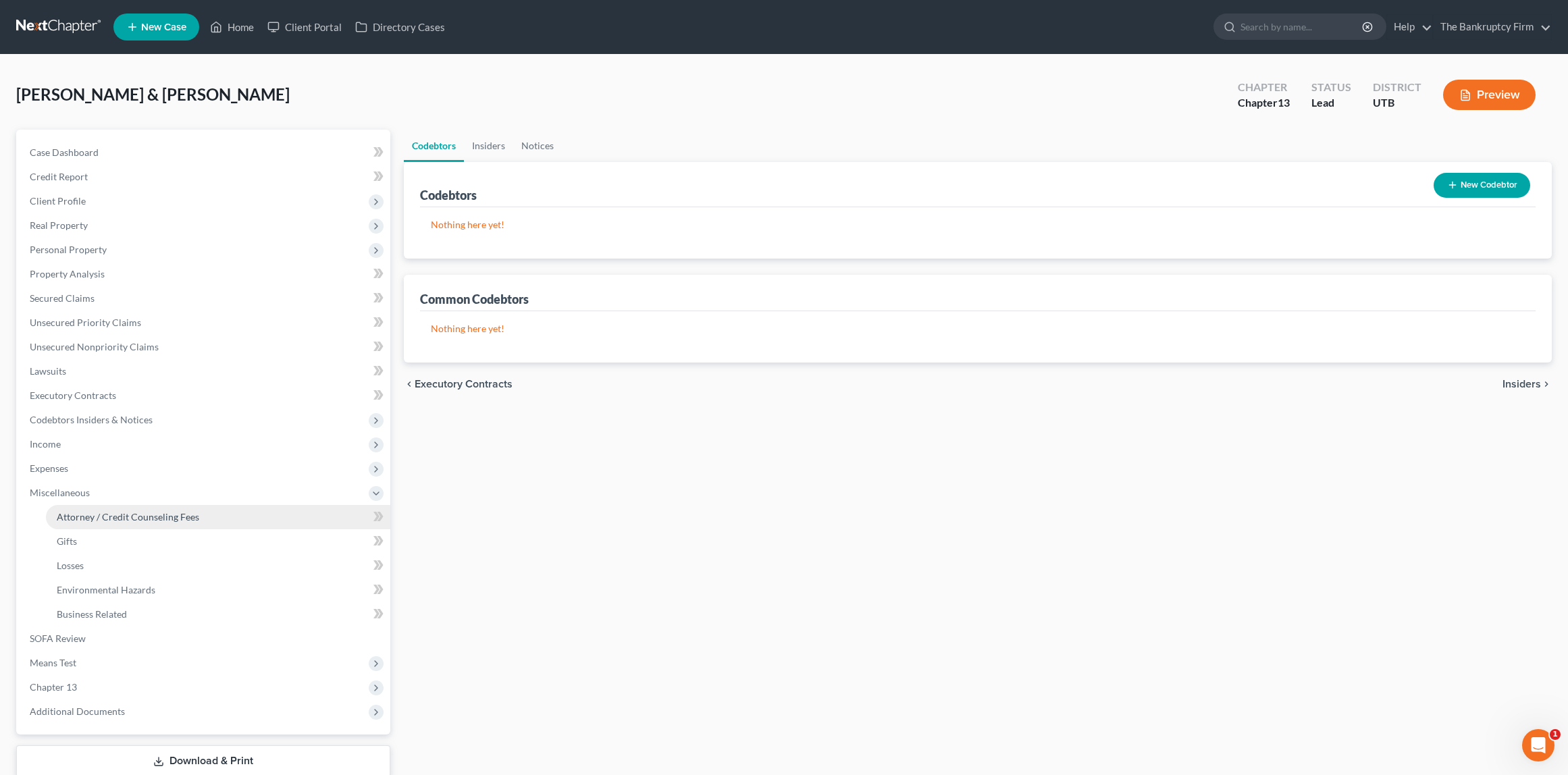
click at [94, 519] on span "Attorney / Credit Counseling Fees" at bounding box center [128, 517] width 143 height 12
select select "0"
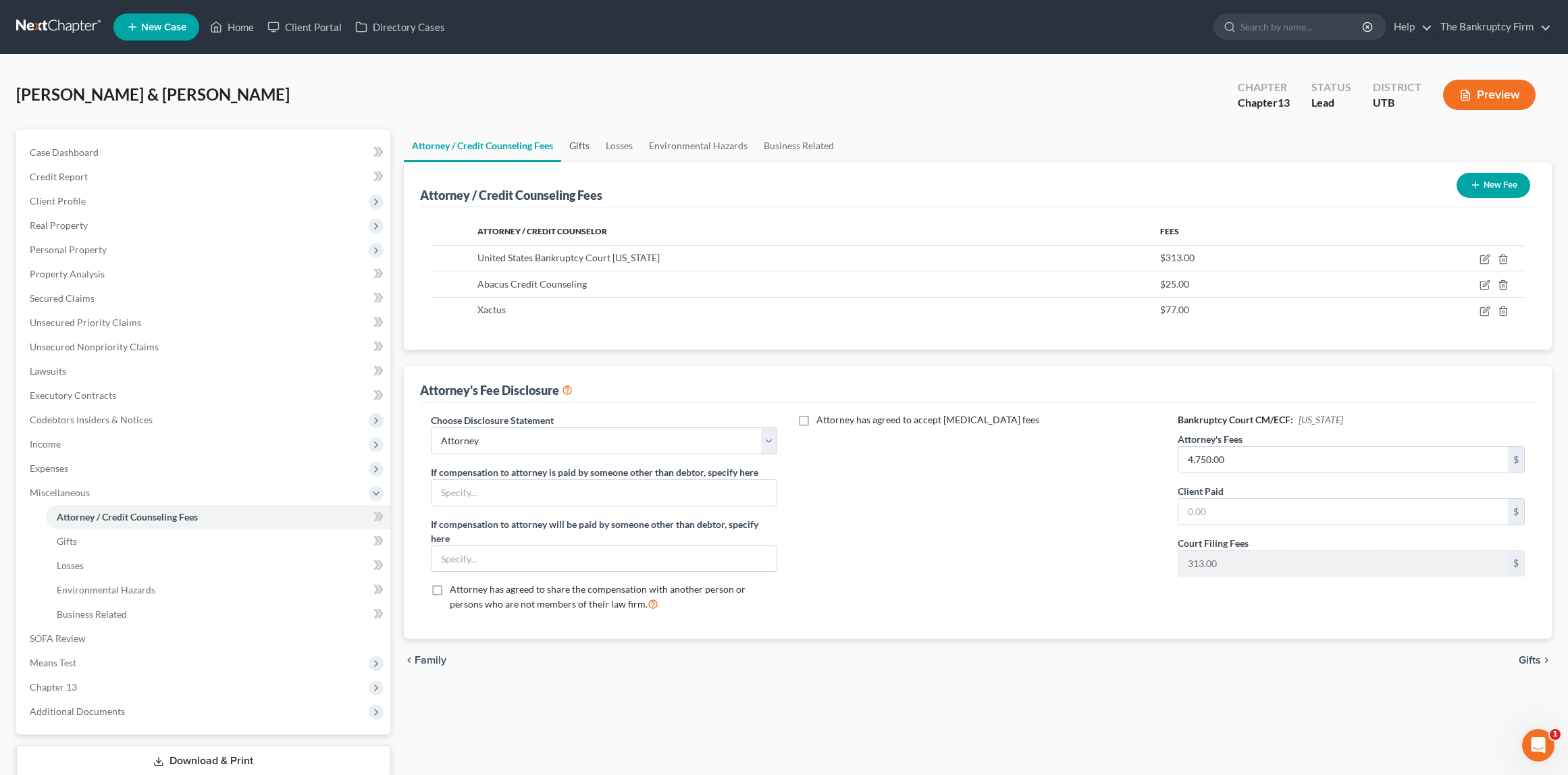
click at [578, 144] on link "Gifts" at bounding box center [579, 146] width 36 height 33
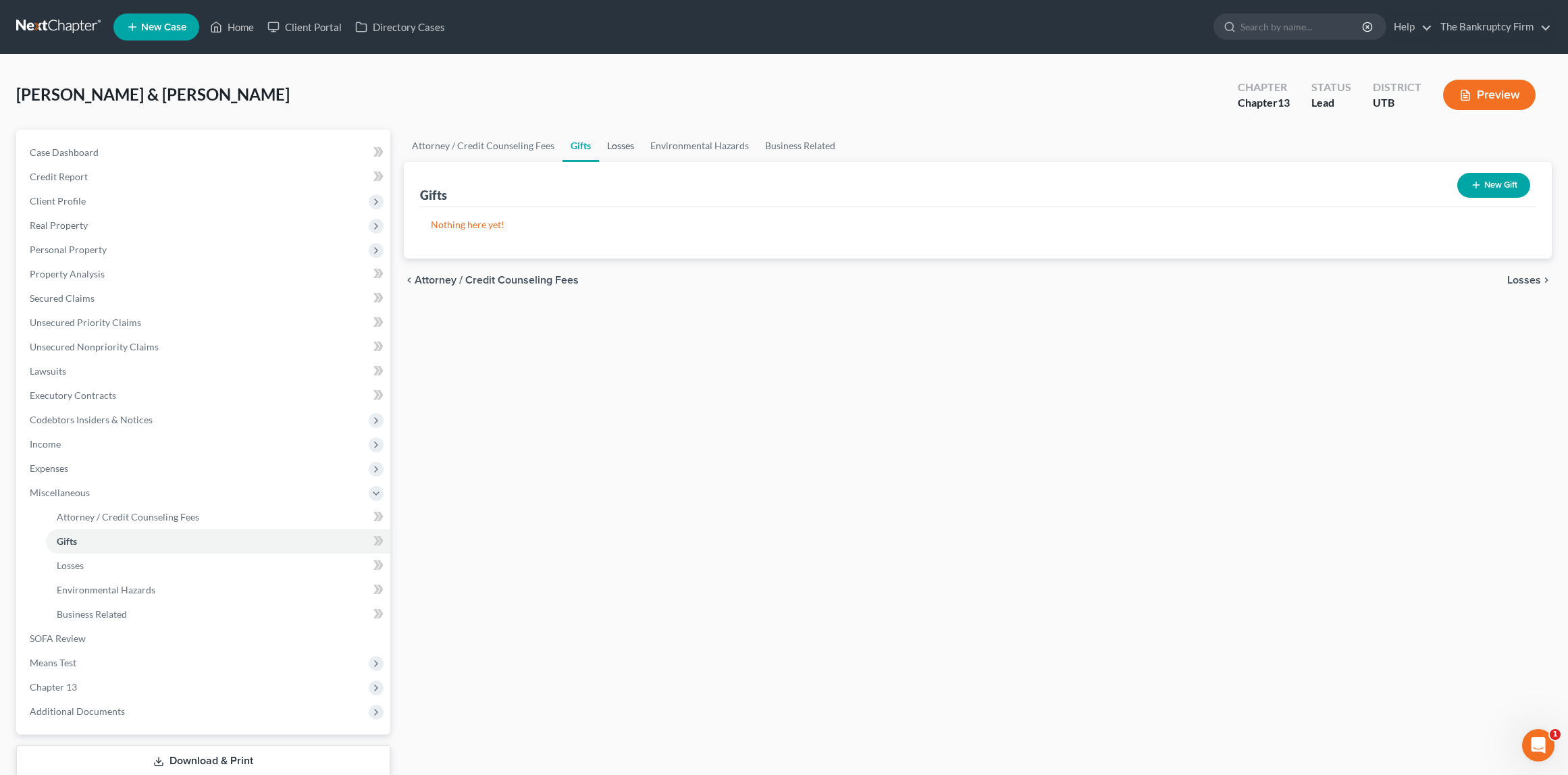
click at [617, 146] on link "Losses" at bounding box center [620, 146] width 43 height 33
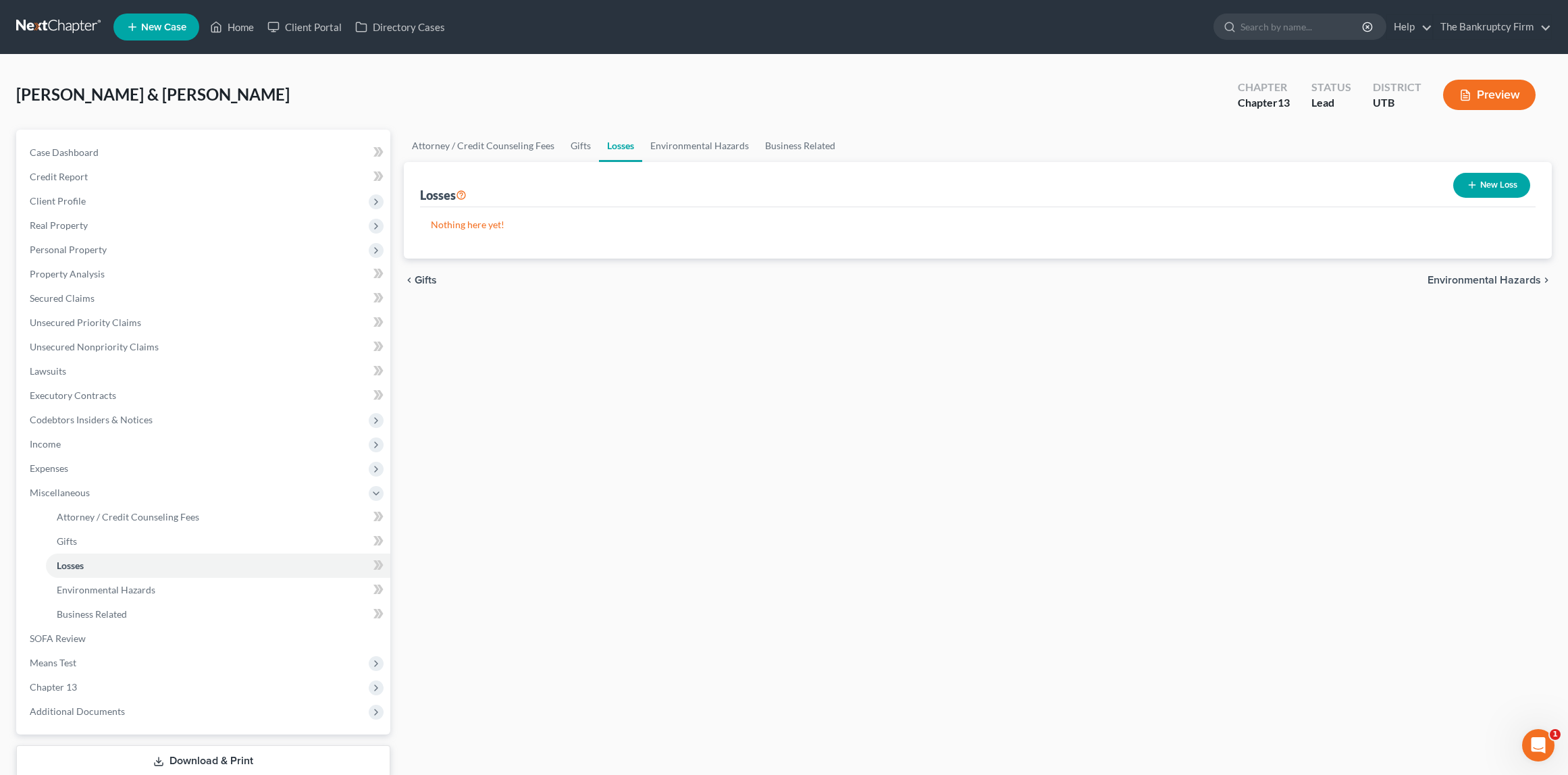
click at [534, 90] on div "[PERSON_NAME] & [PERSON_NAME] Upgraded Chapter Chapter 13 Status Lead District …" at bounding box center [784, 100] width 1536 height 59
click at [126, 347] on span "Unsecured Nonpriority Claims" at bounding box center [94, 347] width 129 height 12
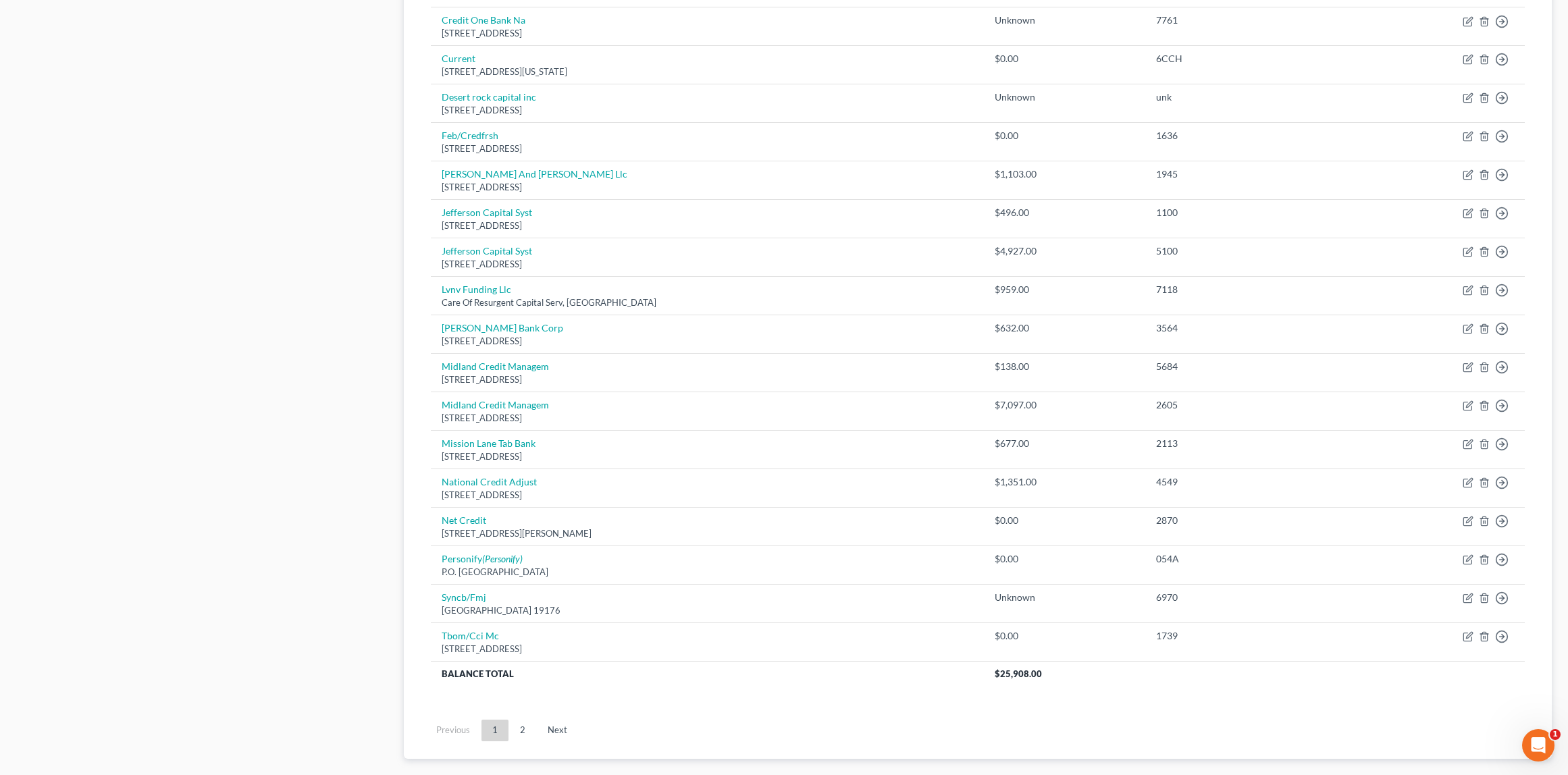
scroll to position [784, 0]
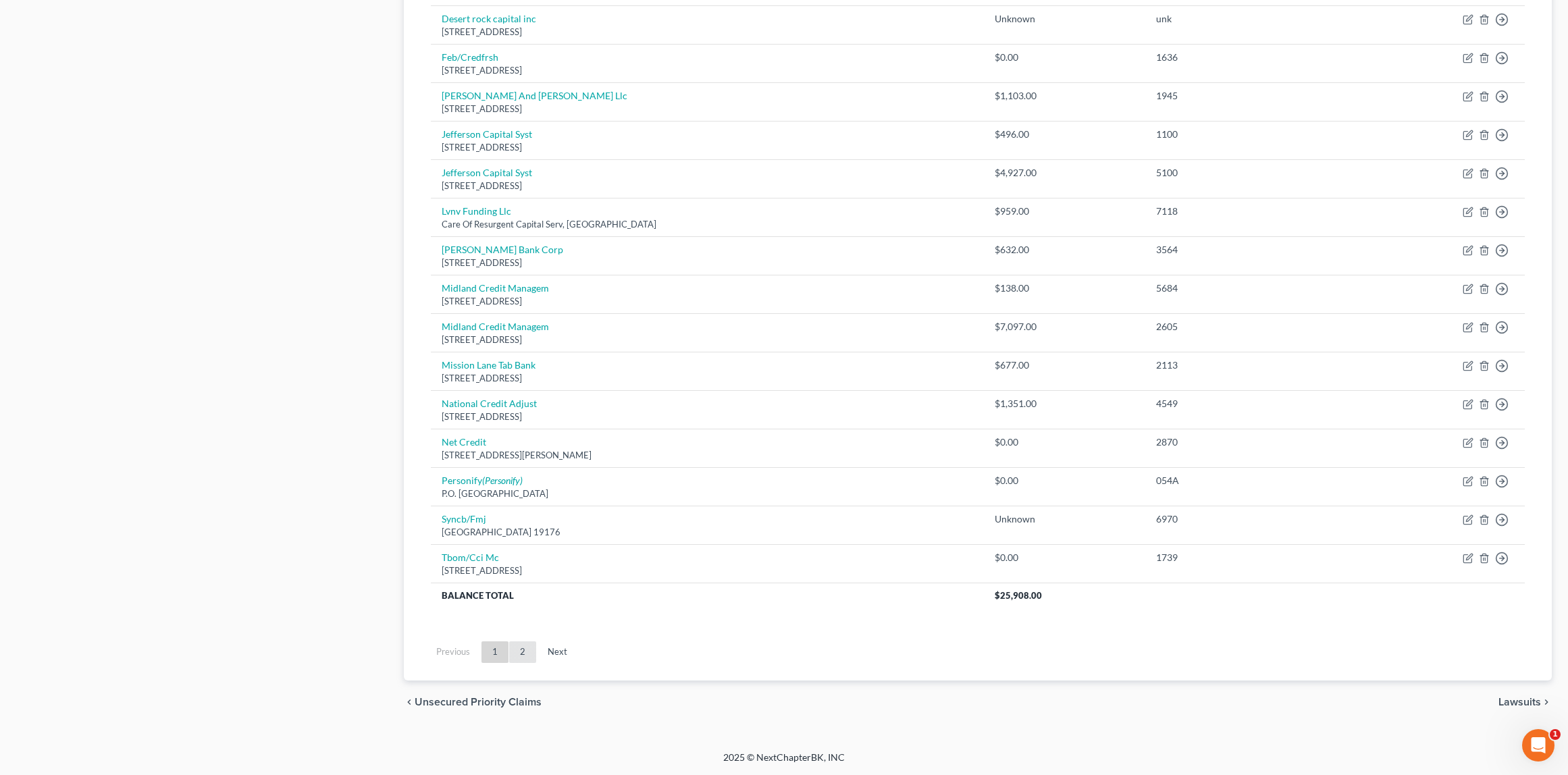
click at [528, 653] on link "2" at bounding box center [523, 652] width 27 height 22
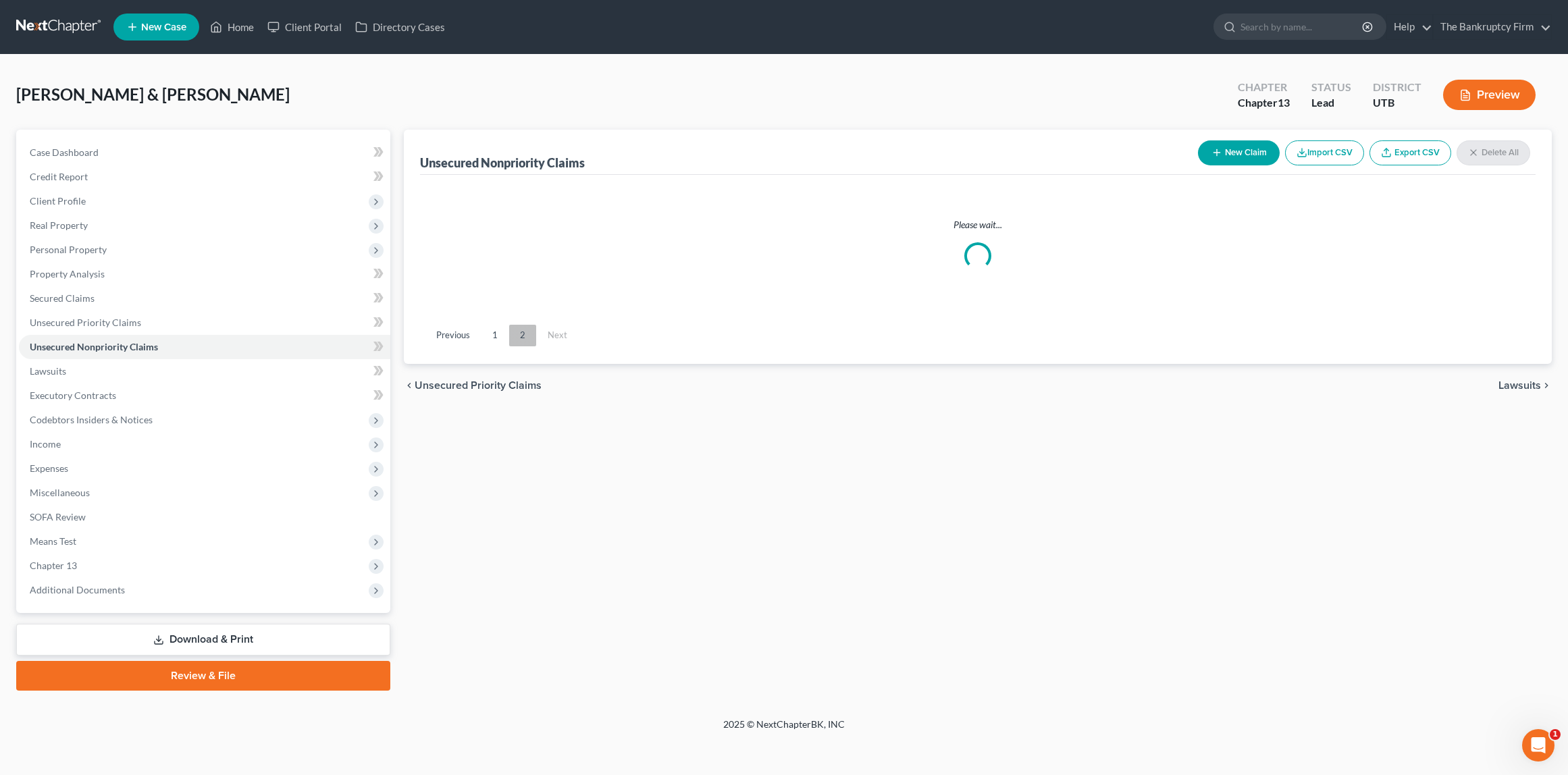
scroll to position [0, 0]
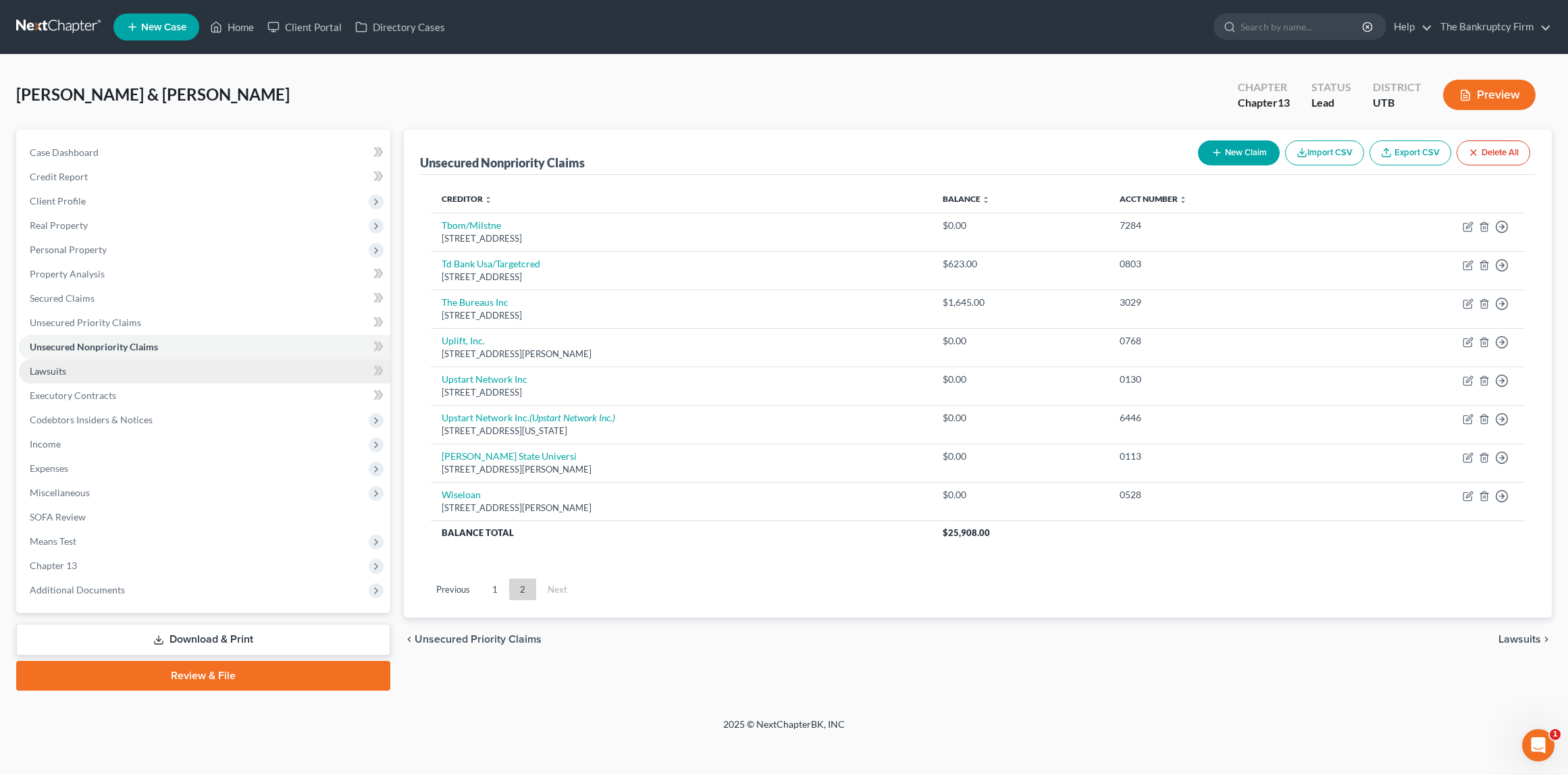
click at [58, 370] on span "Lawsuits" at bounding box center [48, 371] width 36 height 12
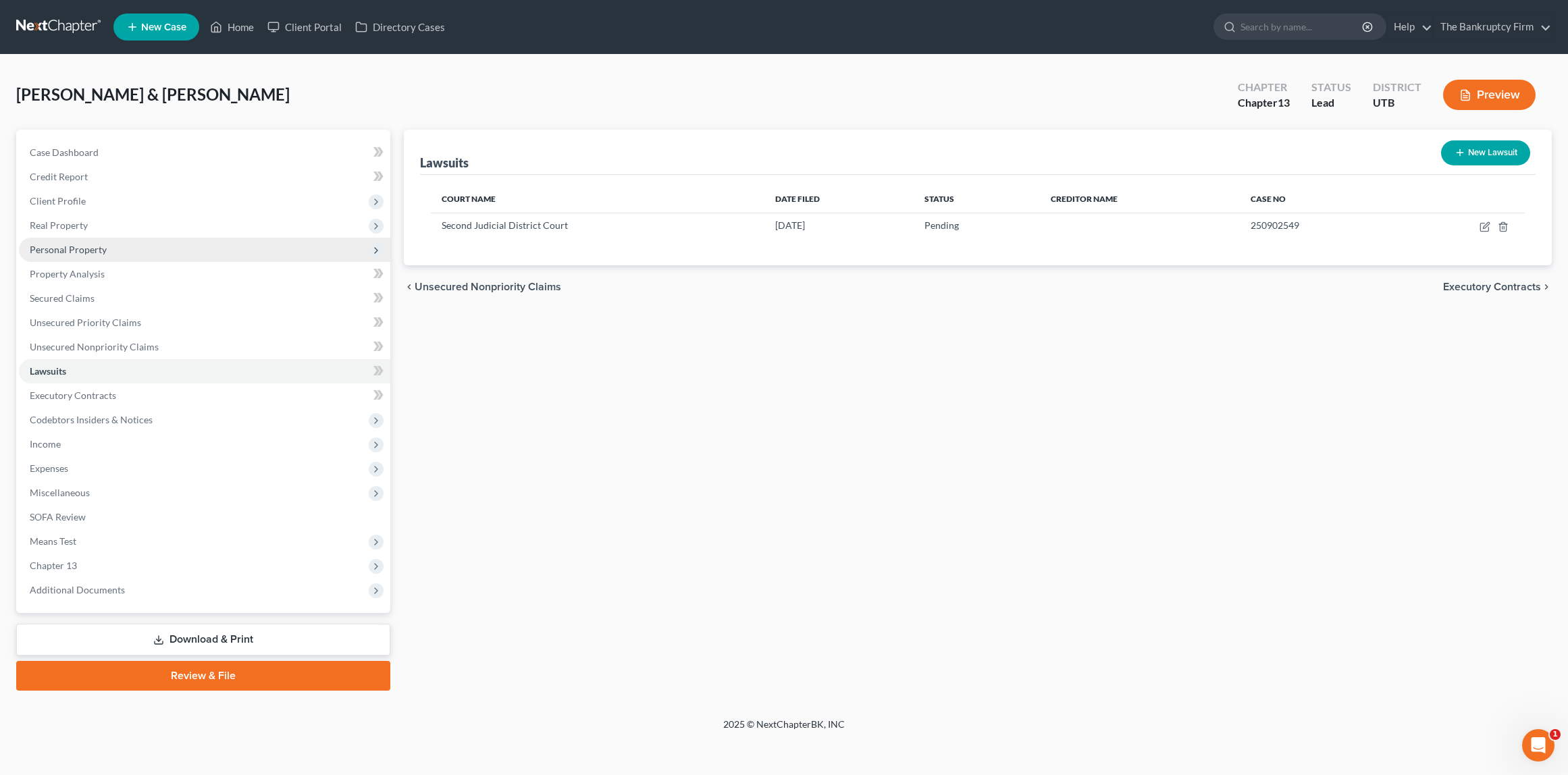
click at [80, 245] on span "Personal Property" at bounding box center [68, 250] width 77 height 12
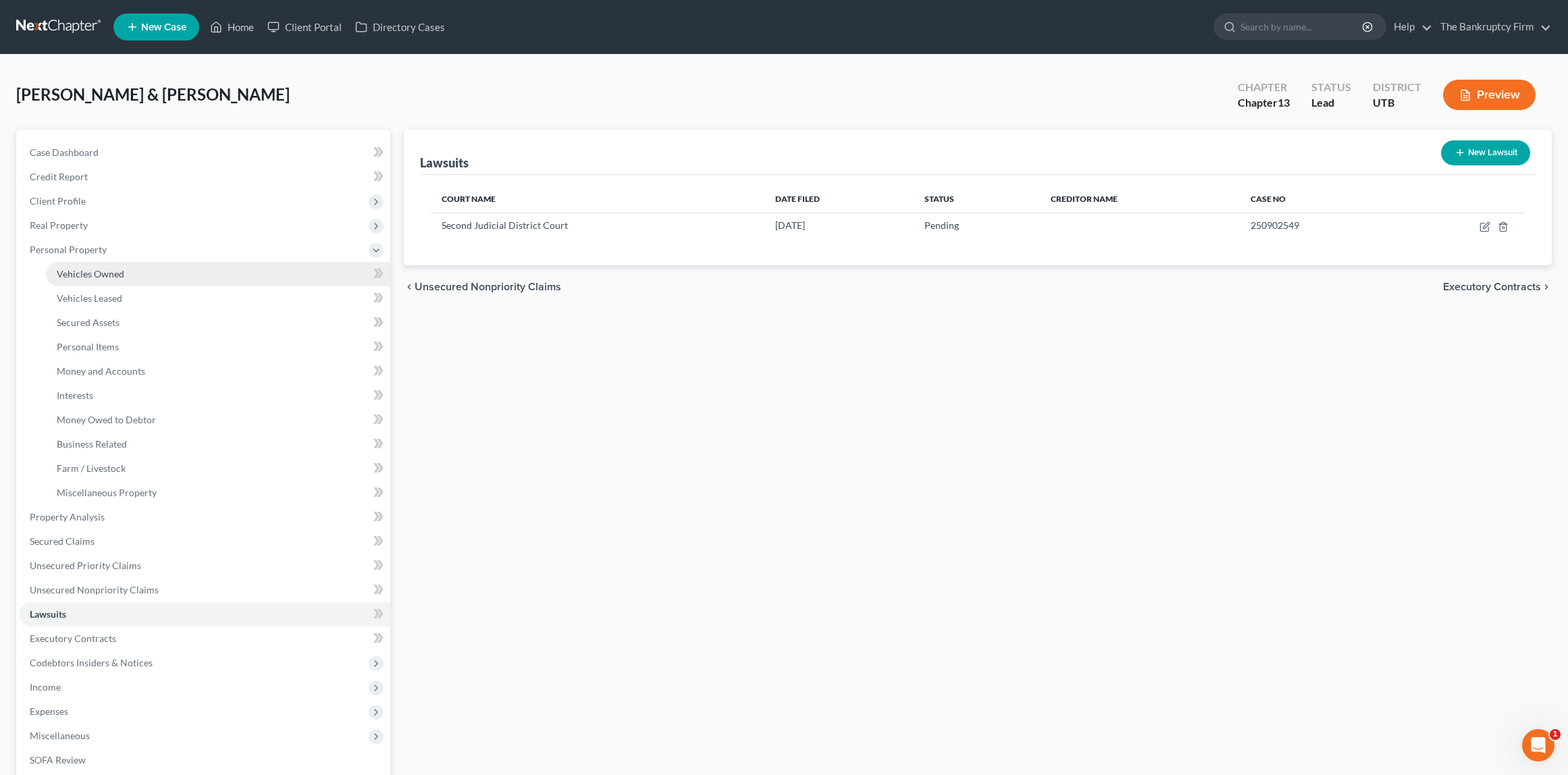
click at [91, 269] on span "Vehicles Owned" at bounding box center [90, 274] width 68 height 12
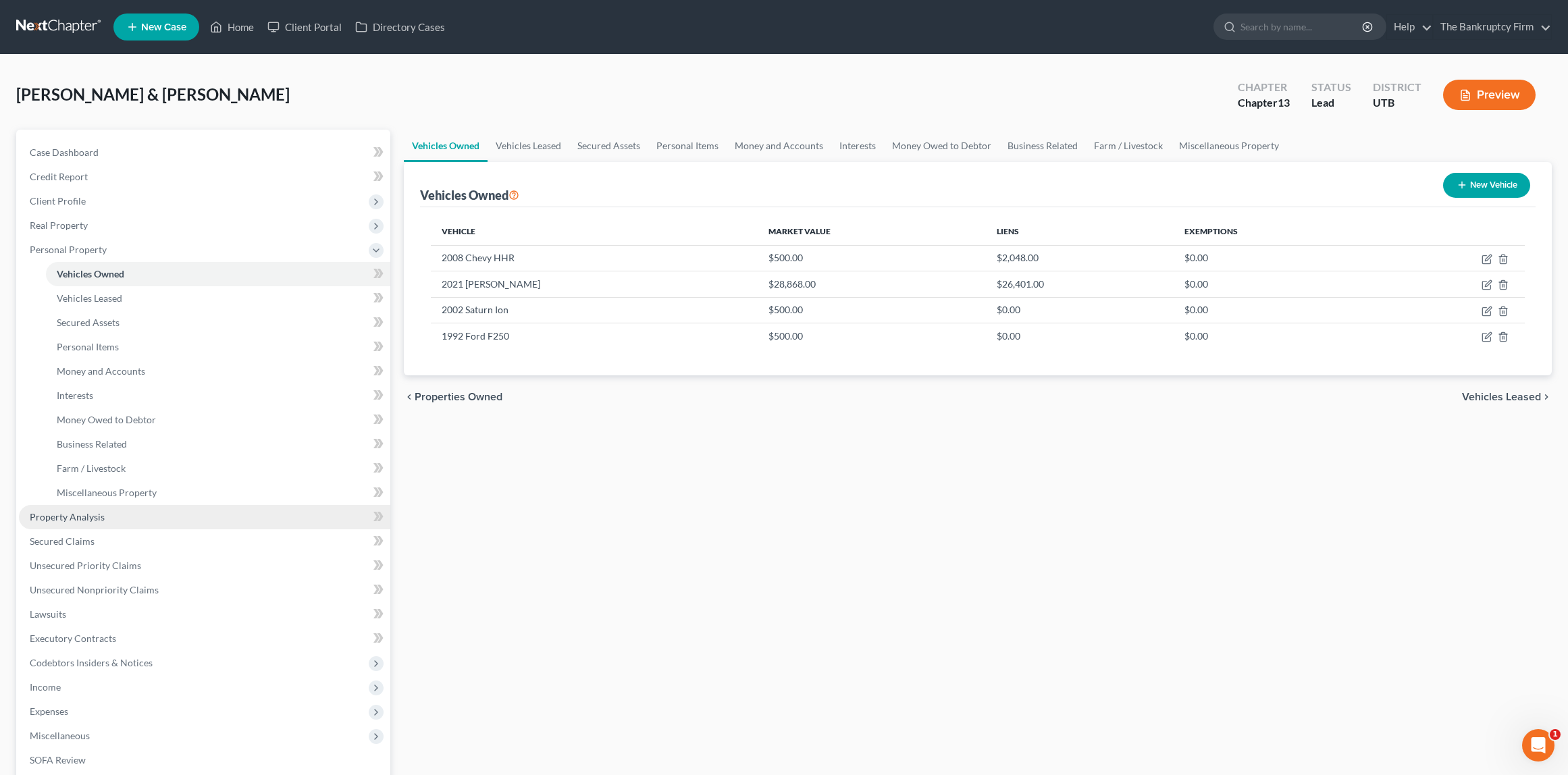
click at [76, 520] on span "Property Analysis" at bounding box center [67, 517] width 75 height 12
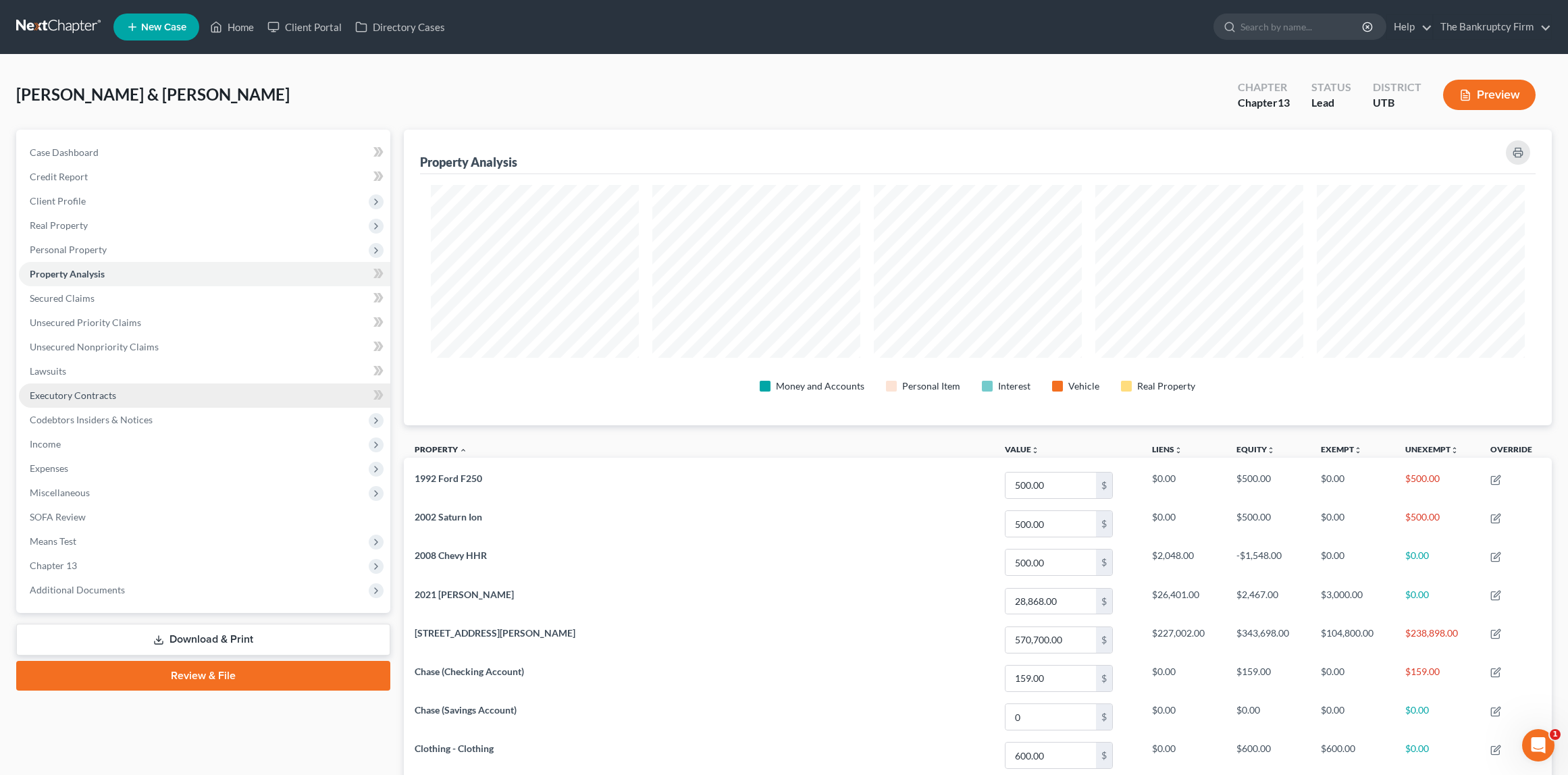
scroll to position [295, 1148]
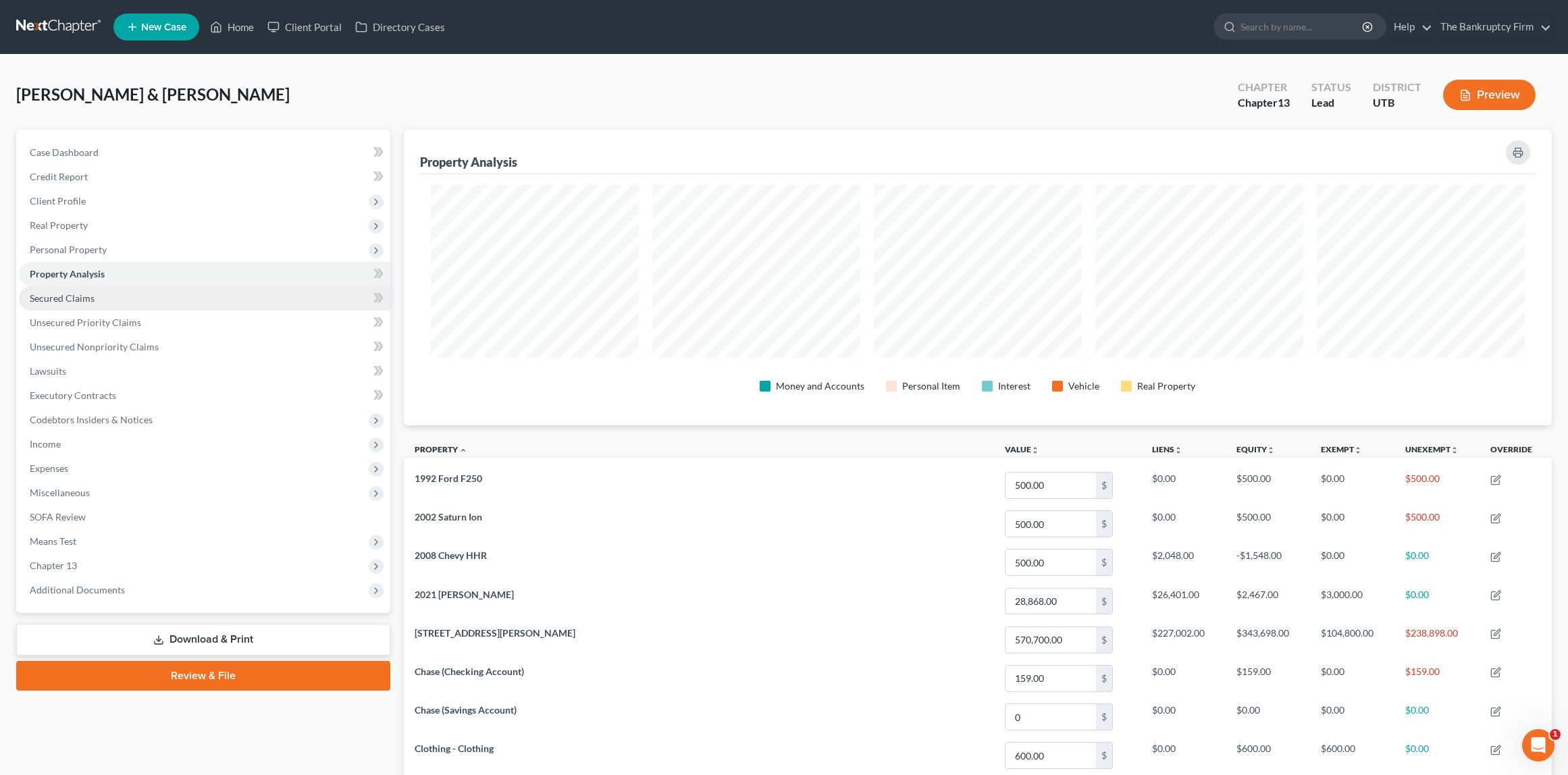
click at [87, 304] on link "Secured Claims" at bounding box center [205, 298] width 371 height 24
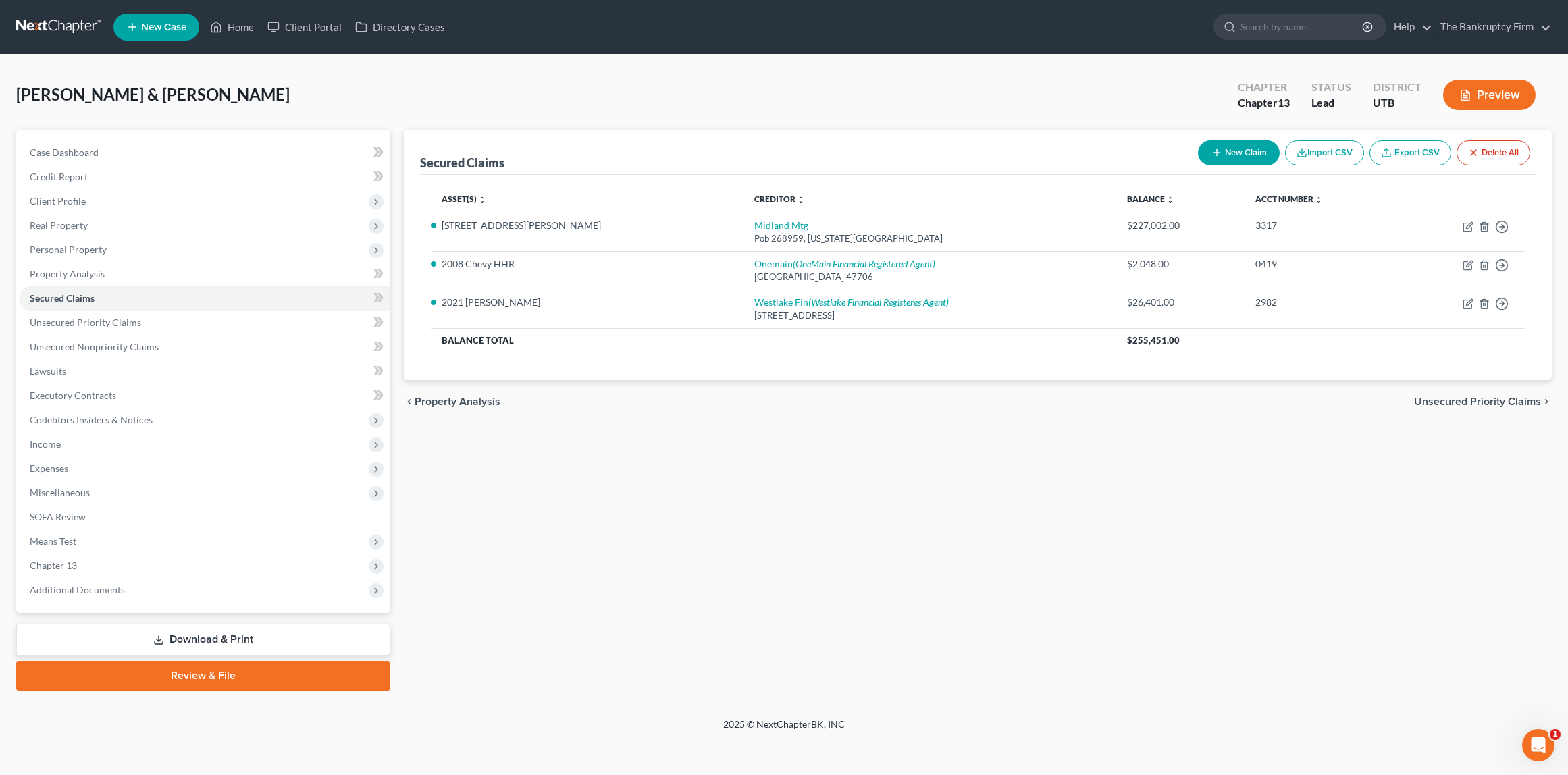
click at [676, 482] on div "Secured Claims New Claim Import CSV Export CSV Delete All Asset(s) expand_more …" at bounding box center [978, 410] width 1163 height 561
click at [754, 298] on link "Westlake Fin (Westlake Financial Registeres Agent)" at bounding box center [851, 302] width 194 height 12
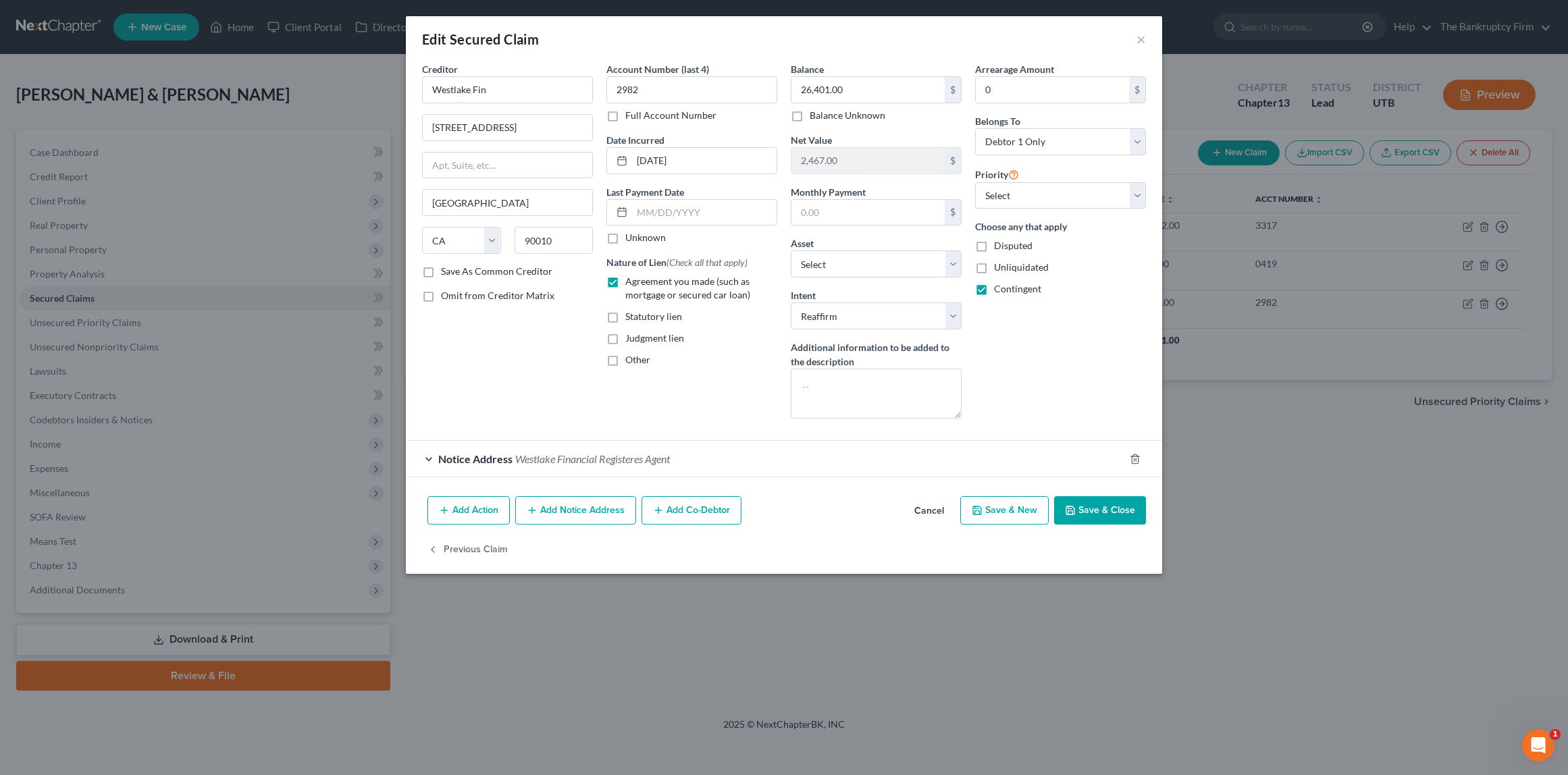
click at [1147, 39] on div "Edit Secured Claim ×" at bounding box center [784, 39] width 756 height 46
click at [1141, 39] on button "×" at bounding box center [1141, 39] width 9 height 16
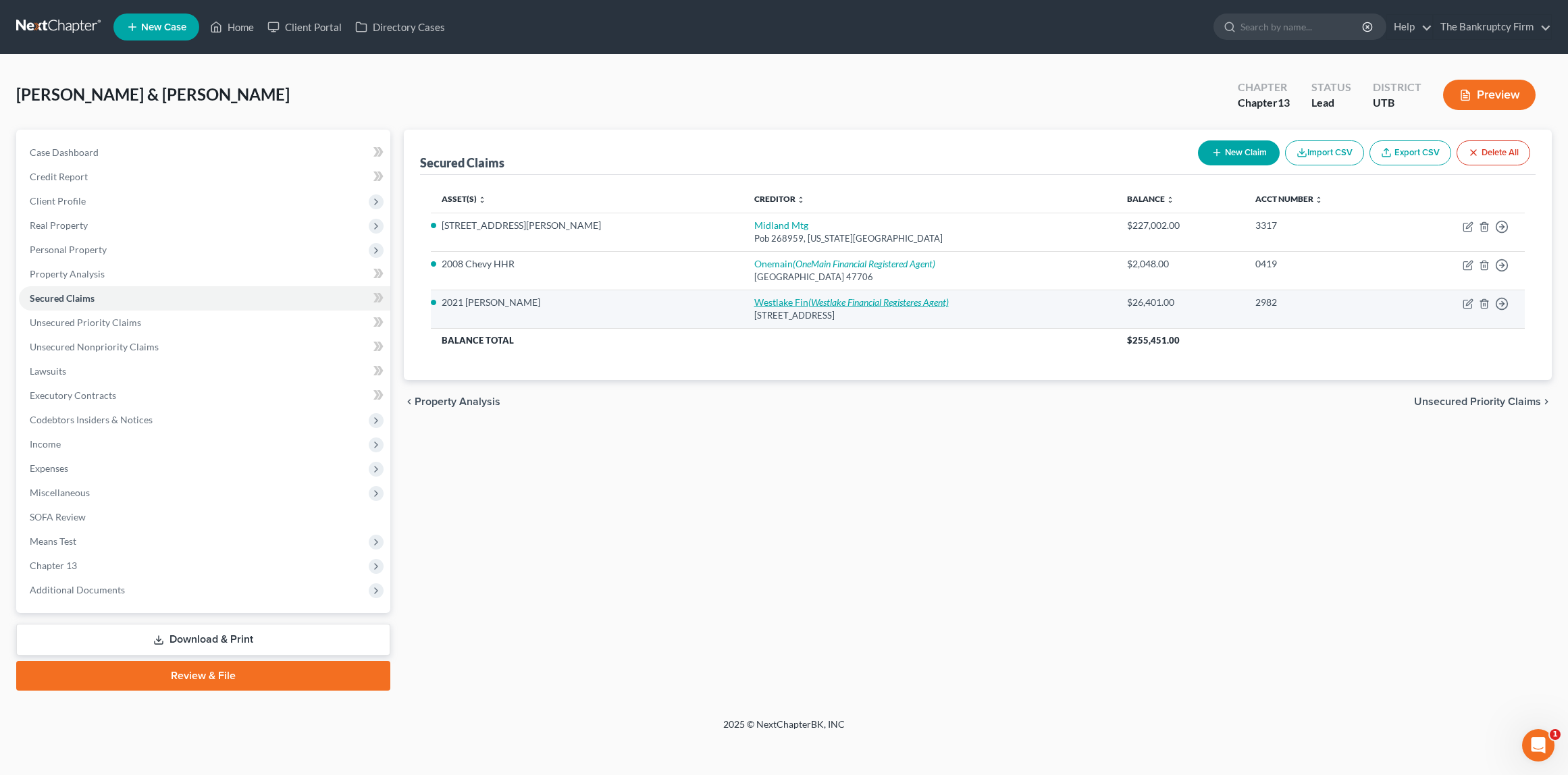
click at [809, 300] on icon "(Westlake Financial Registeres Agent)" at bounding box center [879, 302] width 140 height 12
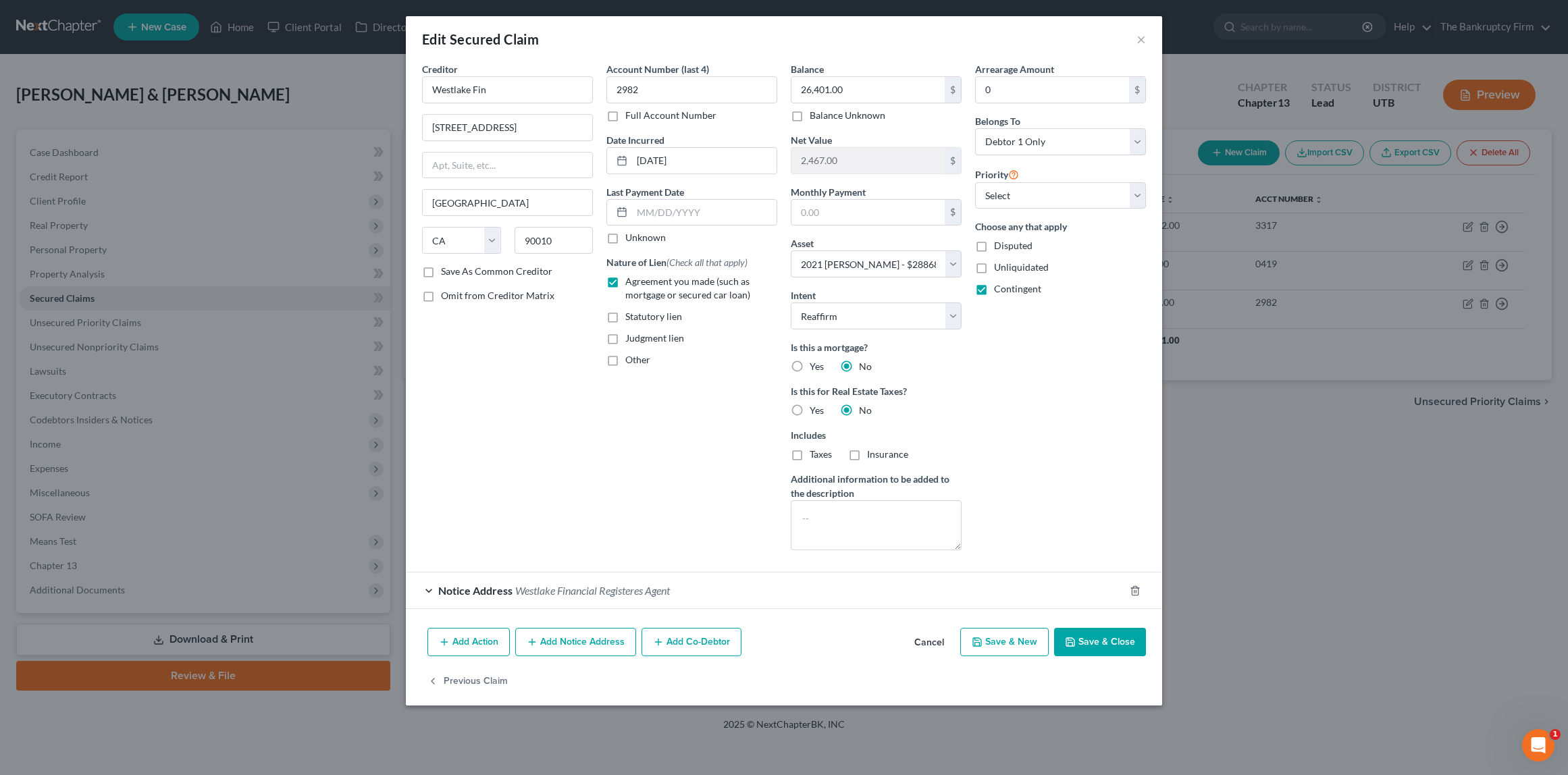
click at [1112, 639] on button "Save & Close" at bounding box center [1100, 642] width 92 height 28
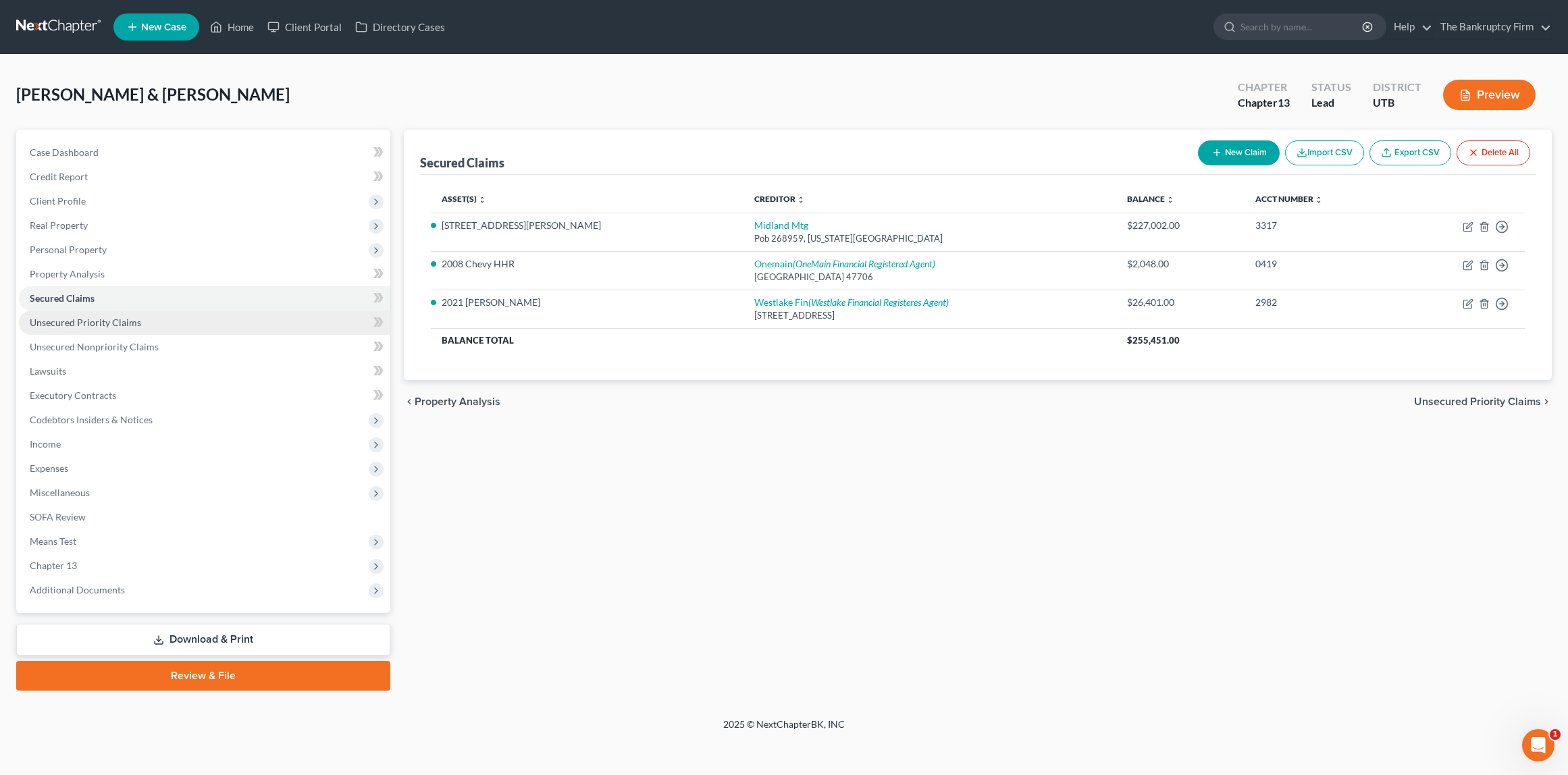
click at [124, 322] on span "Unsecured Priority Claims" at bounding box center [85, 322] width 111 height 12
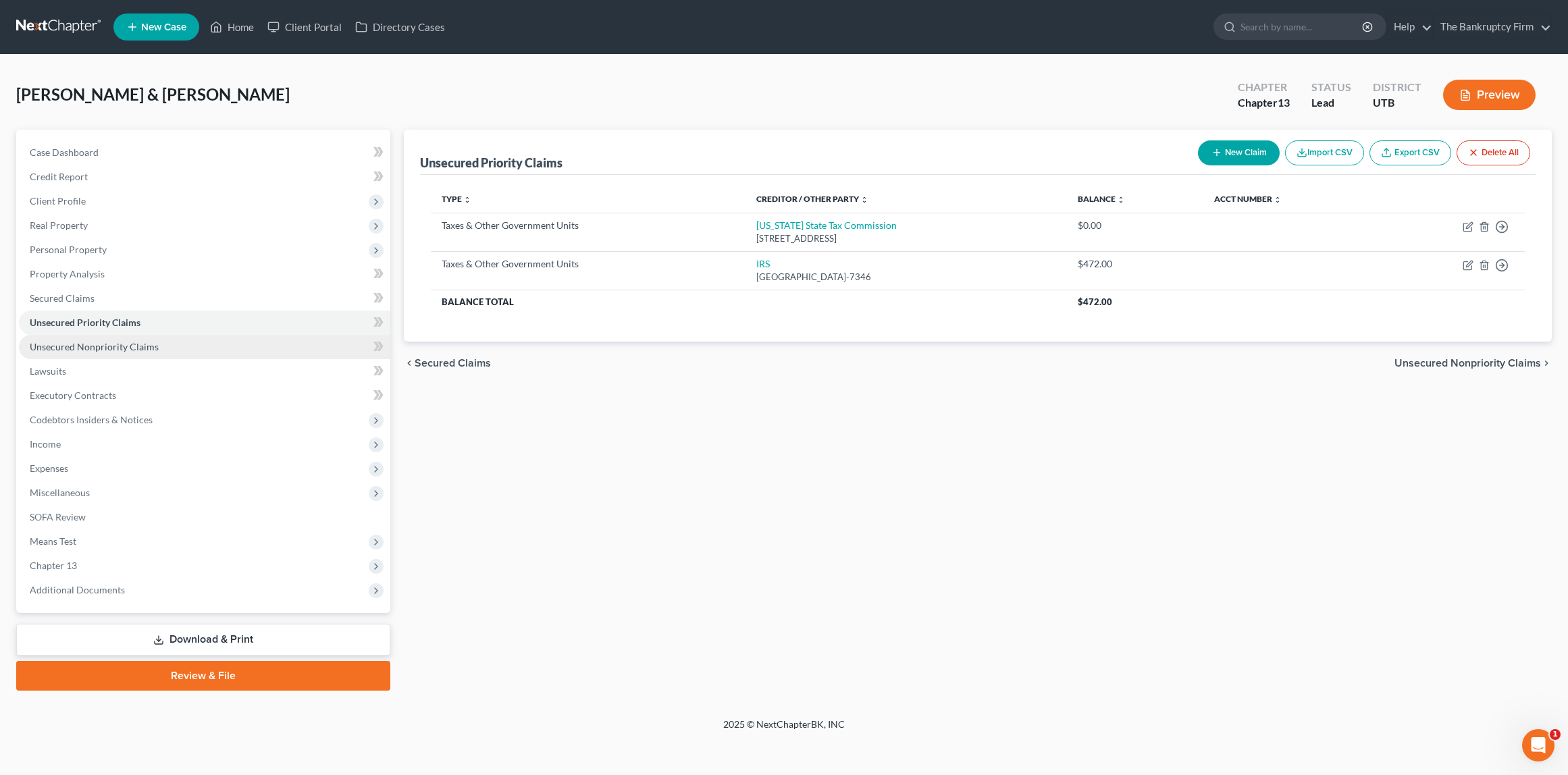
click at [121, 350] on span "Unsecured Nonpriority Claims" at bounding box center [94, 347] width 129 height 12
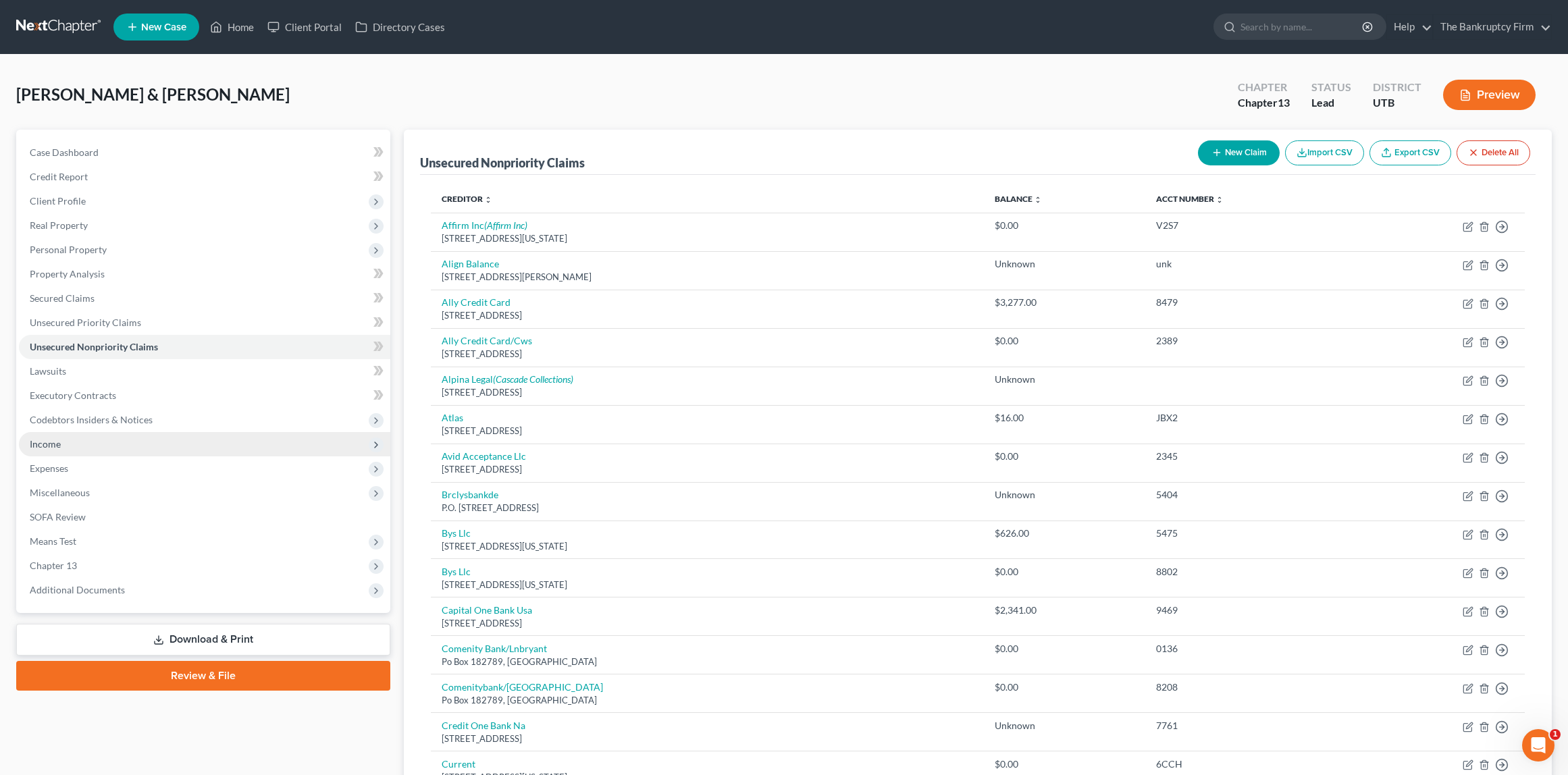
click at [57, 447] on span "Income" at bounding box center [45, 444] width 31 height 12
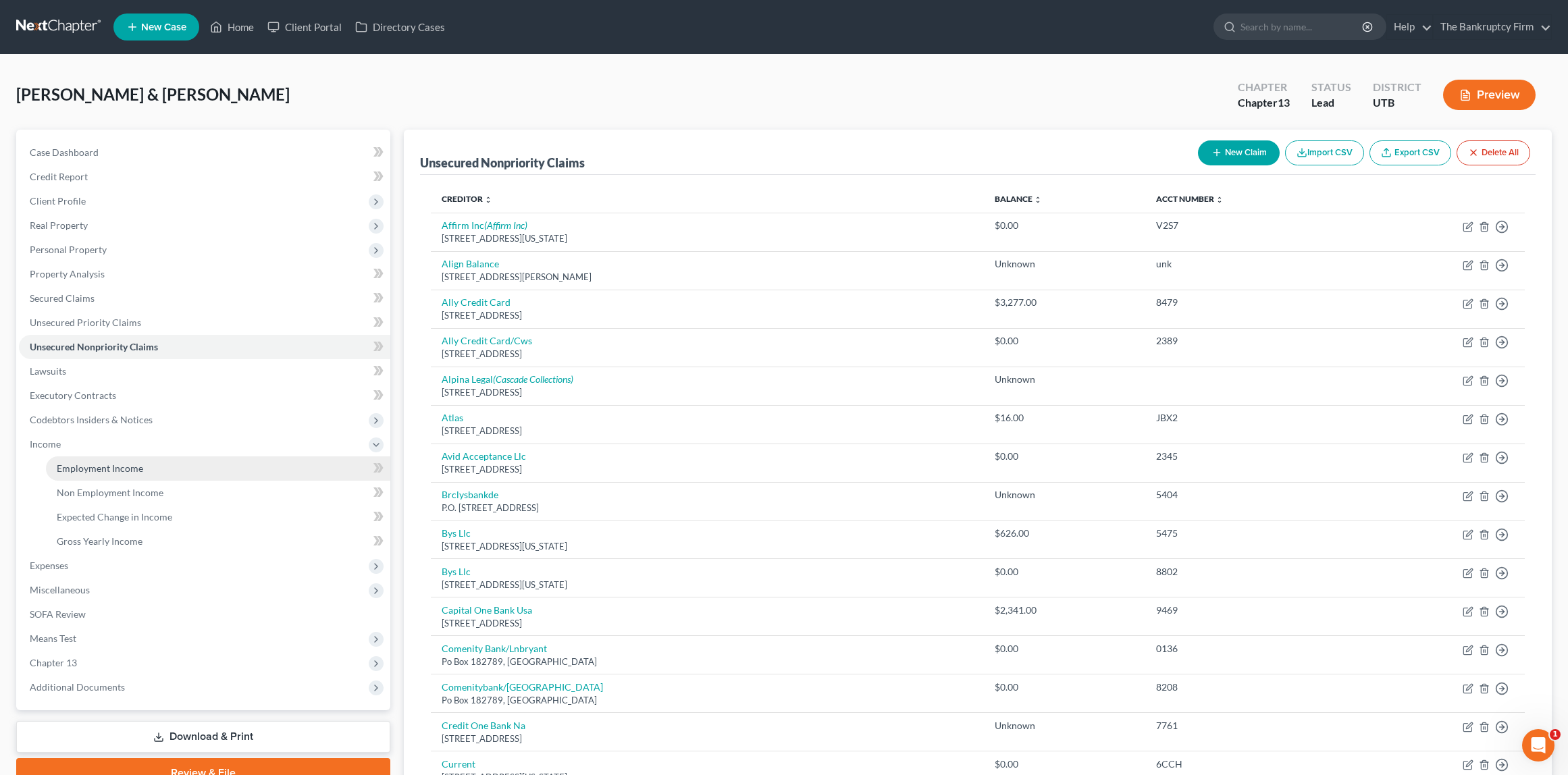
click at [106, 469] on span "Employment Income" at bounding box center [100, 469] width 87 height 12
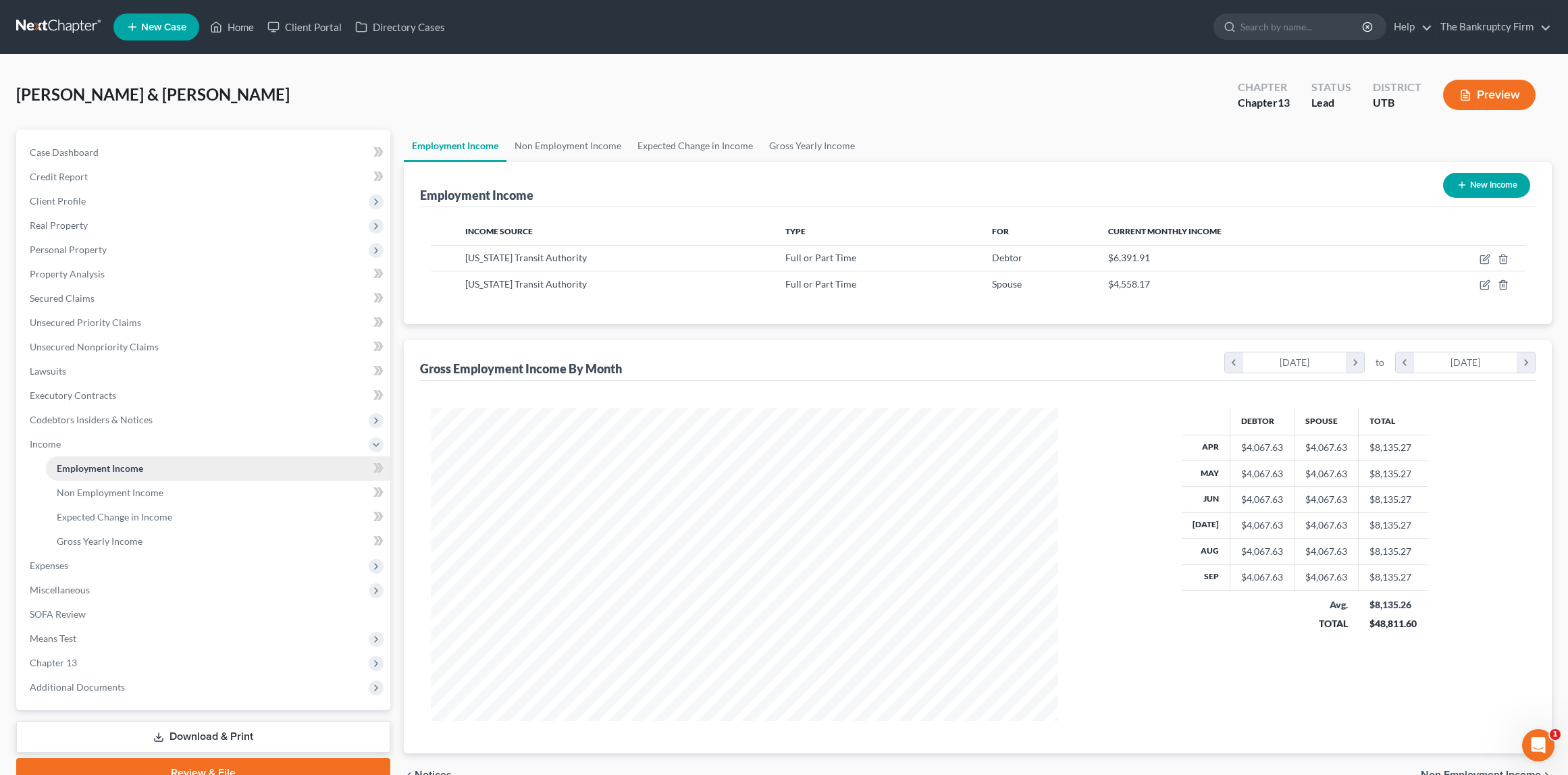
scroll to position [314, 654]
click at [106, 562] on span "Expenses" at bounding box center [205, 565] width 371 height 24
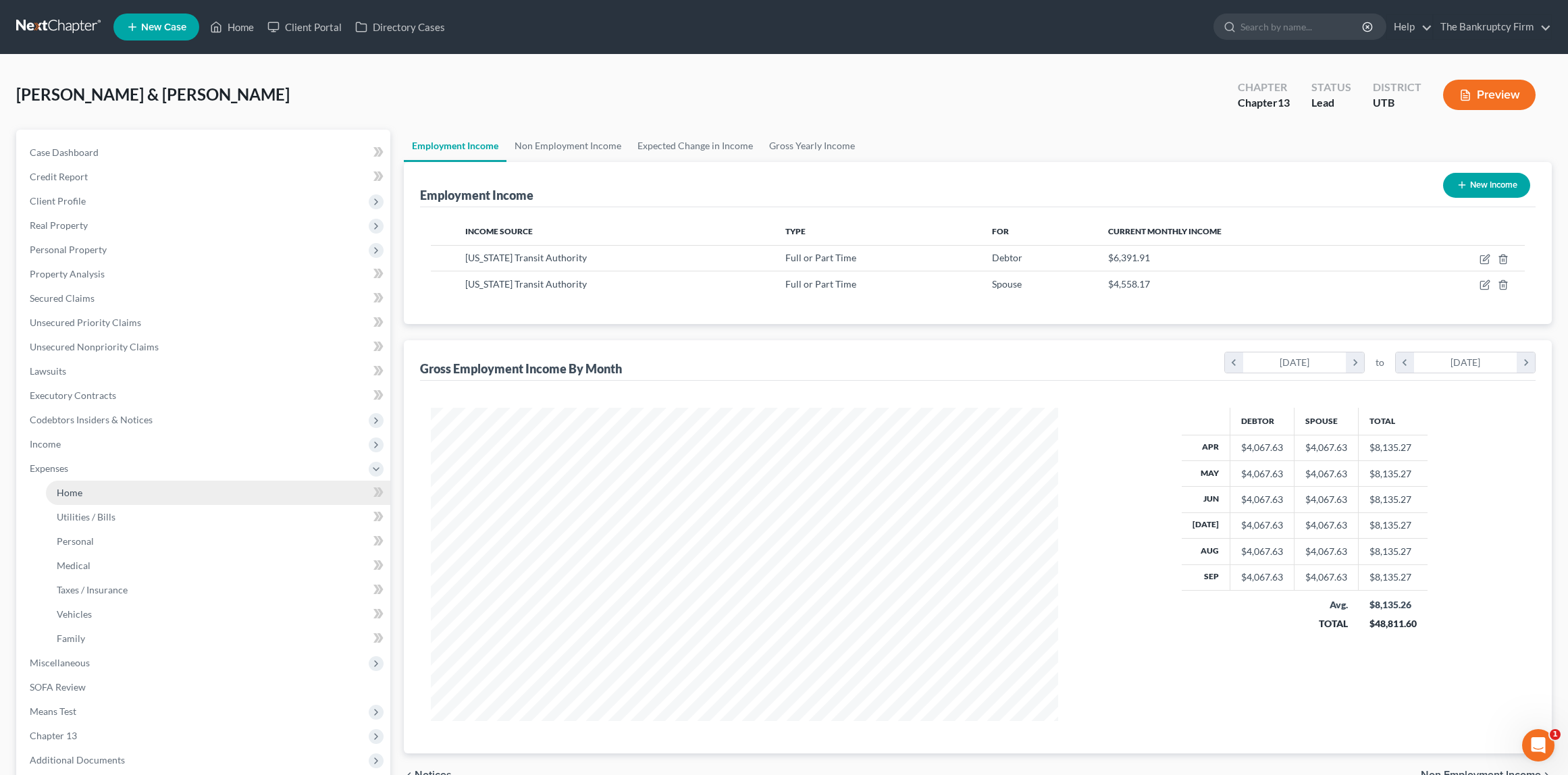
click at [82, 495] on link "Home" at bounding box center [218, 493] width 344 height 24
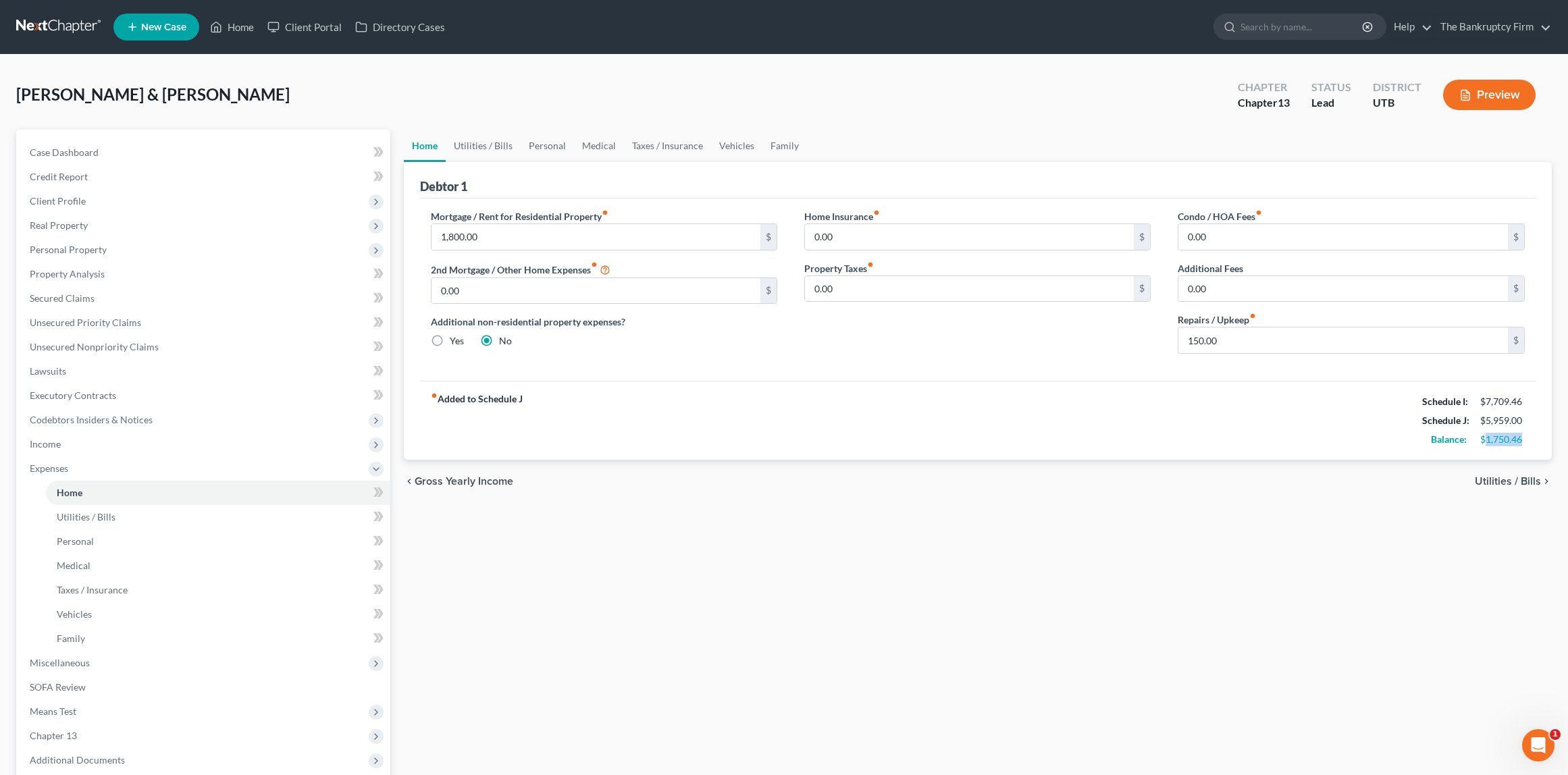
drag, startPoint x: 1487, startPoint y: 440, endPoint x: 1526, endPoint y: 440, distance: 39.0
click at [1526, 440] on div "$1,750.46" at bounding box center [1503, 440] width 58 height 14
click at [84, 512] on span "Utilities / Bills" at bounding box center [86, 517] width 59 height 12
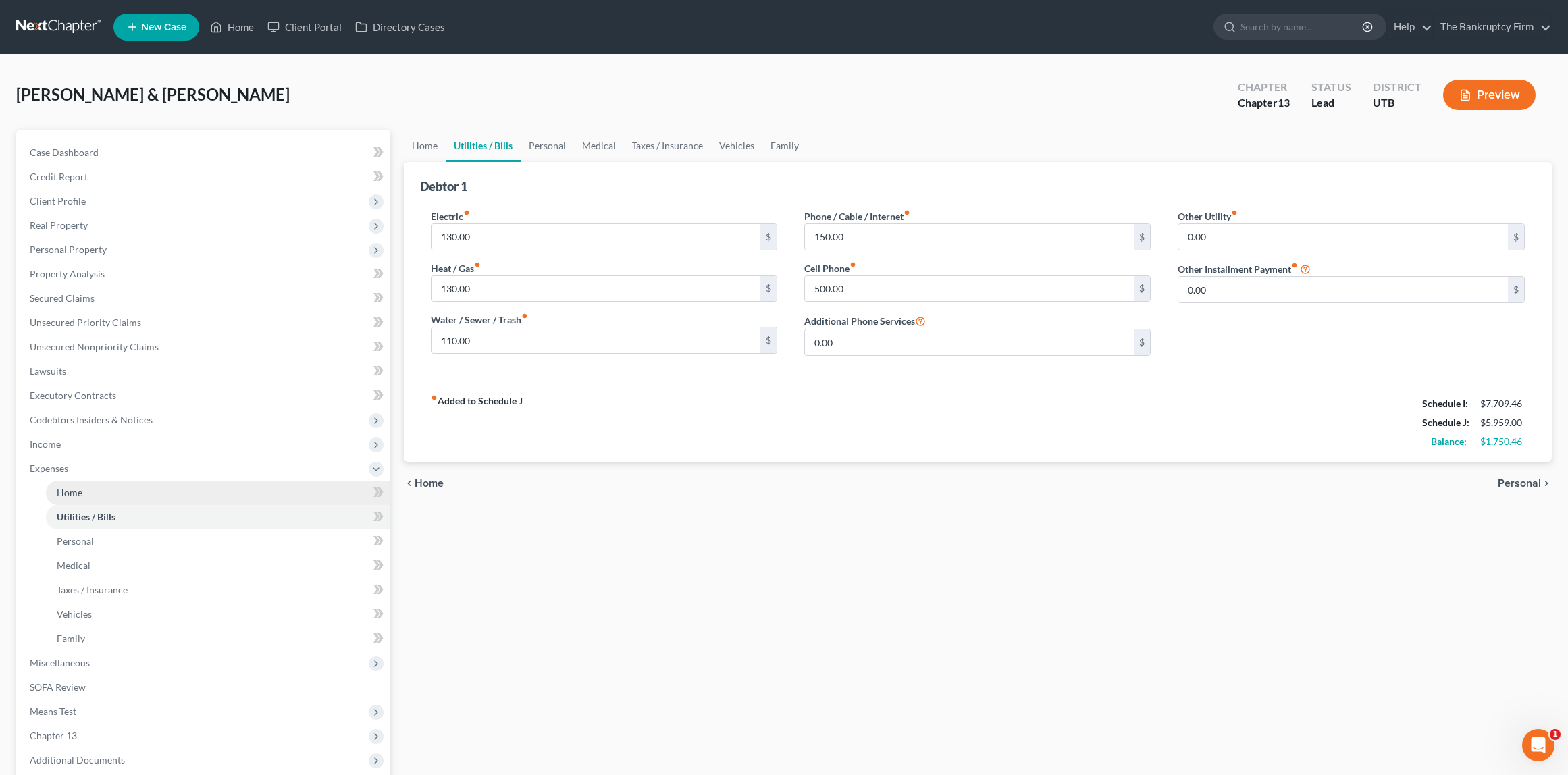
click at [67, 485] on link "Home" at bounding box center [218, 493] width 344 height 24
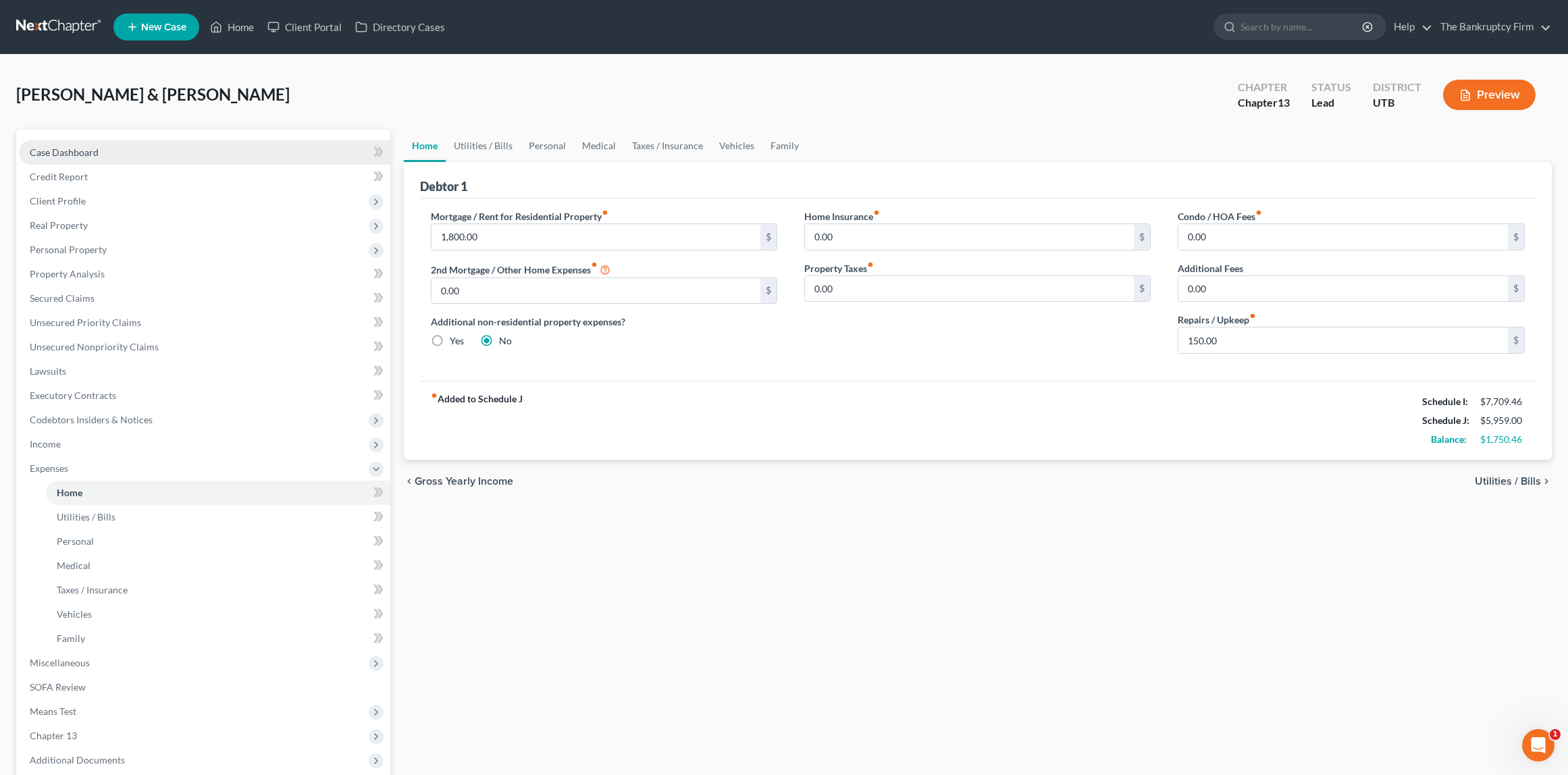
click at [86, 146] on span "Case Dashboard" at bounding box center [64, 152] width 69 height 12
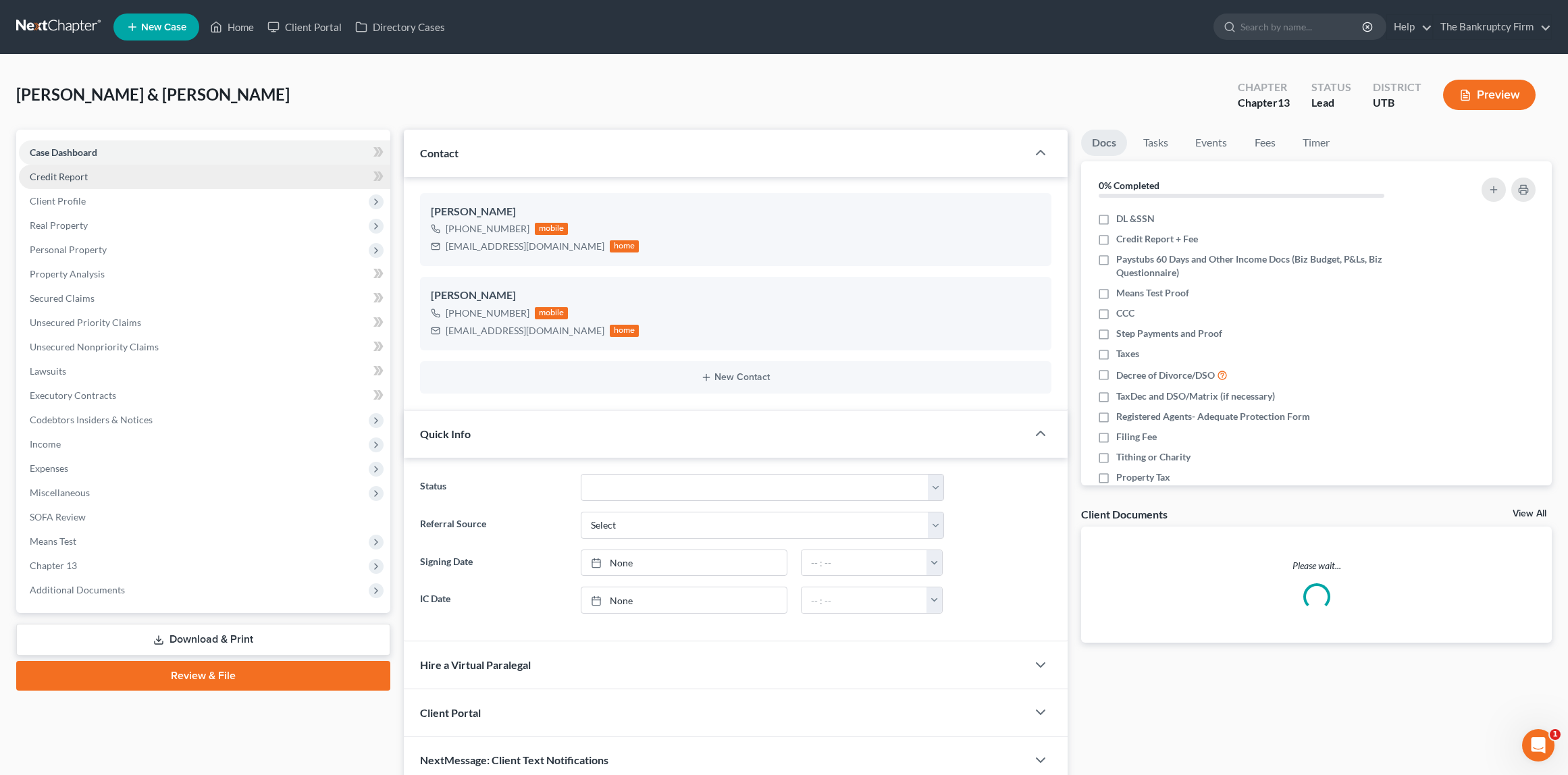
scroll to position [67, 0]
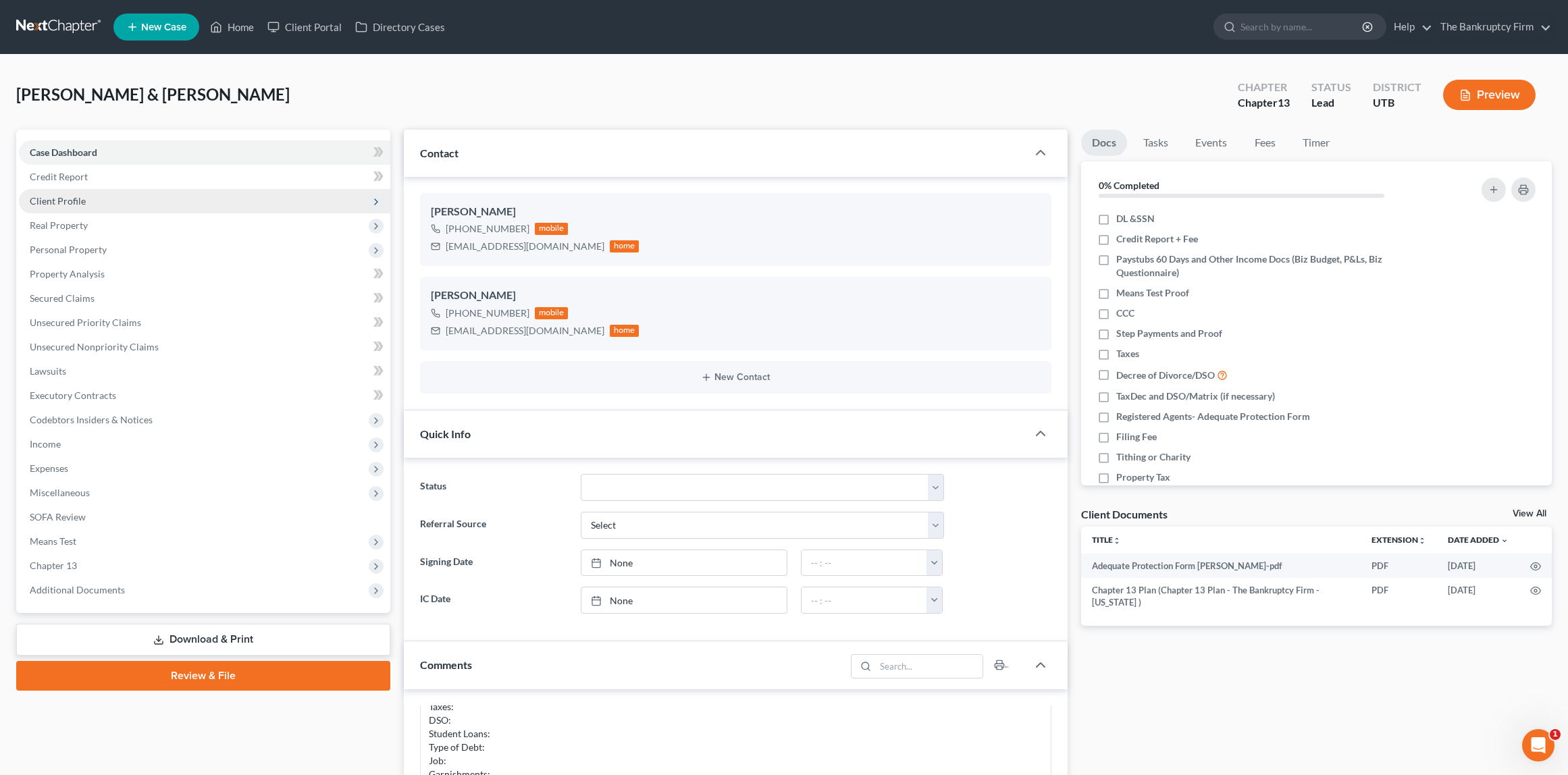
click at [86, 201] on span "Client Profile" at bounding box center [205, 201] width 371 height 24
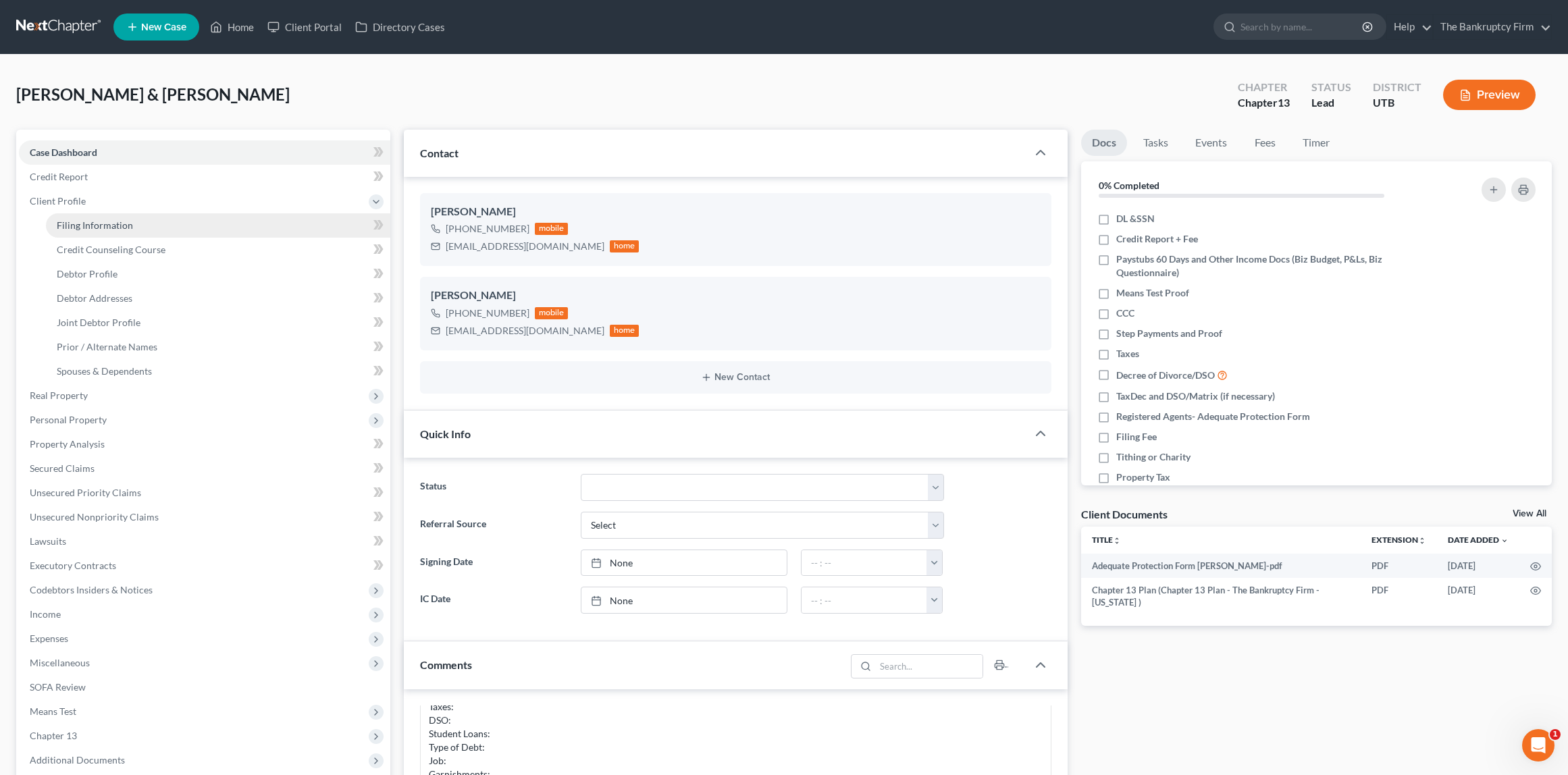
click at [100, 226] on span "Filing Information" at bounding box center [95, 226] width 76 height 12
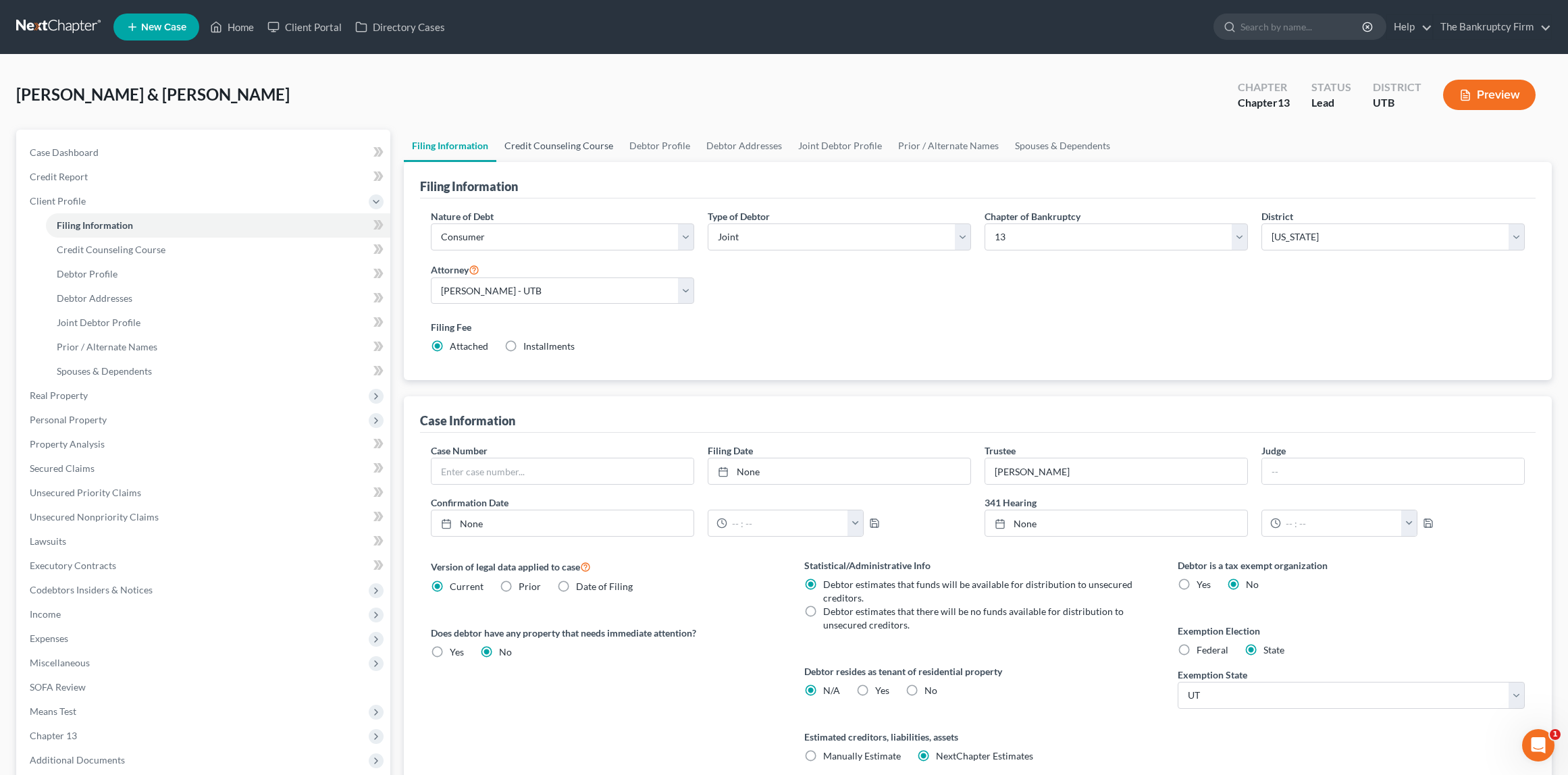
click at [539, 153] on link "Credit Counseling Course" at bounding box center [559, 146] width 125 height 33
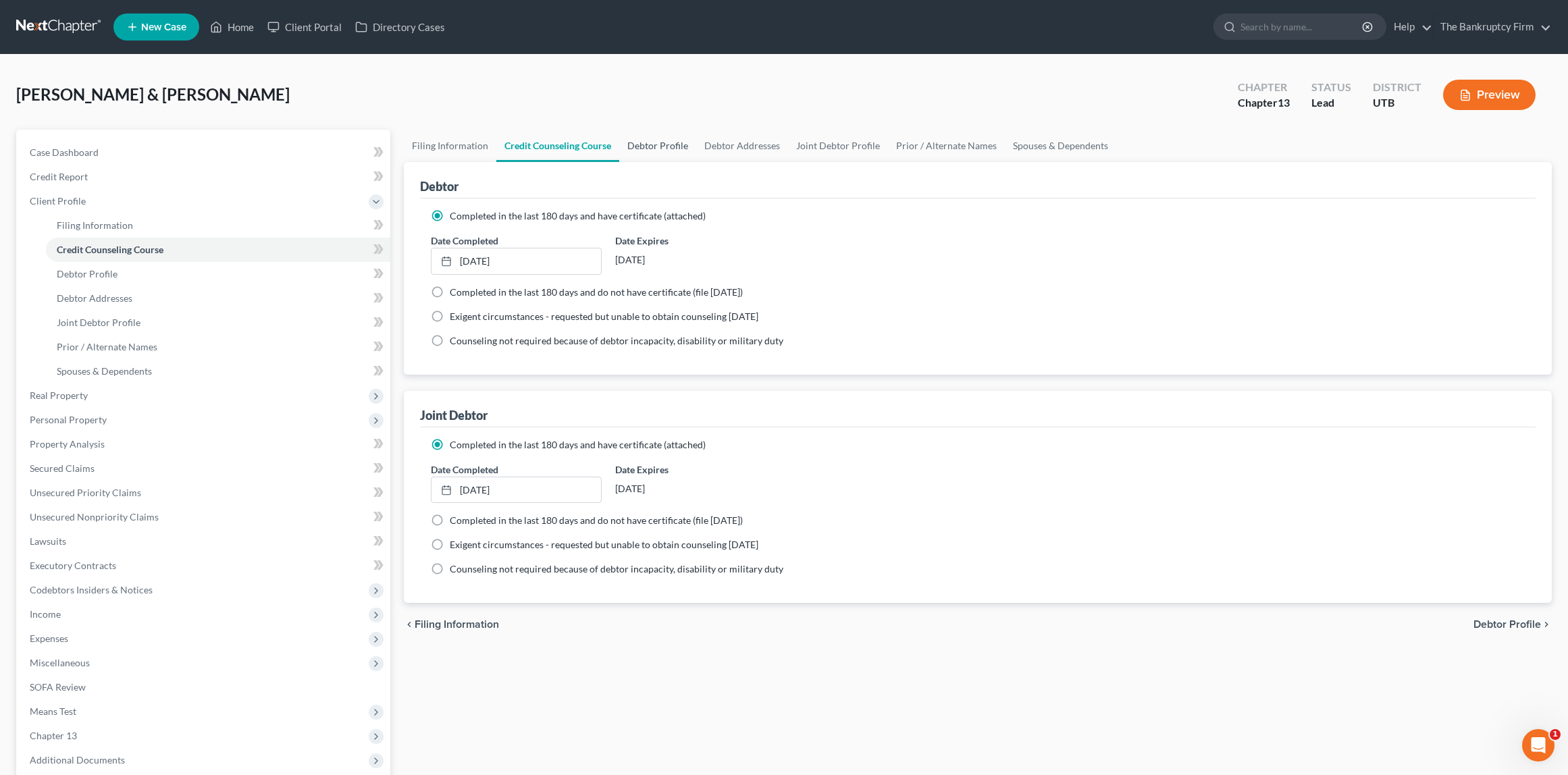
click at [659, 140] on link "Debtor Profile" at bounding box center [658, 146] width 77 height 33
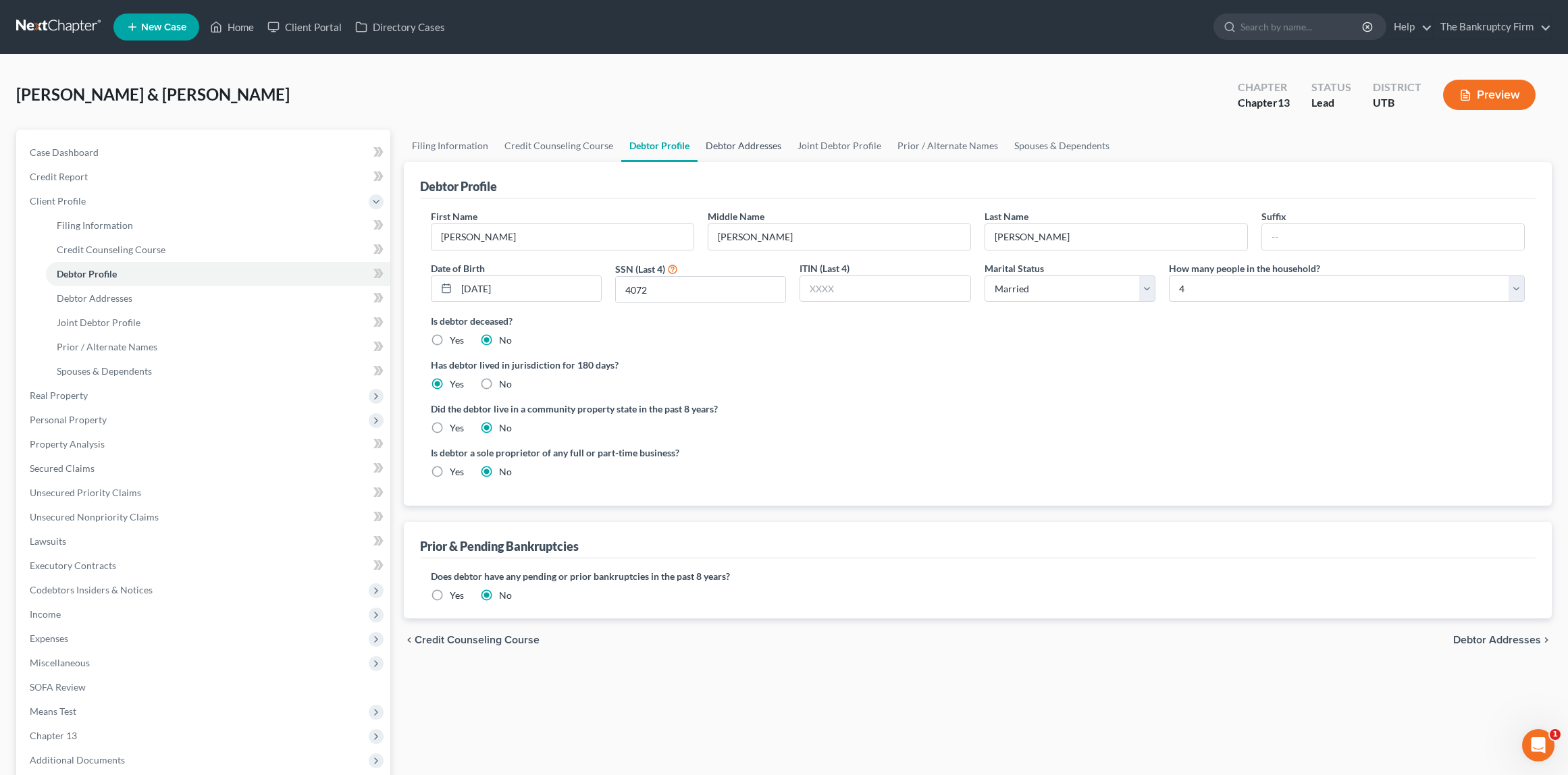
click at [741, 143] on link "Debtor Addresses" at bounding box center [743, 146] width 92 height 33
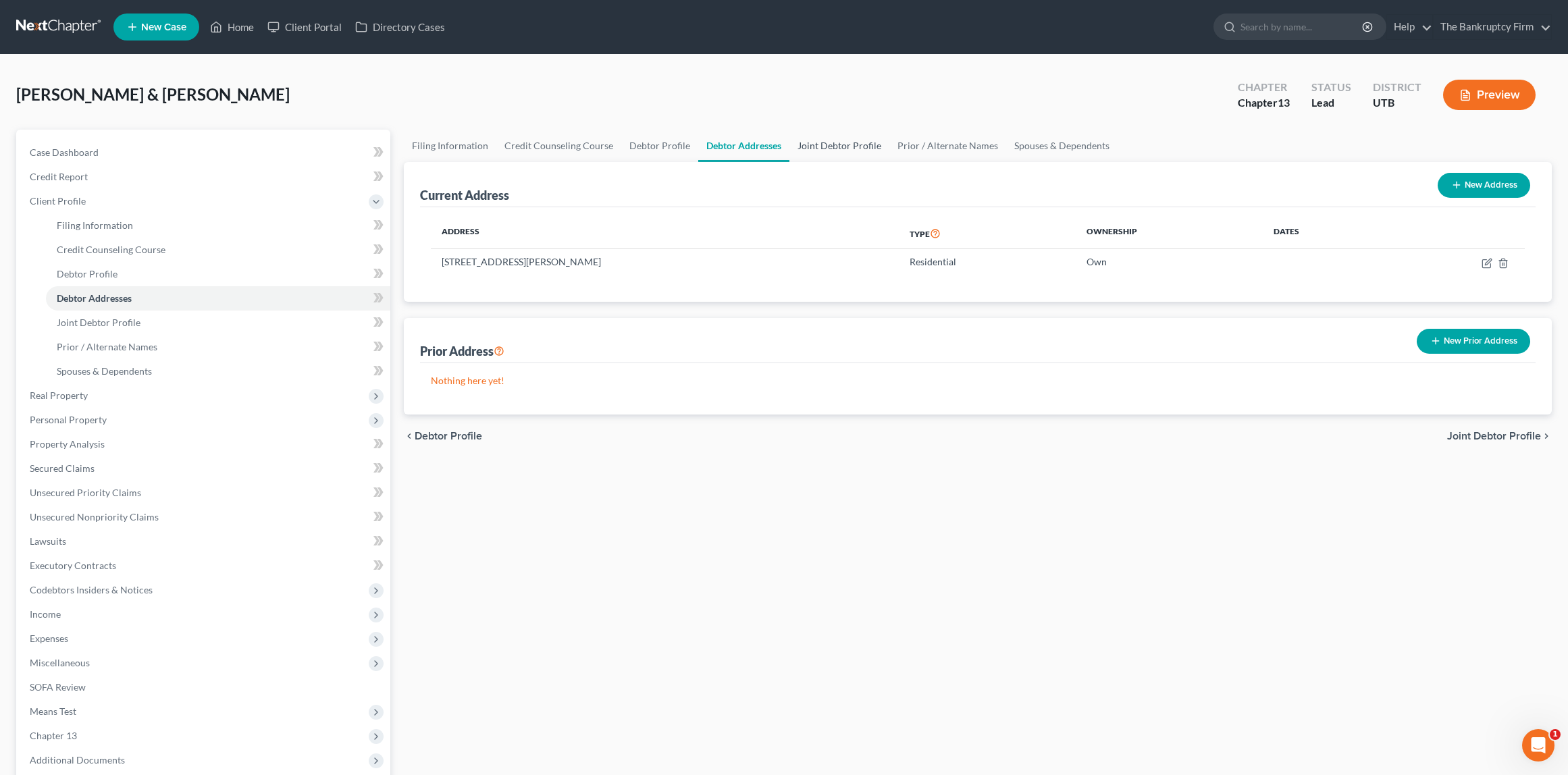
click at [839, 141] on link "Joint Debtor Profile" at bounding box center [839, 146] width 100 height 33
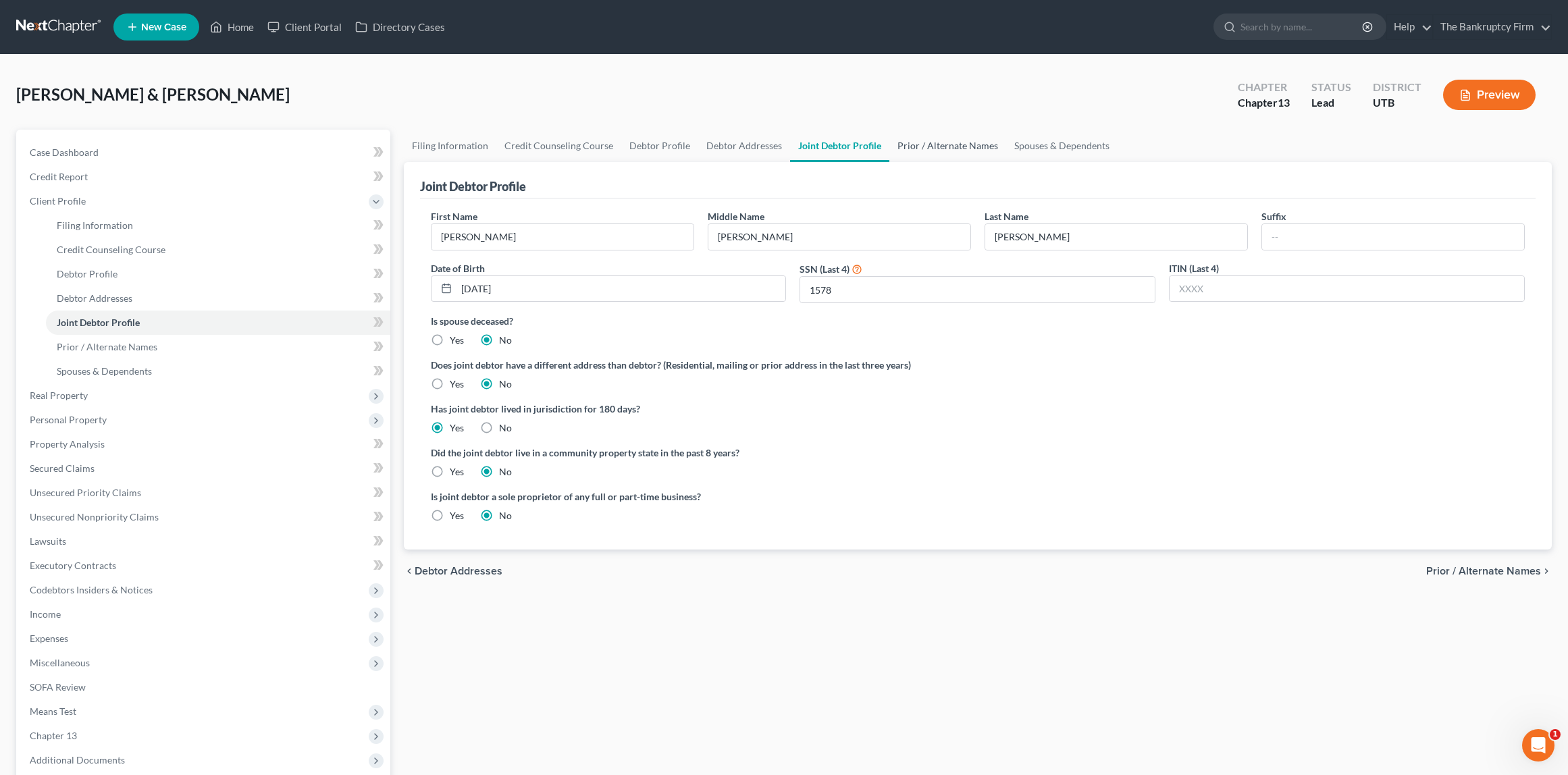
click at [959, 135] on link "Prior / Alternate Names" at bounding box center [948, 146] width 117 height 33
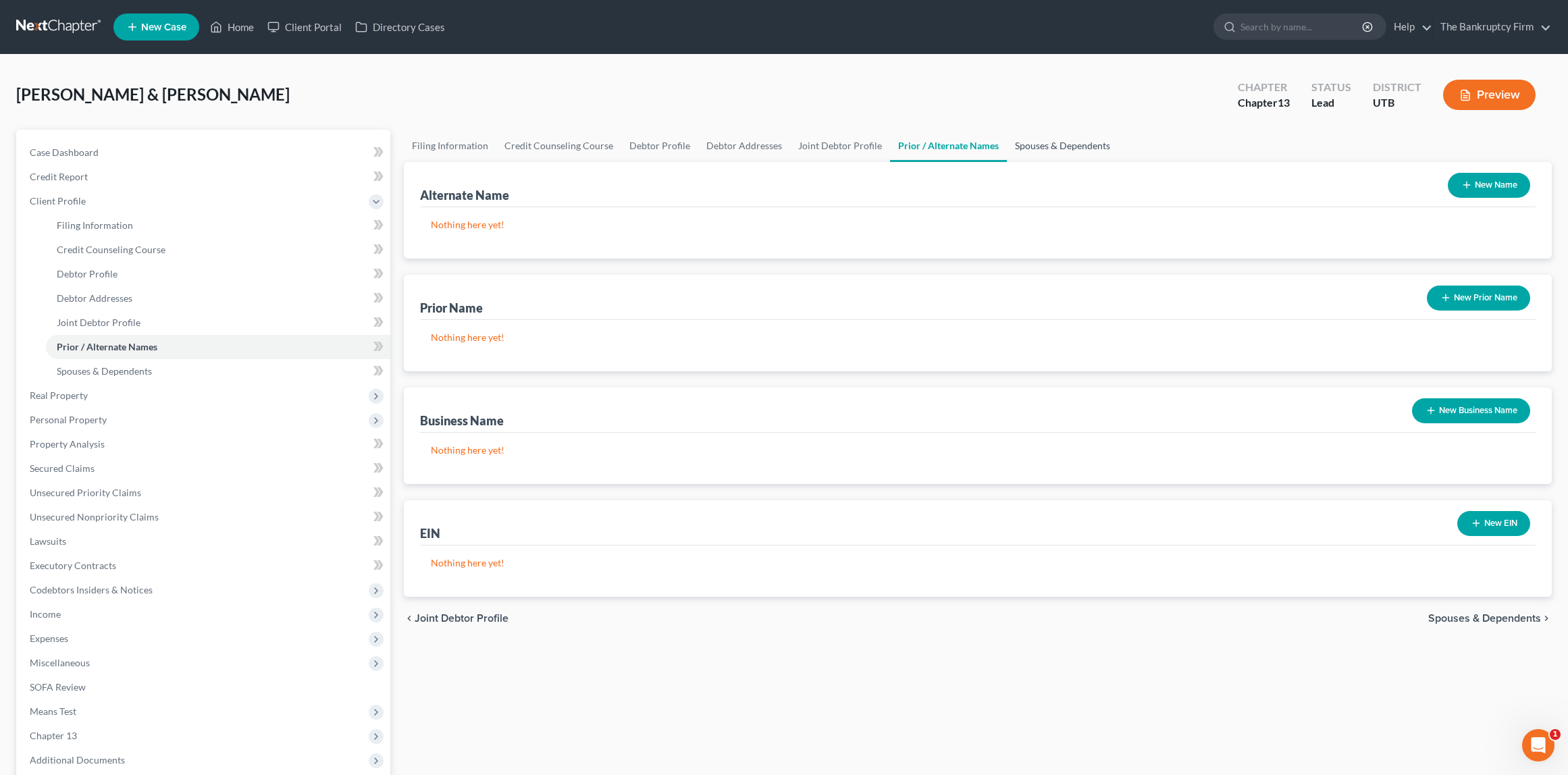
click at [1062, 143] on link "Spouses & Dependents" at bounding box center [1062, 146] width 111 height 33
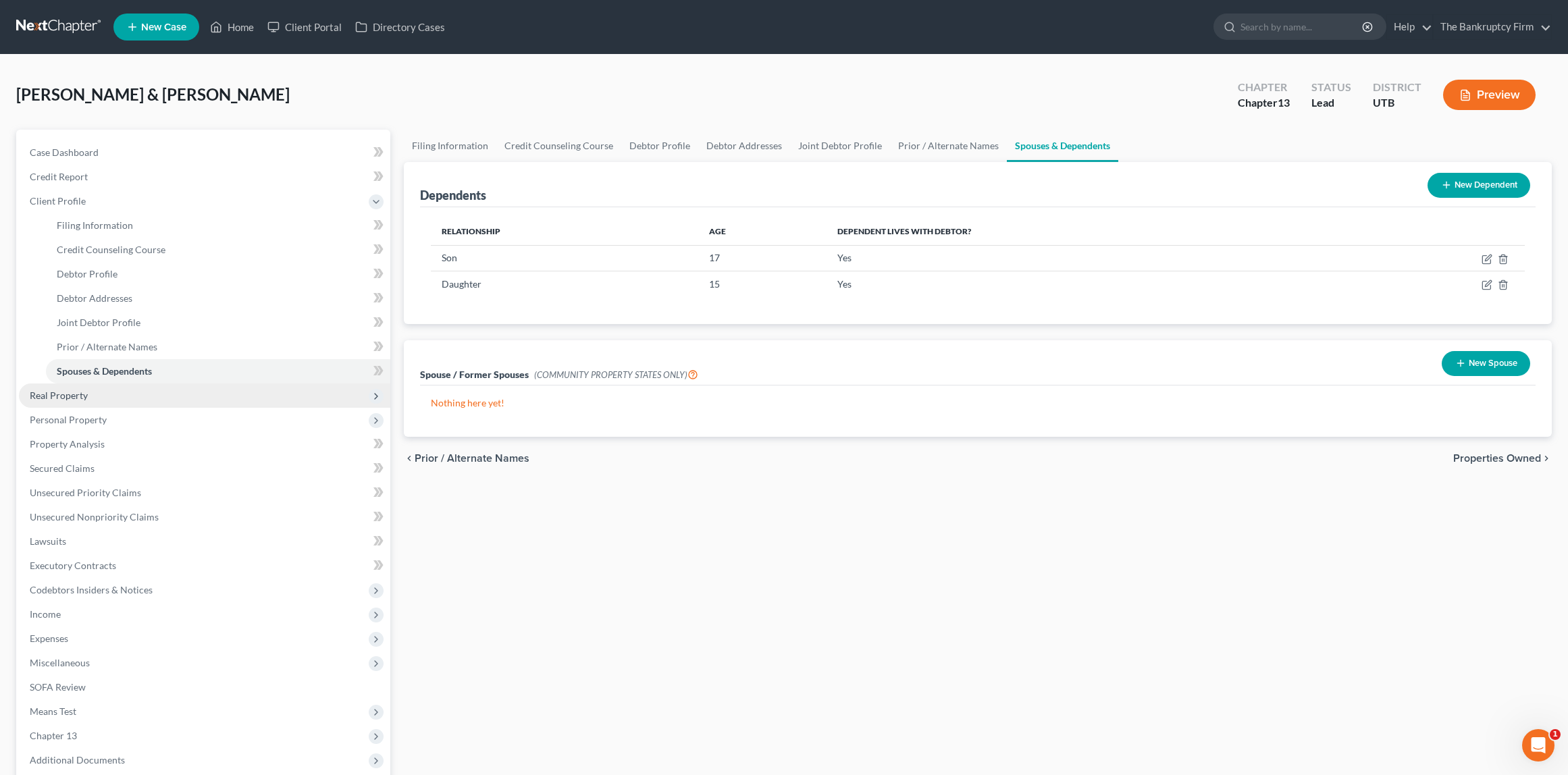
click at [84, 393] on span "Real Property" at bounding box center [59, 395] width 58 height 12
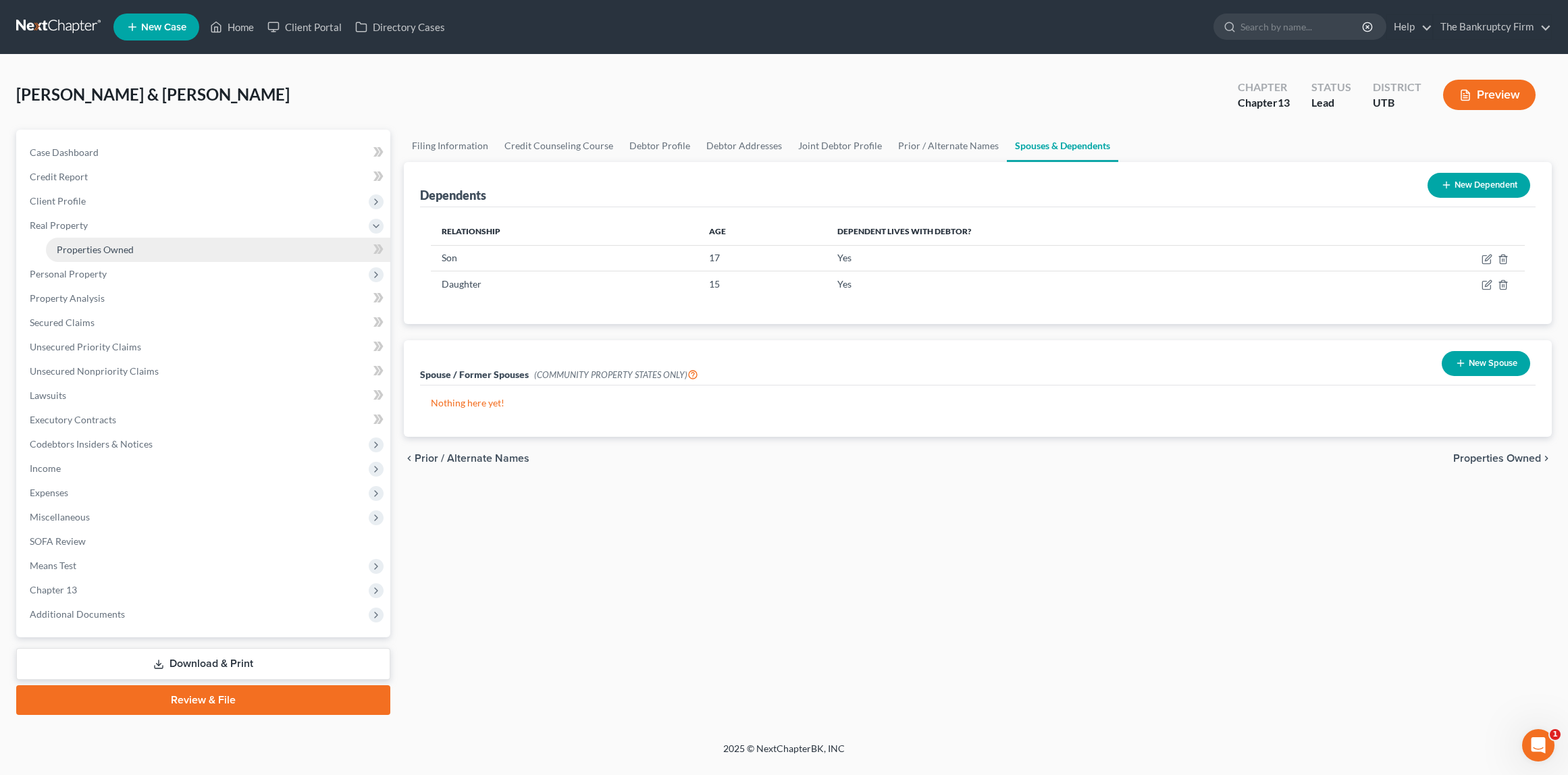
click at [107, 245] on span "Properties Owned" at bounding box center [95, 250] width 77 height 12
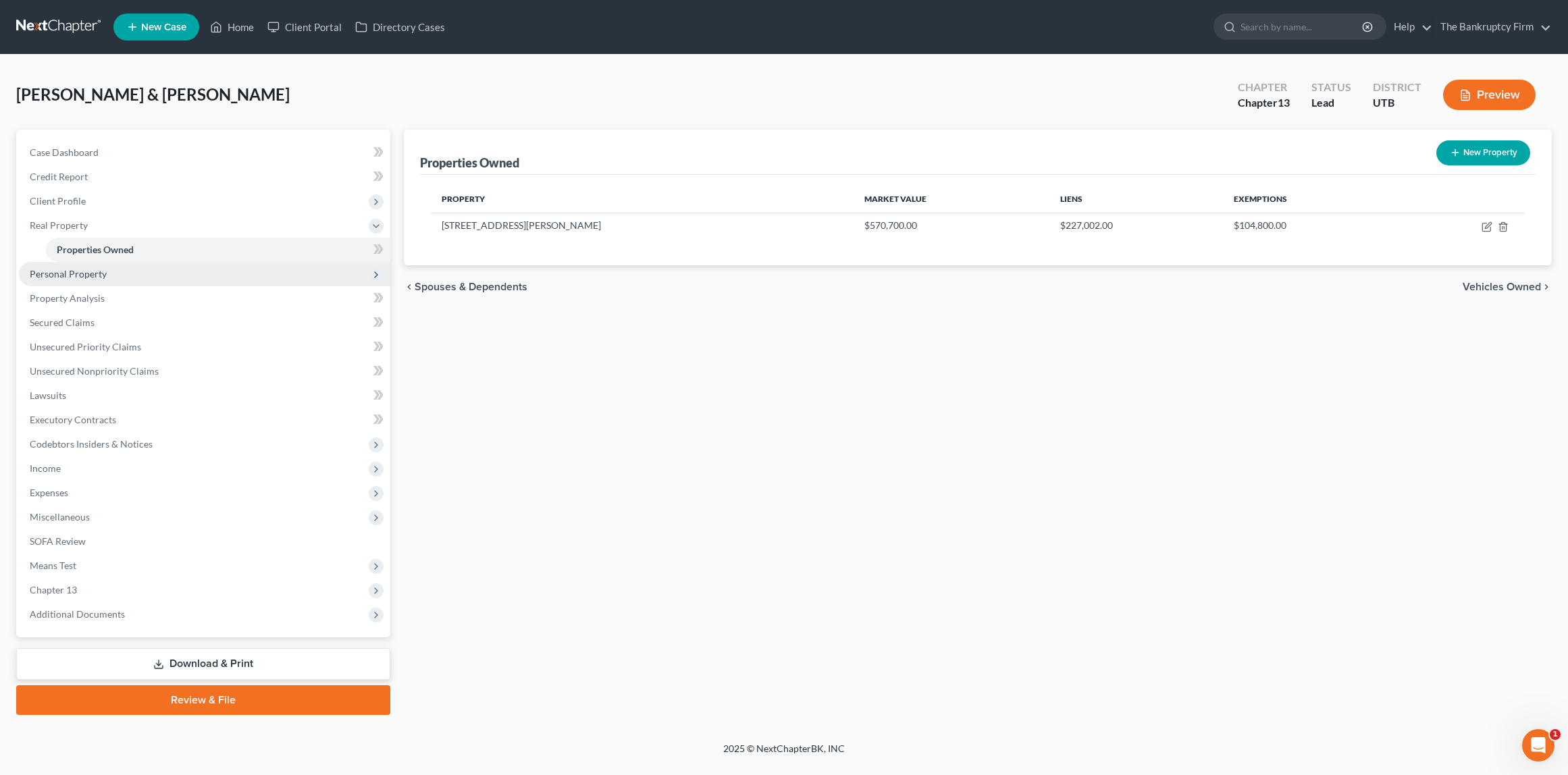
click at [151, 275] on span "Personal Property" at bounding box center [205, 274] width 371 height 24
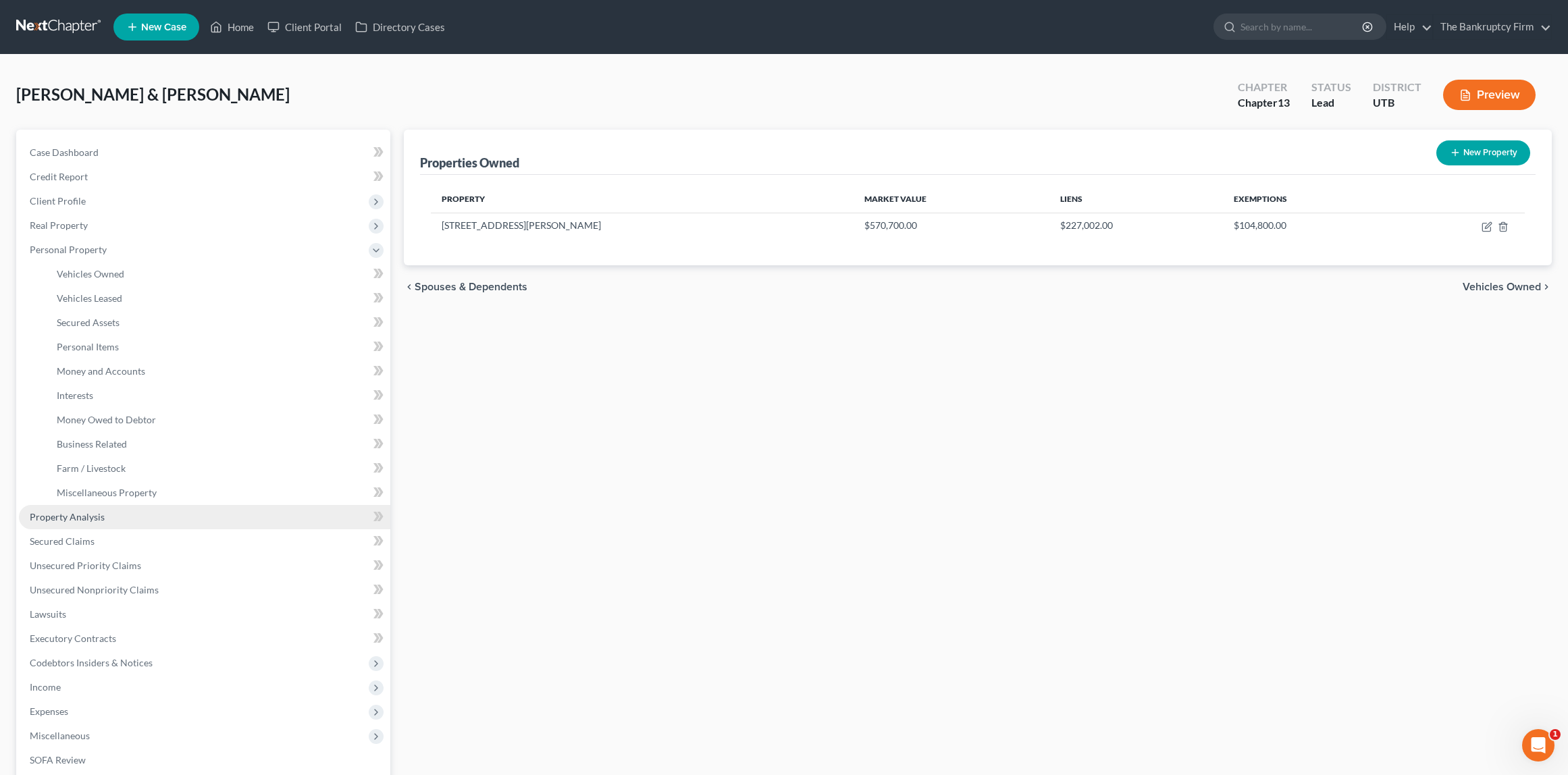
click at [78, 512] on span "Property Analysis" at bounding box center [67, 517] width 75 height 12
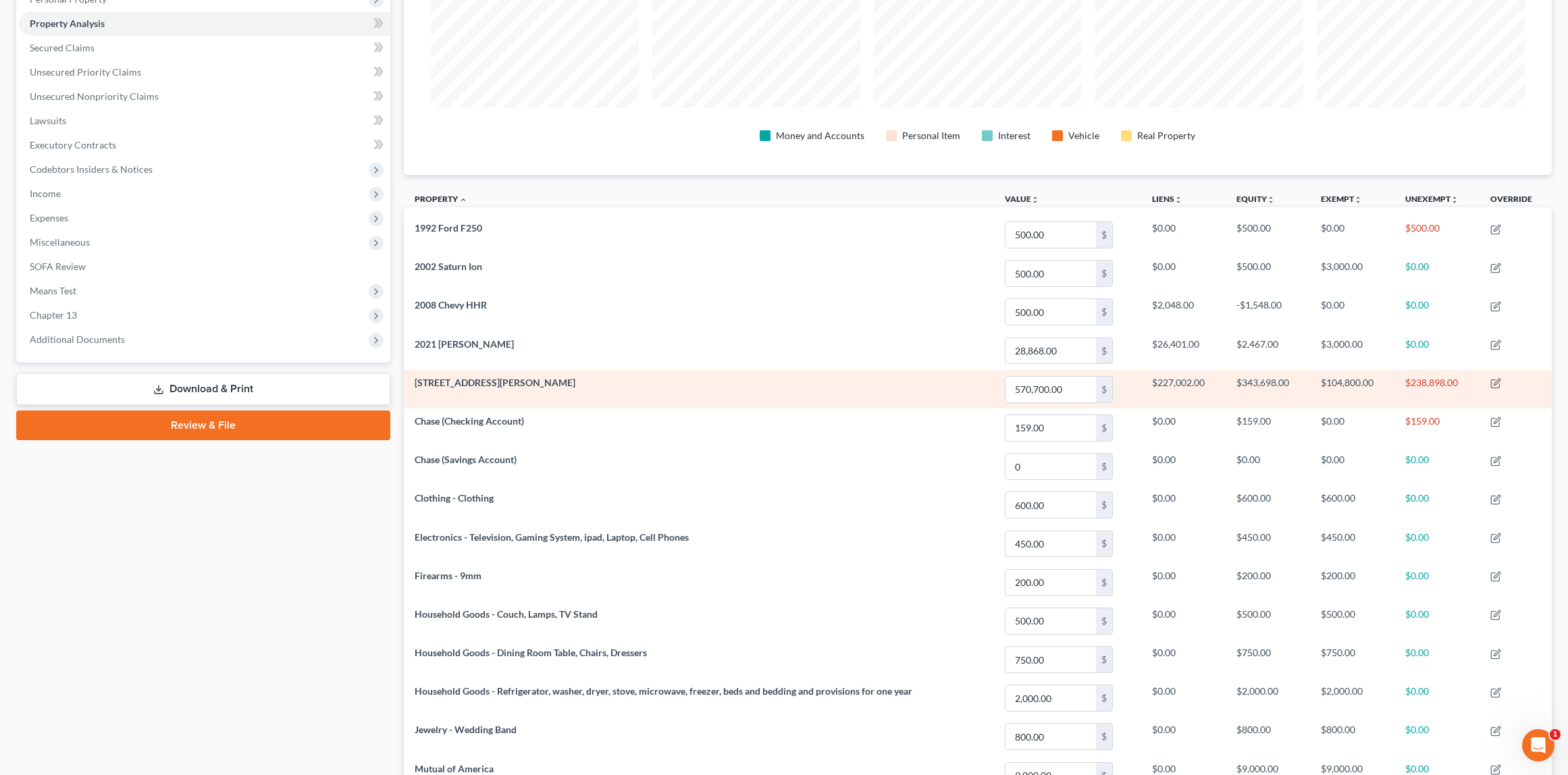
scroll to position [248, 0]
drag, startPoint x: 1411, startPoint y: 386, endPoint x: 1460, endPoint y: 387, distance: 49.0
click at [1460, 387] on td "$238,898.00" at bounding box center [1437, 389] width 85 height 39
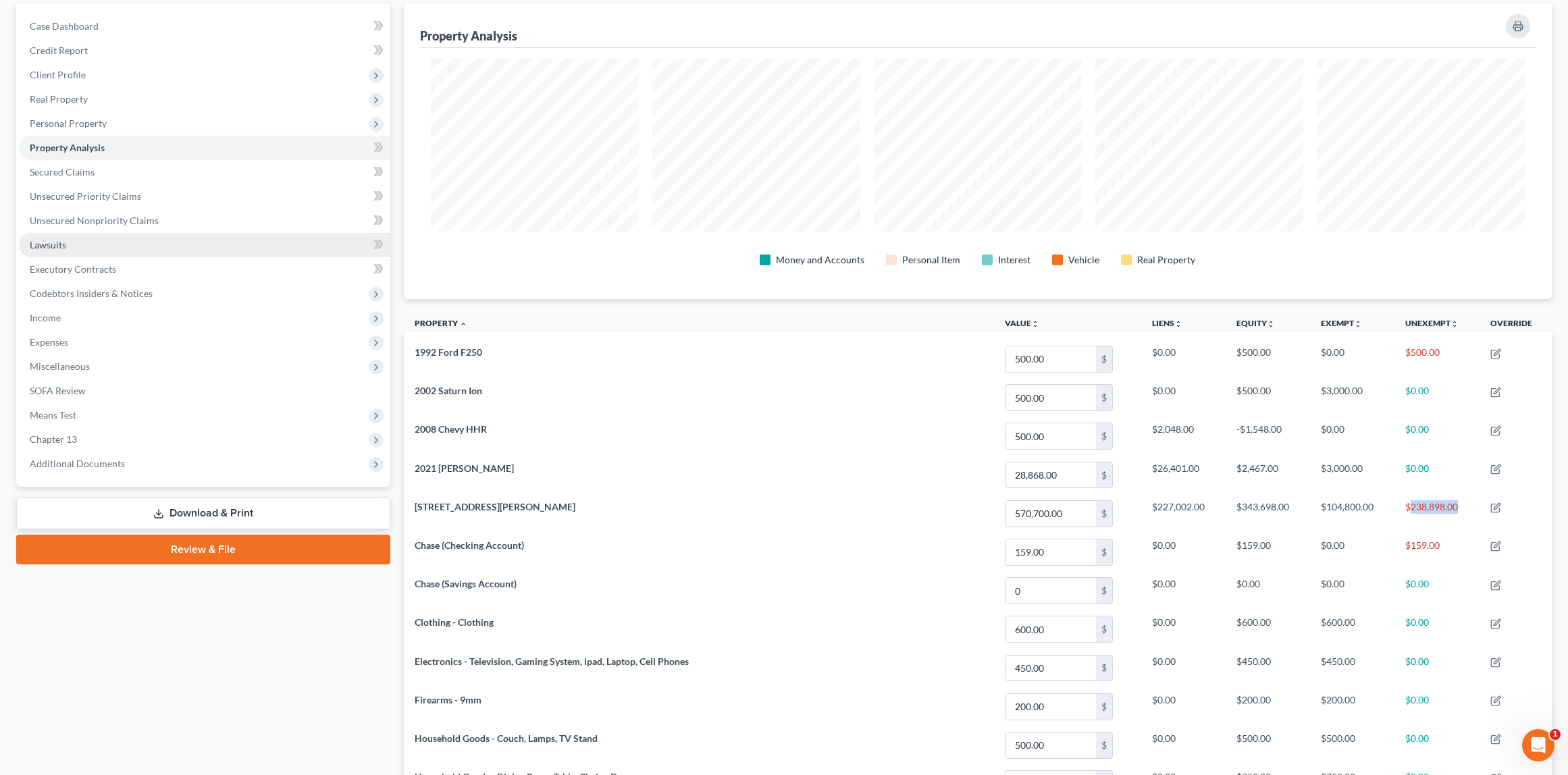
scroll to position [79, 0]
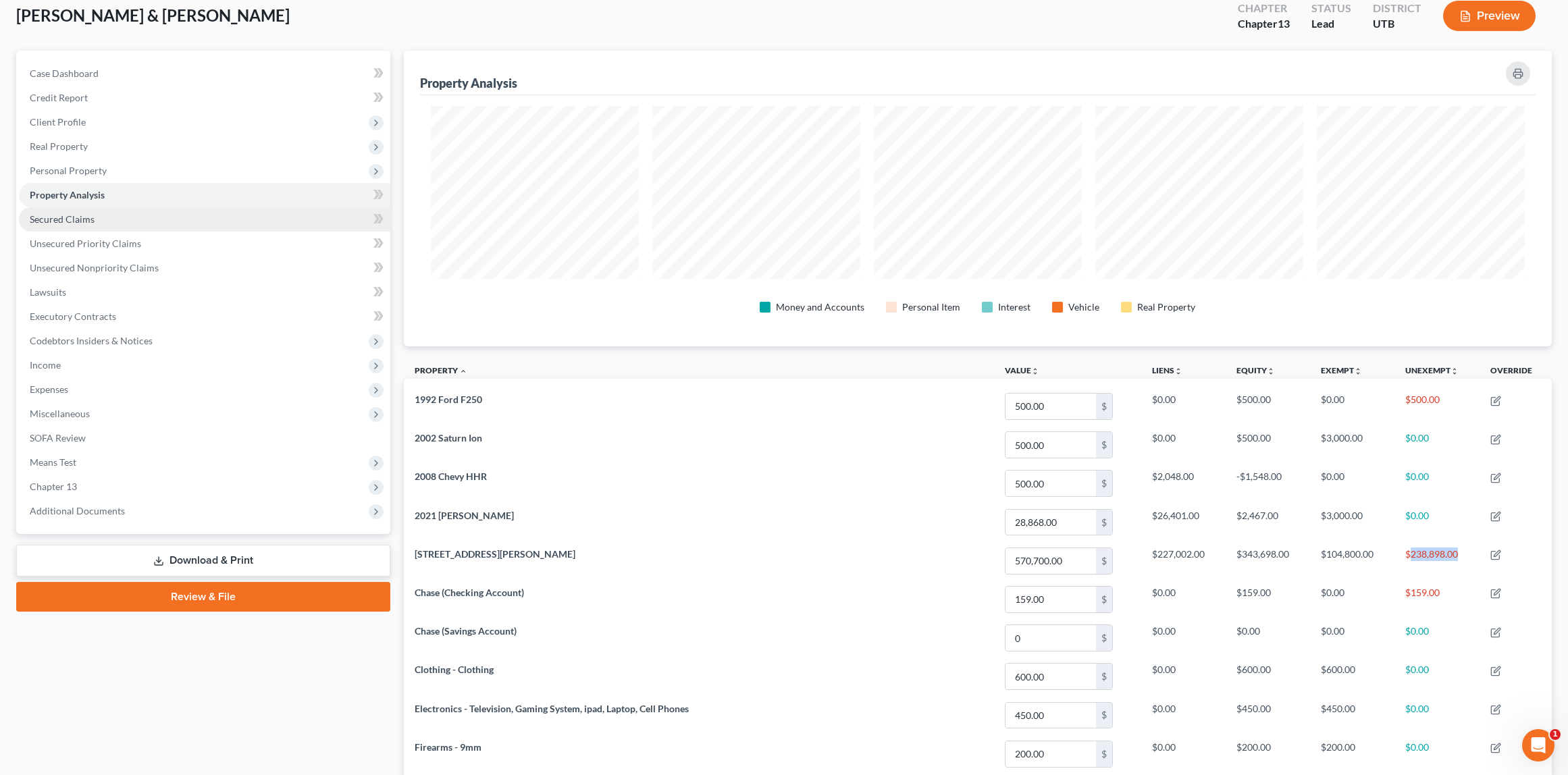
click at [84, 220] on span "Secured Claims" at bounding box center [62, 219] width 65 height 12
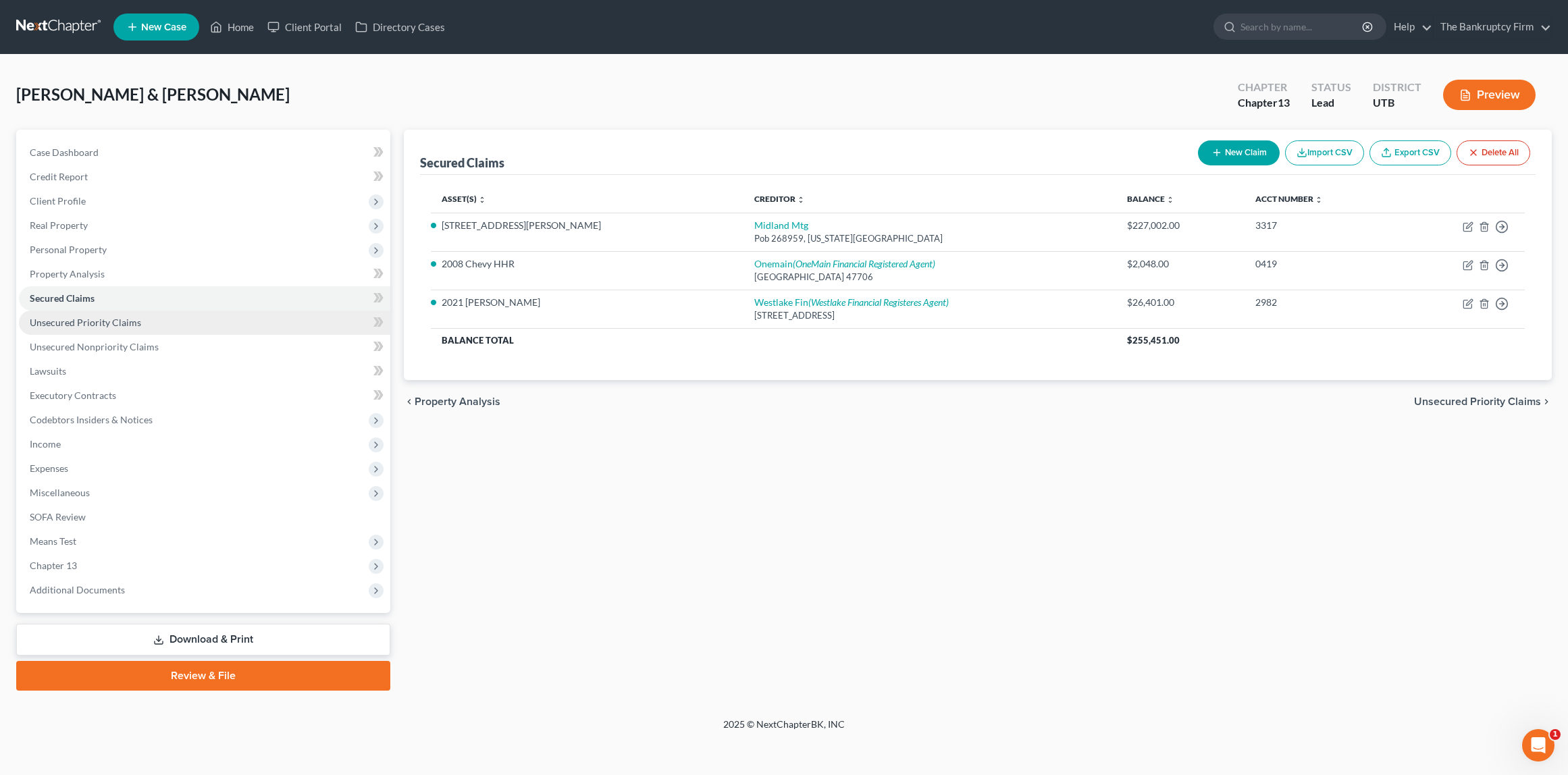
click at [90, 322] on span "Unsecured Priority Claims" at bounding box center [85, 322] width 111 height 12
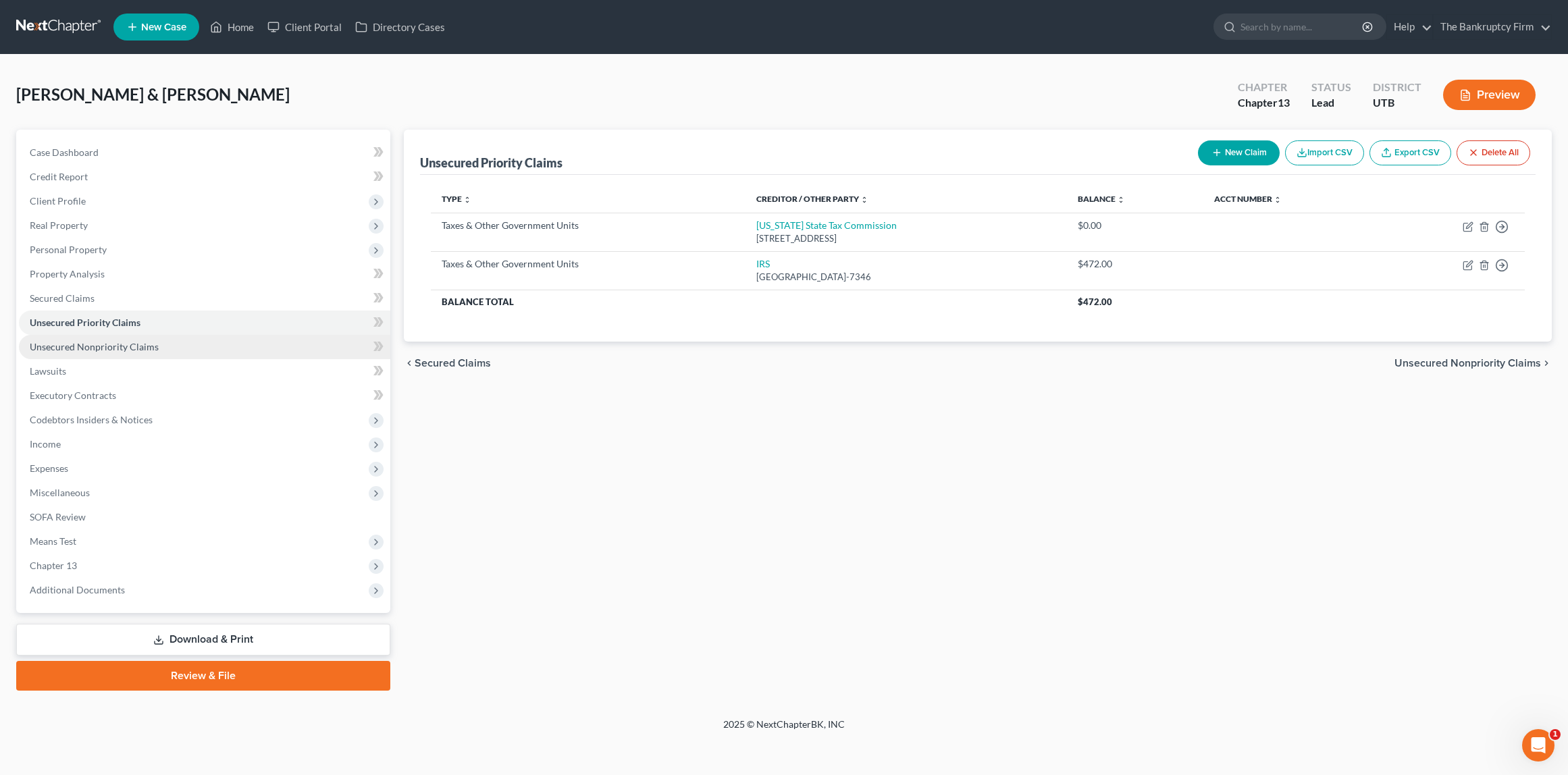
click at [96, 342] on span "Unsecured Nonpriority Claims" at bounding box center [94, 347] width 129 height 12
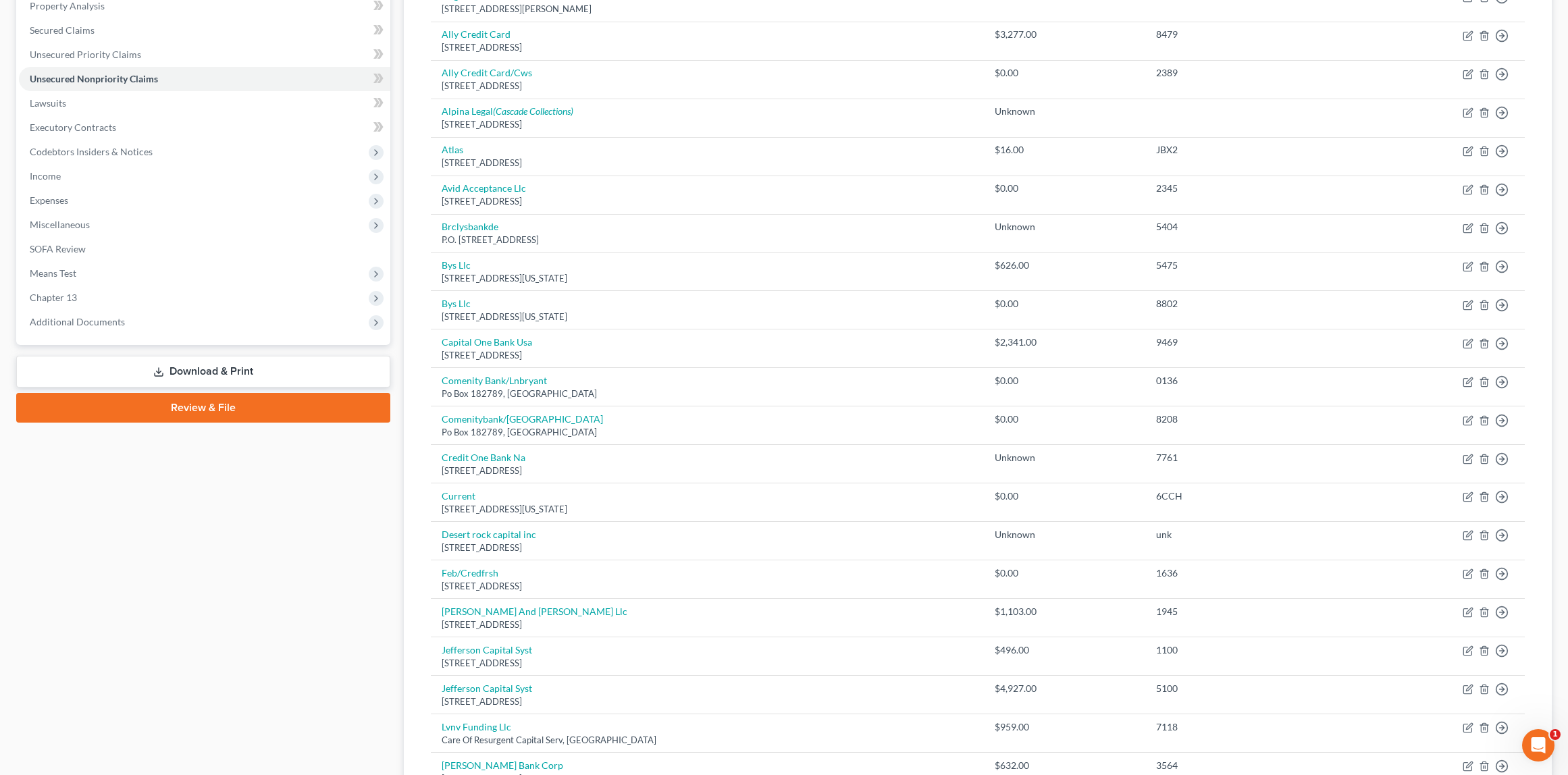
scroll to position [201, 0]
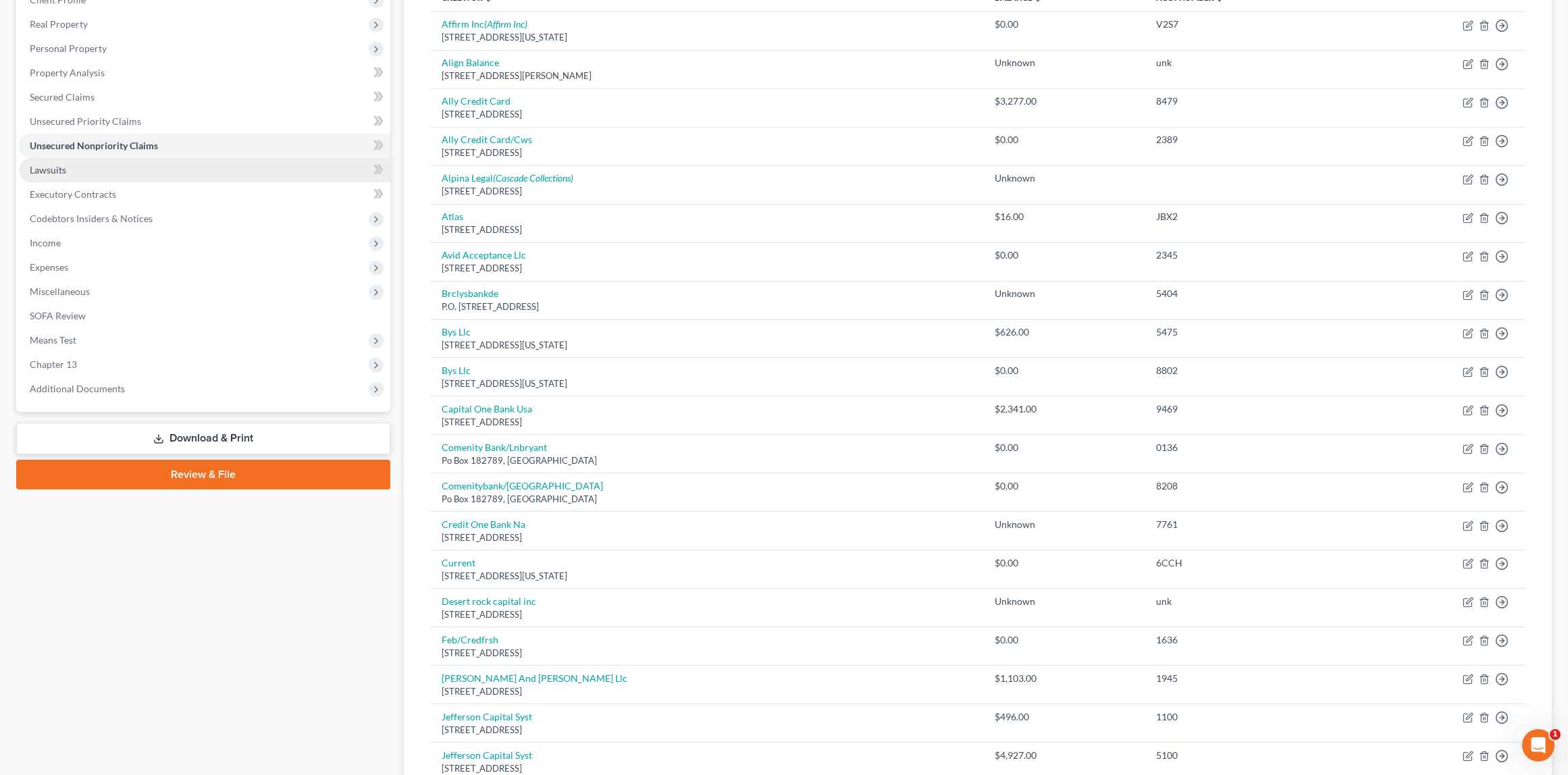
click at [52, 167] on span "Lawsuits" at bounding box center [48, 170] width 36 height 12
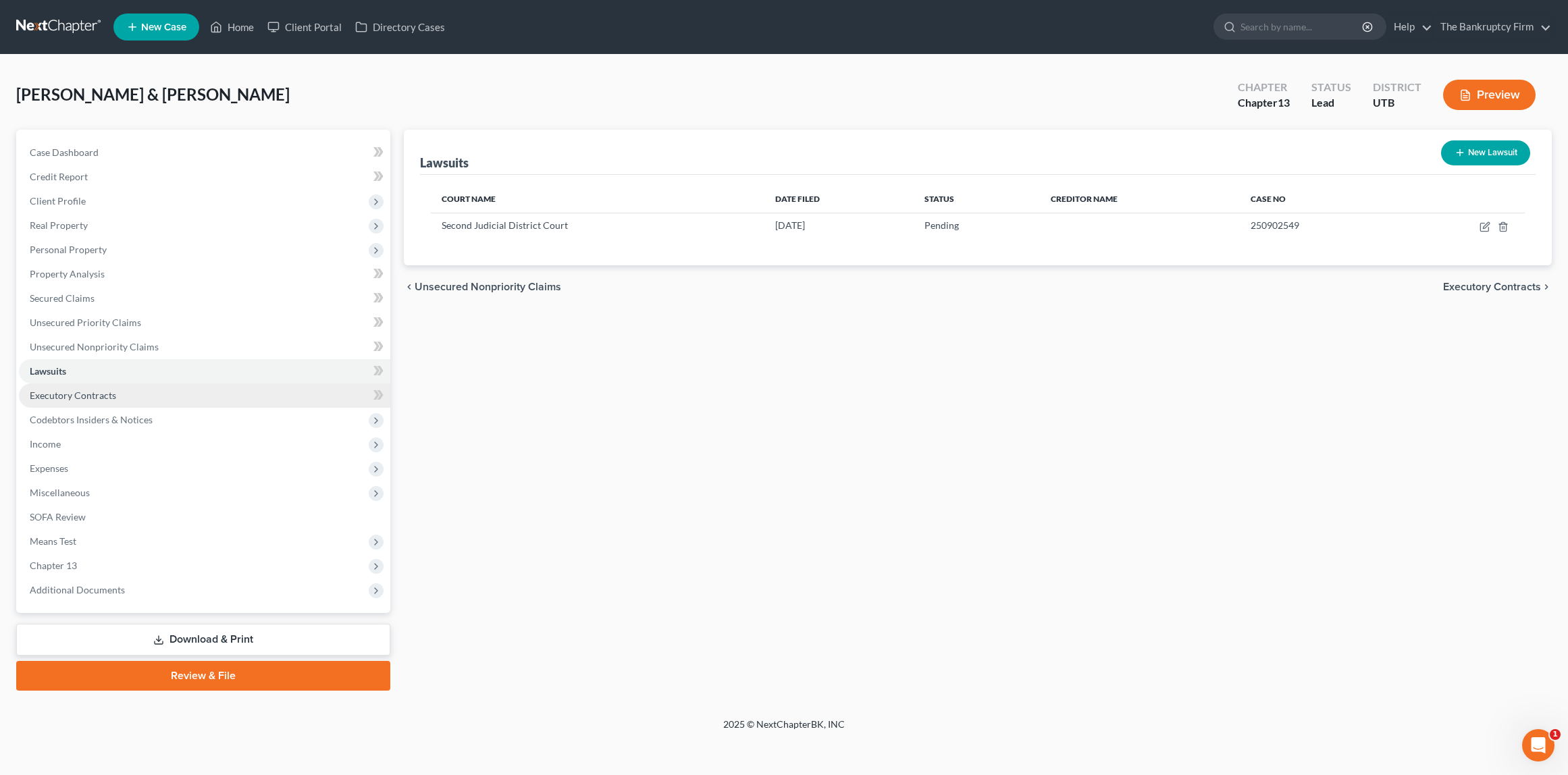
click at [116, 398] on link "Executory Contracts" at bounding box center [205, 395] width 371 height 24
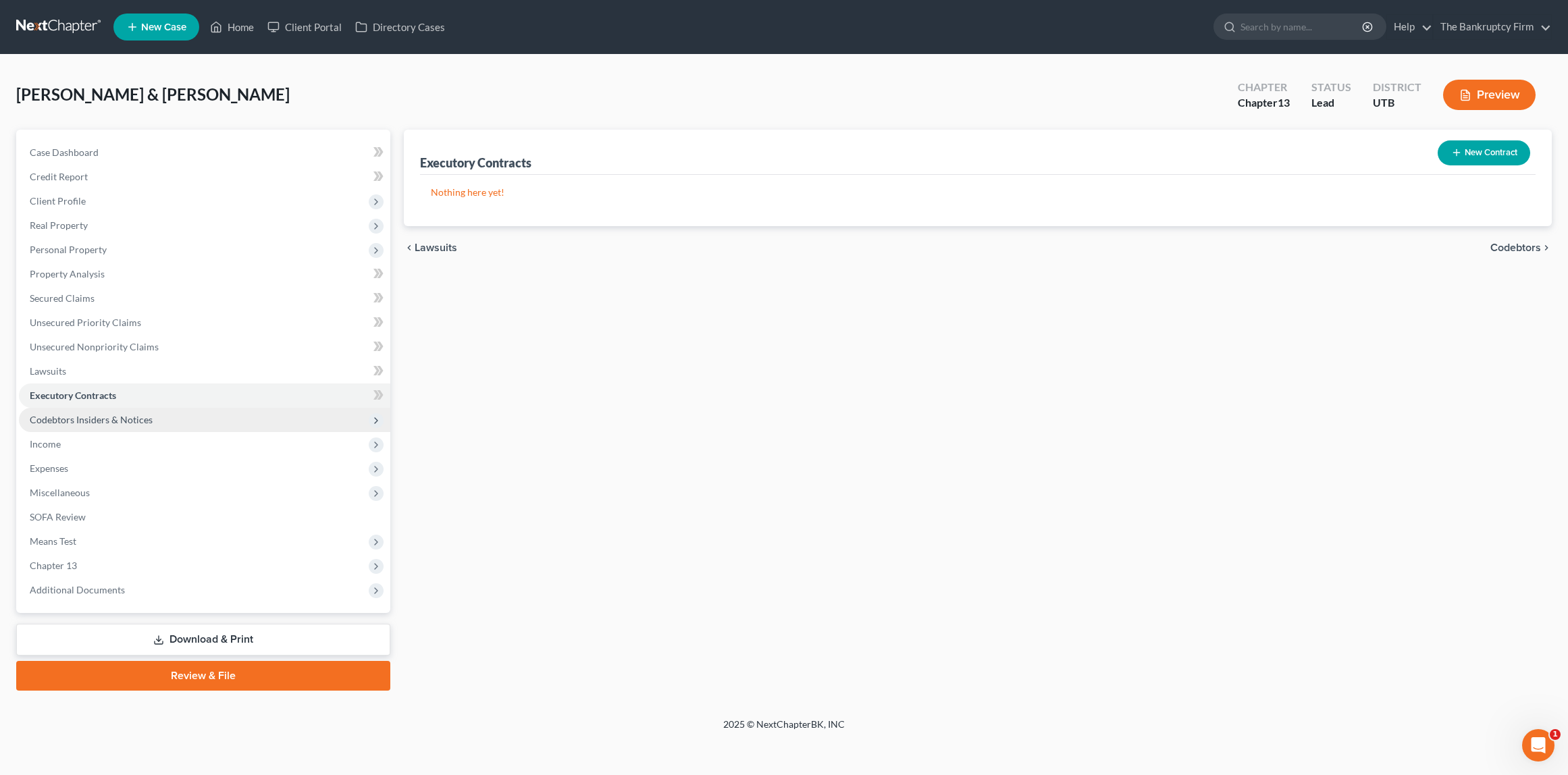
click at [118, 416] on span "Codebtors Insiders & Notices" at bounding box center [91, 420] width 123 height 12
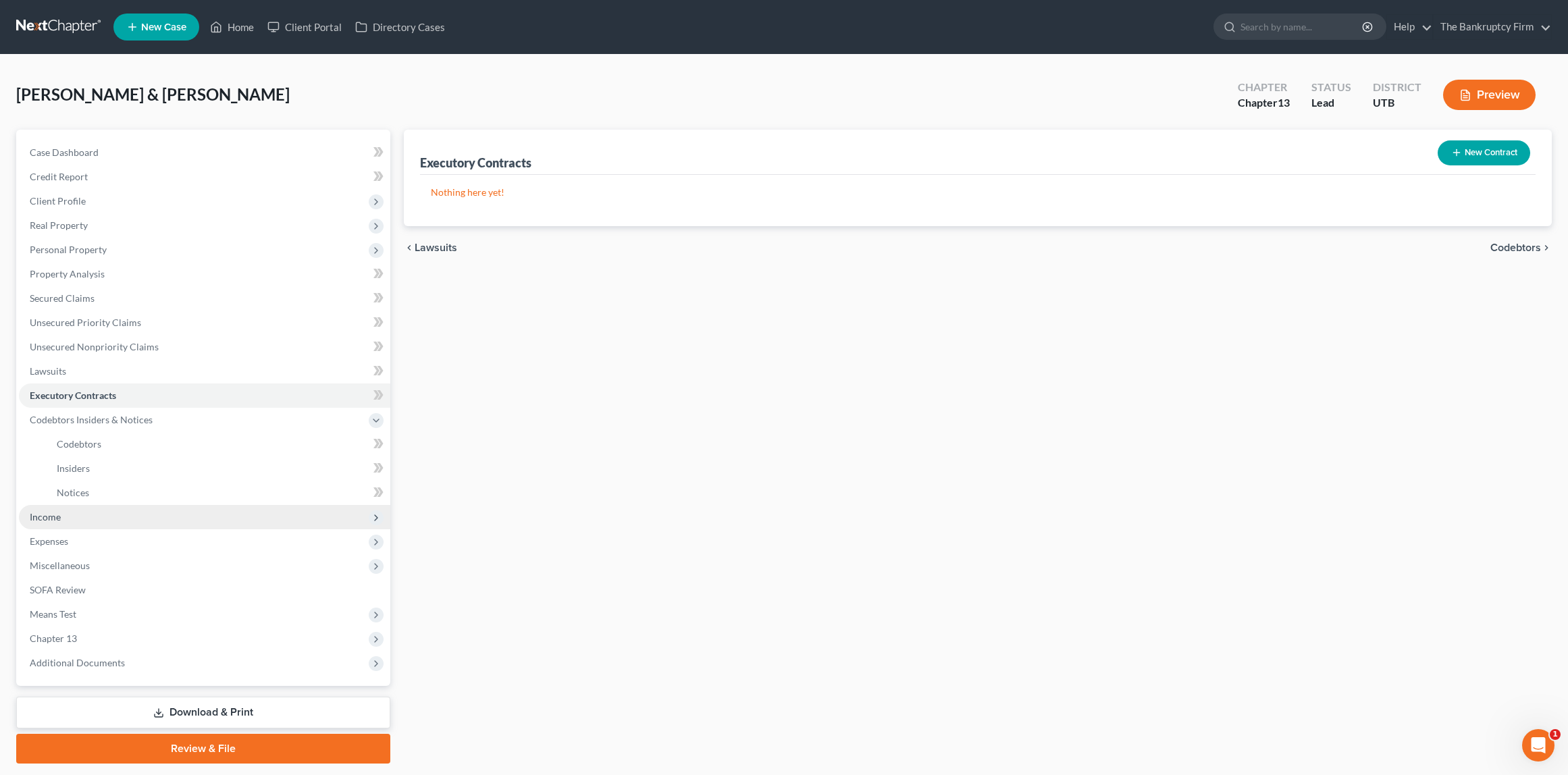
click at [79, 510] on span "Income" at bounding box center [205, 517] width 371 height 24
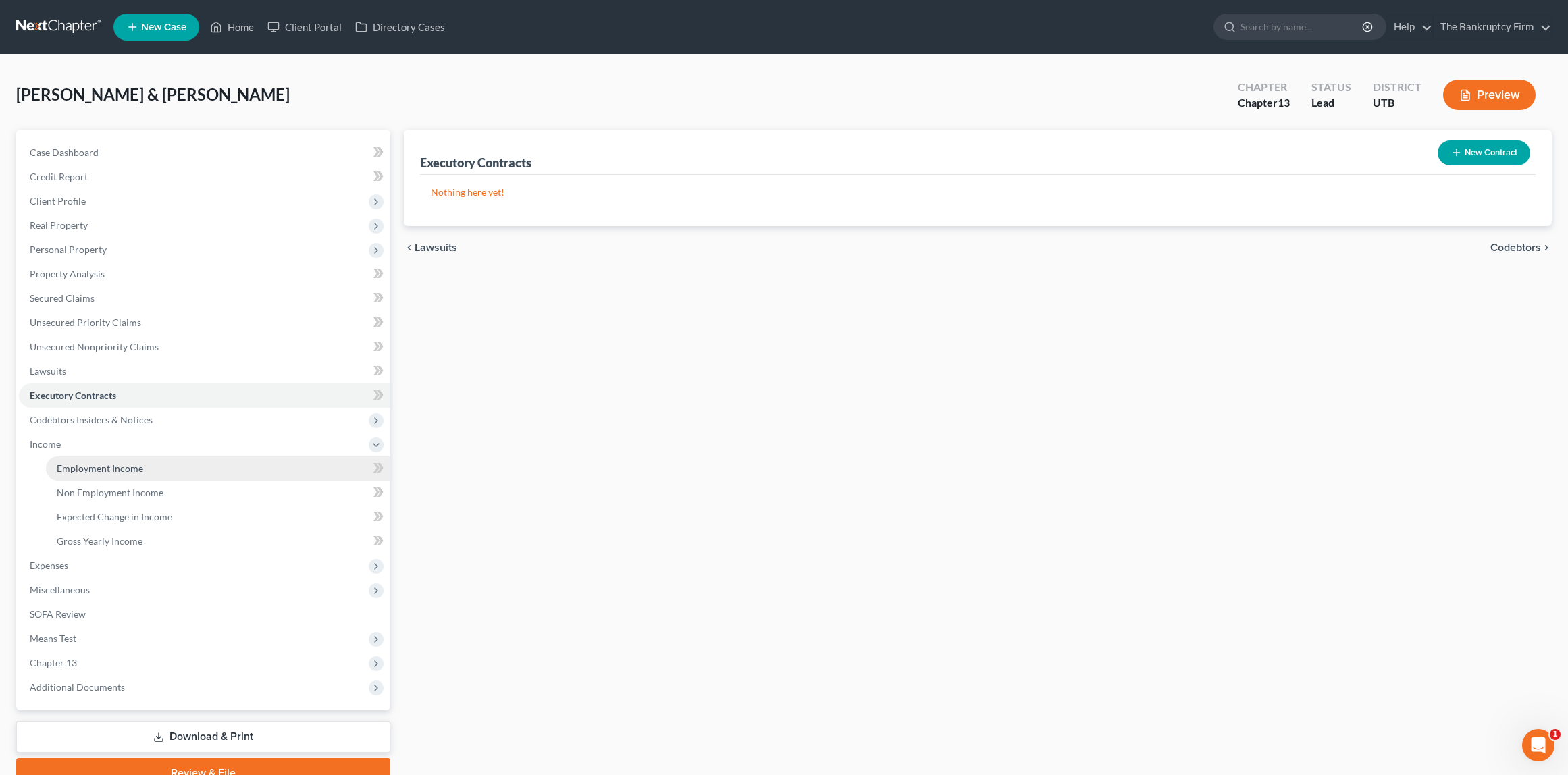
click at [98, 467] on span "Employment Income" at bounding box center [100, 469] width 87 height 12
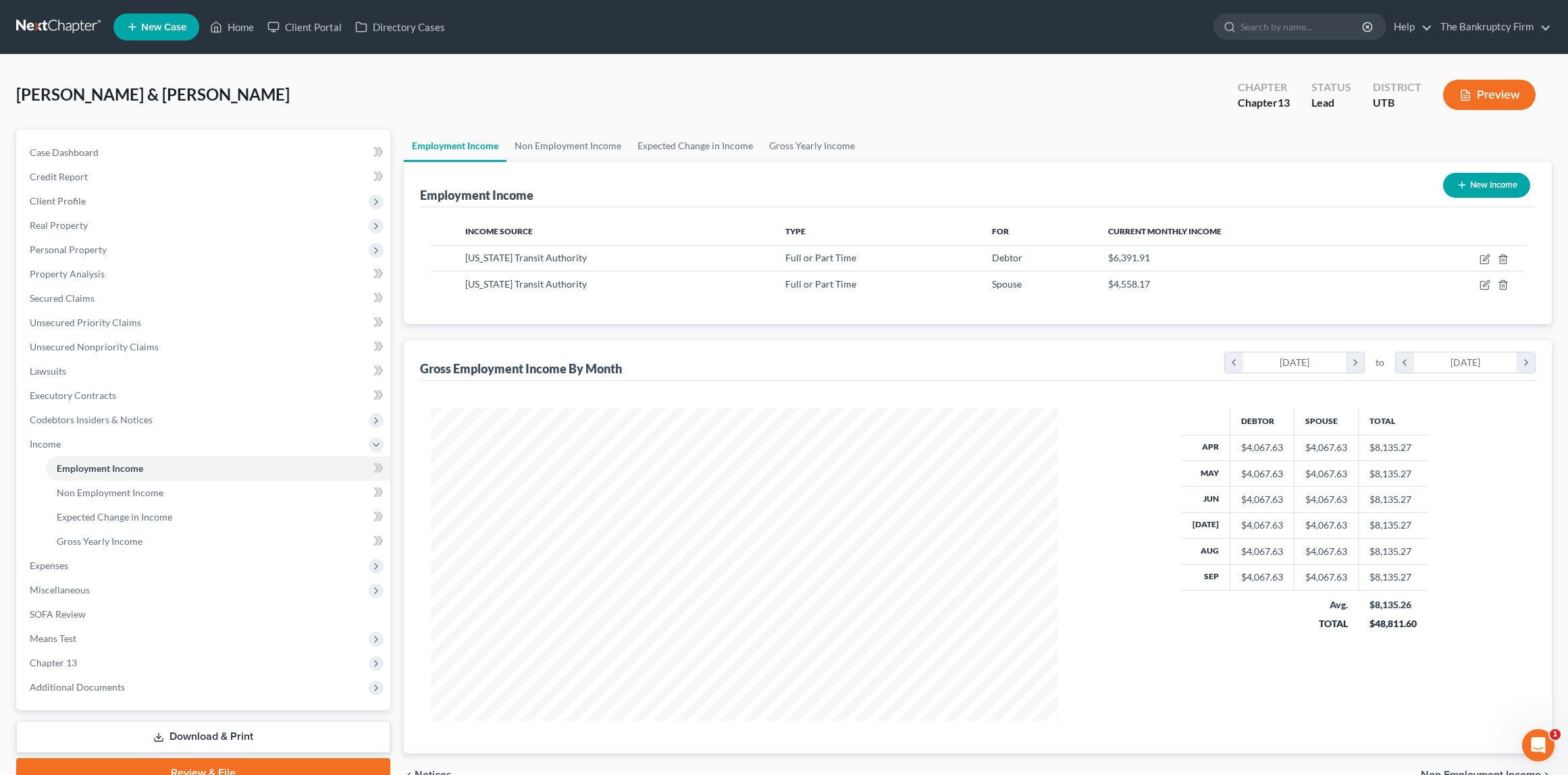
scroll to position [314, 654]
click at [563, 140] on link "Non Employment Income" at bounding box center [568, 146] width 123 height 33
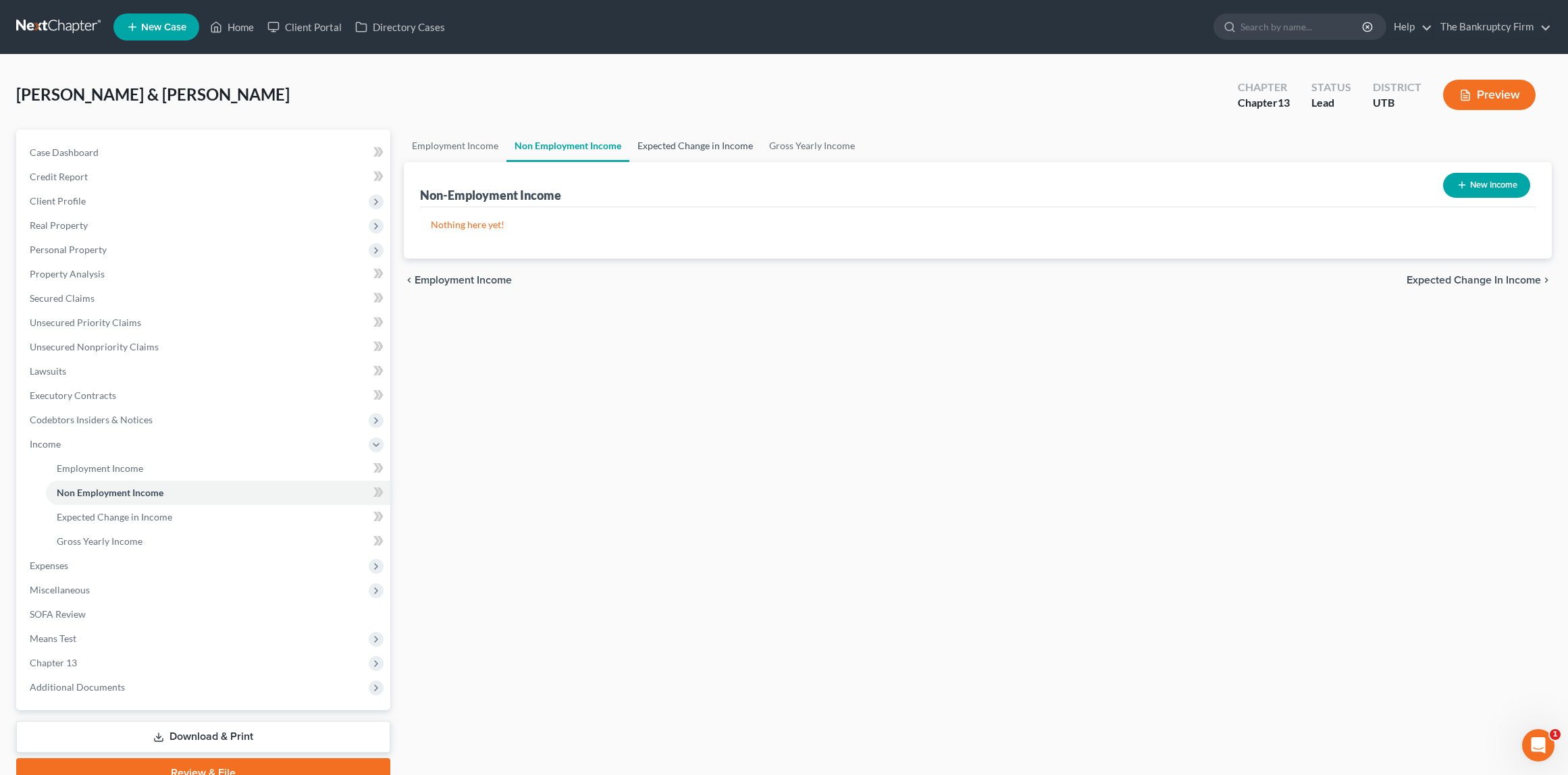
click at [710, 138] on link "Expected Change in Income" at bounding box center [695, 146] width 132 height 33
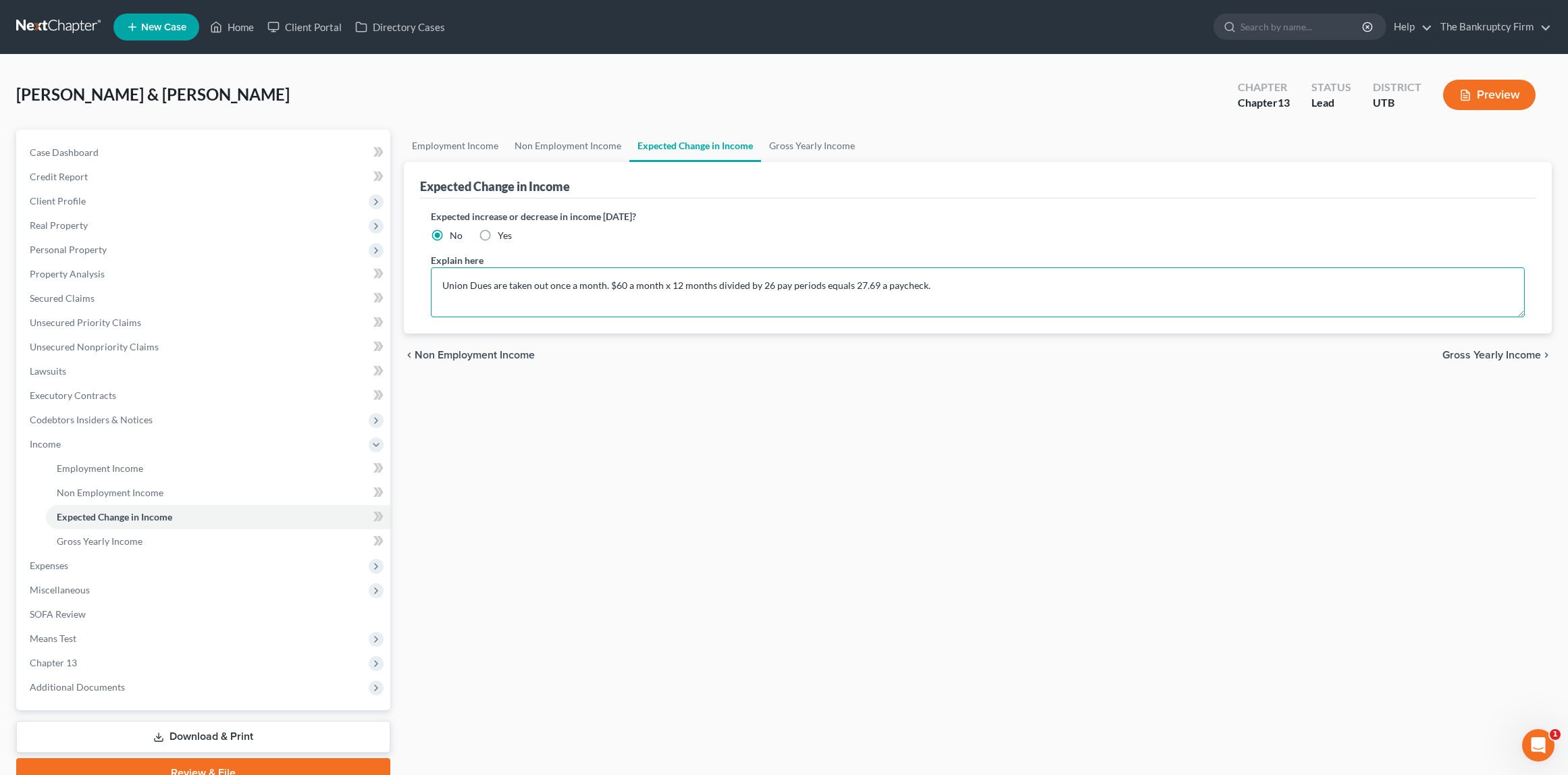
drag, startPoint x: 455, startPoint y: 289, endPoint x: 999, endPoint y: 292, distance: 544.0
click at [944, 291] on textarea "Union Dues are taken out once a month. $60 a month x 12 months divided by 26 pa…" at bounding box center [978, 292] width 1095 height 50
click at [959, 284] on textarea "Union Dues are taken out once a month. $60 a month x 12 months divided by 26 pa…" at bounding box center [978, 292] width 1095 height 50
drag, startPoint x: 913, startPoint y: 287, endPoint x: 419, endPoint y: 285, distance: 494.0
click at [418, 285] on div "Expected Change in Income Expected increase or decrease in income [DATE]? No Ye…" at bounding box center [978, 248] width 1149 height 172
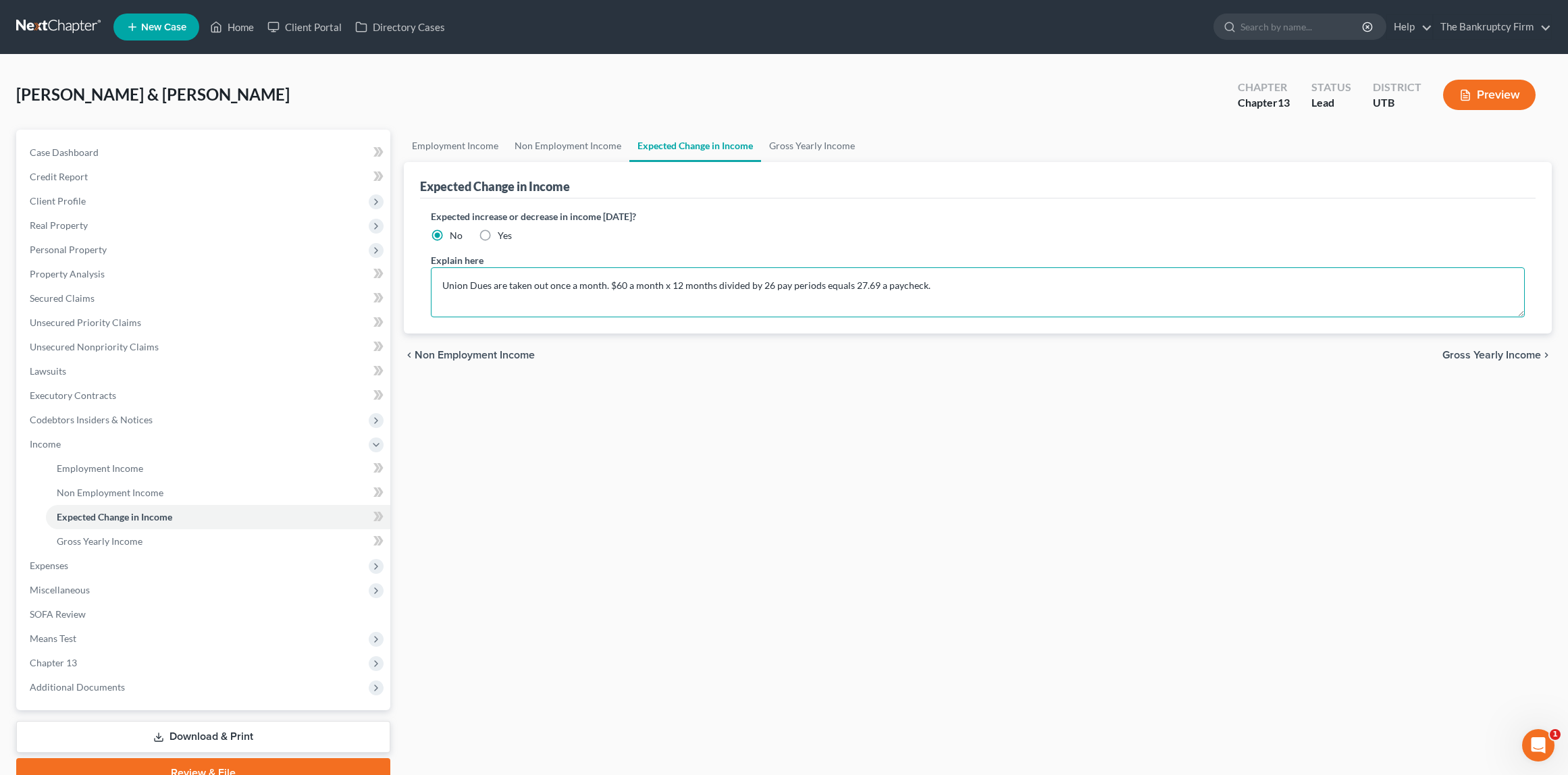
click at [451, 309] on textarea "Union Dues are taken out once a month. $60 a month x 12 months divided by 26 pa…" at bounding box center [978, 292] width 1095 height 50
drag, startPoint x: 442, startPoint y: 282, endPoint x: 603, endPoint y: 290, distance: 161.2
click at [603, 290] on textarea "Union Dues are taken out once a month. $60 a month x 12 months divided by 26 pa…" at bounding box center [978, 292] width 1095 height 50
click at [687, 289] on textarea "Union Dues are taken out once a month. $60 a month x 12 months divided by 26 pa…" at bounding box center [978, 292] width 1095 height 50
click at [1001, 288] on textarea "Union Dues are taken out once a month. $60 a month x 12 months divided by 26 pa…" at bounding box center [978, 292] width 1095 height 50
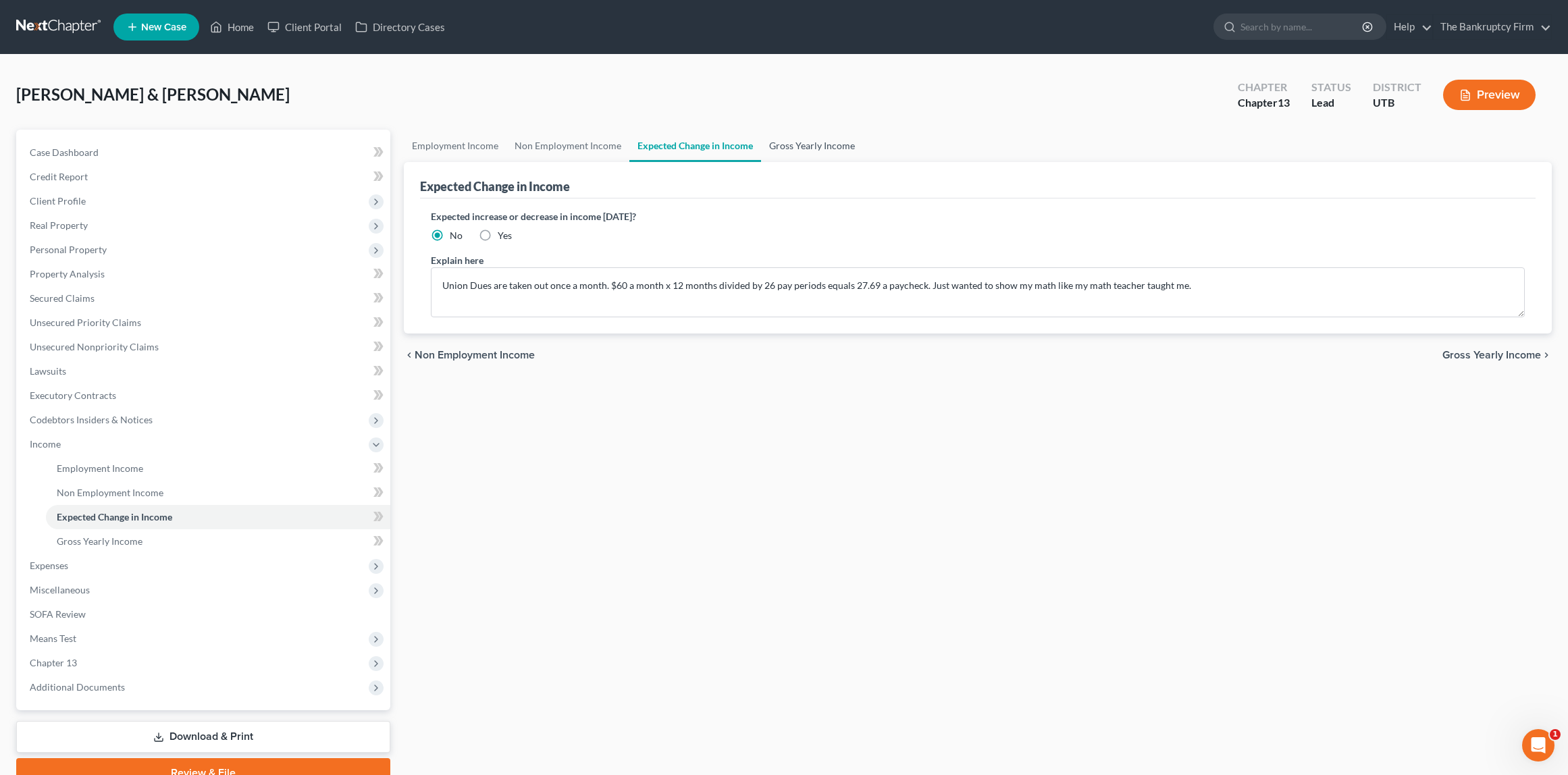
click at [793, 143] on link "Gross Yearly Income" at bounding box center [812, 146] width 102 height 33
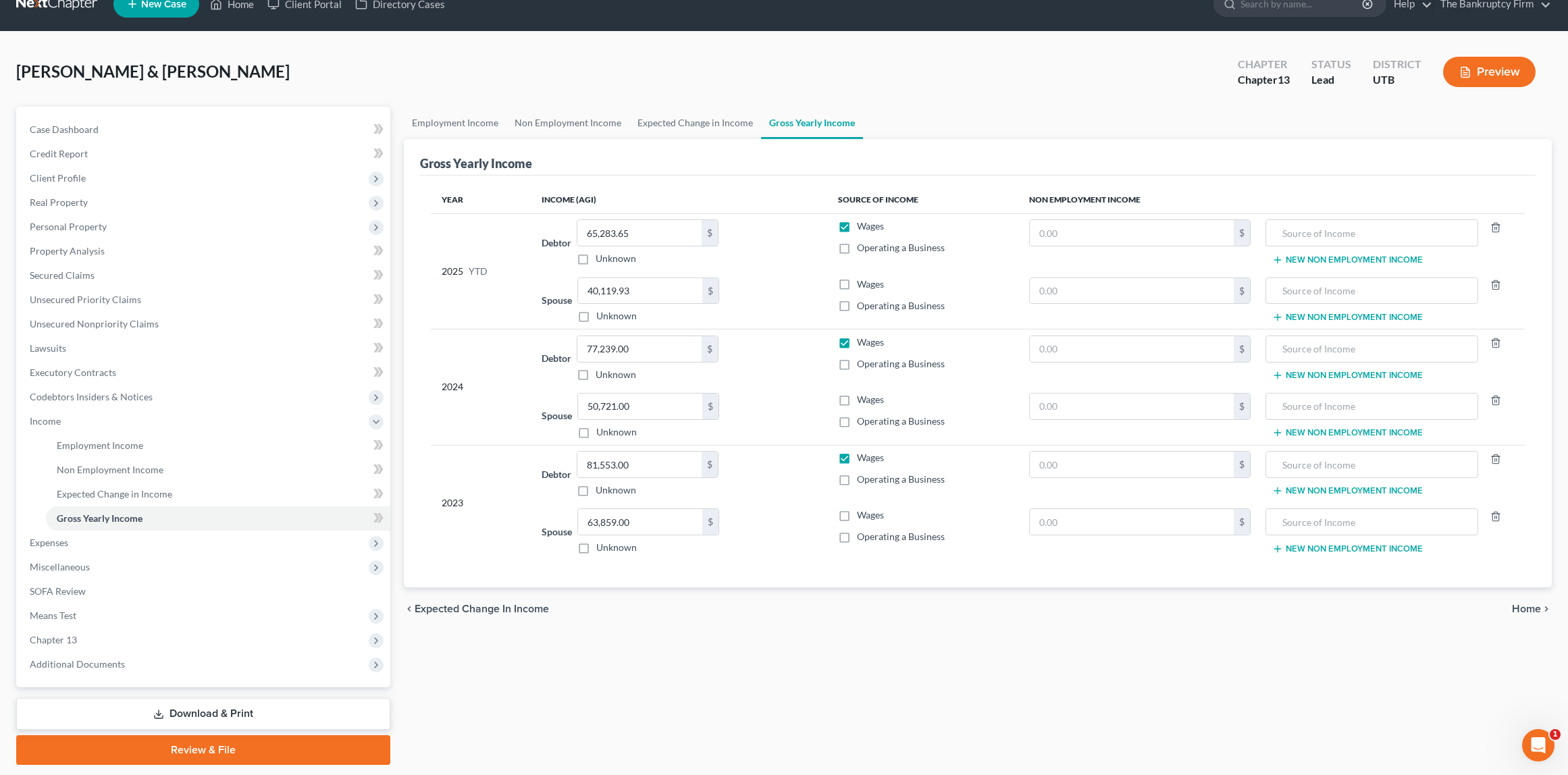
scroll to position [31, 0]
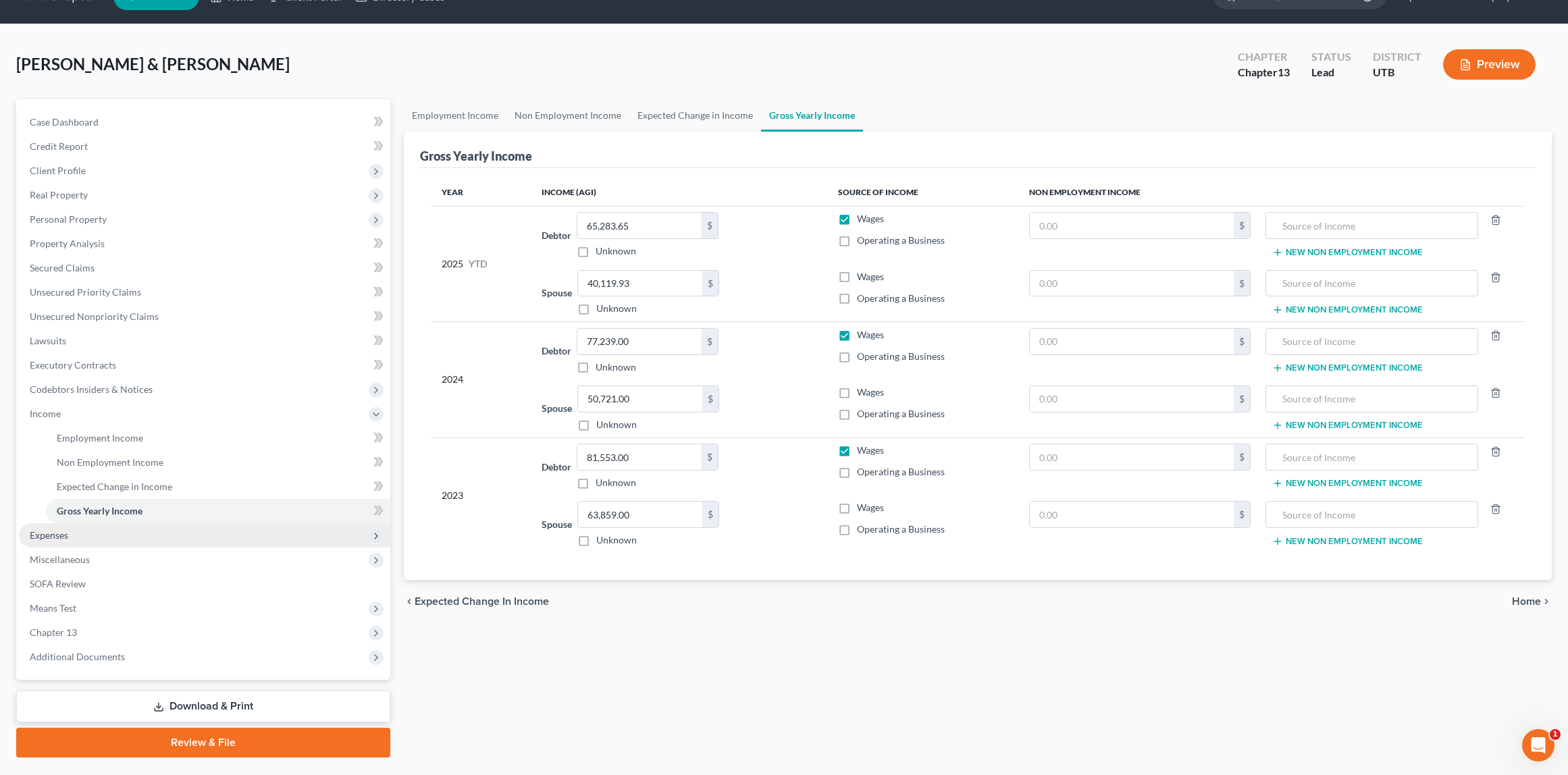
click at [78, 528] on span "Expenses" at bounding box center [205, 535] width 371 height 24
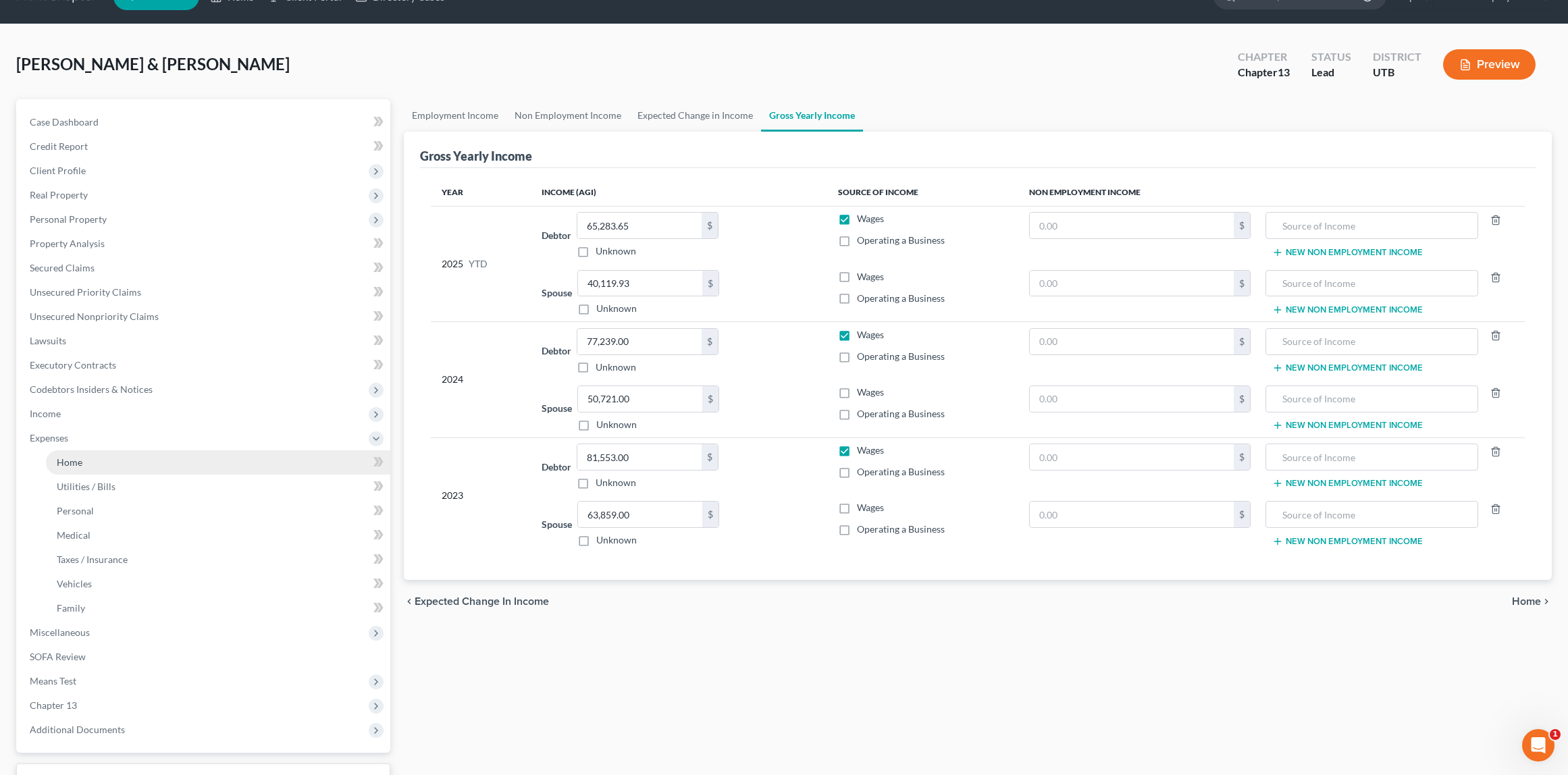
click at [86, 464] on link "Home" at bounding box center [218, 462] width 344 height 24
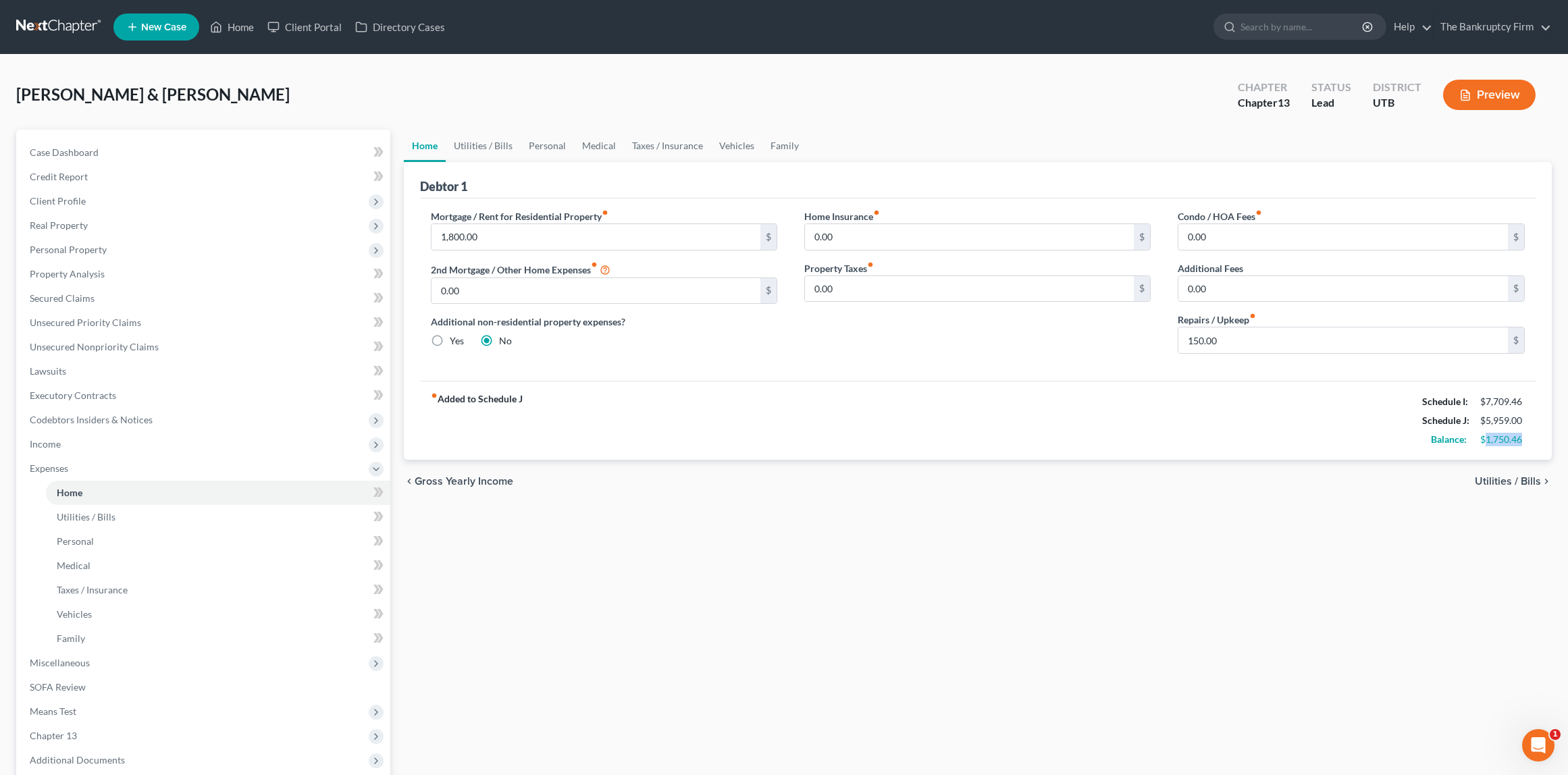
drag, startPoint x: 1486, startPoint y: 441, endPoint x: 1544, endPoint y: 441, distance: 58.0
click at [1544, 441] on div "Debtor 1 Mortgage / Rent for Residential Property fiber_manual_record 1,800.00 …" at bounding box center [978, 311] width 1149 height 298
click at [775, 146] on link "Family" at bounding box center [785, 146] width 44 height 33
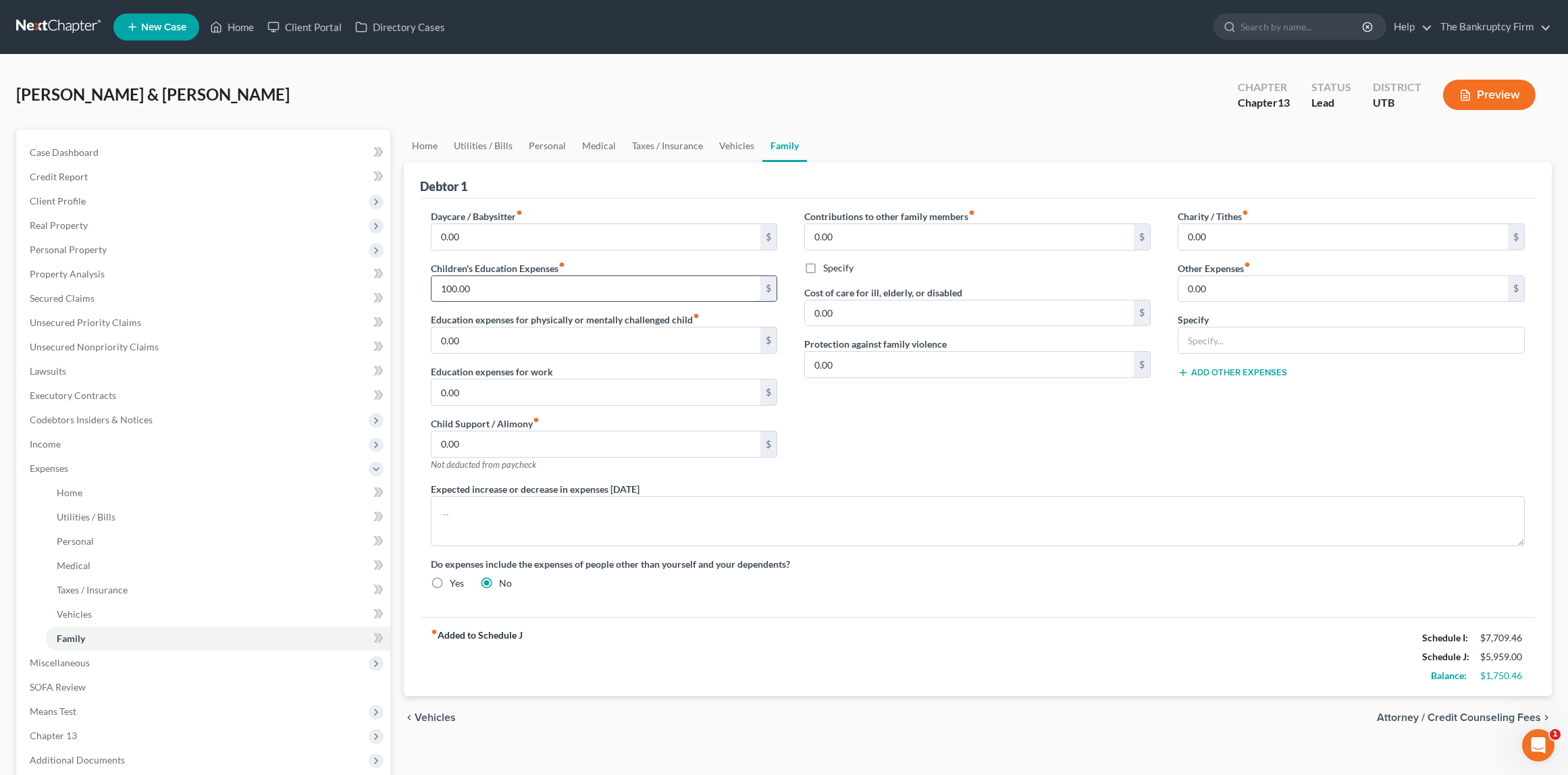
click at [517, 293] on input "100.00" at bounding box center [596, 288] width 330 height 25
click at [1223, 287] on input "0.00" at bounding box center [1343, 288] width 330 height 25
click at [1296, 397] on div "Charity / Tithes fiber_manual_record 0.00 $ Other Expenses fiber_manual_record …" at bounding box center [1351, 346] width 373 height 273
click at [725, 144] on link "Vehicles" at bounding box center [737, 146] width 52 height 33
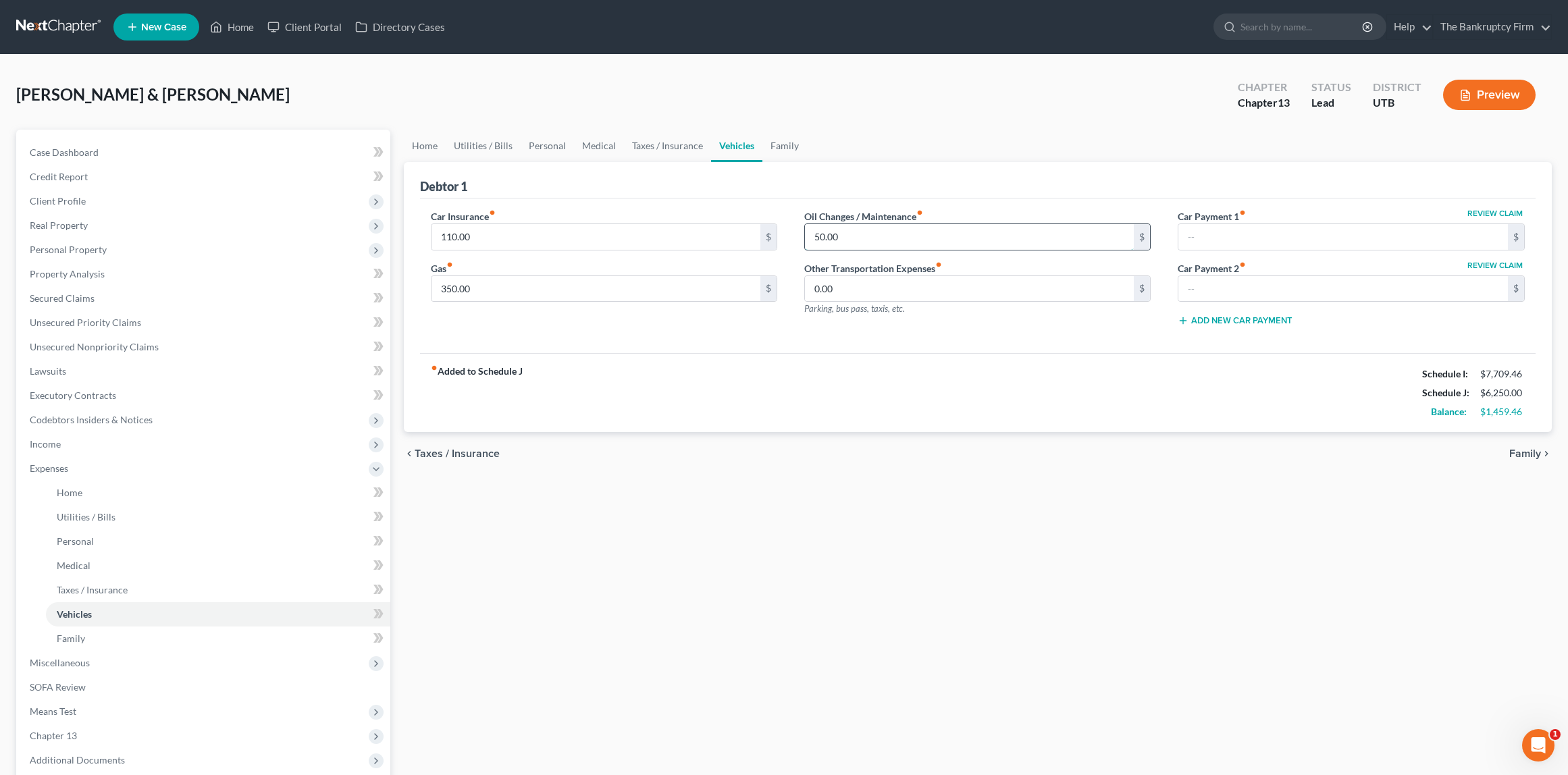
click at [894, 237] on input "50.00" at bounding box center [970, 237] width 330 height 25
click at [665, 143] on link "Taxes / Insurance" at bounding box center [668, 146] width 87 height 33
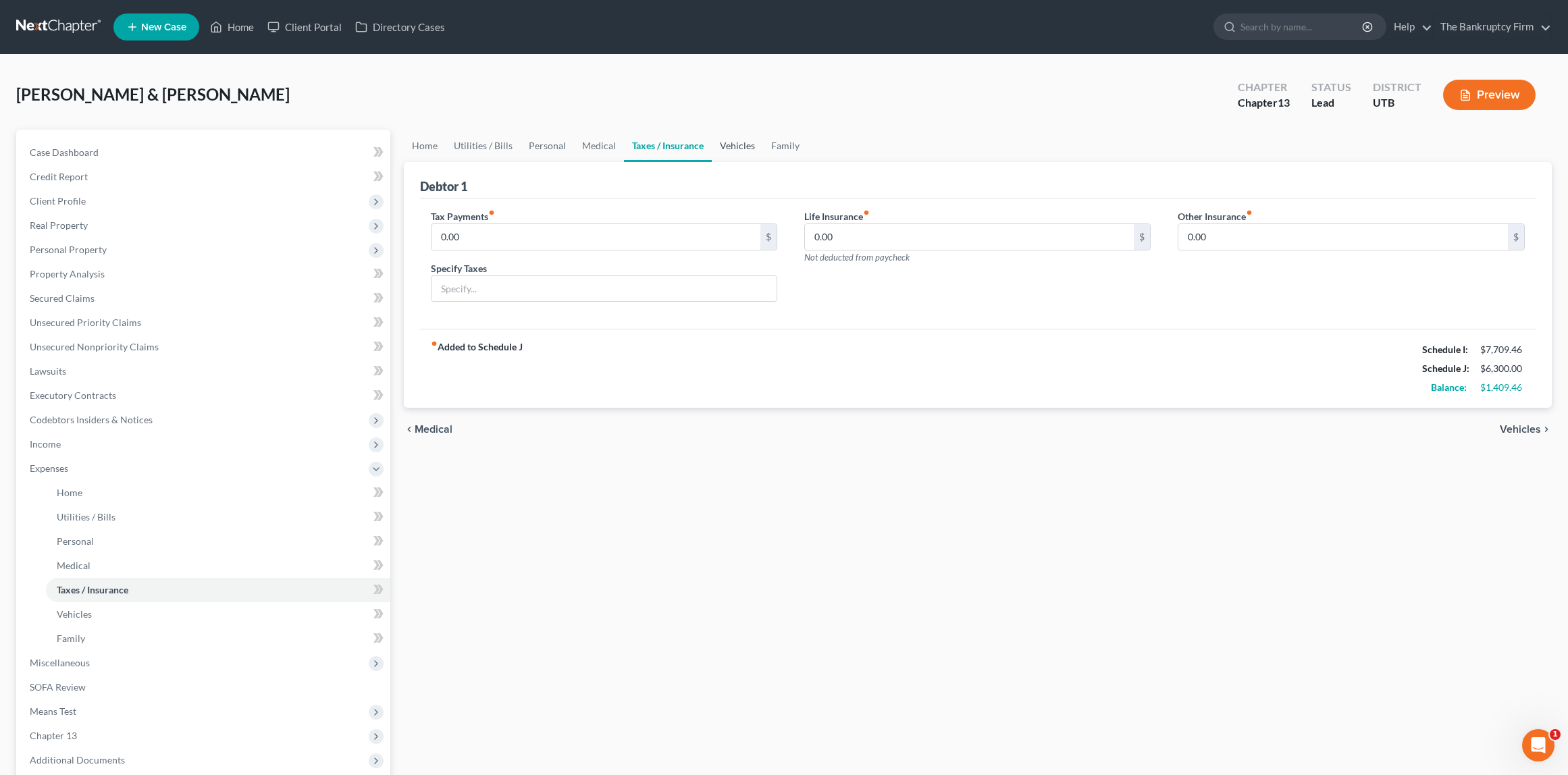
click at [740, 143] on link "Vehicles" at bounding box center [737, 146] width 52 height 33
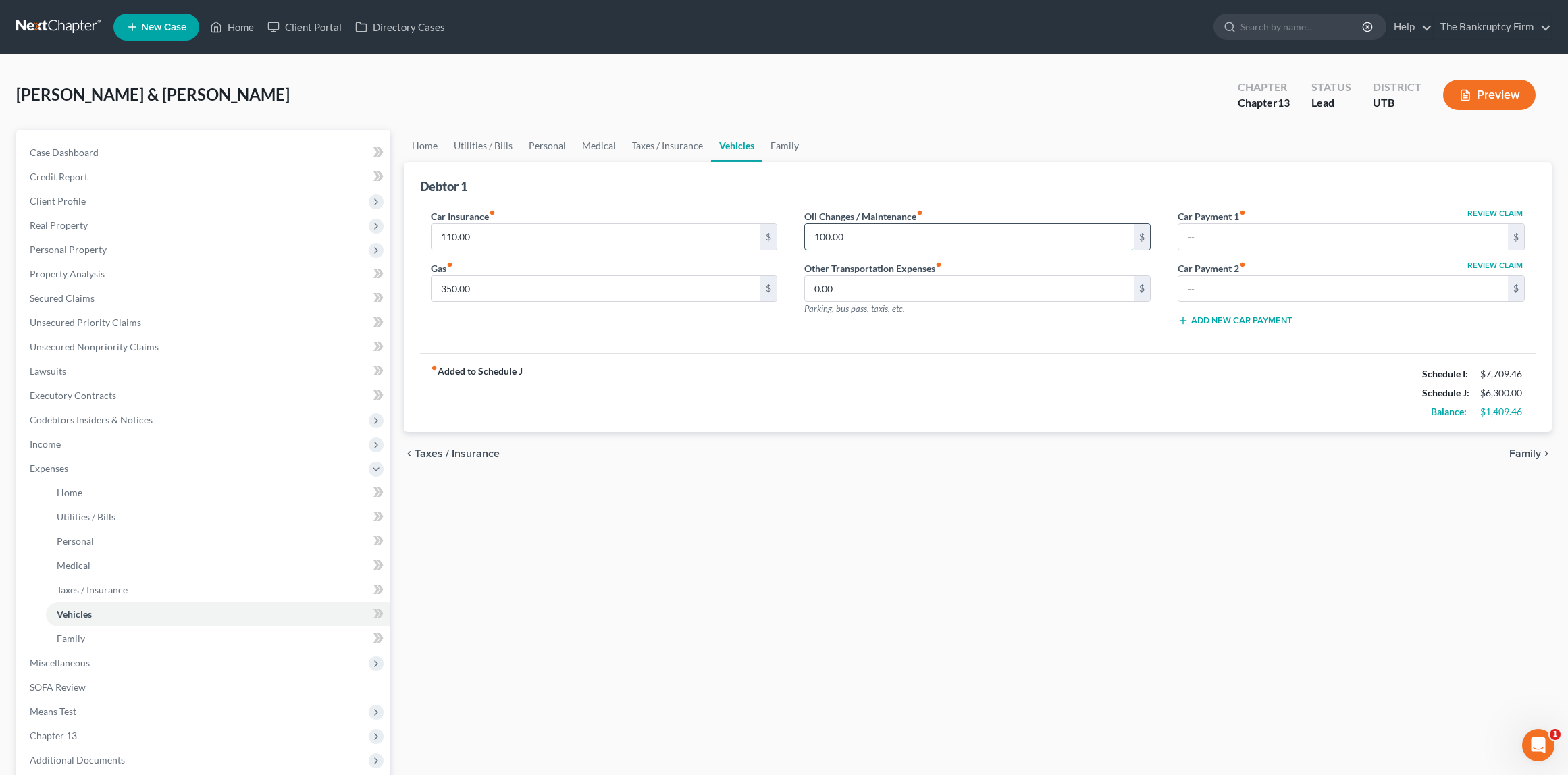
click at [927, 238] on input "100.00" at bounding box center [970, 237] width 330 height 25
click at [607, 143] on link "Medical" at bounding box center [599, 146] width 50 height 33
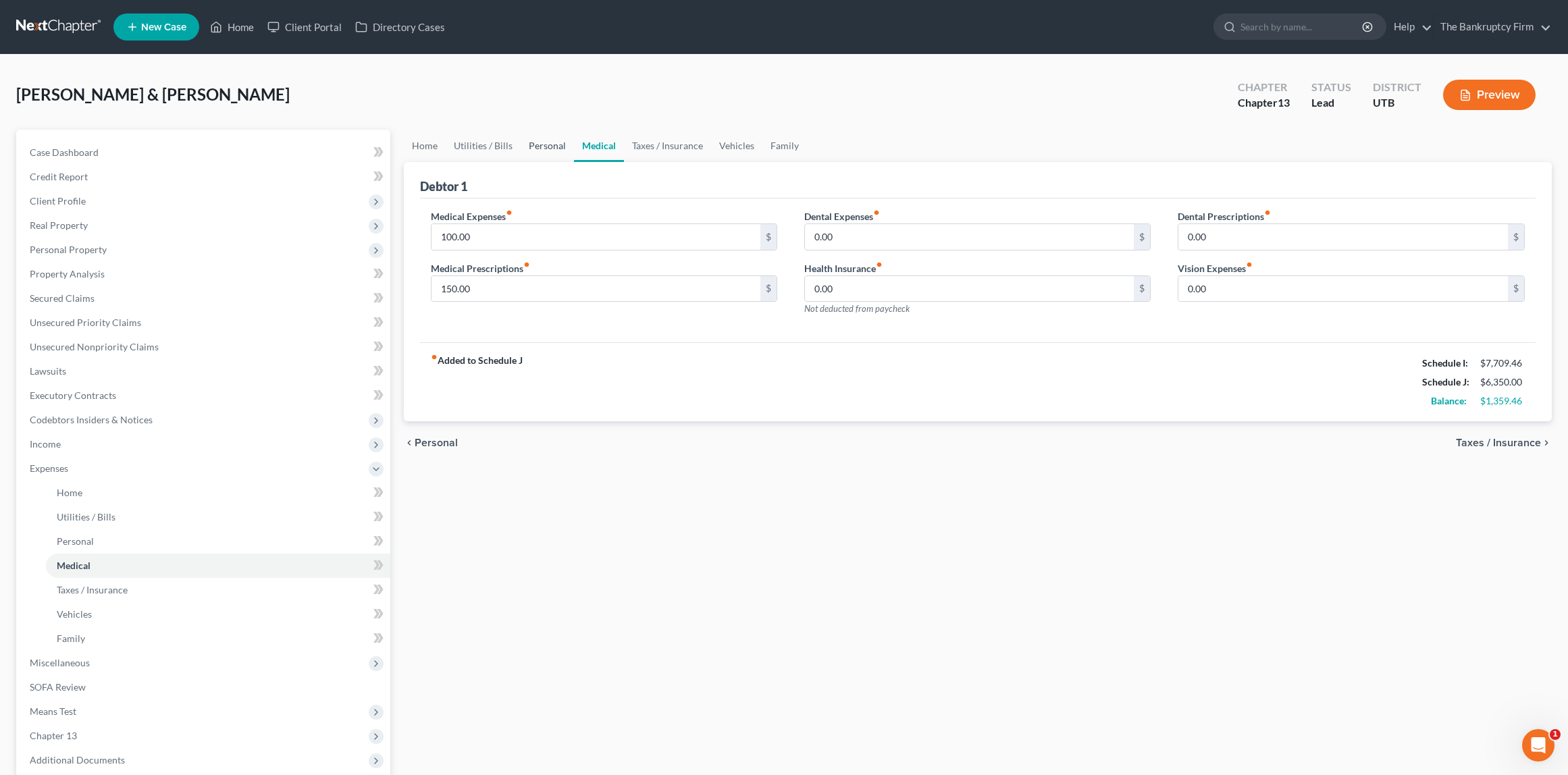
click at [550, 145] on link "Personal" at bounding box center [547, 146] width 53 height 33
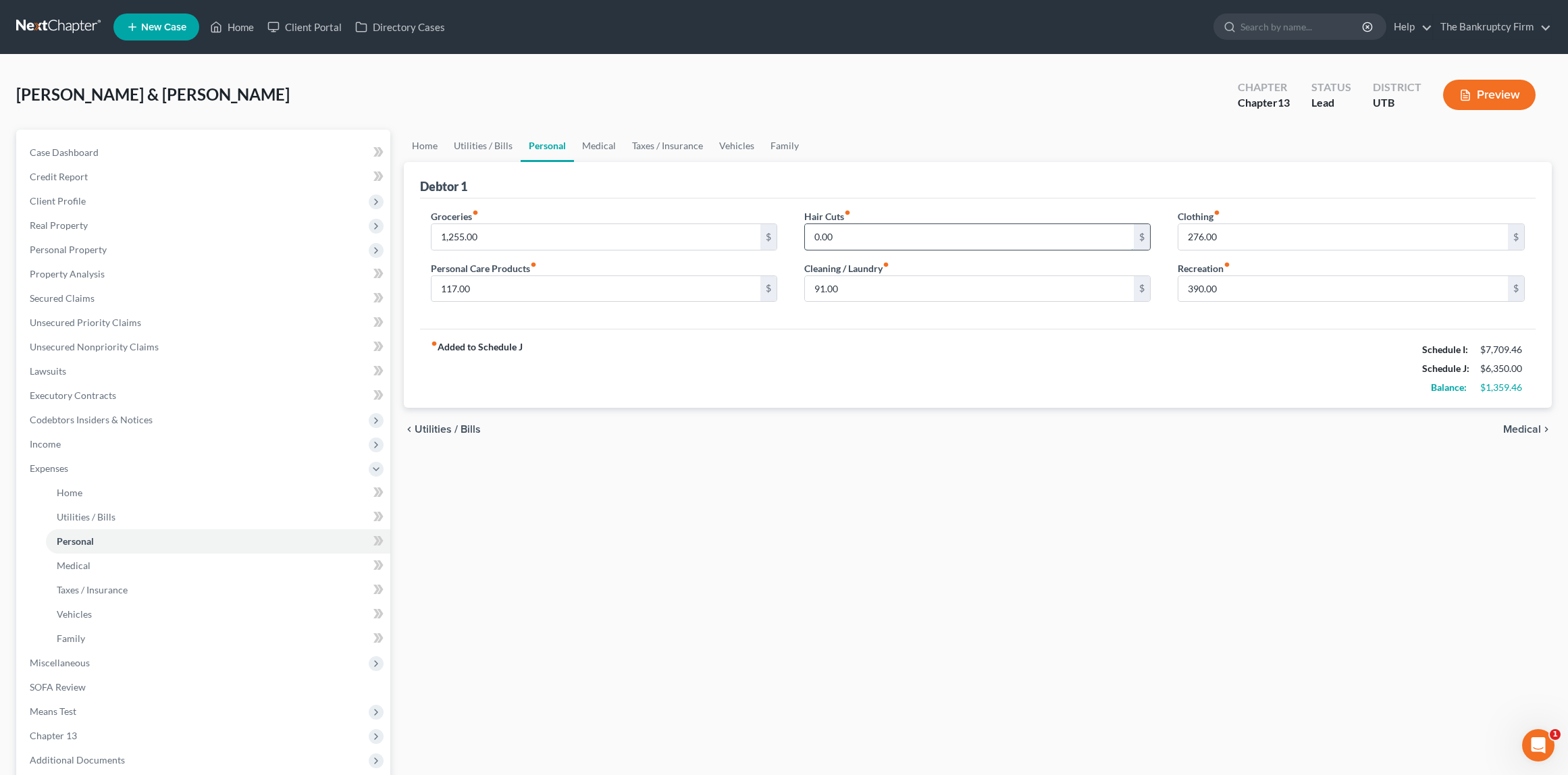
click at [860, 234] on input "0.00" at bounding box center [970, 237] width 330 height 25
click at [490, 146] on link "Utilities / Bills" at bounding box center [483, 146] width 75 height 33
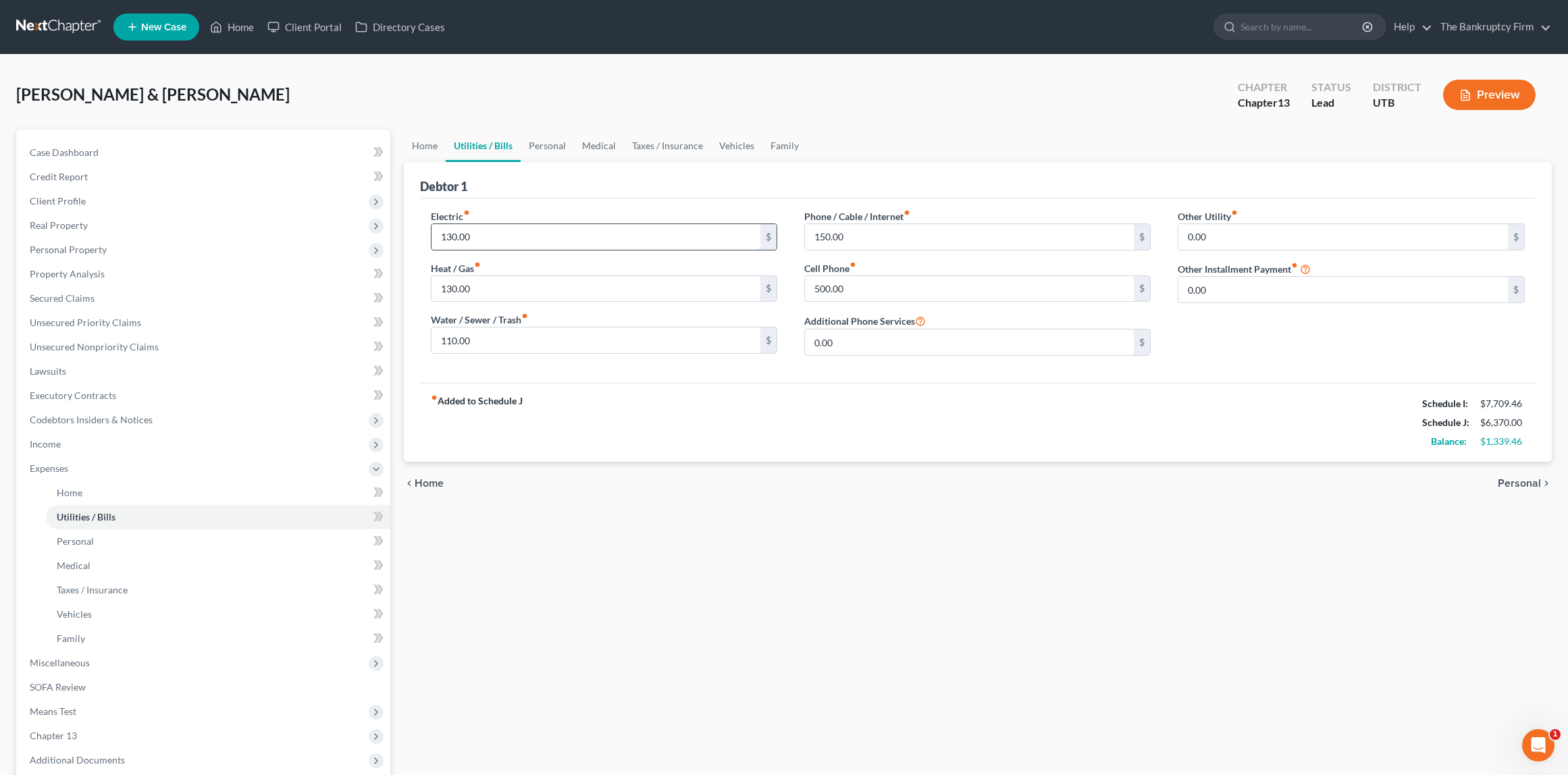
click at [536, 238] on input "130.00" at bounding box center [596, 237] width 330 height 25
click at [426, 149] on link "Home" at bounding box center [425, 146] width 42 height 33
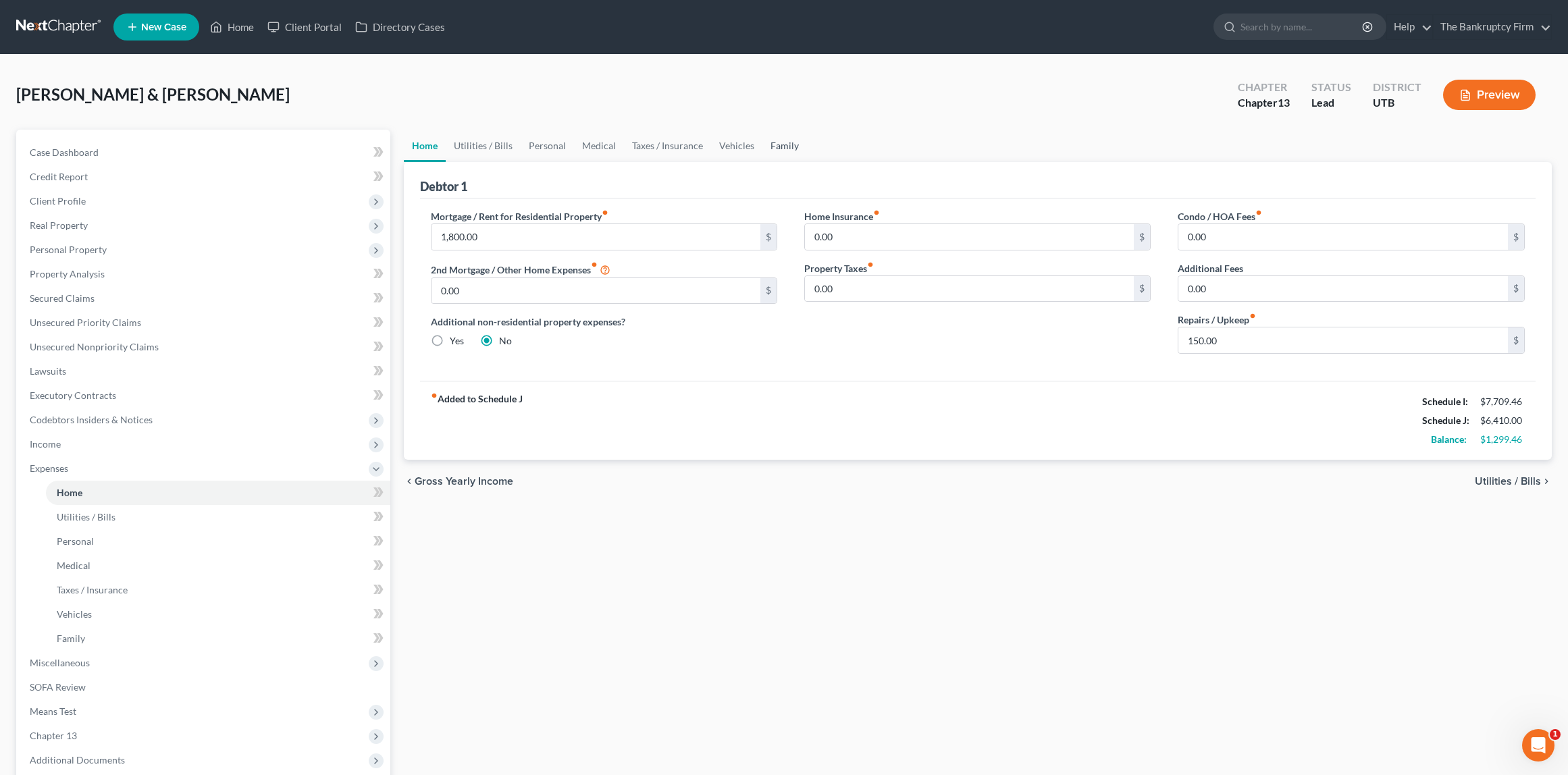
click at [778, 145] on link "Family" at bounding box center [785, 146] width 44 height 33
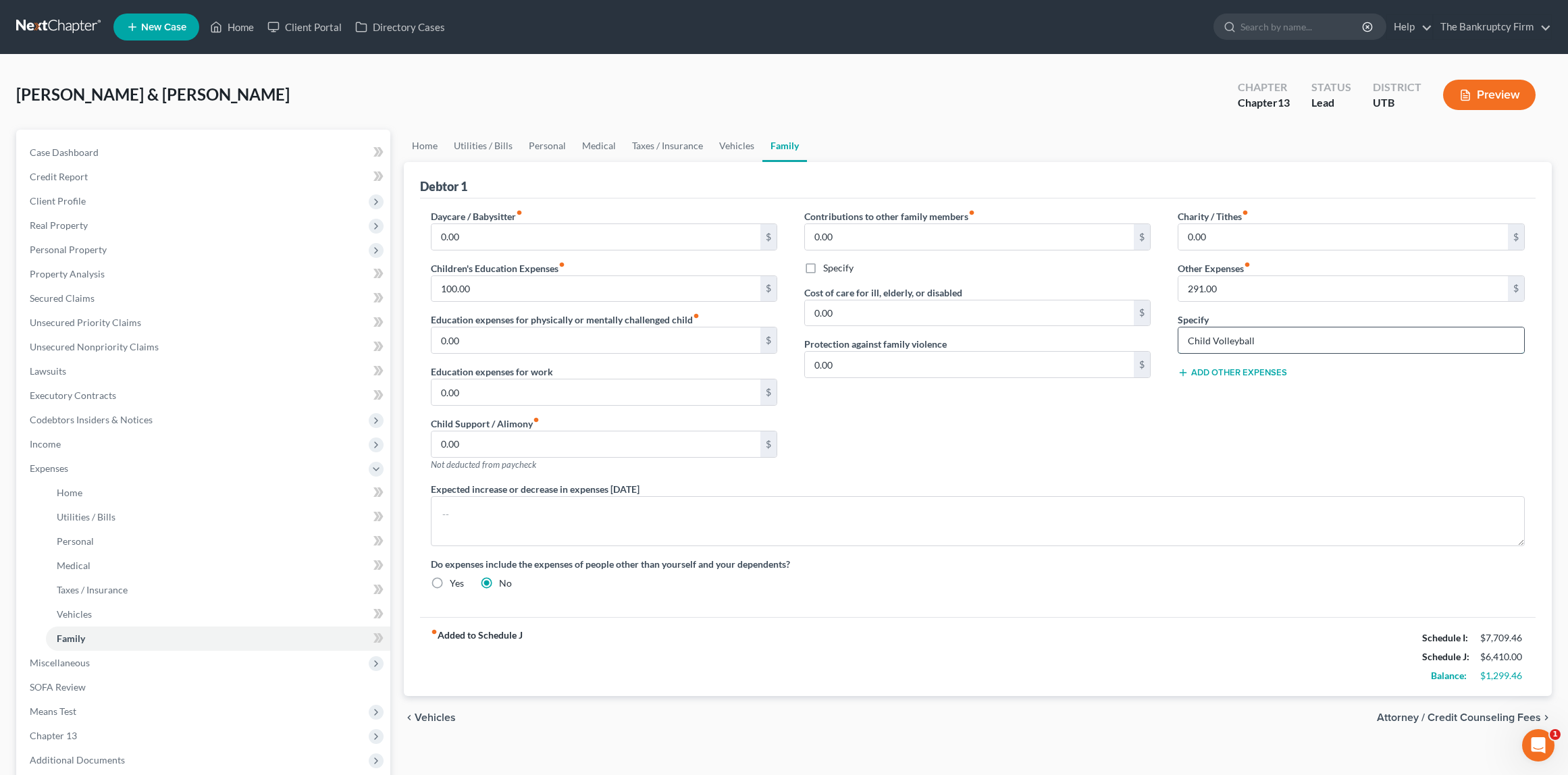
click at [1284, 343] on input "Child Volleyball" at bounding box center [1351, 340] width 345 height 25
drag, startPoint x: 1284, startPoint y: 343, endPoint x: 1134, endPoint y: 333, distance: 150.3
click at [1134, 333] on div "Daycare / Babysitter fiber_manual_record 0.00 $ Children's Education Expenses f…" at bounding box center [978, 405] width 1122 height 392
click at [1242, 287] on input "291.00" at bounding box center [1343, 288] width 330 height 25
click at [665, 145] on link "Taxes / Insurance" at bounding box center [668, 146] width 87 height 33
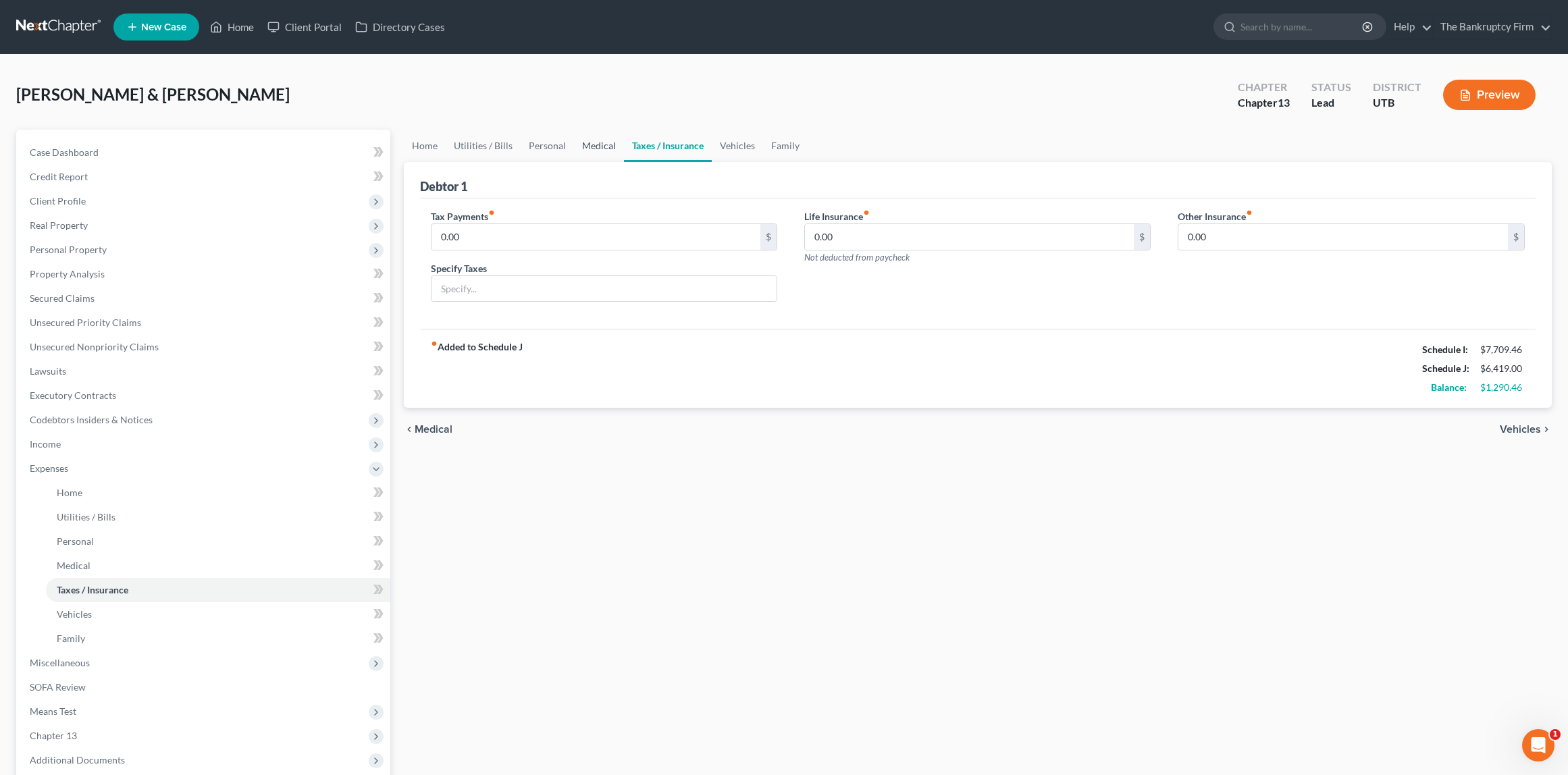
click at [577, 140] on link "Medical" at bounding box center [599, 146] width 50 height 33
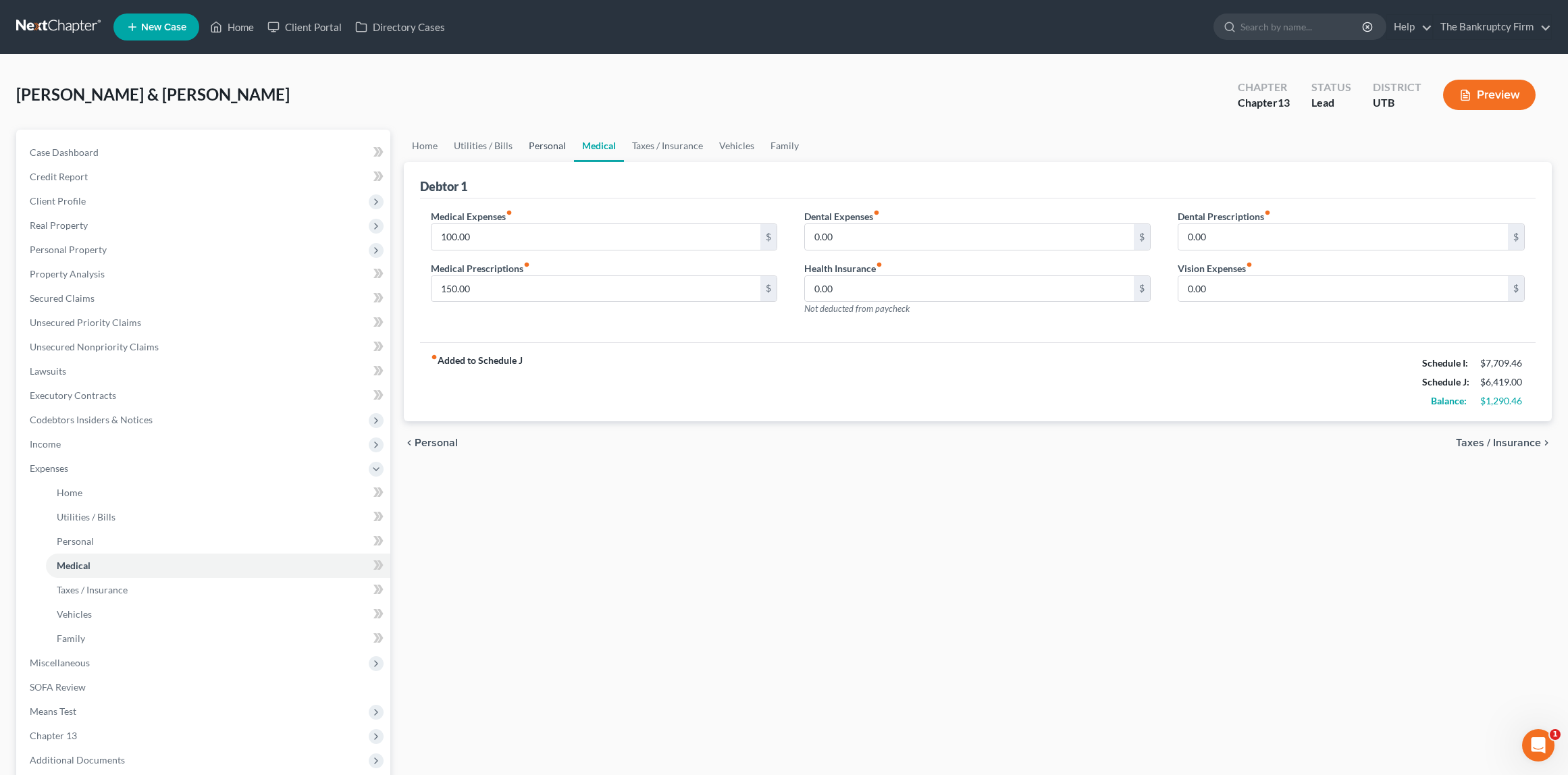
click at [542, 140] on link "Personal" at bounding box center [547, 146] width 53 height 33
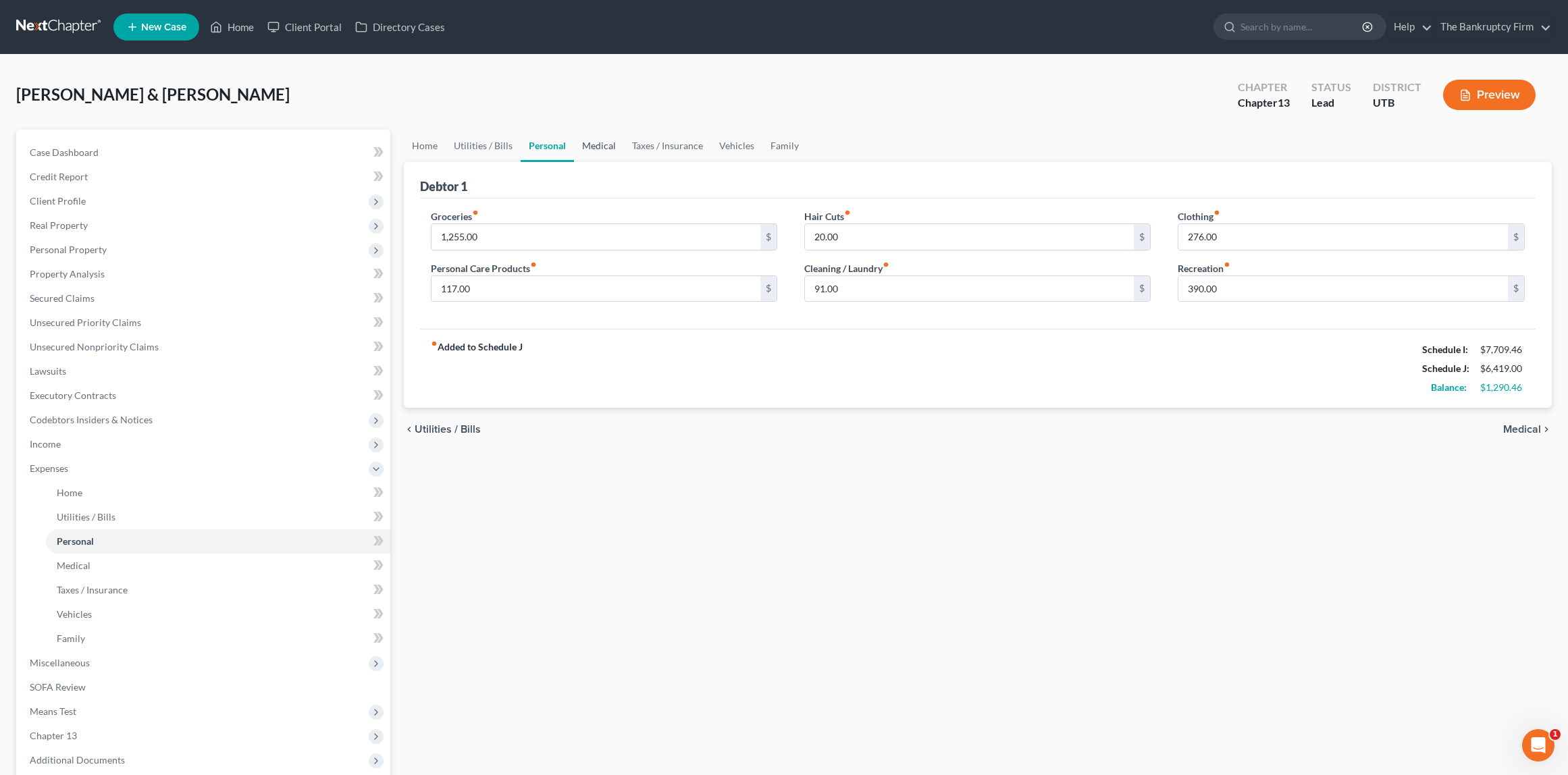
click at [607, 145] on link "Medical" at bounding box center [599, 146] width 50 height 33
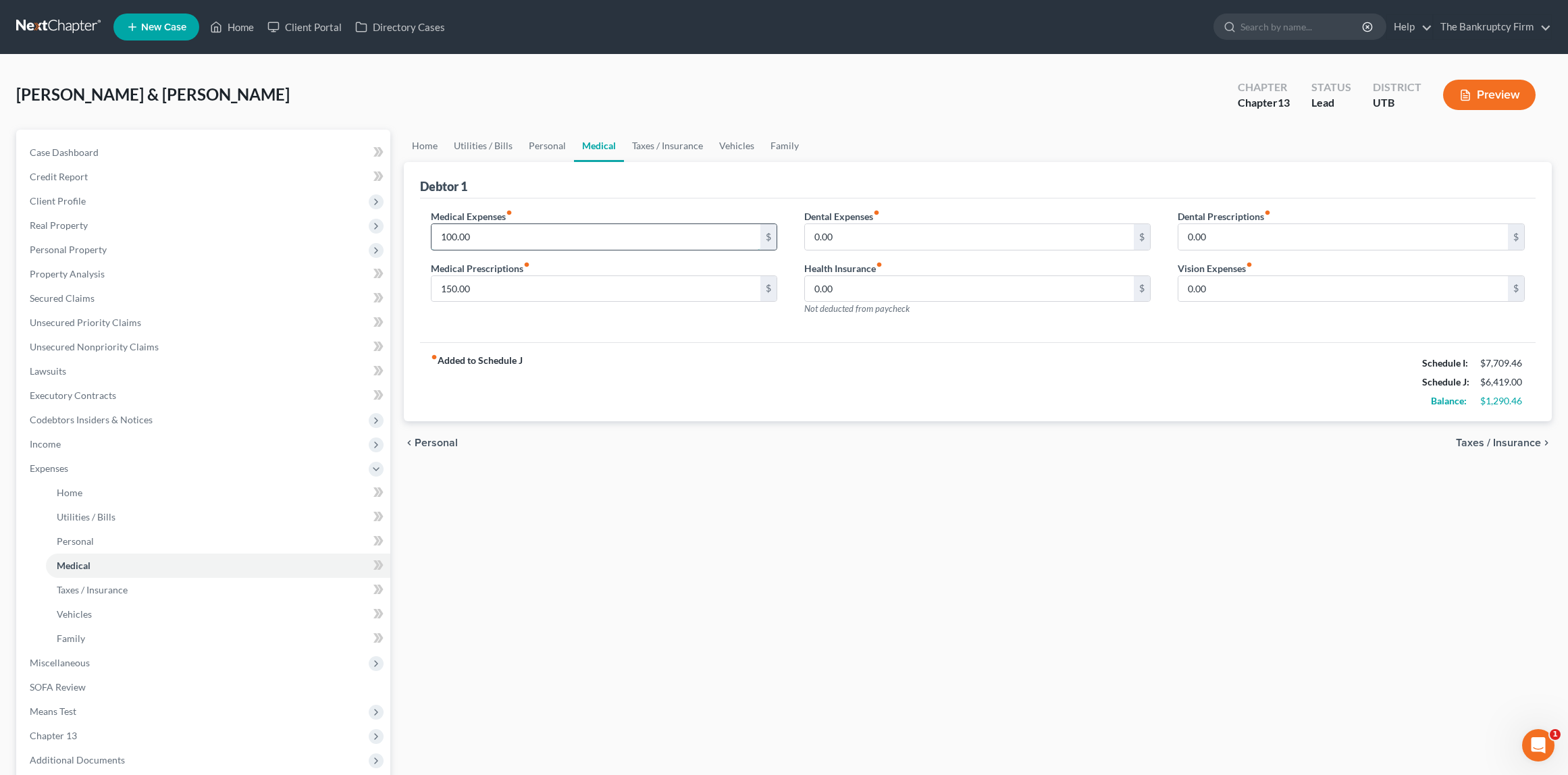
click at [520, 235] on input "100.00" at bounding box center [596, 237] width 330 height 25
click at [549, 142] on link "Personal" at bounding box center [547, 146] width 53 height 33
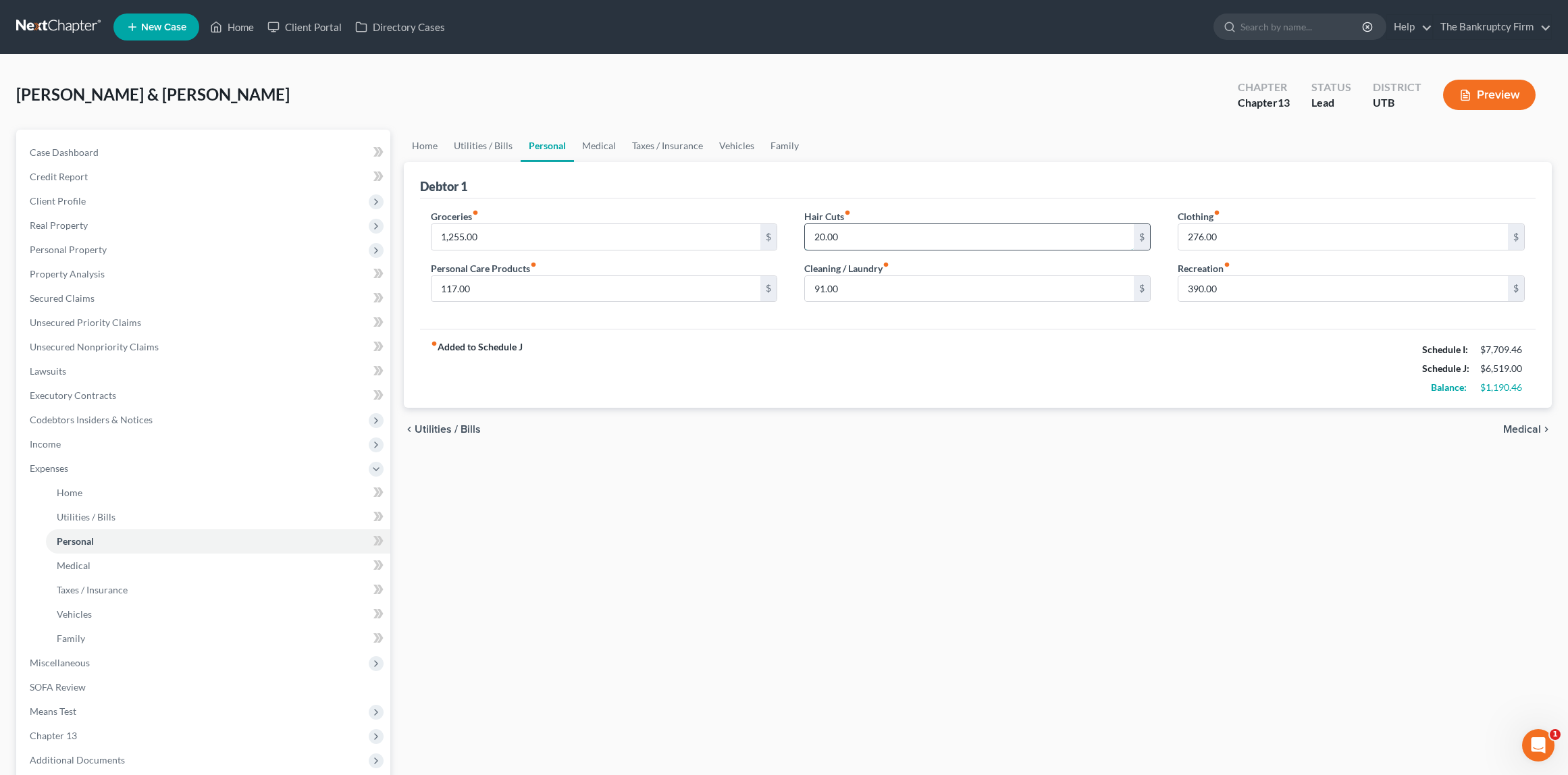
click at [901, 238] on input "20.00" at bounding box center [970, 237] width 330 height 25
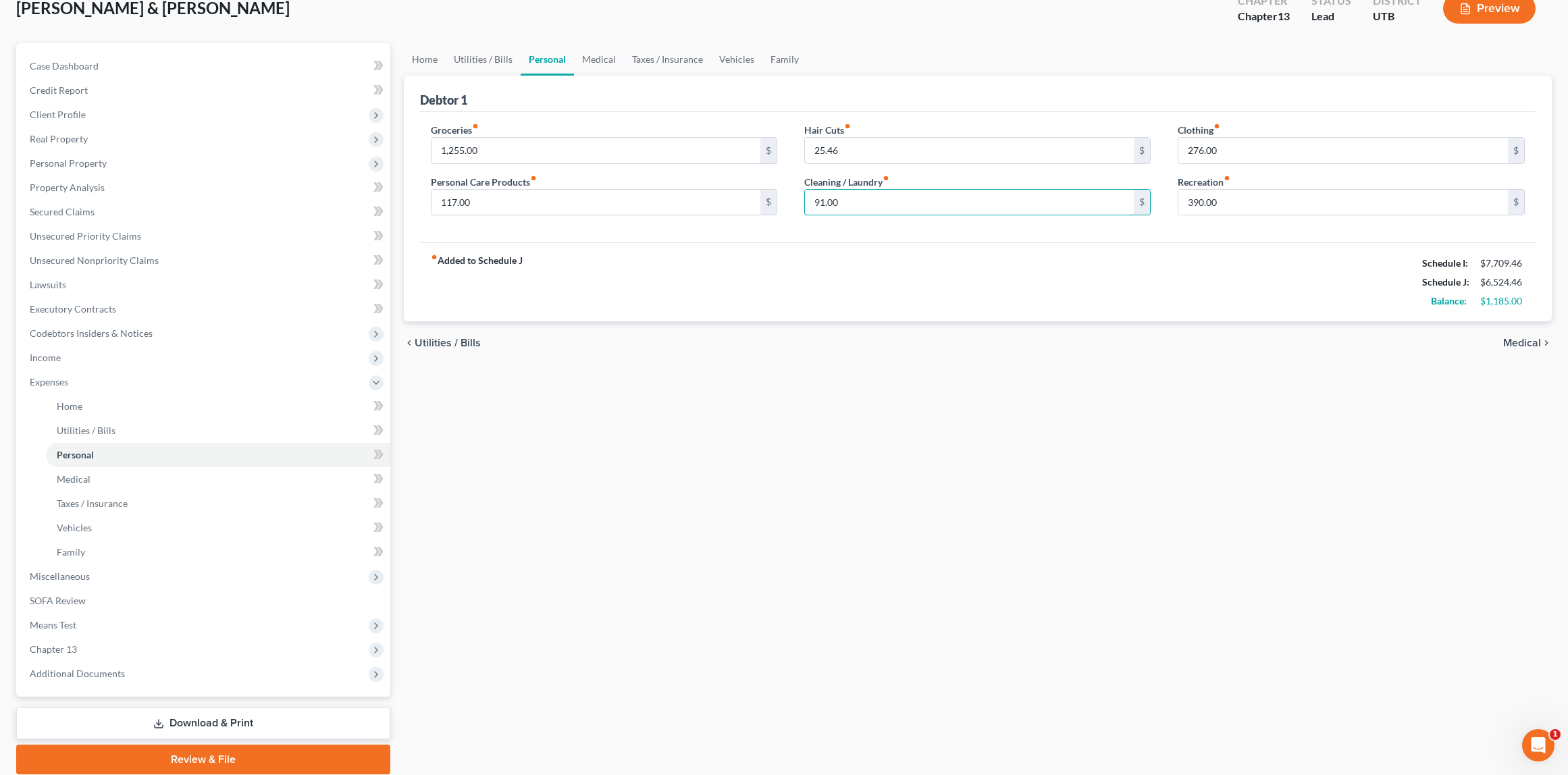
scroll to position [92, 0]
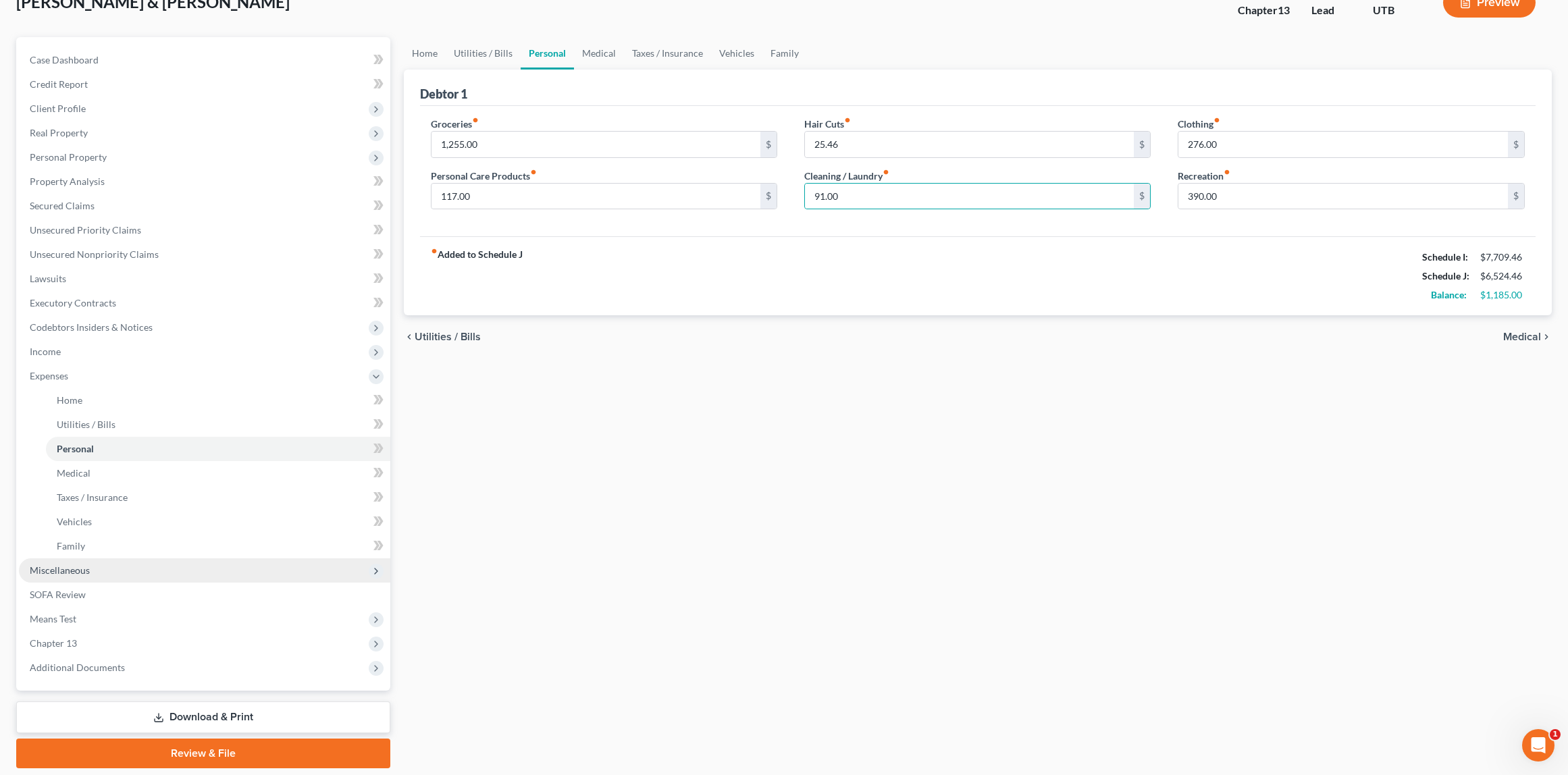
click at [76, 569] on span "Miscellaneous" at bounding box center [60, 571] width 60 height 12
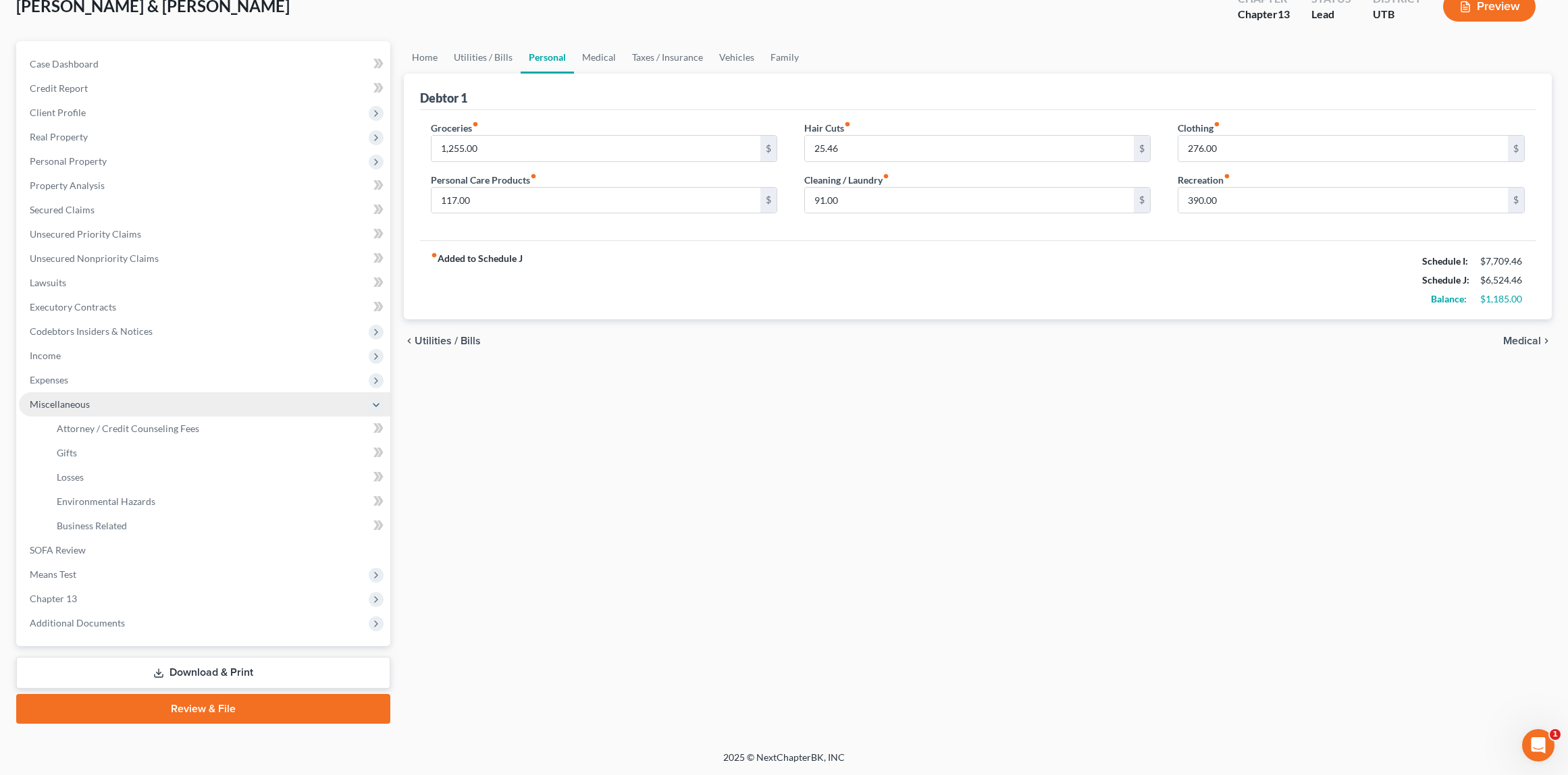
scroll to position [89, 0]
click at [93, 424] on span "Attorney / Credit Counseling Fees" at bounding box center [128, 429] width 143 height 12
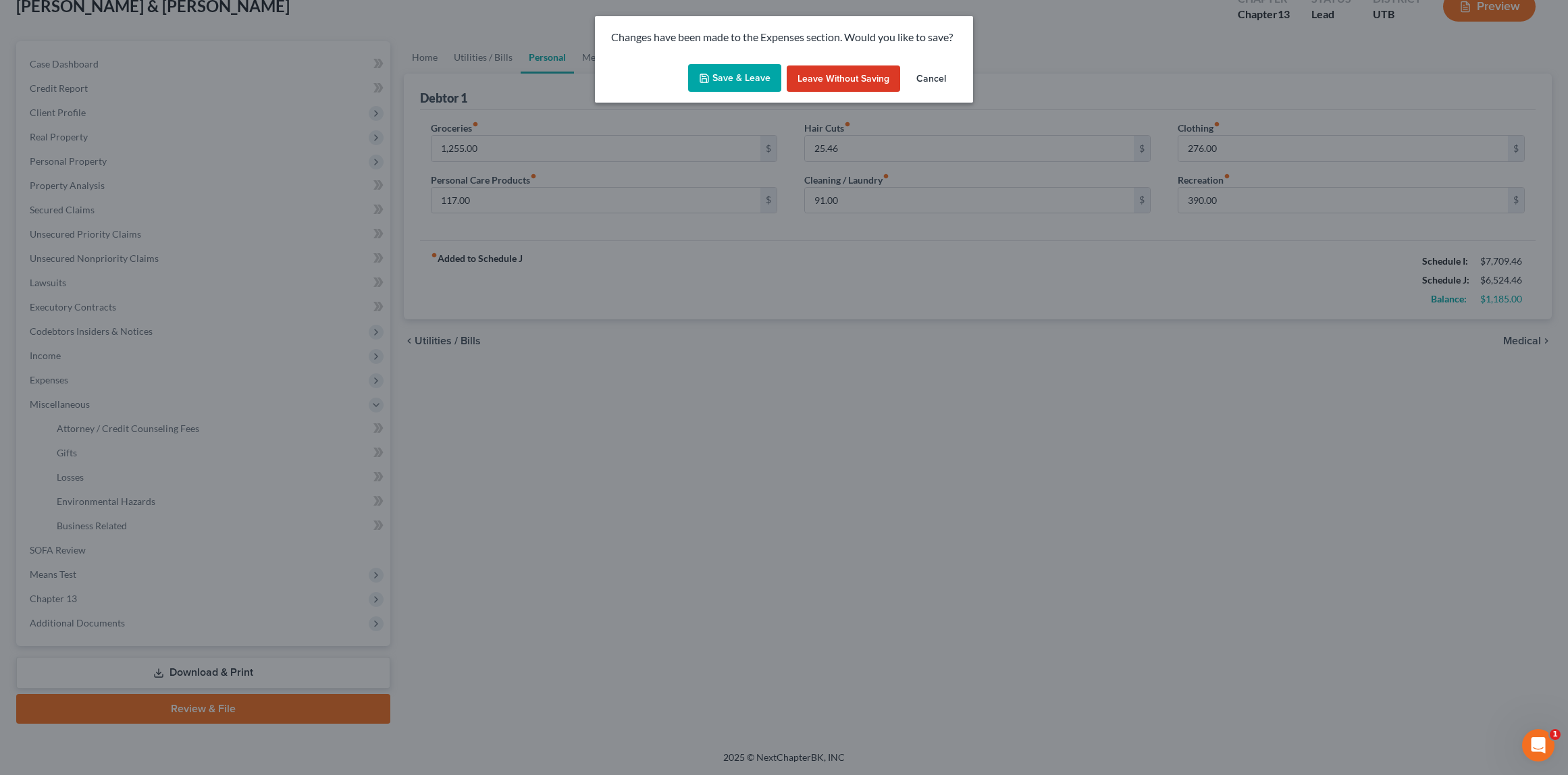
click at [743, 68] on button "Save & Leave" at bounding box center [734, 78] width 93 height 28
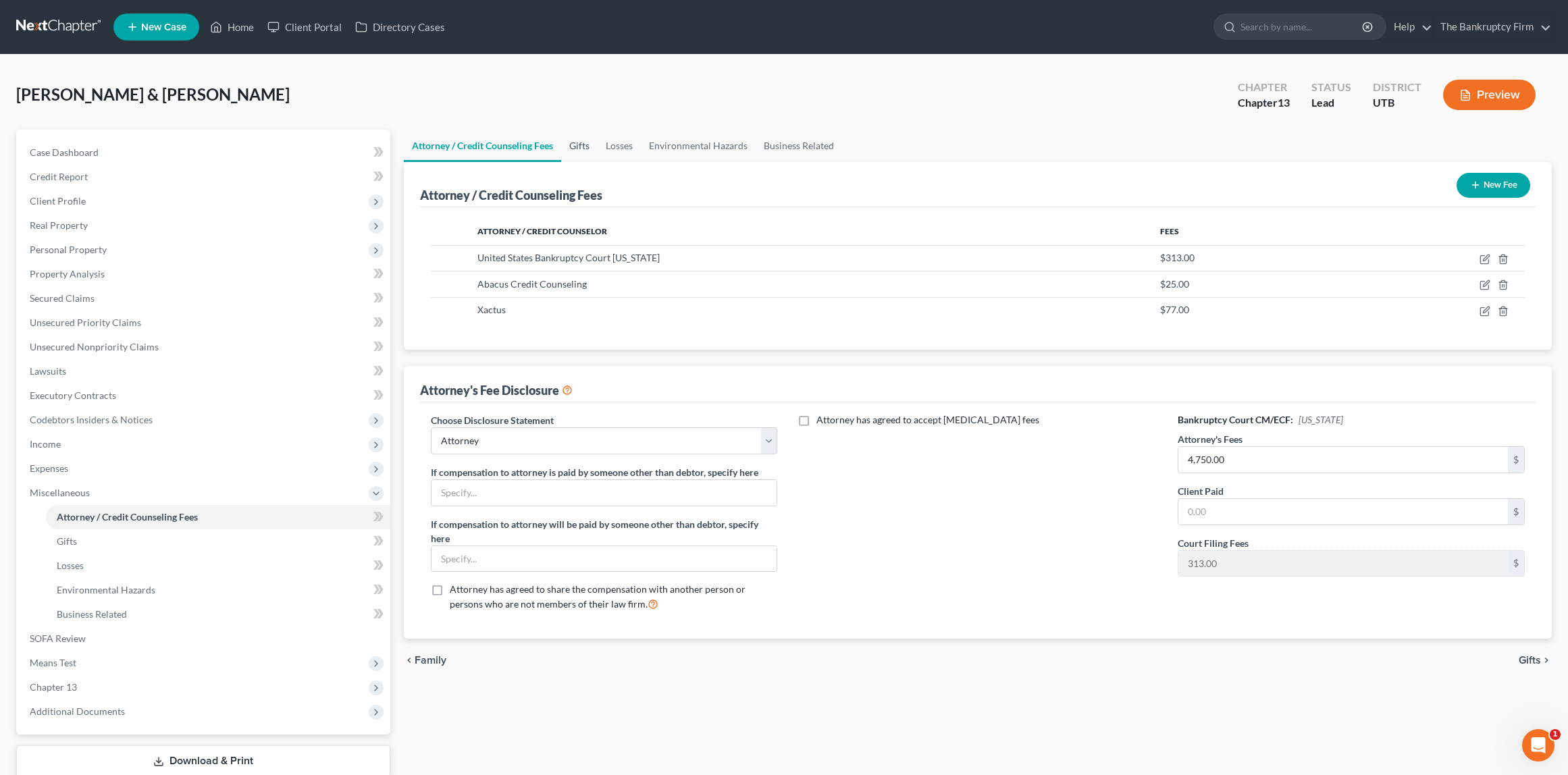
click at [582, 143] on link "Gifts" at bounding box center [579, 146] width 36 height 33
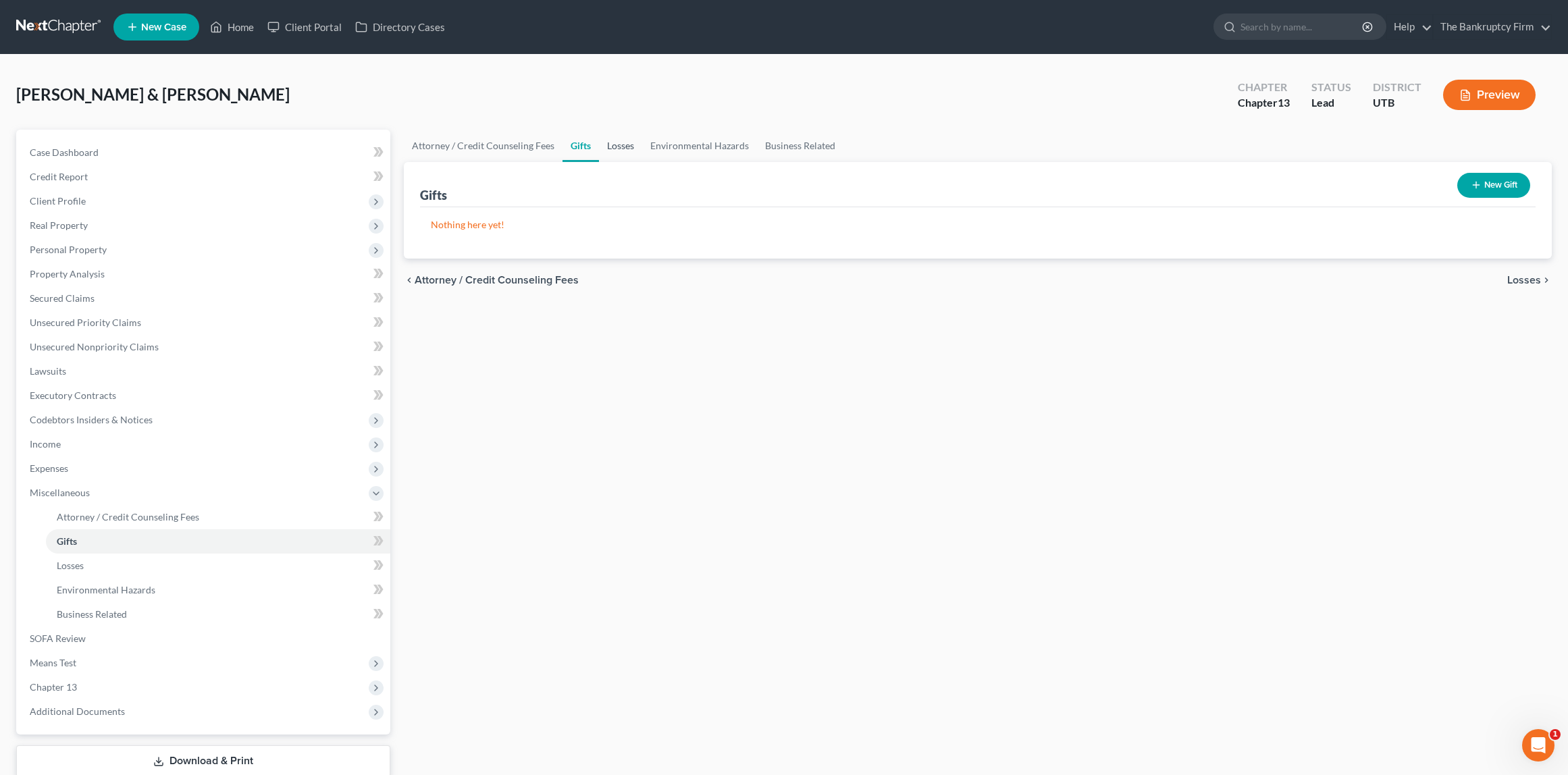
click at [624, 148] on link "Losses" at bounding box center [620, 146] width 43 height 33
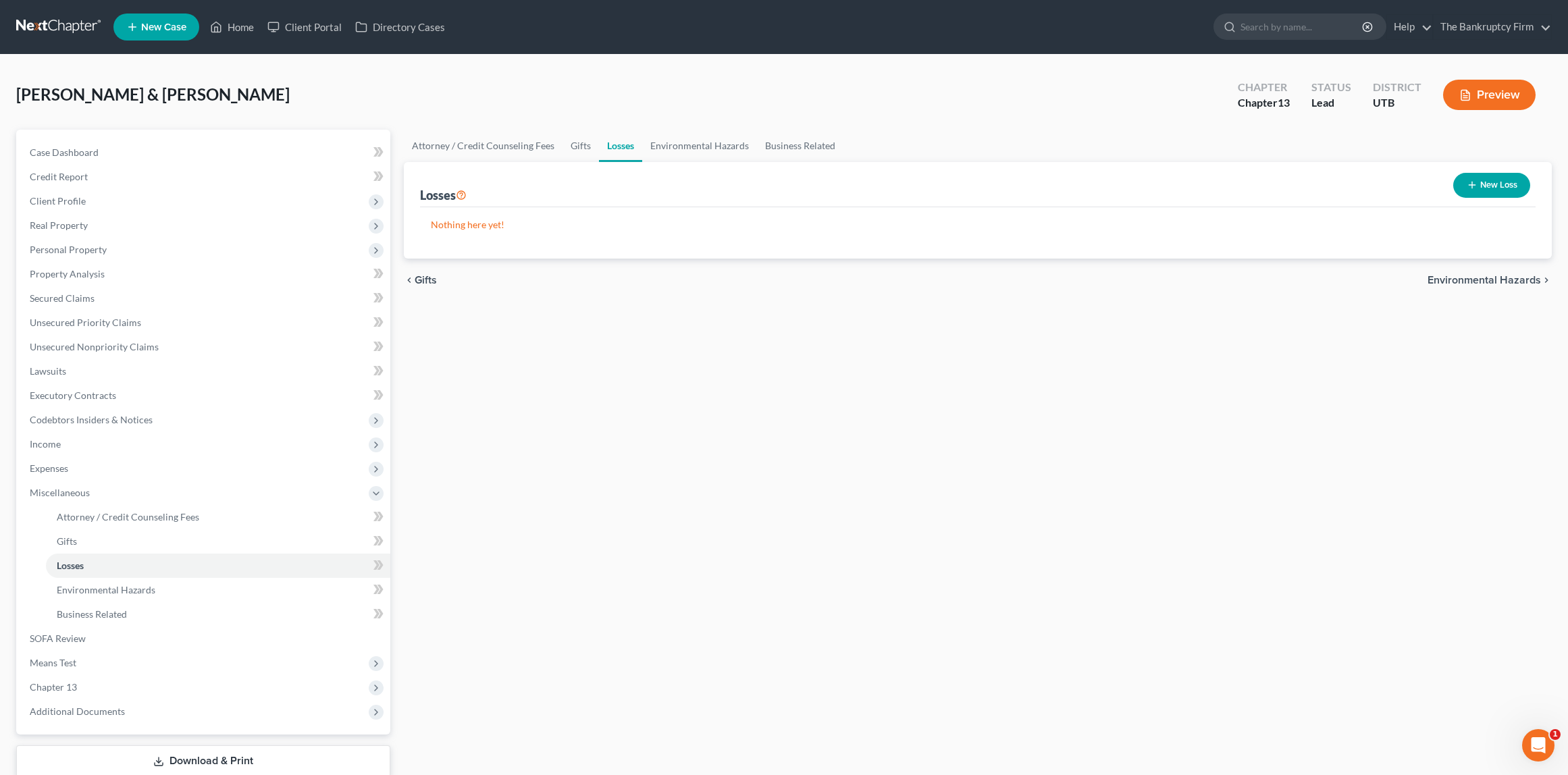
scroll to position [89, 0]
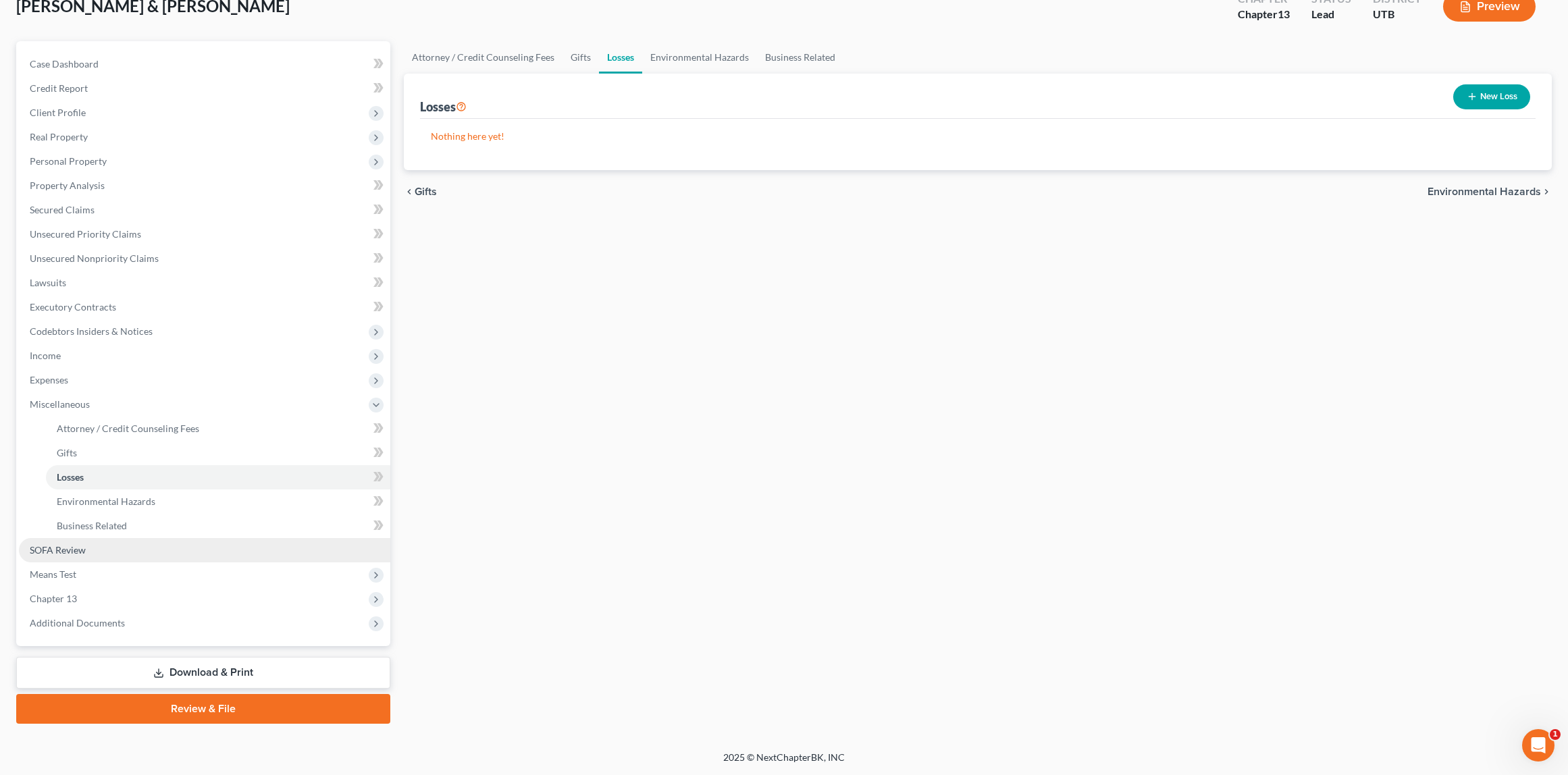
click at [93, 544] on link "SOFA Review" at bounding box center [205, 549] width 371 height 24
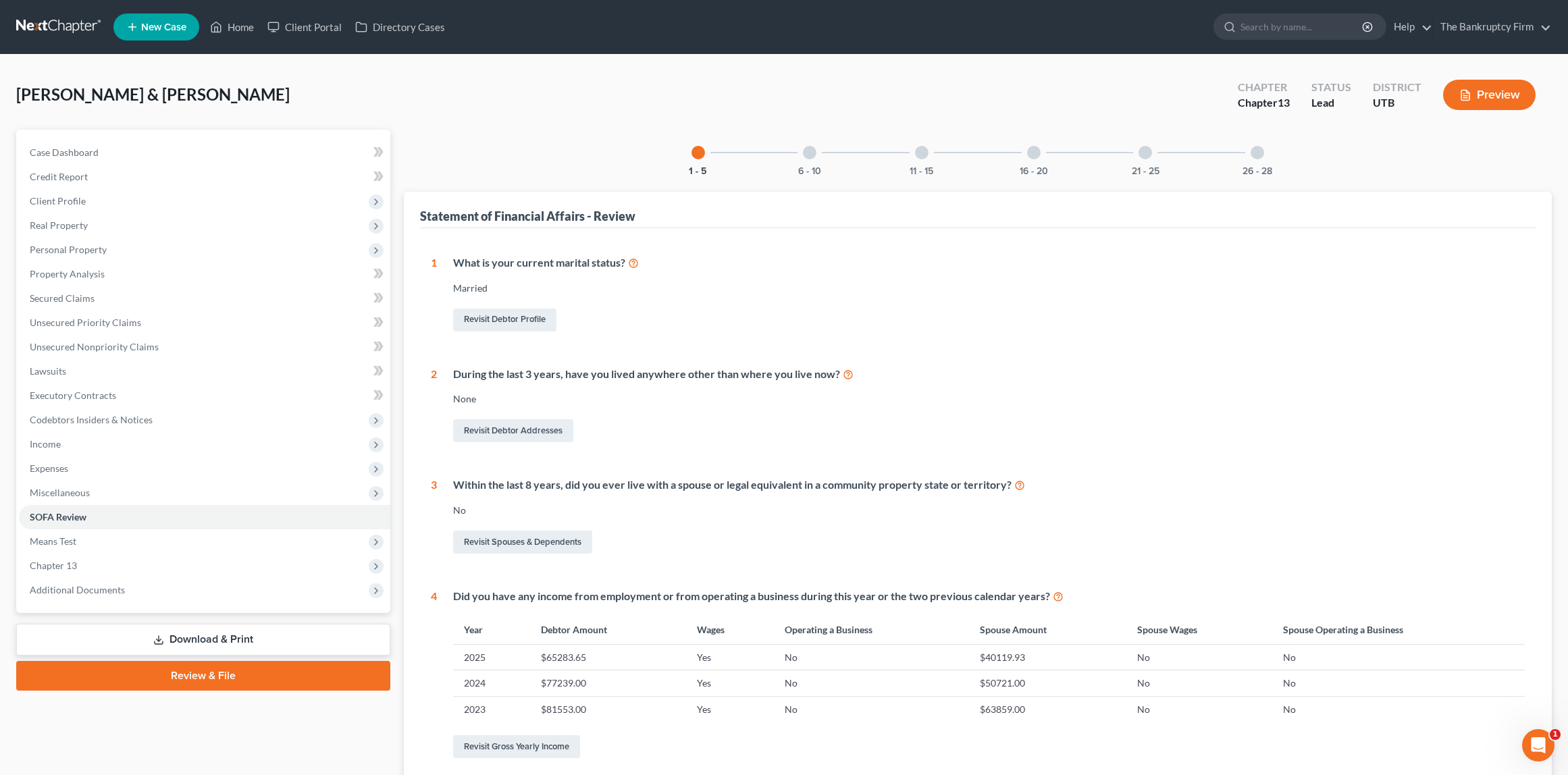
click at [815, 155] on div "6 - 10" at bounding box center [809, 152] width 46 height 46
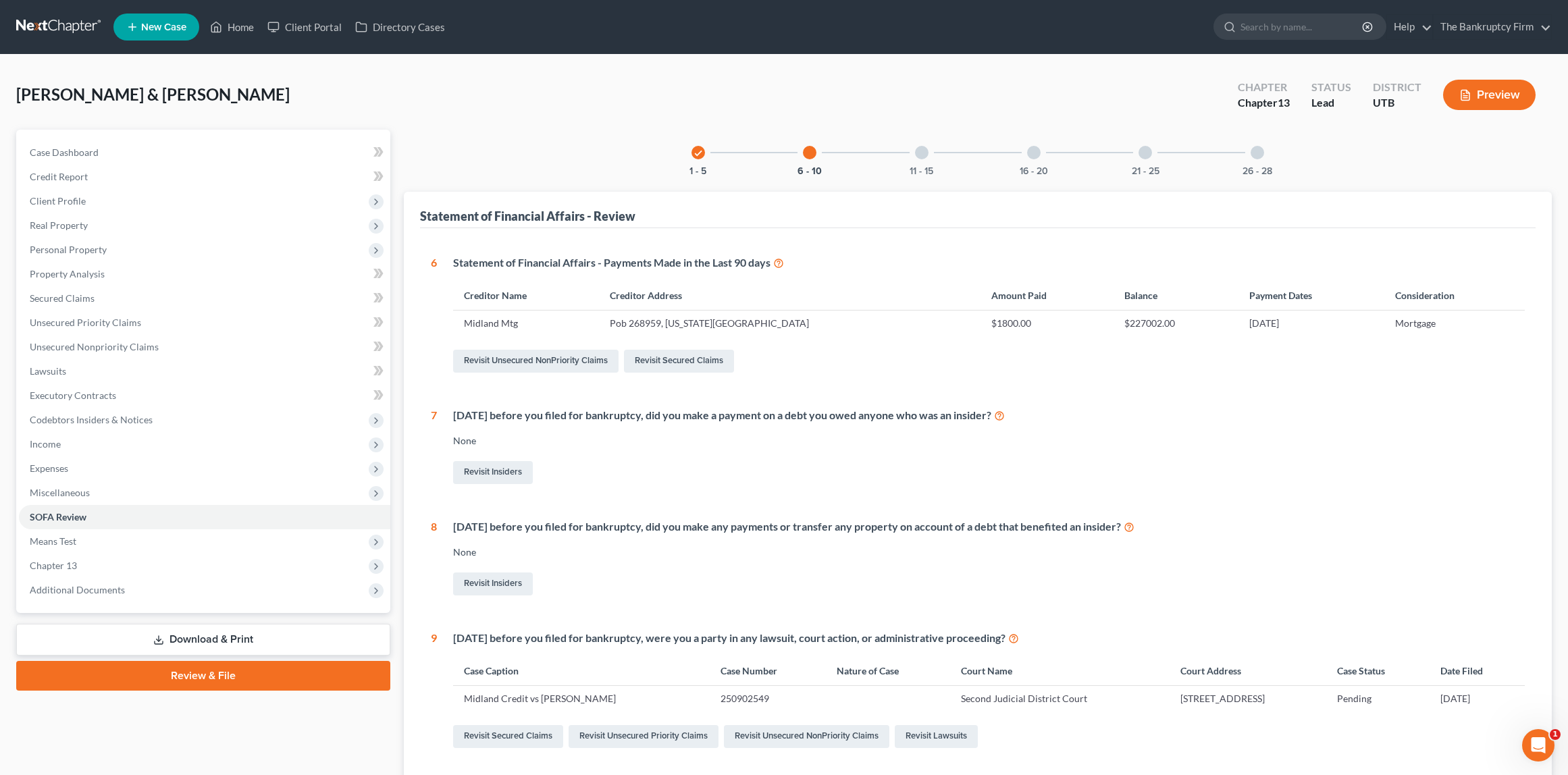
click at [927, 152] on div at bounding box center [922, 152] width 14 height 14
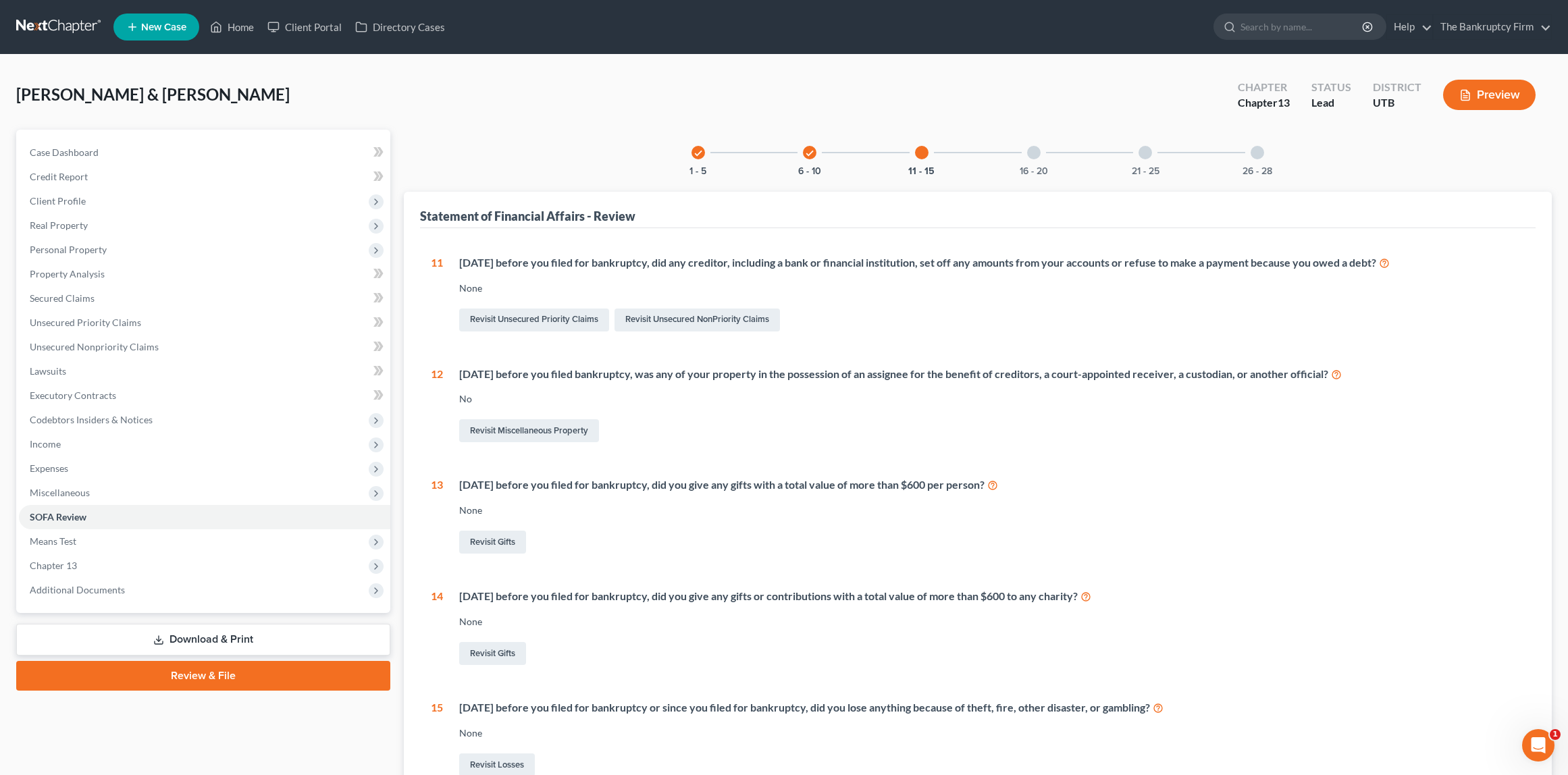
click at [1032, 147] on div at bounding box center [1034, 152] width 14 height 14
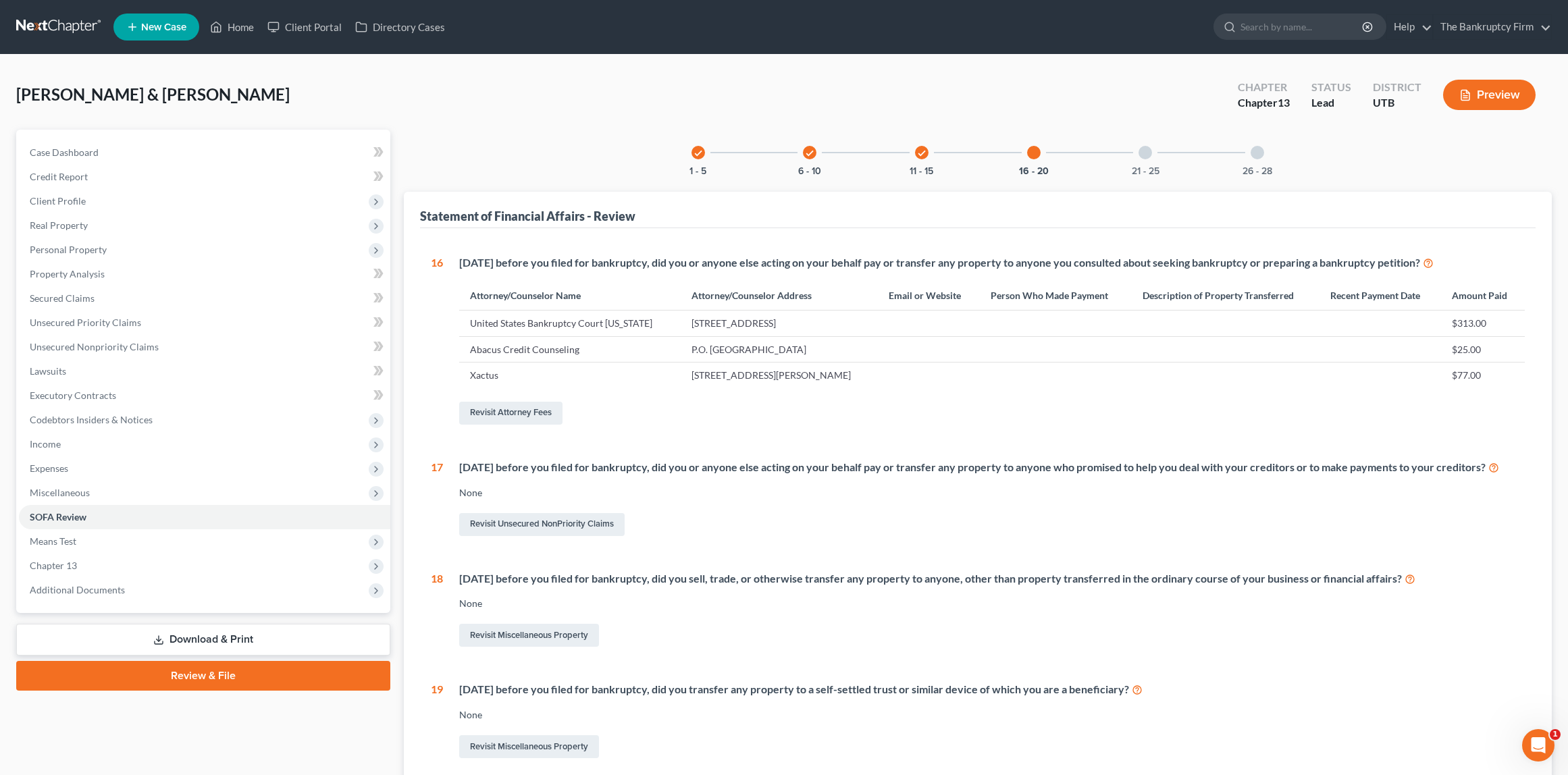
click at [1144, 152] on div at bounding box center [1145, 152] width 14 height 14
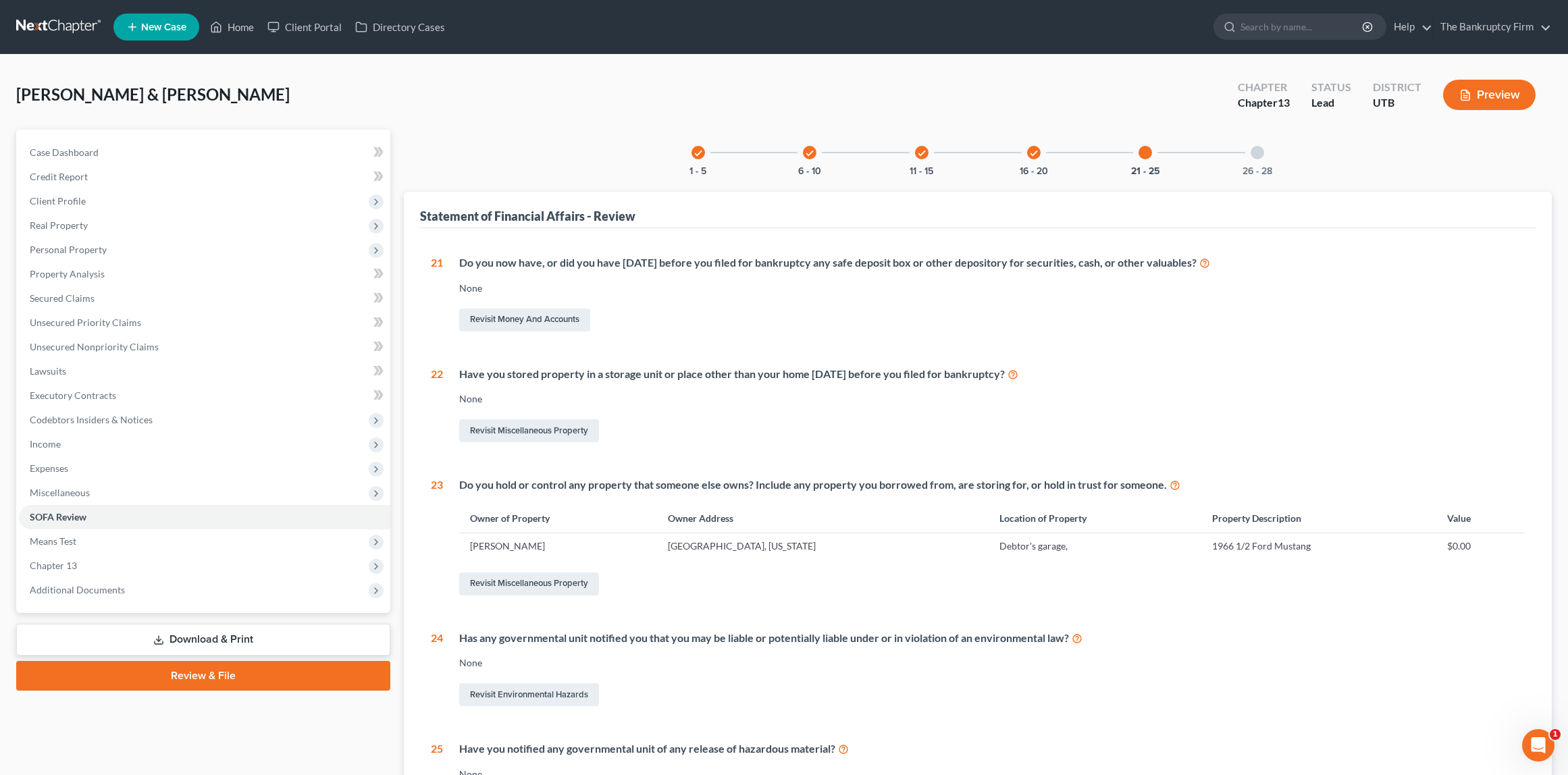
click at [1254, 151] on div at bounding box center [1257, 152] width 14 height 14
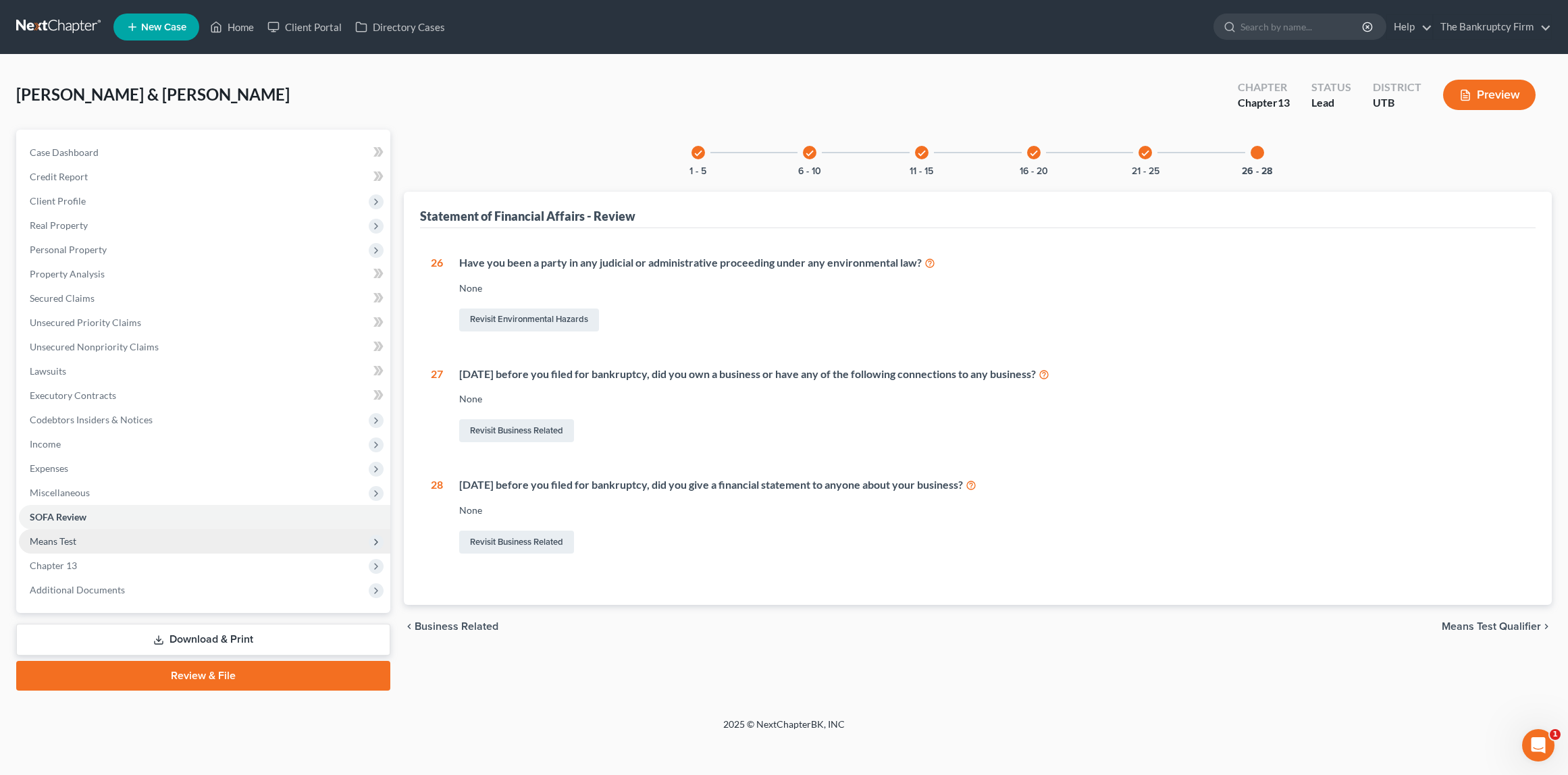
click at [162, 533] on span "Means Test" at bounding box center [205, 541] width 371 height 24
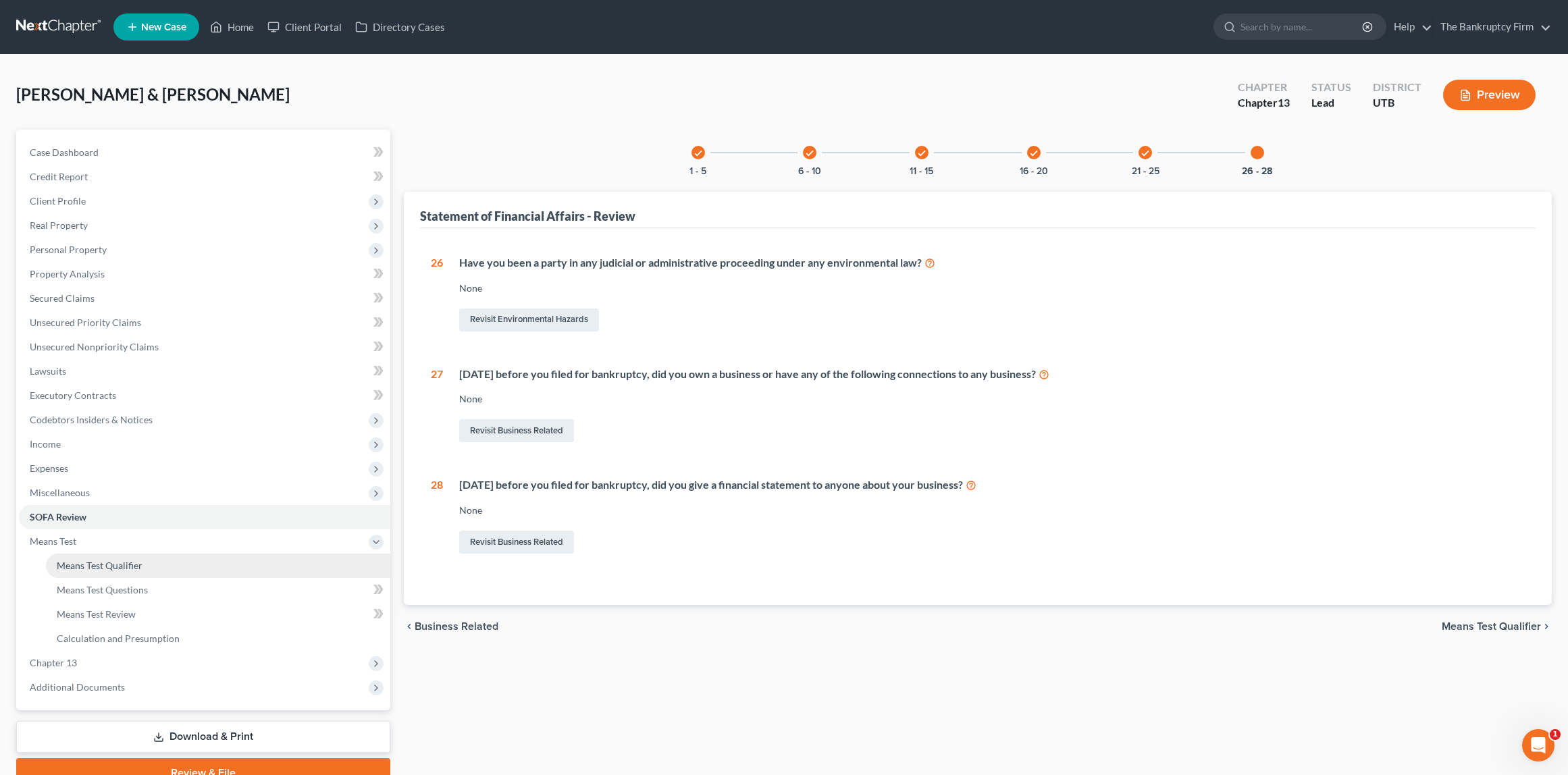
click at [149, 563] on link "Means Test Qualifier" at bounding box center [218, 565] width 344 height 24
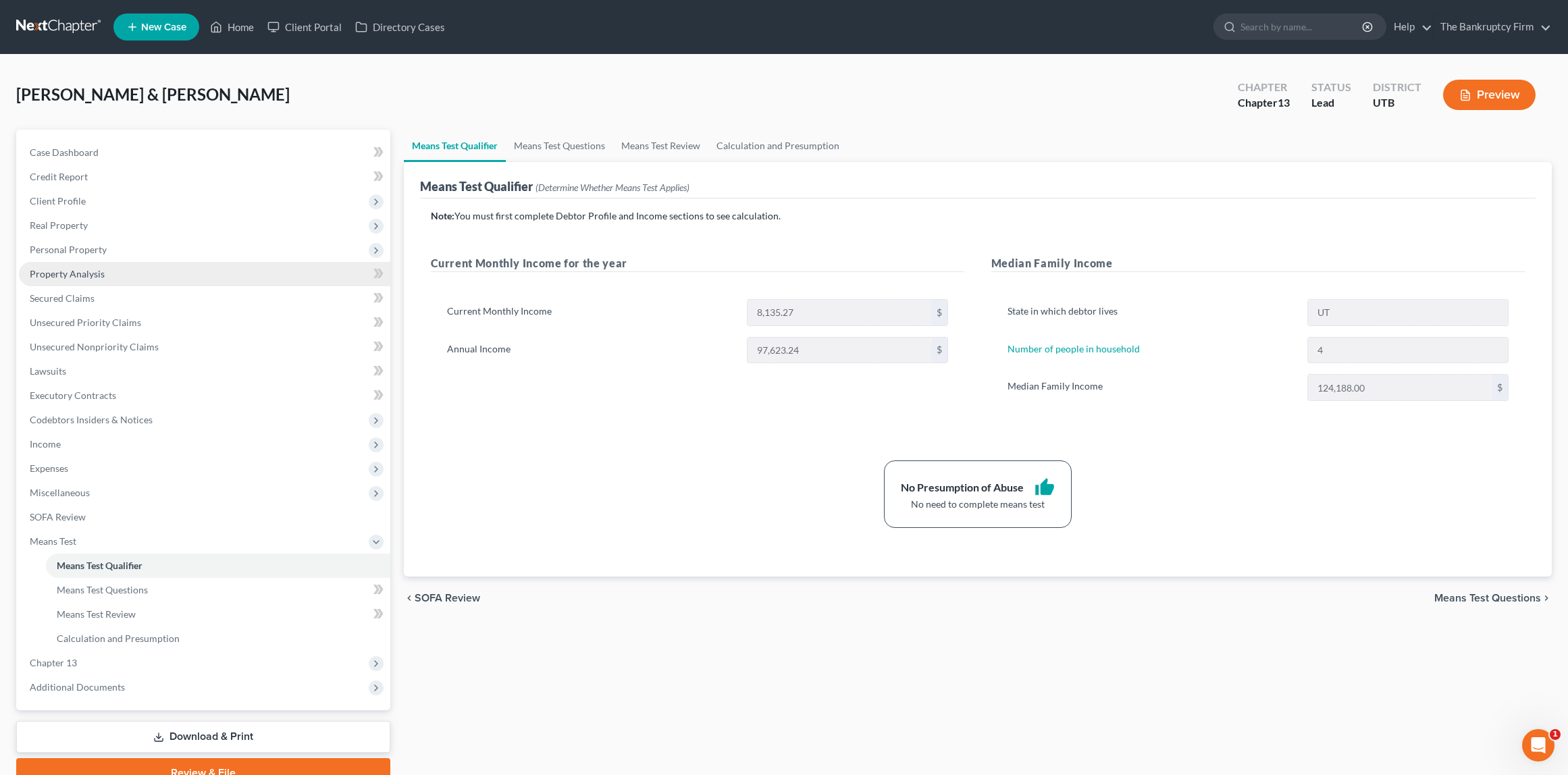
click at [86, 268] on span "Property Analysis" at bounding box center [67, 274] width 75 height 12
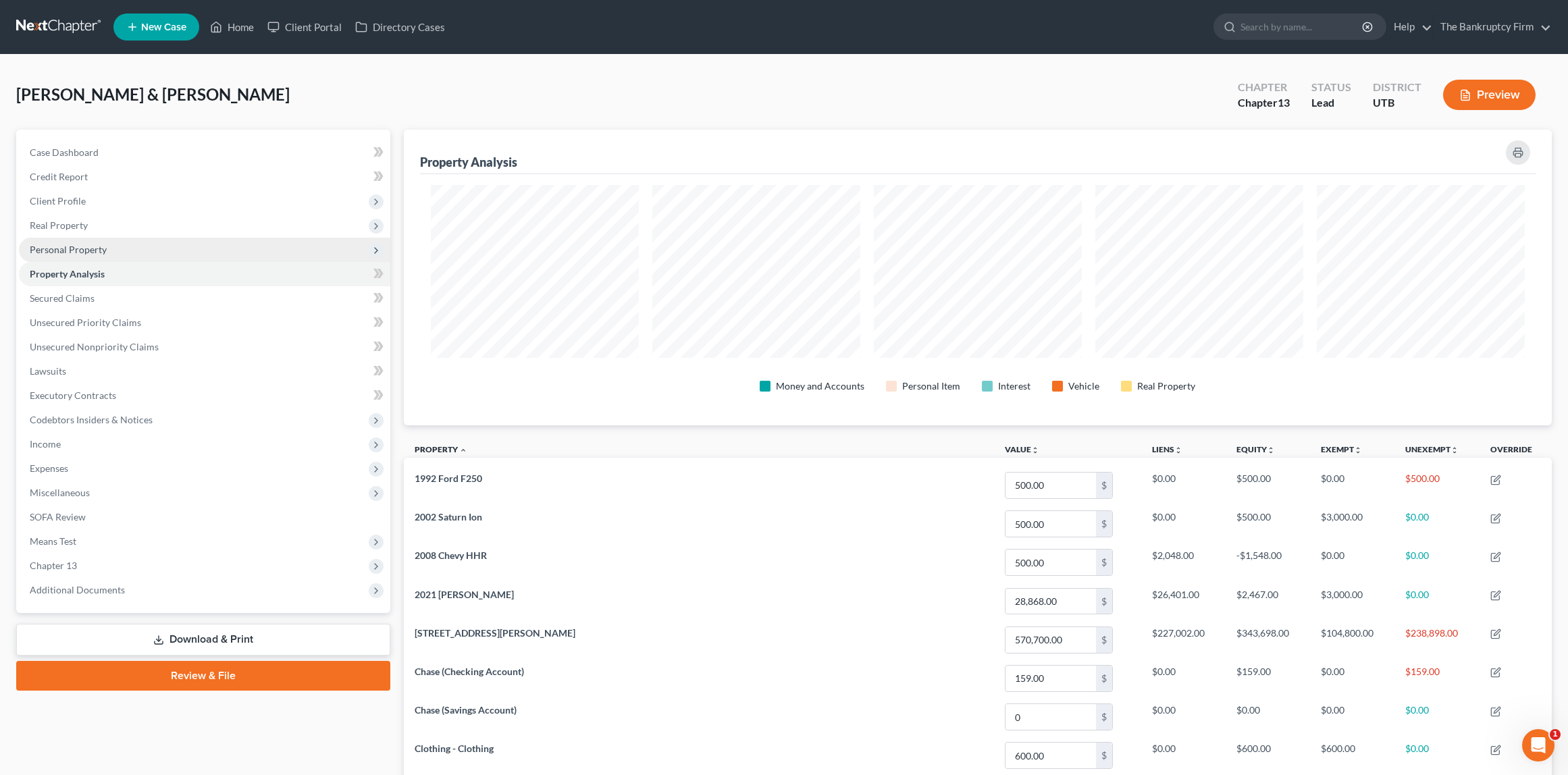
click at [100, 240] on span "Personal Property" at bounding box center [205, 250] width 371 height 24
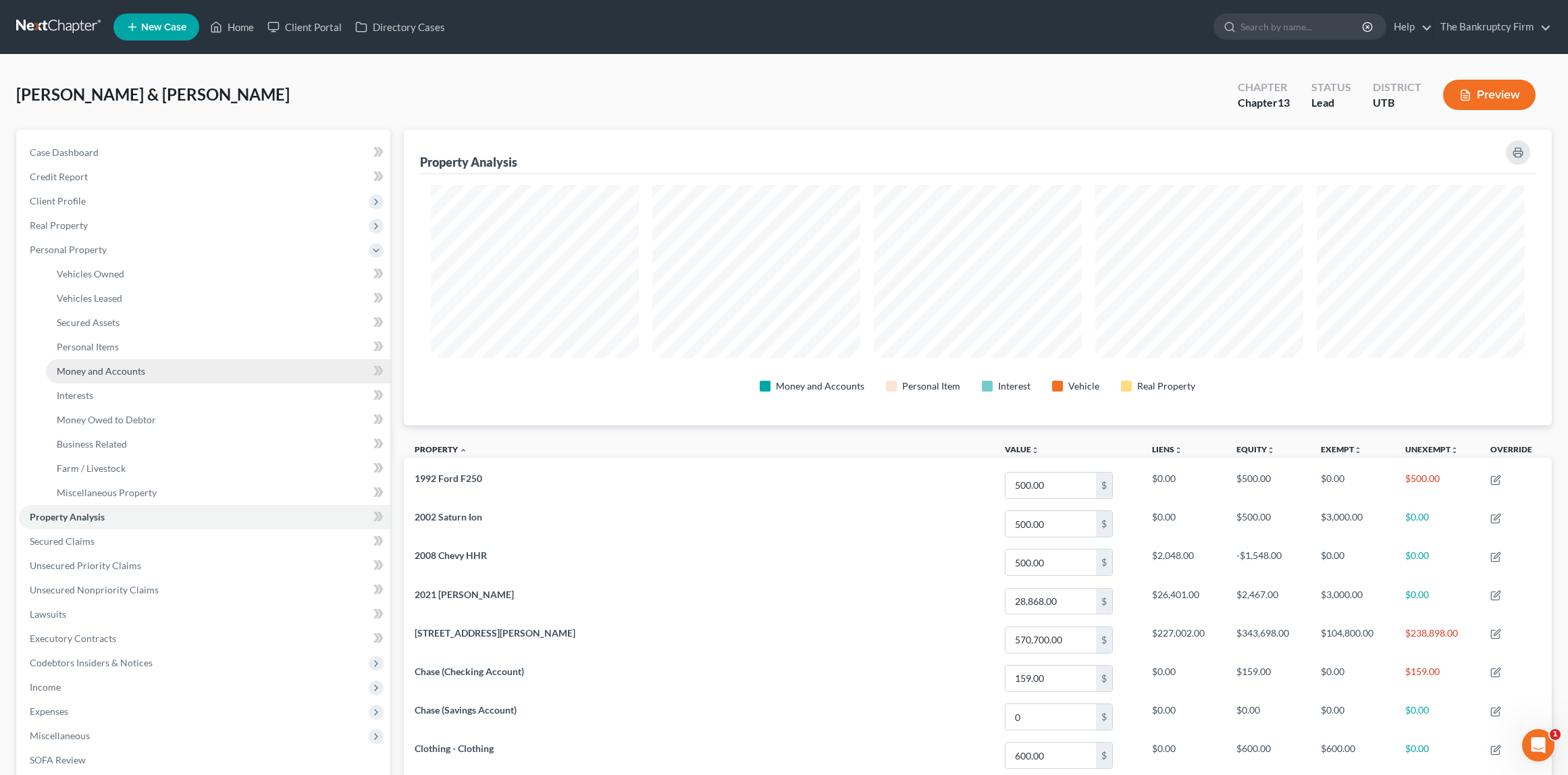
click at [126, 370] on span "Money and Accounts" at bounding box center [101, 371] width 89 height 12
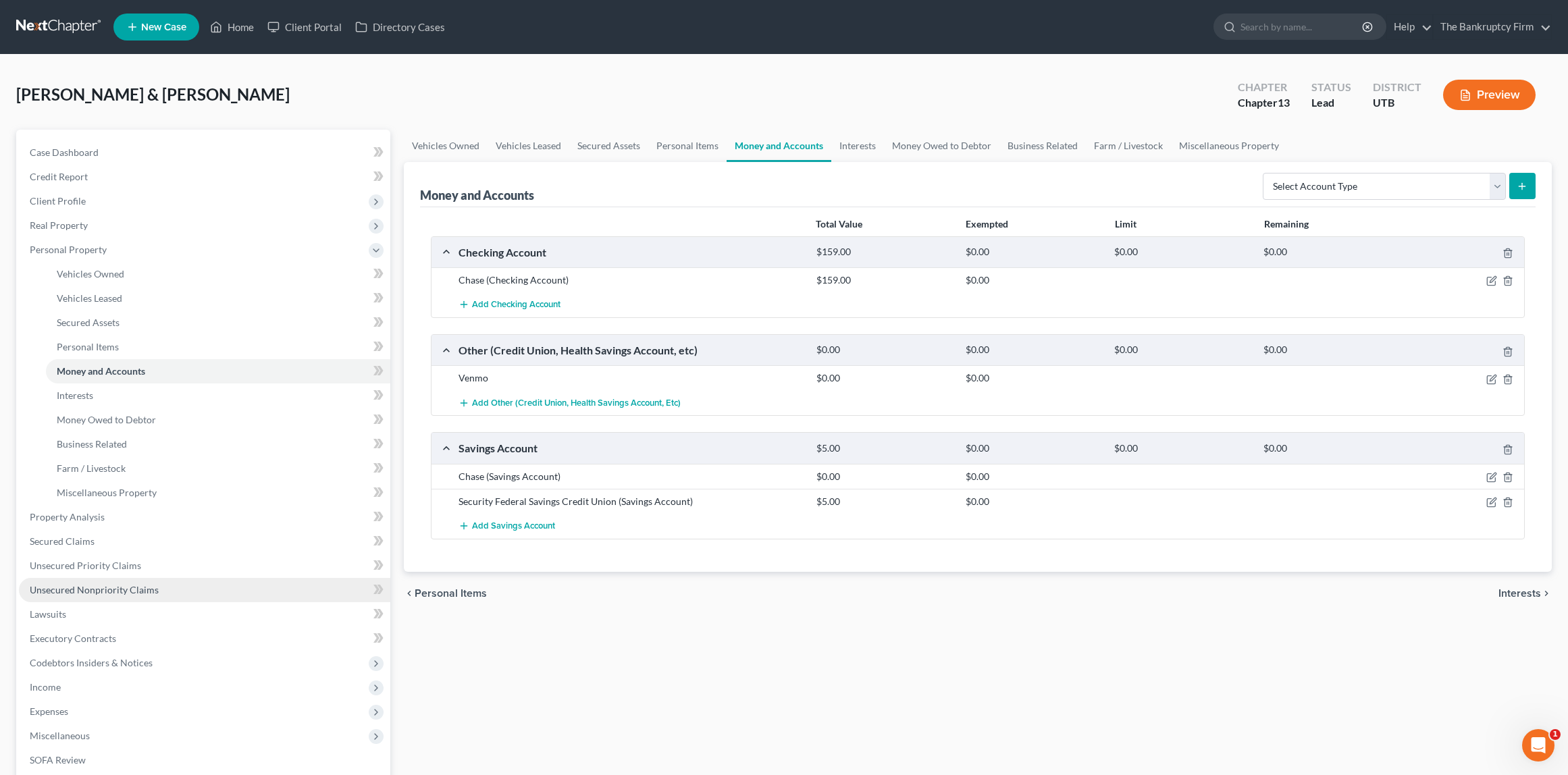
click at [116, 589] on span "Unsecured Nonpriority Claims" at bounding box center [94, 590] width 129 height 12
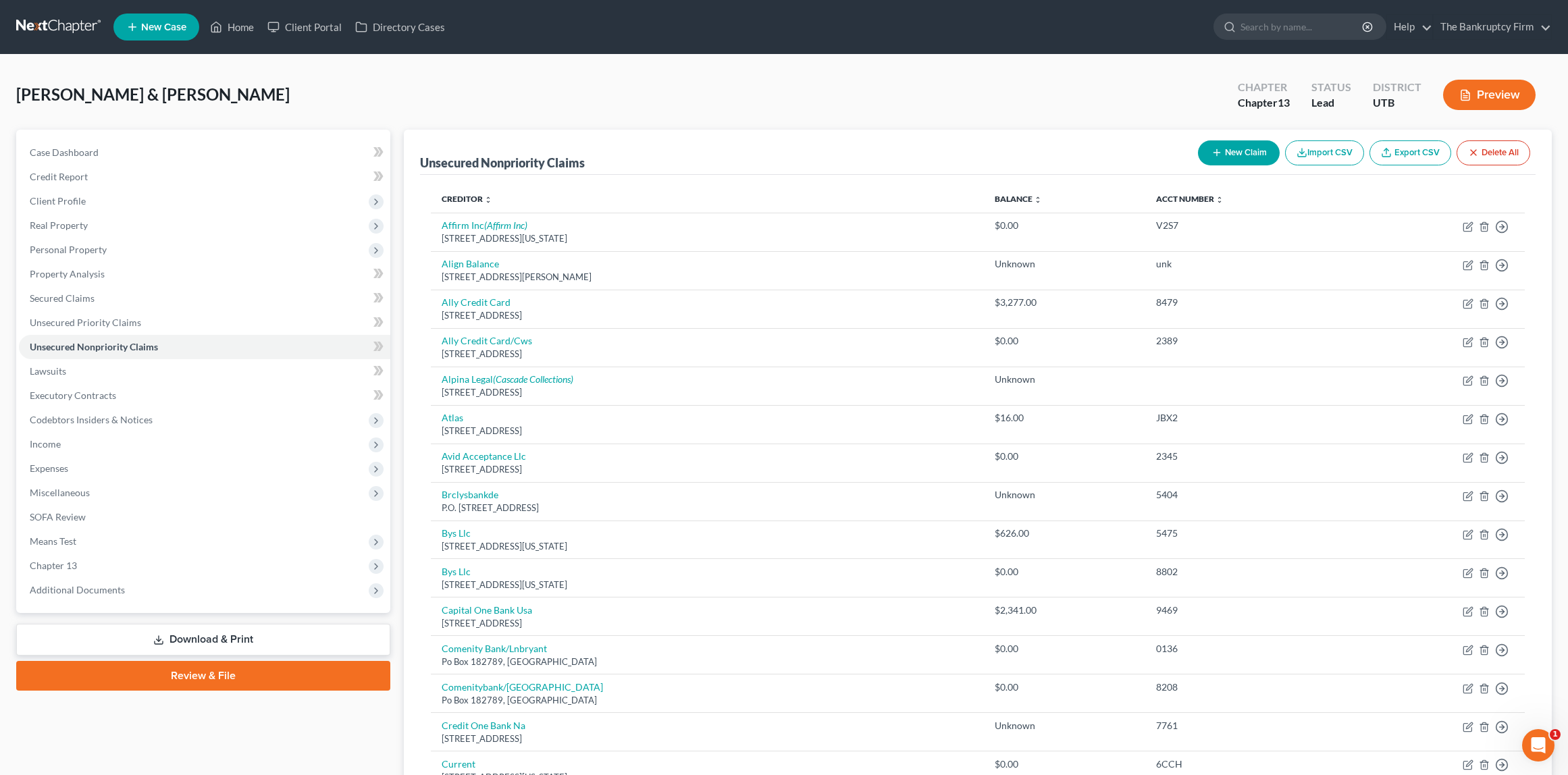
click at [1492, 94] on button "Preview" at bounding box center [1489, 95] width 92 height 31
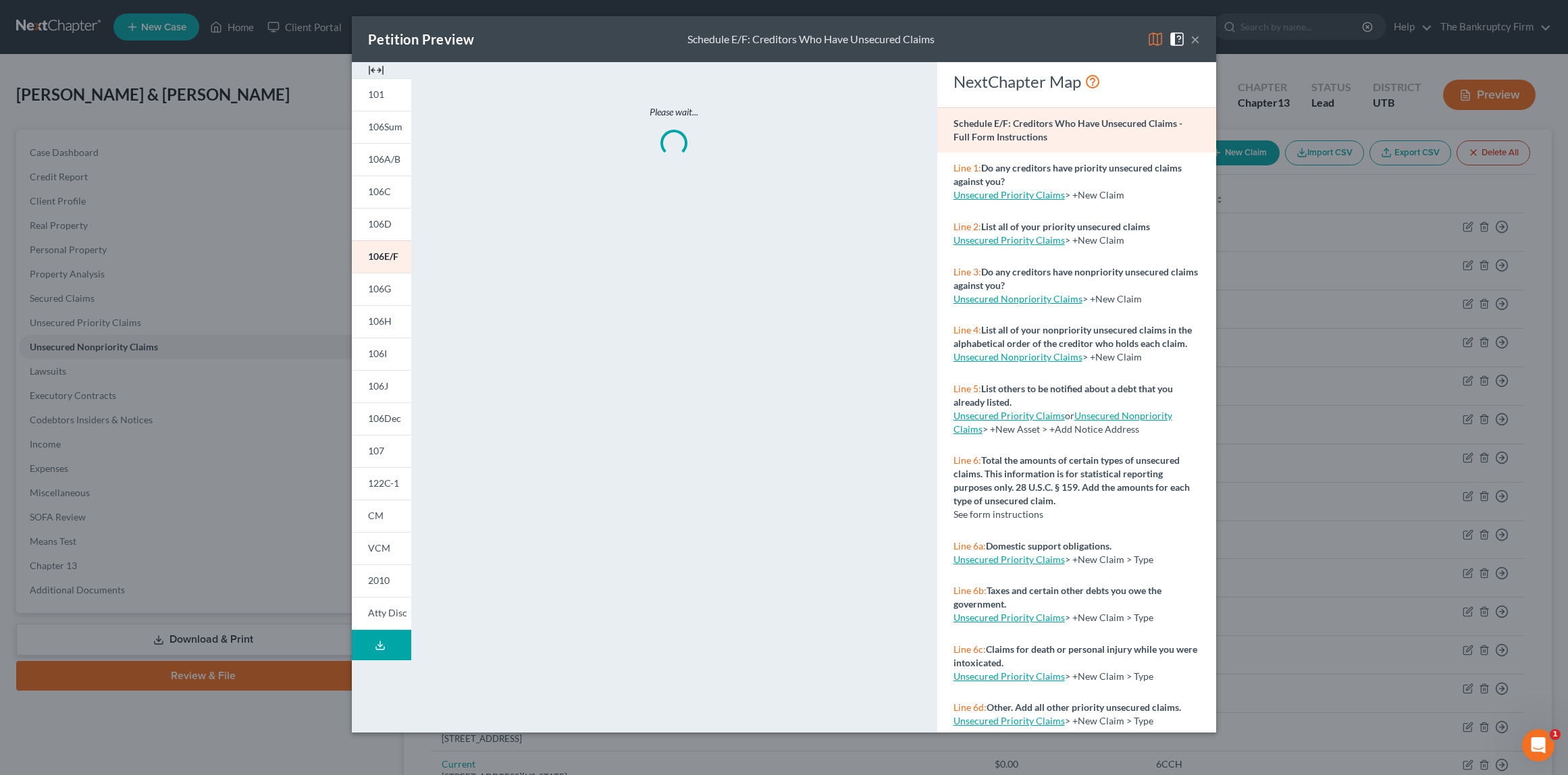
click at [1153, 41] on img at bounding box center [1155, 39] width 16 height 16
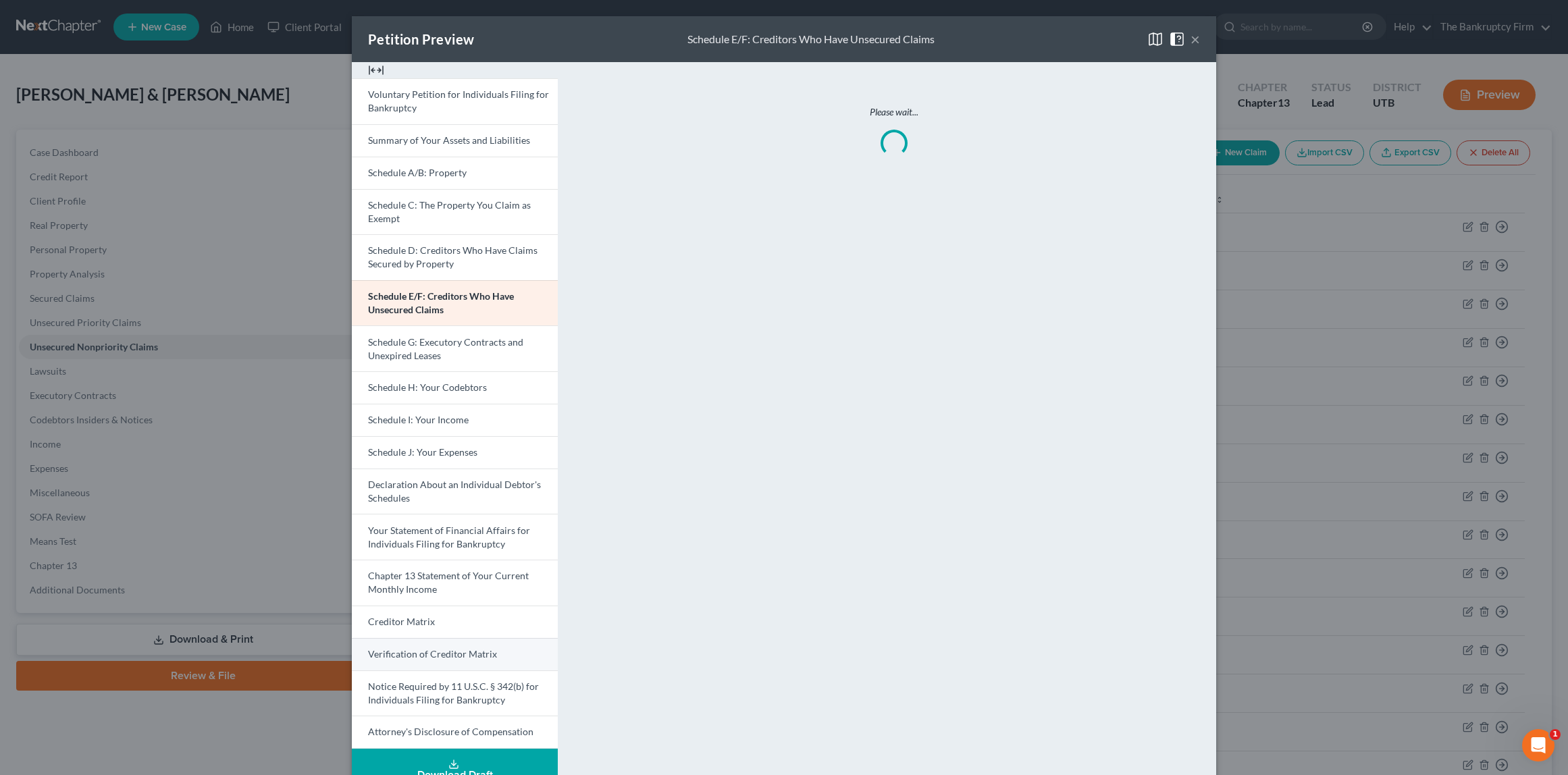
click at [451, 653] on span "Verification of Creditor Matrix" at bounding box center [432, 654] width 129 height 12
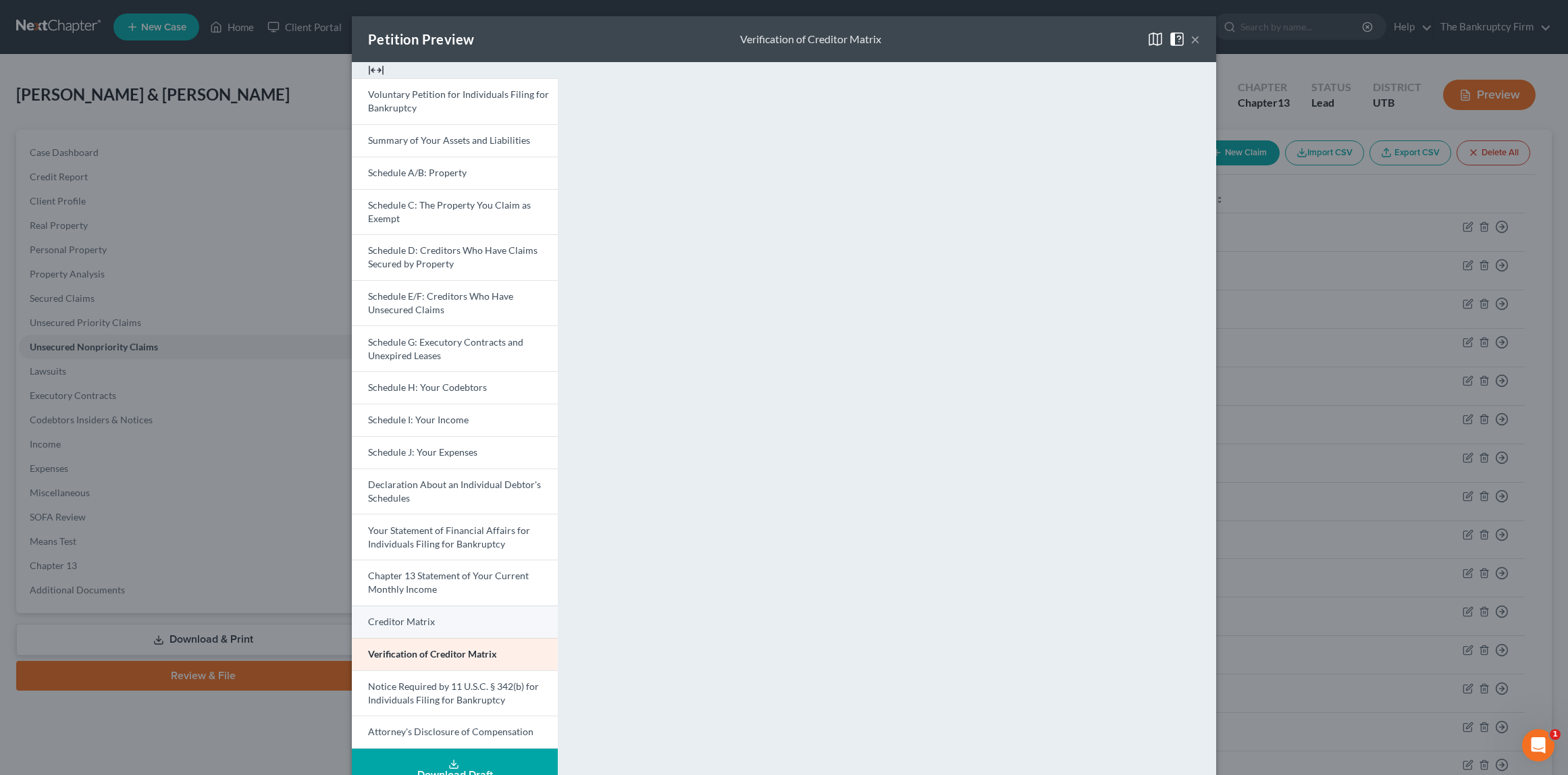
click at [444, 619] on link "Creditor Matrix" at bounding box center [454, 621] width 206 height 33
drag, startPoint x: 1200, startPoint y: 39, endPoint x: 1023, endPoint y: 60, distance: 178.2
click at [1199, 39] on button "×" at bounding box center [1195, 39] width 9 height 16
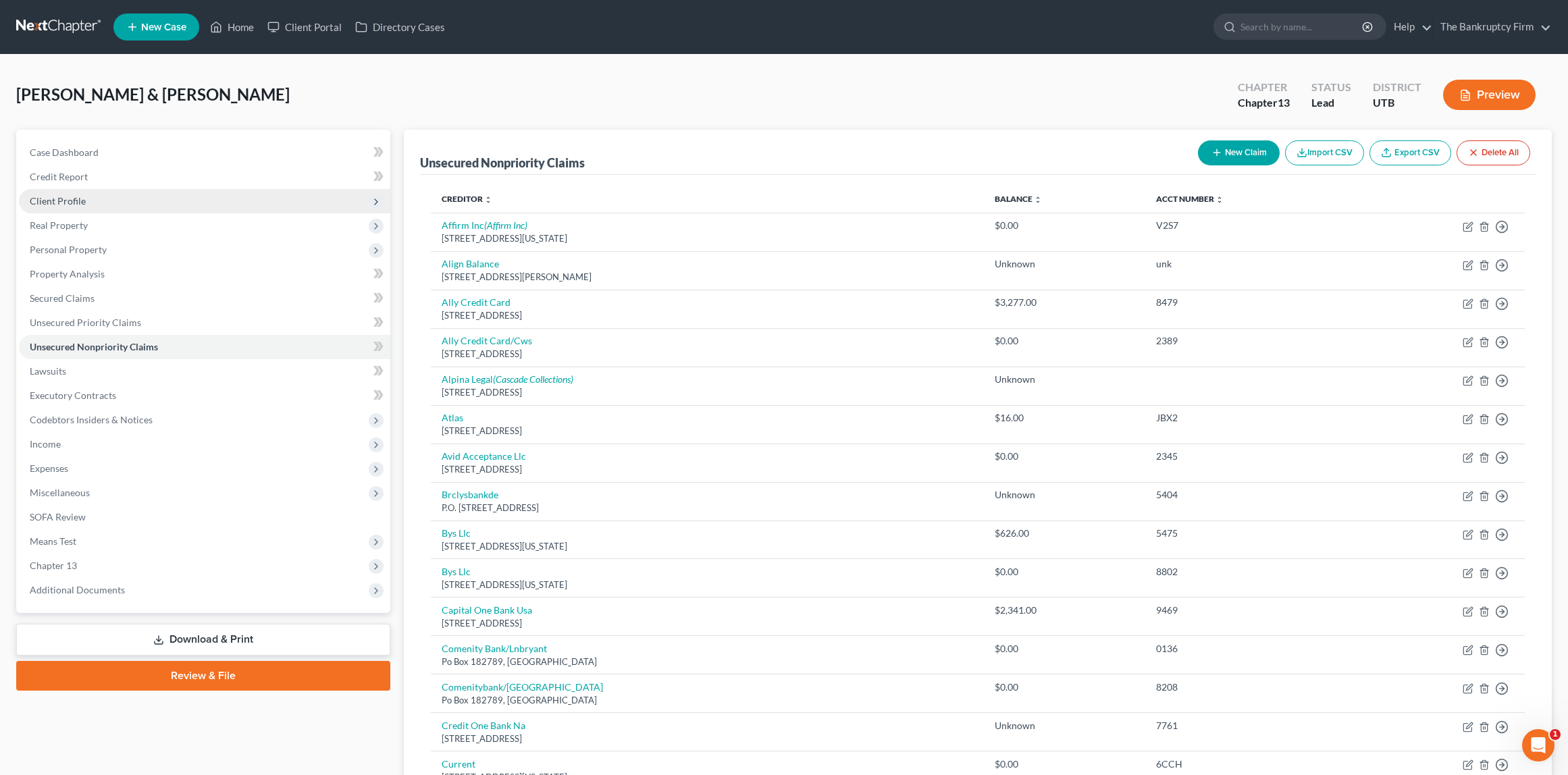
click at [77, 202] on span "Client Profile" at bounding box center [58, 201] width 56 height 12
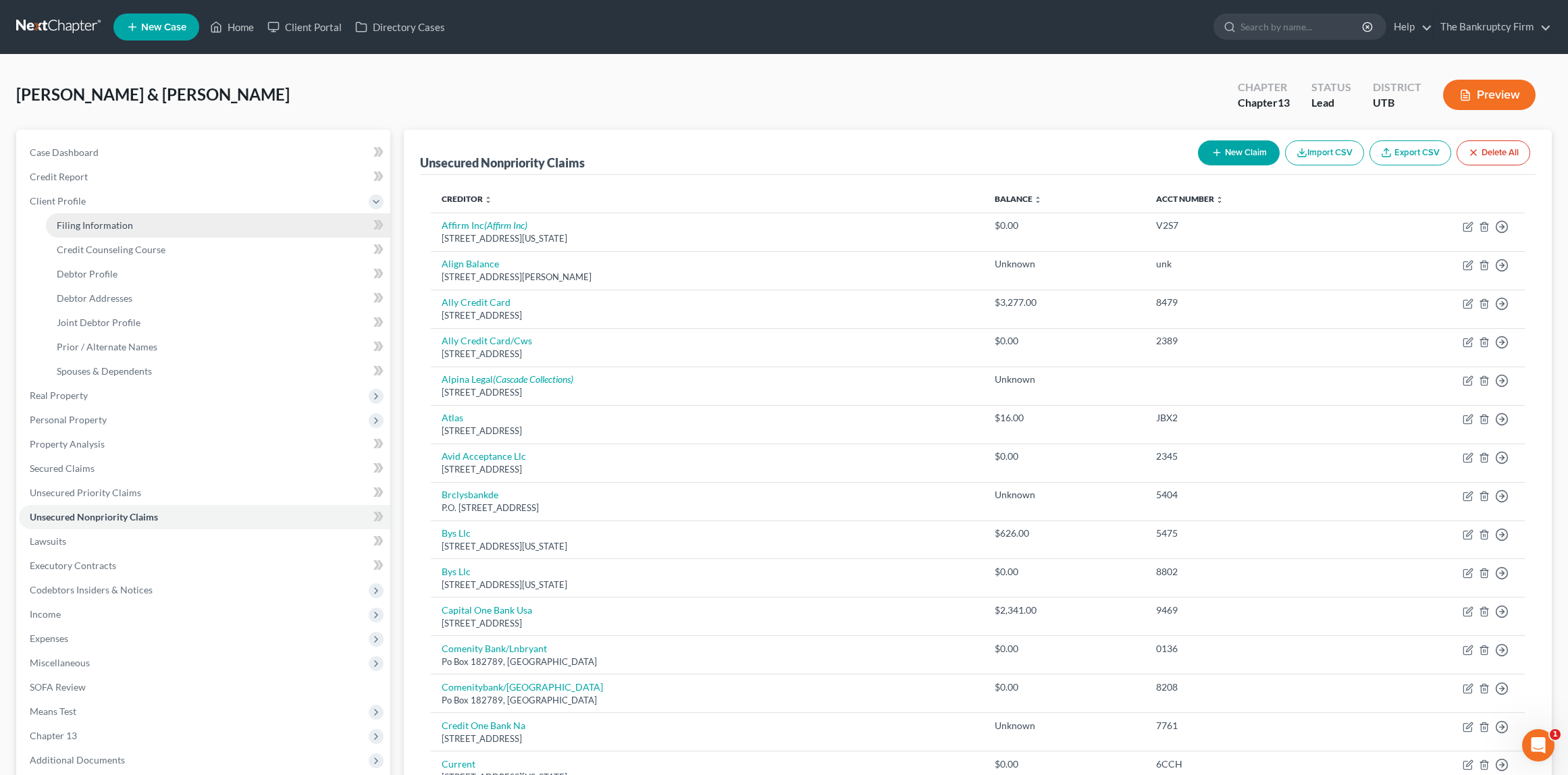
click at [103, 226] on span "Filing Information" at bounding box center [95, 226] width 76 height 12
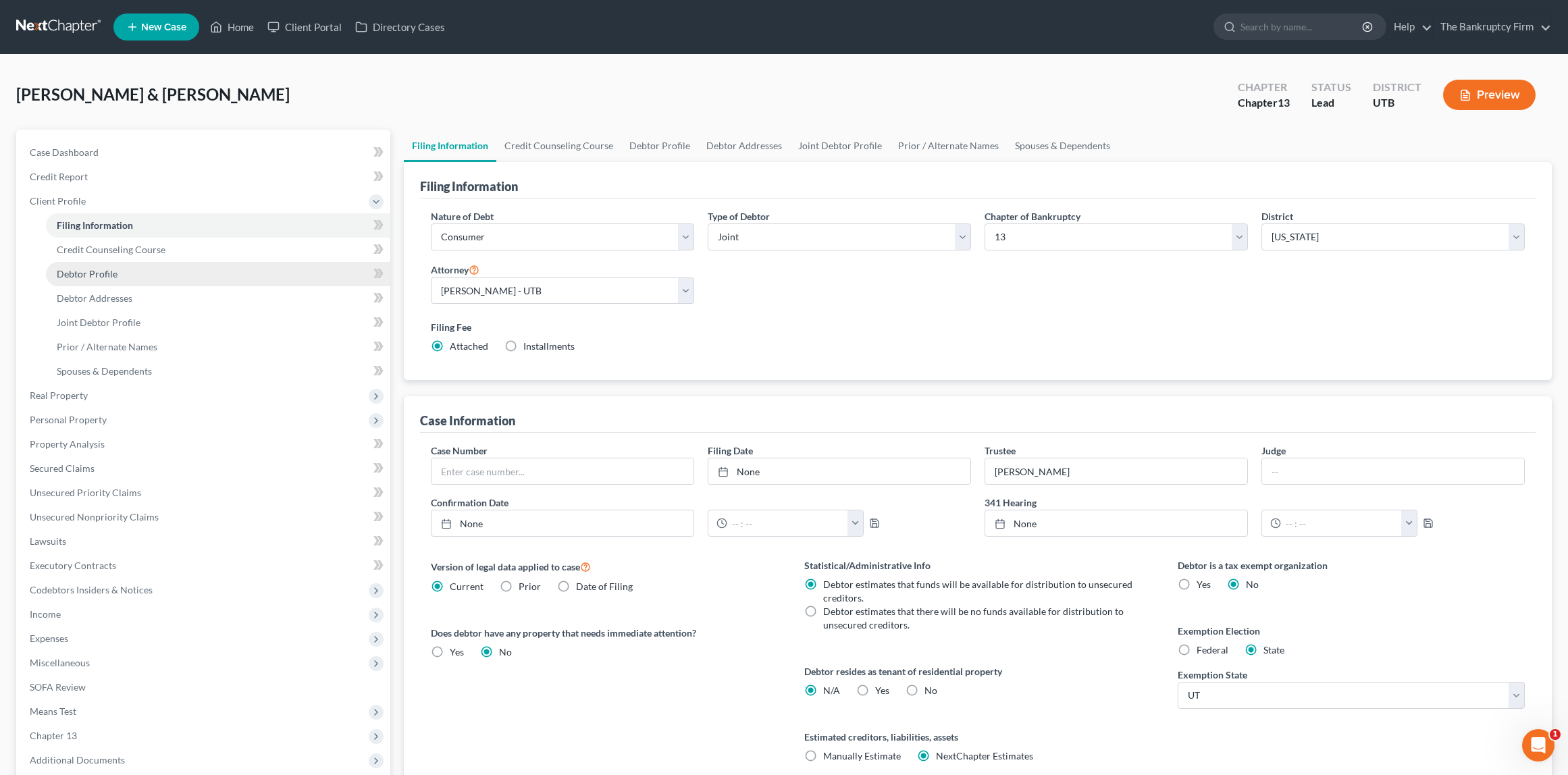
click at [106, 274] on span "Debtor Profile" at bounding box center [87, 274] width 61 height 12
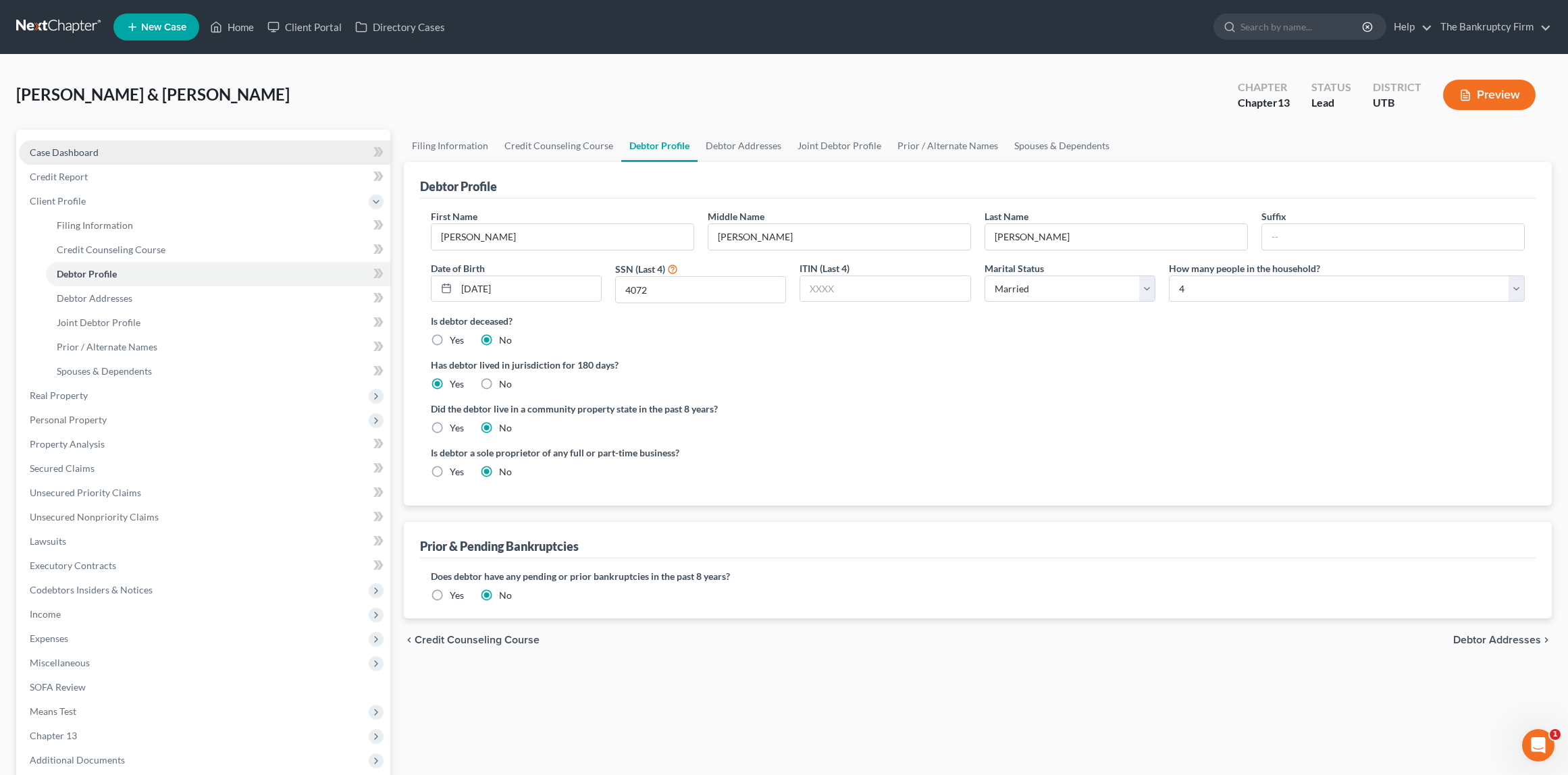
click at [61, 151] on span "Case Dashboard" at bounding box center [64, 152] width 69 height 12
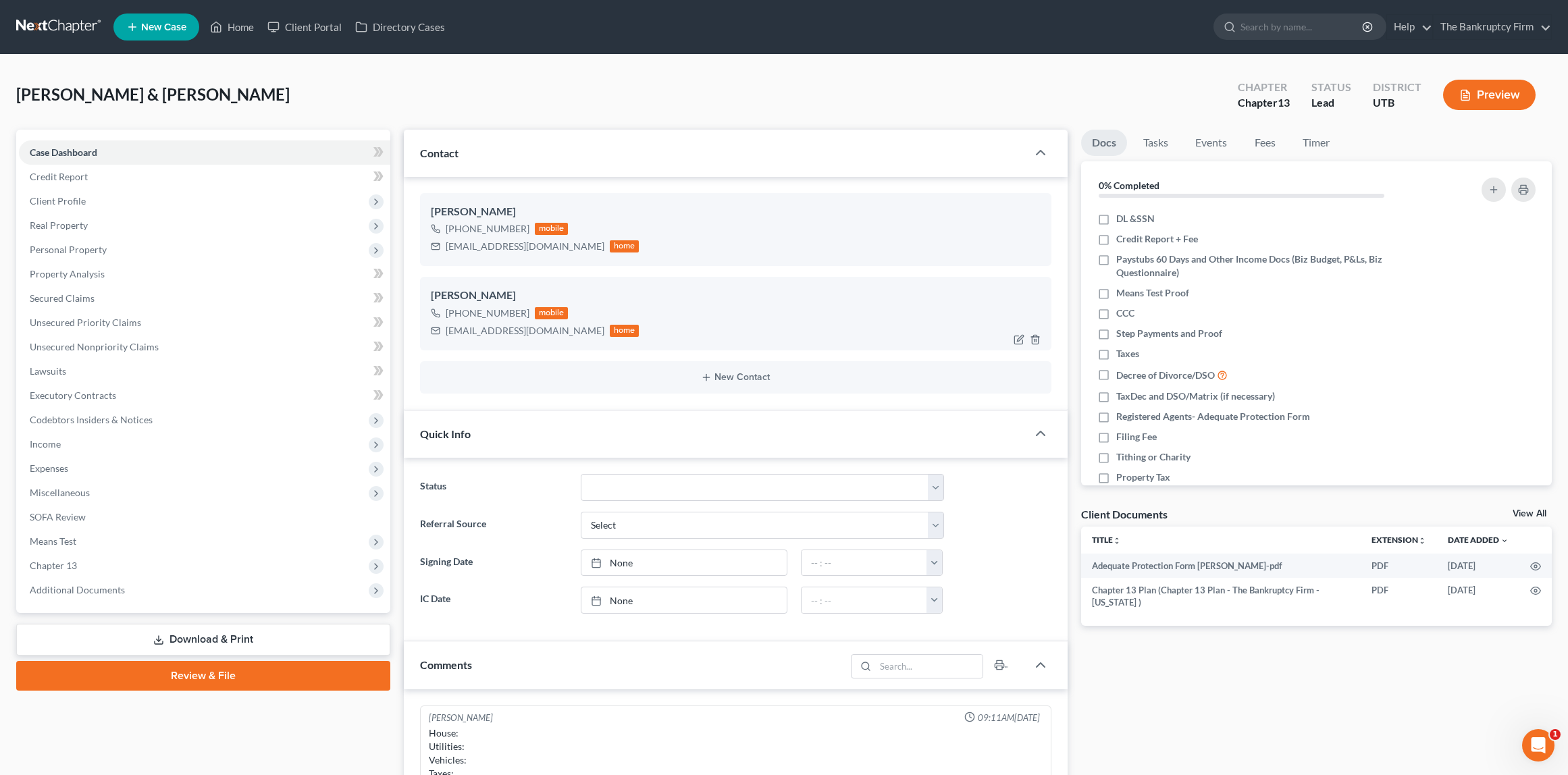
scroll to position [67, 0]
drag, startPoint x: 539, startPoint y: 332, endPoint x: 446, endPoint y: 333, distance: 93.0
click at [446, 333] on div "[EMAIL_ADDRESS][DOMAIN_NAME]" at bounding box center [525, 330] width 159 height 14
copy div "[EMAIL_ADDRESS][DOMAIN_NAME]"
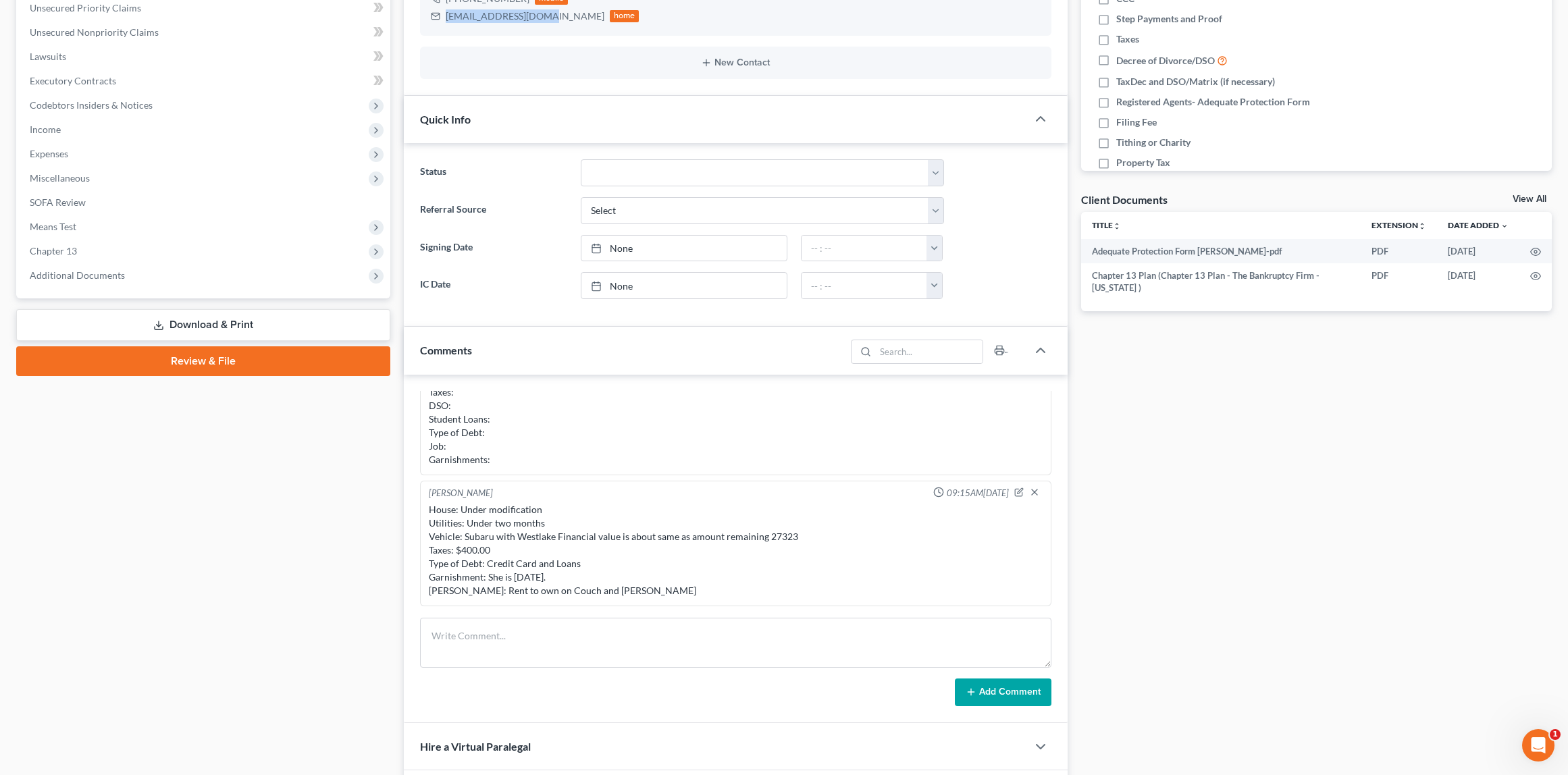
scroll to position [316, 0]
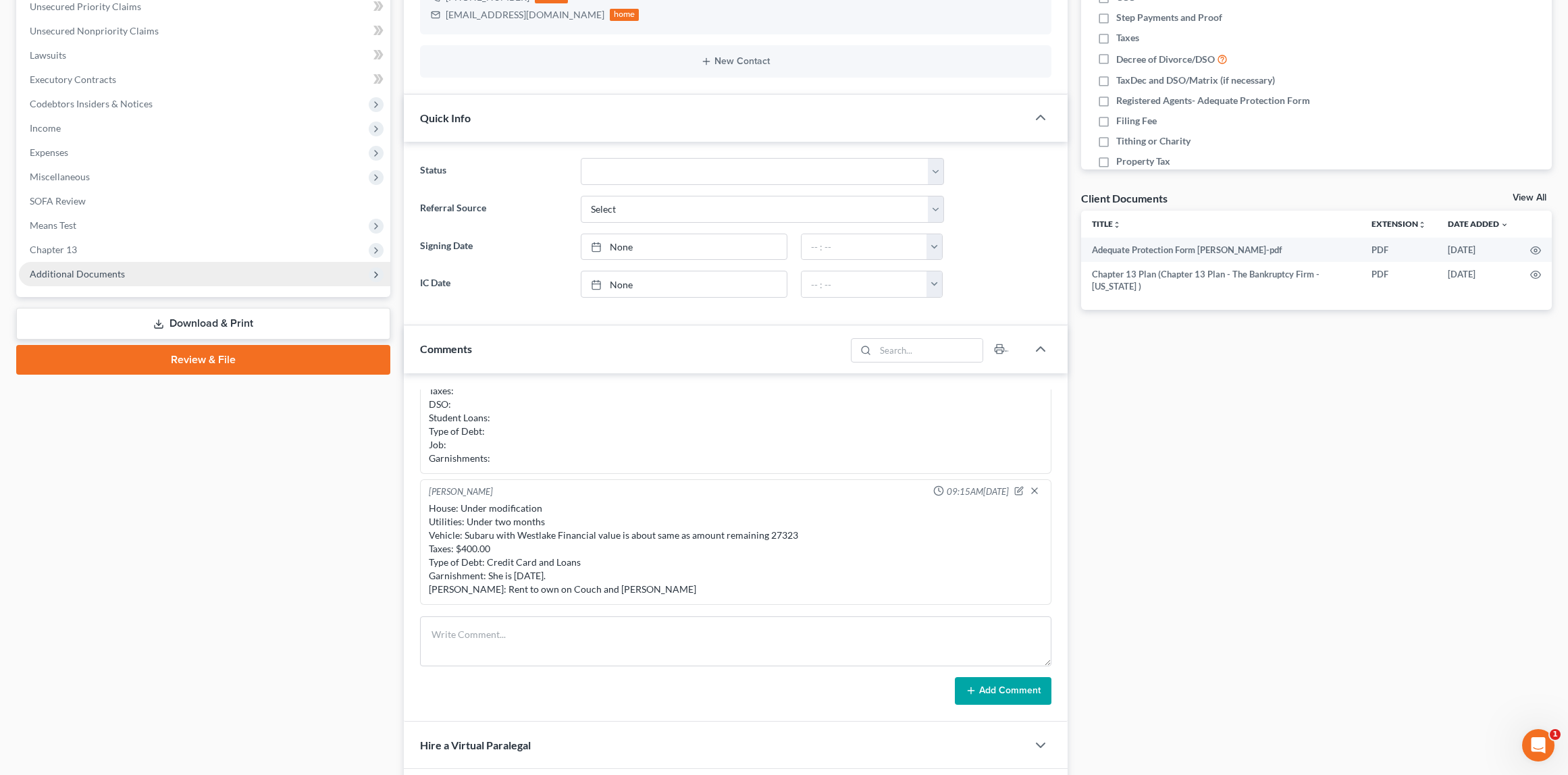
click at [71, 270] on span "Additional Documents" at bounding box center [77, 274] width 95 height 12
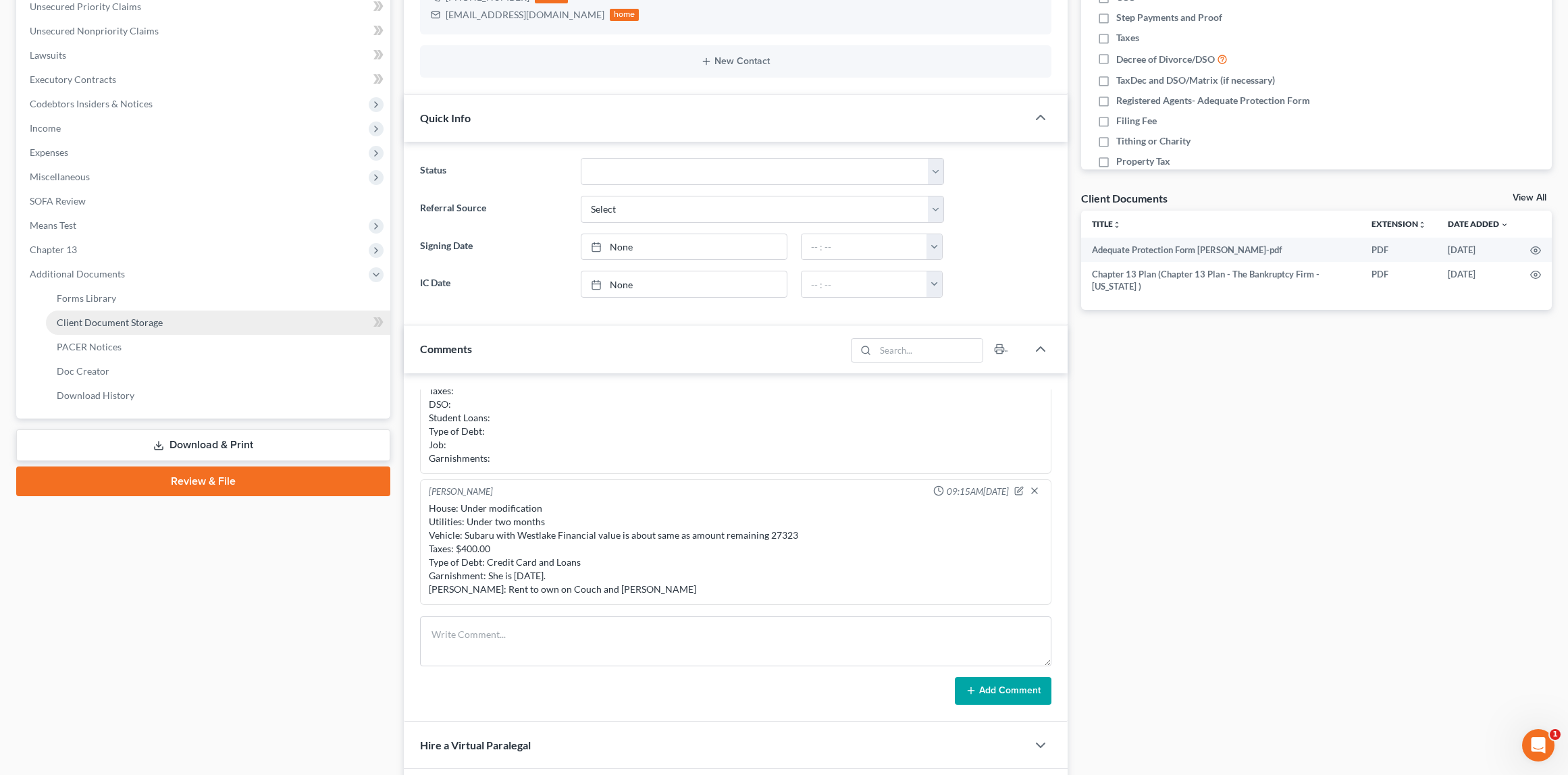
click at [107, 325] on span "Client Document Storage" at bounding box center [110, 322] width 106 height 12
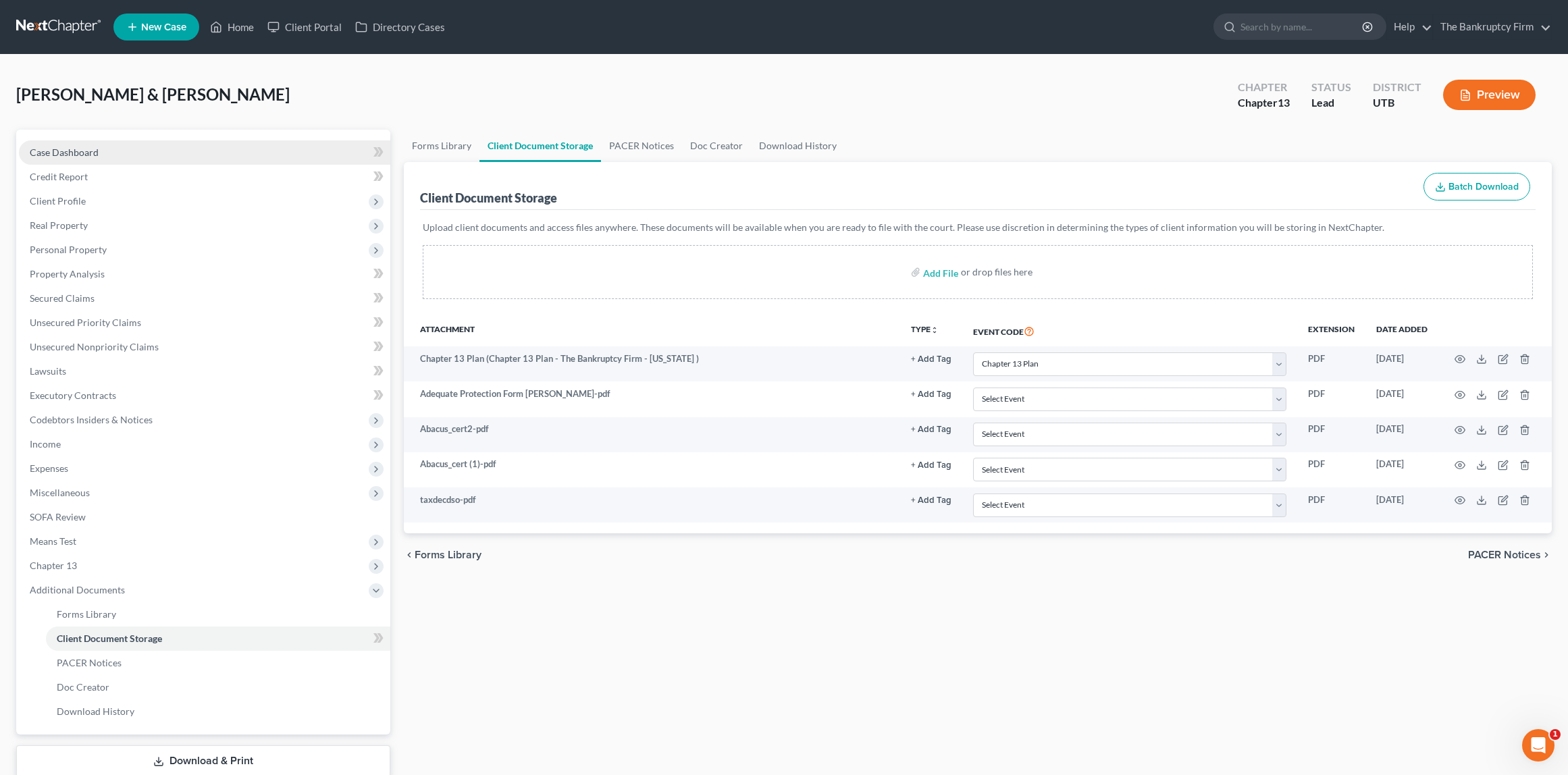
click at [79, 152] on span "Case Dashboard" at bounding box center [64, 152] width 69 height 12
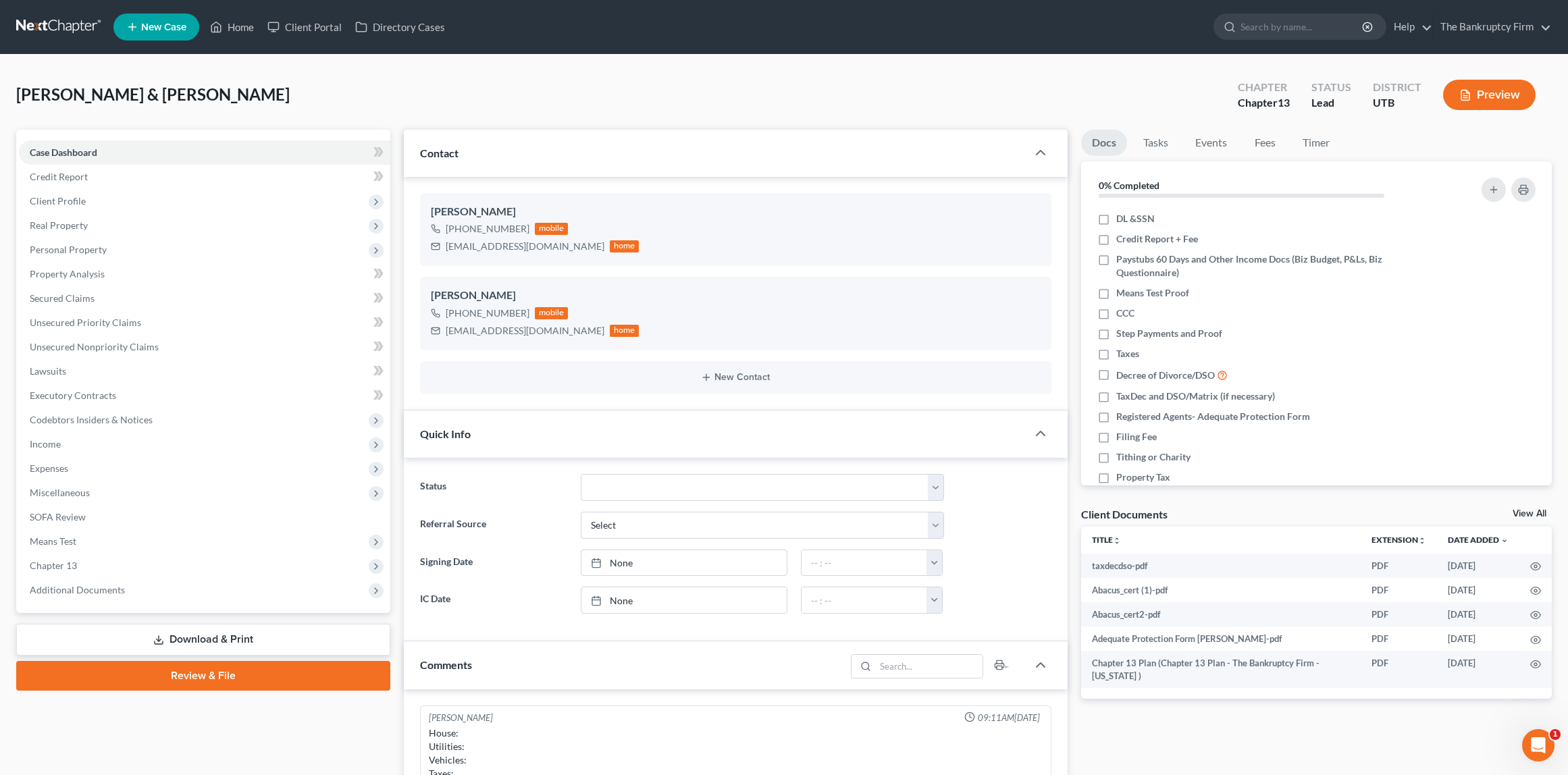
scroll to position [67, 0]
click at [79, 322] on span "Unsecured Priority Claims" at bounding box center [85, 322] width 111 height 12
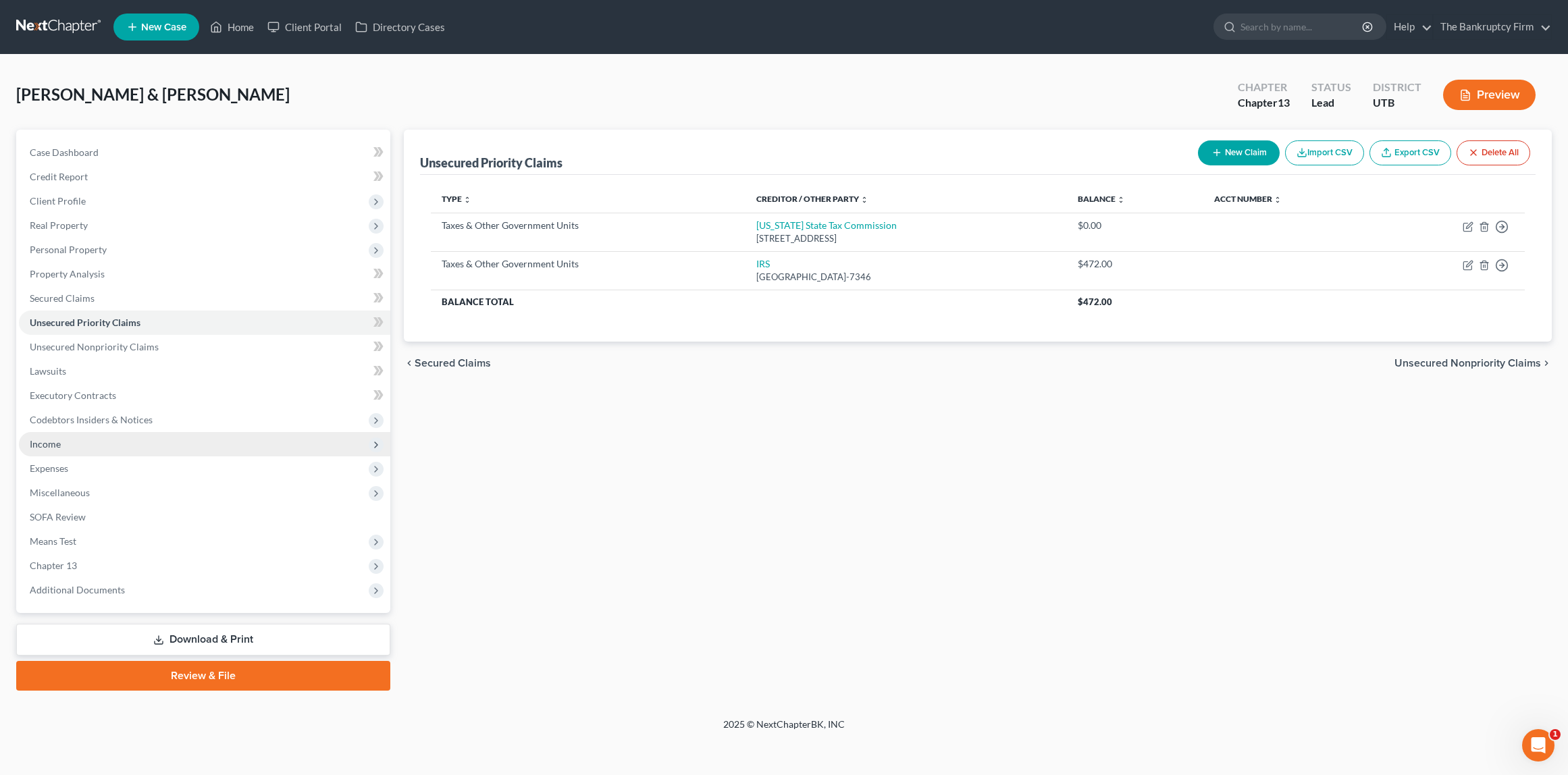
click at [62, 442] on span "Income" at bounding box center [205, 444] width 371 height 24
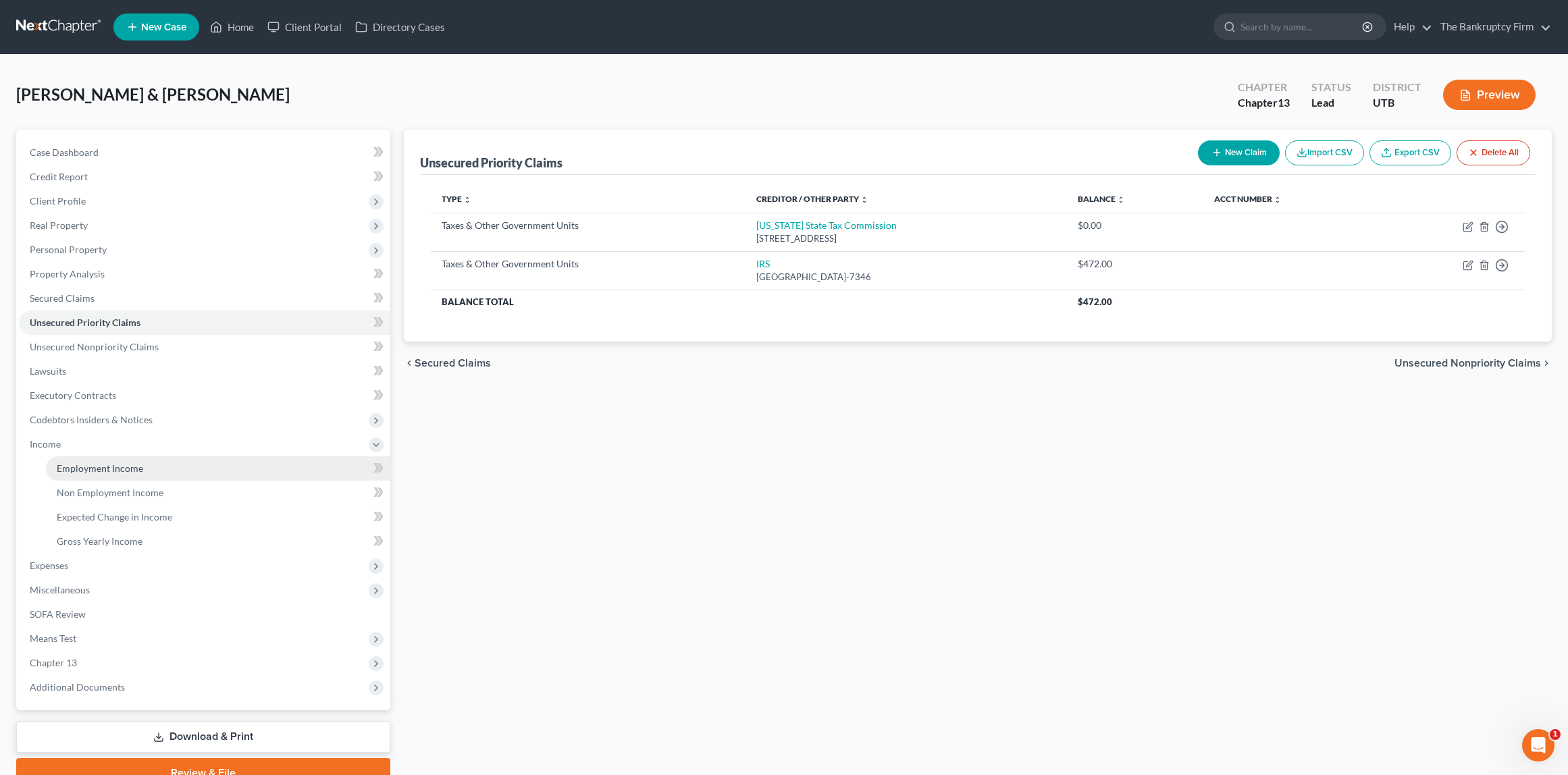
click at [118, 473] on span "Employment Income" at bounding box center [100, 469] width 87 height 12
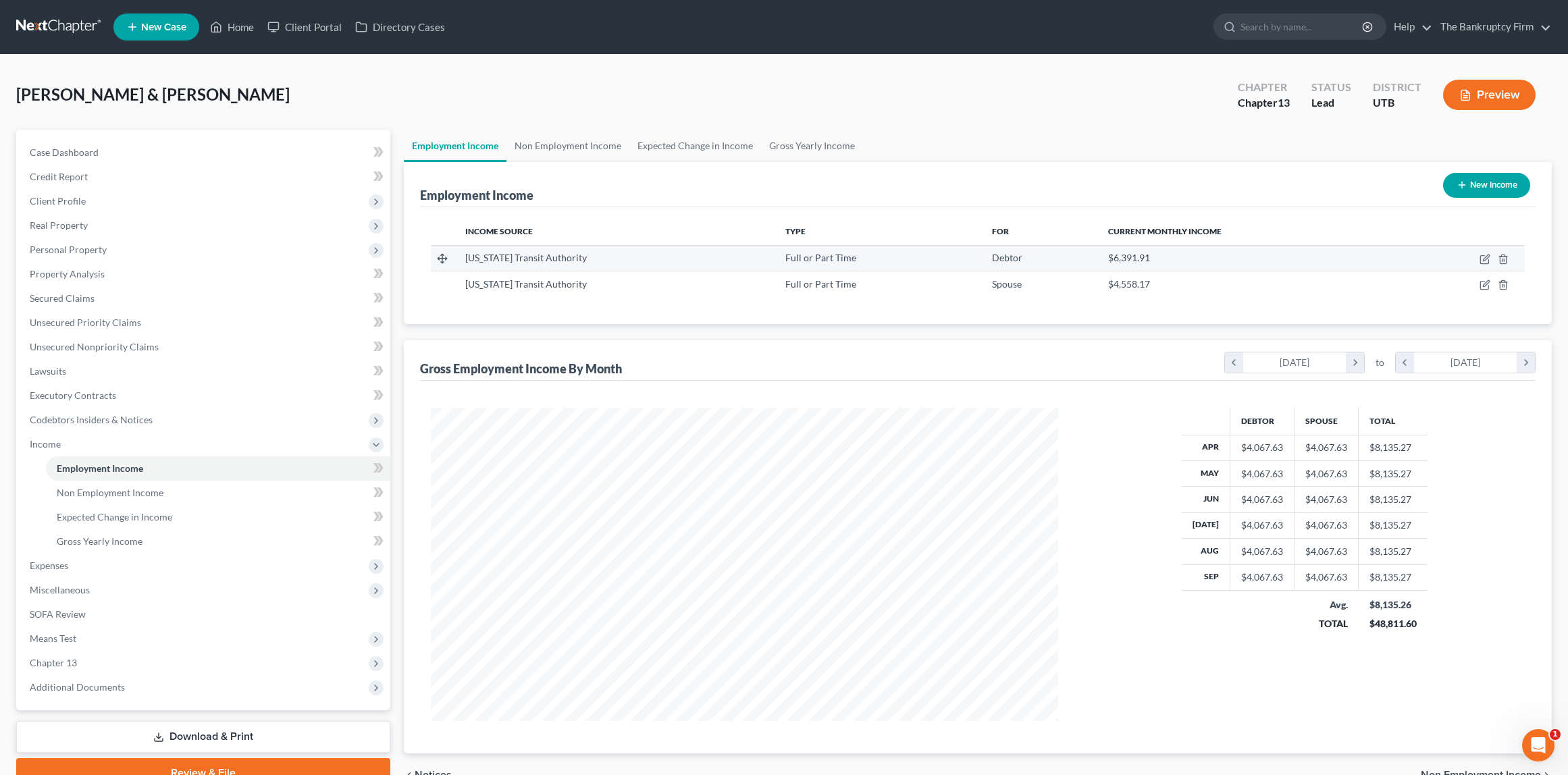
scroll to position [314, 654]
click at [577, 139] on link "Non Employment Income" at bounding box center [568, 146] width 123 height 33
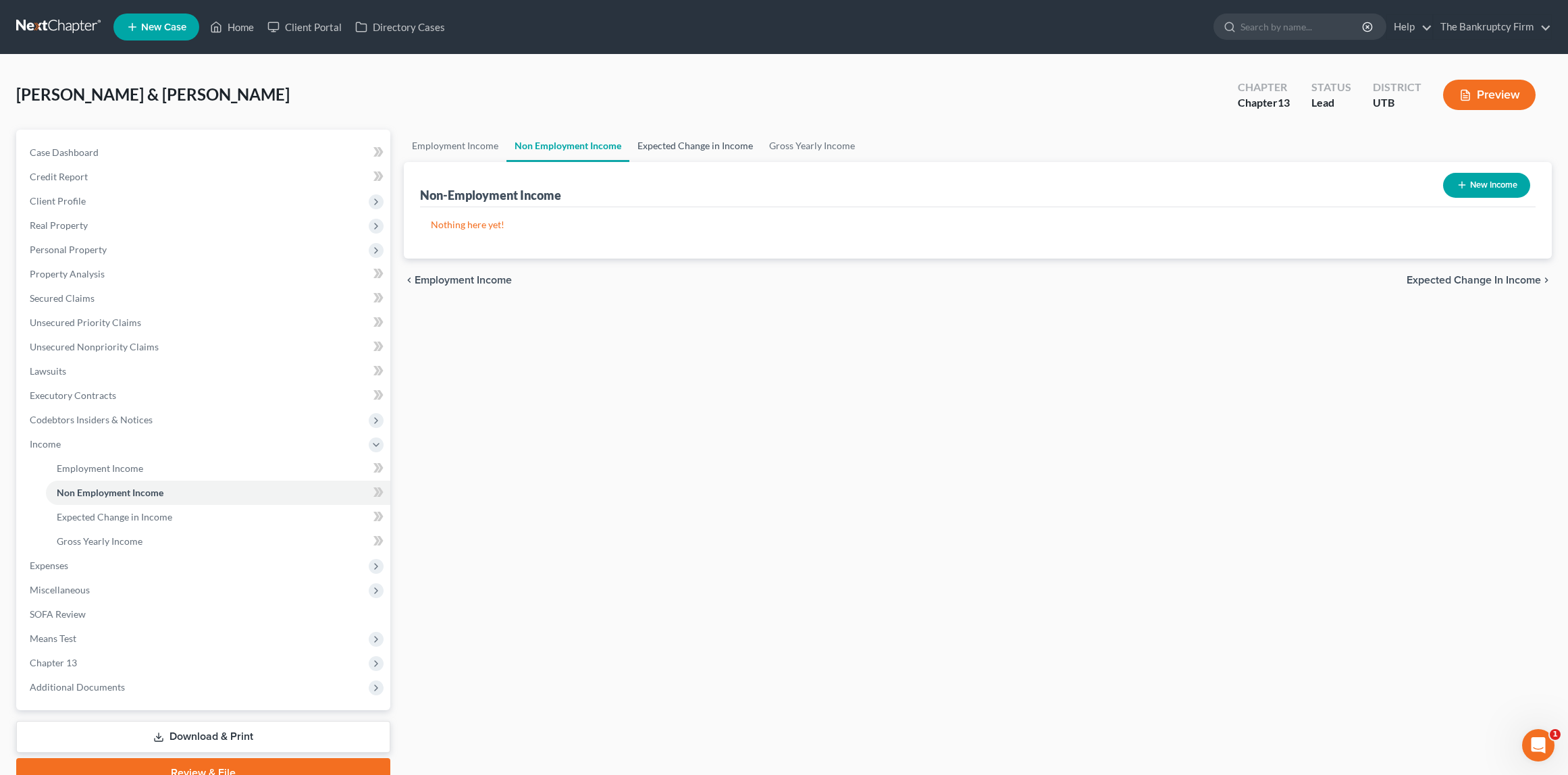
click at [718, 149] on link "Expected Change in Income" at bounding box center [695, 146] width 132 height 33
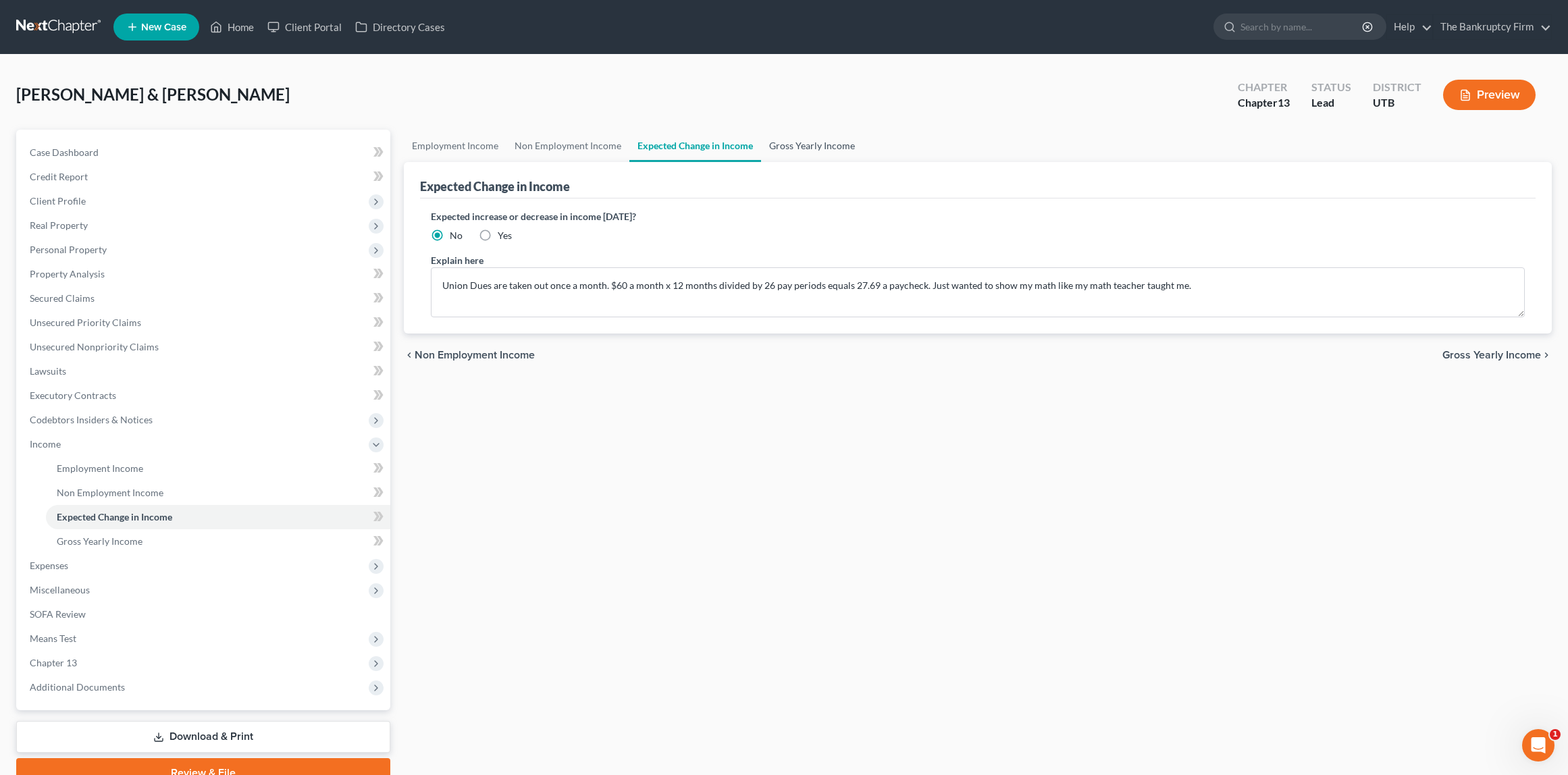
click at [815, 148] on link "Gross Yearly Income" at bounding box center [812, 146] width 102 height 33
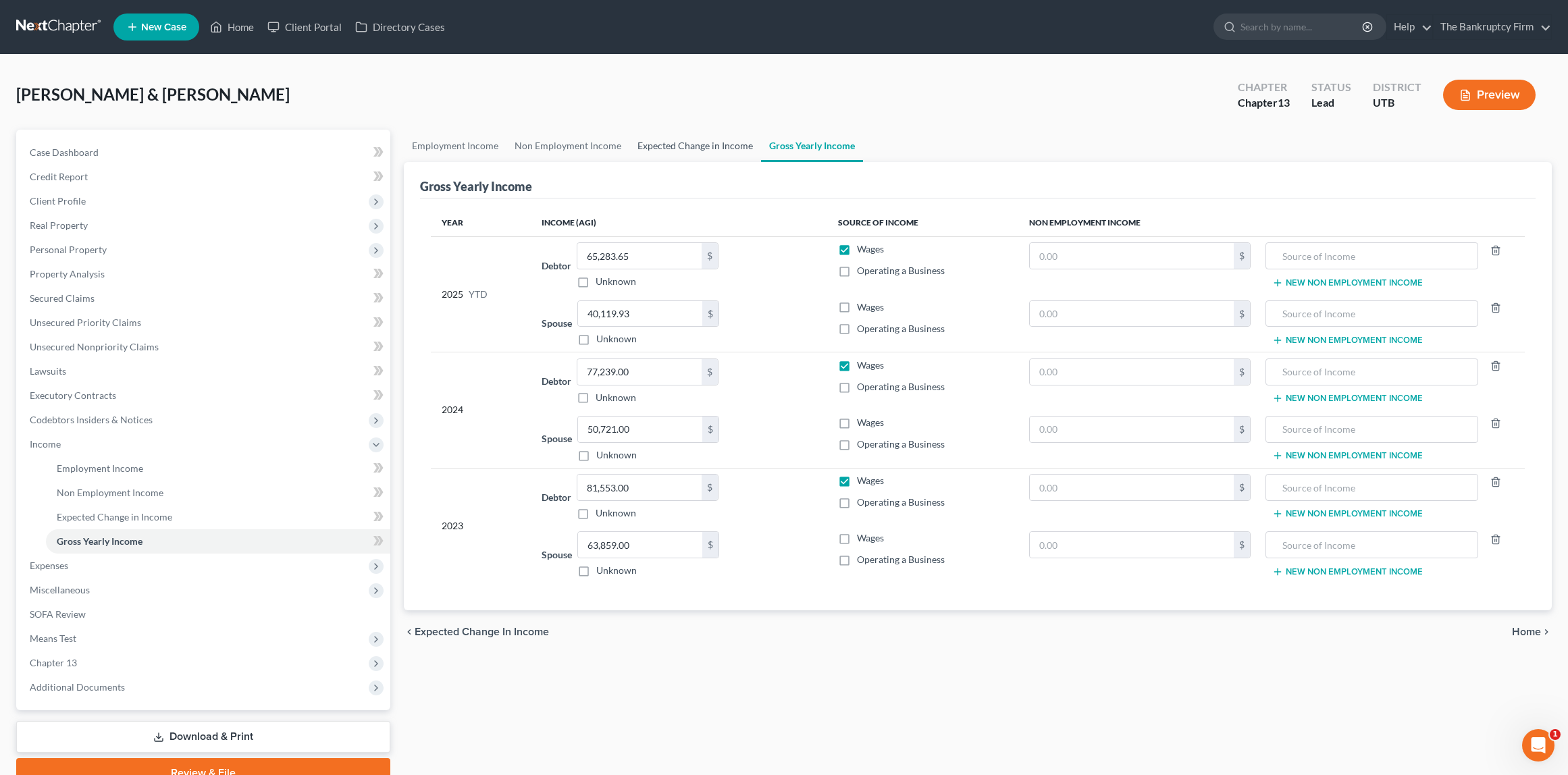
click at [695, 148] on link "Expected Change in Income" at bounding box center [695, 146] width 132 height 33
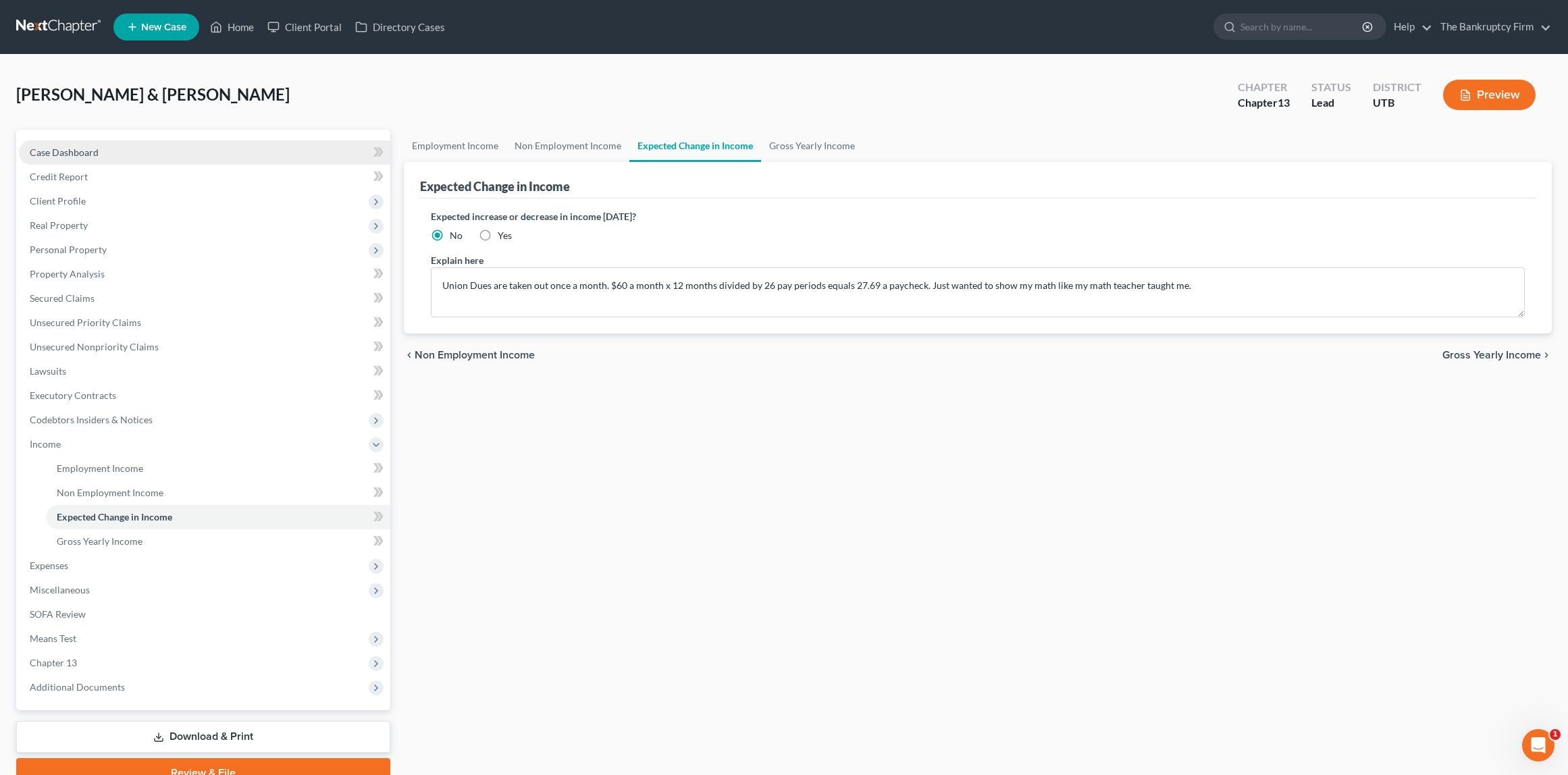
click at [77, 146] on span "Case Dashboard" at bounding box center [64, 152] width 69 height 12
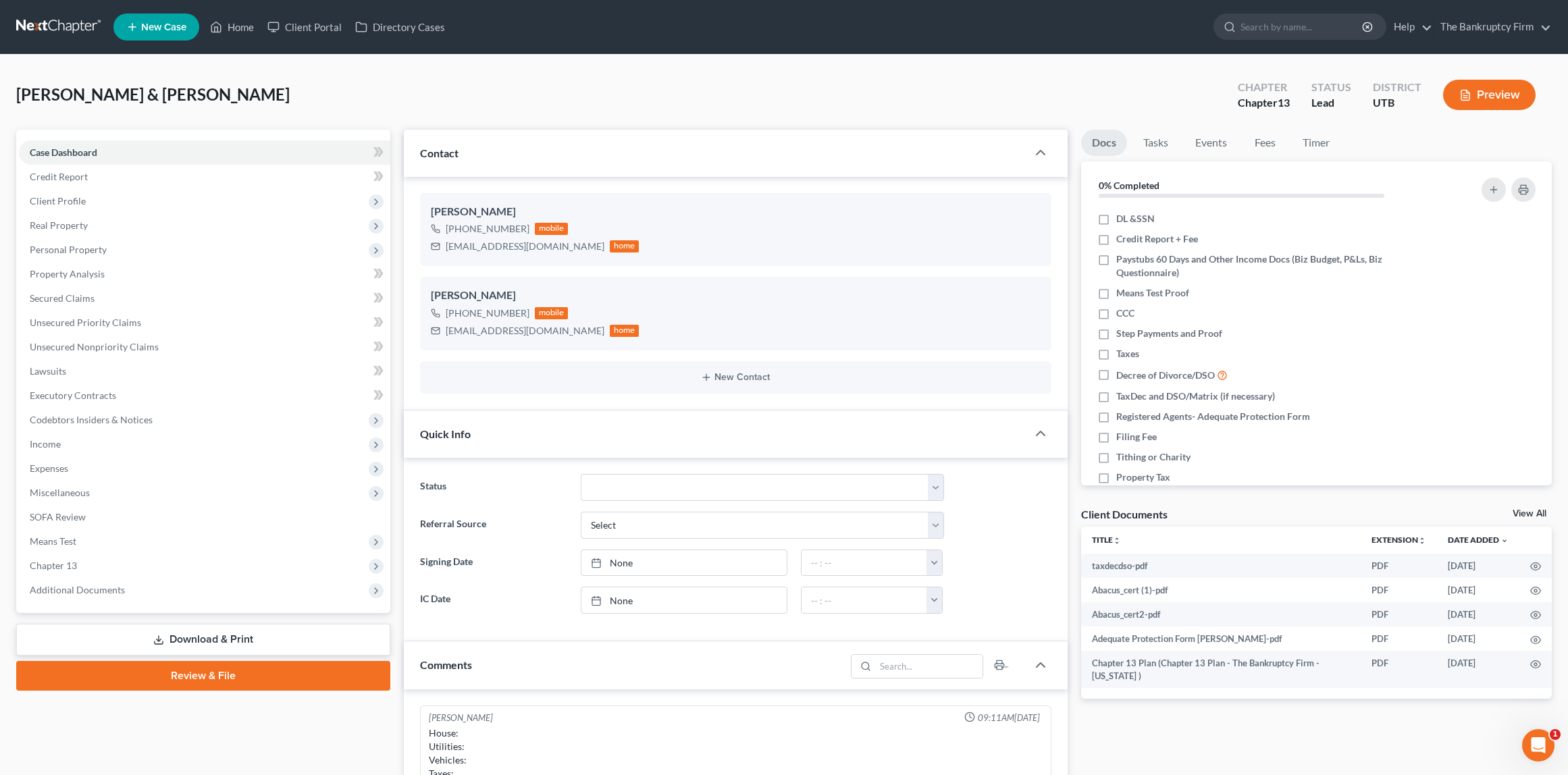
scroll to position [67, 0]
click at [425, 89] on div "[PERSON_NAME] & [PERSON_NAME] Upgraded Chapter Chapter 13 Status Lead District …" at bounding box center [784, 100] width 1536 height 59
click at [1287, 31] on input "search" at bounding box center [1302, 26] width 124 height 25
click at [809, 96] on div "[PERSON_NAME] & [PERSON_NAME] Upgraded Chapter Chapter 13 Status Lead District …" at bounding box center [784, 100] width 1536 height 59
click at [501, 75] on div "[PERSON_NAME] & [PERSON_NAME] Upgraded Chapter Chapter 13 Status Lead District …" at bounding box center [784, 100] width 1536 height 59
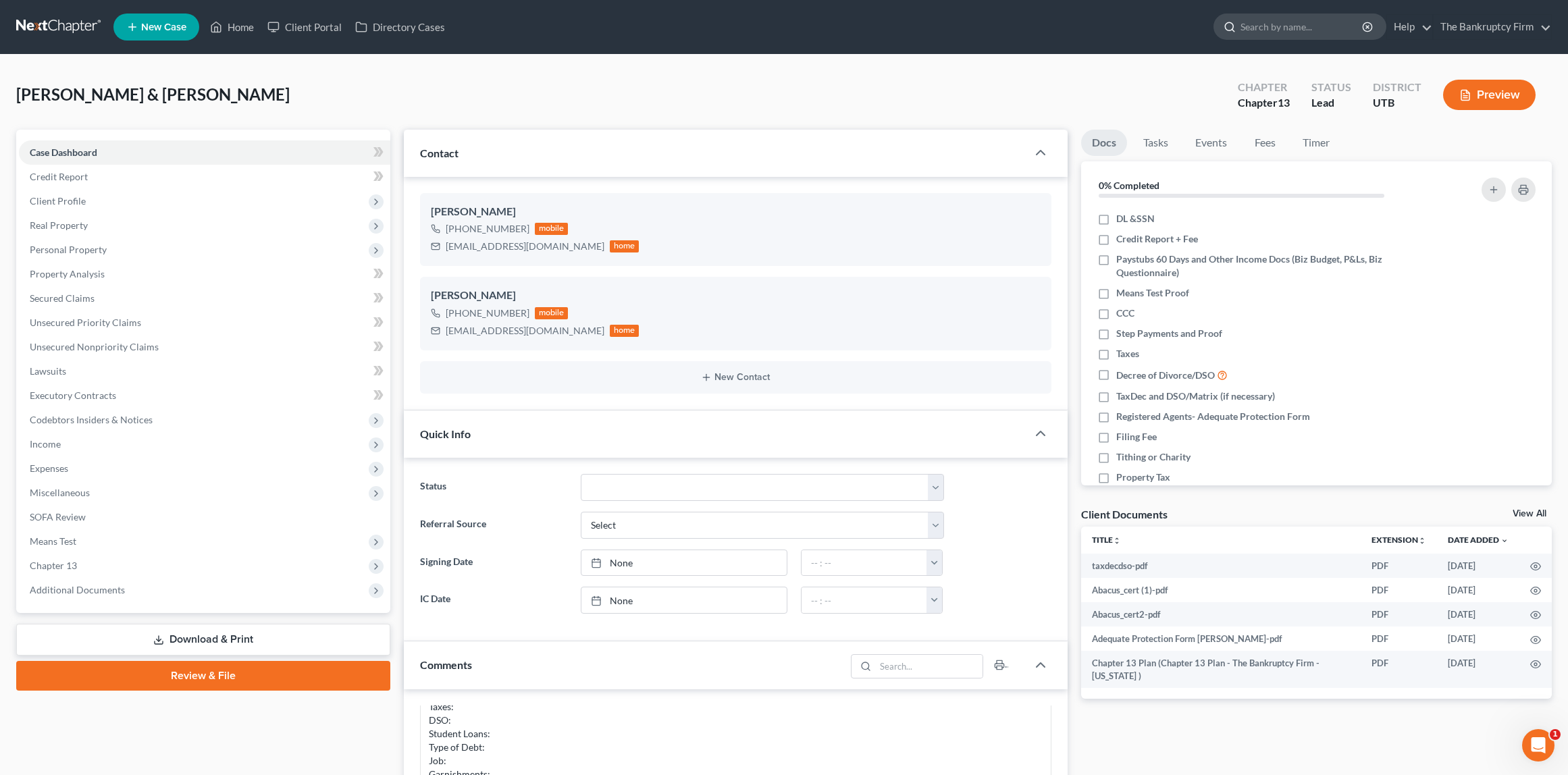
click at [1272, 28] on input "search" at bounding box center [1302, 26] width 124 height 25
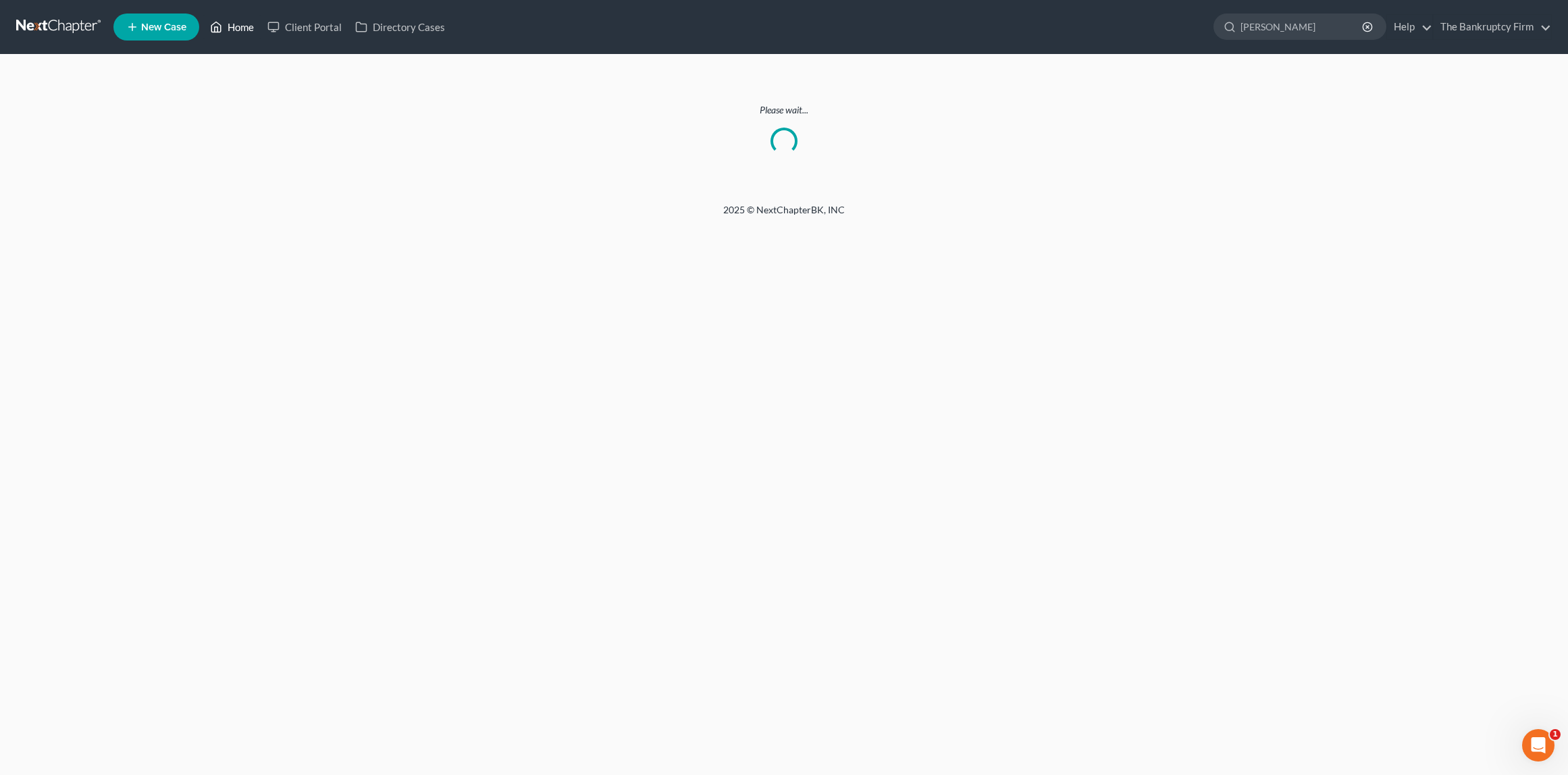
click at [239, 24] on link "Home" at bounding box center [231, 26] width 58 height 24
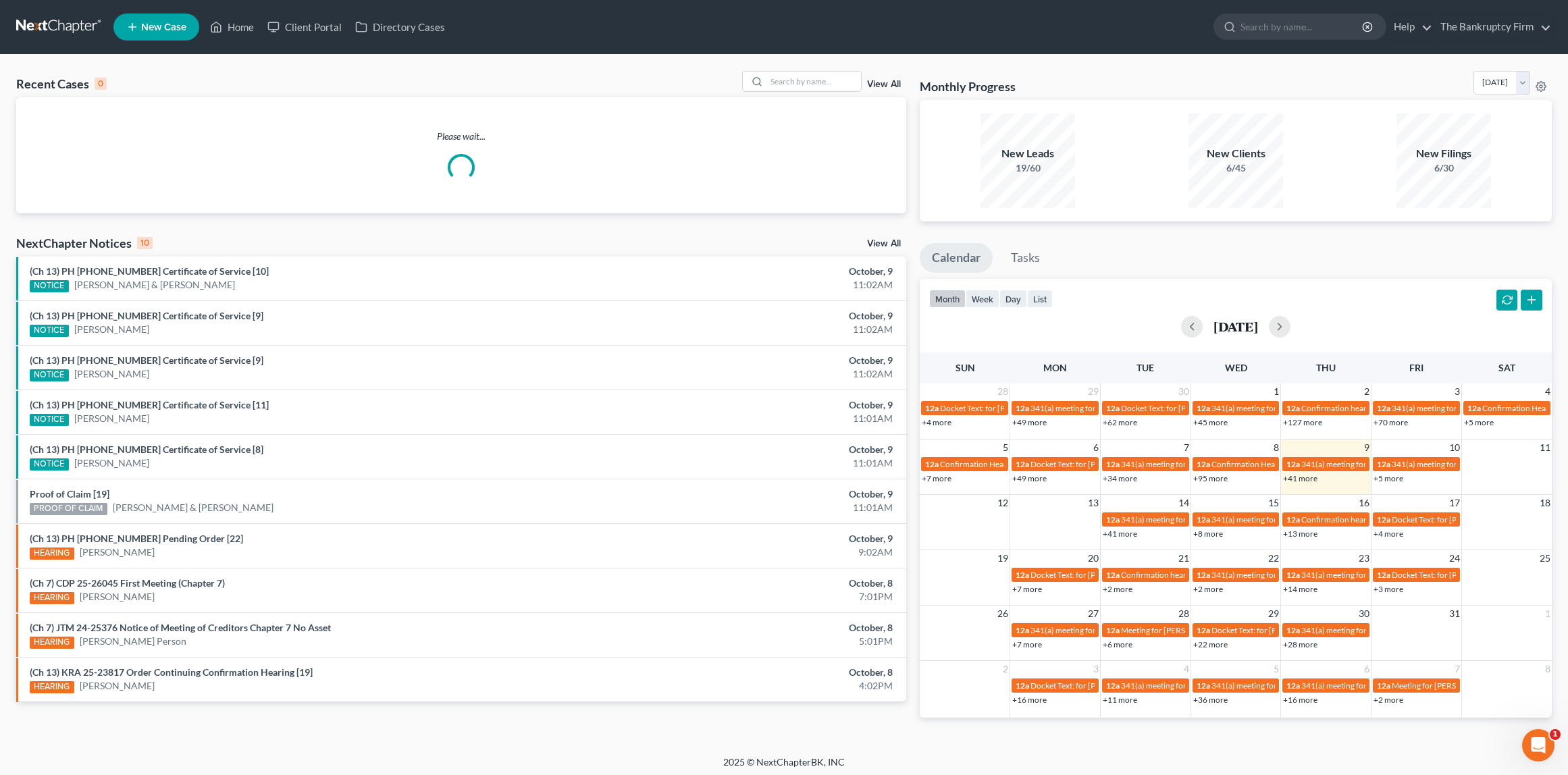
click at [893, 84] on link "View All" at bounding box center [884, 84] width 33 height 9
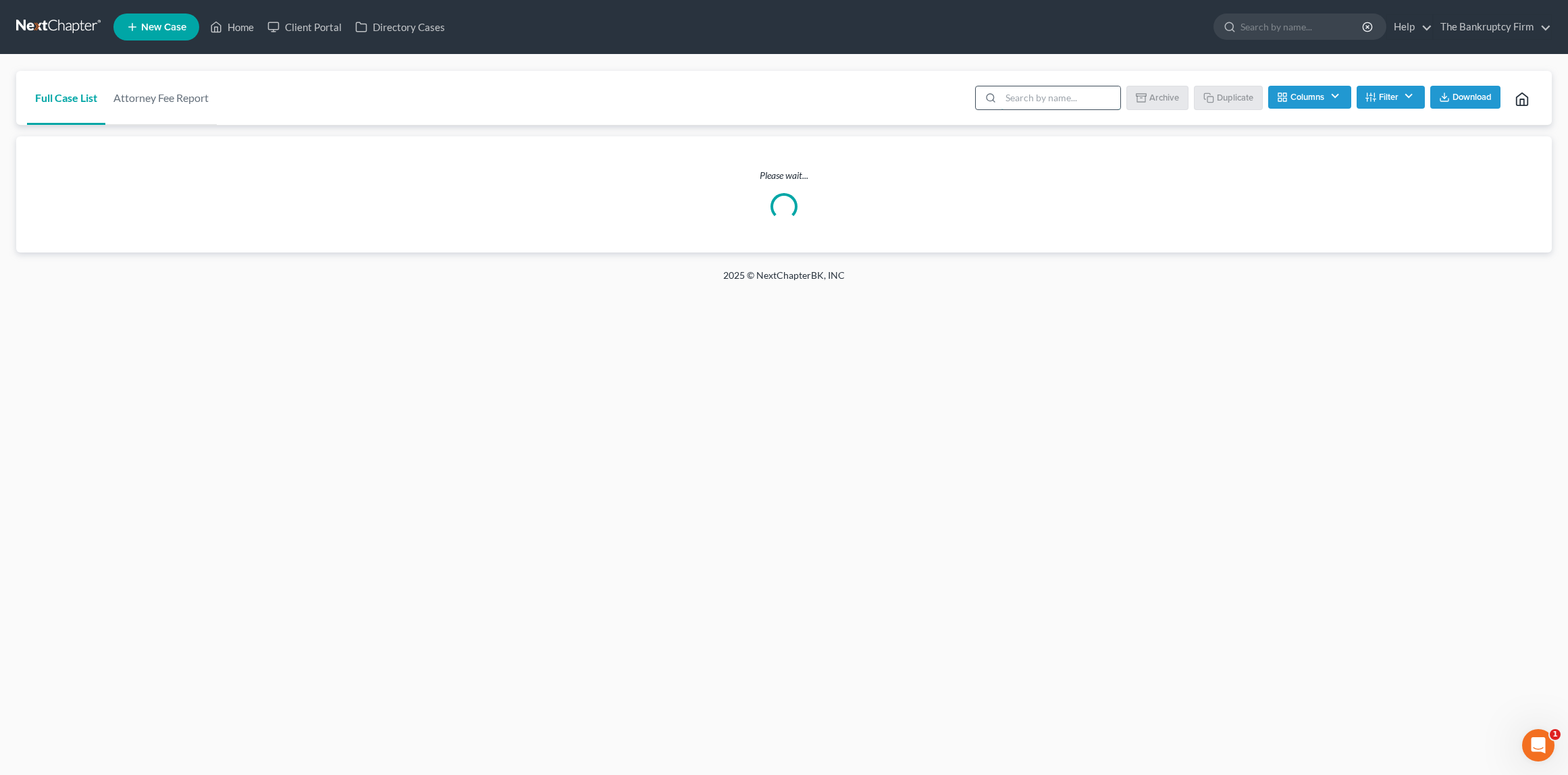
click at [1033, 98] on input "search" at bounding box center [1061, 98] width 119 height 23
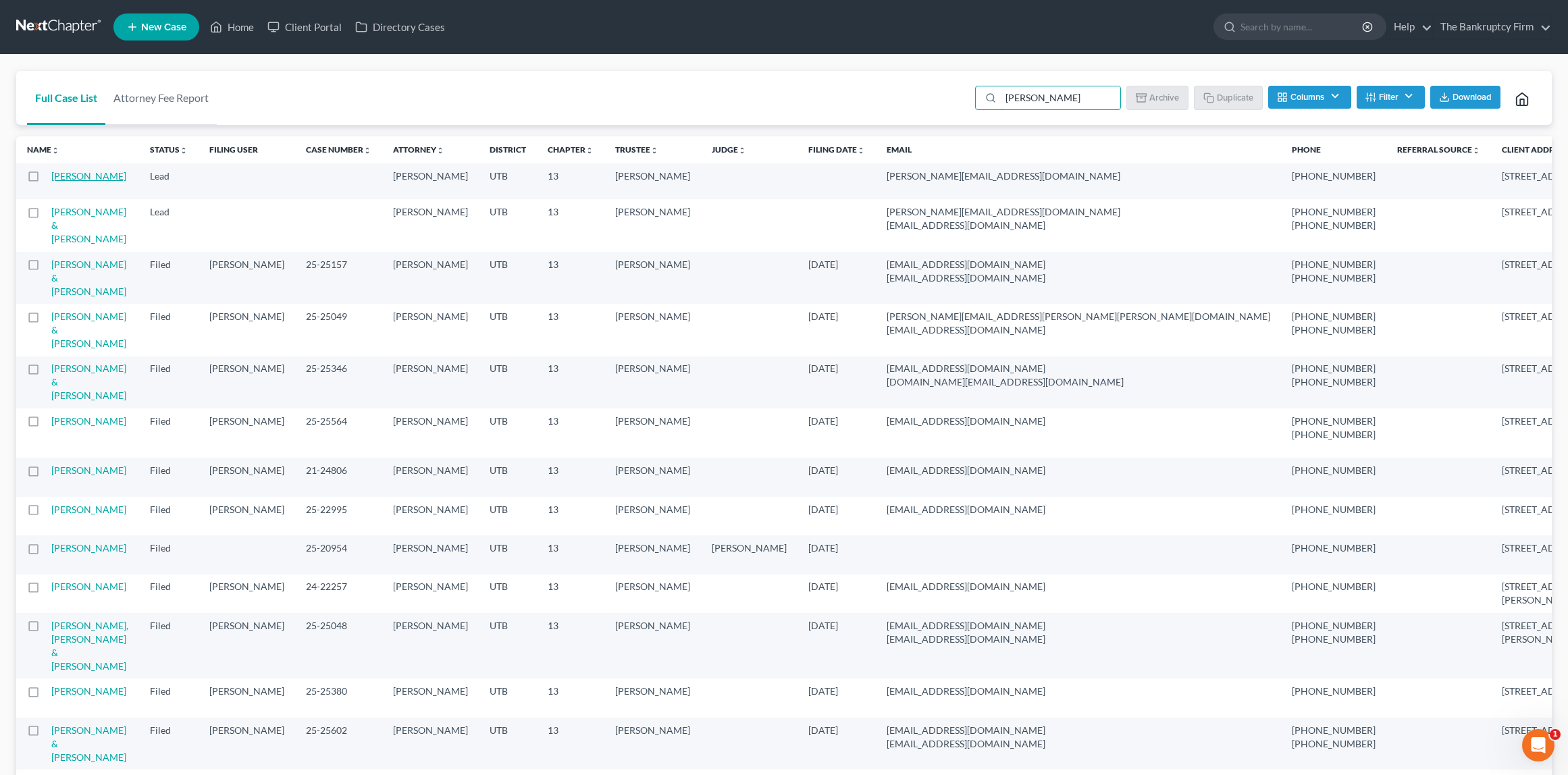
click at [82, 176] on link "[PERSON_NAME]" at bounding box center [89, 176] width 75 height 12
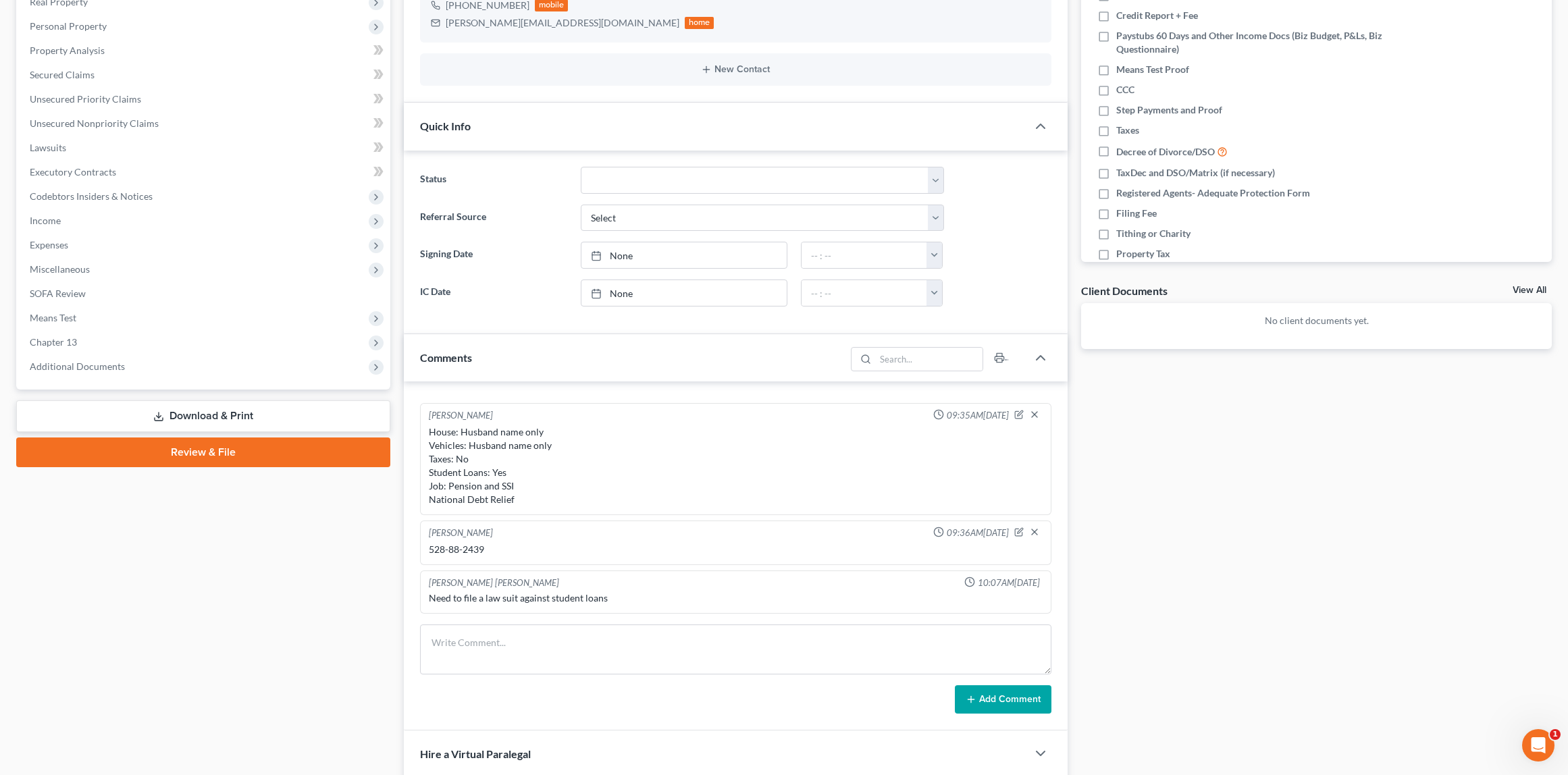
scroll to position [129, 0]
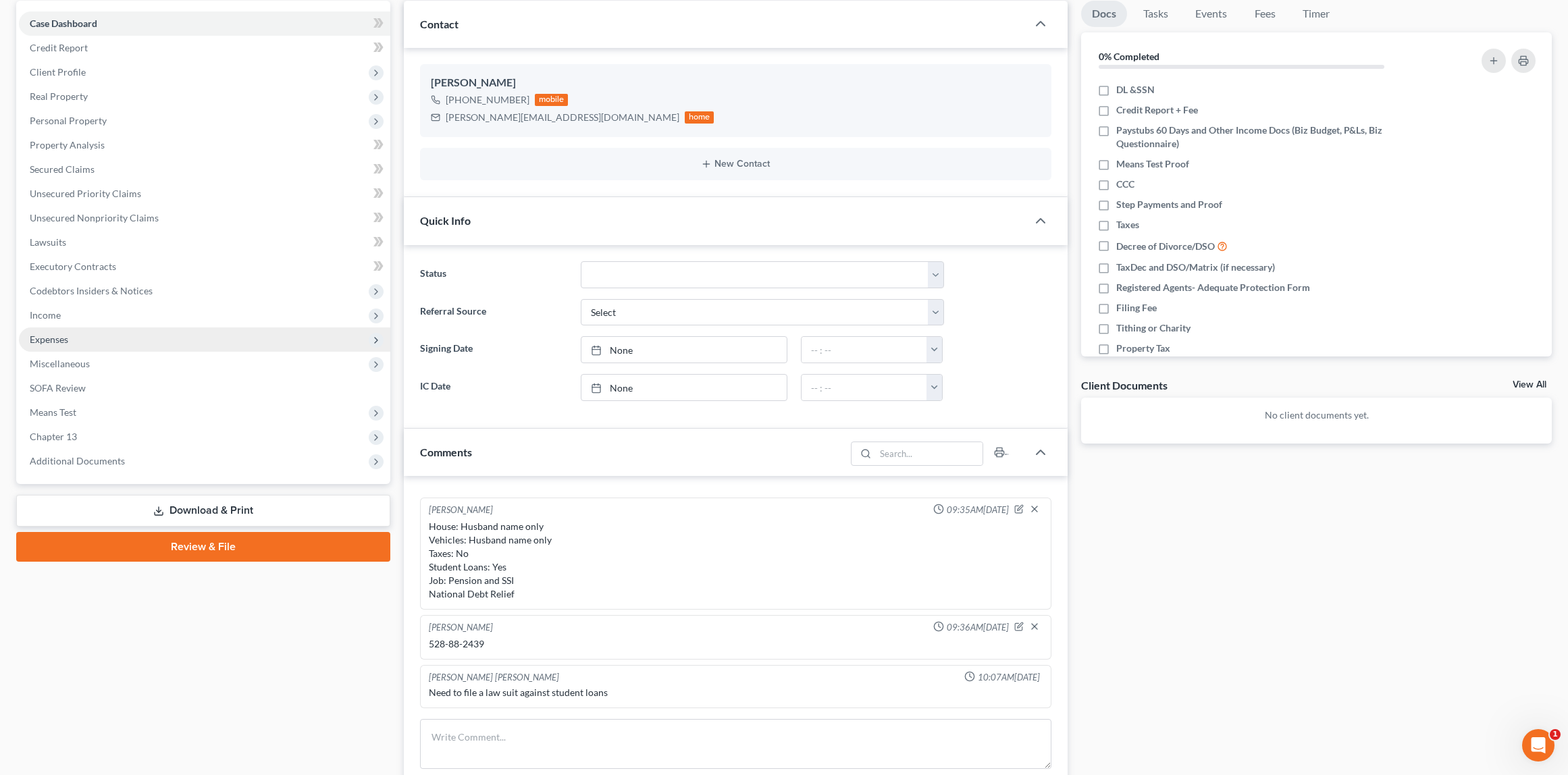
click at [87, 340] on span "Expenses" at bounding box center [205, 339] width 371 height 24
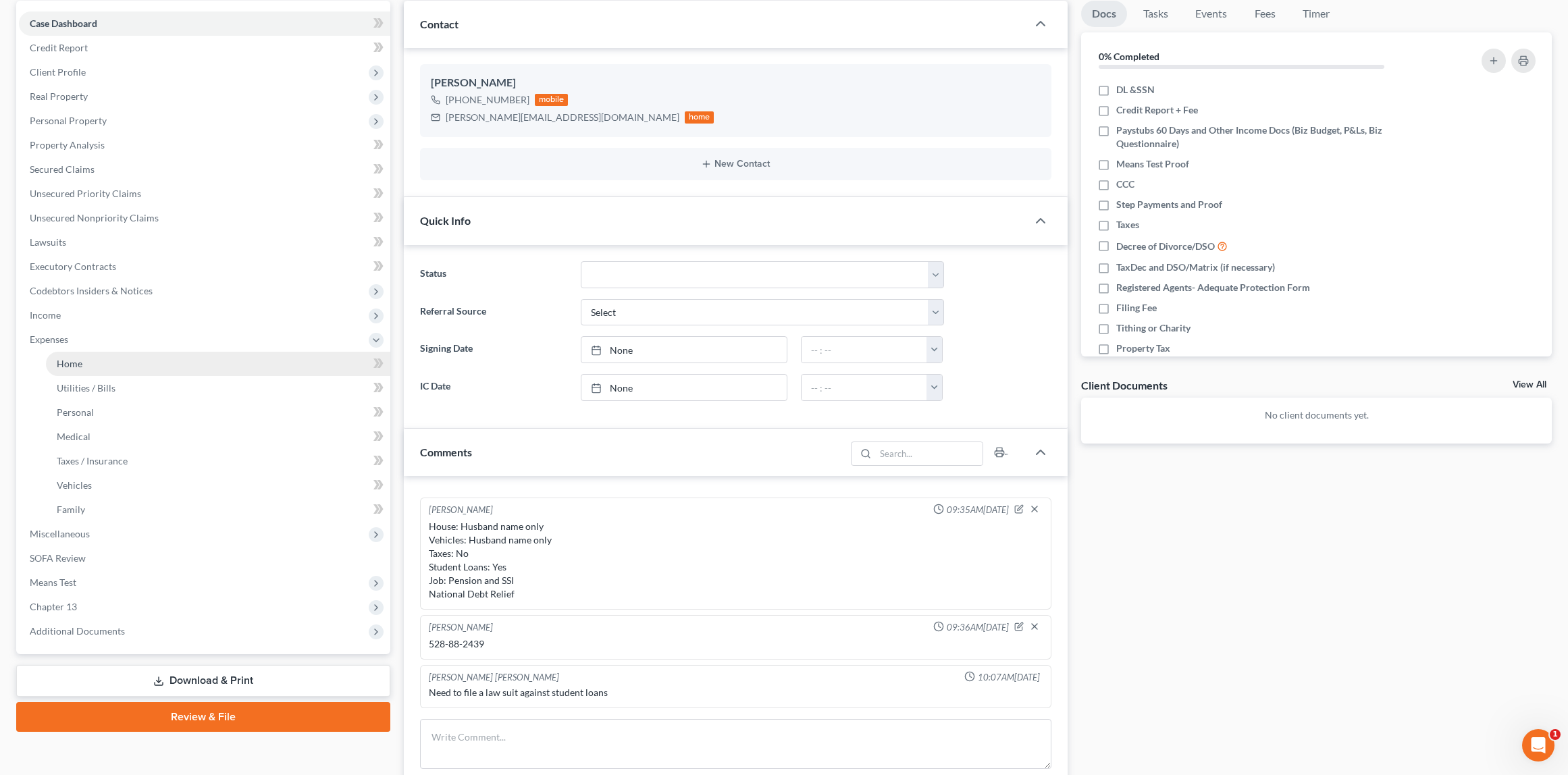
click at [127, 357] on link "Home" at bounding box center [218, 363] width 344 height 24
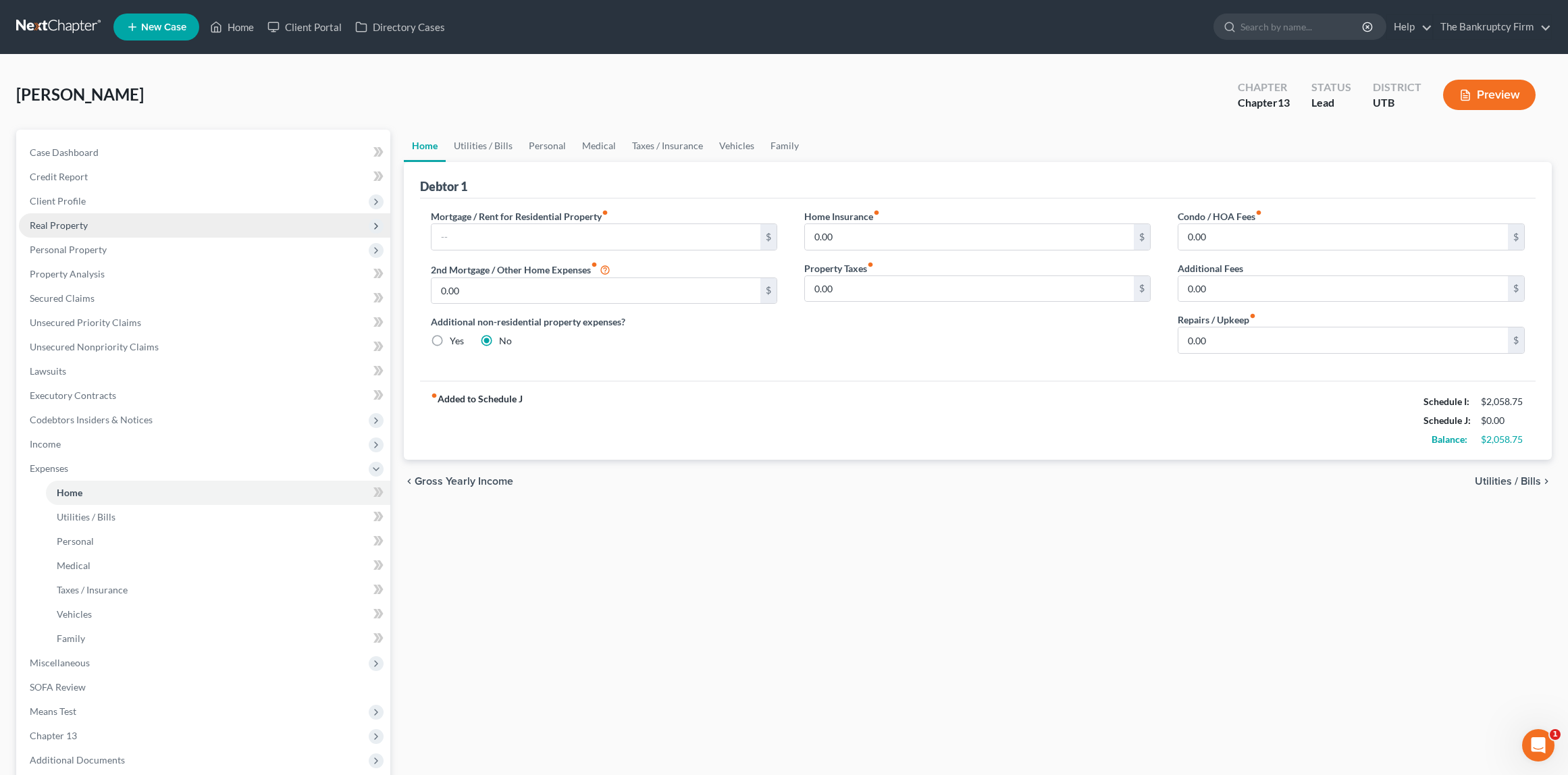
click at [90, 233] on span "Real Property" at bounding box center [205, 225] width 371 height 24
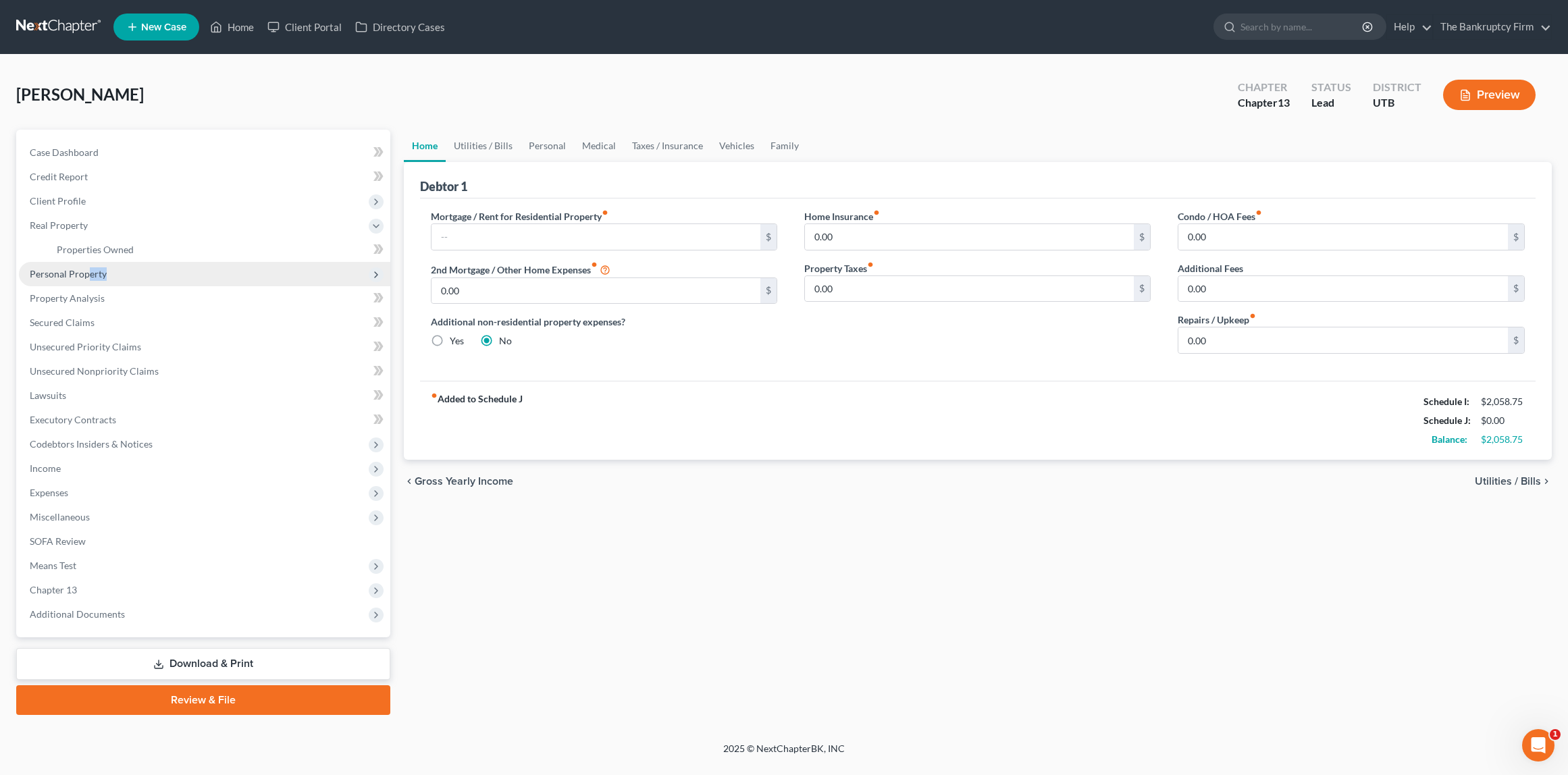
click at [89, 280] on span "Personal Property" at bounding box center [205, 274] width 371 height 24
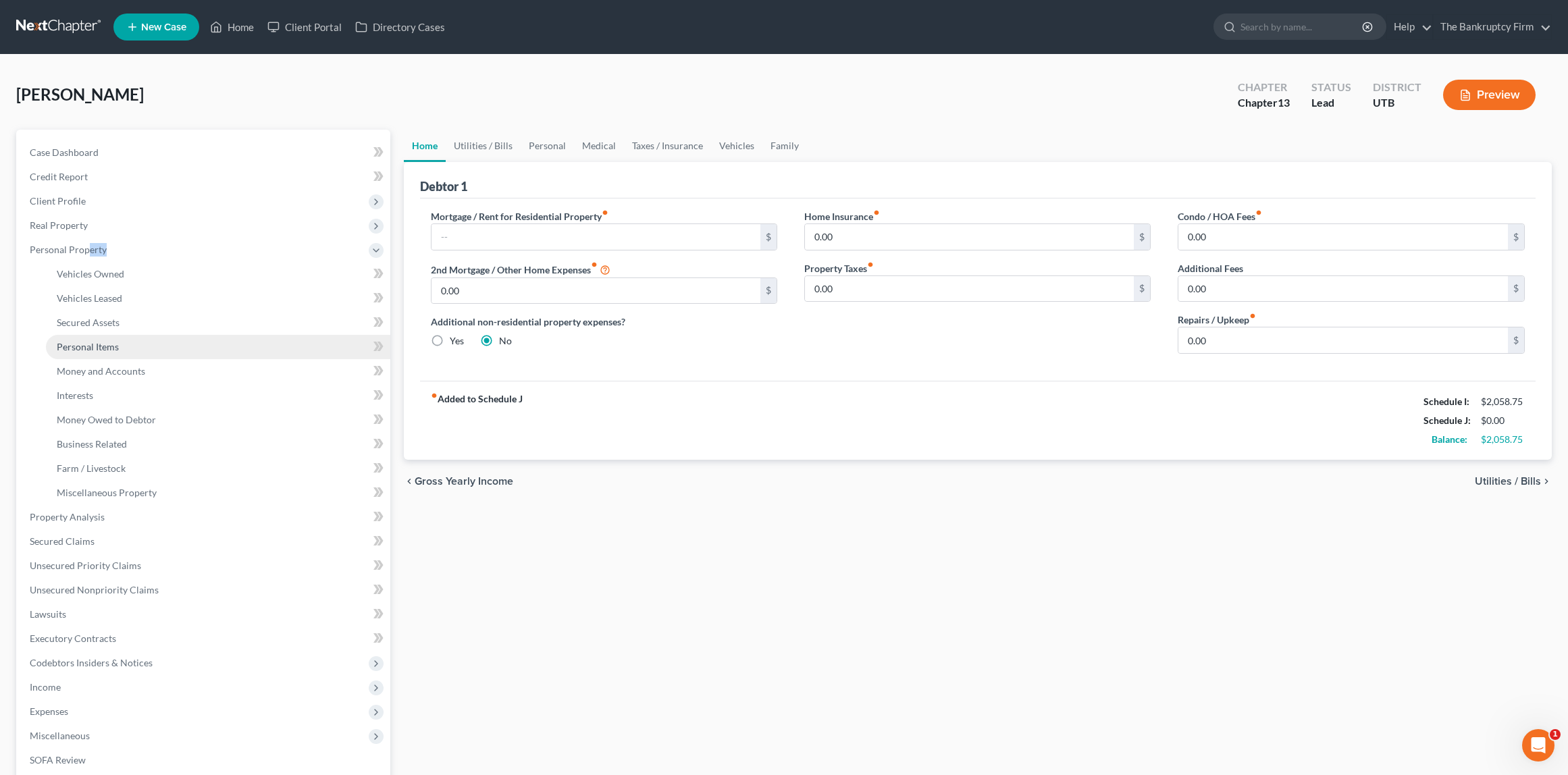
click at [126, 351] on link "Personal Items" at bounding box center [218, 346] width 344 height 24
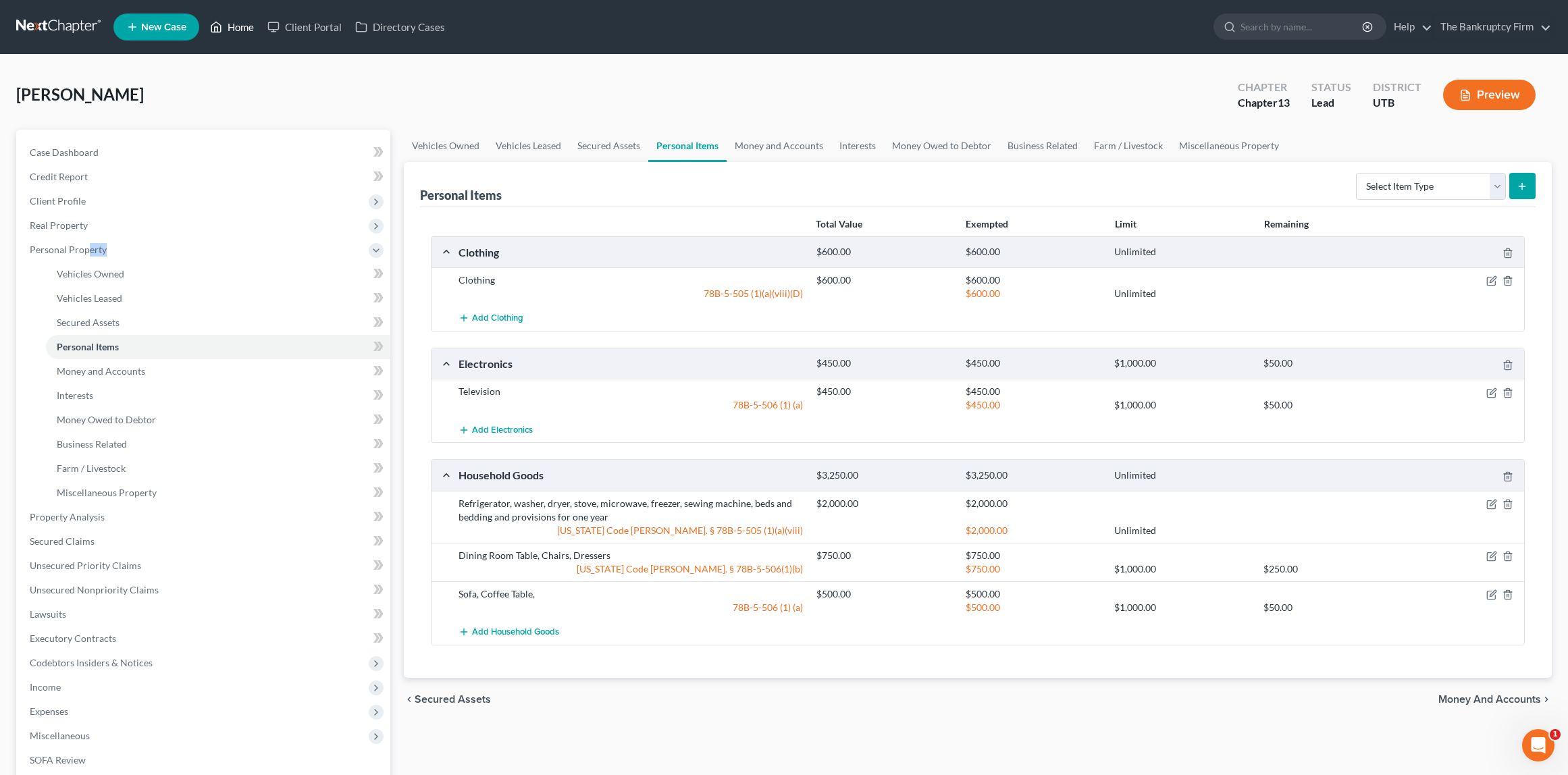
click at [245, 23] on link "Home" at bounding box center [231, 26] width 58 height 24
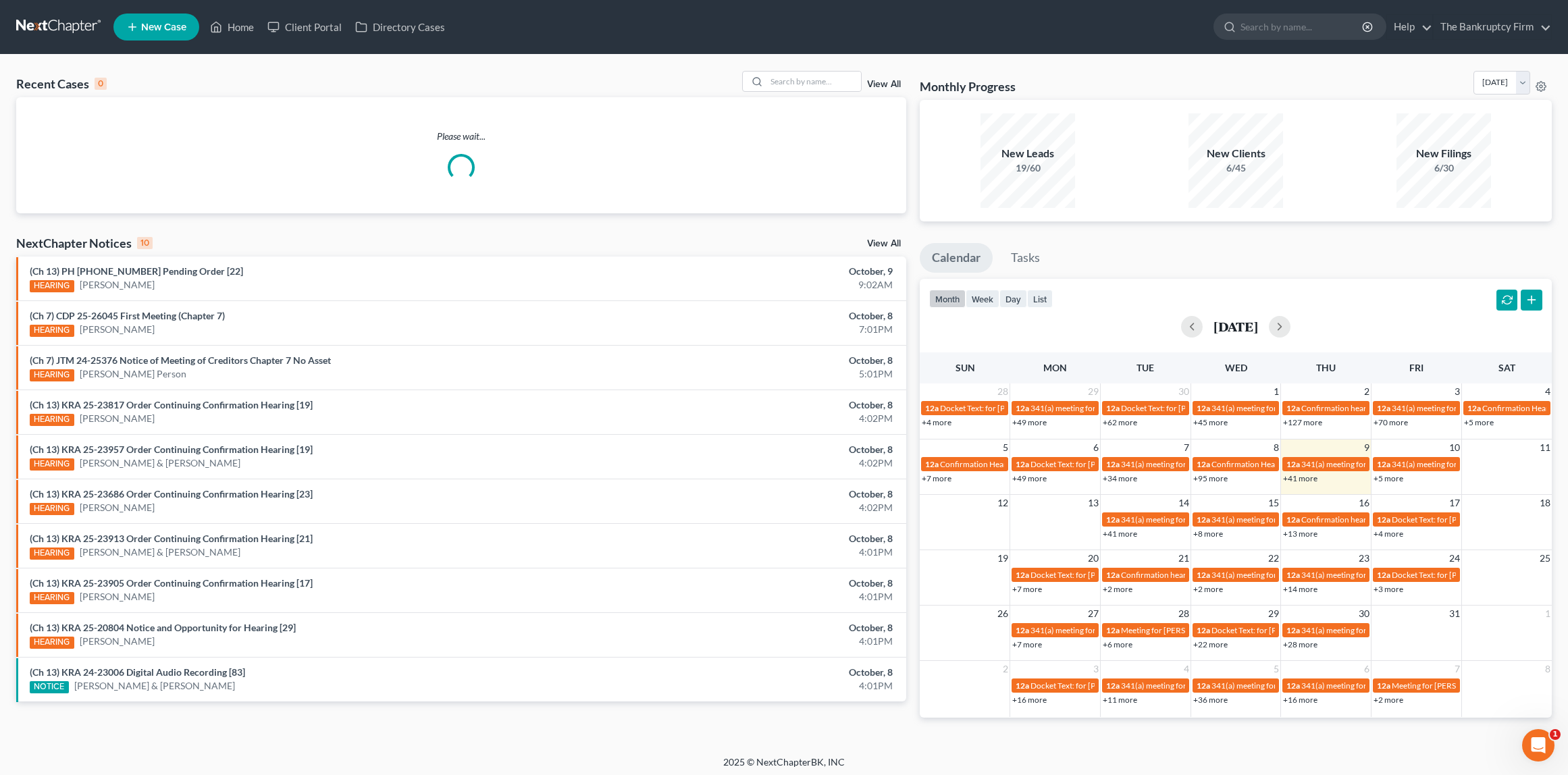
click at [890, 82] on link "View All" at bounding box center [884, 84] width 33 height 9
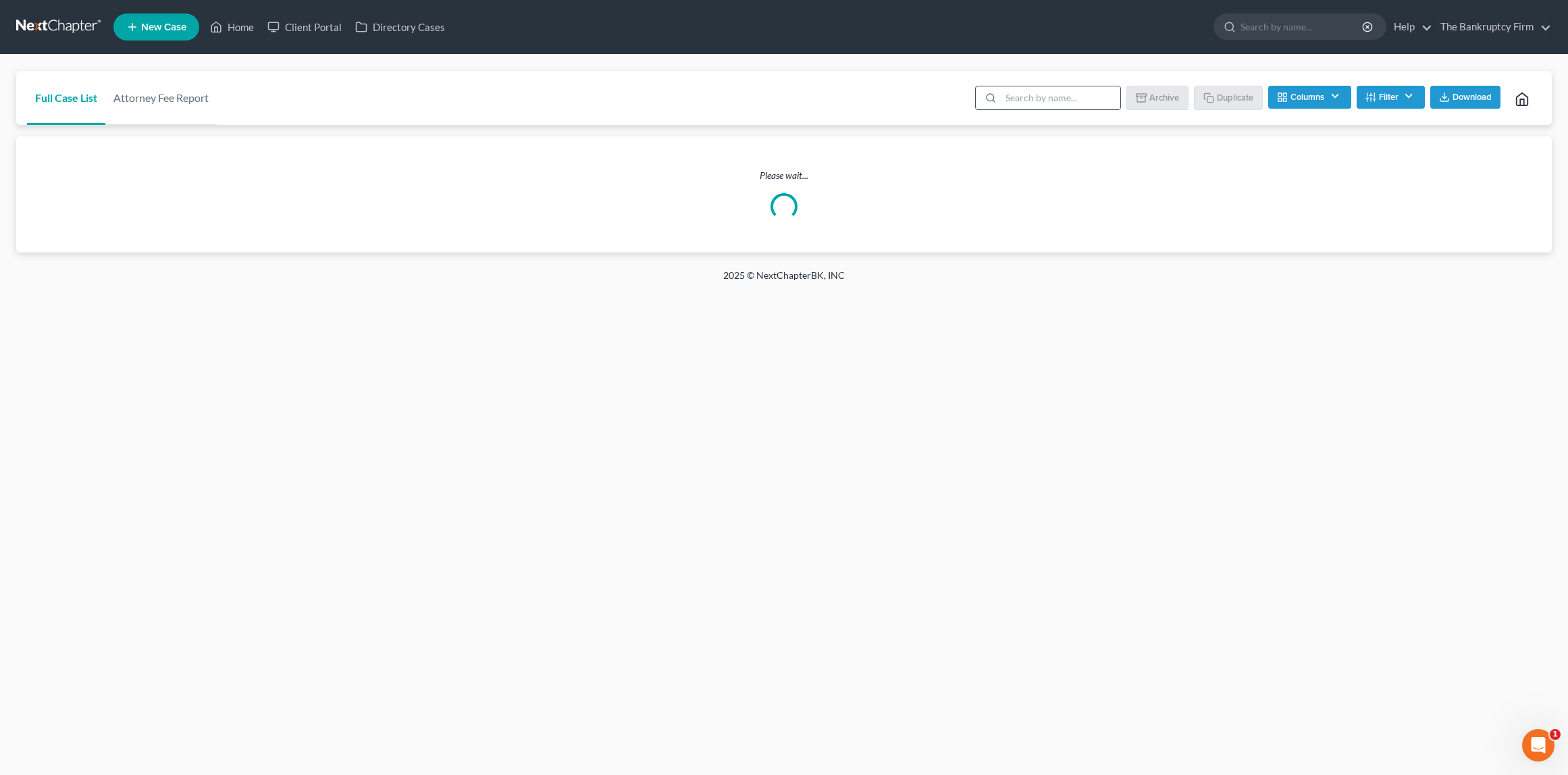
click at [1046, 103] on input "search" at bounding box center [1061, 98] width 119 height 23
